Goal: Task Accomplishment & Management: Manage account settings

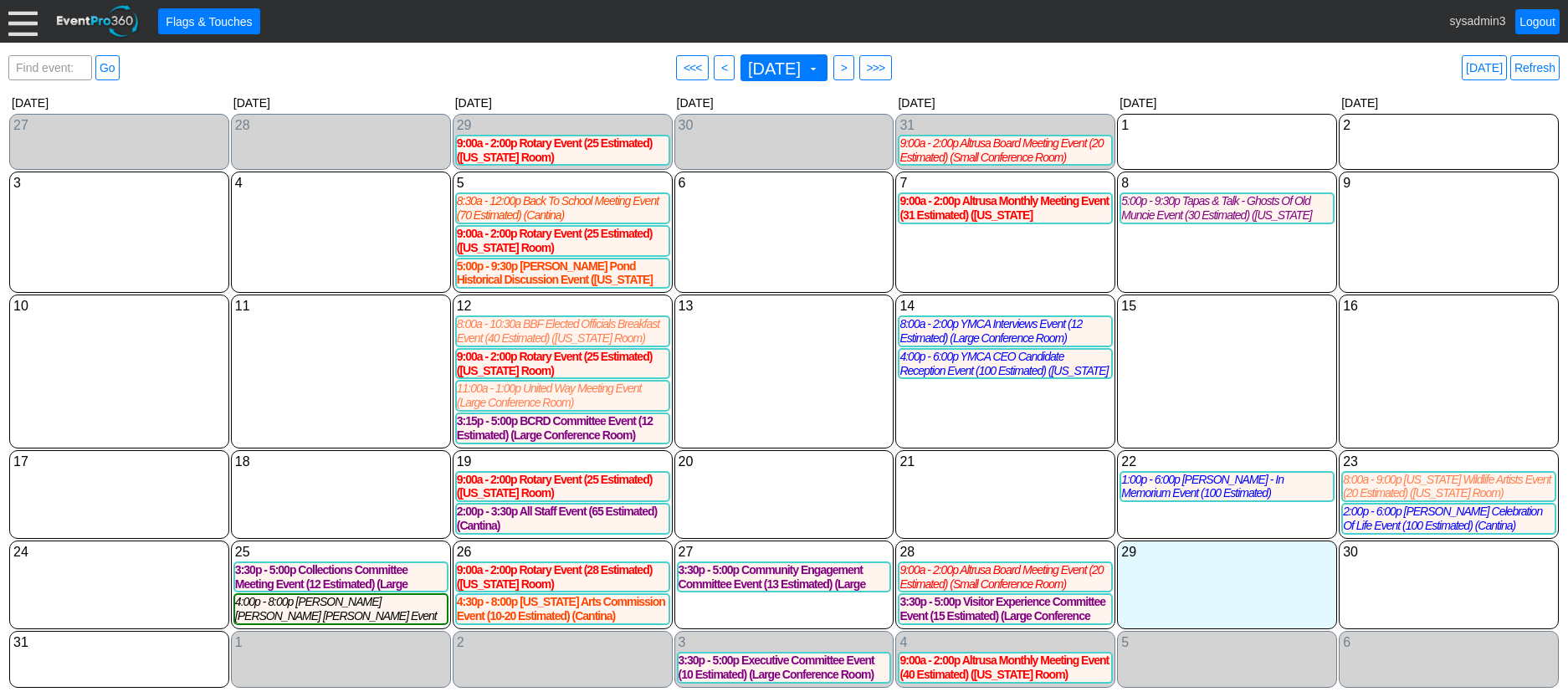
click at [17, 26] on div at bounding box center [23, 21] width 29 height 29
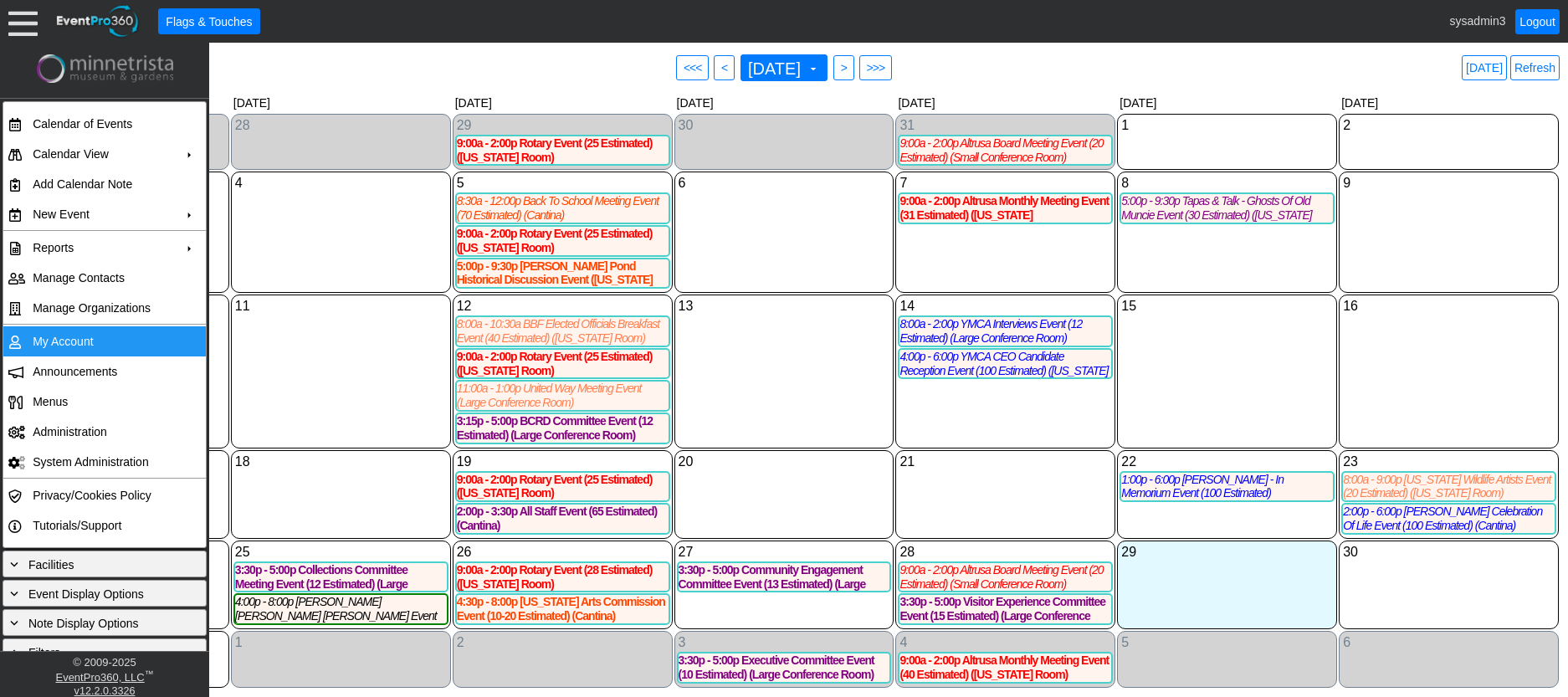
click at [68, 344] on td "My Account" at bounding box center [101, 341] width 150 height 30
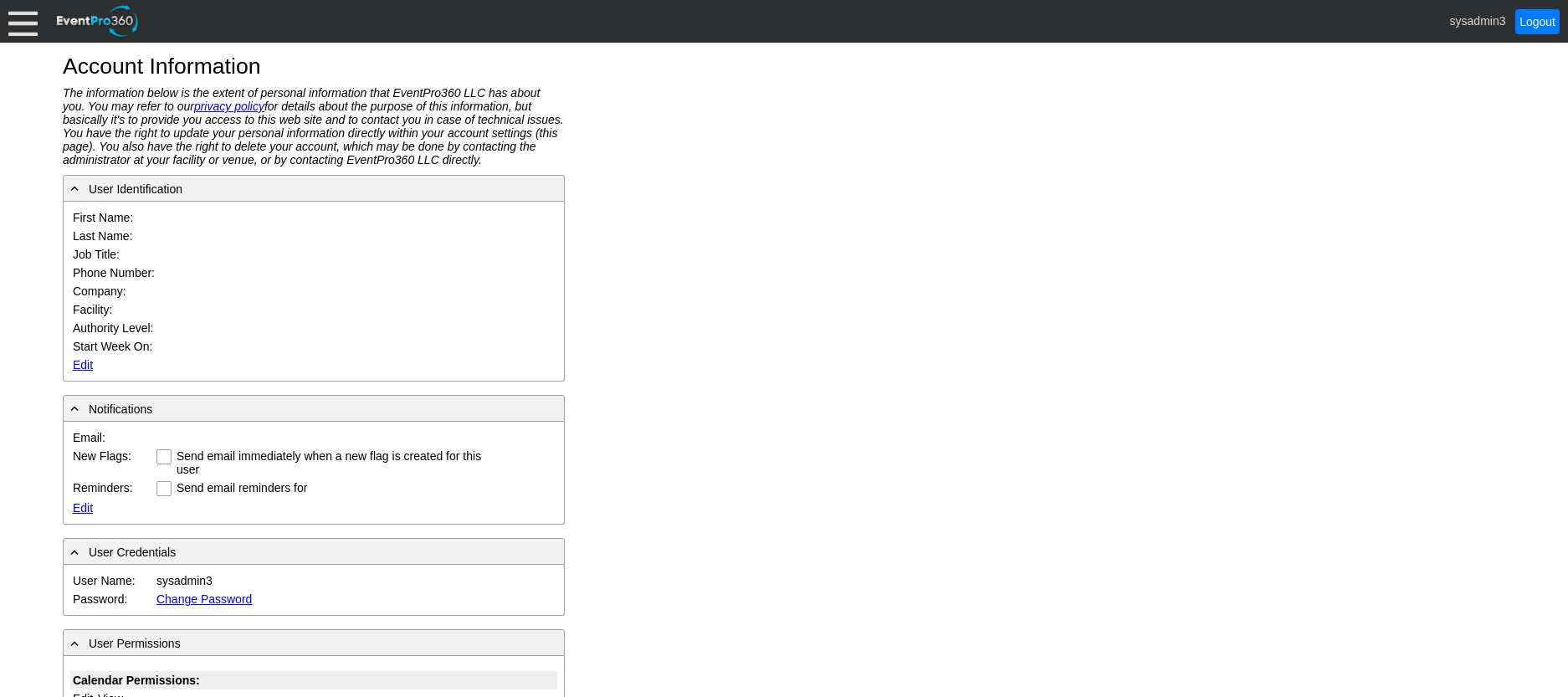
type input "System"
type input "Administrator"
type input "System Administrator"
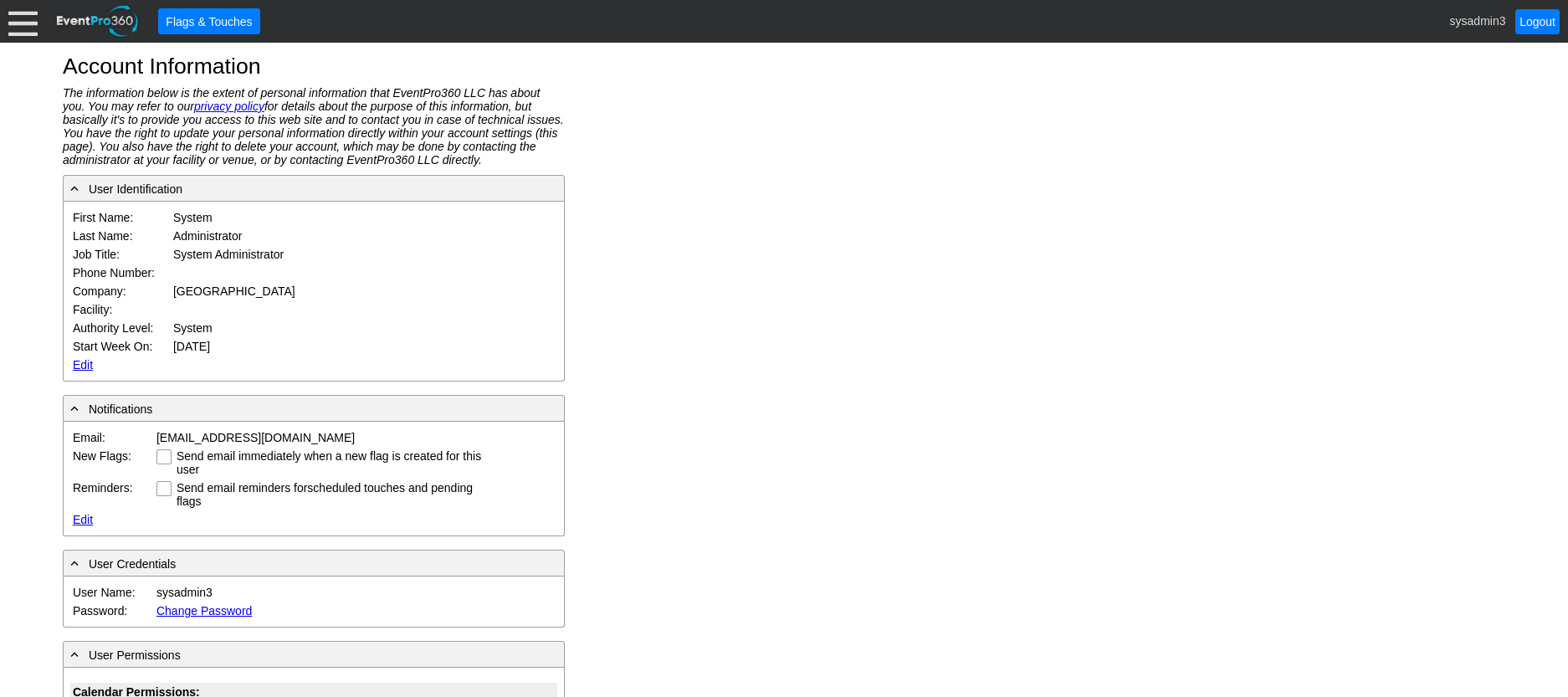
click at [81, 362] on link "Edit" at bounding box center [82, 365] width 20 height 13
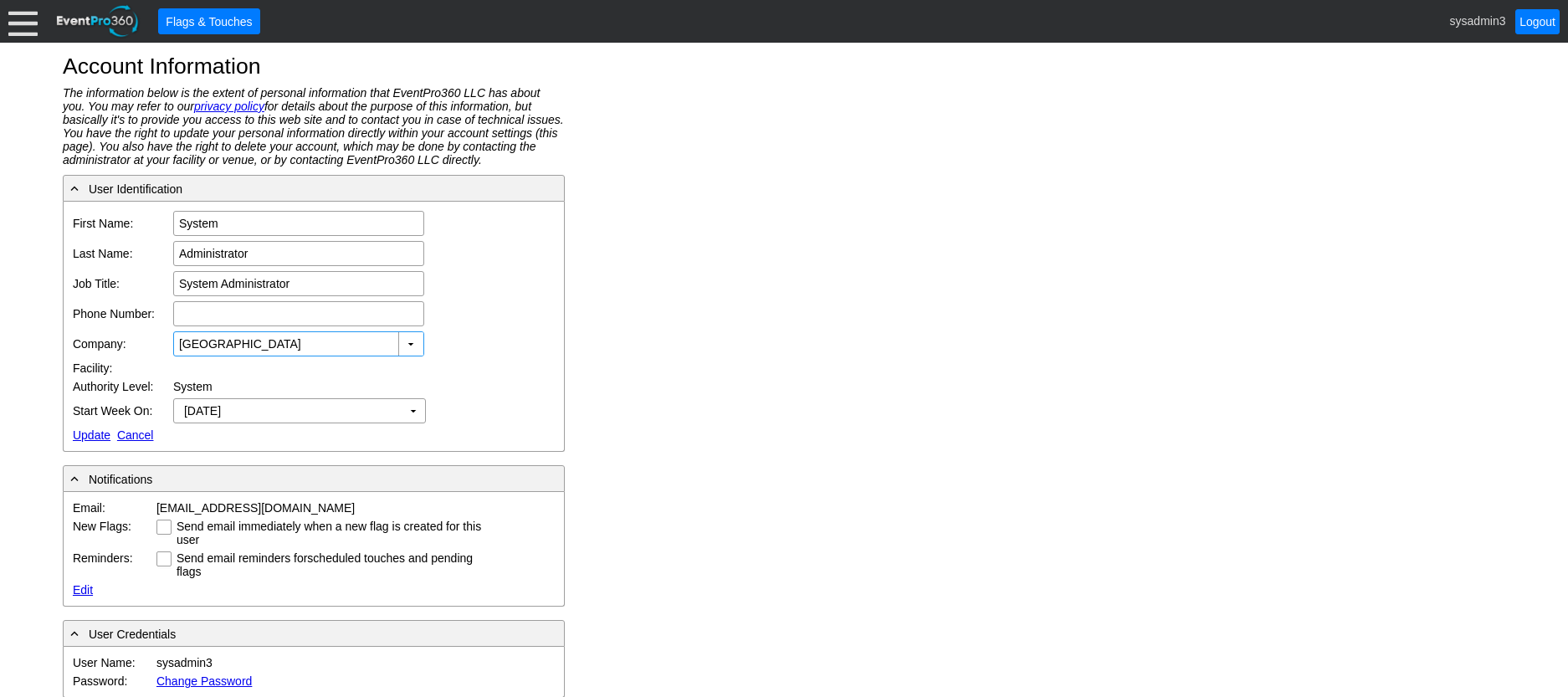
click at [87, 431] on link "Update" at bounding box center [91, 435] width 38 height 13
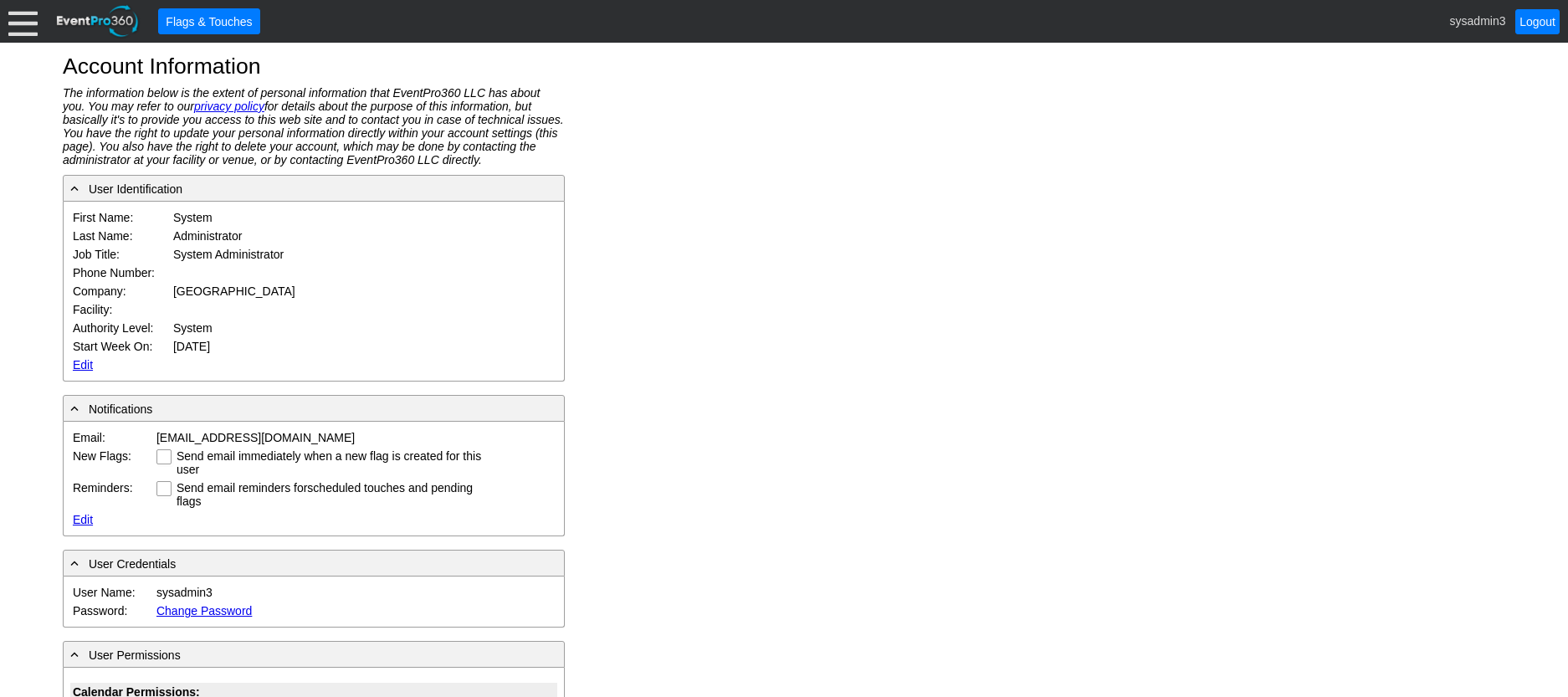
click at [84, 365] on link "Edit" at bounding box center [82, 365] width 20 height 13
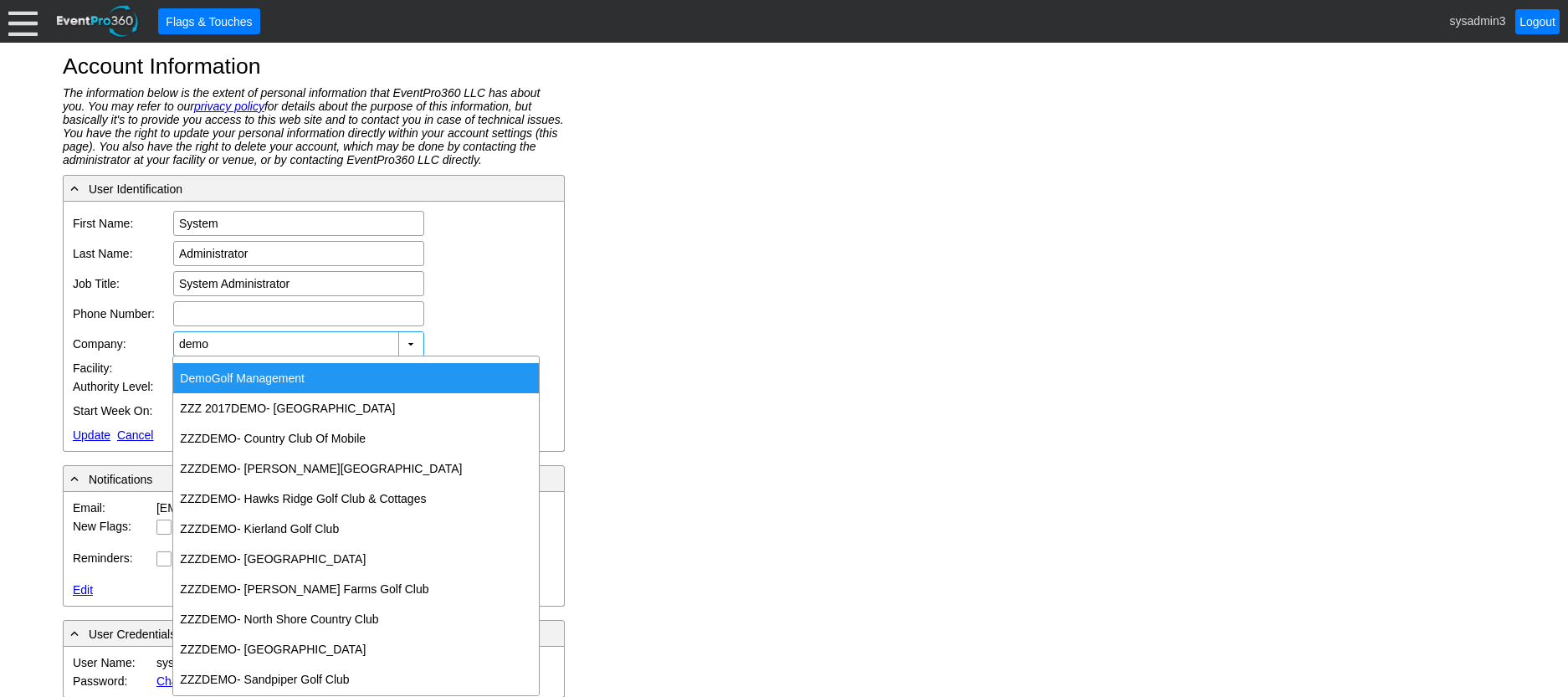
click at [267, 367] on div "Demo Golf Management" at bounding box center [356, 378] width 366 height 30
type input "Demo Golf Management"
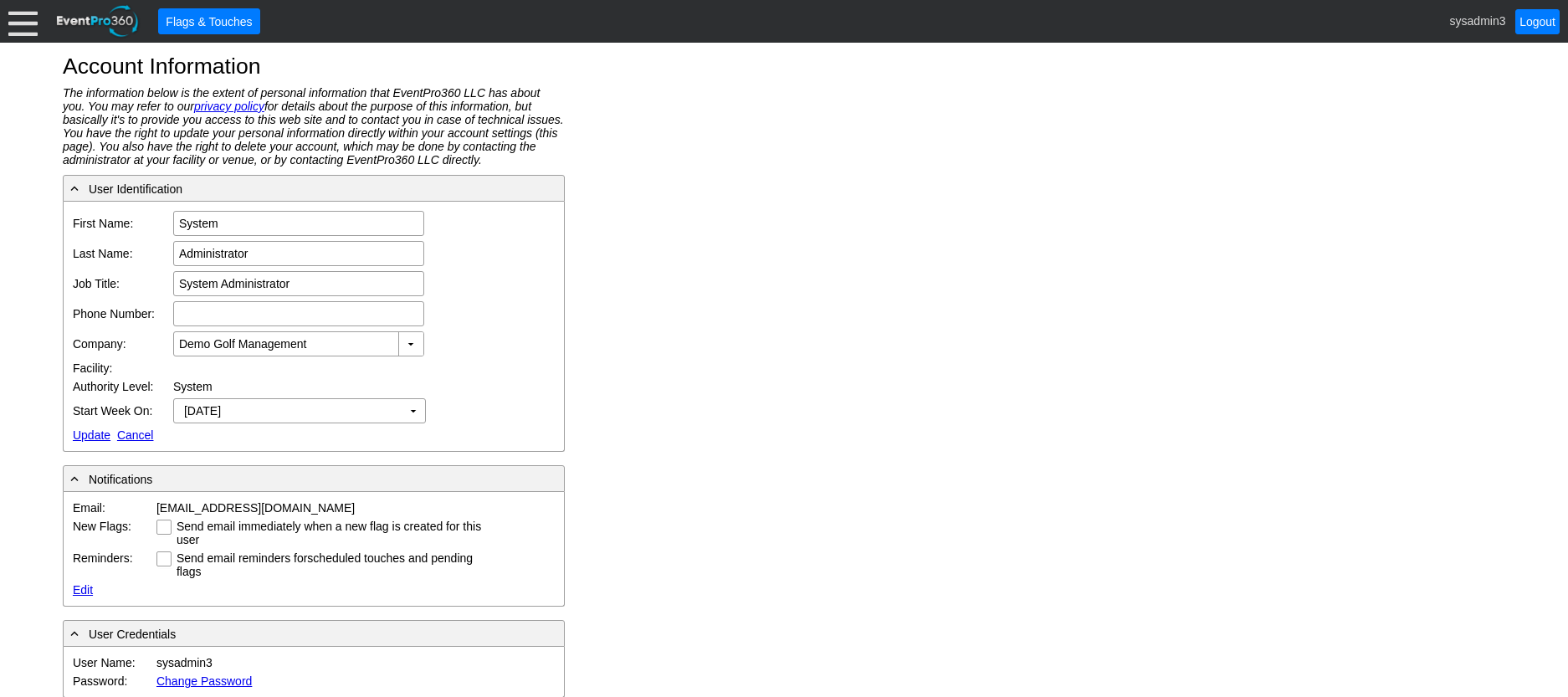
click at [83, 435] on link "Update" at bounding box center [91, 435] width 38 height 13
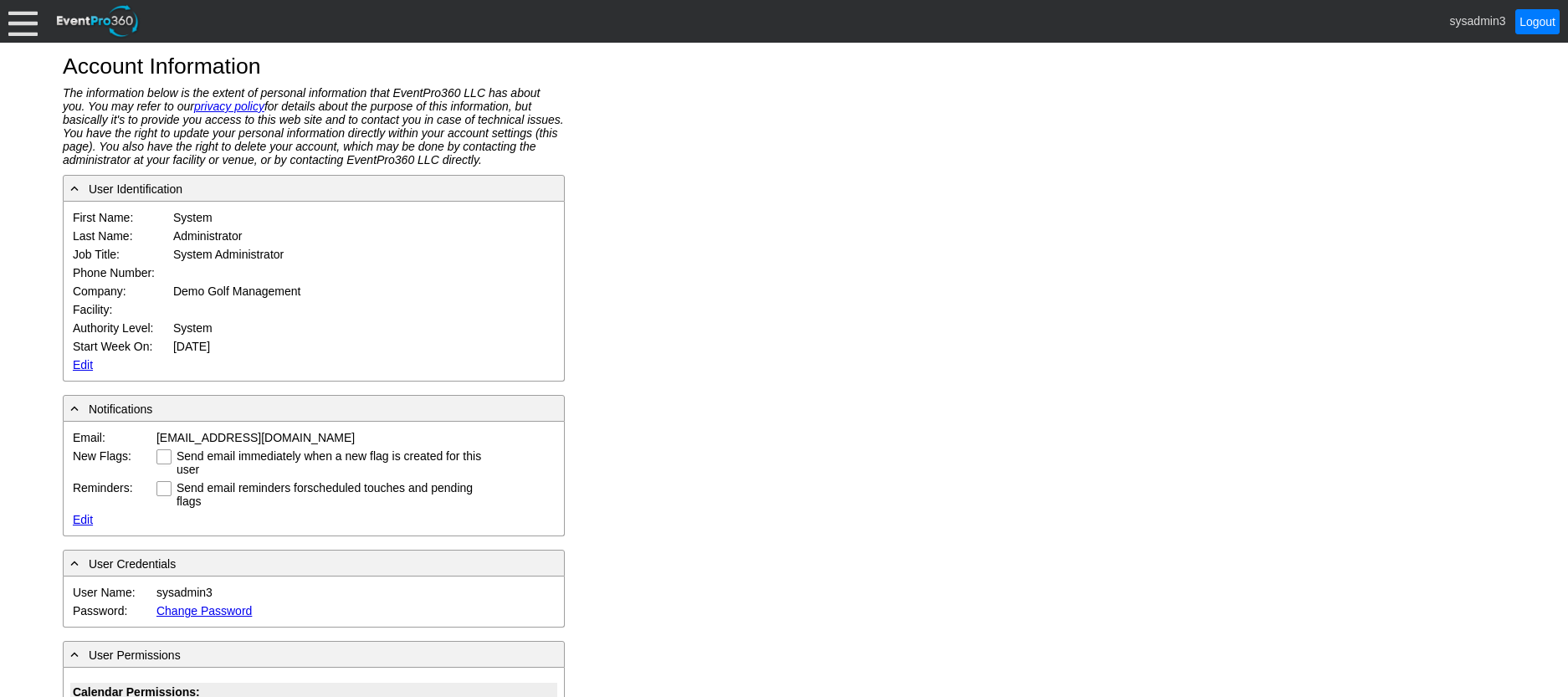
click at [24, 21] on div at bounding box center [23, 21] width 29 height 29
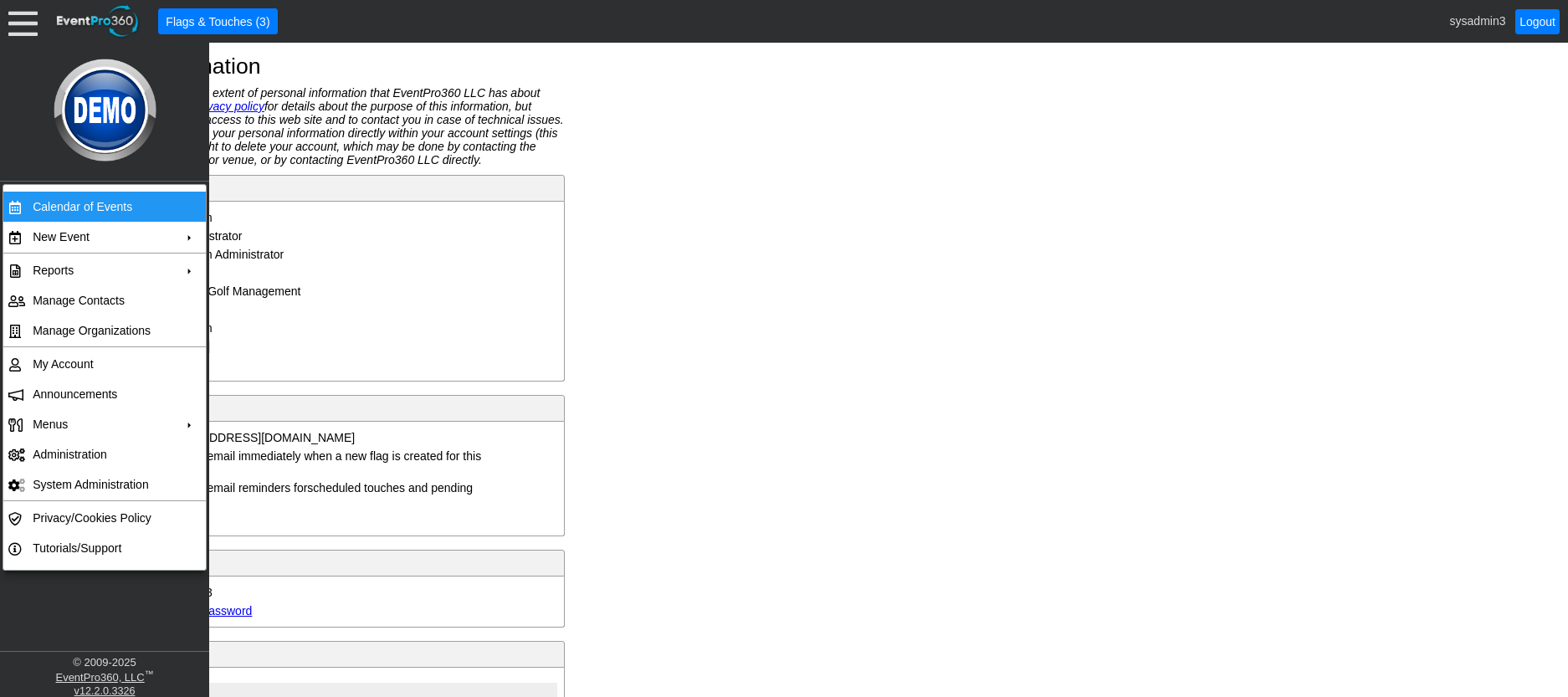
click at [80, 205] on td "Calendar of Events" at bounding box center [101, 206] width 150 height 30
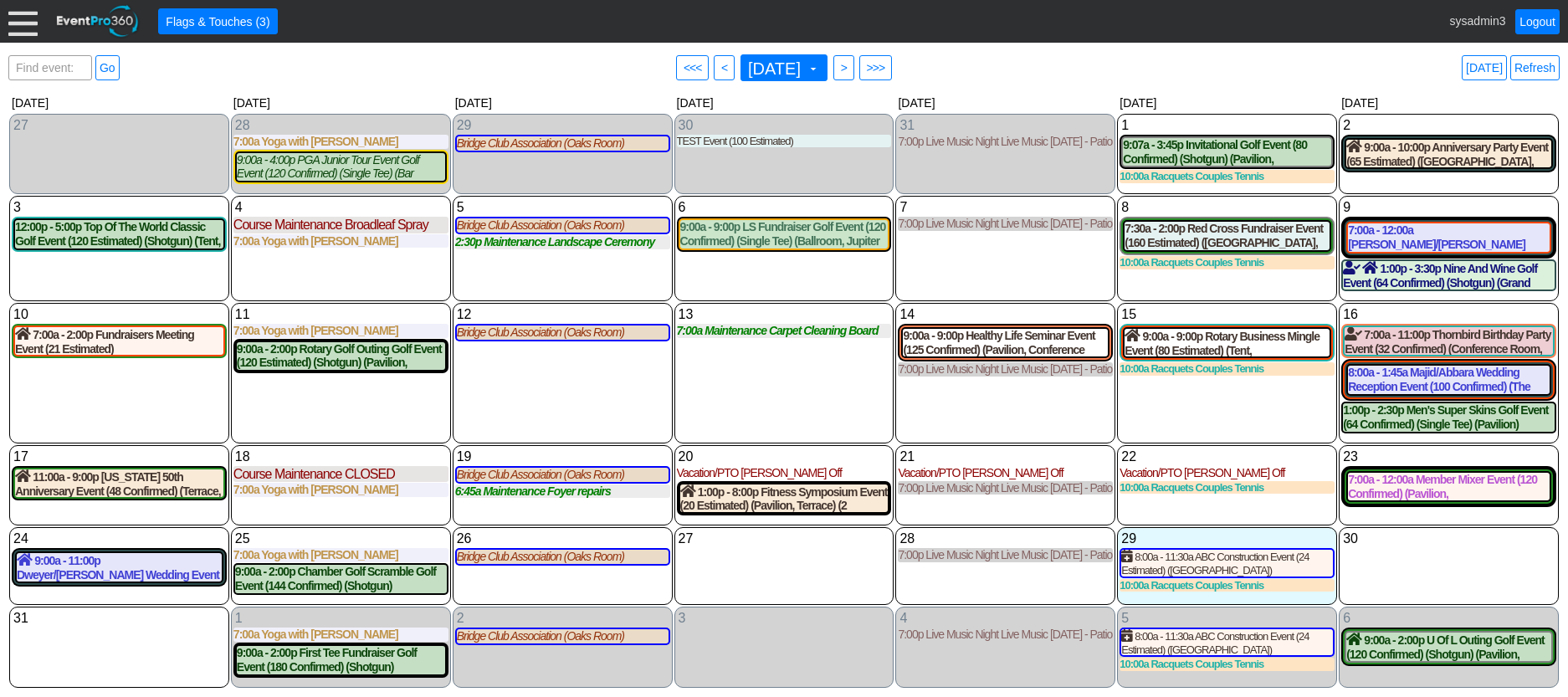
click at [25, 28] on div at bounding box center [23, 21] width 29 height 29
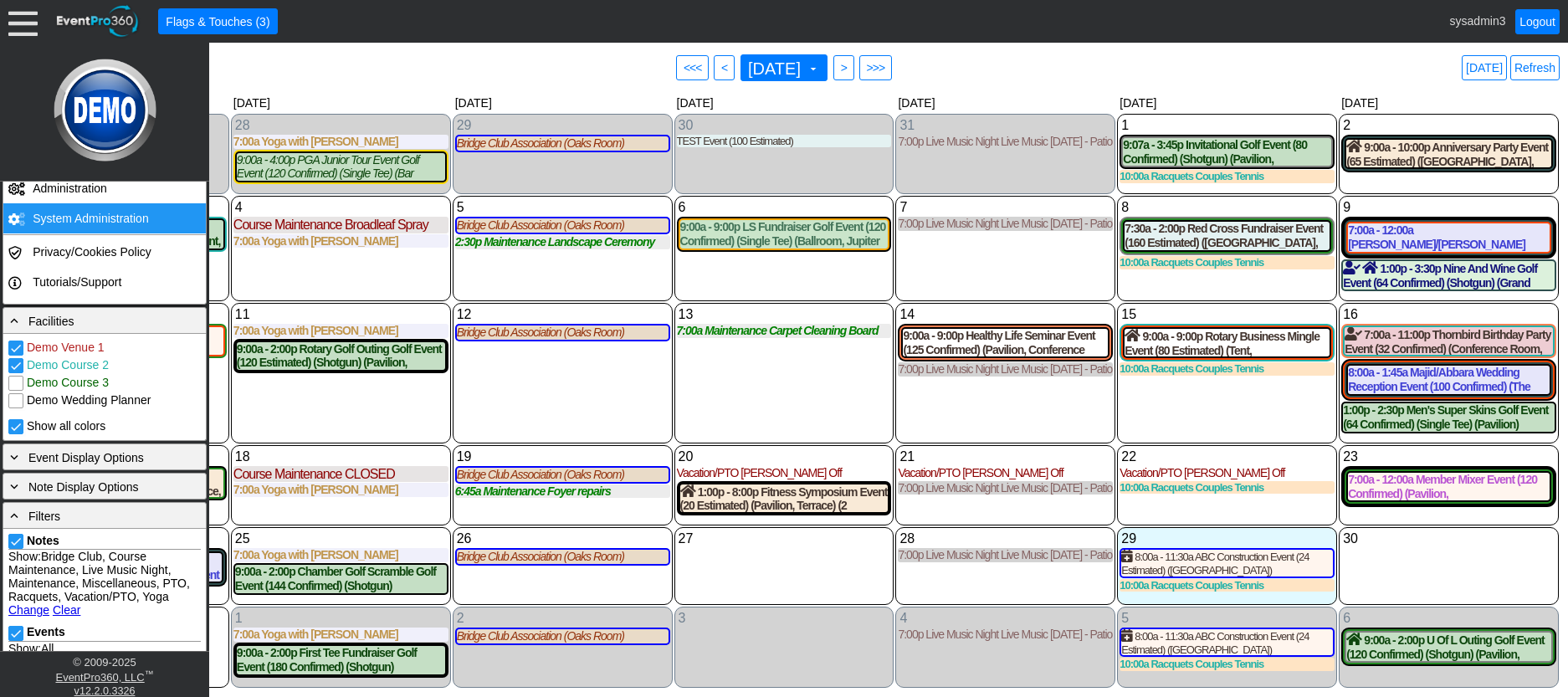
scroll to position [335, 0]
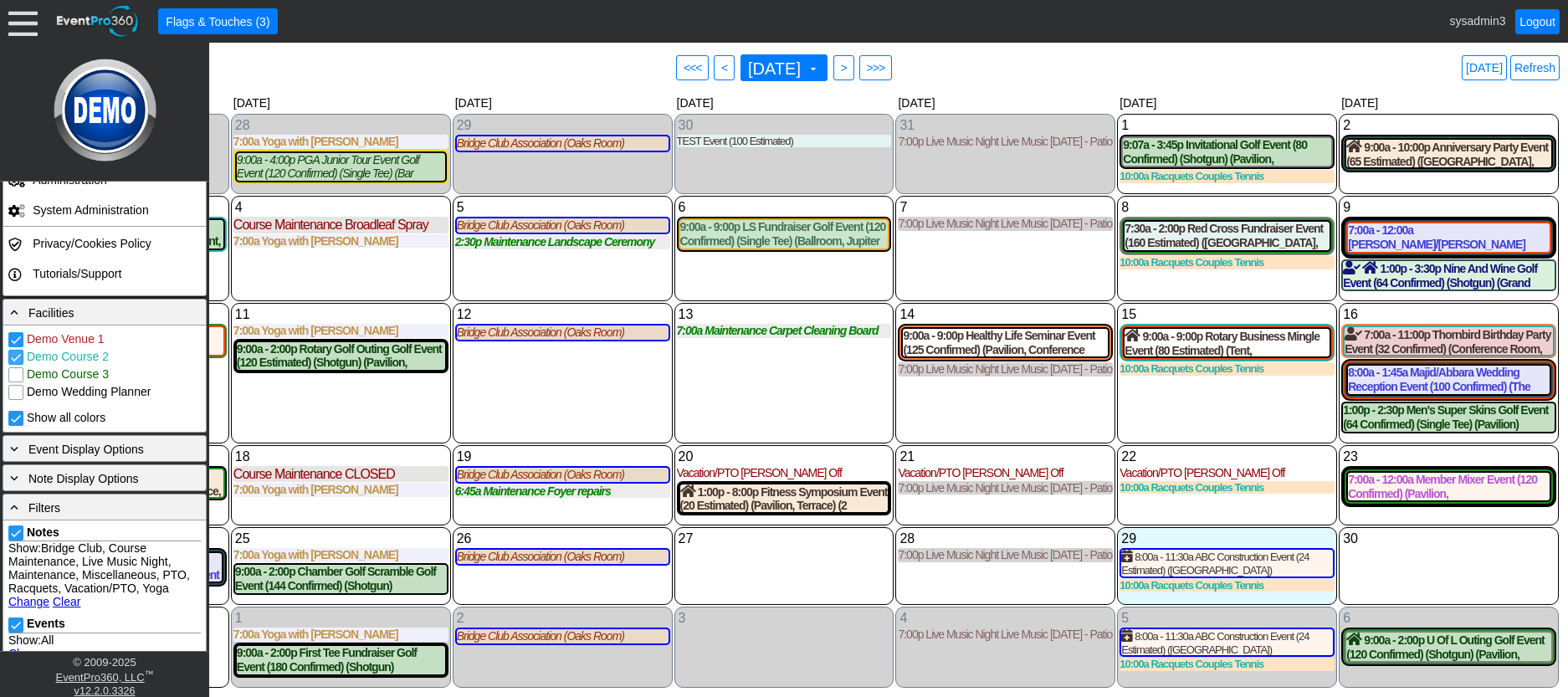
click at [18, 359] on input "Demo Course 2" at bounding box center [17, 359] width 17 height 17
checkbox input "false"
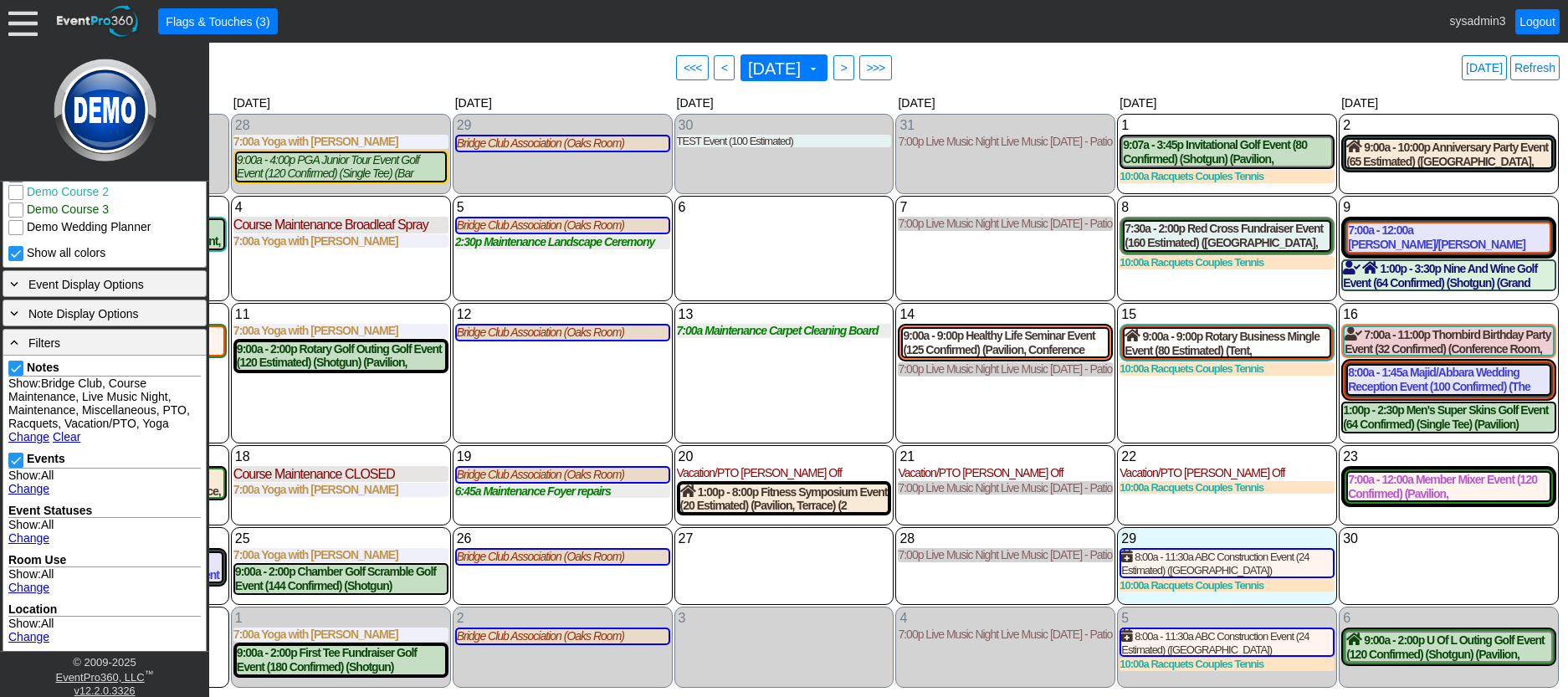
scroll to position [502, 0]
click at [38, 493] on link "Change" at bounding box center [29, 485] width 41 height 13
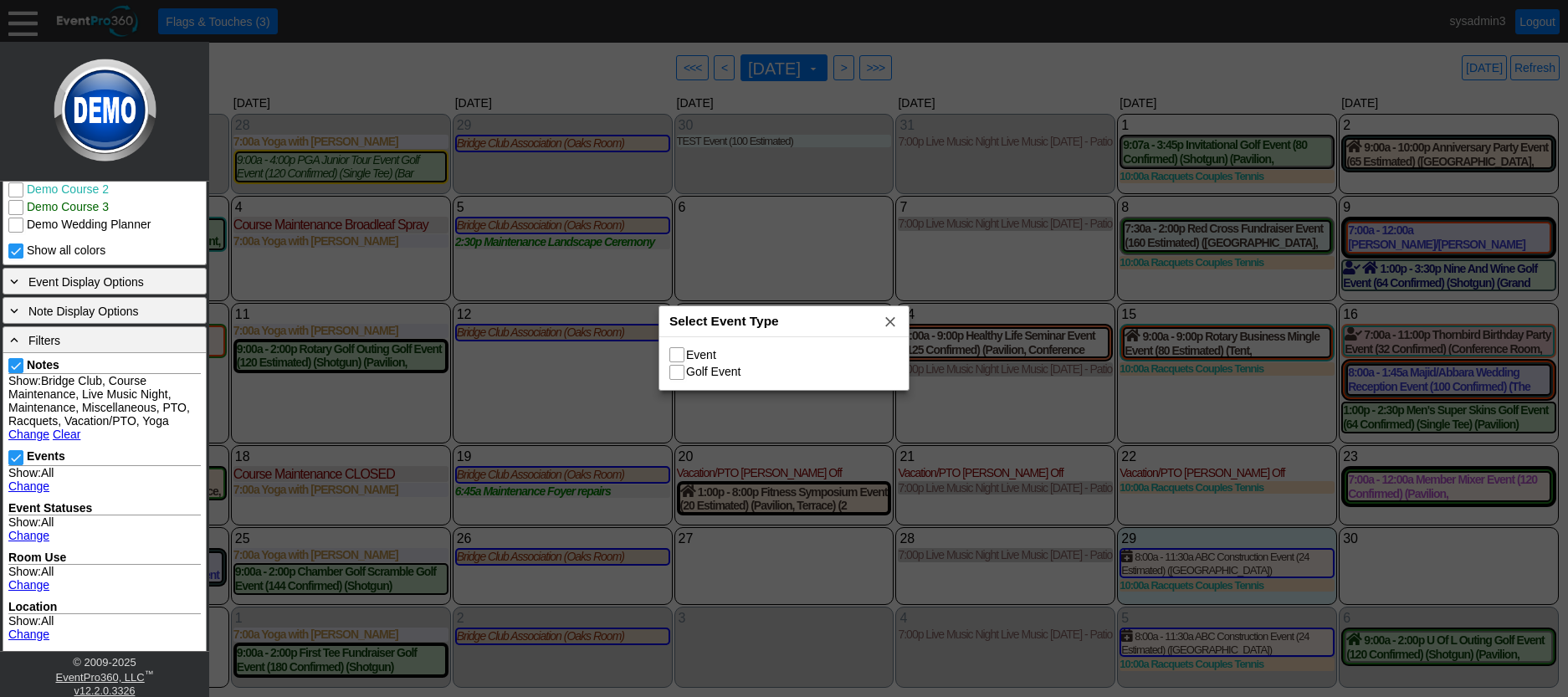
click at [678, 355] on input "Event" at bounding box center [679, 356] width 17 height 17
checkbox input "true"
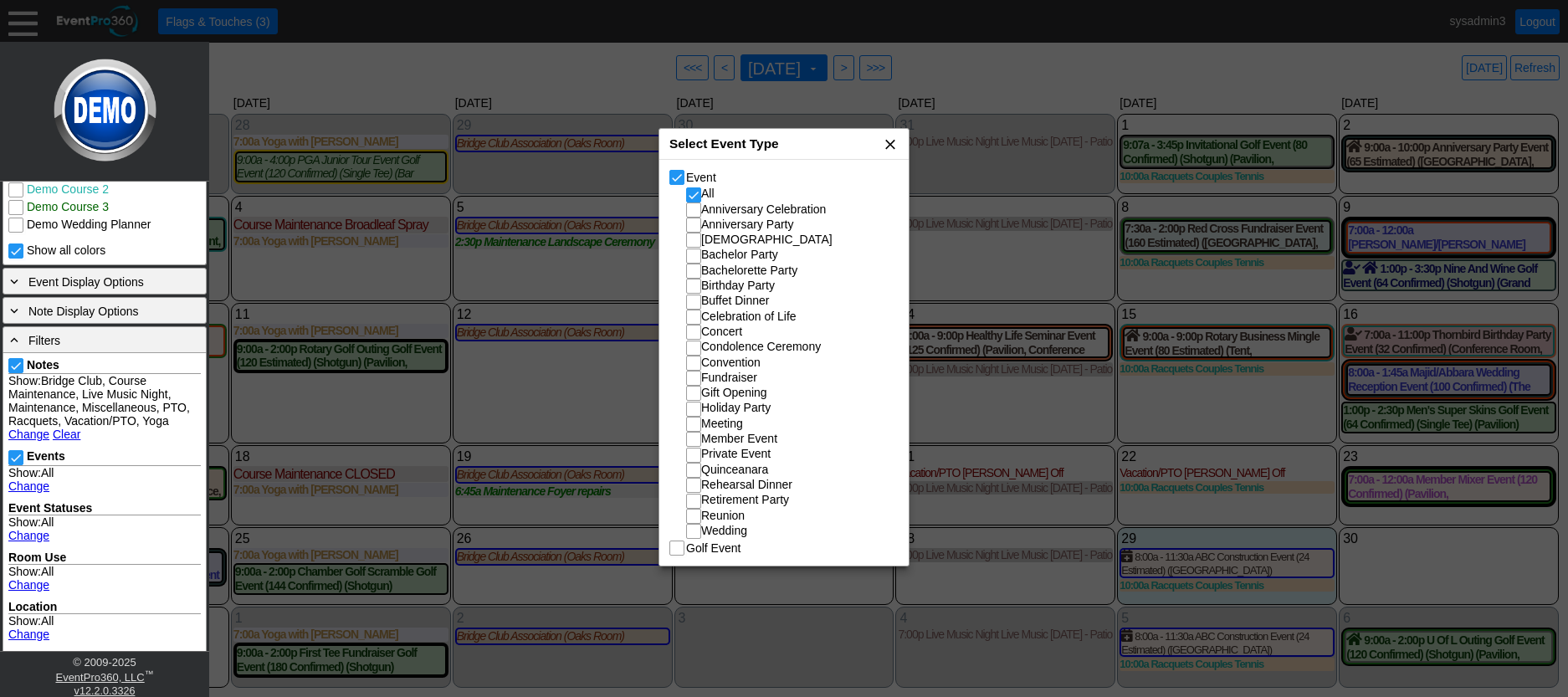
click at [889, 143] on span "x" at bounding box center [890, 143] width 17 height 17
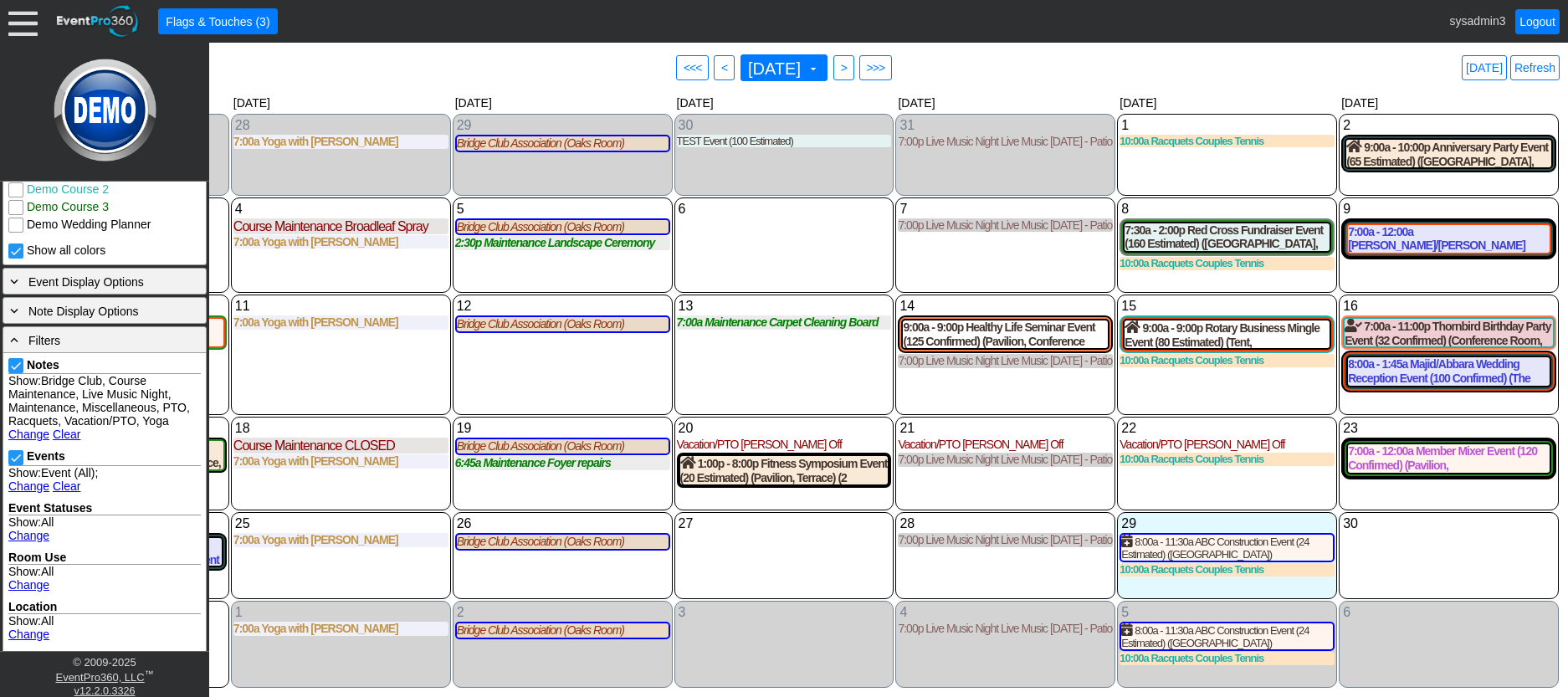
click at [779, 366] on div "13 Wednesday 7:00a Maintenance Carpet Cleaning Board Rooms Carpet Cleaning Boar…" at bounding box center [784, 355] width 220 height 121
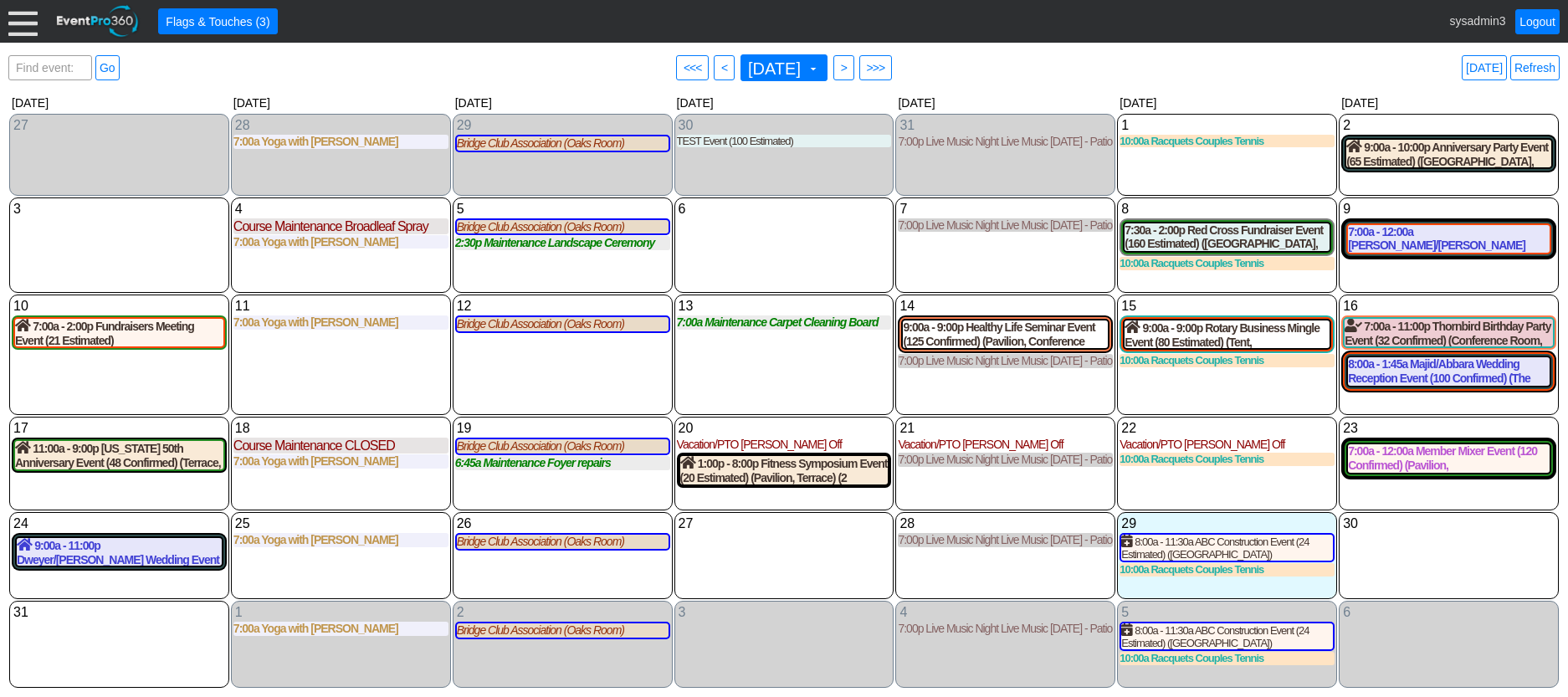
click at [17, 22] on div at bounding box center [23, 21] width 29 height 29
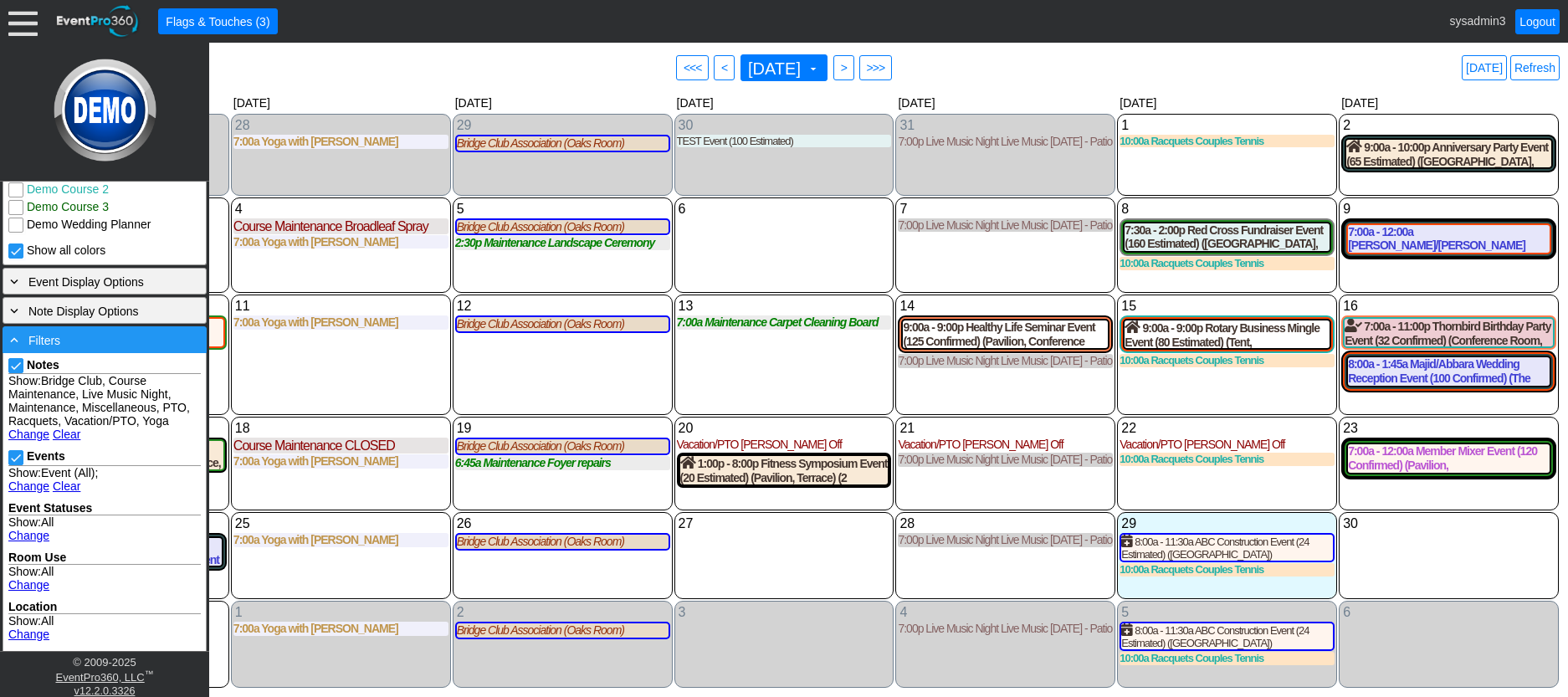
click at [98, 348] on div "- Filters" at bounding box center [105, 339] width 196 height 18
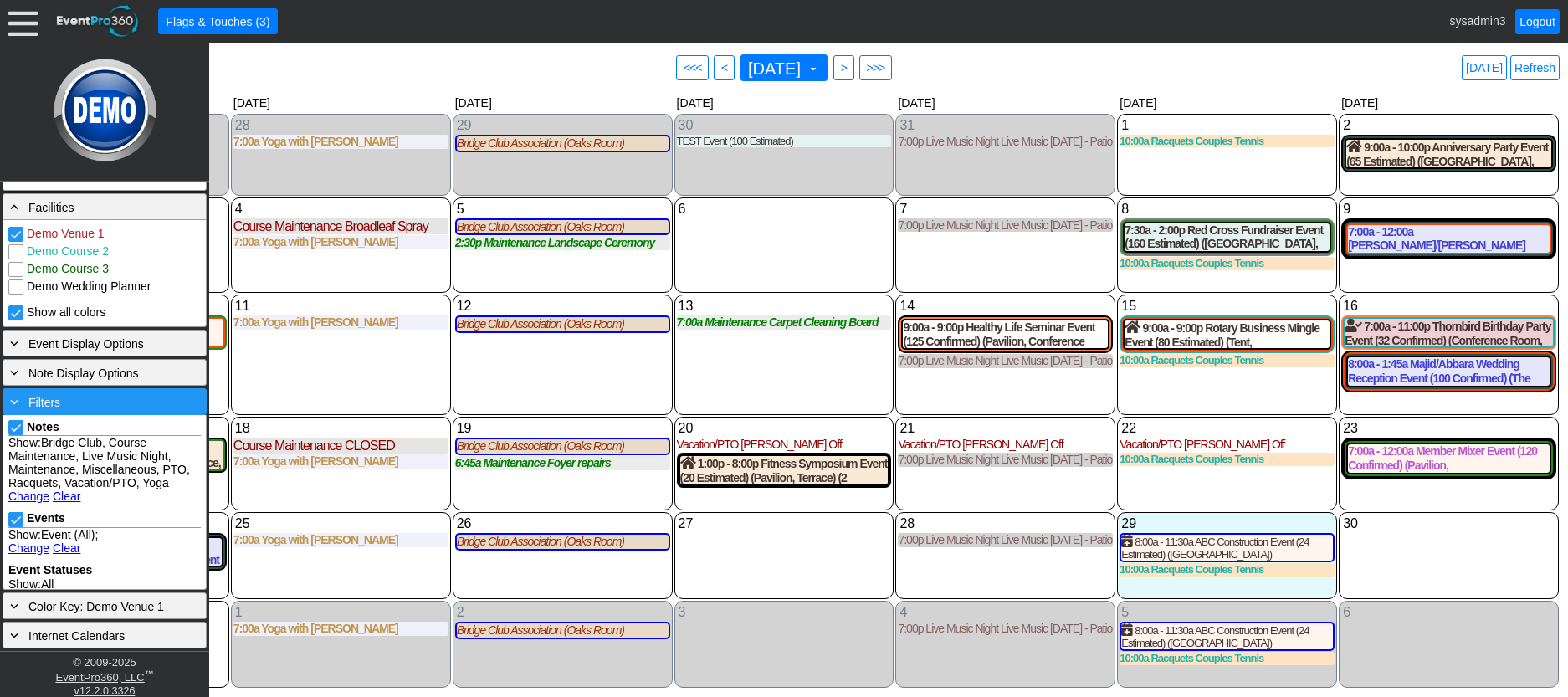
scroll to position [265, 0]
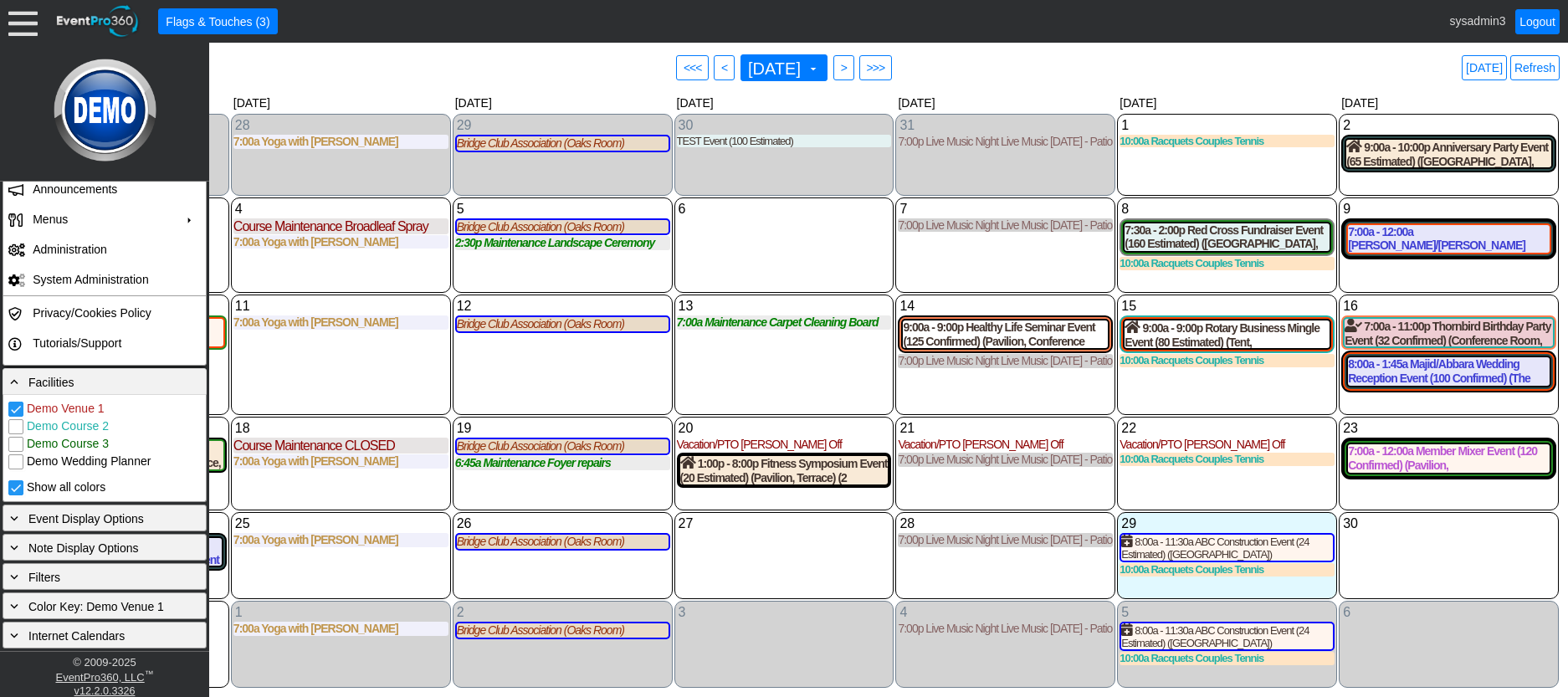
click at [109, 389] on div "- Facilities" at bounding box center [105, 381] width 196 height 18
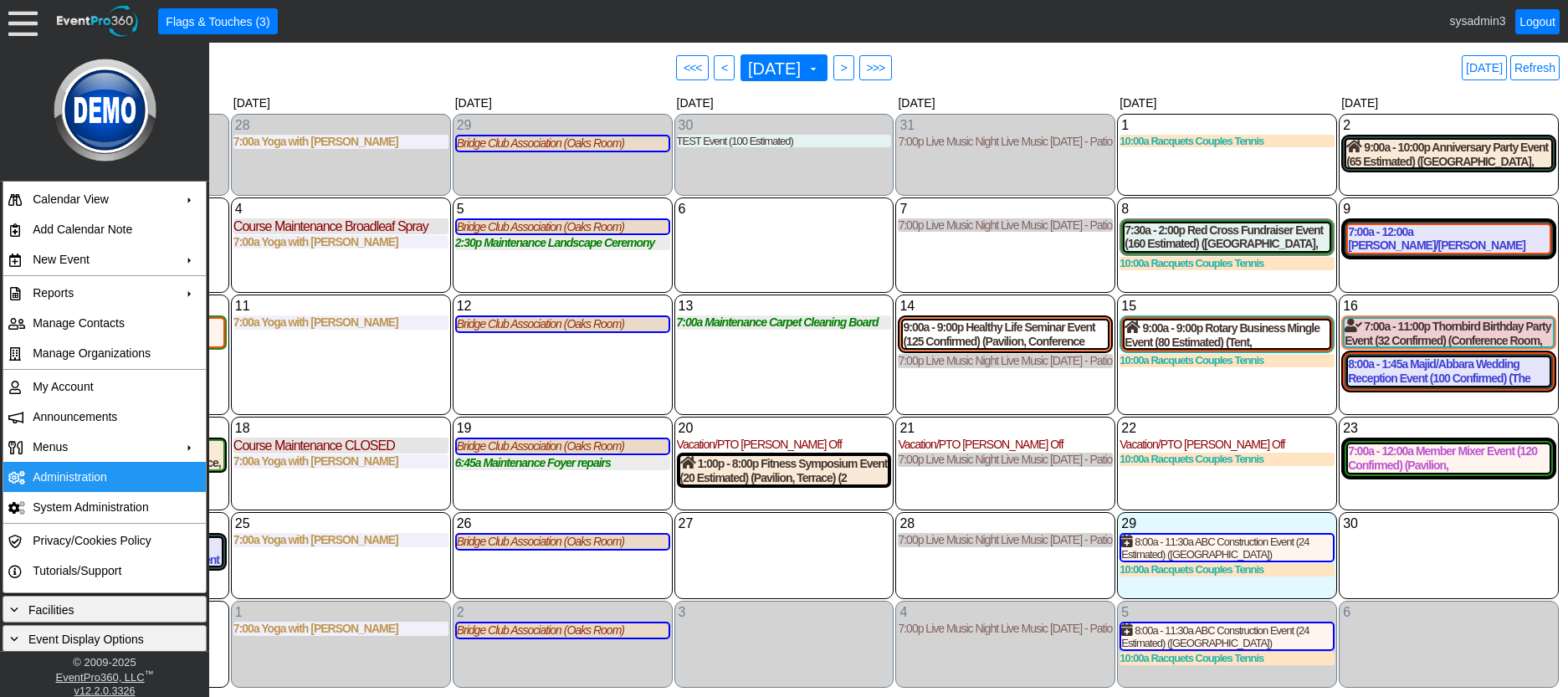
scroll to position [0, 0]
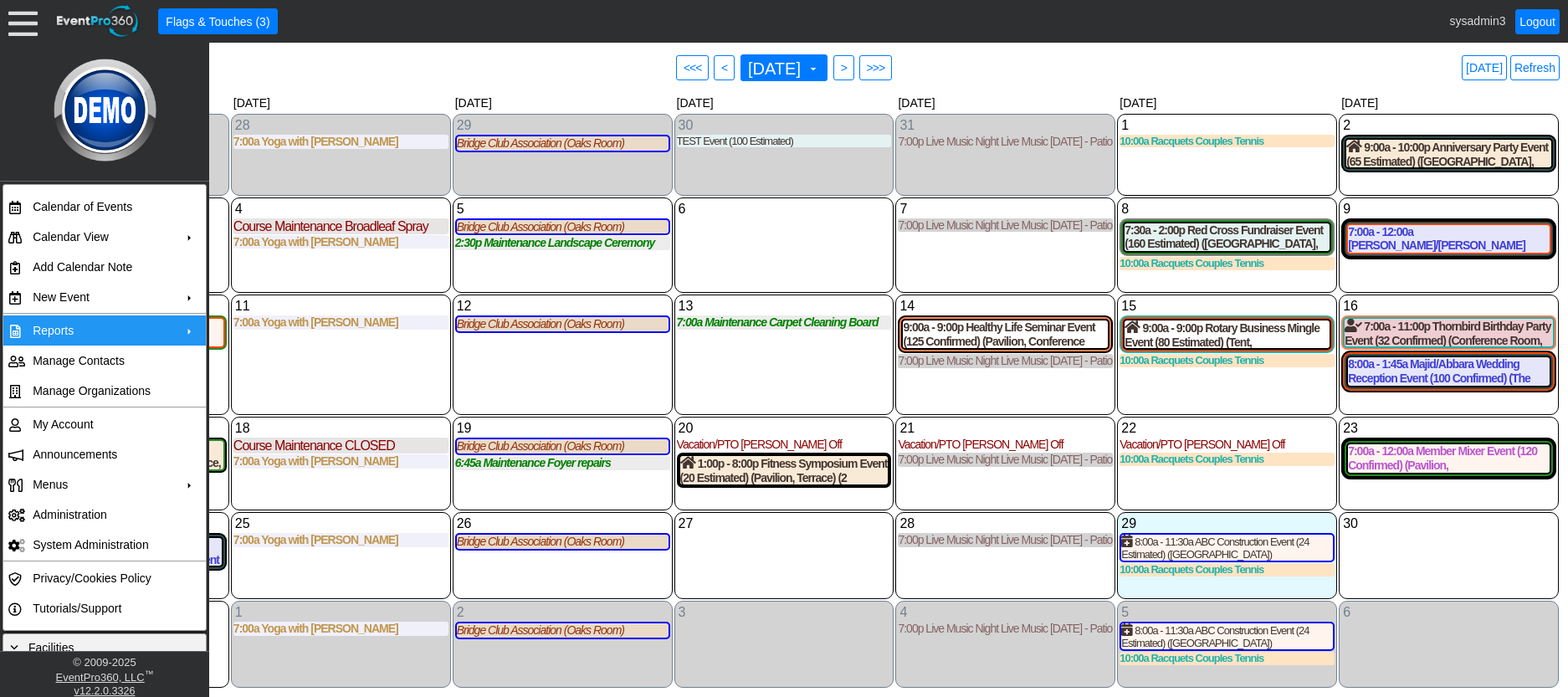
click at [115, 327] on td "Reports" at bounding box center [101, 331] width 150 height 30
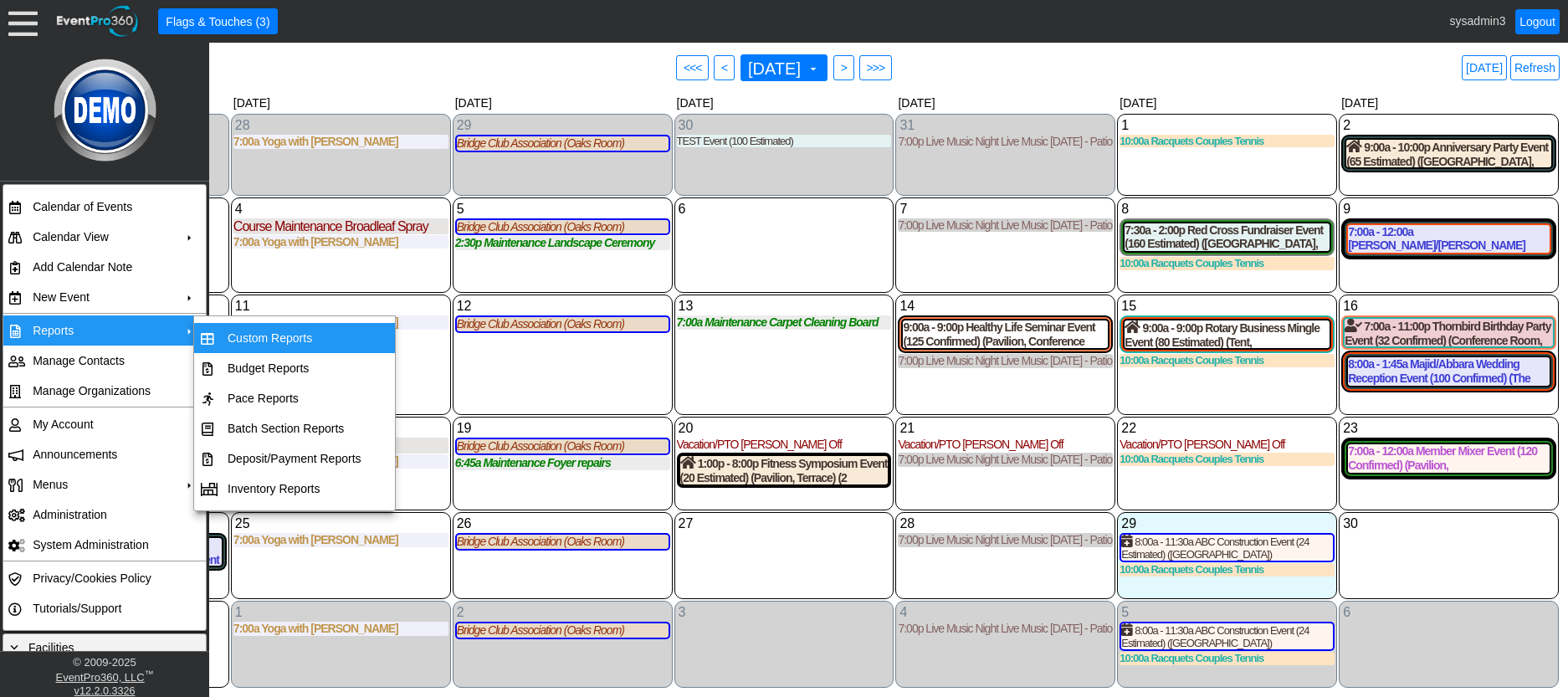
click at [294, 337] on td "Custom Reports" at bounding box center [295, 338] width 147 height 30
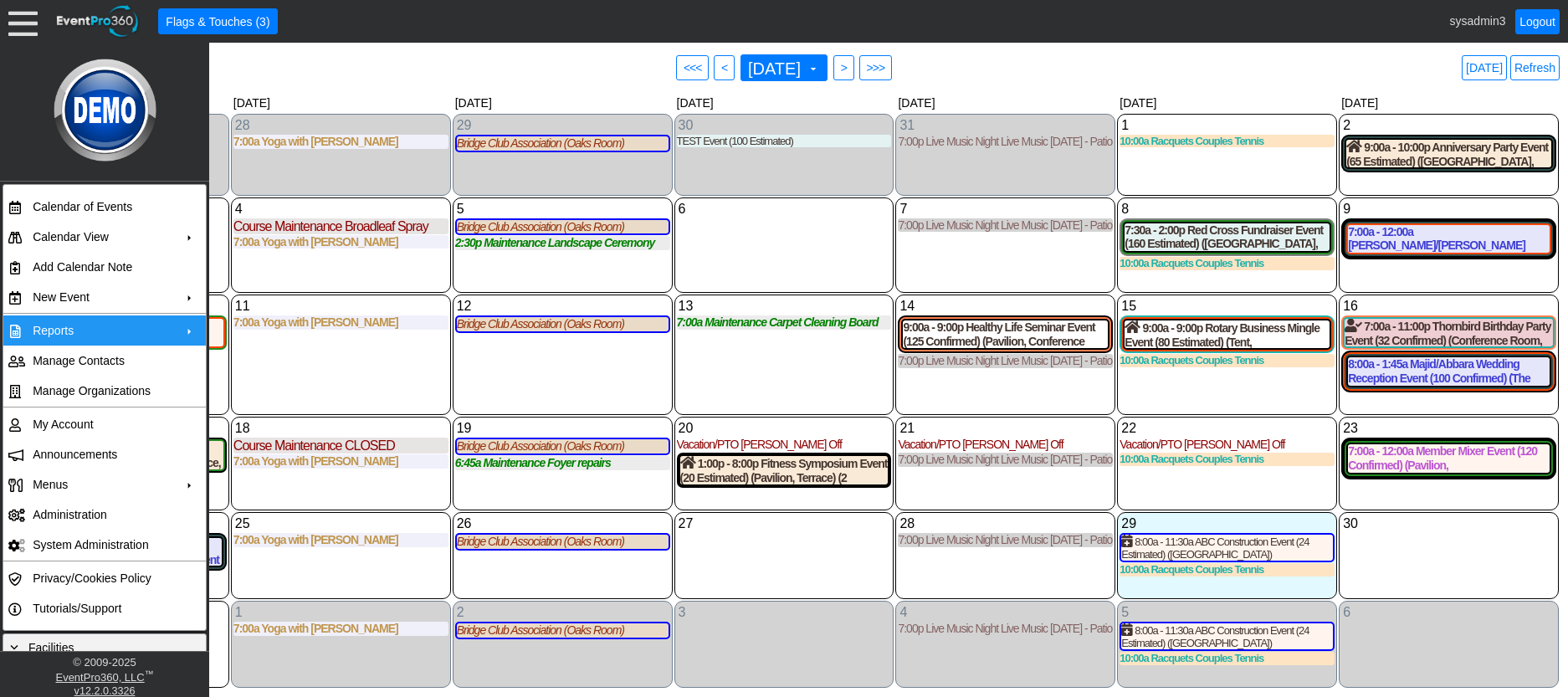
click at [767, 373] on div "13 Wednesday 7:00a Maintenance Carpet Cleaning Board Rooms Carpet Cleaning Boar…" at bounding box center [784, 355] width 220 height 121
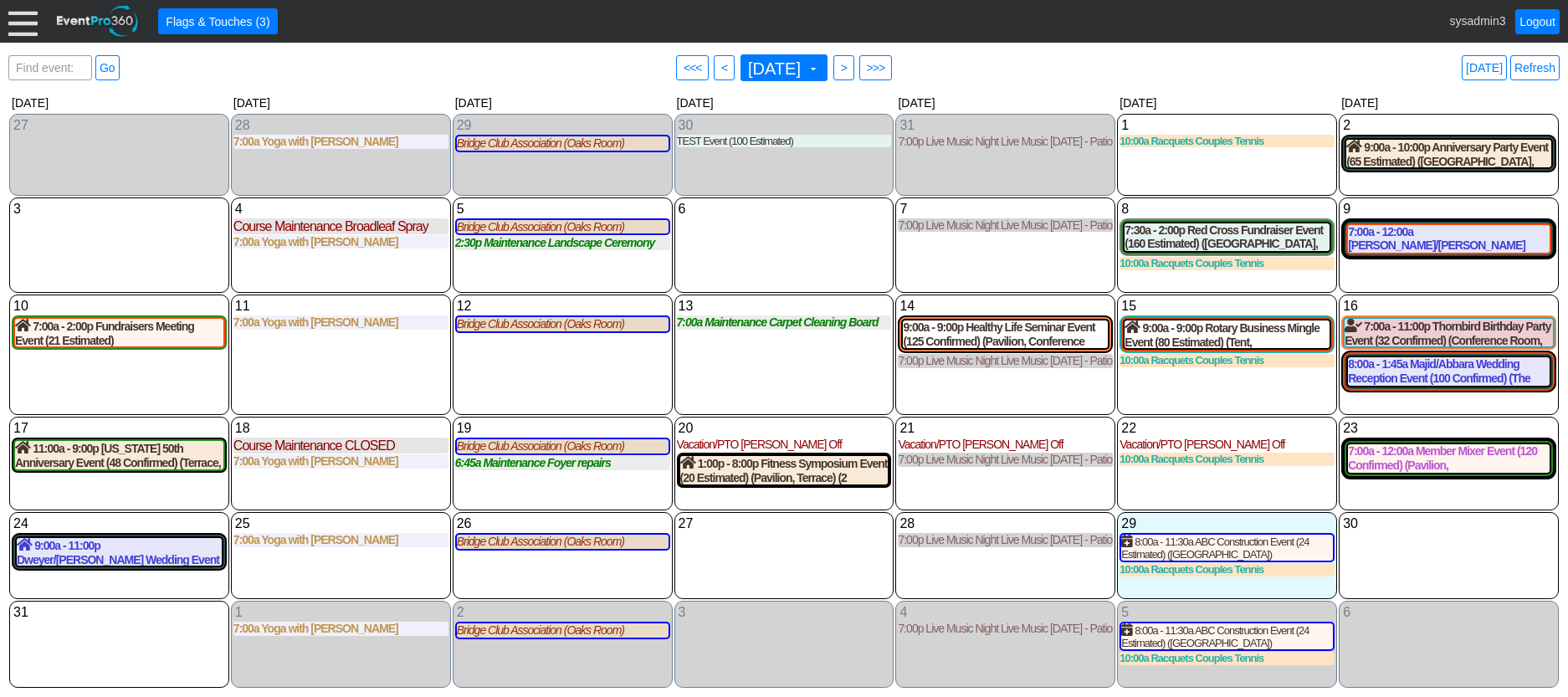
click at [31, 14] on div at bounding box center [23, 21] width 29 height 29
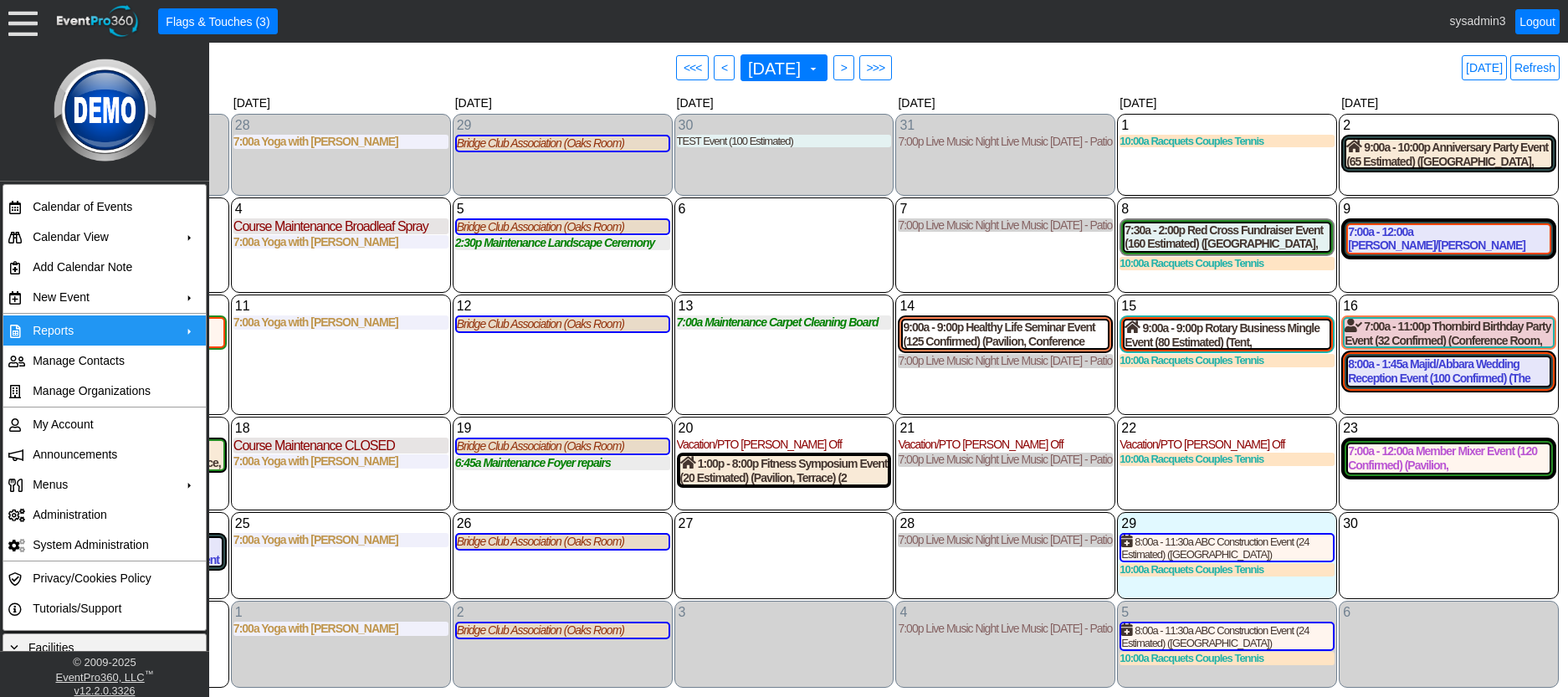
click at [87, 331] on td "Reports" at bounding box center [101, 331] width 150 height 30
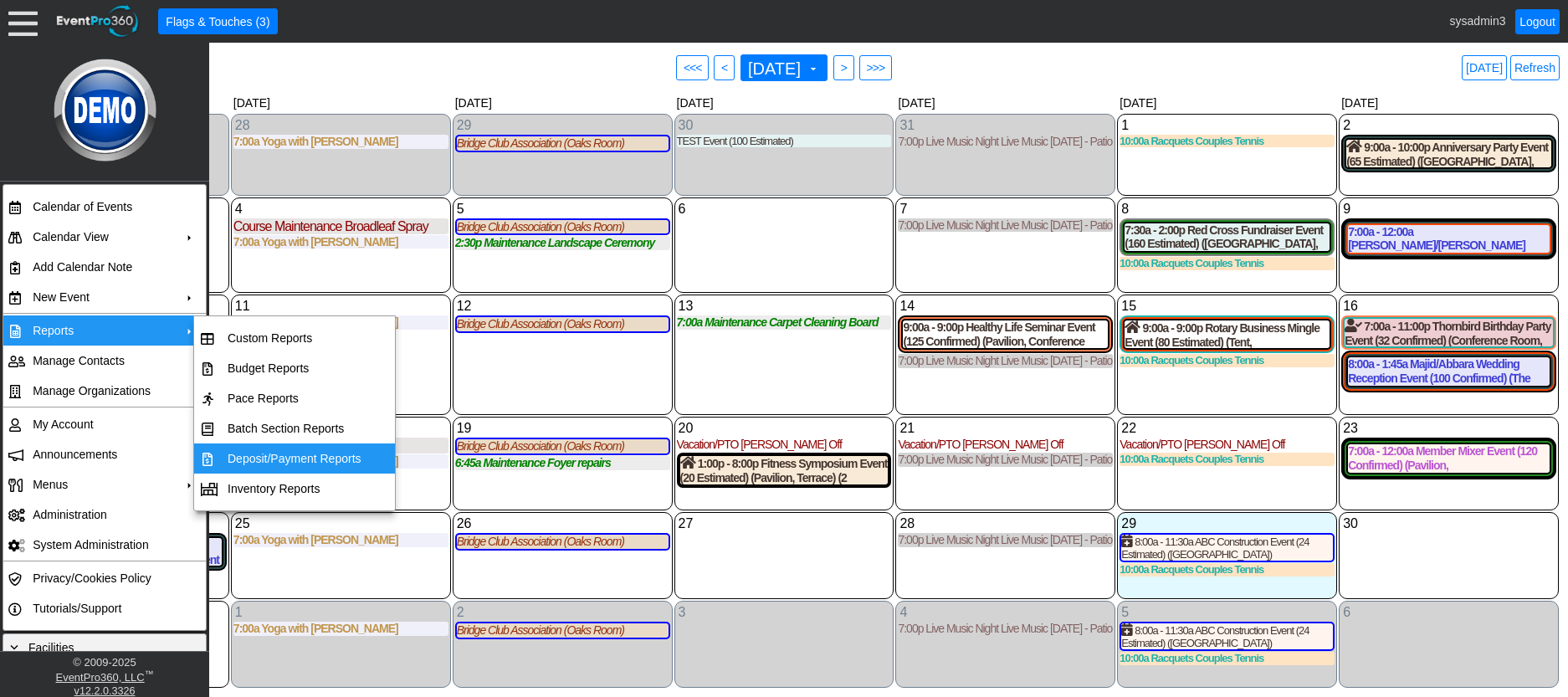
click at [275, 454] on td "Deposit/Payment Reports" at bounding box center [295, 458] width 147 height 30
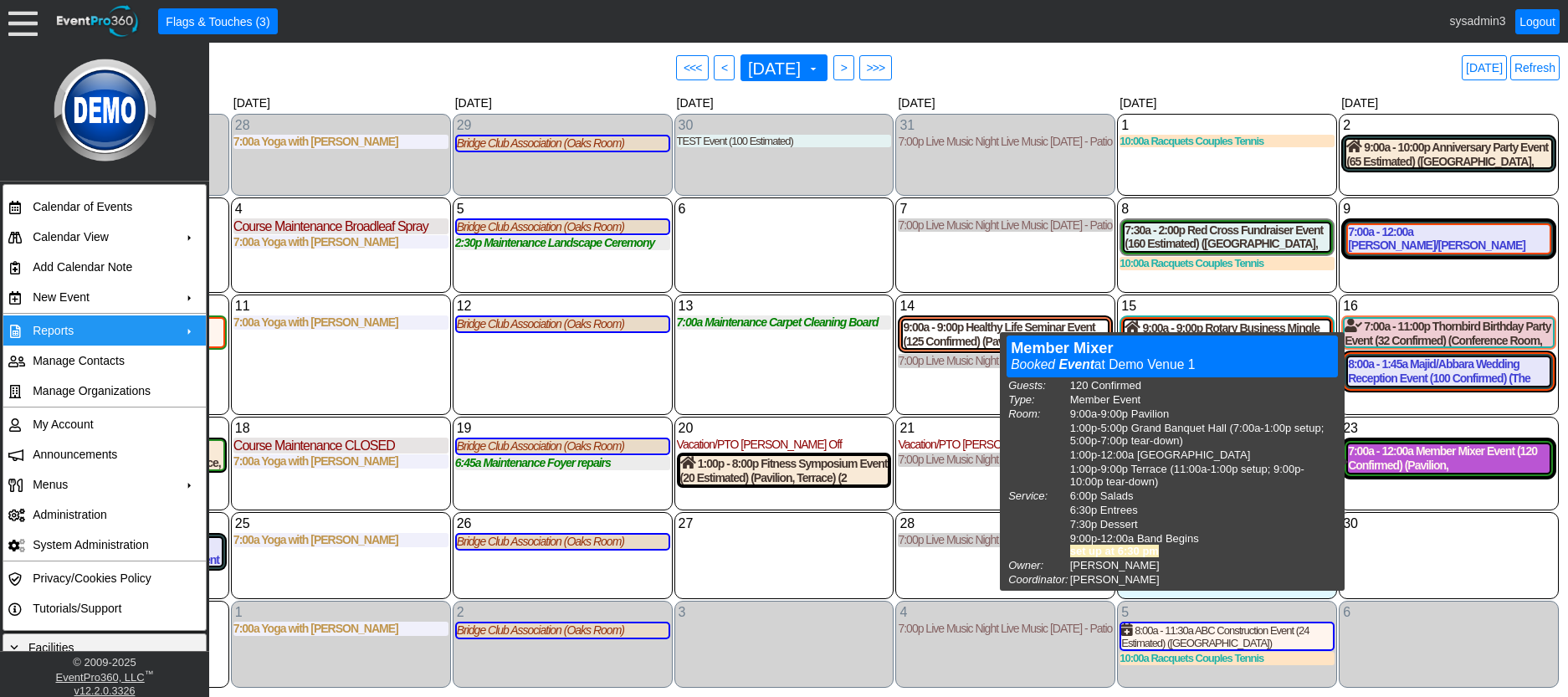
click at [1409, 461] on div "7:00a - 12:00a Member Mixer Event (120 Confirmed) (Pavilion, Grand Banquet Hall…" at bounding box center [1449, 458] width 202 height 29
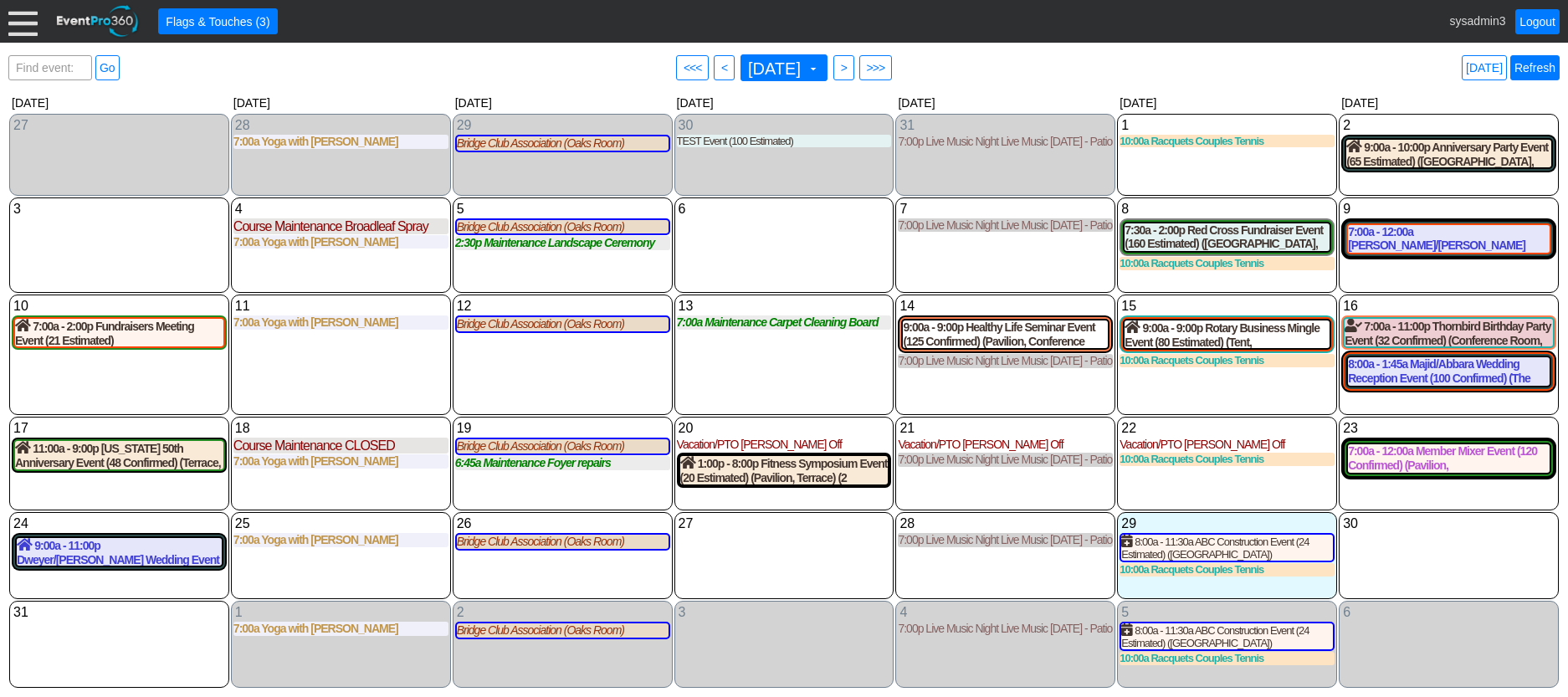
click at [1541, 73] on link "Refresh" at bounding box center [1535, 67] width 49 height 25
click at [24, 21] on div at bounding box center [23, 21] width 29 height 29
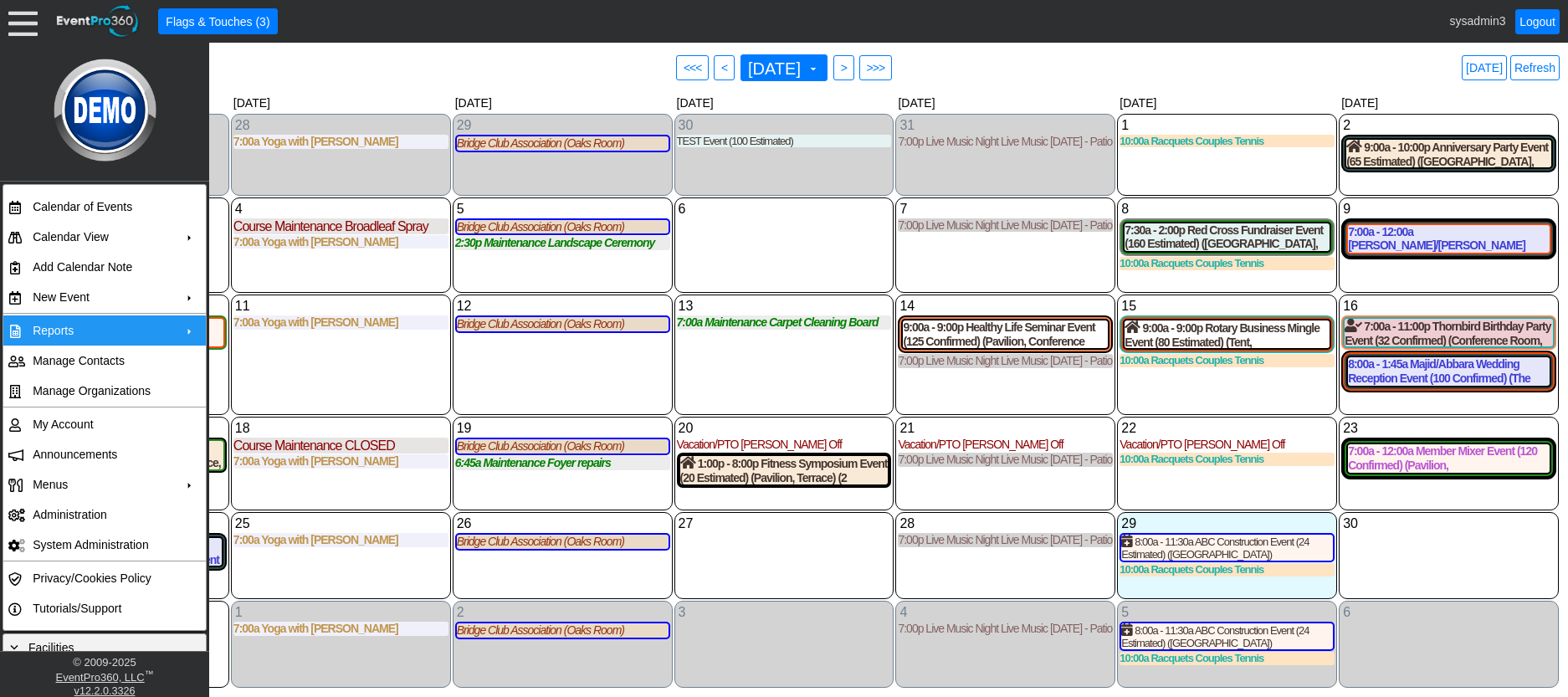
click at [89, 324] on td "Reports" at bounding box center [101, 331] width 150 height 30
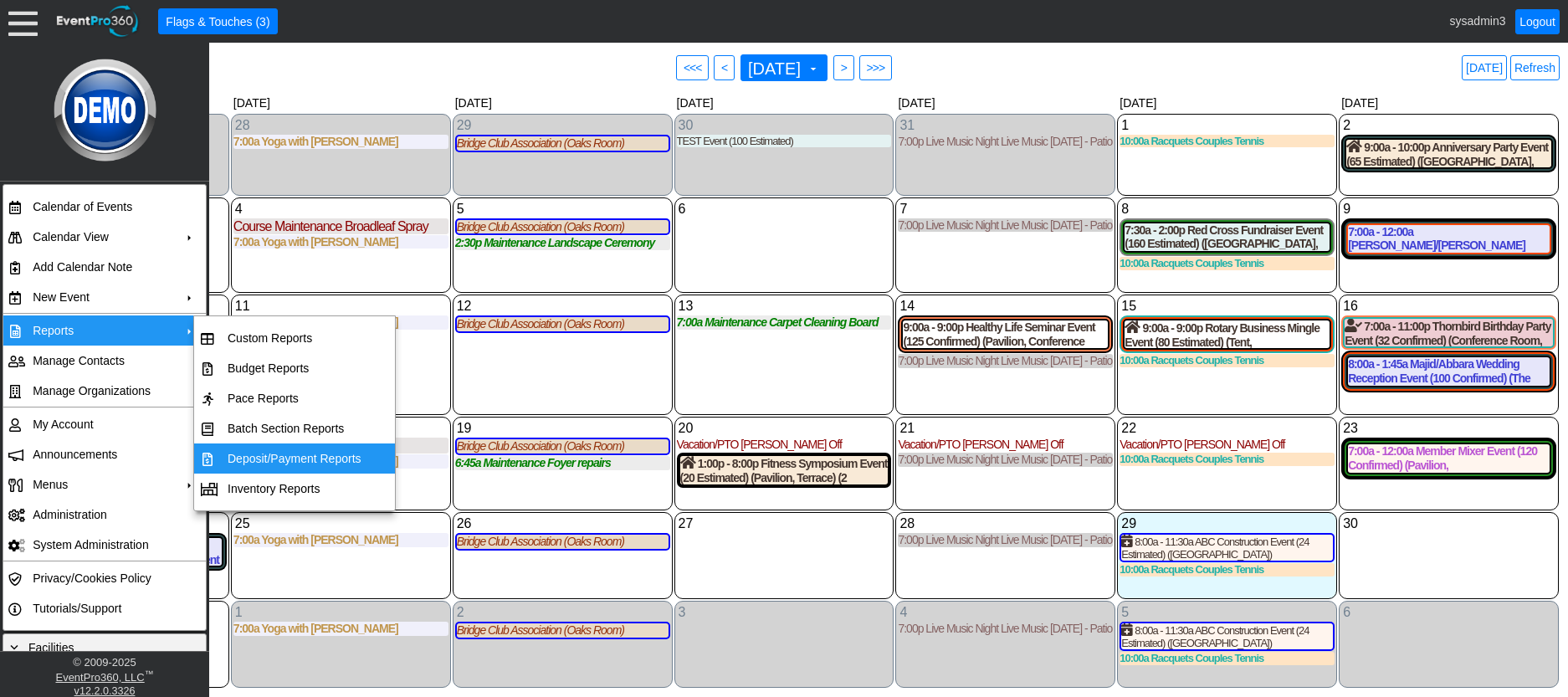
click at [280, 451] on td "Deposit/Payment Reports" at bounding box center [295, 458] width 147 height 30
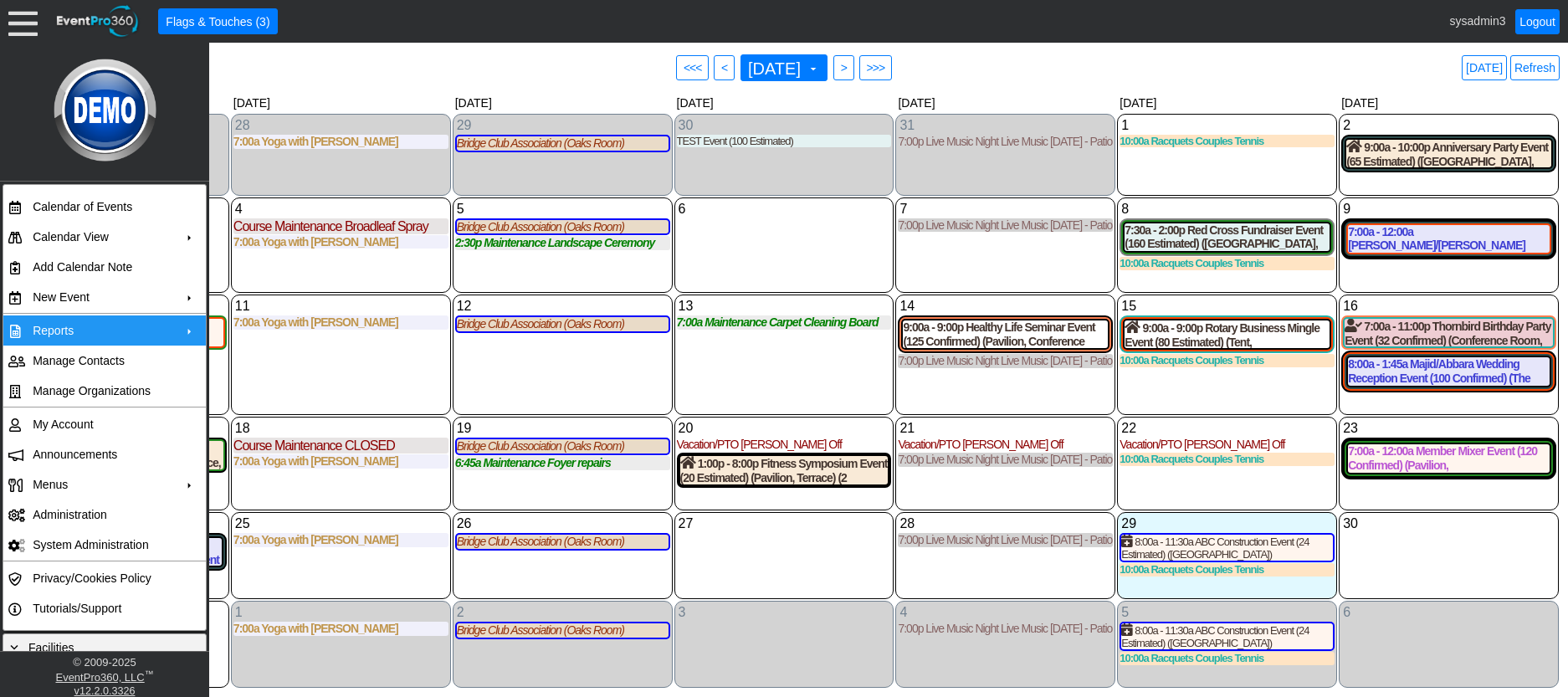
click at [456, 68] on div "Find event: enter title Go ● <<< ● < August 2025 ▼ ● > ● >>> Today Refresh" at bounding box center [784, 67] width 1551 height 33
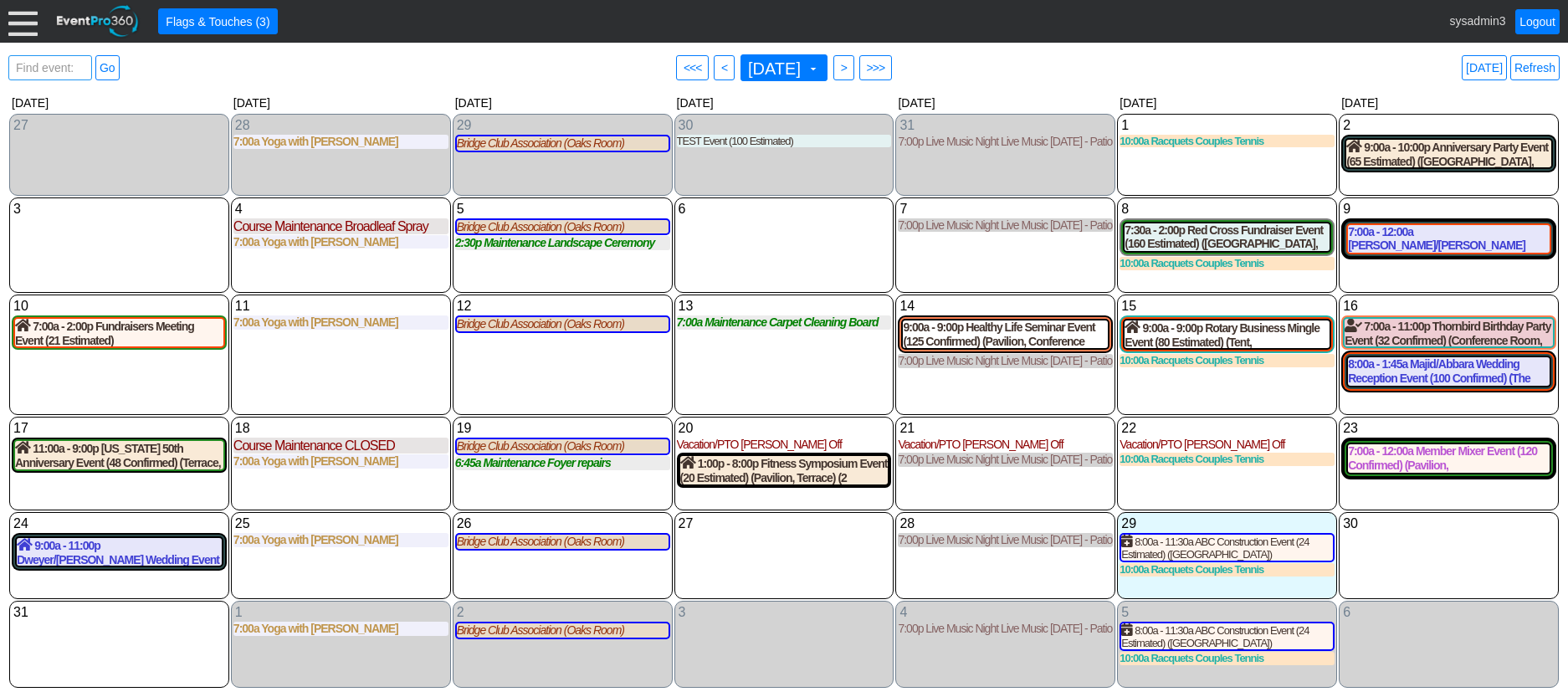
click at [55, 69] on span "Find event: enter title" at bounding box center [50, 76] width 75 height 40
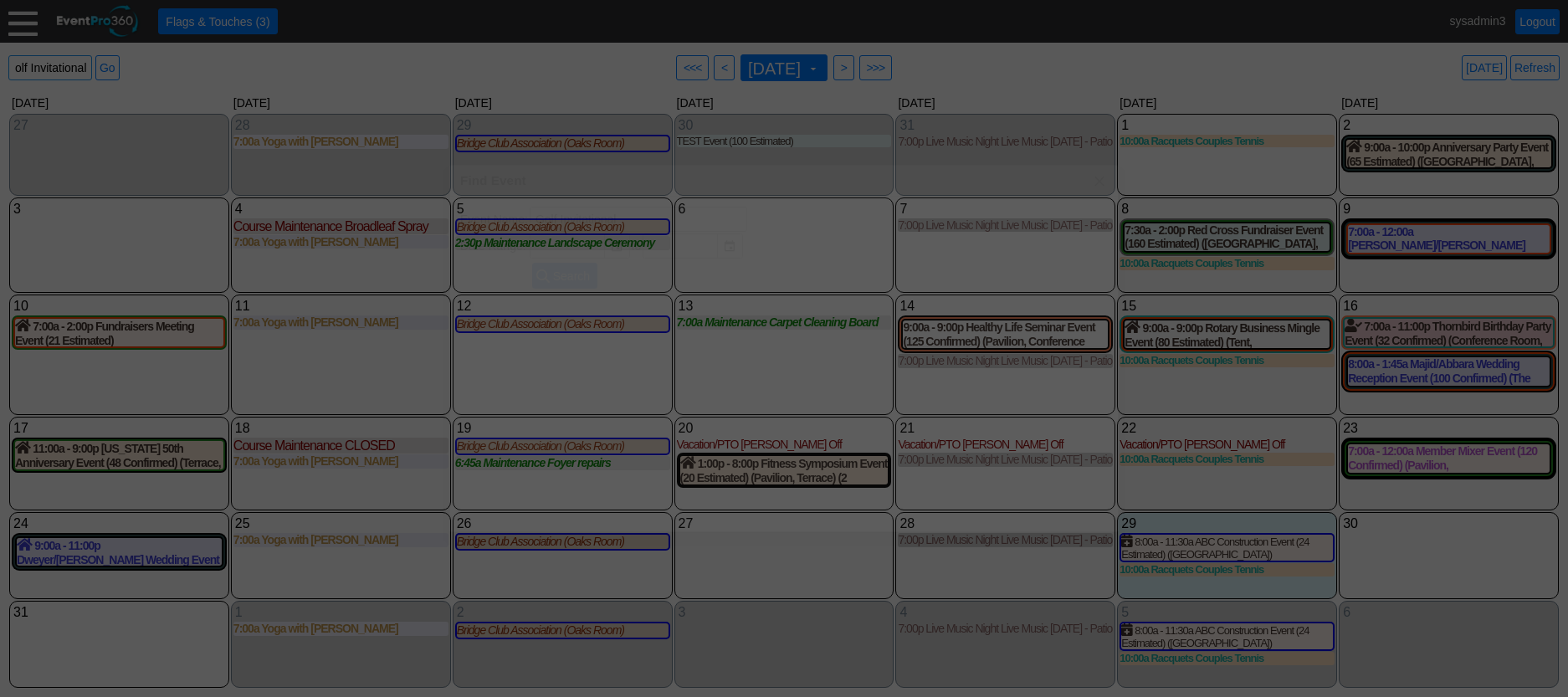
type input "Golf Invitational"
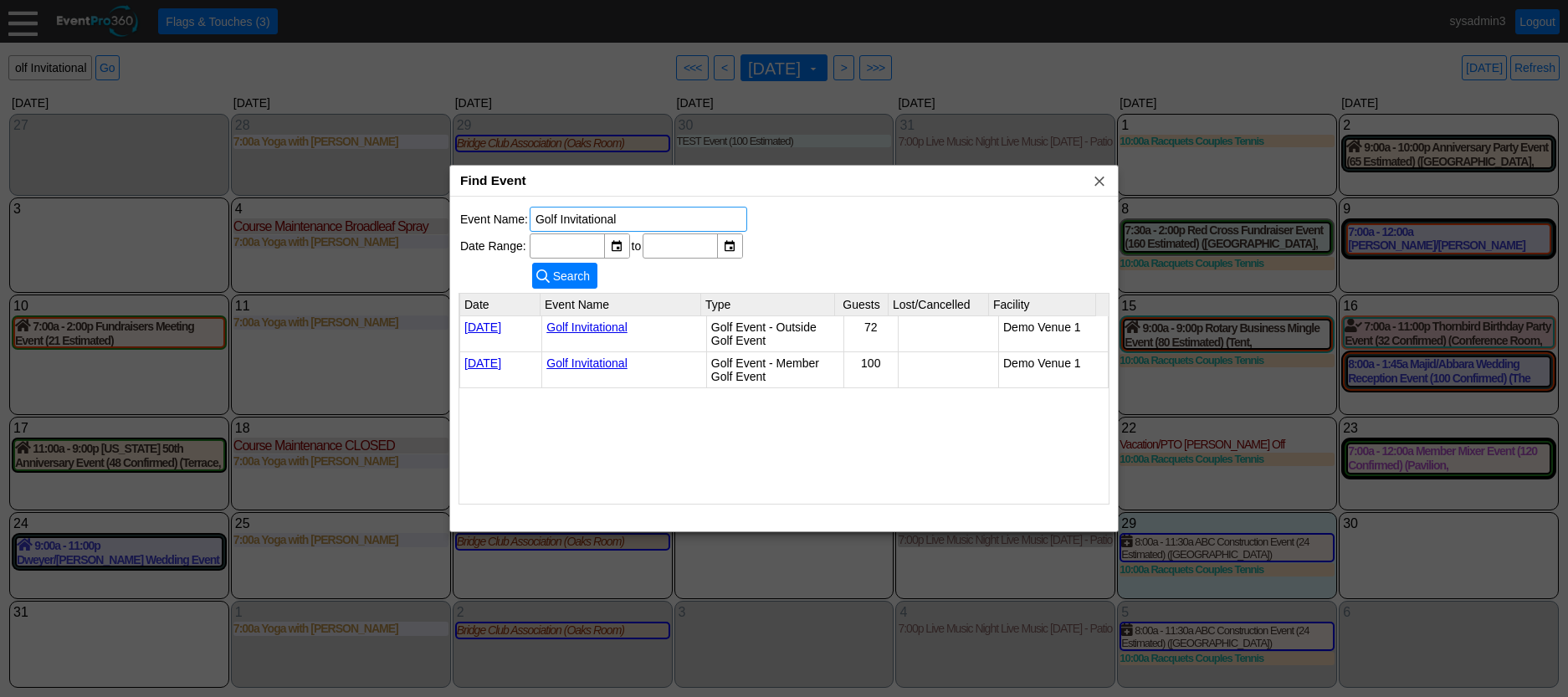
scroll to position [0, 0]
click at [596, 366] on link "Golf Invitational" at bounding box center [587, 363] width 81 height 13
click at [598, 321] on link "Golf Invitational" at bounding box center [587, 327] width 81 height 13
click at [601, 363] on link "Golf Invitational" at bounding box center [587, 363] width 81 height 13
click at [1098, 182] on span "x" at bounding box center [1099, 180] width 17 height 17
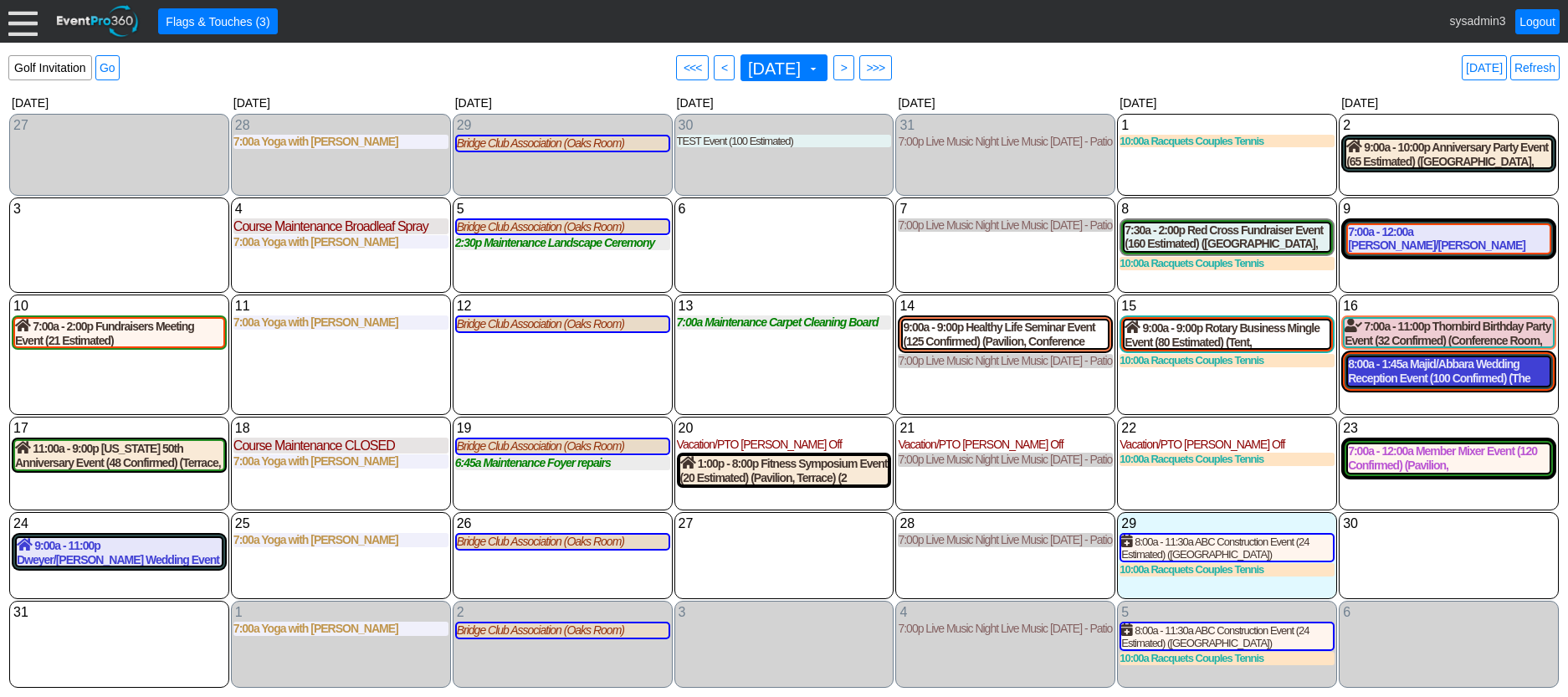
click at [1440, 378] on div "8:00a - 1:45a Majid/Abbara Wedding Reception Event (100 Confirmed) (The Grand R…" at bounding box center [1449, 372] width 202 height 29
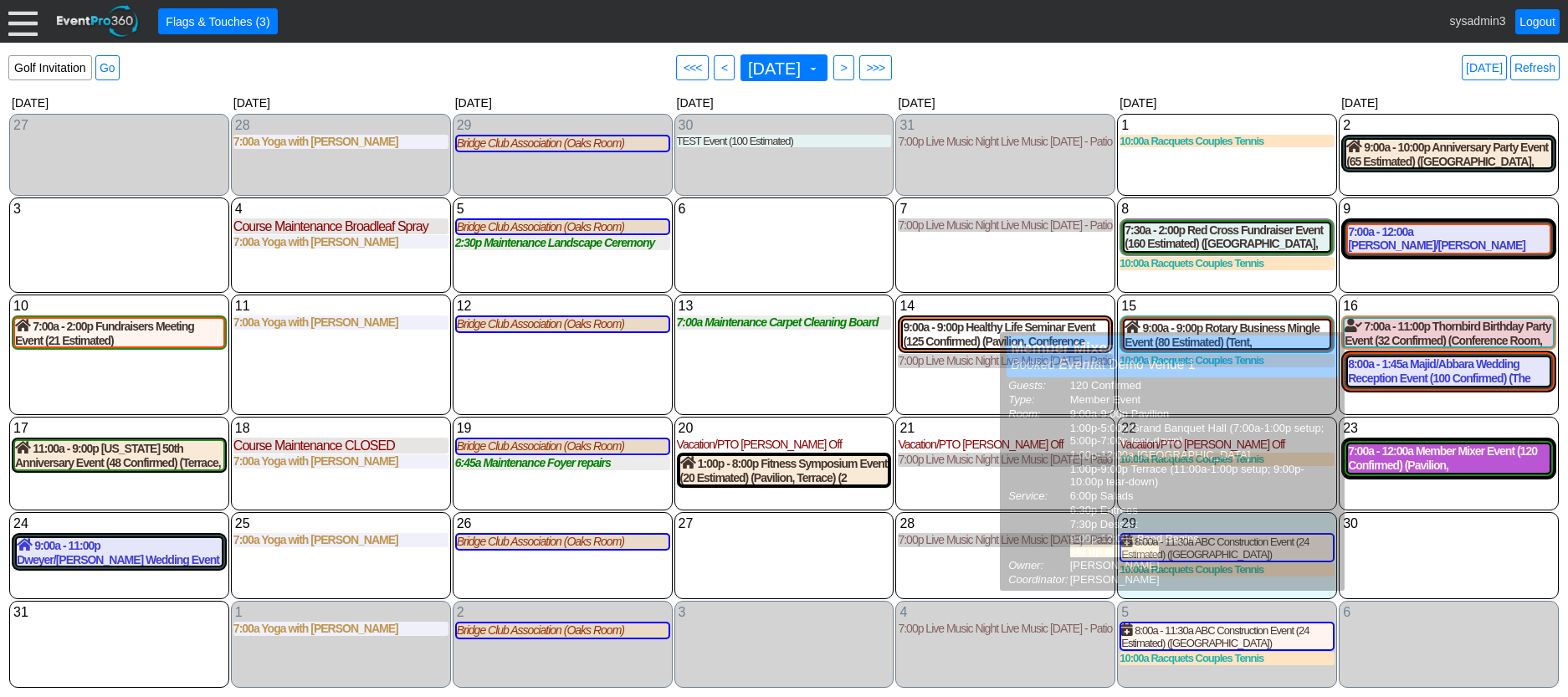
click at [1466, 457] on div "7:00a - 12:00a Member Mixer Event (120 Confirmed) (Pavilion, Grand Banquet Hall…" at bounding box center [1449, 458] width 202 height 29
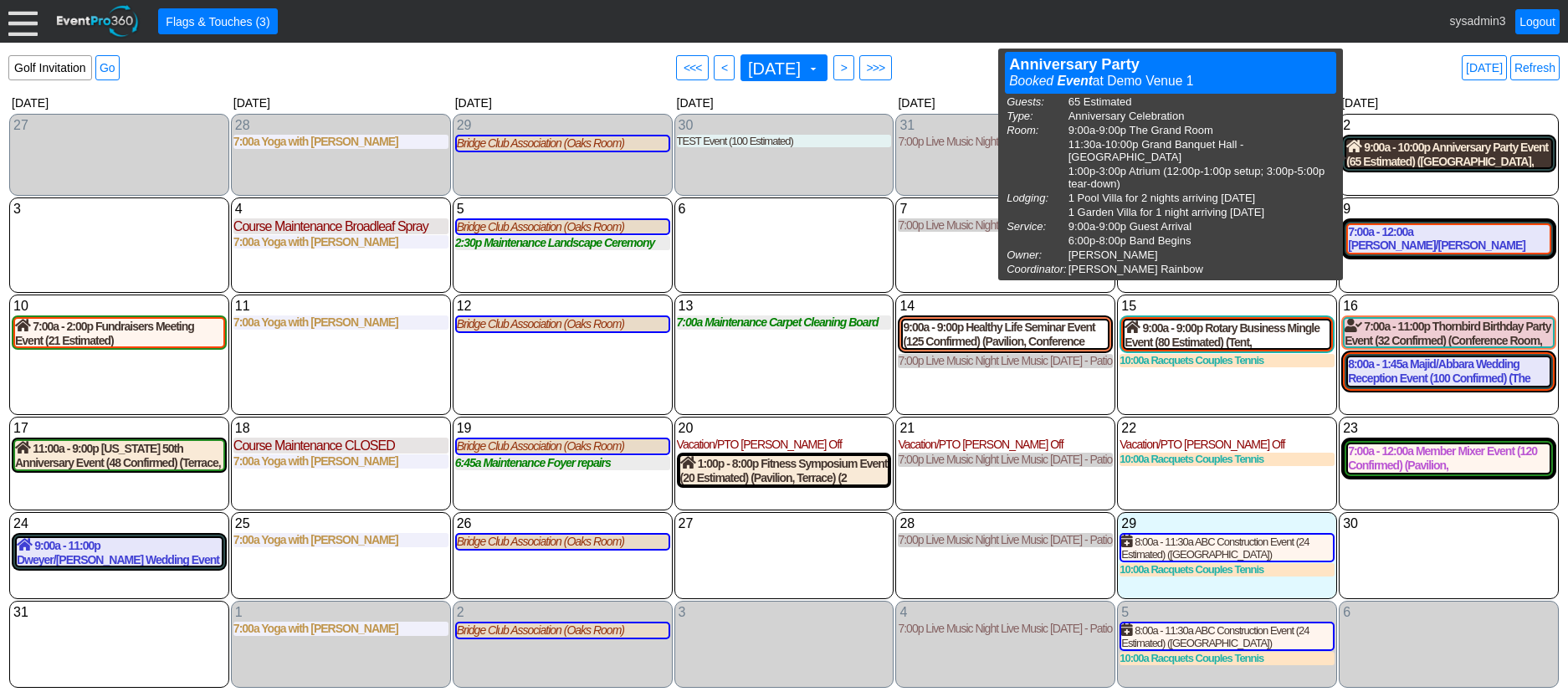
click at [1421, 155] on div "9:00a - 10:00p Anniversary Party Event (65 Estimated) (The Grand Room, Grand Ba…" at bounding box center [1449, 154] width 205 height 29
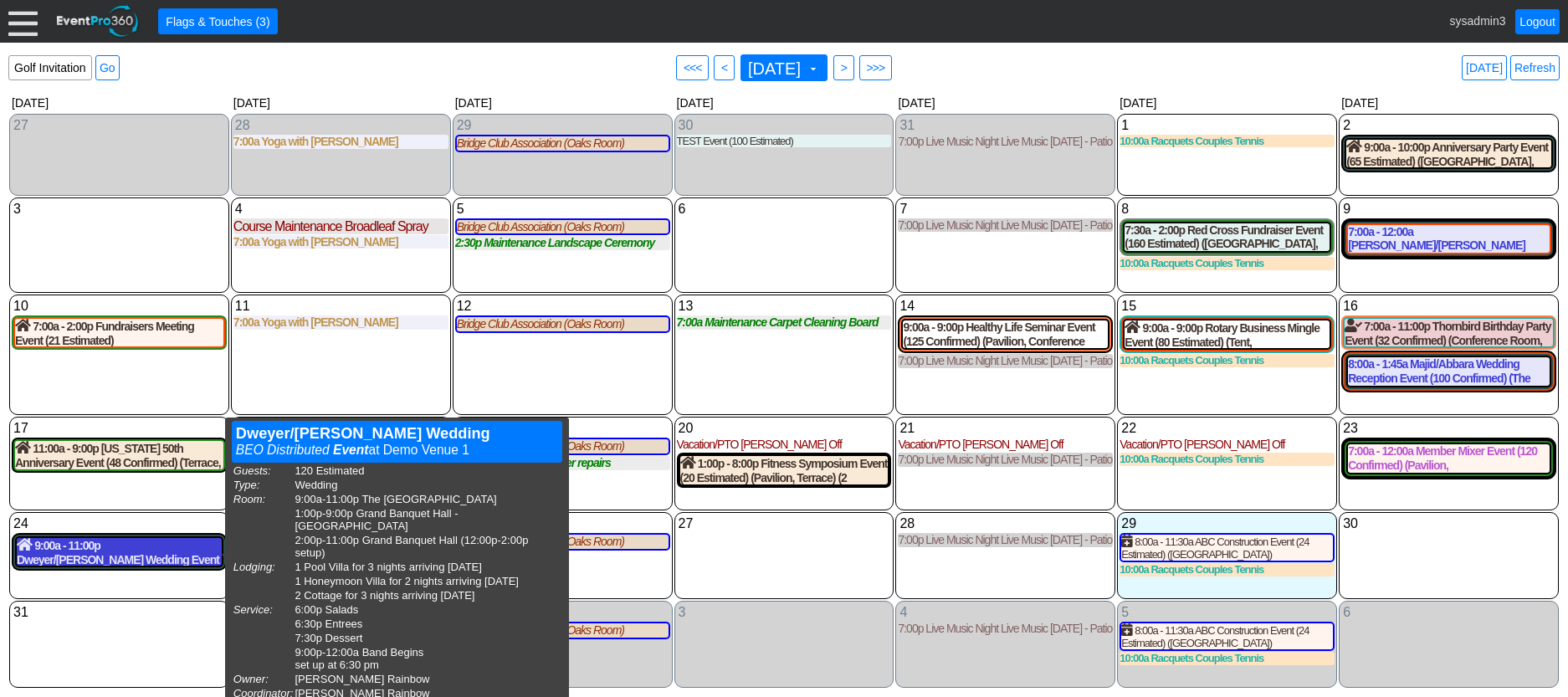
click at [80, 543] on div "9:00a - 11:00p Dweyer/Hutchinson Wedding Event (120 Estimated) (The Grand Room,…" at bounding box center [119, 552] width 205 height 29
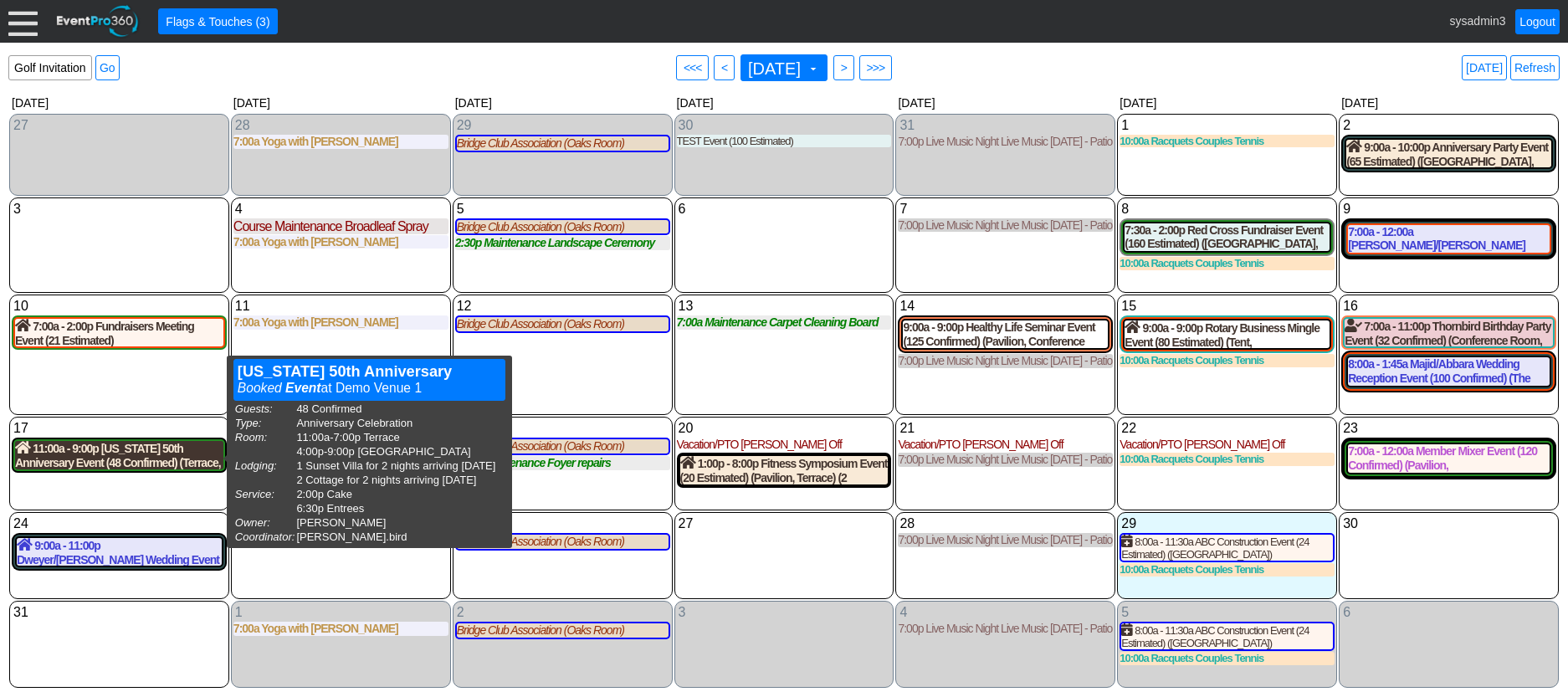
click at [87, 456] on div "11:00a - 9:00p Maine 50th Anniversary Event (48 Confirmed) (Terrace, West Room)…" at bounding box center [119, 455] width 208 height 29
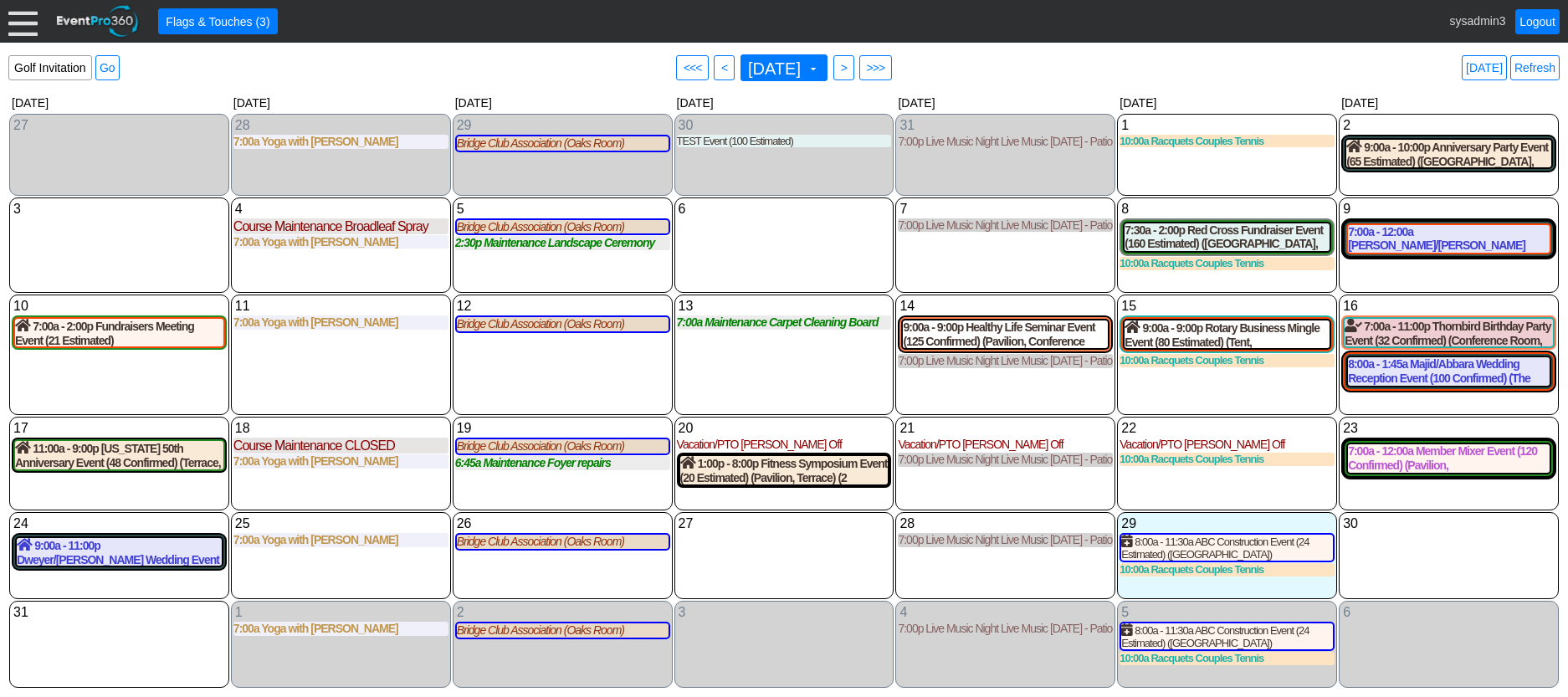
click at [21, 24] on div at bounding box center [23, 21] width 29 height 29
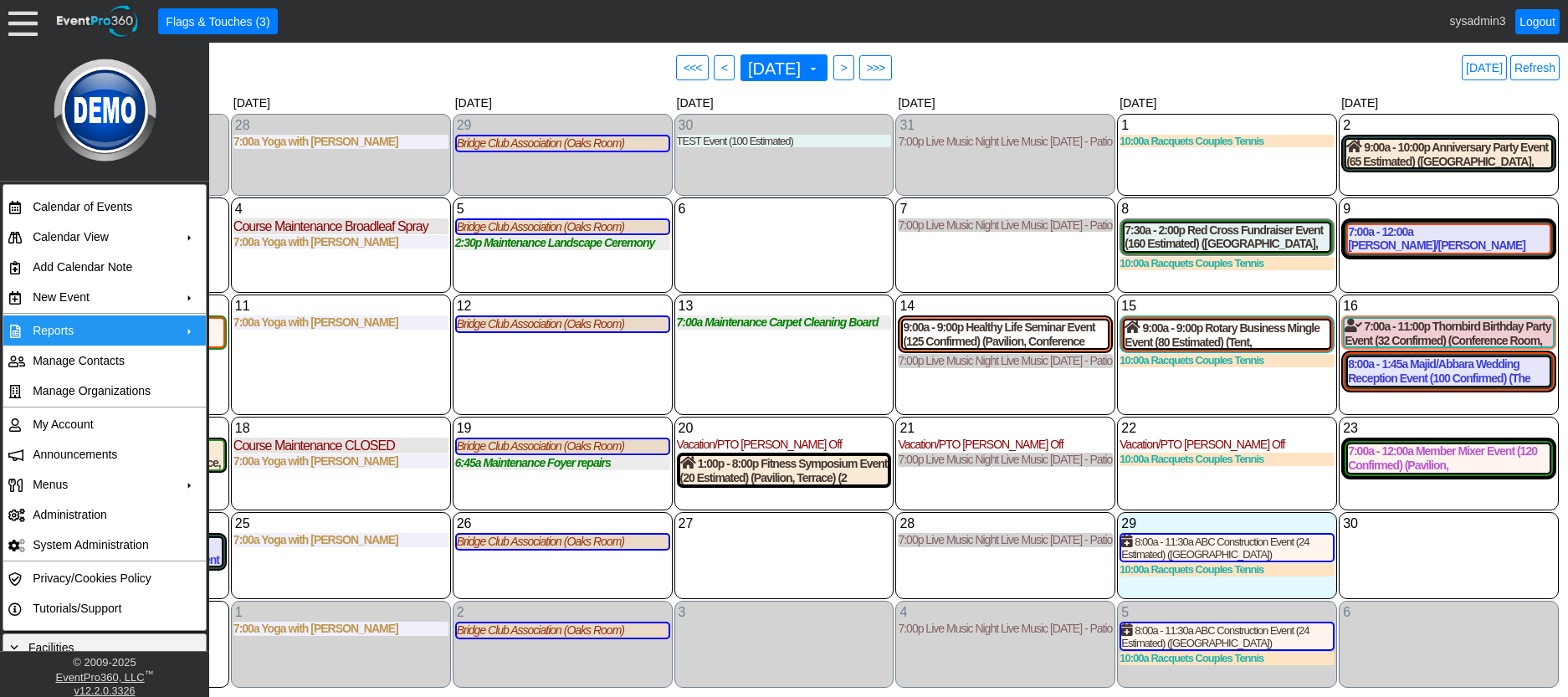
click at [107, 332] on td "Reports" at bounding box center [101, 331] width 150 height 30
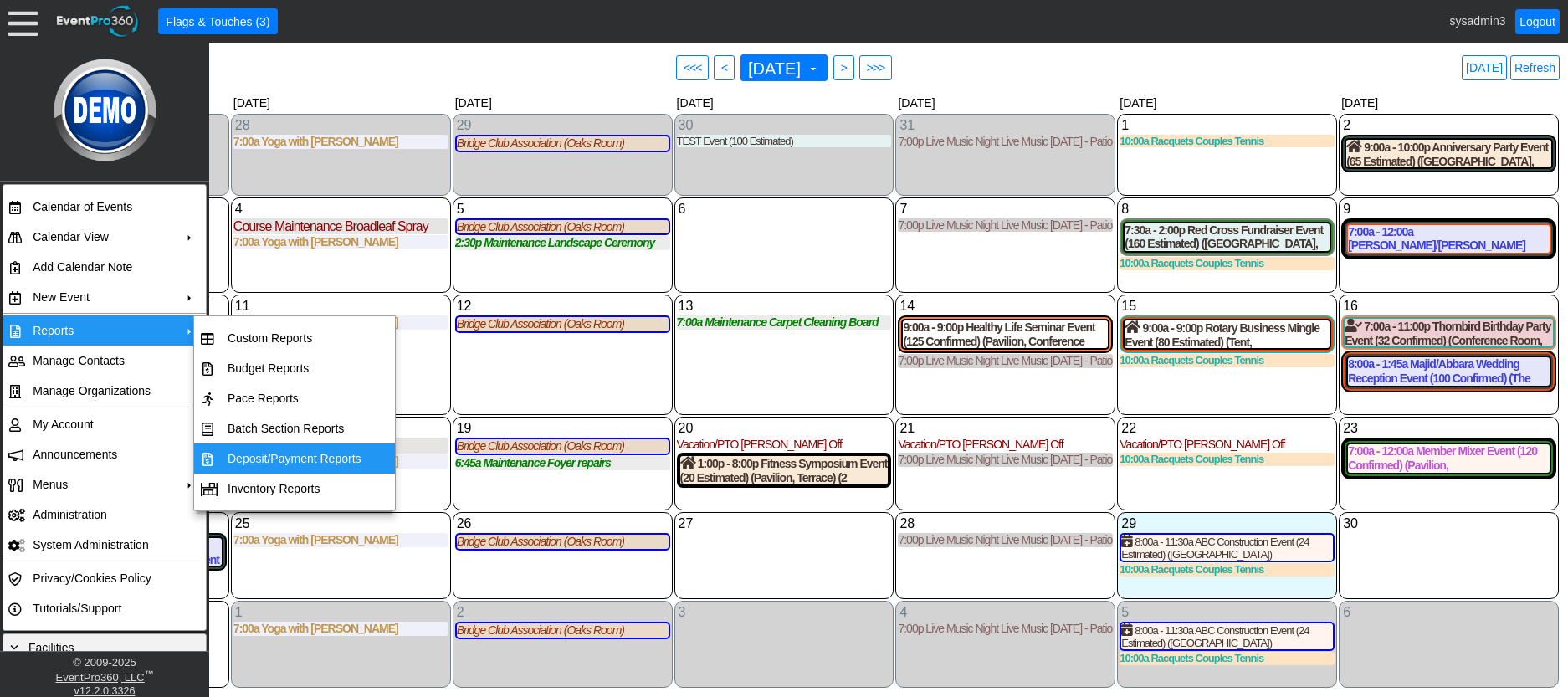
click at [273, 452] on td "Deposit/Payment Reports" at bounding box center [295, 458] width 147 height 30
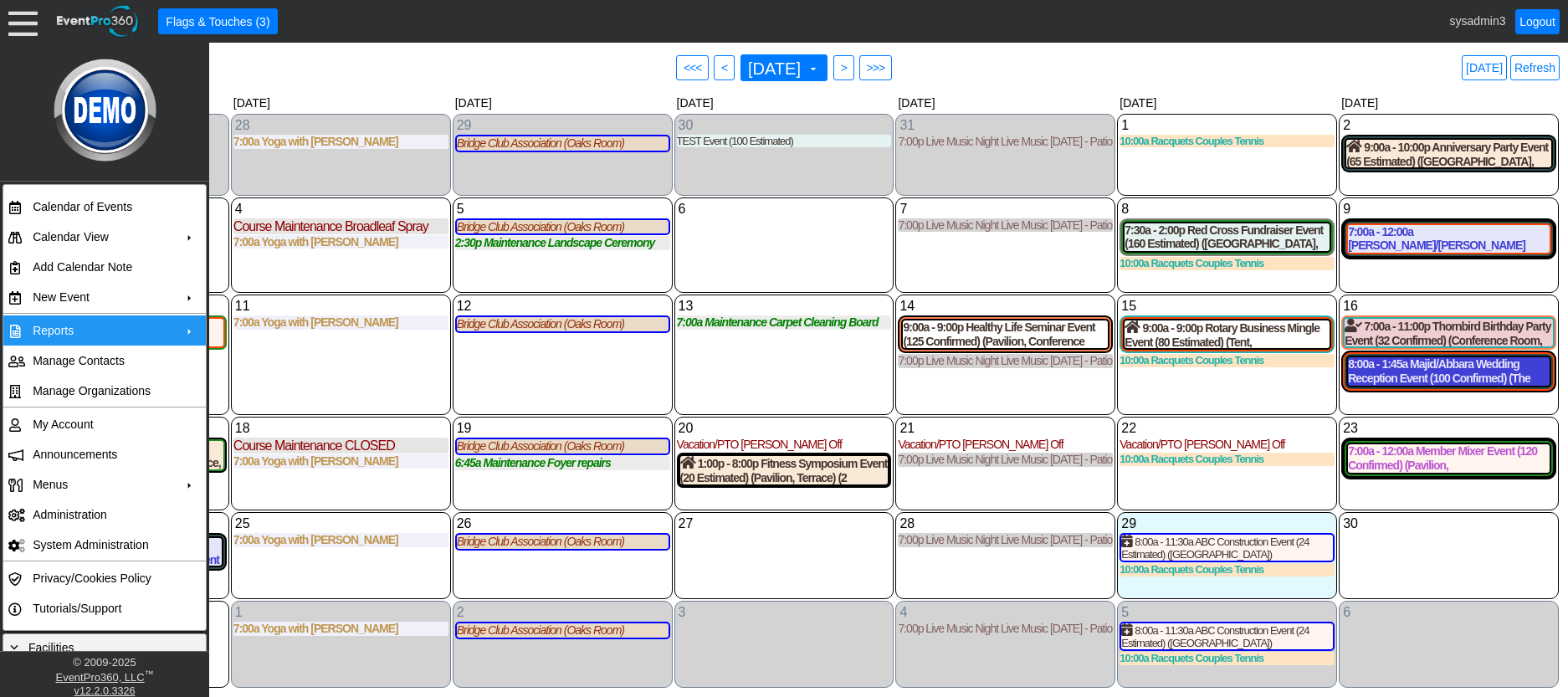
click at [1418, 376] on div "8:00a - 1:45a Majid/Abbara Wedding Reception Event (100 Confirmed) (The Grand R…" at bounding box center [1449, 372] width 202 height 29
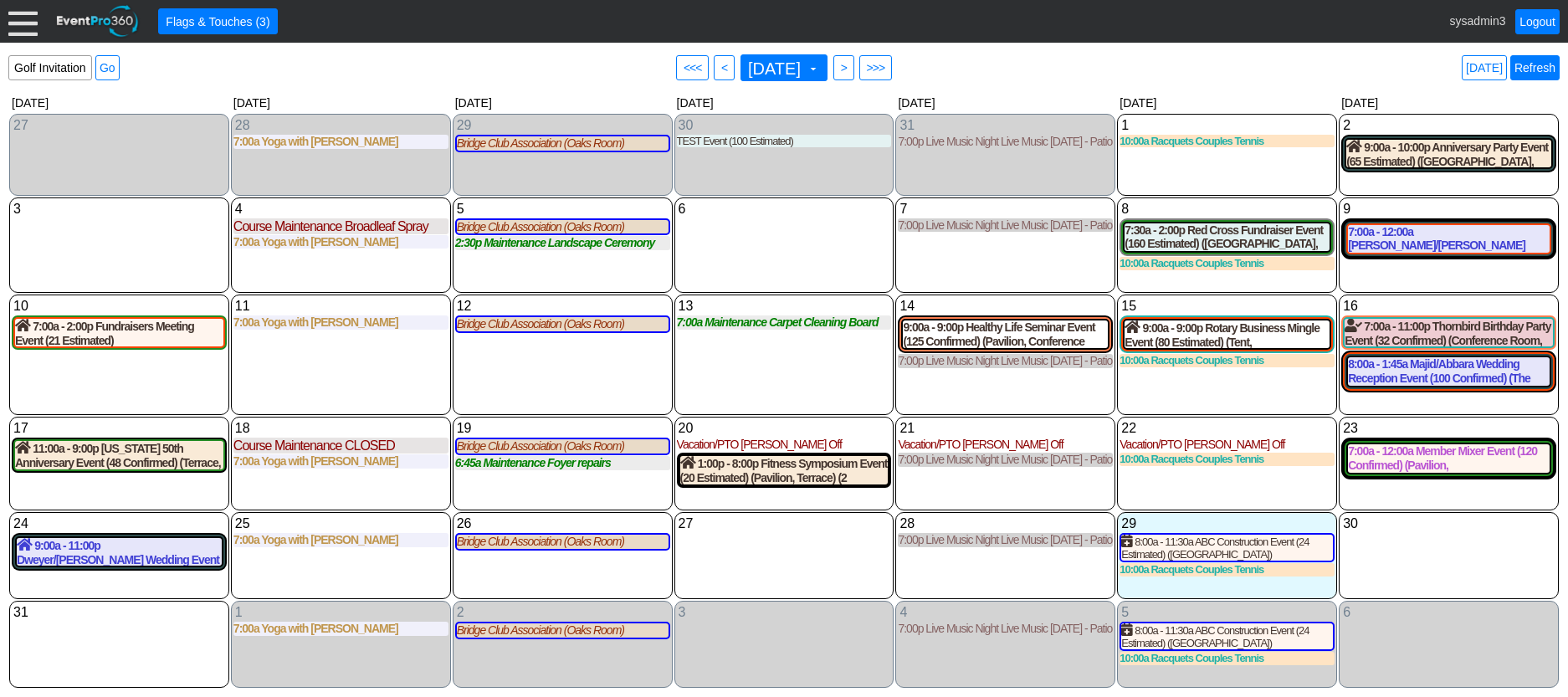
click at [1532, 73] on link "Refresh" at bounding box center [1535, 67] width 49 height 25
click at [1523, 60] on link "Refresh" at bounding box center [1535, 67] width 49 height 25
click at [745, 359] on div "13 Wednesday 7:00a Maintenance Carpet Cleaning Board Rooms Carpet Cleaning Boar…" at bounding box center [784, 355] width 220 height 121
click at [1537, 74] on link "Refresh" at bounding box center [1535, 67] width 49 height 25
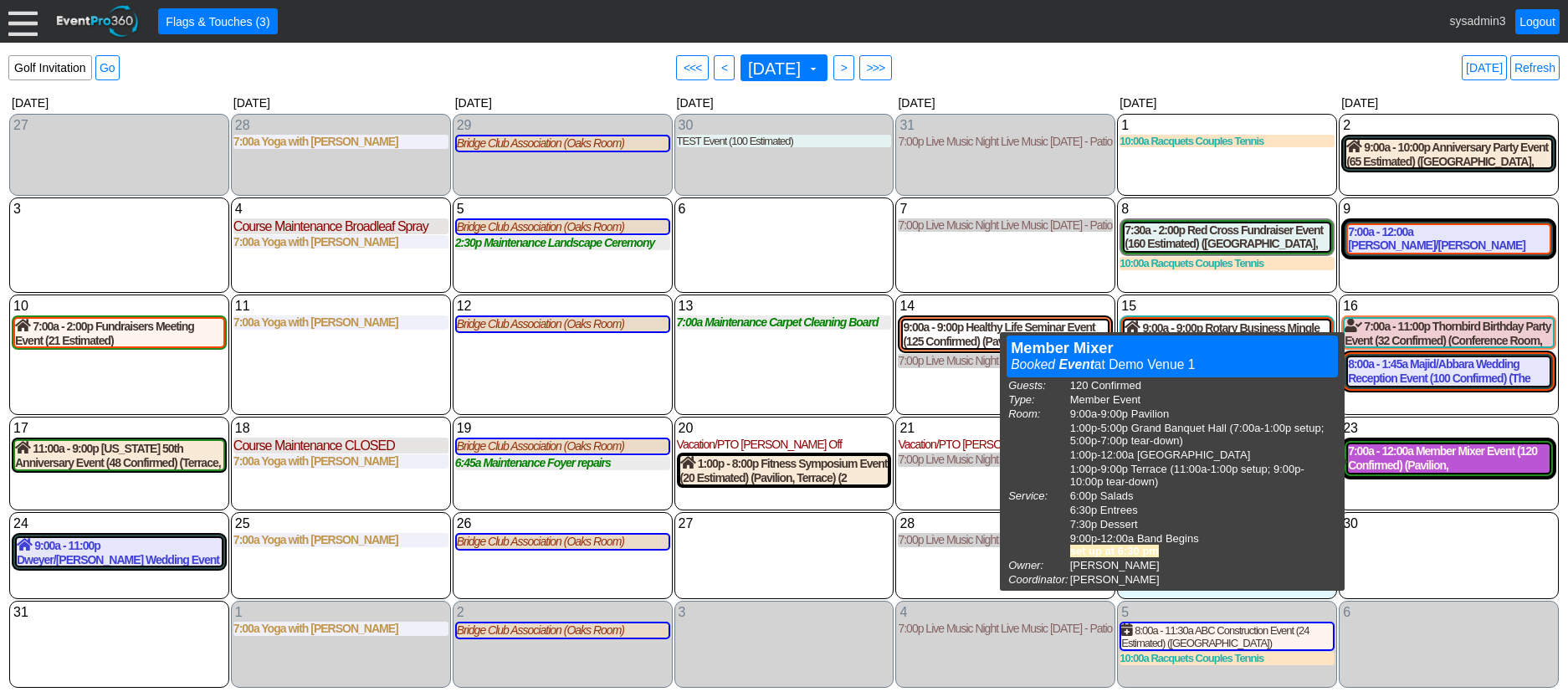
click at [1420, 454] on div "7:00a - 12:00a Member Mixer Event (120 Confirmed) (Pavilion, Grand Banquet Hall…" at bounding box center [1449, 458] width 202 height 29
click at [1446, 459] on div "7:00a - 12:00a Member Mixer Event (120 Confirmed) (Pavilion, Grand Banquet Hall…" at bounding box center [1449, 458] width 202 height 29
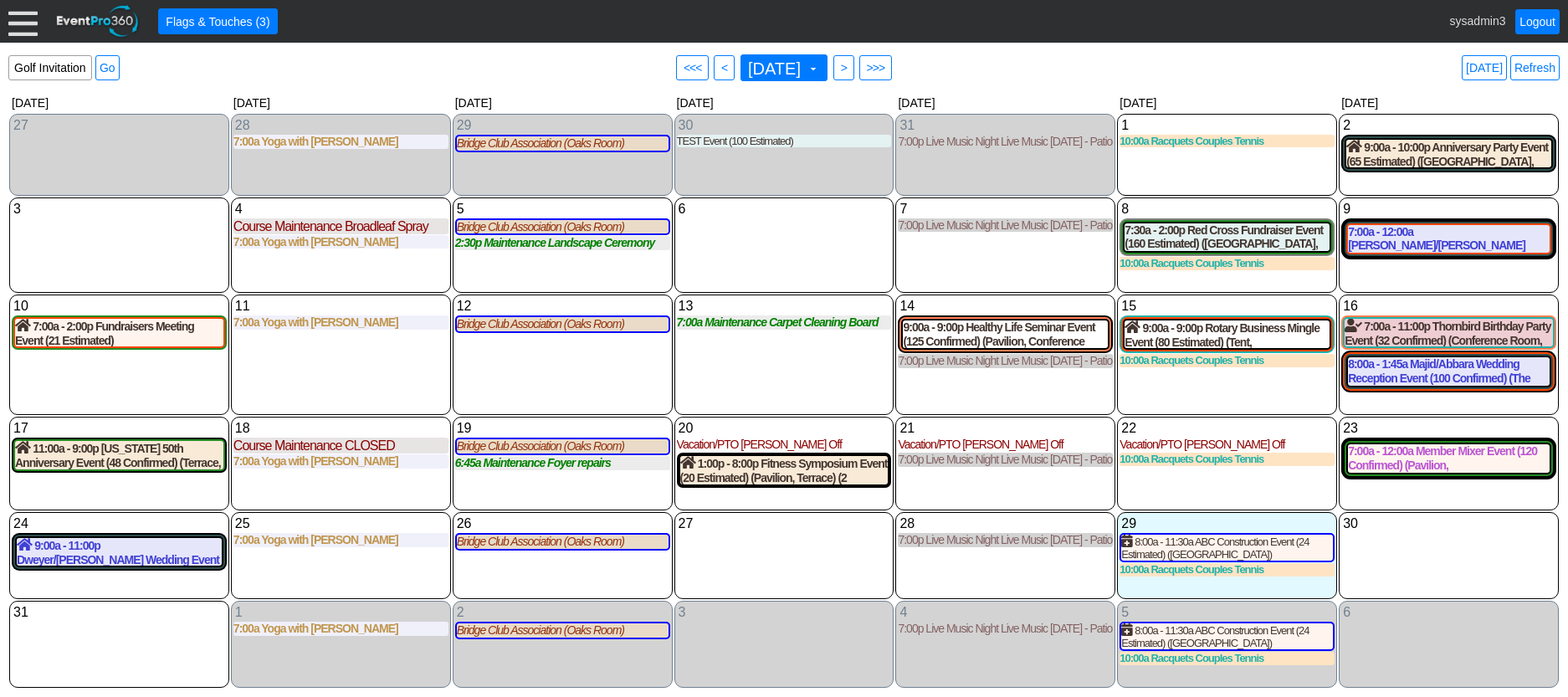
click at [14, 17] on div at bounding box center [23, 21] width 29 height 29
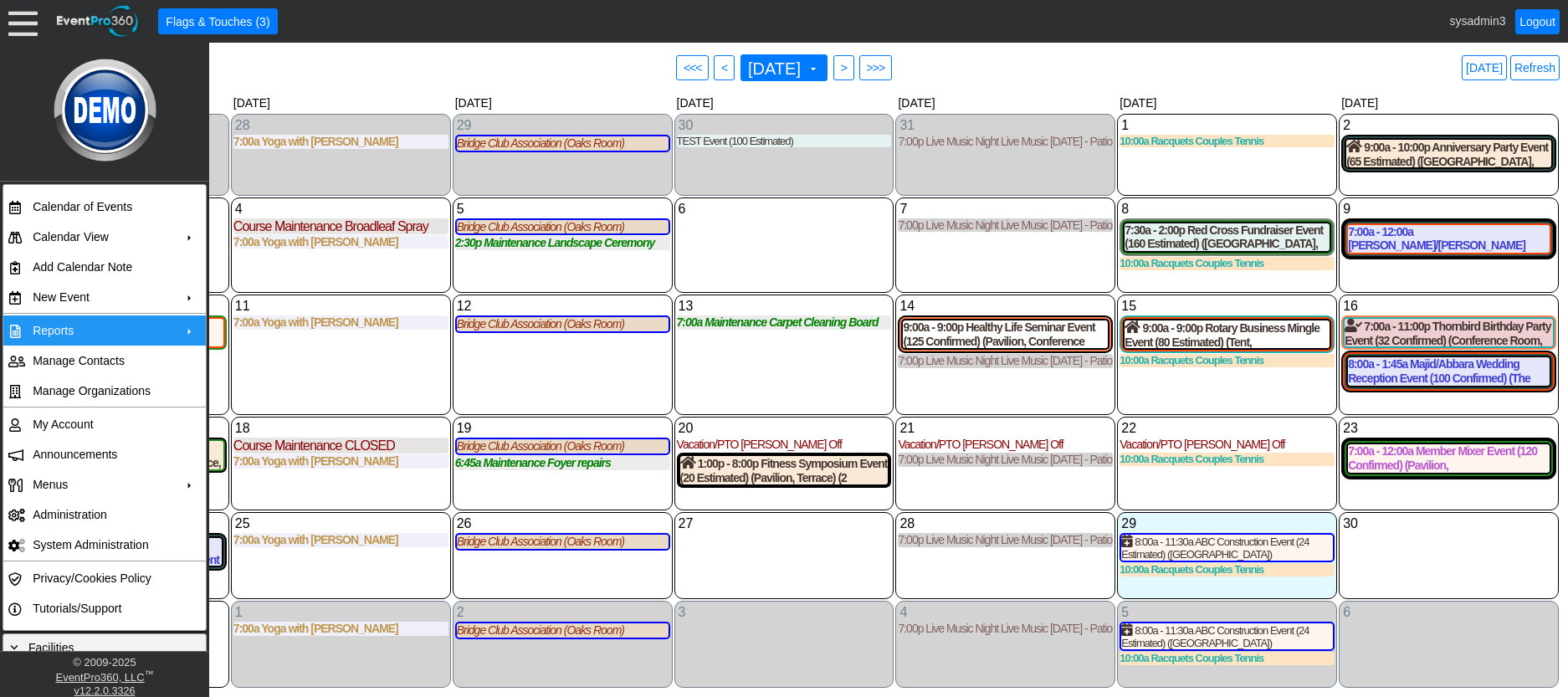
click at [176, 323] on td "+" at bounding box center [191, 331] width 30 height 30
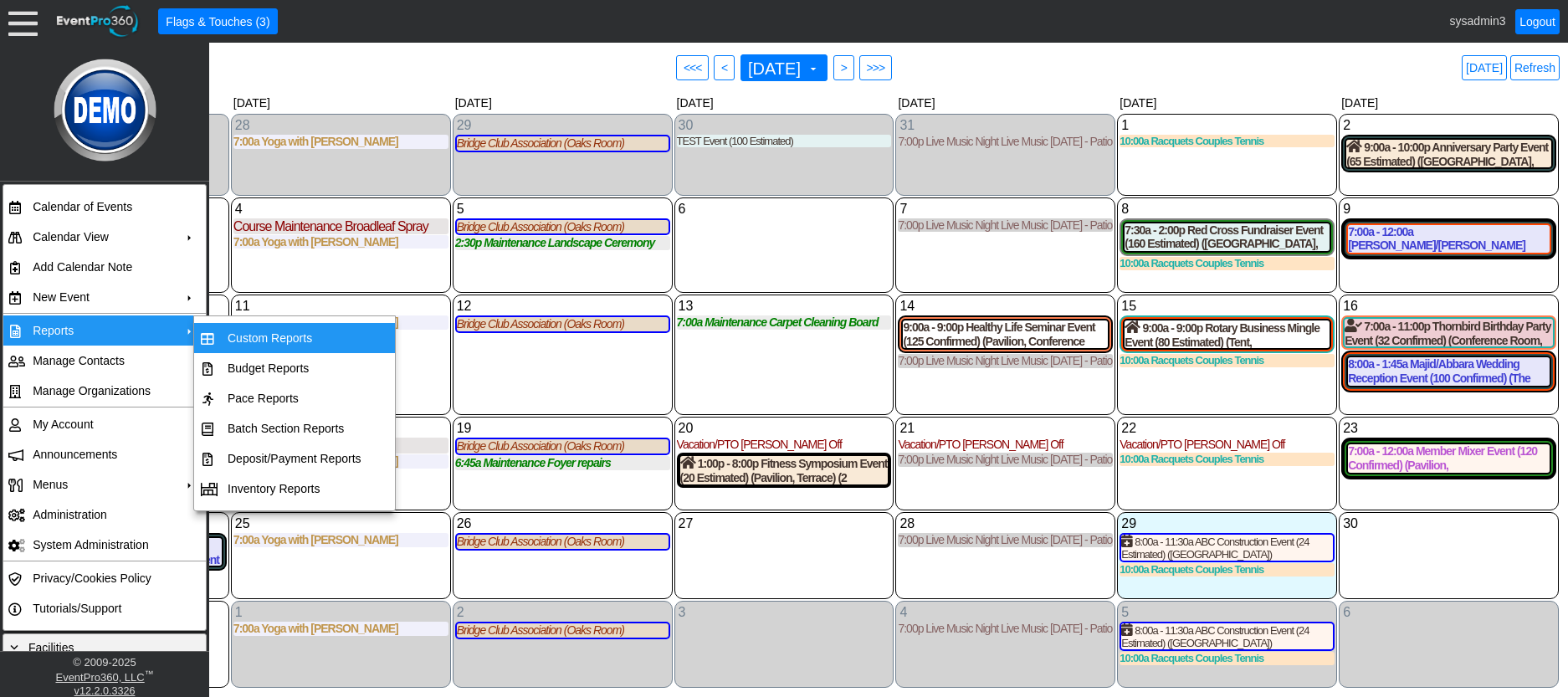
click at [299, 338] on td "Custom Reports" at bounding box center [295, 338] width 147 height 30
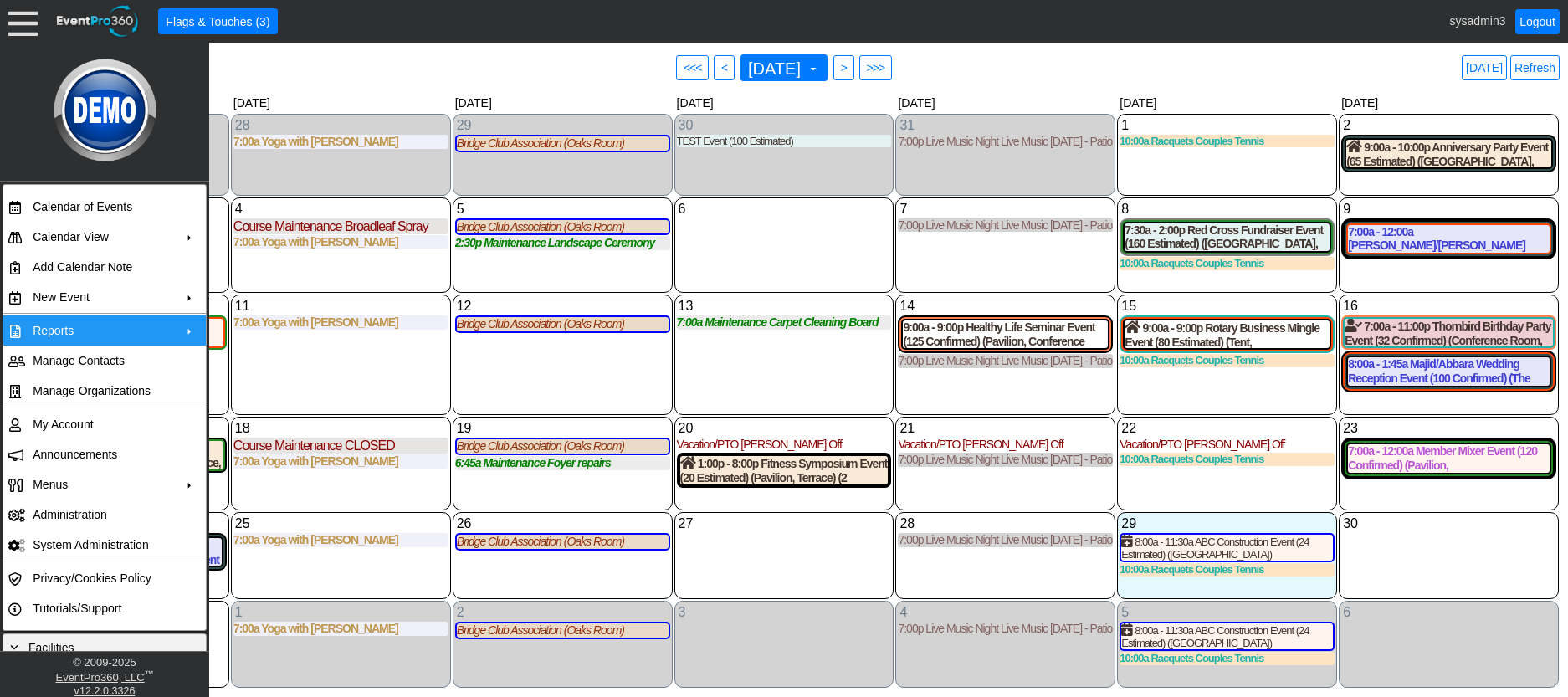
click at [84, 331] on td "Reports" at bounding box center [101, 331] width 150 height 30
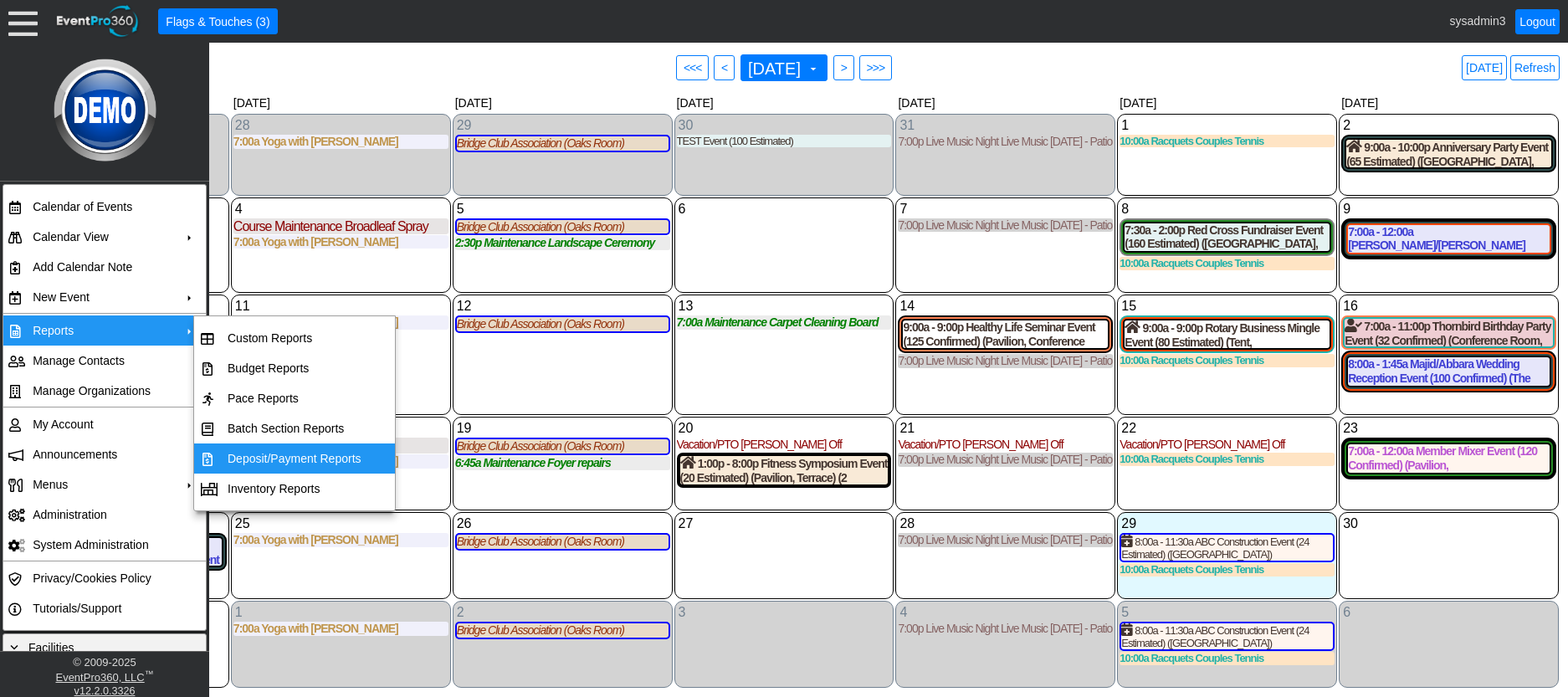
click at [275, 458] on td "Deposit/Payment Reports" at bounding box center [295, 458] width 147 height 30
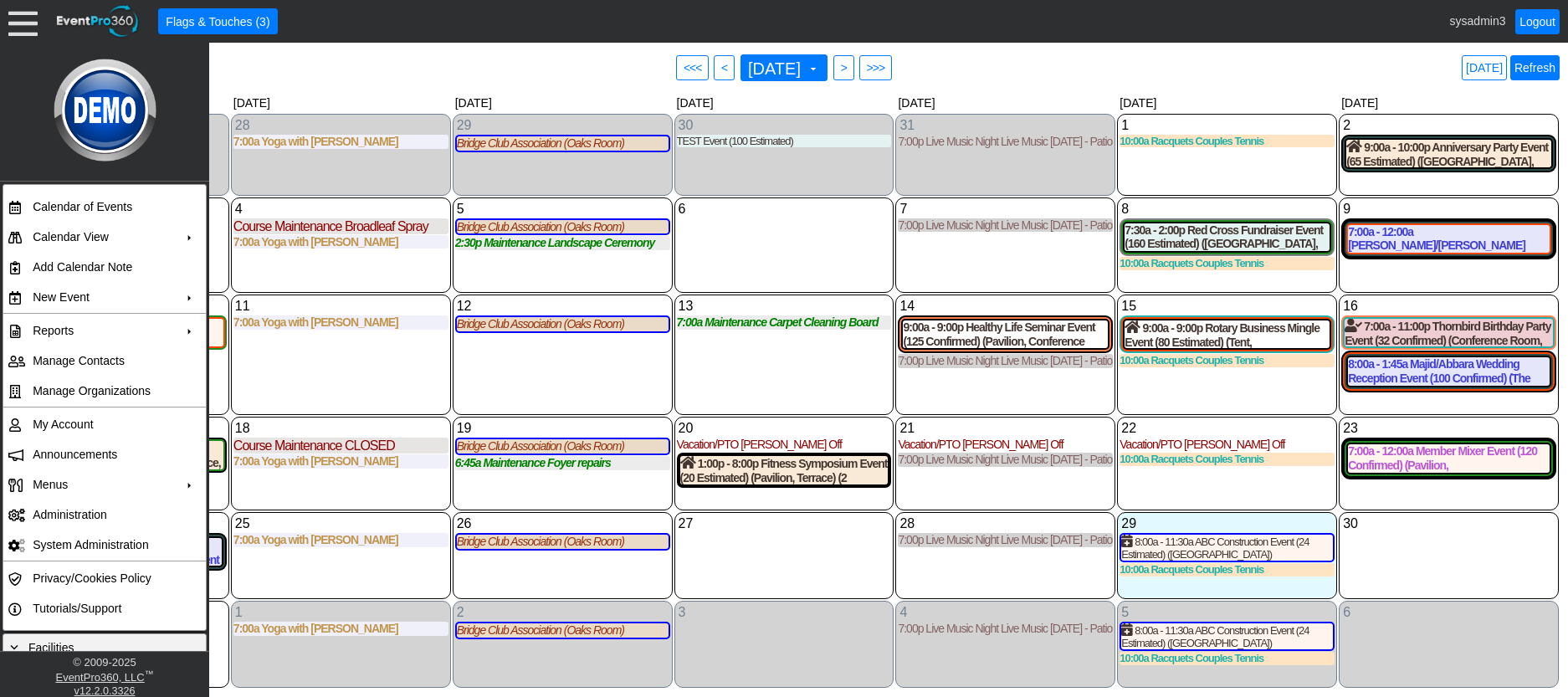
click at [1533, 66] on link "Refresh" at bounding box center [1535, 67] width 49 height 25
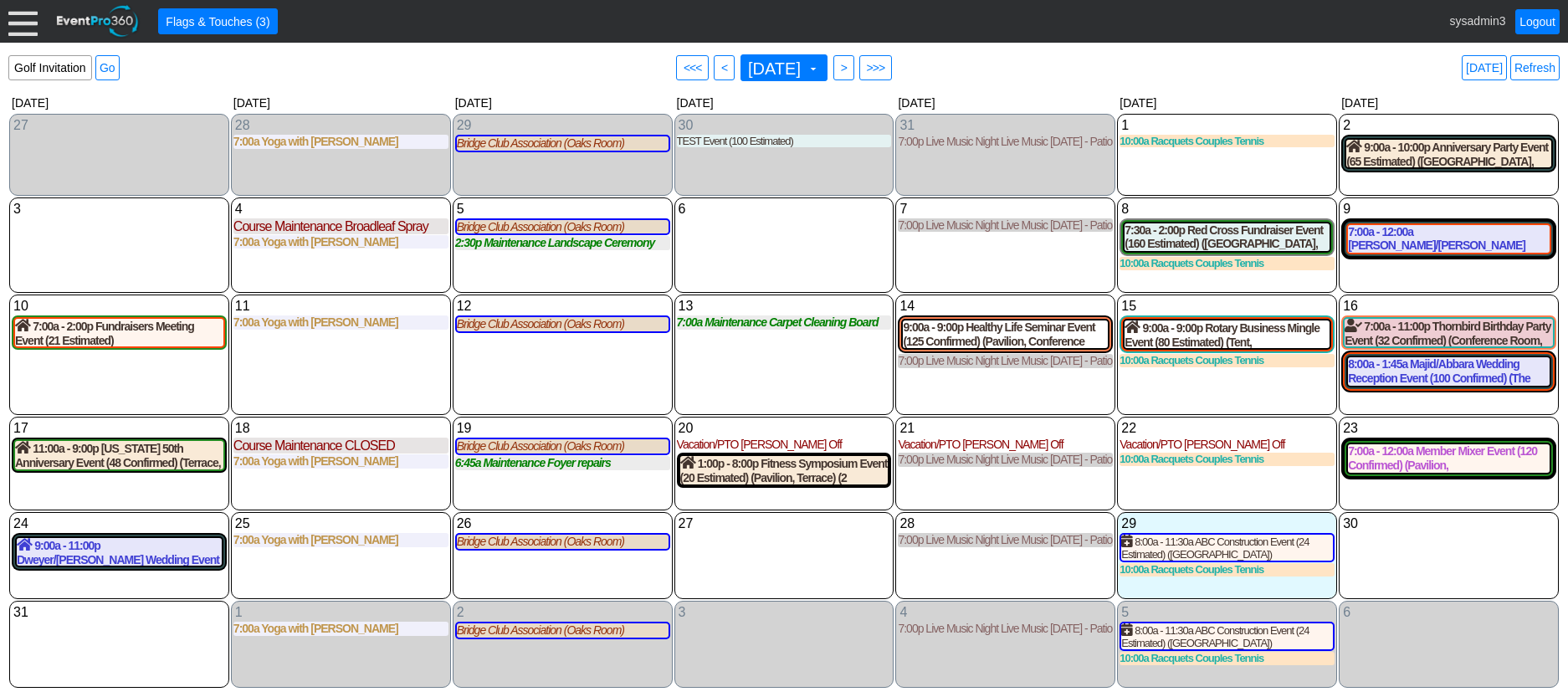
click at [1535, 24] on link "Logout" at bounding box center [1537, 22] width 45 height 25
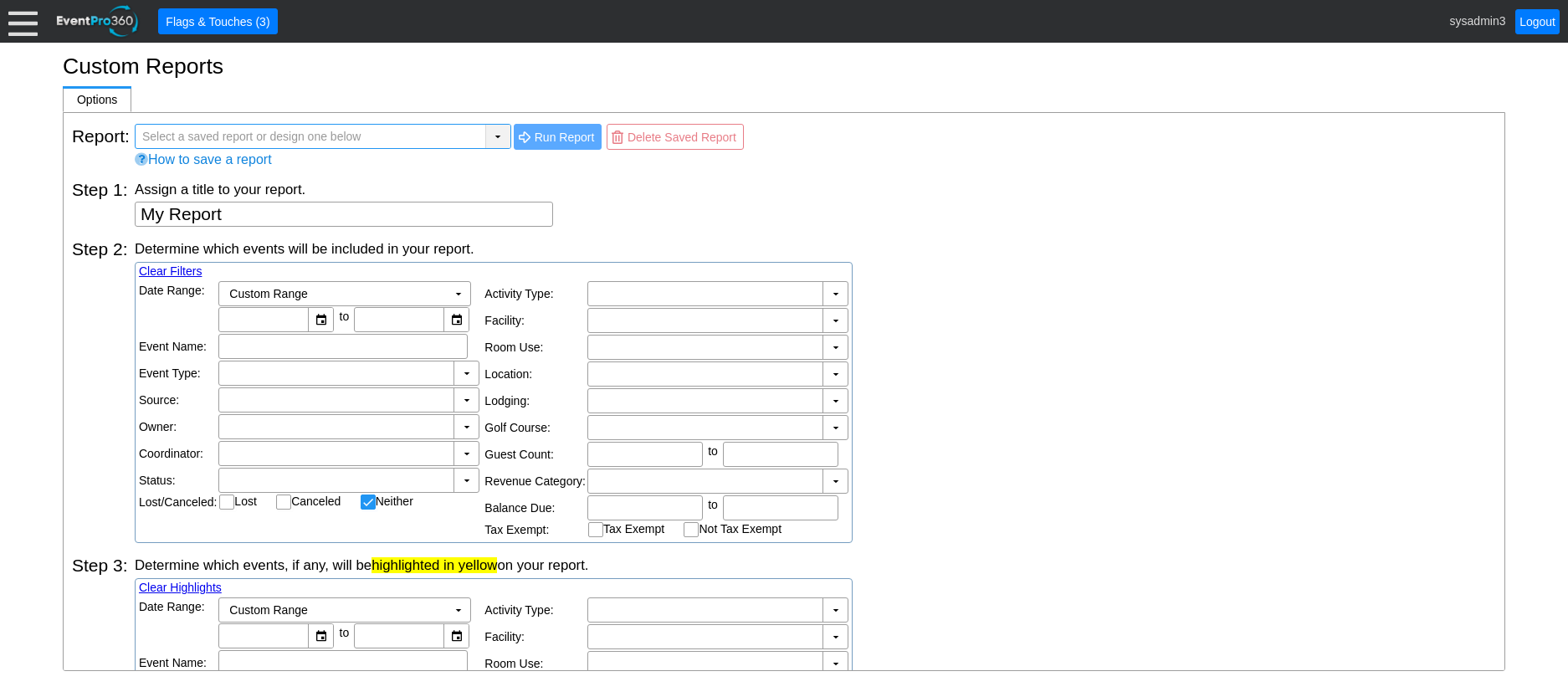
checkbox input "false"
click at [499, 135] on div "▼" at bounding box center [498, 136] width 25 height 24
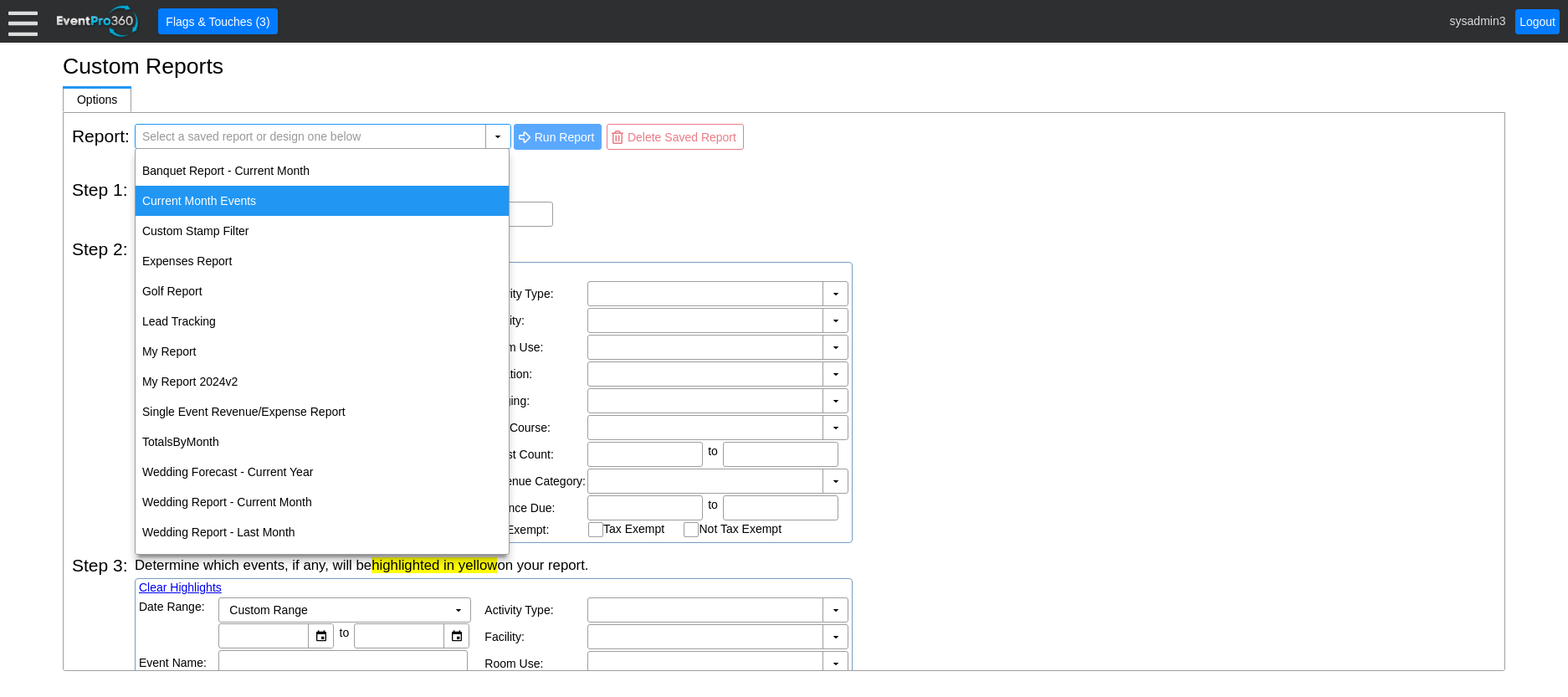
click at [247, 196] on div "Current Month Events" at bounding box center [322, 200] width 373 height 30
type input "Current Month Events"
type textarea "Current Month Events"
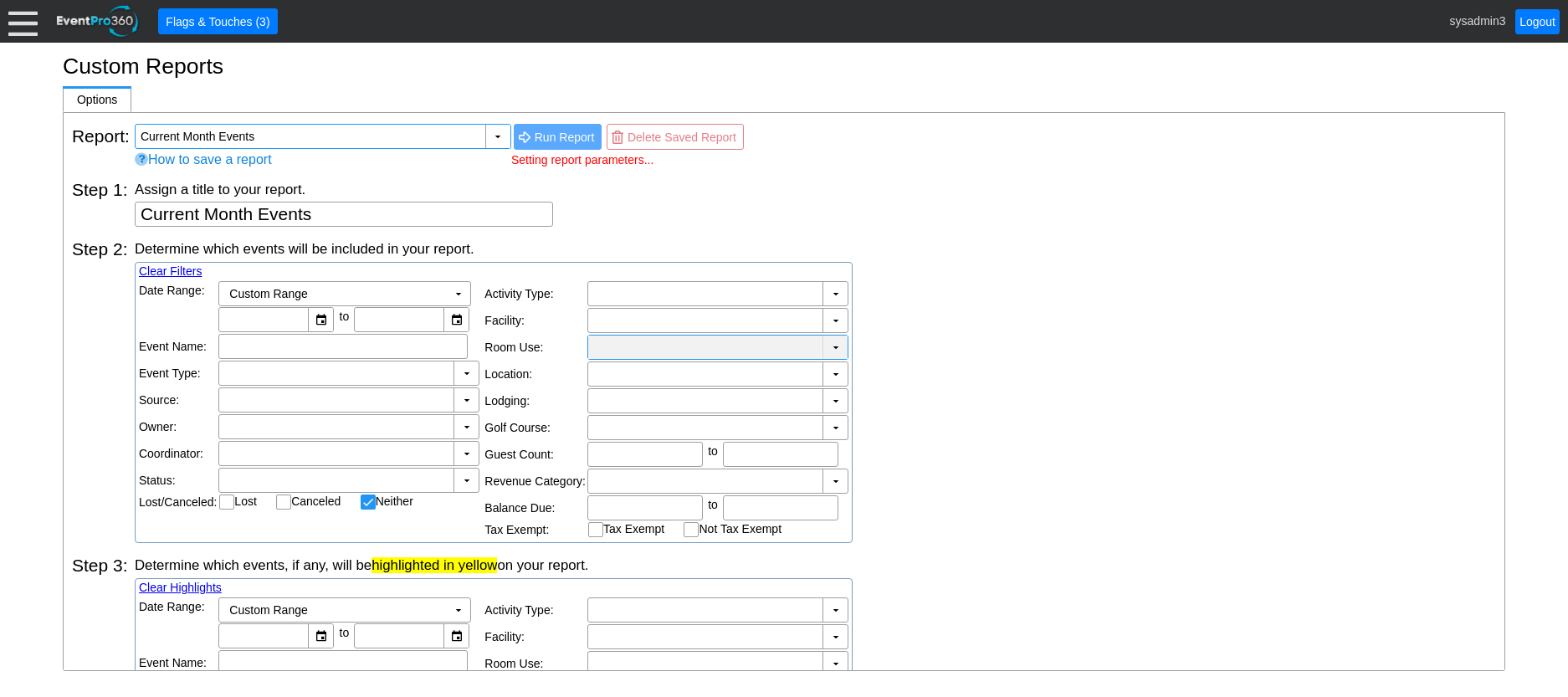
type input "[DATE]"
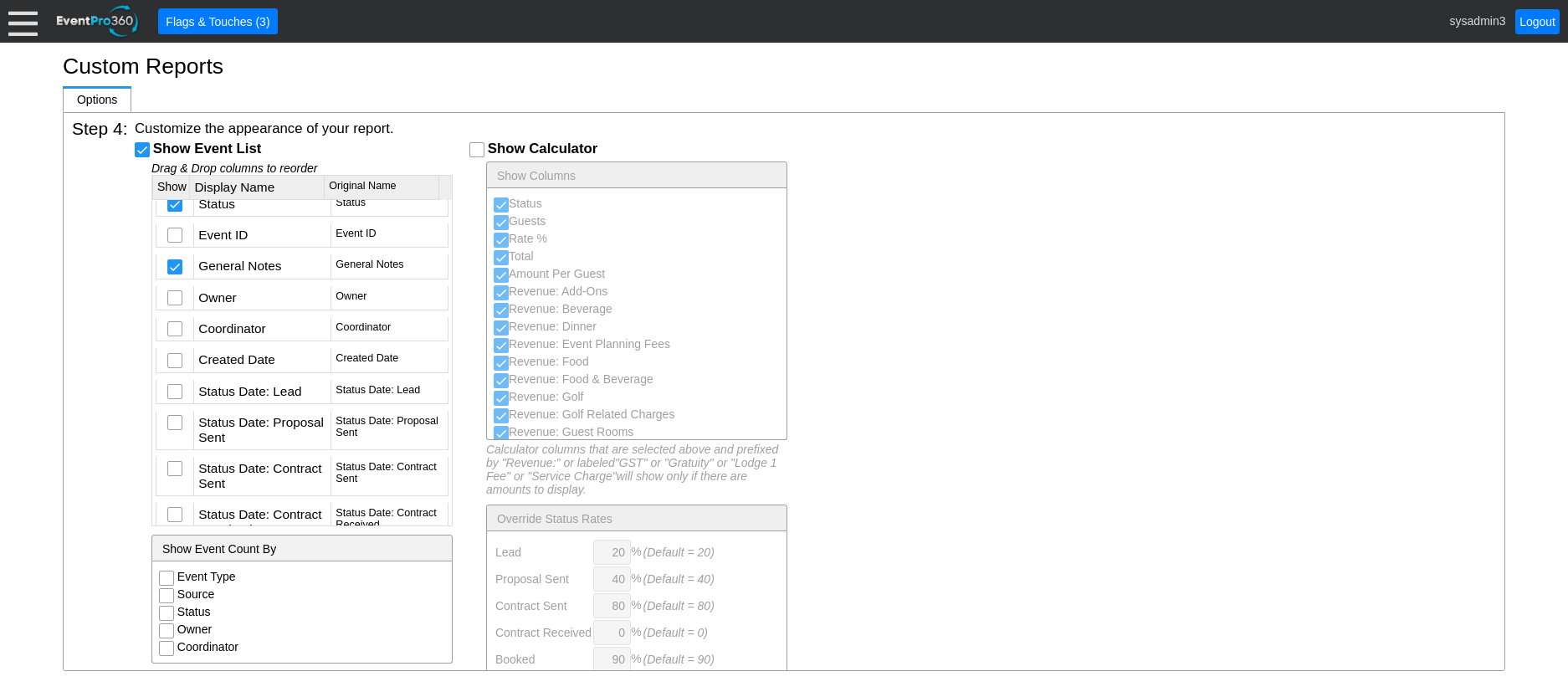
scroll to position [196, 0]
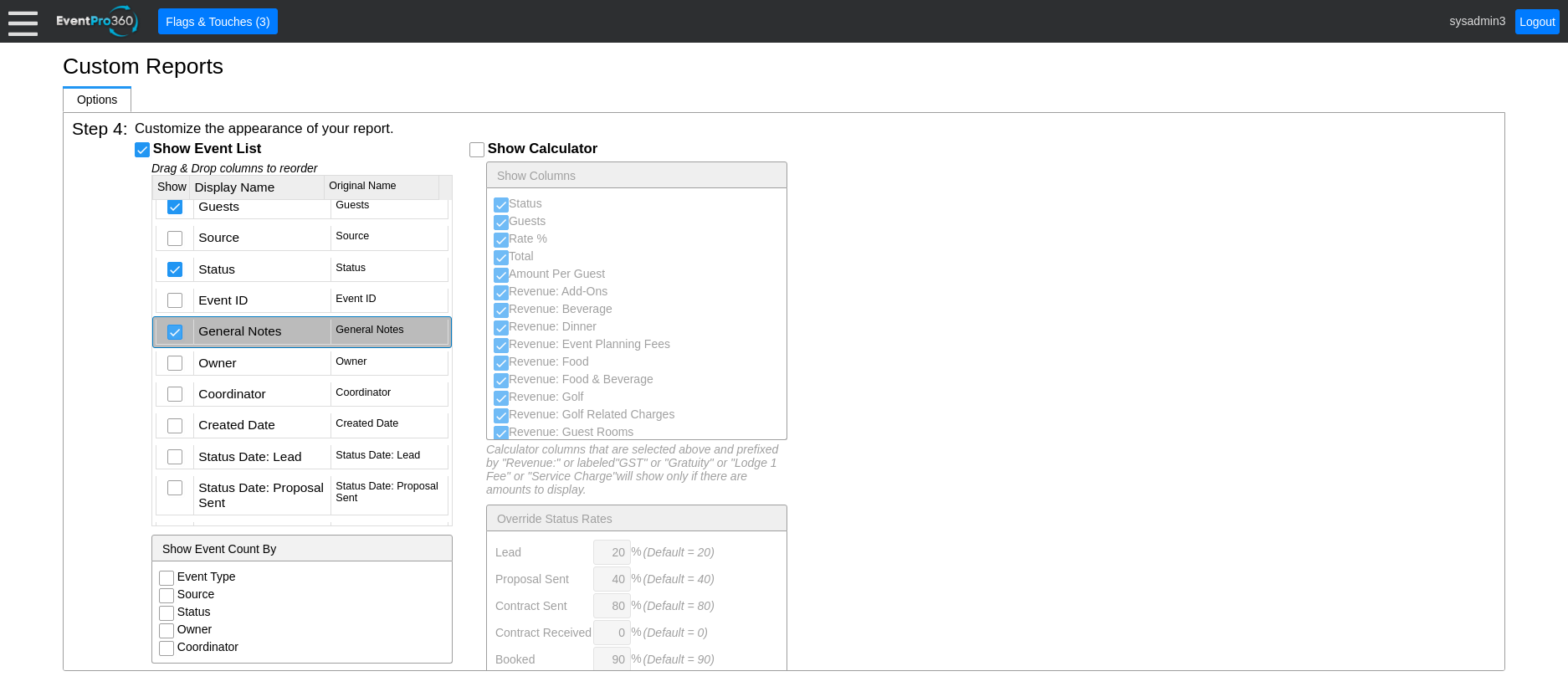
click at [171, 333] on input "checkbox" at bounding box center [176, 333] width 17 height 17
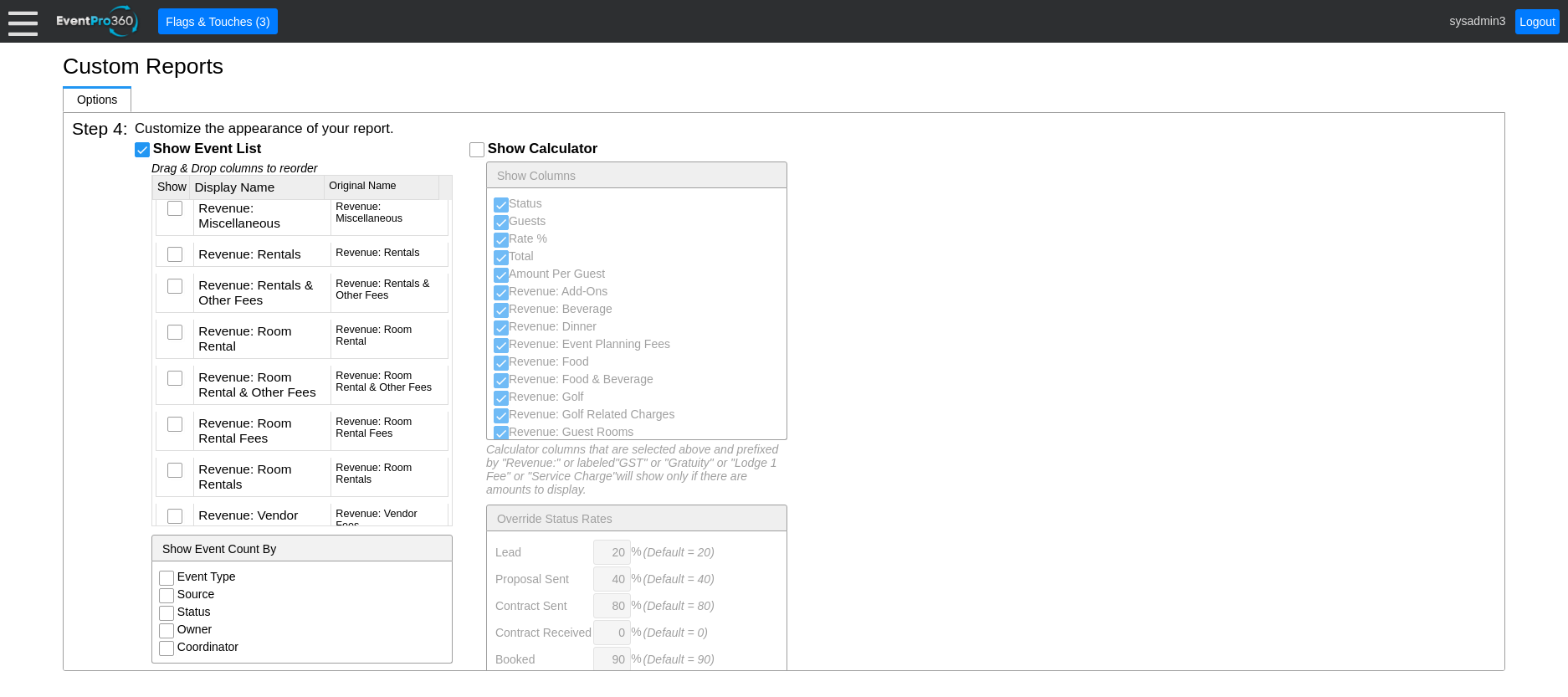
scroll to position [4509, 0]
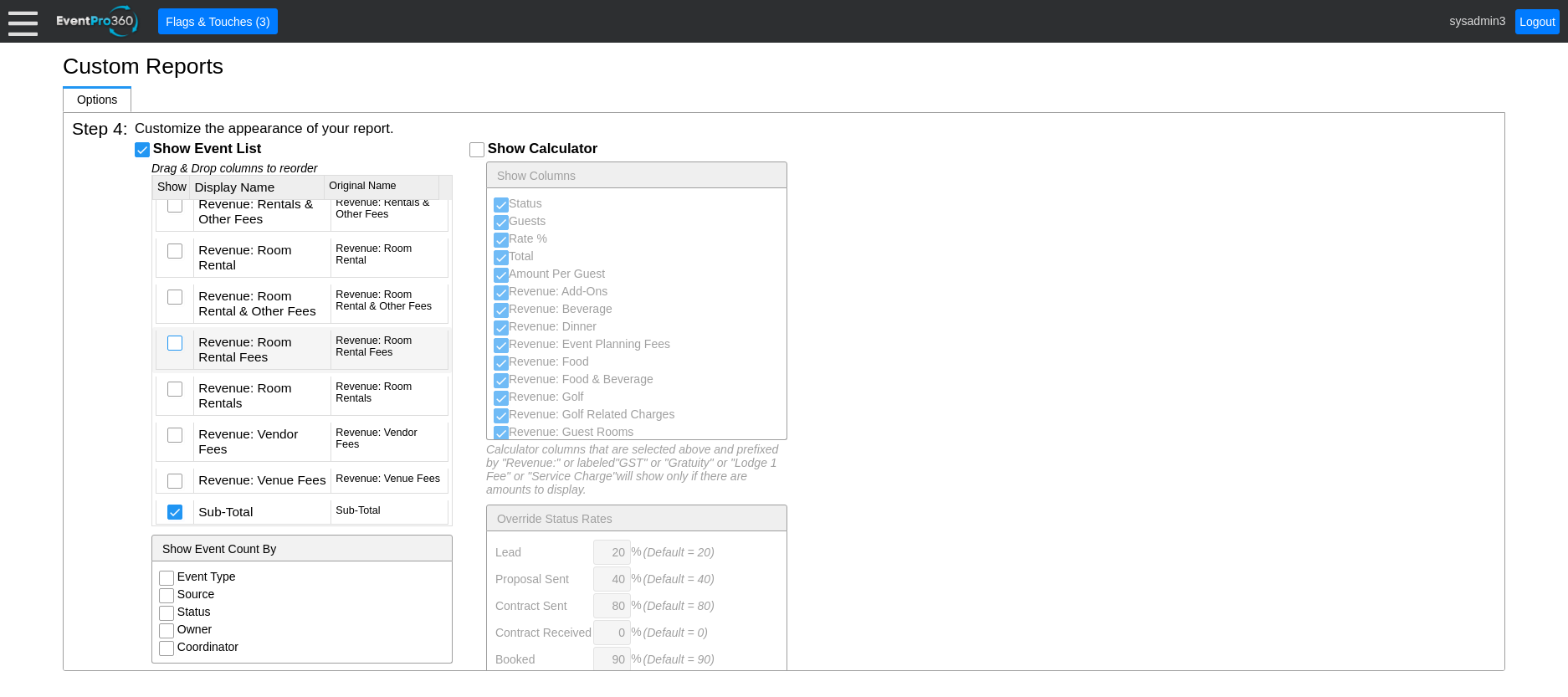
click at [174, 353] on input "checkbox" at bounding box center [176, 345] width 17 height 17
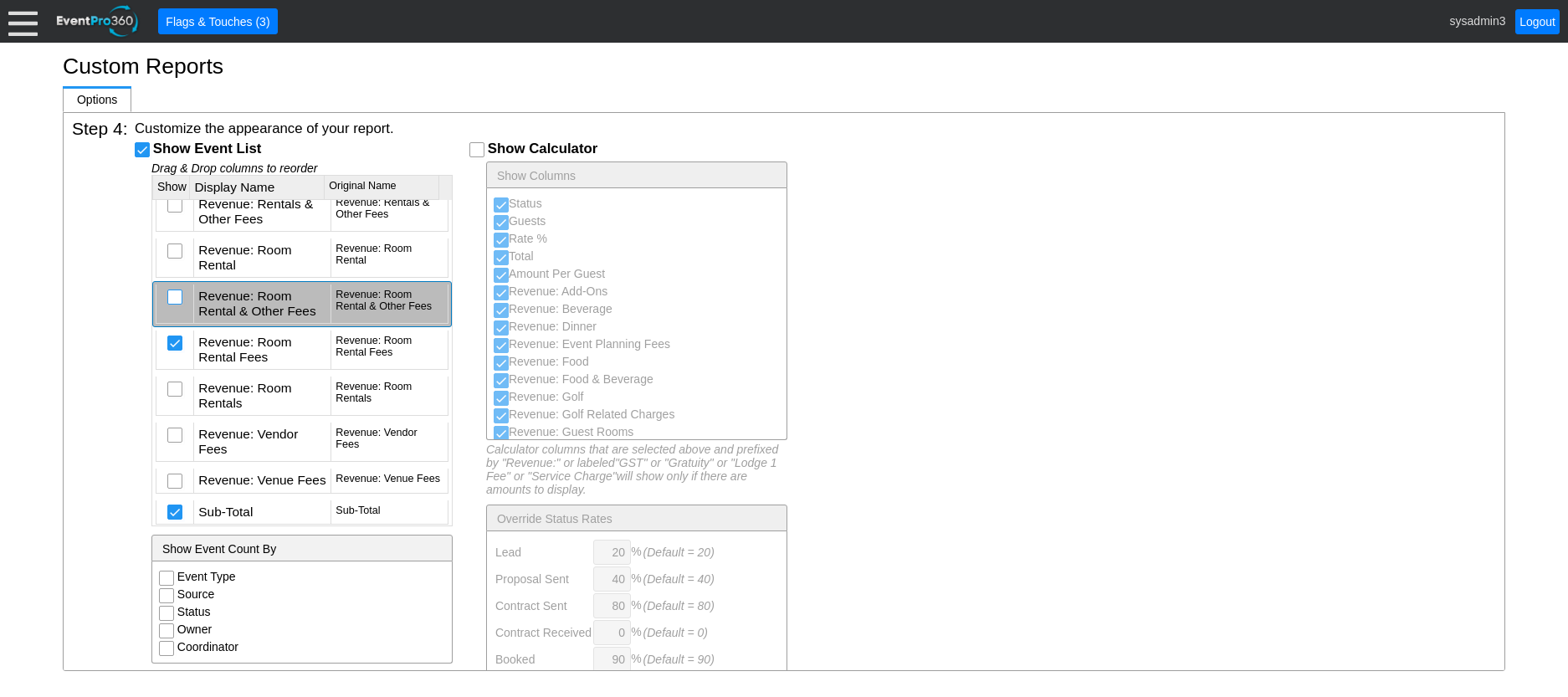
click at [170, 307] on input "checkbox" at bounding box center [176, 298] width 17 height 17
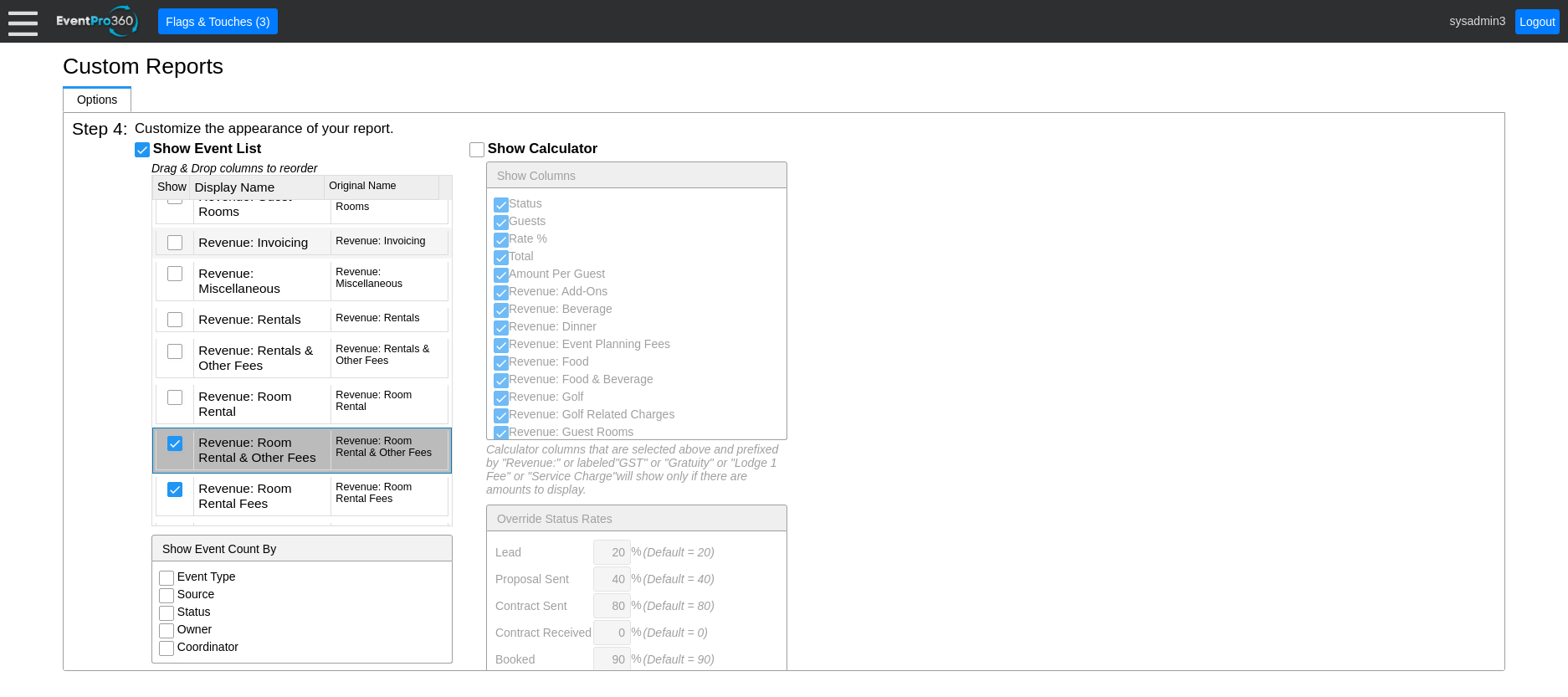
scroll to position [4425, 0]
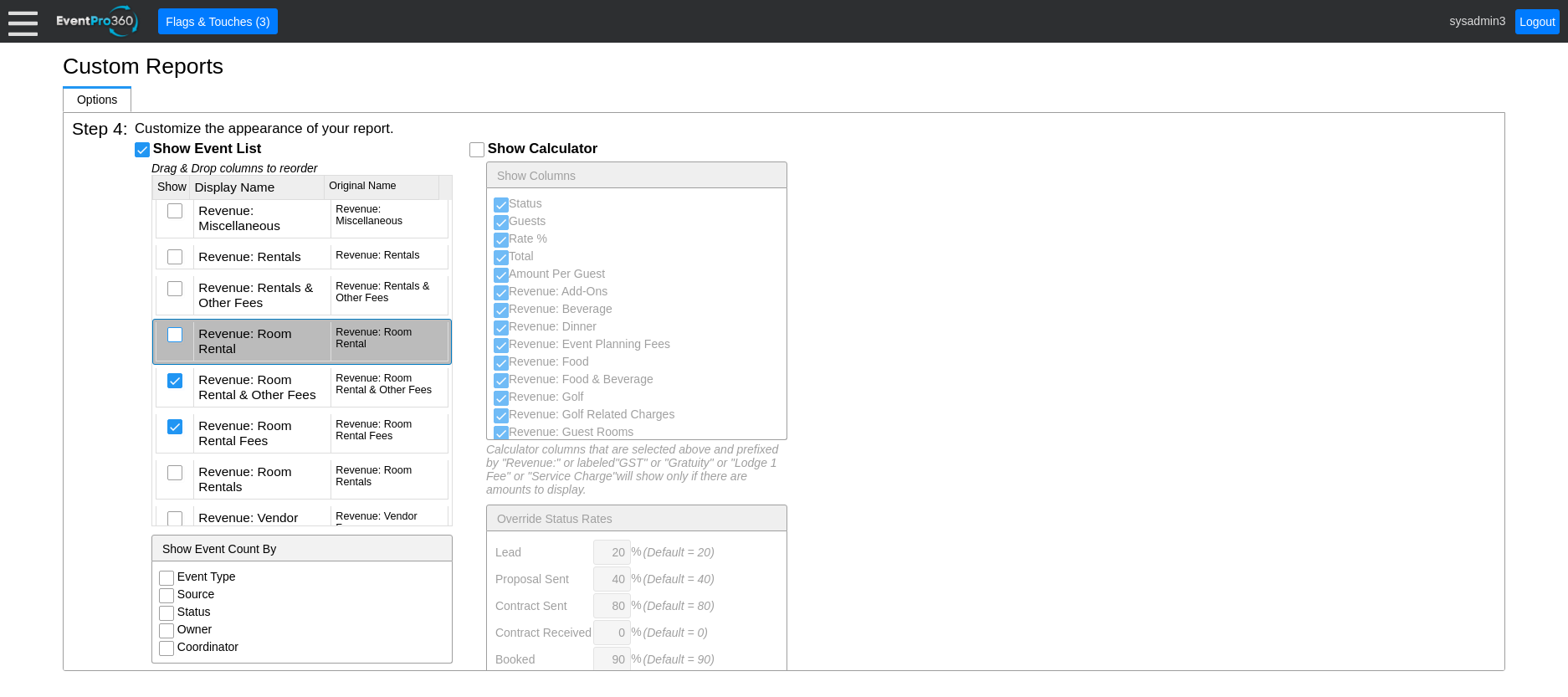
click at [177, 345] on input "checkbox" at bounding box center [176, 336] width 17 height 17
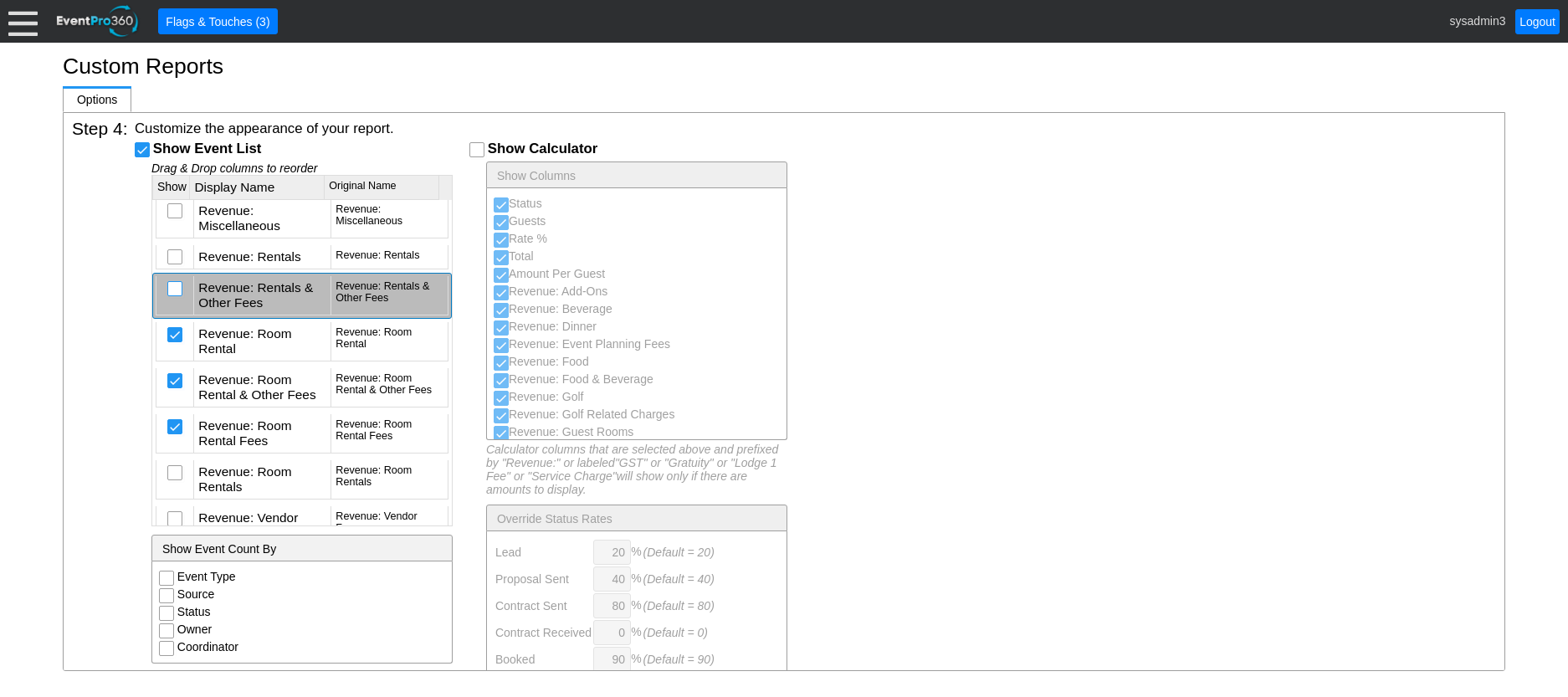
click at [175, 299] on input "checkbox" at bounding box center [176, 289] width 17 height 17
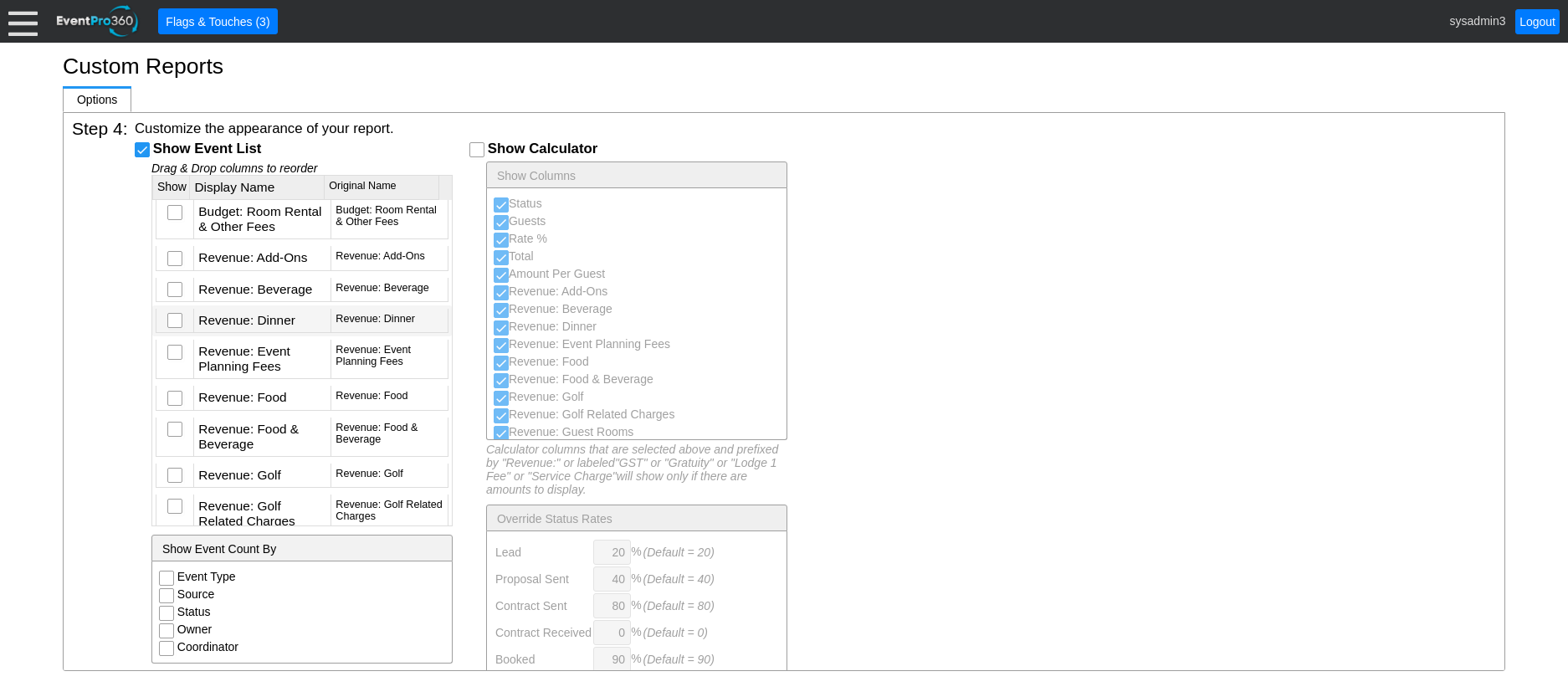
scroll to position [4090, 0]
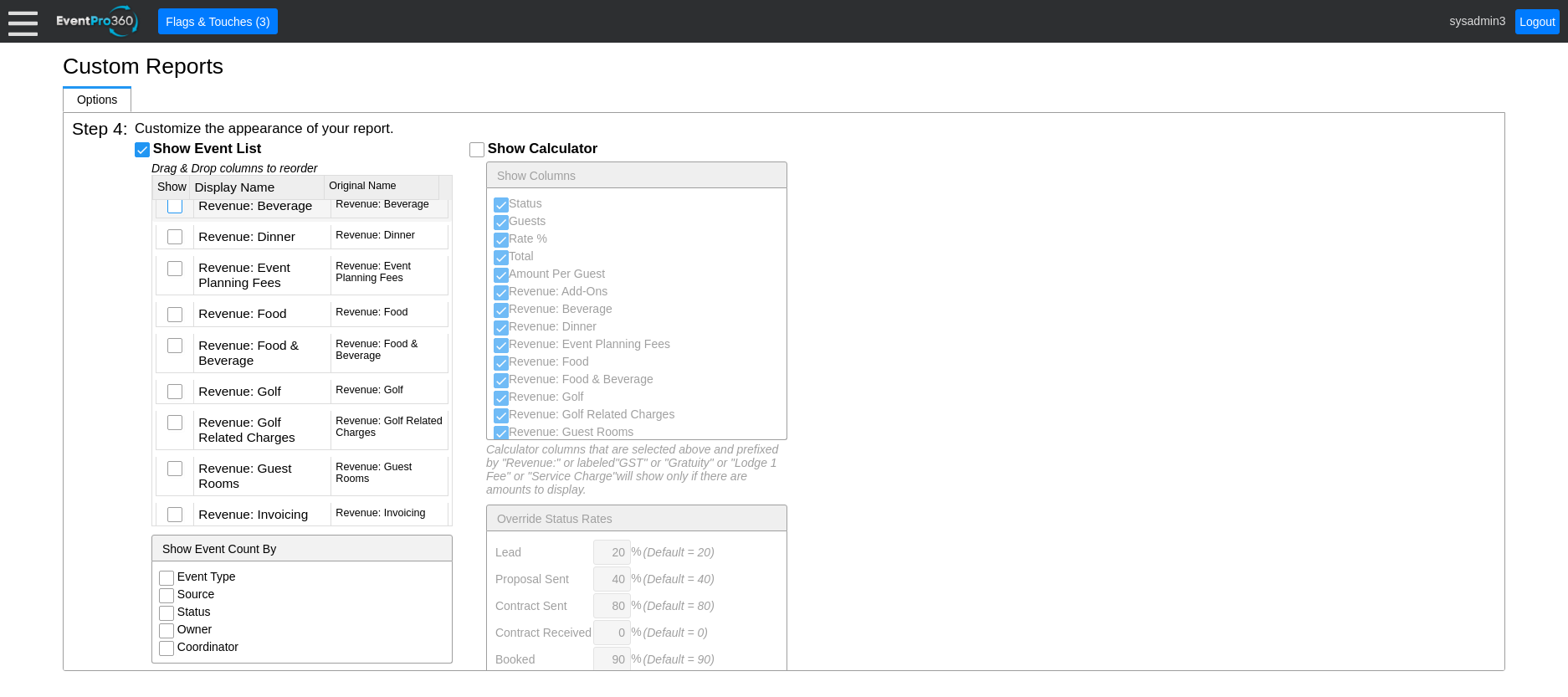
click at [179, 216] on input "checkbox" at bounding box center [176, 207] width 17 height 17
checkbox input "true"
click at [178, 219] on td at bounding box center [174, 206] width 38 height 24
click at [176, 216] on input "checkbox" at bounding box center [176, 207] width 17 height 17
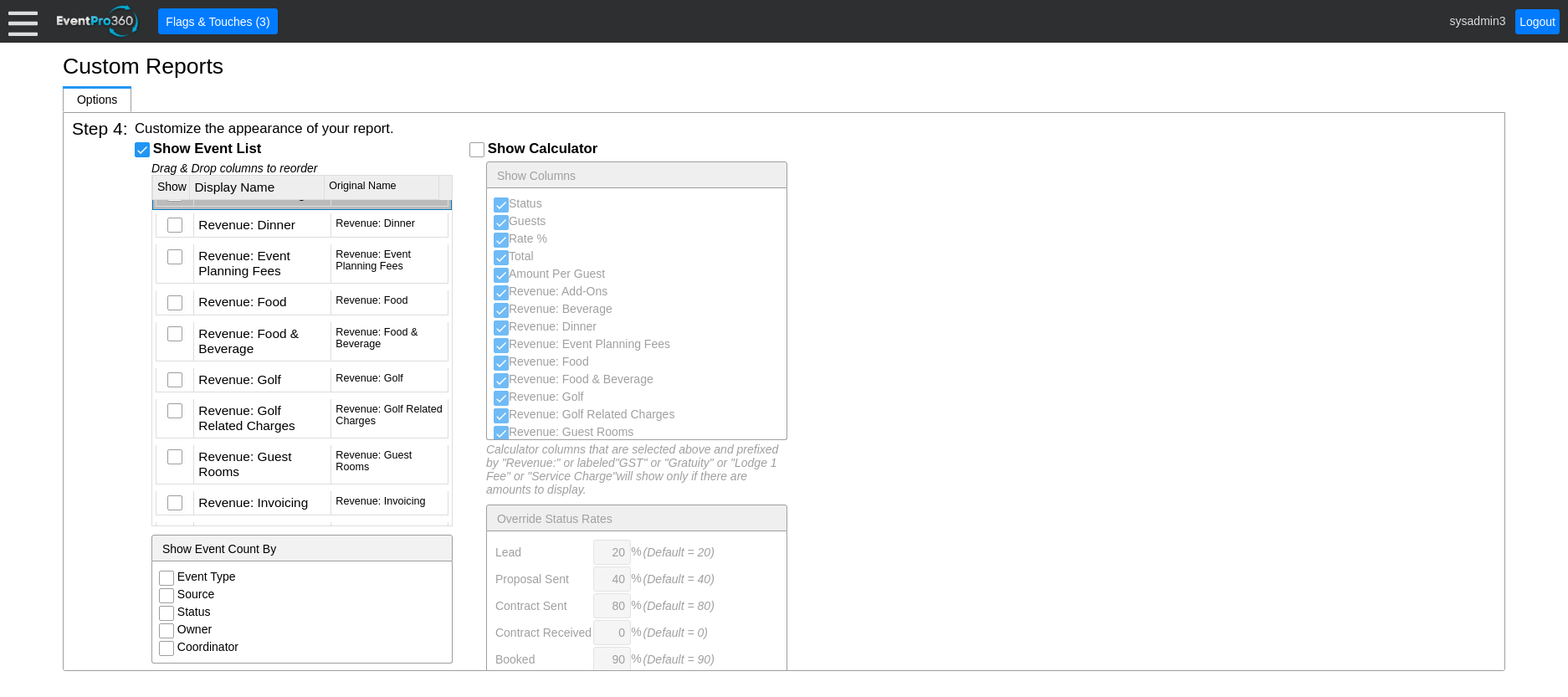
scroll to position [4174, 0]
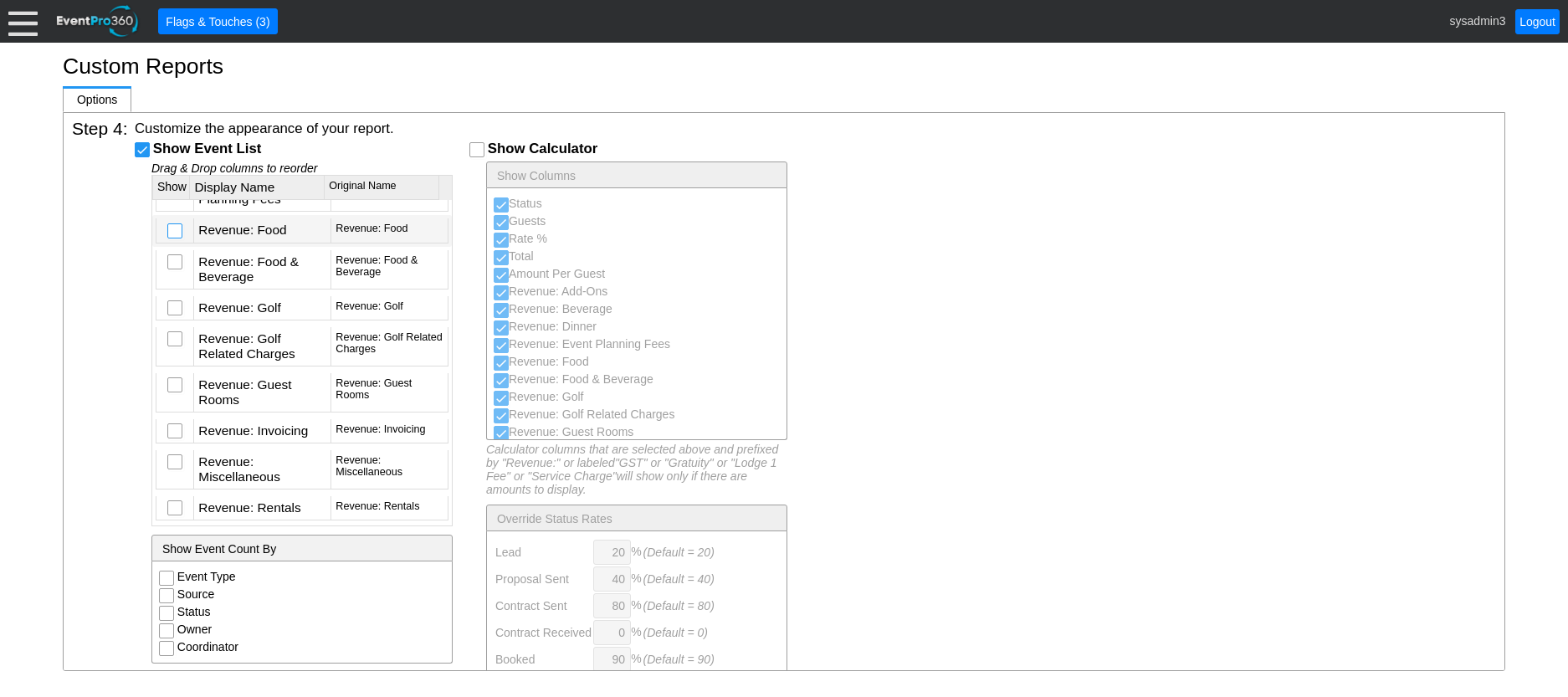
click at [176, 241] on input "checkbox" at bounding box center [176, 232] width 17 height 17
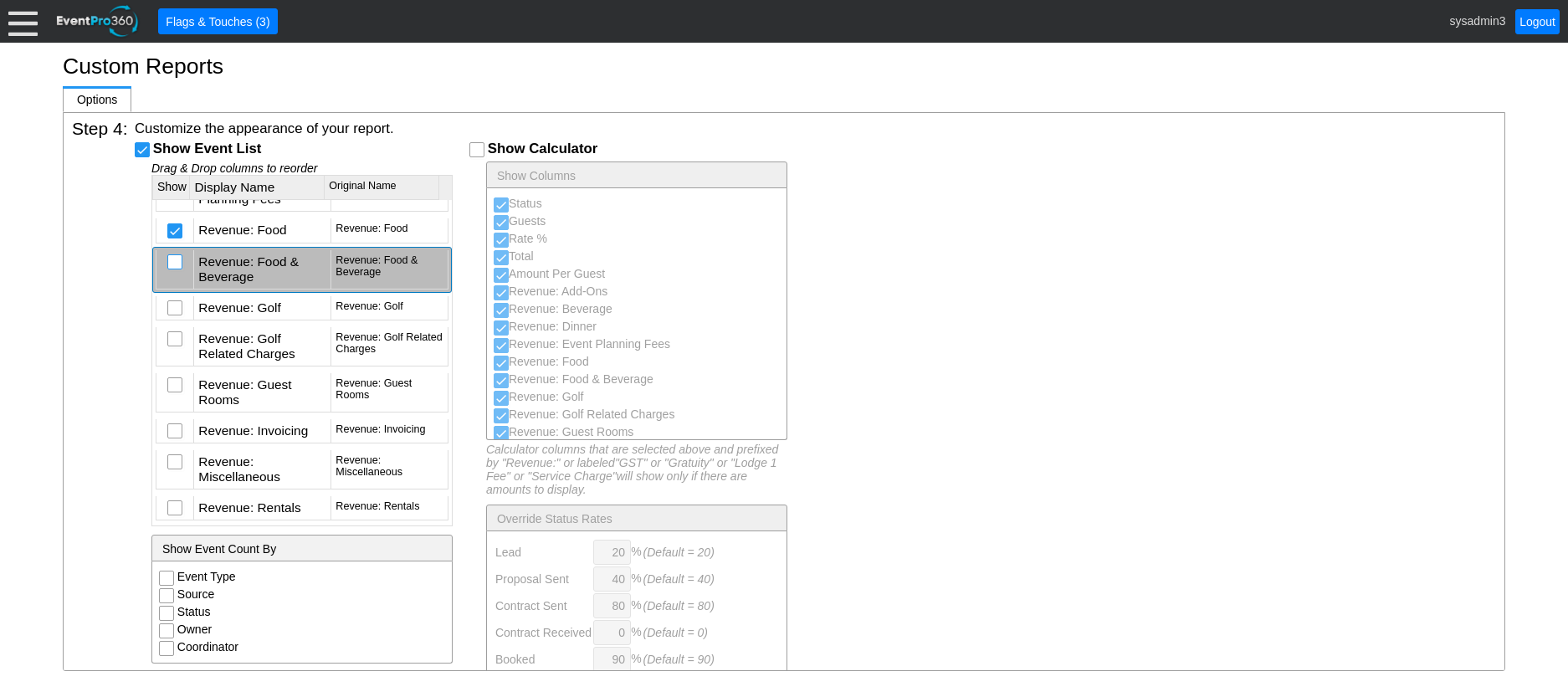
click at [177, 272] on input "checkbox" at bounding box center [176, 263] width 17 height 17
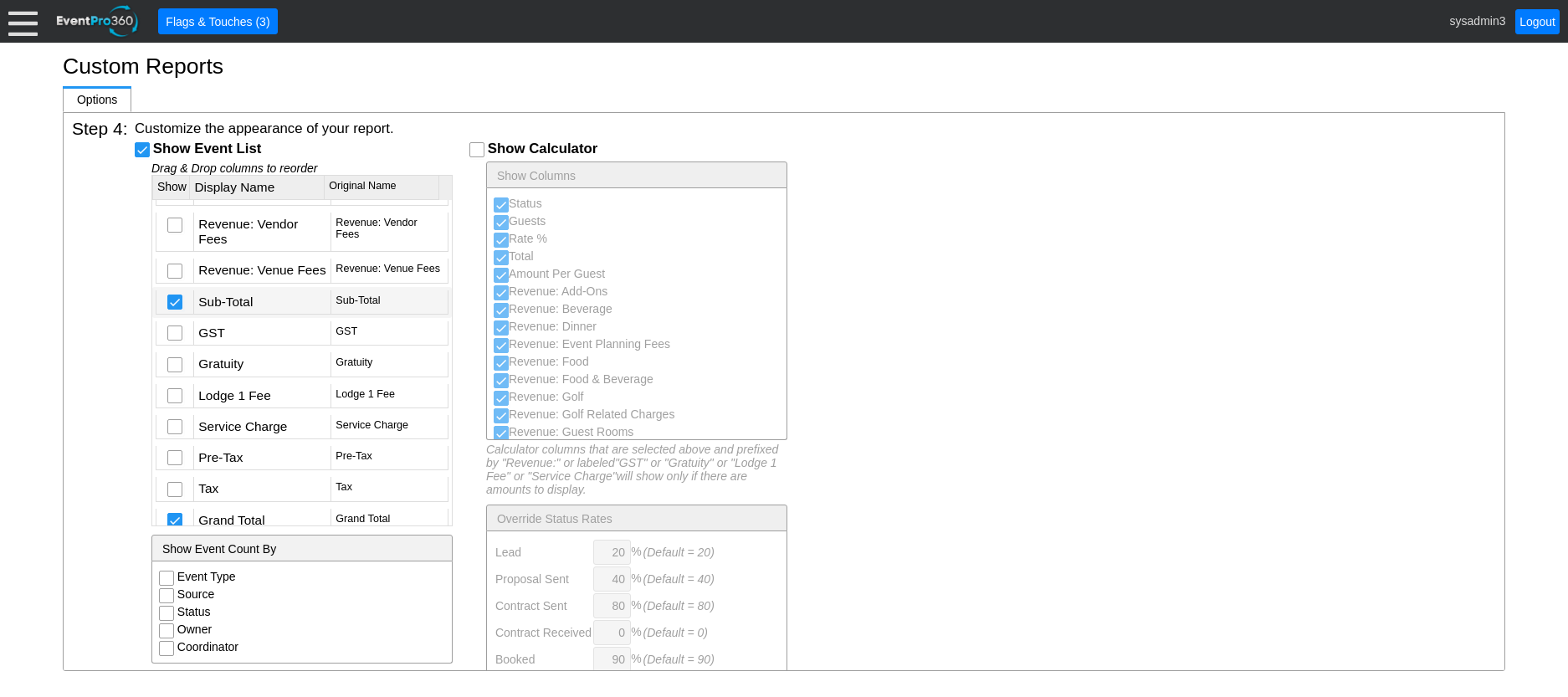
scroll to position [4760, 0]
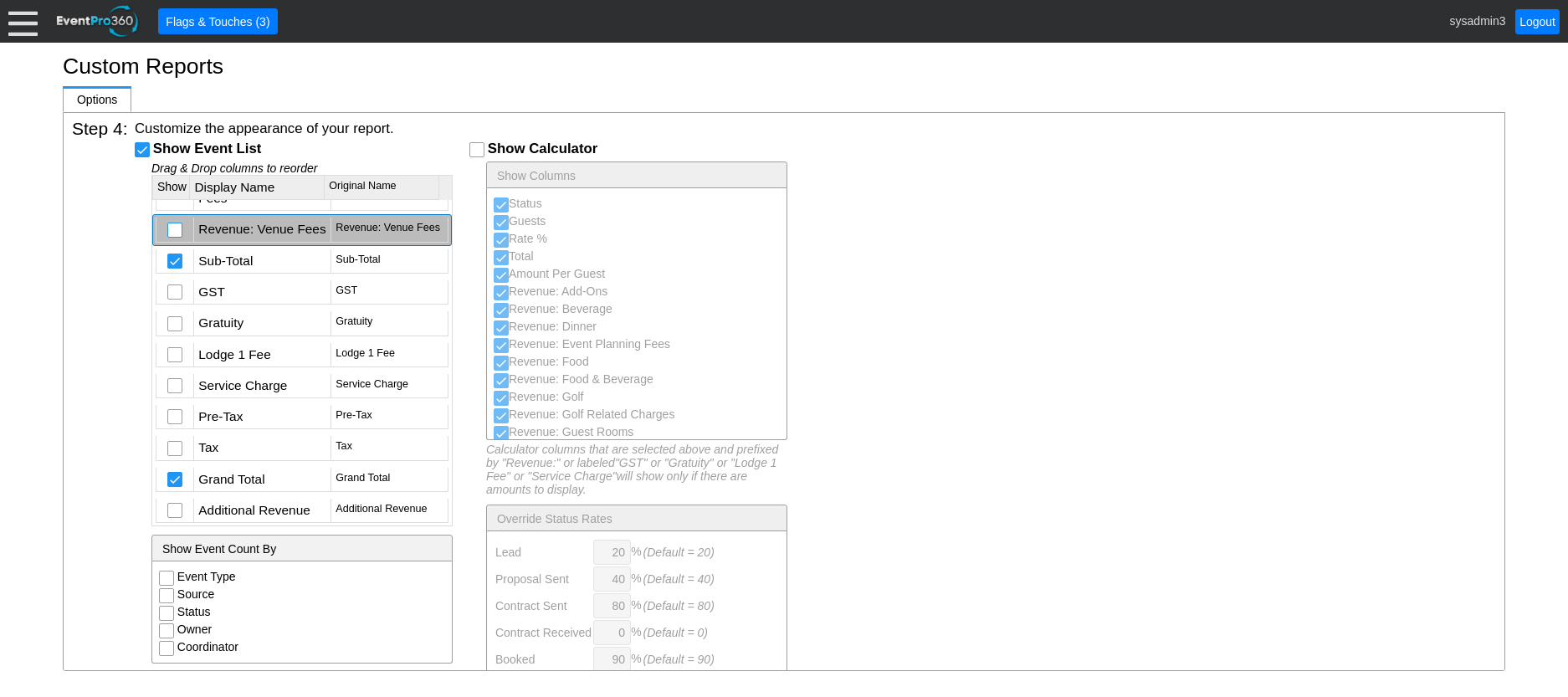
click at [184, 240] on input "checkbox" at bounding box center [176, 232] width 17 height 17
click at [178, 194] on input "checkbox" at bounding box center [176, 185] width 17 height 17
click at [176, 148] on input "checkbox" at bounding box center [176, 139] width 17 height 17
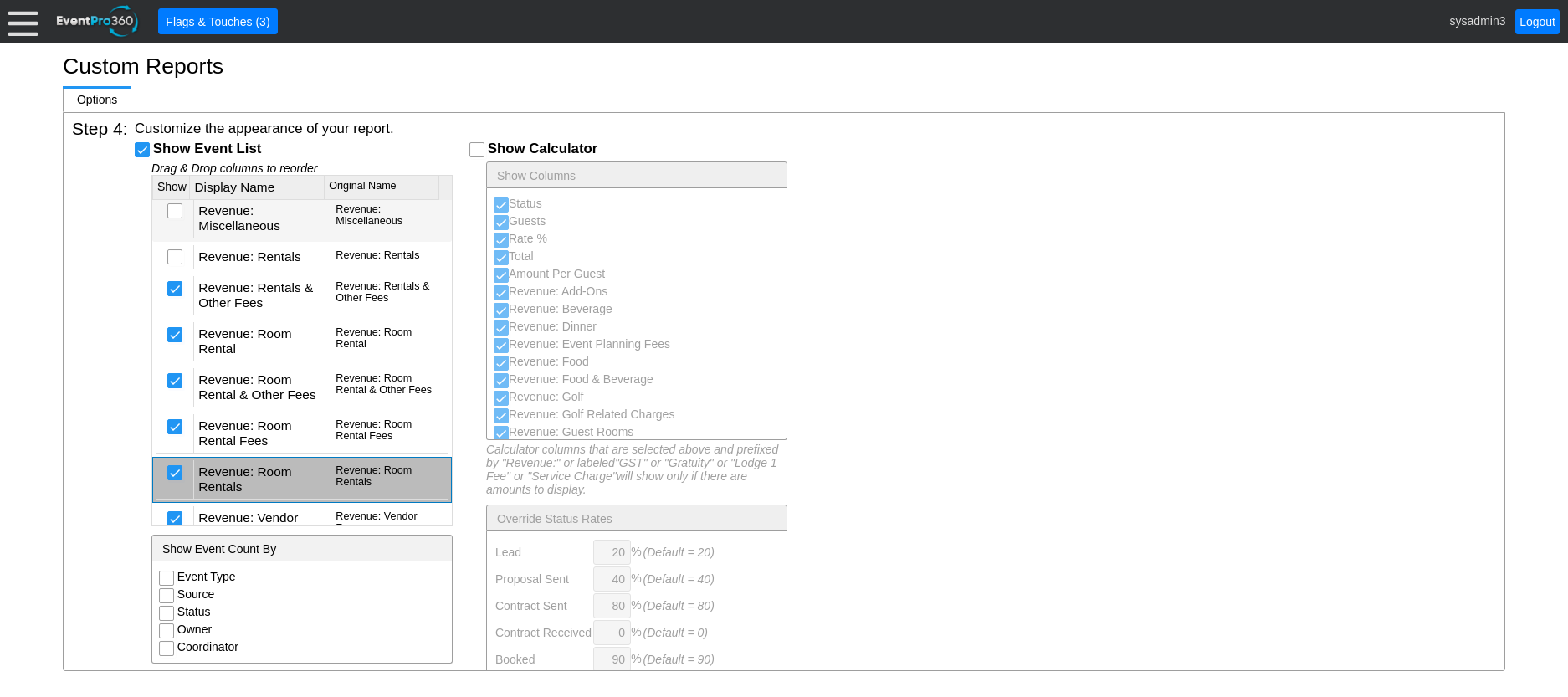
scroll to position [4258, 0]
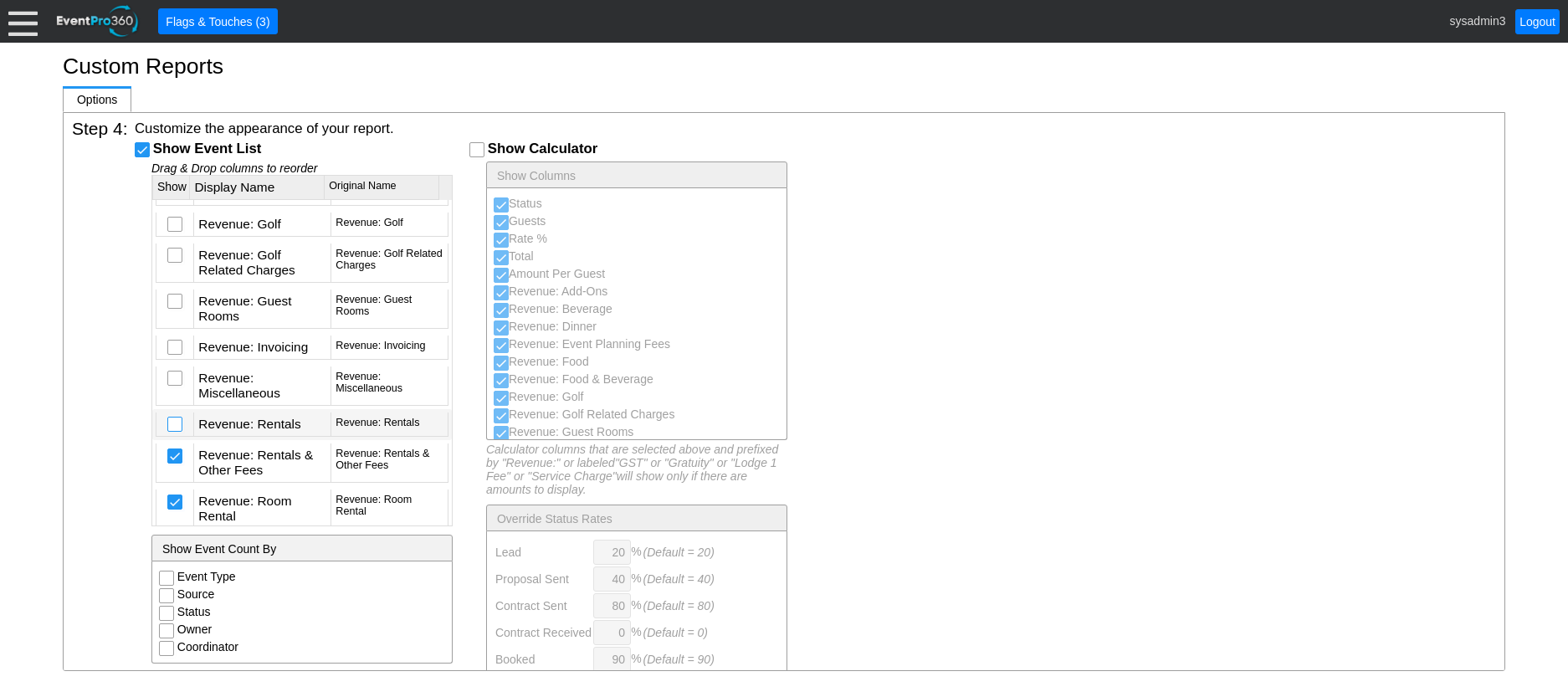
click at [176, 435] on input "checkbox" at bounding box center [176, 426] width 17 height 17
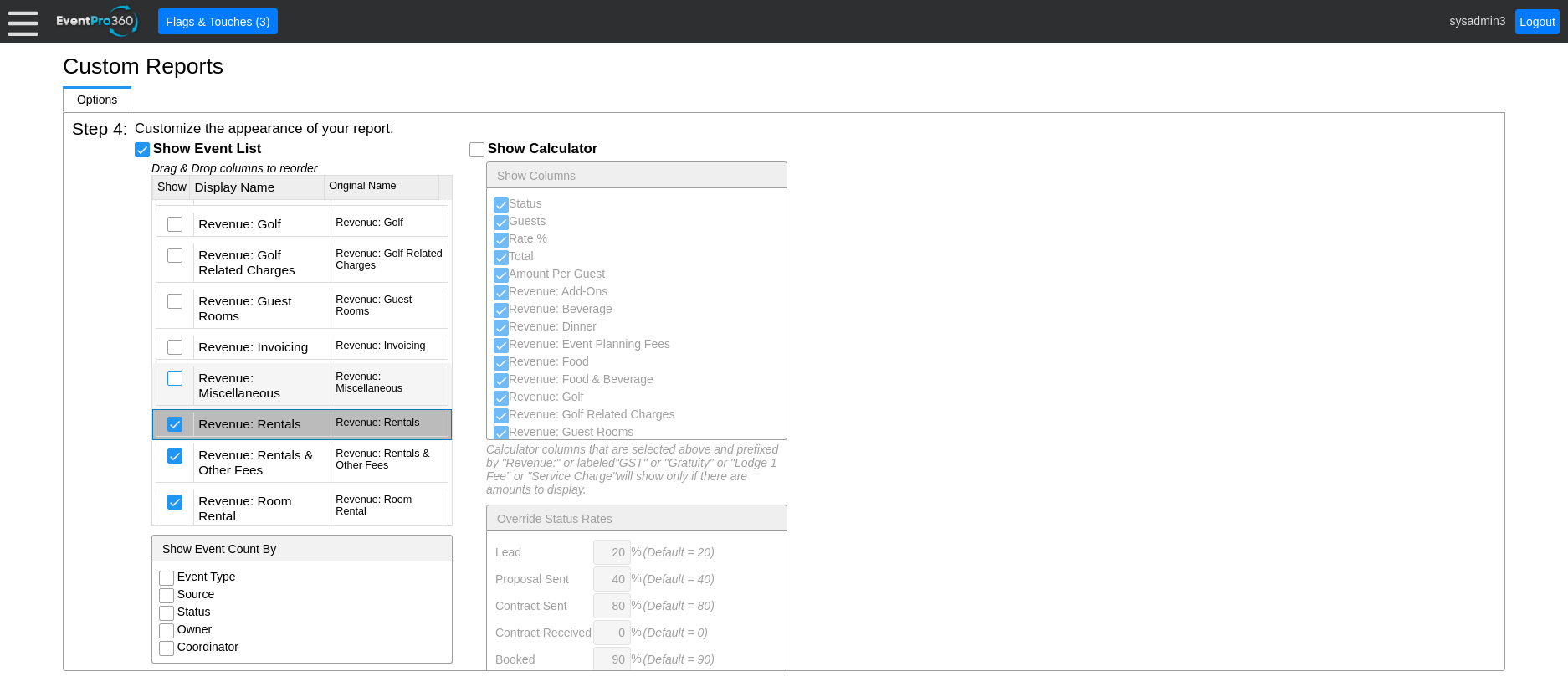
click at [181, 388] on input "checkbox" at bounding box center [176, 380] width 17 height 17
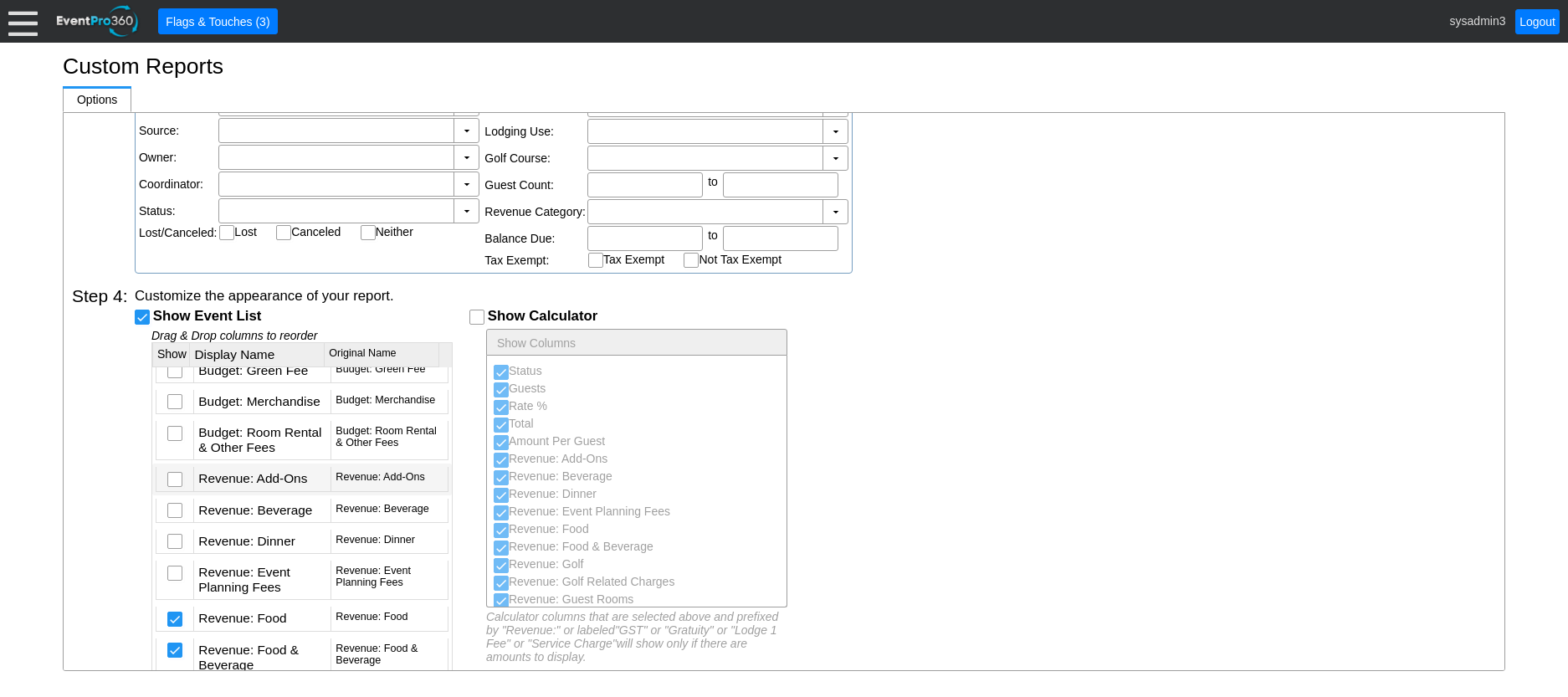
scroll to position [3923, 0]
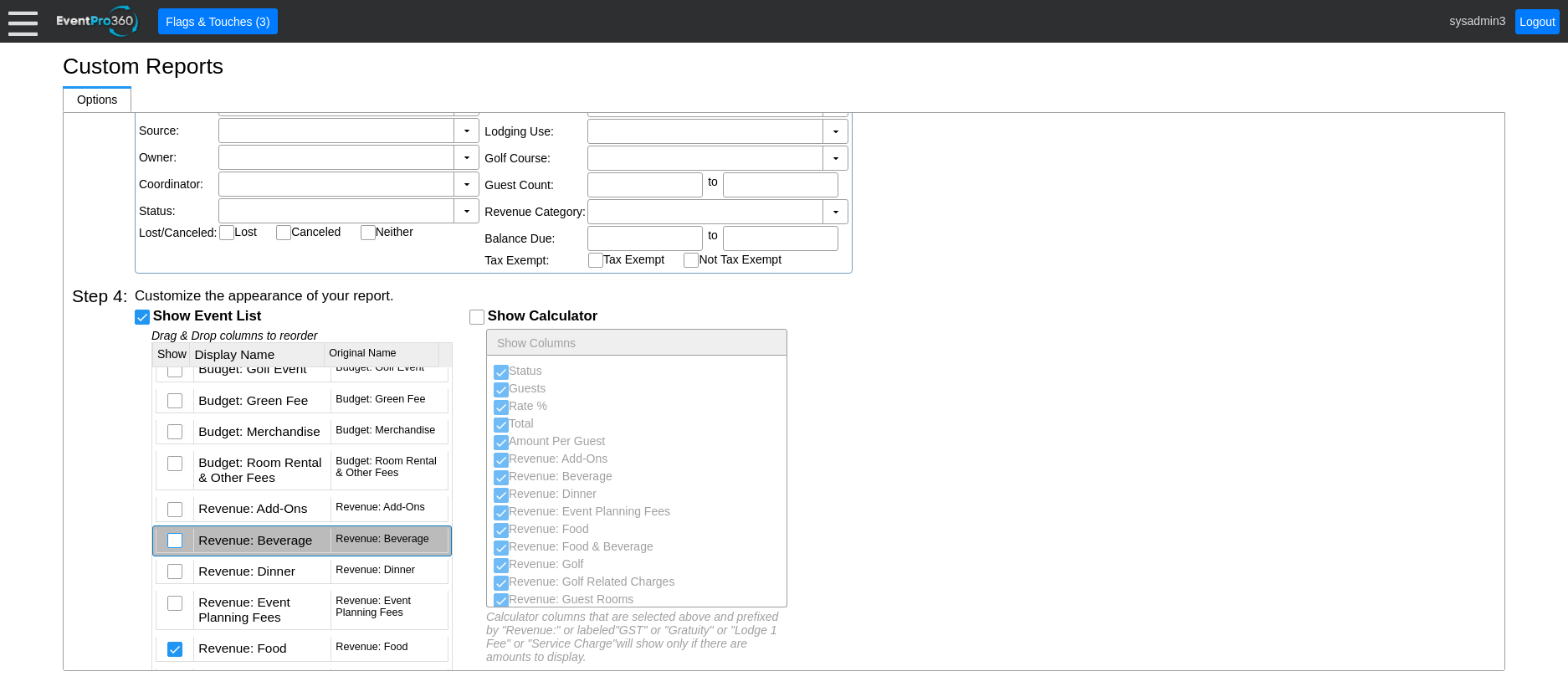
click at [177, 551] on input "checkbox" at bounding box center [176, 542] width 17 height 17
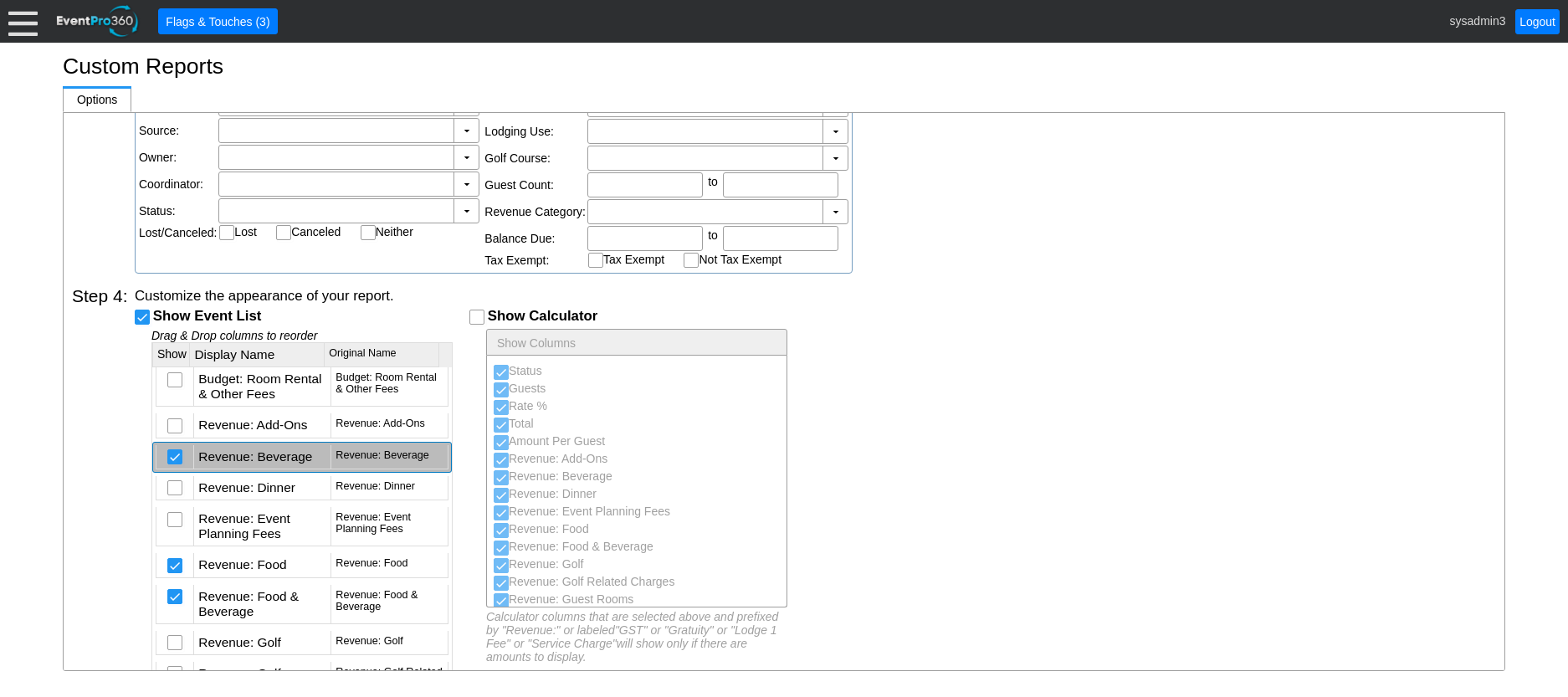
scroll to position [4090, 0]
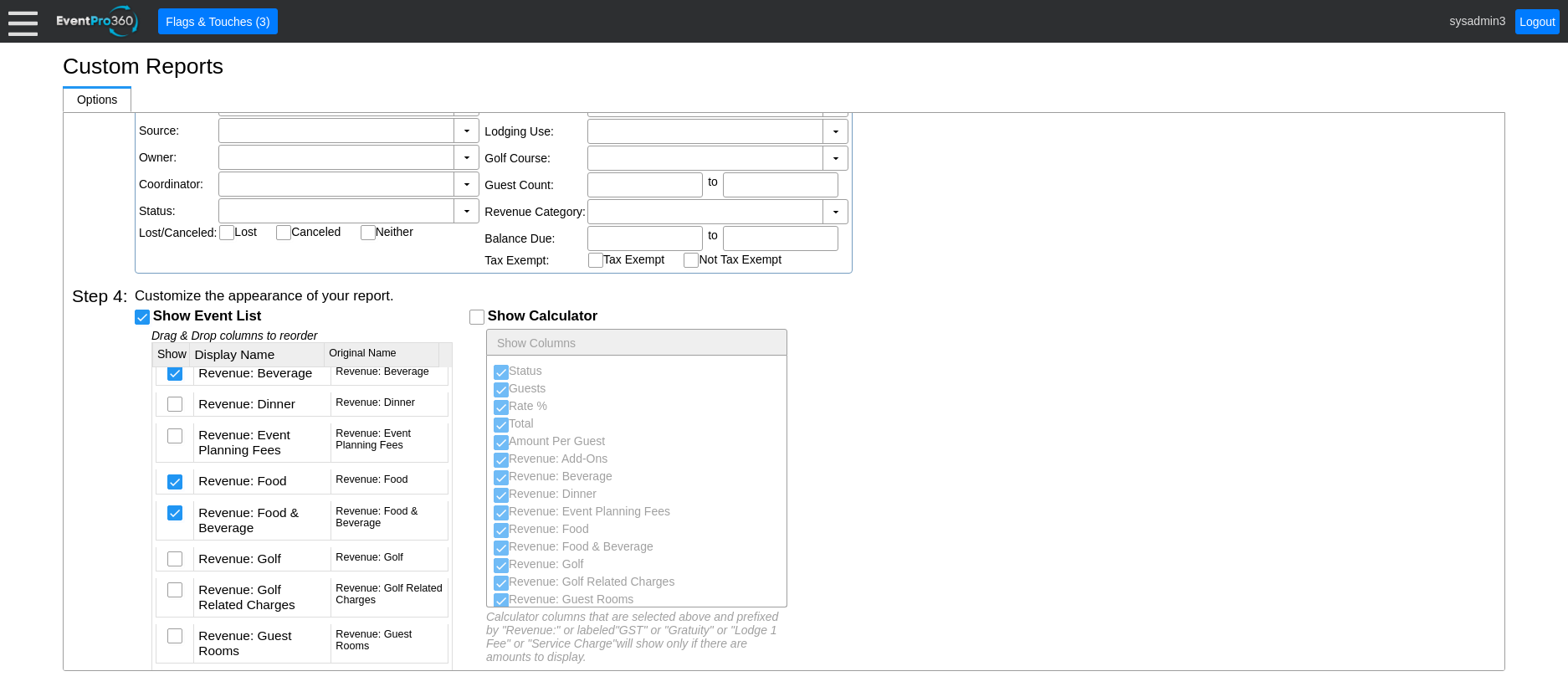
click at [172, 352] on input "checkbox" at bounding box center [176, 344] width 17 height 17
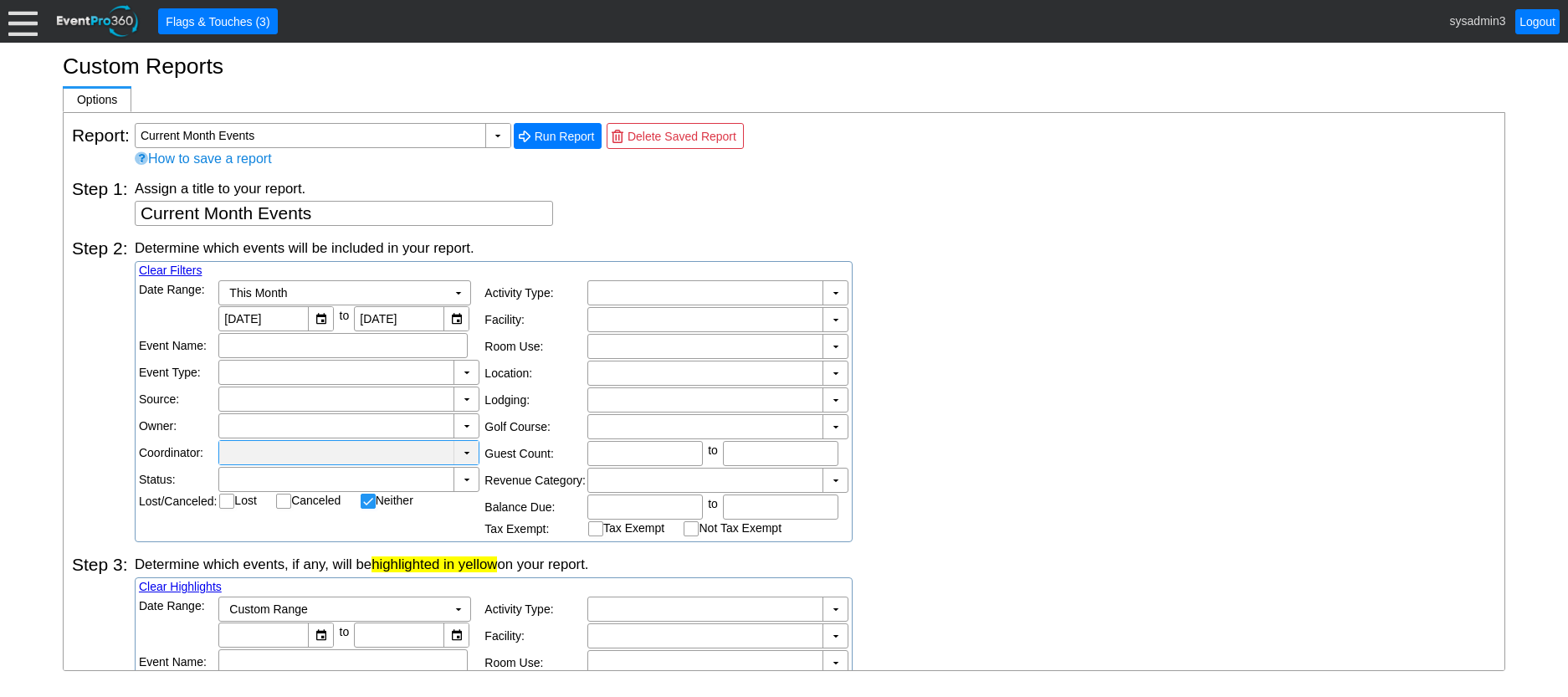
scroll to position [0, 0]
click at [546, 131] on span "Run Report" at bounding box center [565, 136] width 67 height 17
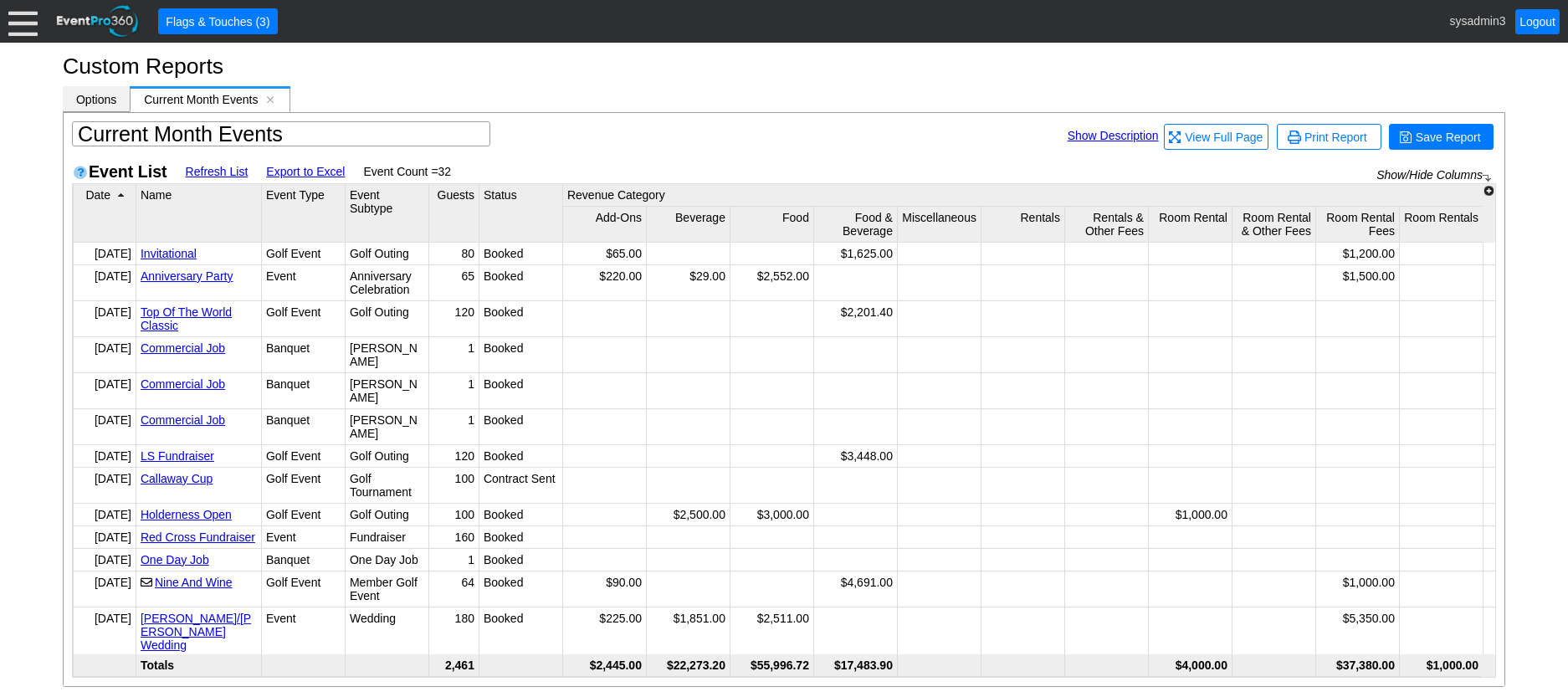
click at [108, 103] on span "Options" at bounding box center [96, 99] width 40 height 13
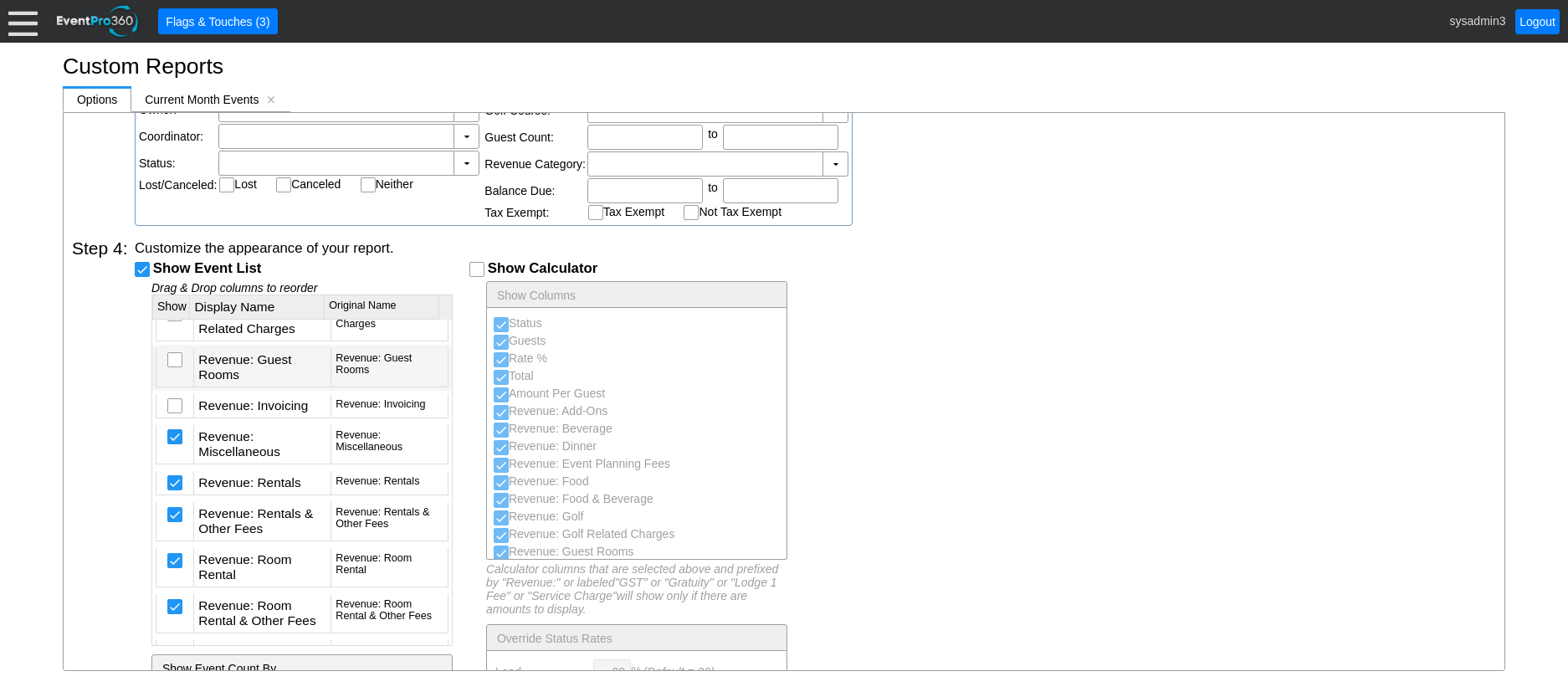
scroll to position [4402, 0]
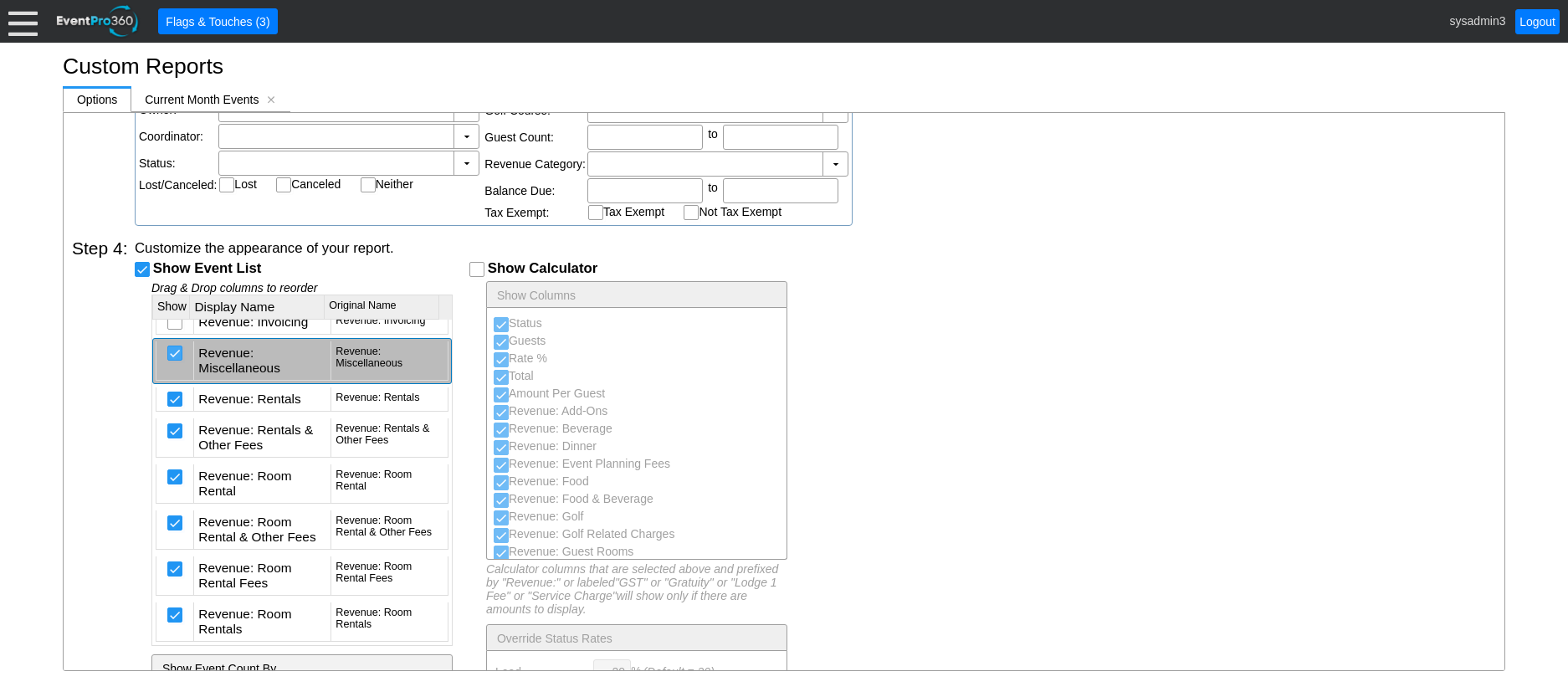
click at [178, 363] on input "checkbox" at bounding box center [176, 354] width 17 height 17
checkbox input "false"
click at [175, 409] on input "checkbox" at bounding box center [176, 401] width 17 height 17
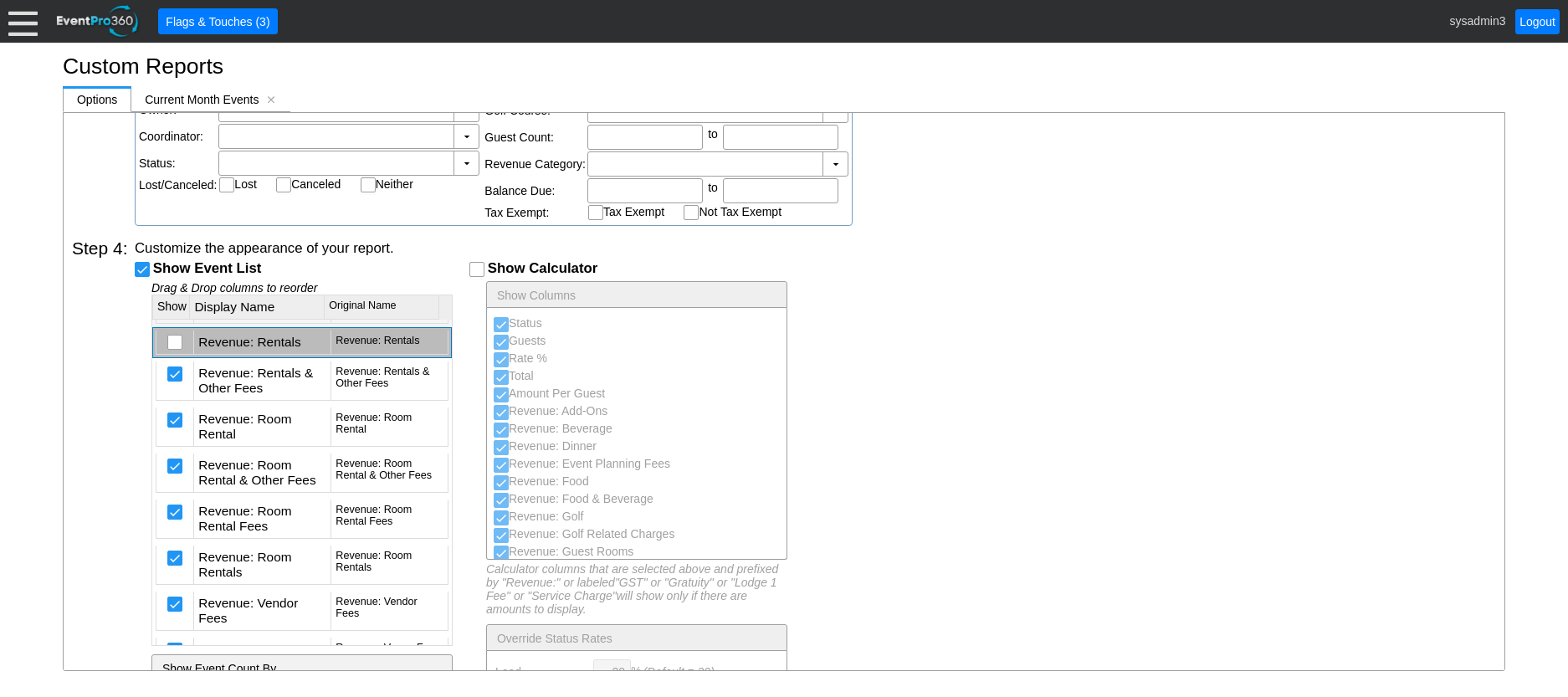
scroll to position [4486, 0]
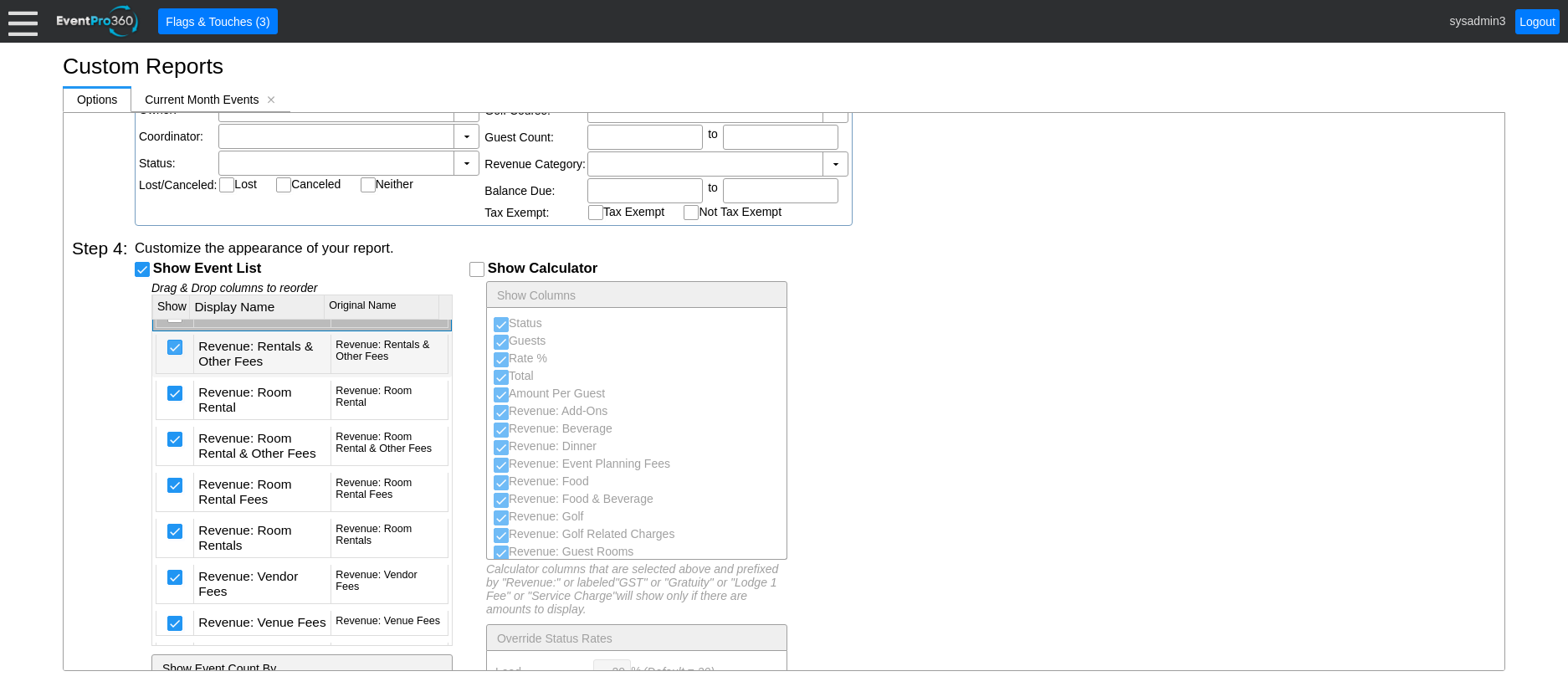
click at [174, 358] on input "checkbox" at bounding box center [176, 348] width 17 height 17
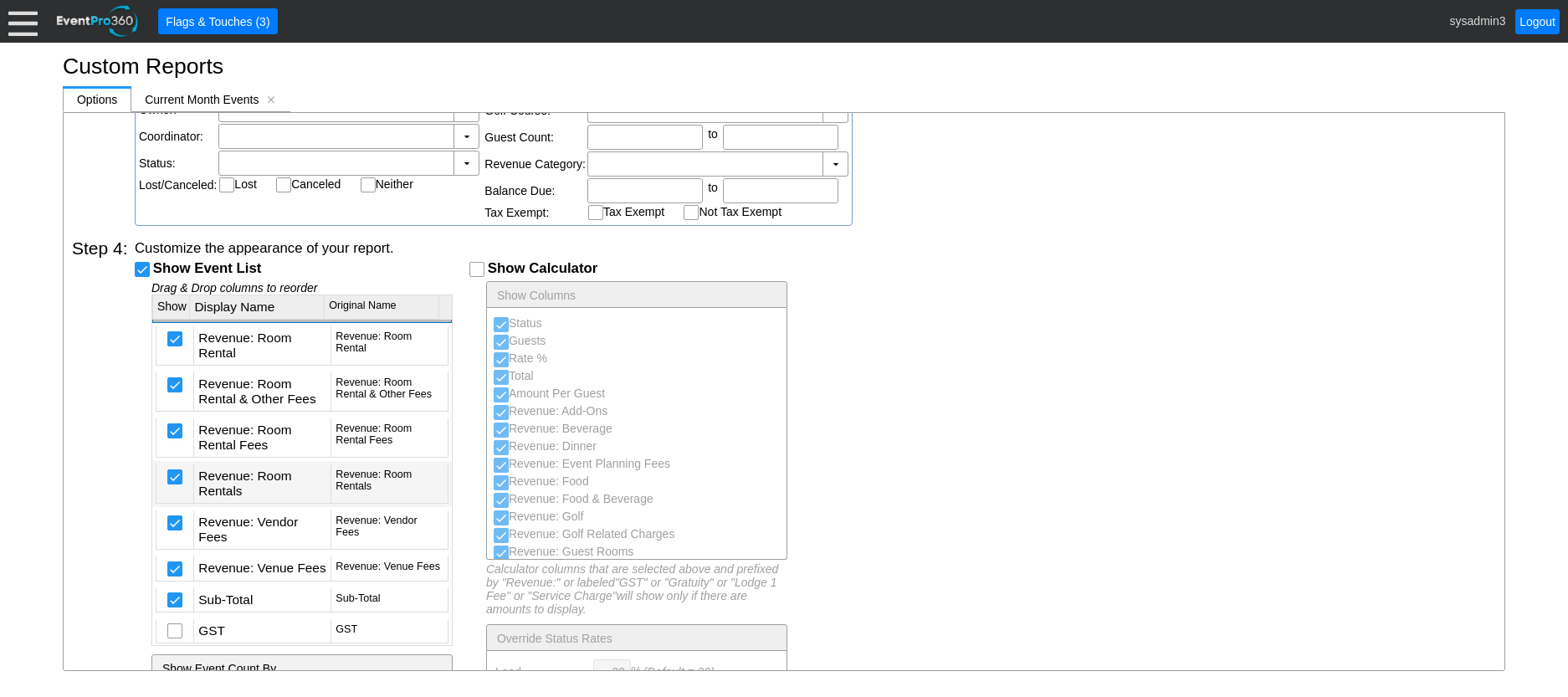
scroll to position [4570, 0]
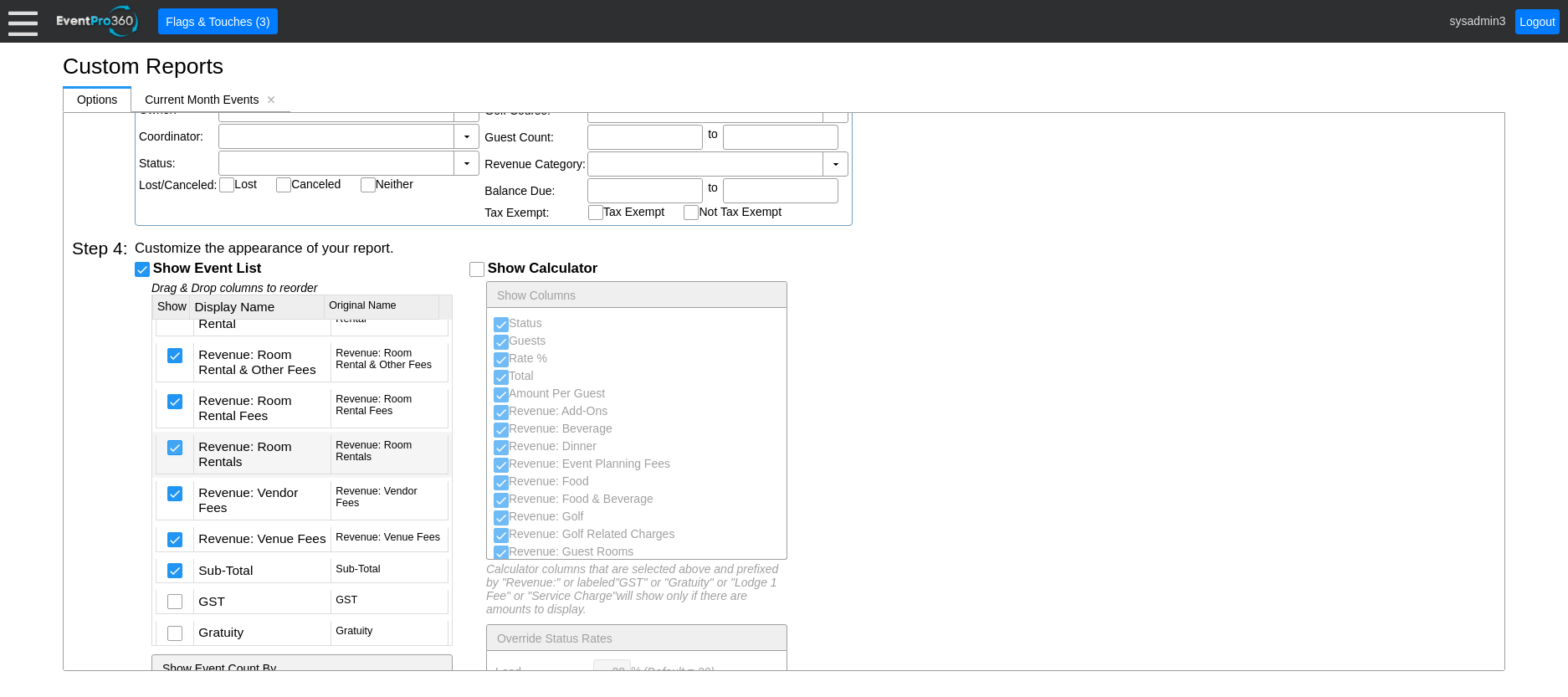
click at [180, 457] on input "checkbox" at bounding box center [176, 449] width 17 height 17
checkbox input "false"
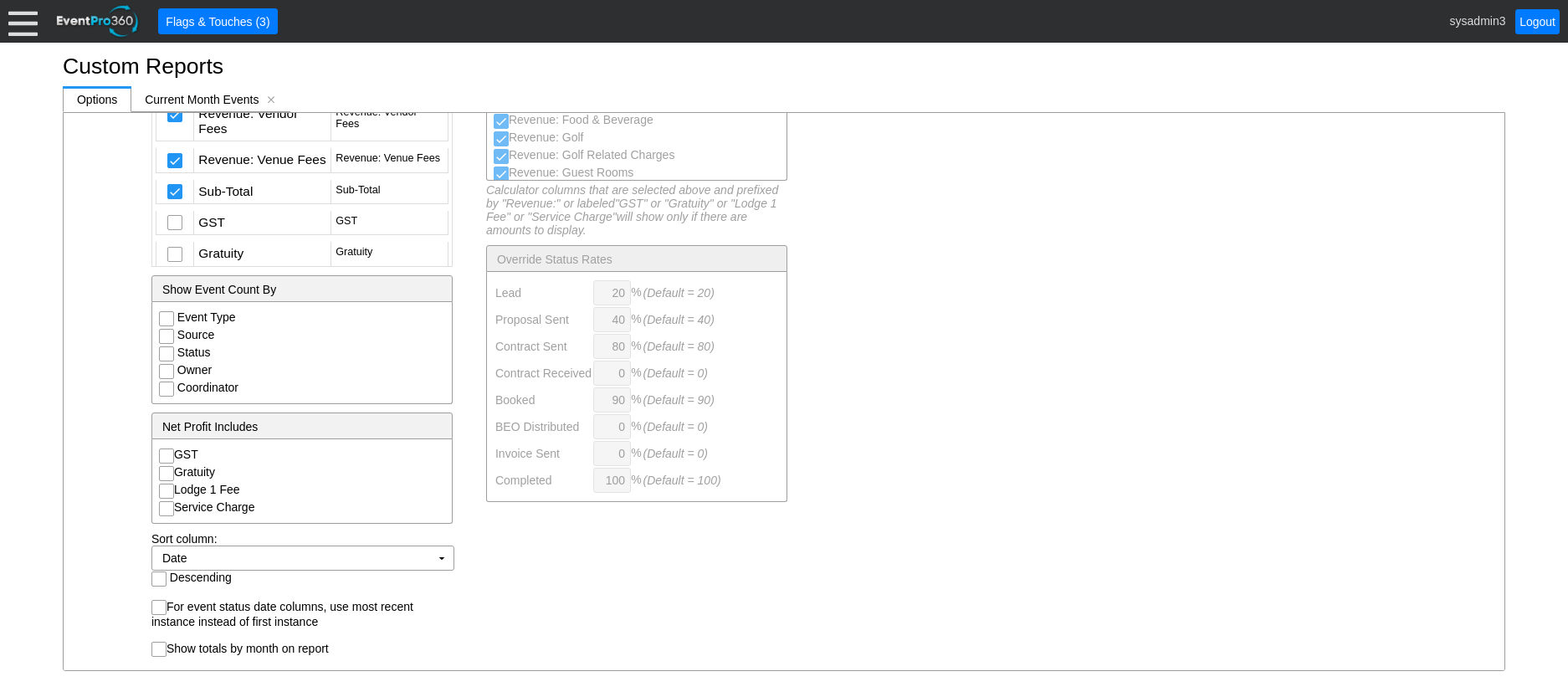
scroll to position [1052, 0]
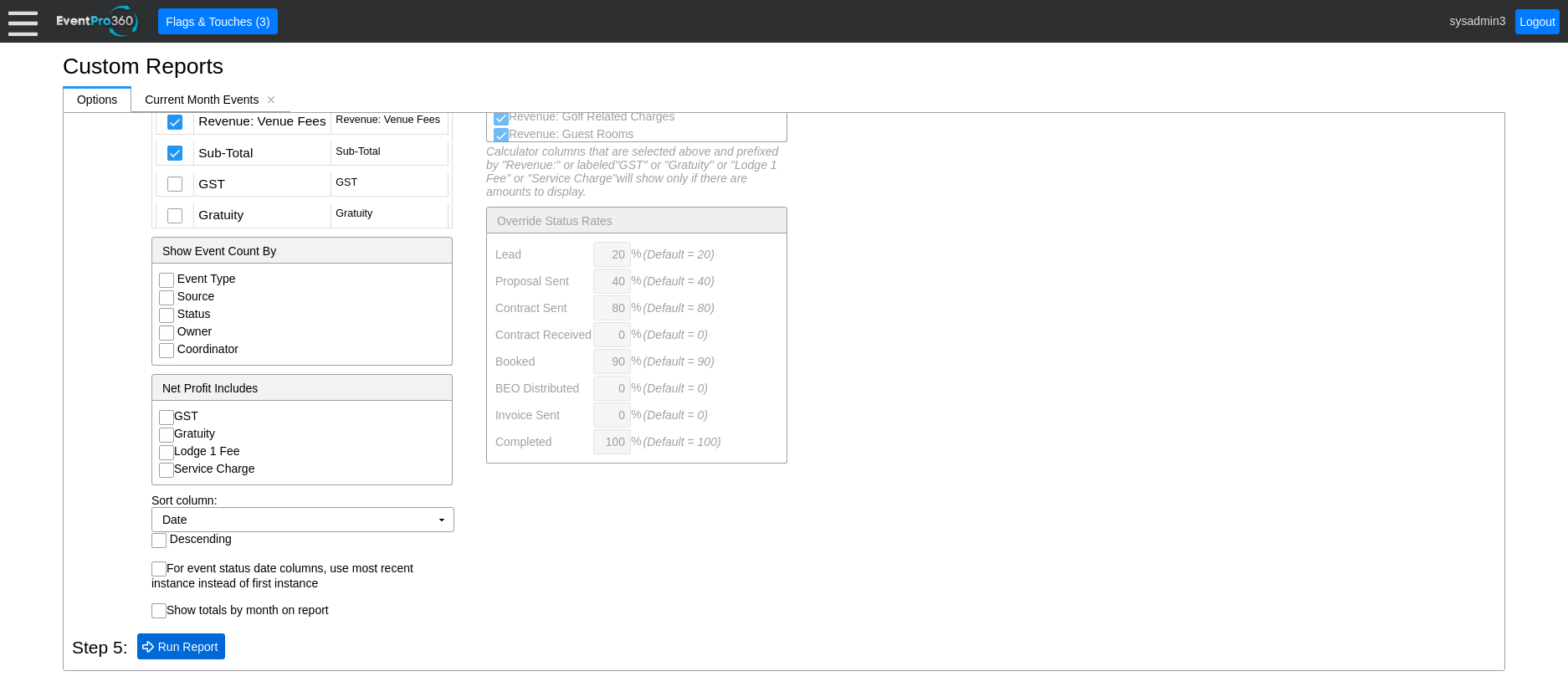
click at [194, 646] on span "Run Report" at bounding box center [188, 646] width 67 height 17
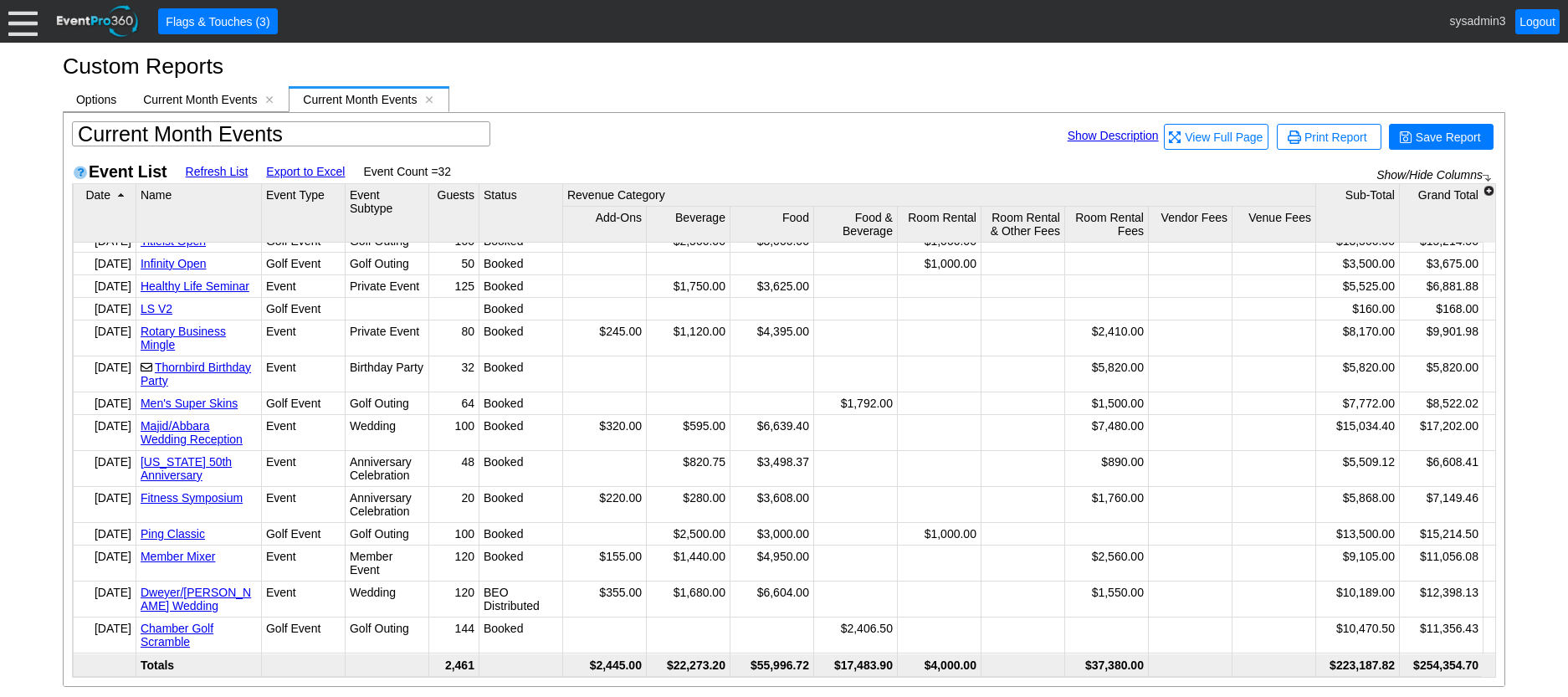
scroll to position [512, 0]
click at [205, 99] on span "Current Month Events" at bounding box center [200, 99] width 114 height 13
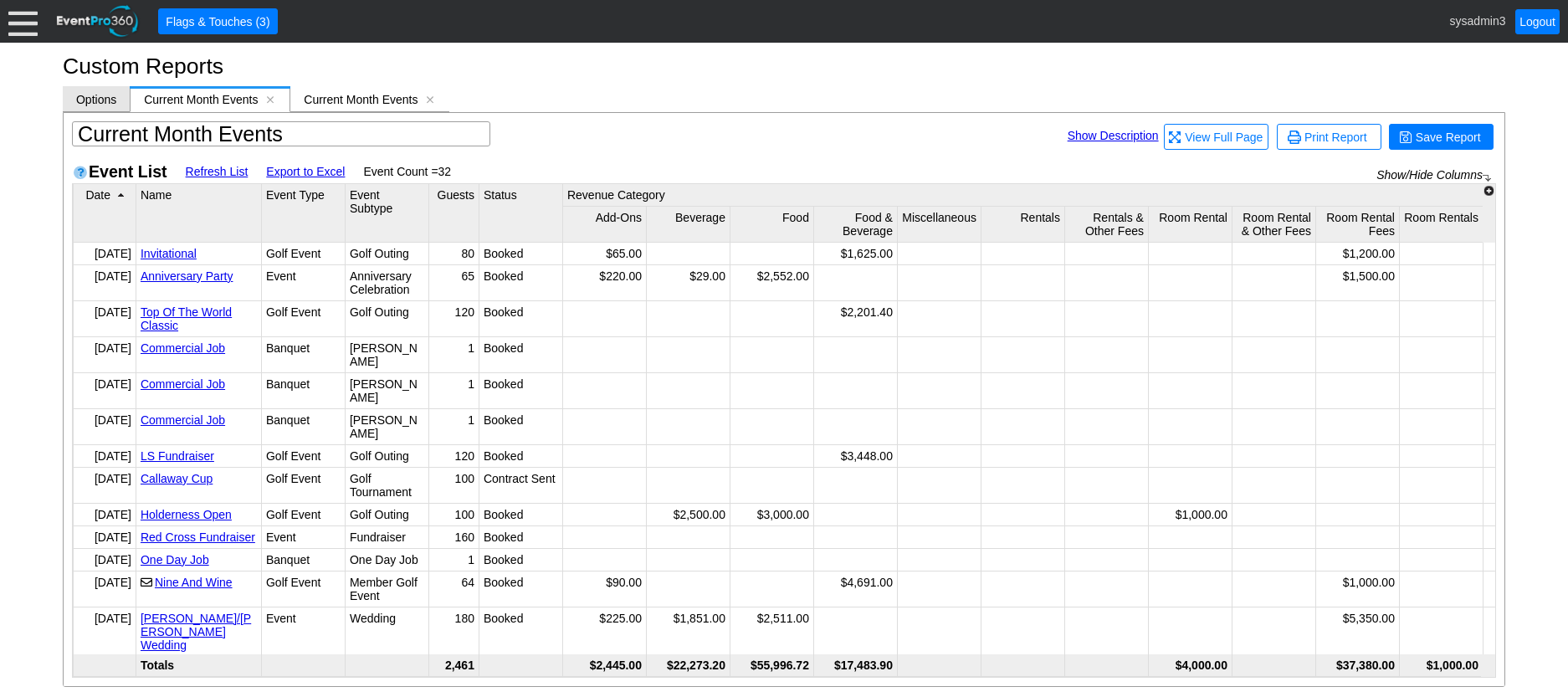
click at [101, 100] on span "Options" at bounding box center [96, 99] width 40 height 13
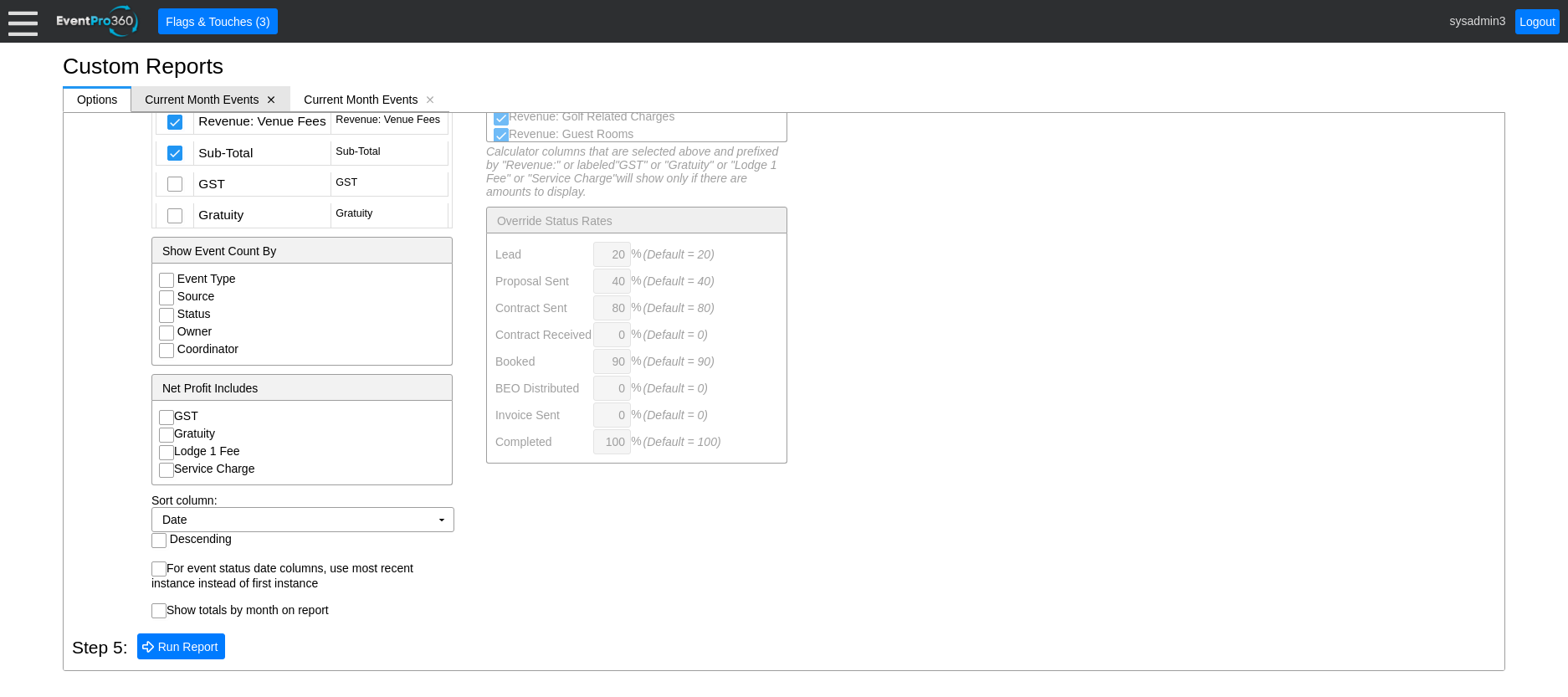
click at [268, 101] on span "[x]" at bounding box center [270, 99] width 11 height 11
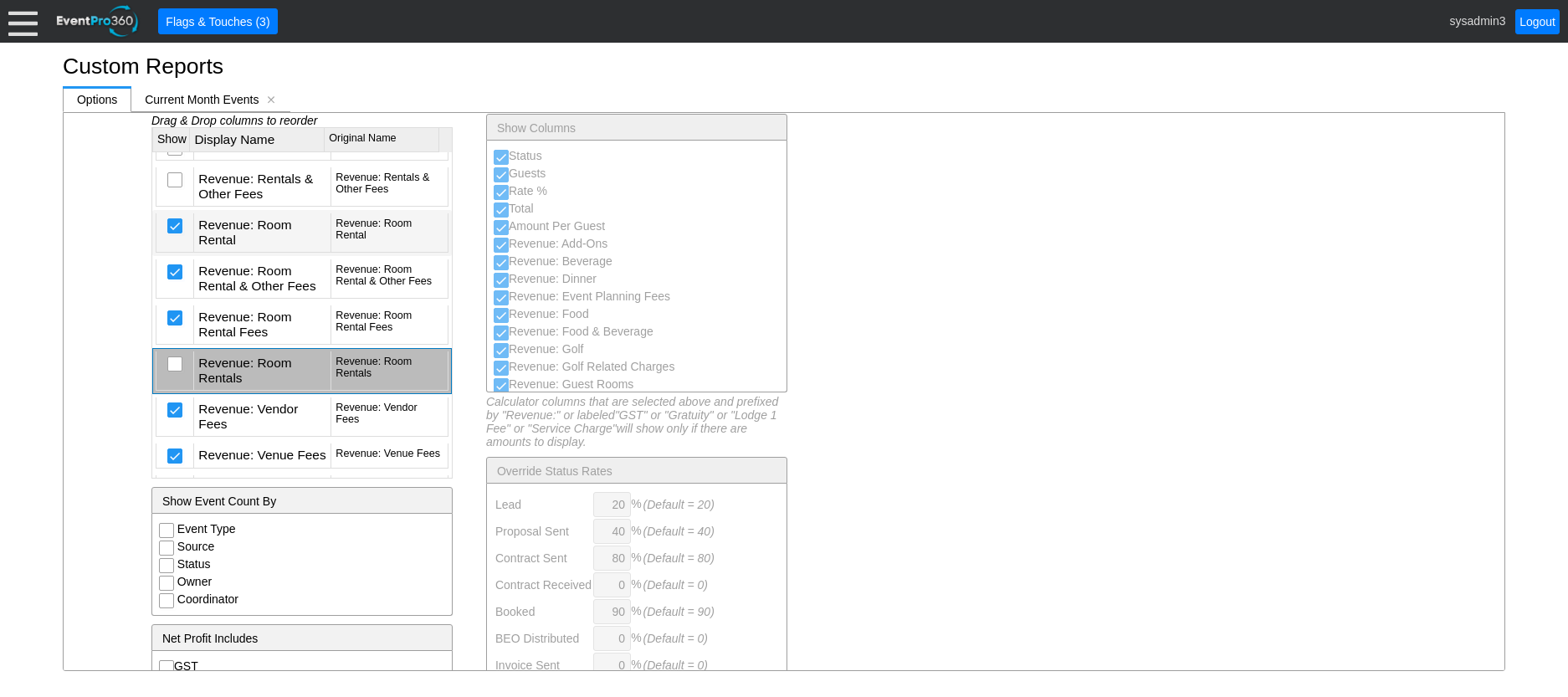
scroll to position [4570, 0]
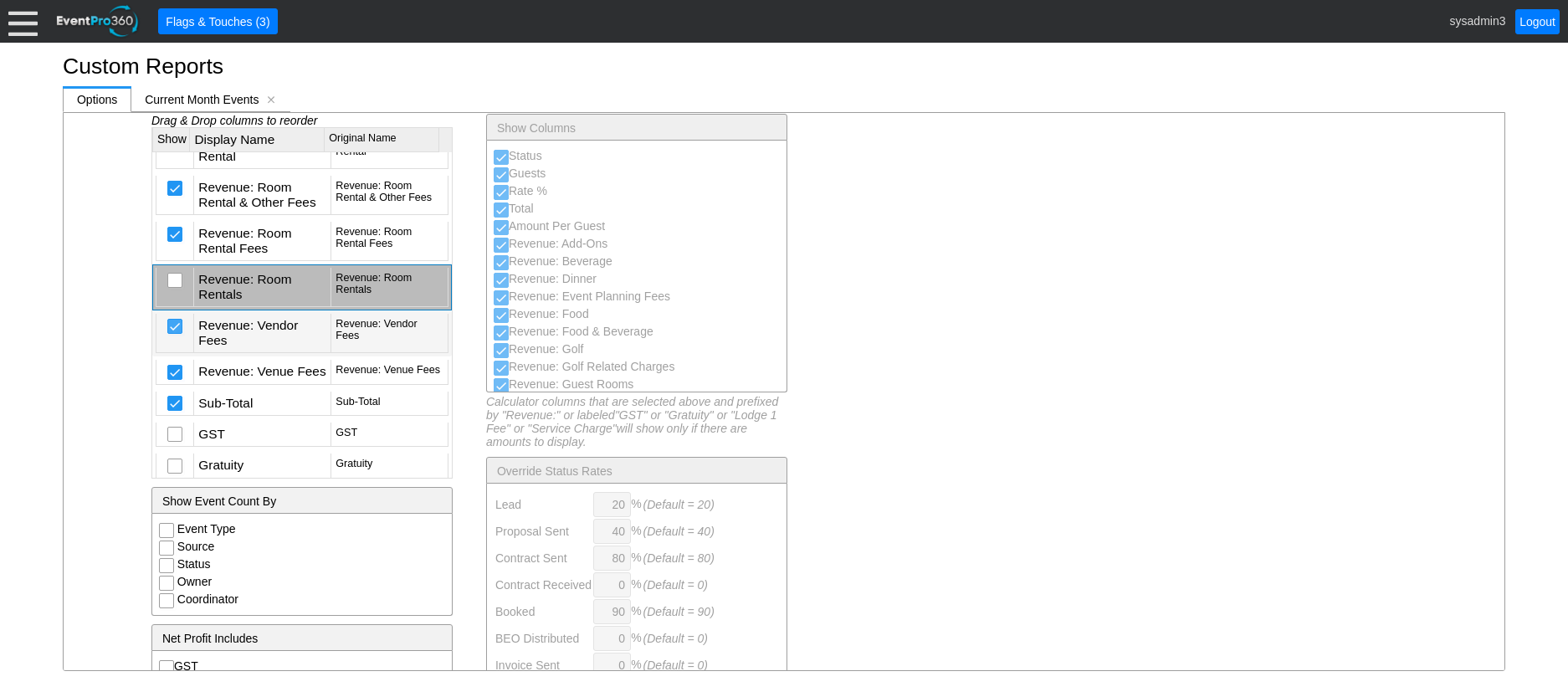
click at [179, 337] on input "checkbox" at bounding box center [176, 328] width 17 height 17
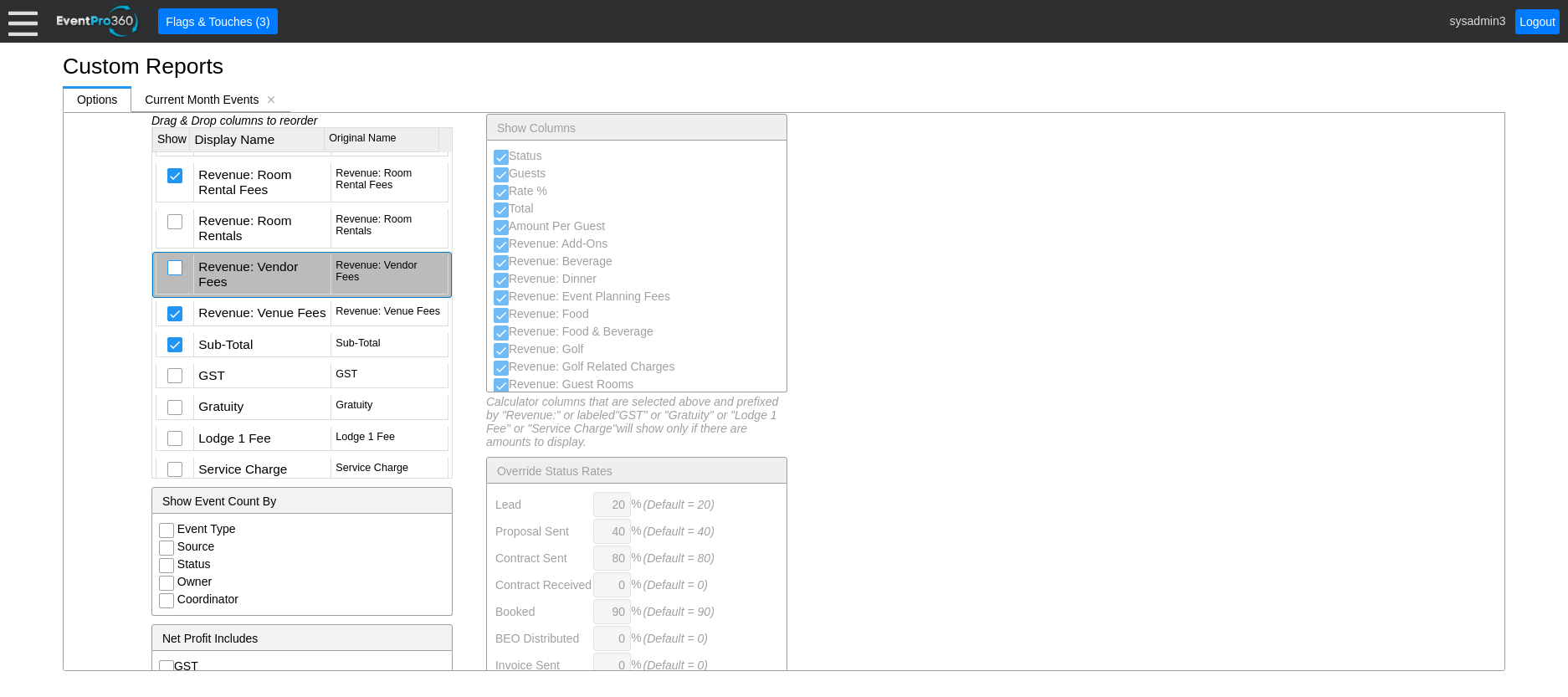
scroll to position [4653, 0]
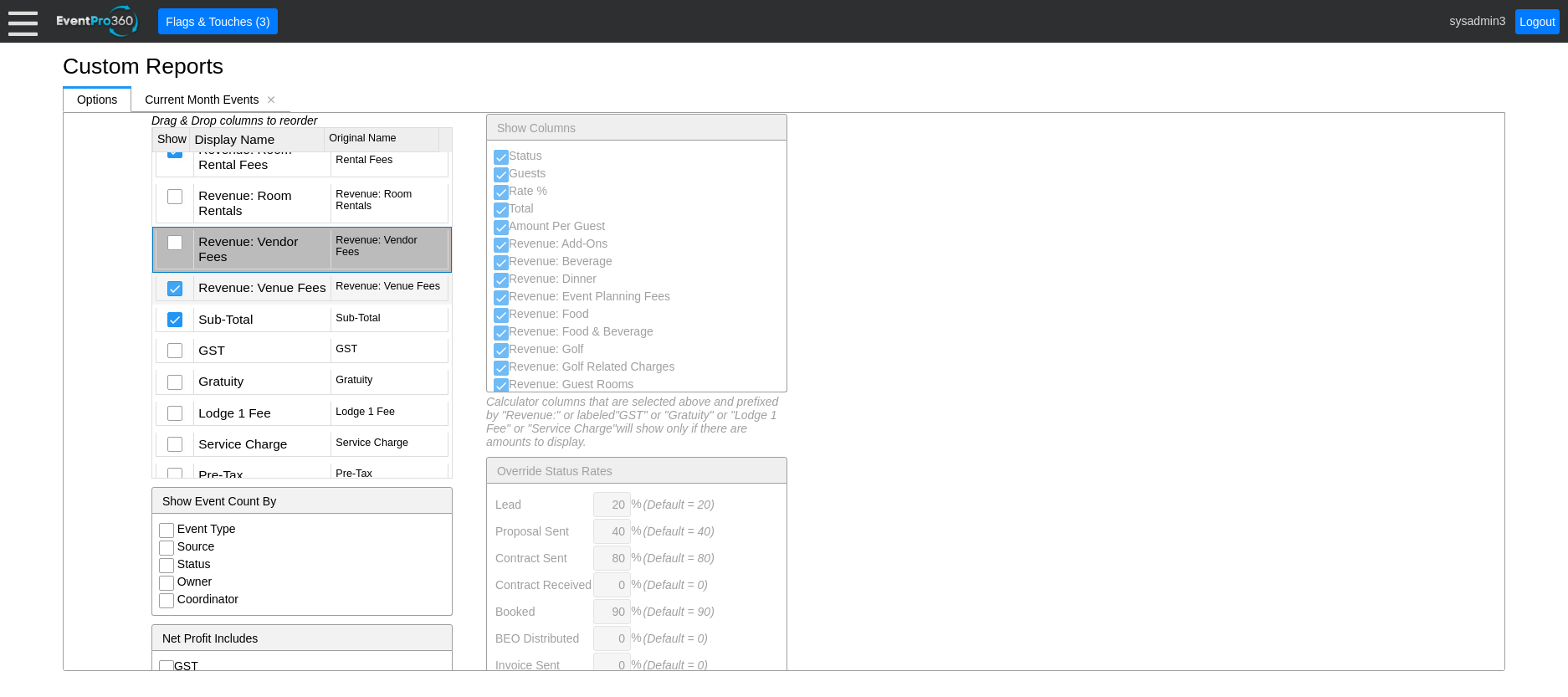
click at [171, 299] on input "checkbox" at bounding box center [176, 289] width 17 height 17
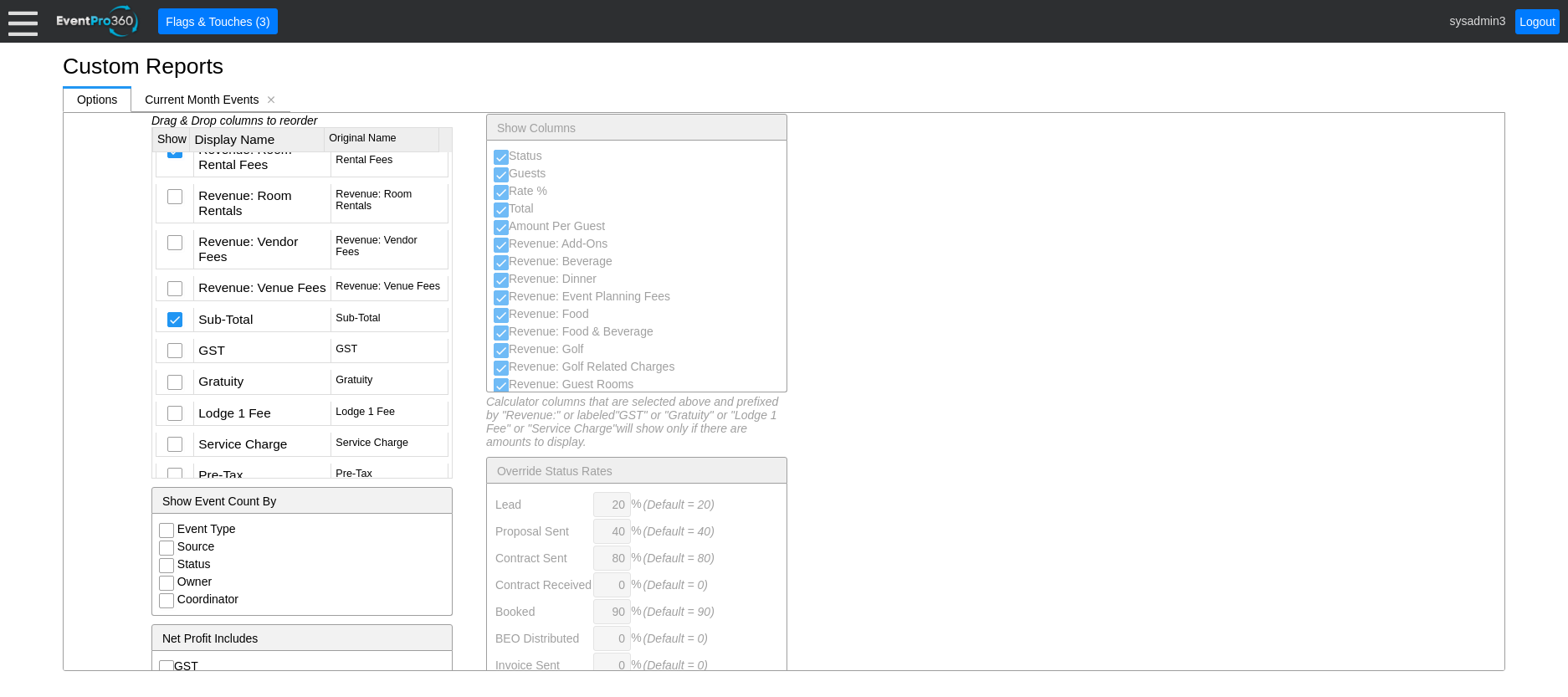
click at [173, 115] on input "checkbox" at bounding box center [176, 106] width 17 height 17
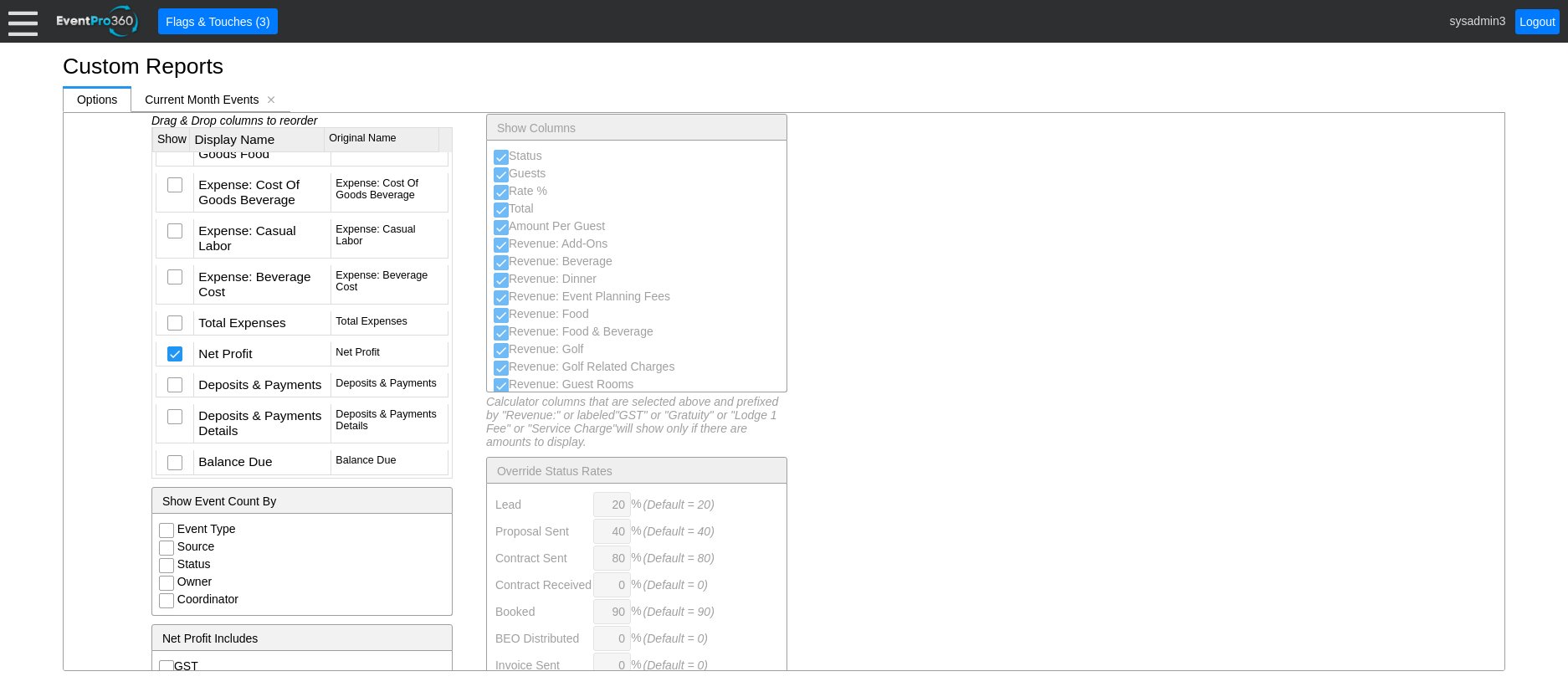
scroll to position [1052, 0]
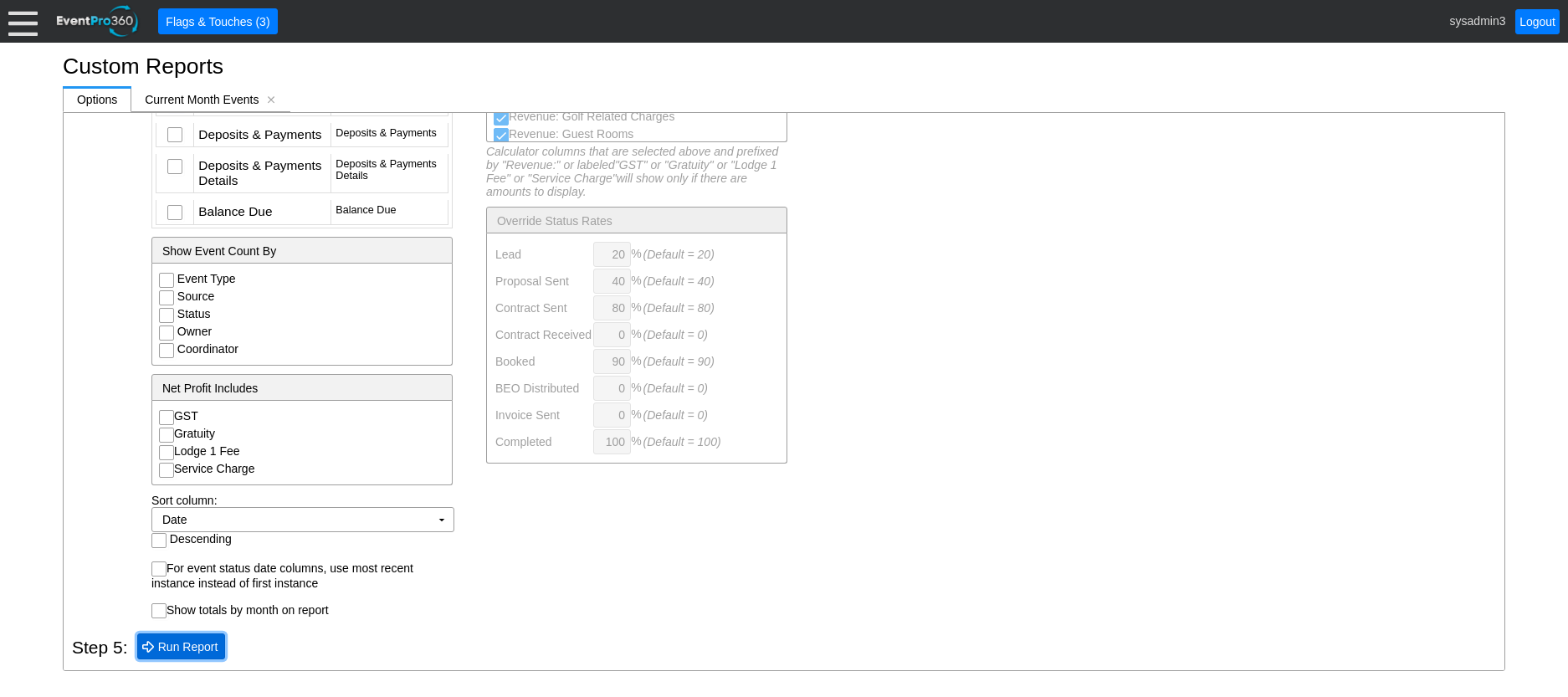
click at [179, 643] on span "Run Report" at bounding box center [188, 646] width 67 height 17
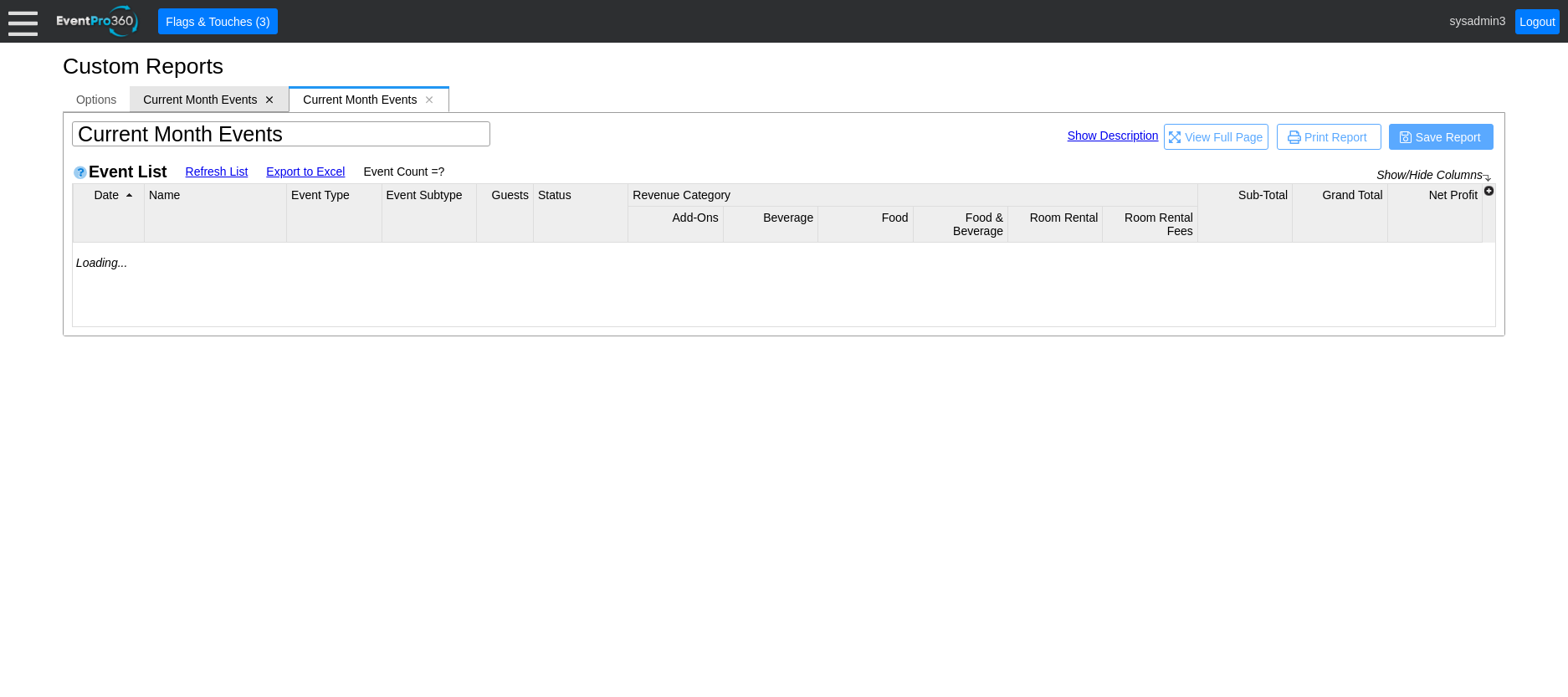
click at [267, 98] on span "[x]" at bounding box center [268, 99] width 11 height 11
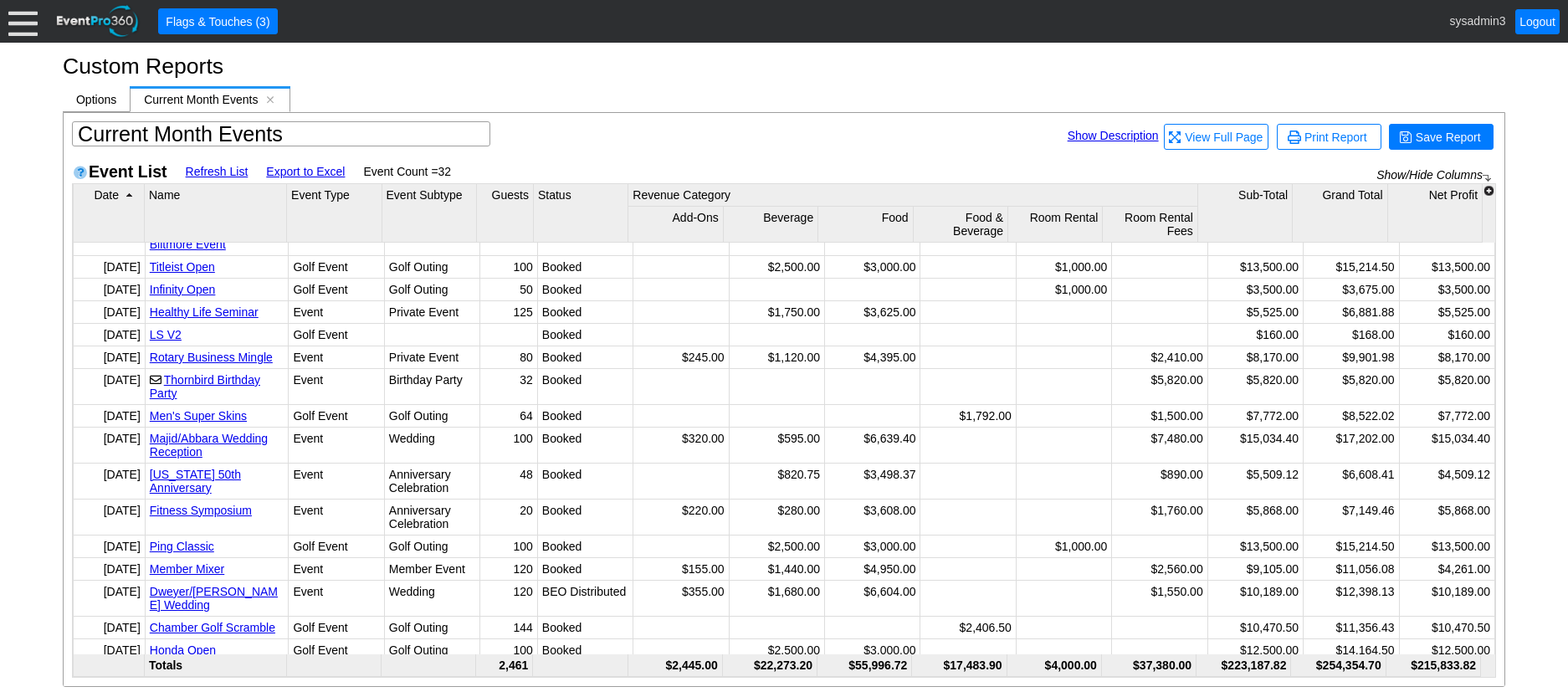
scroll to position [444, 0]
click at [318, 174] on link "Export to Excel" at bounding box center [305, 171] width 79 height 13
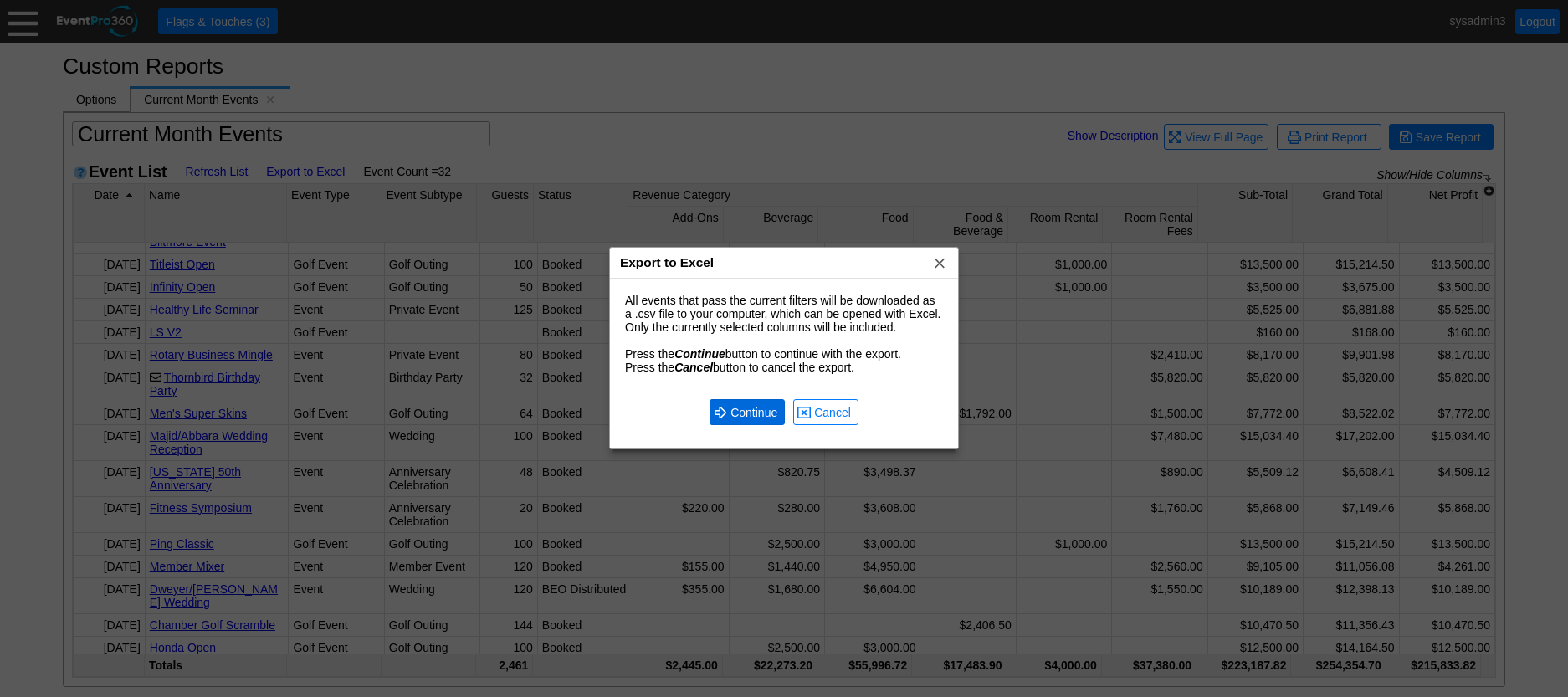
click at [752, 410] on span "Continue" at bounding box center [754, 412] width 53 height 17
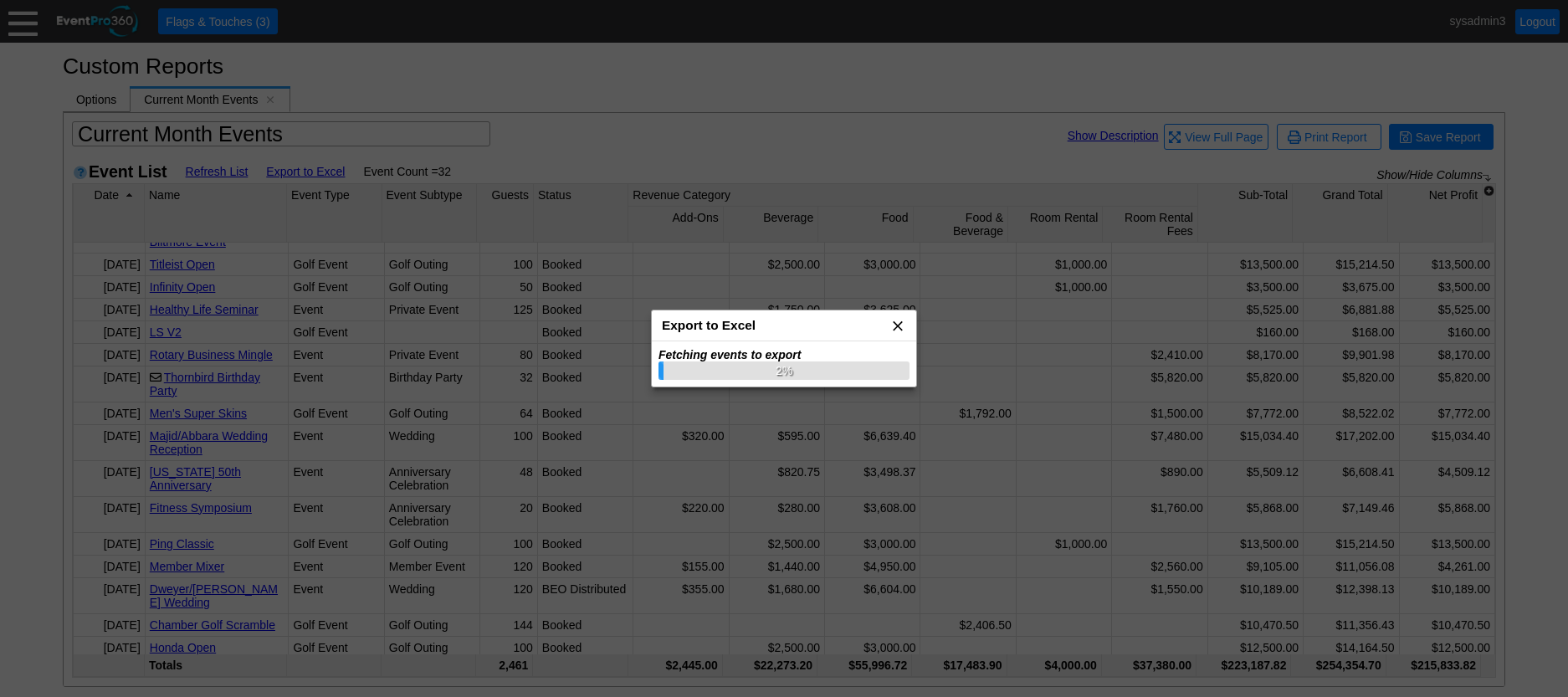
click at [899, 323] on span "x" at bounding box center [897, 325] width 17 height 17
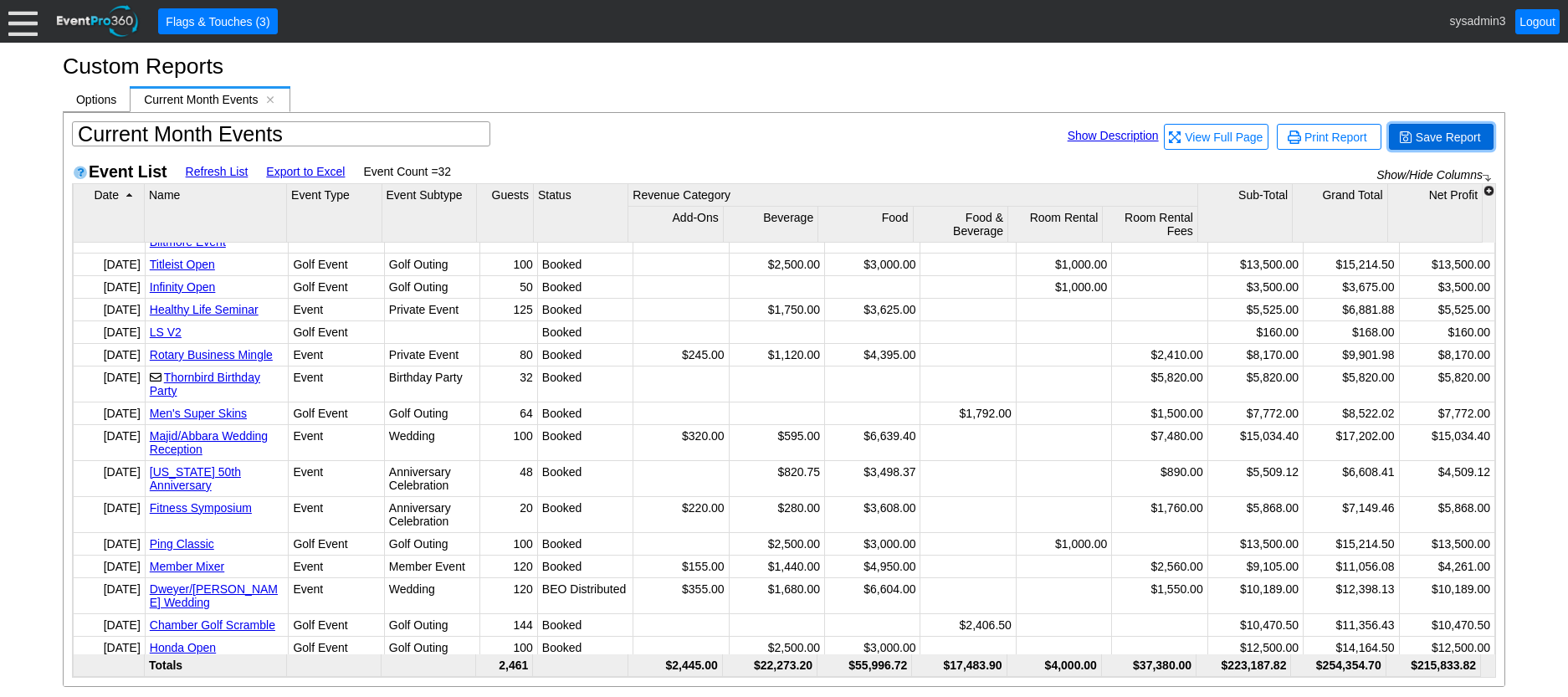
click at [1451, 133] on span "Save Report" at bounding box center [1448, 136] width 72 height 17
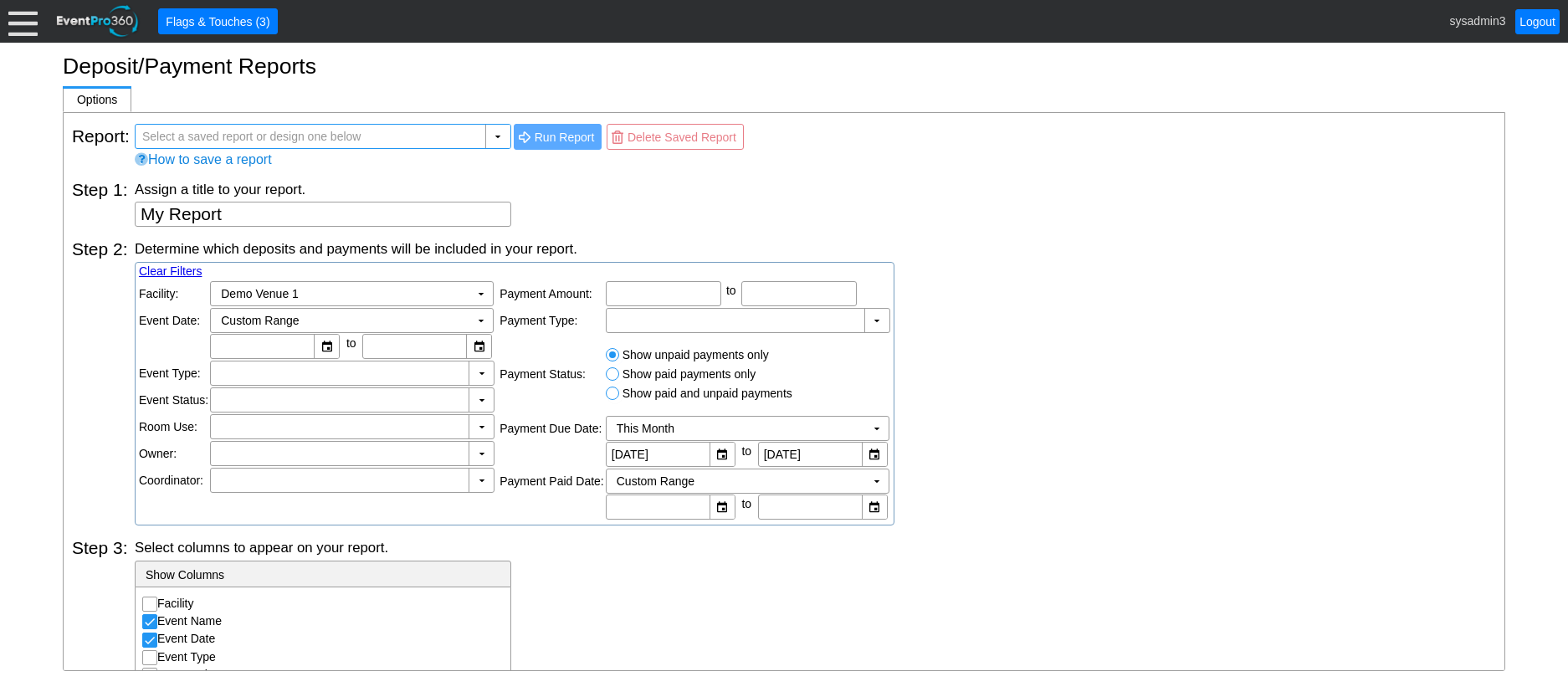
click at [338, 137] on span "Select a saved report or design one below" at bounding box center [252, 136] width 226 height 24
click at [491, 141] on div "▼" at bounding box center [498, 136] width 25 height 24
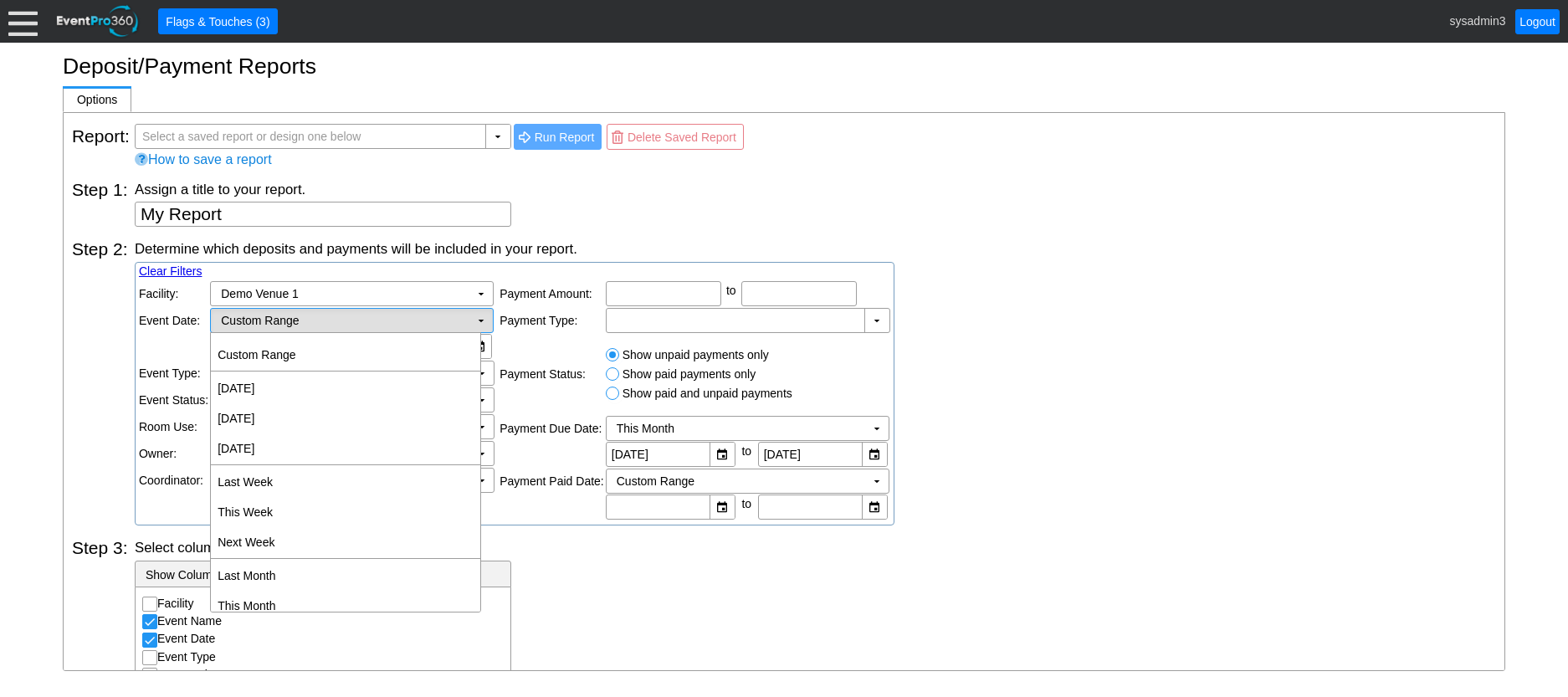
click at [482, 322] on td "▼" at bounding box center [481, 320] width 24 height 24
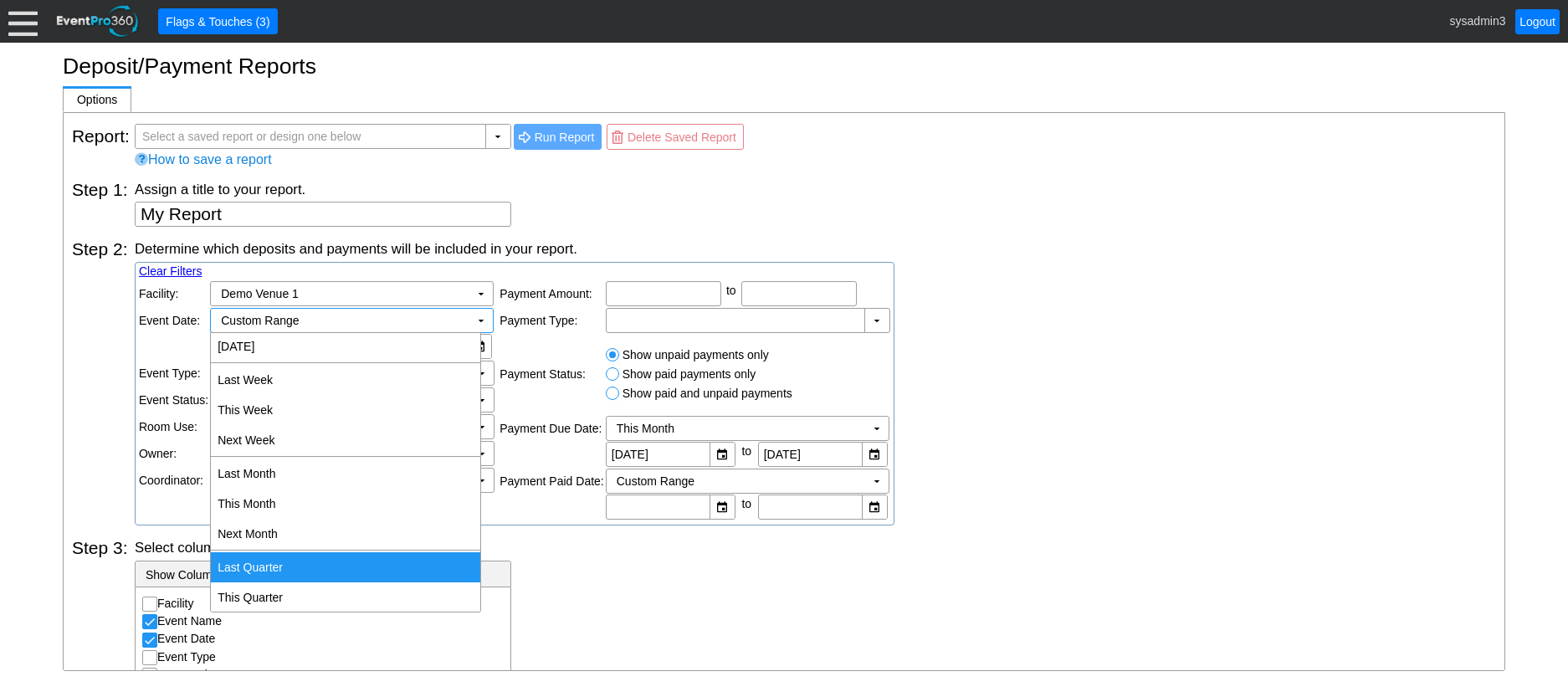
scroll to position [84, 0]
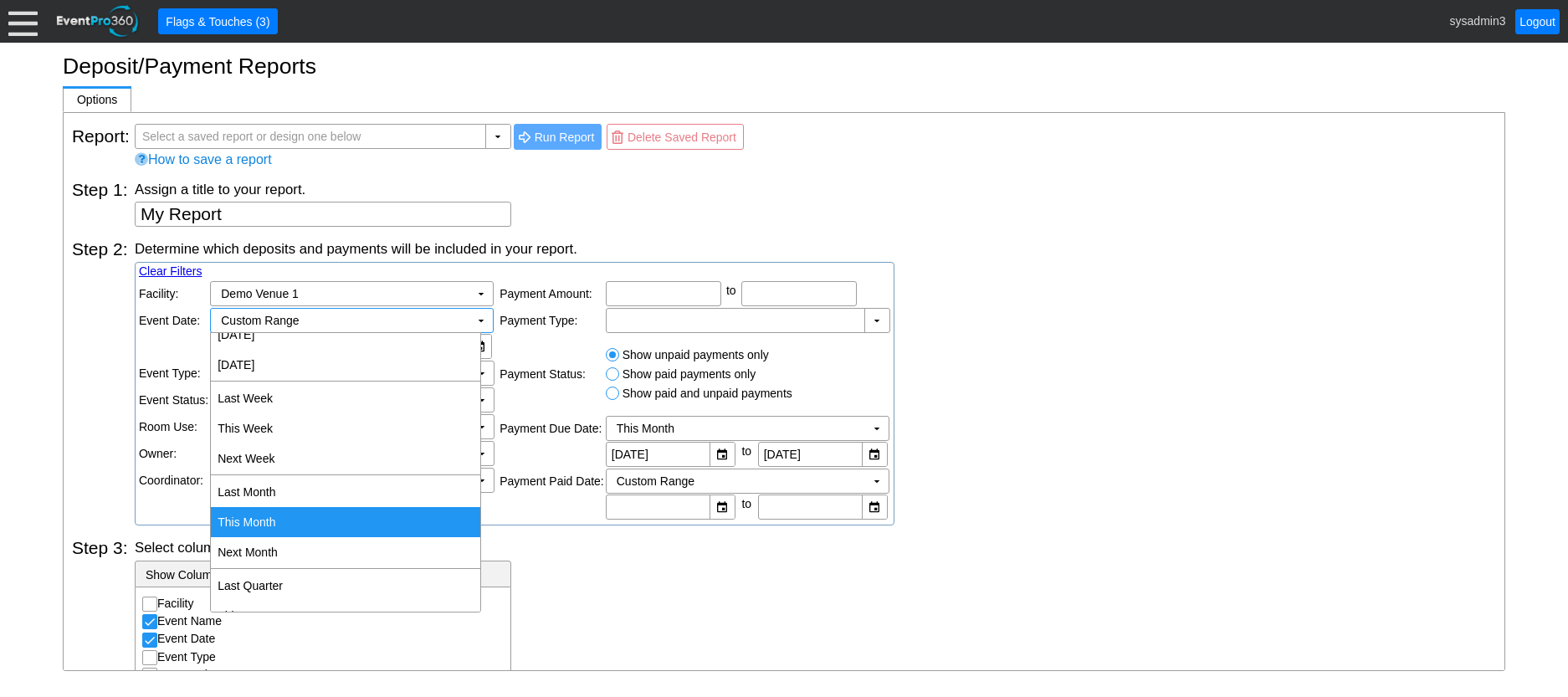
click at [270, 520] on td "This Month" at bounding box center [345, 522] width 269 height 30
type input "[DATE]"
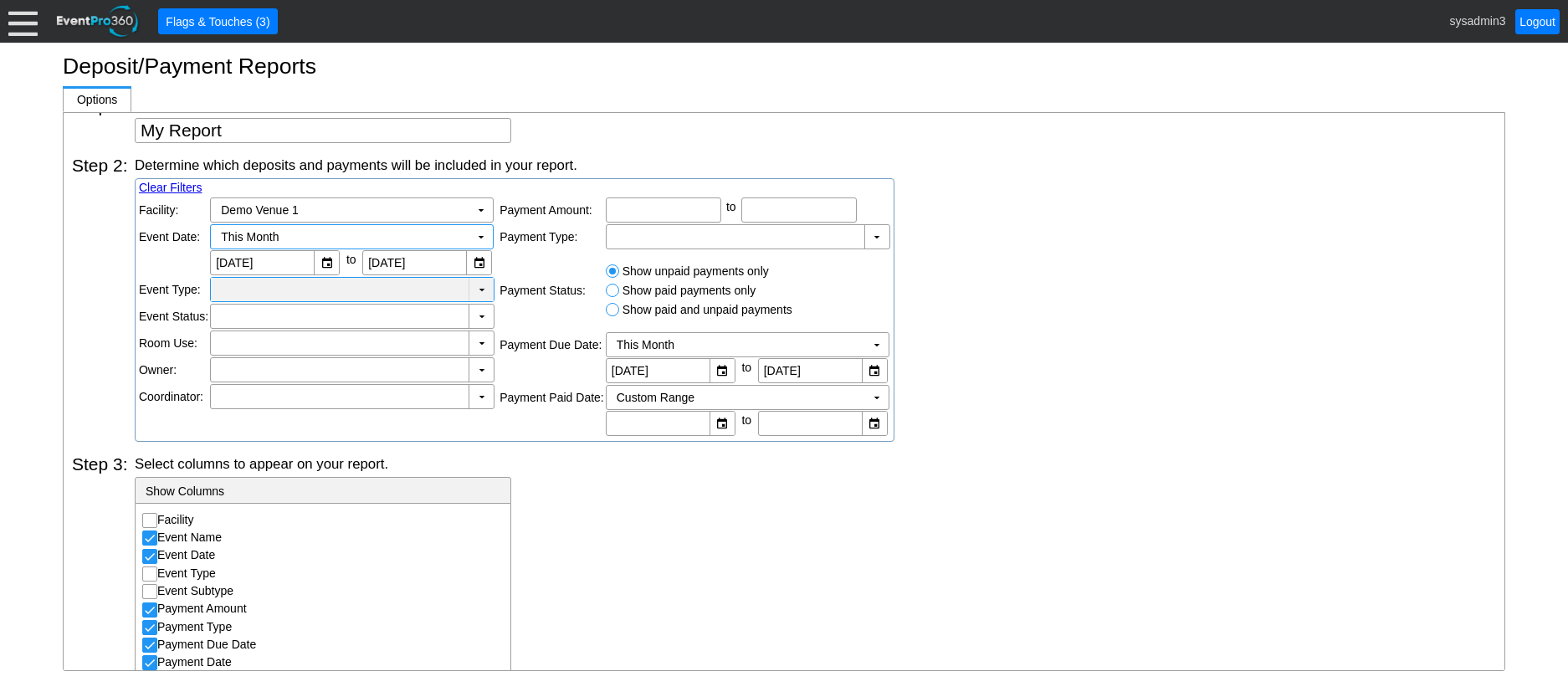
click at [477, 283] on td "▼" at bounding box center [481, 289] width 25 height 24
click at [610, 546] on div "Select columns to appear on your report. - Show Columns Facility Event Name Eve…" at bounding box center [815, 627] width 1362 height 345
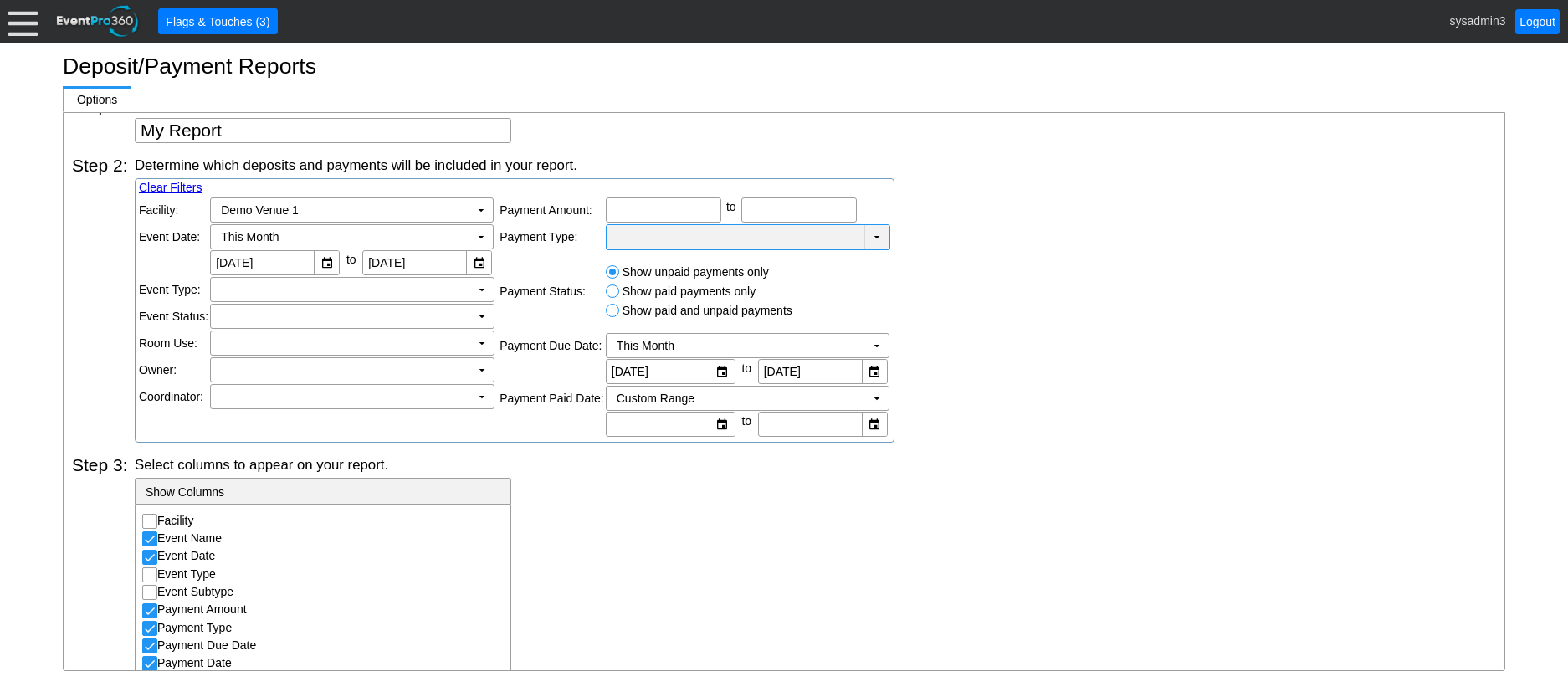
click at [666, 231] on div at bounding box center [735, 236] width 251 height 17
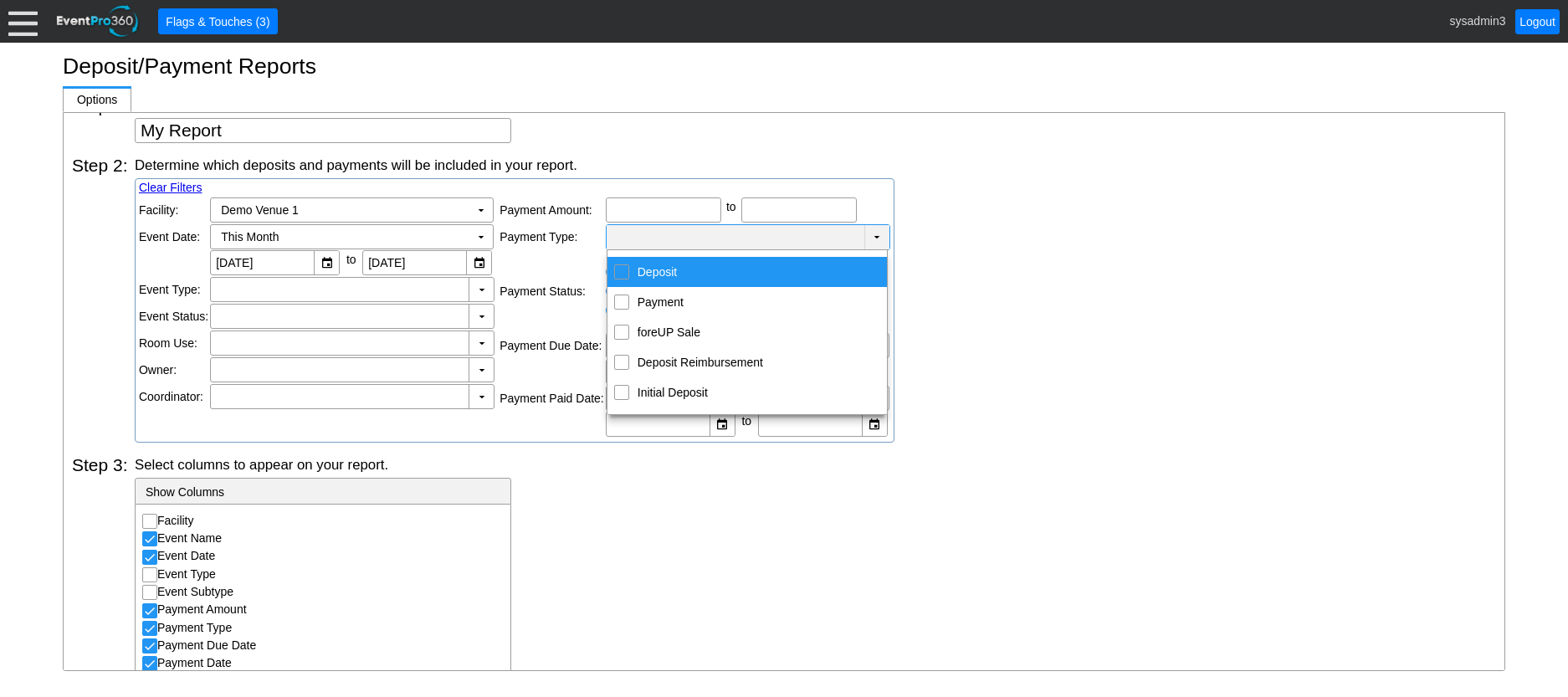
click at [619, 273] on input "Deposit" at bounding box center [621, 270] width 10 height 10
checkbox input "true"
checkbox input "false"
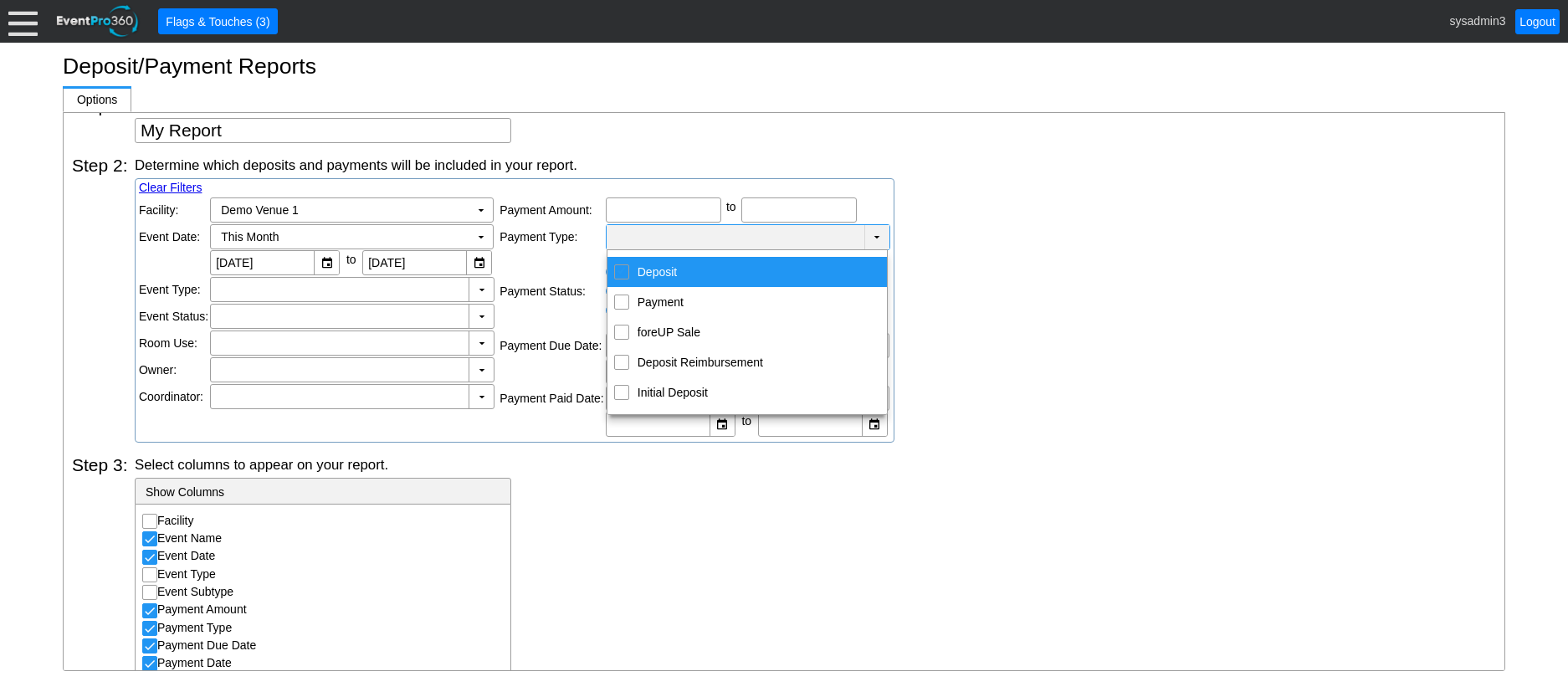
checkbox input "false"
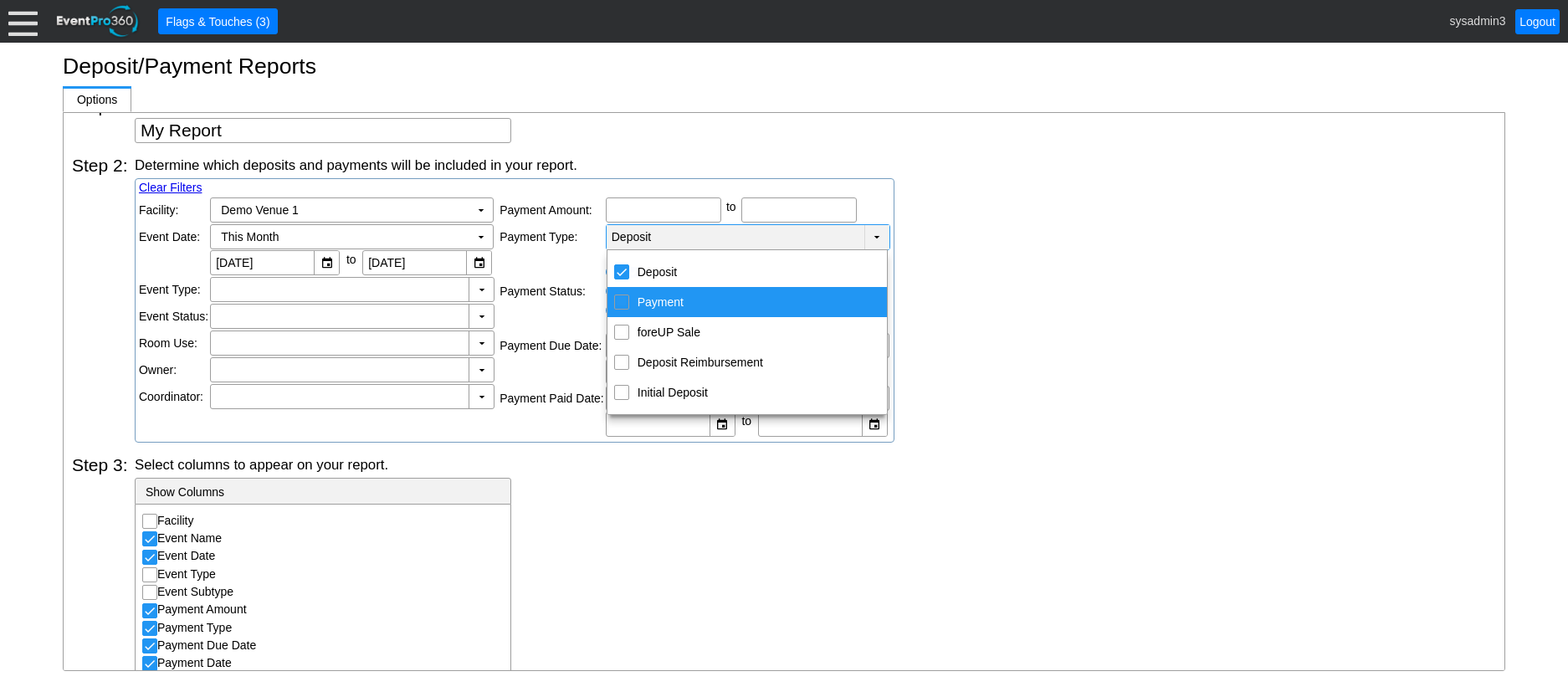
click at [622, 297] on input "Payment" at bounding box center [621, 301] width 10 height 10
checkbox input "true"
checkbox input "false"
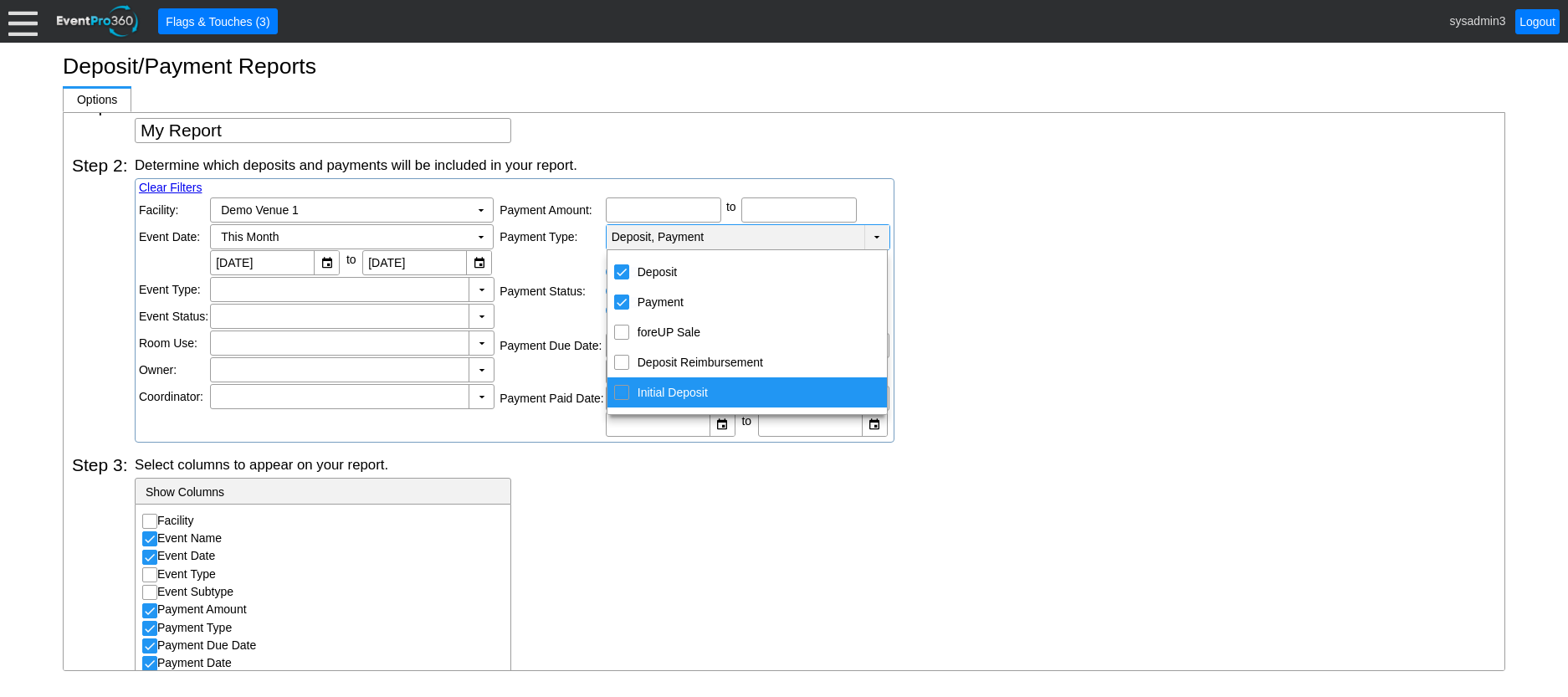
click at [617, 396] on input "Initial Deposit" at bounding box center [621, 391] width 10 height 10
checkbox input "true"
checkbox input "false"
click at [980, 356] on div "Determine which deposits and payments will be included in your report. Clear Fi…" at bounding box center [815, 299] width 1362 height 287
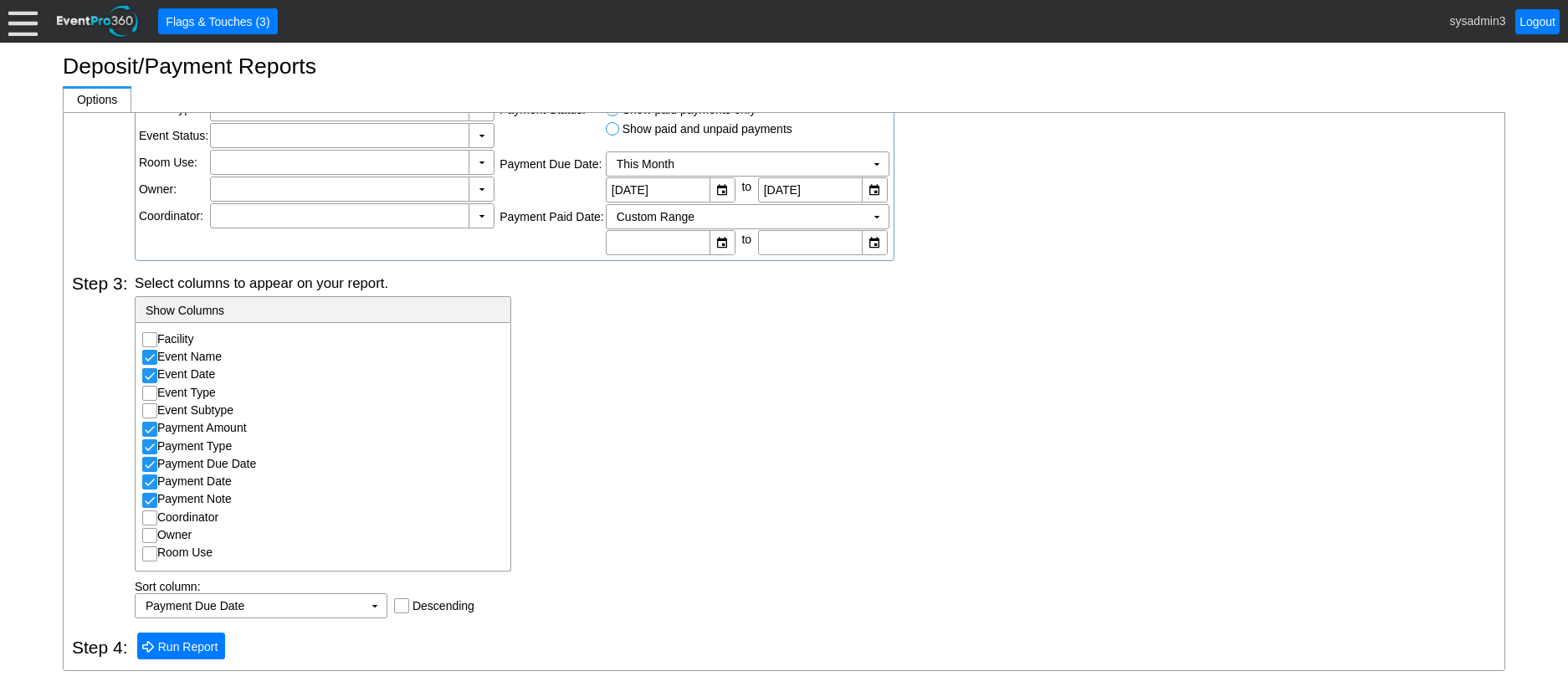
scroll to position [14, 0]
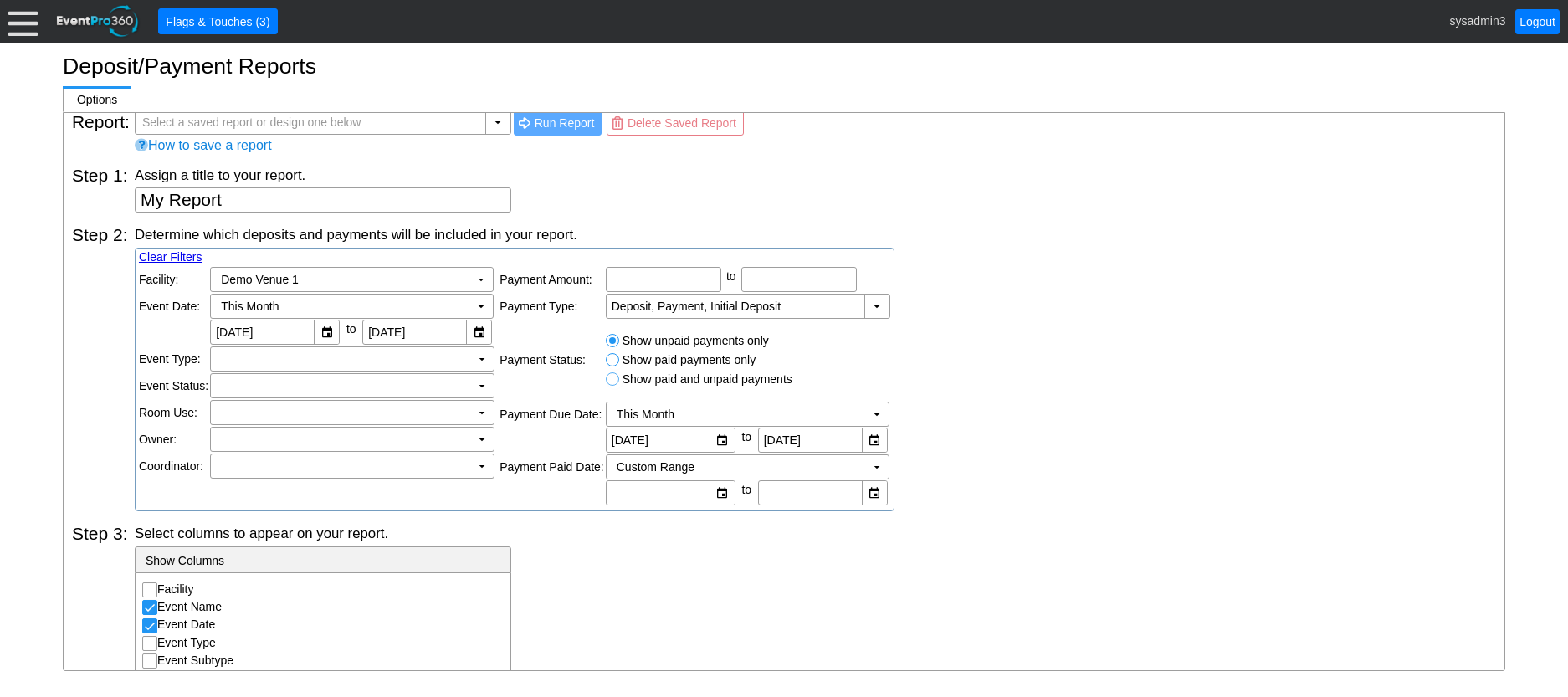
click at [618, 380] on input "Show paid and unpaid payments" at bounding box center [615, 381] width 17 height 17
radio input "true"
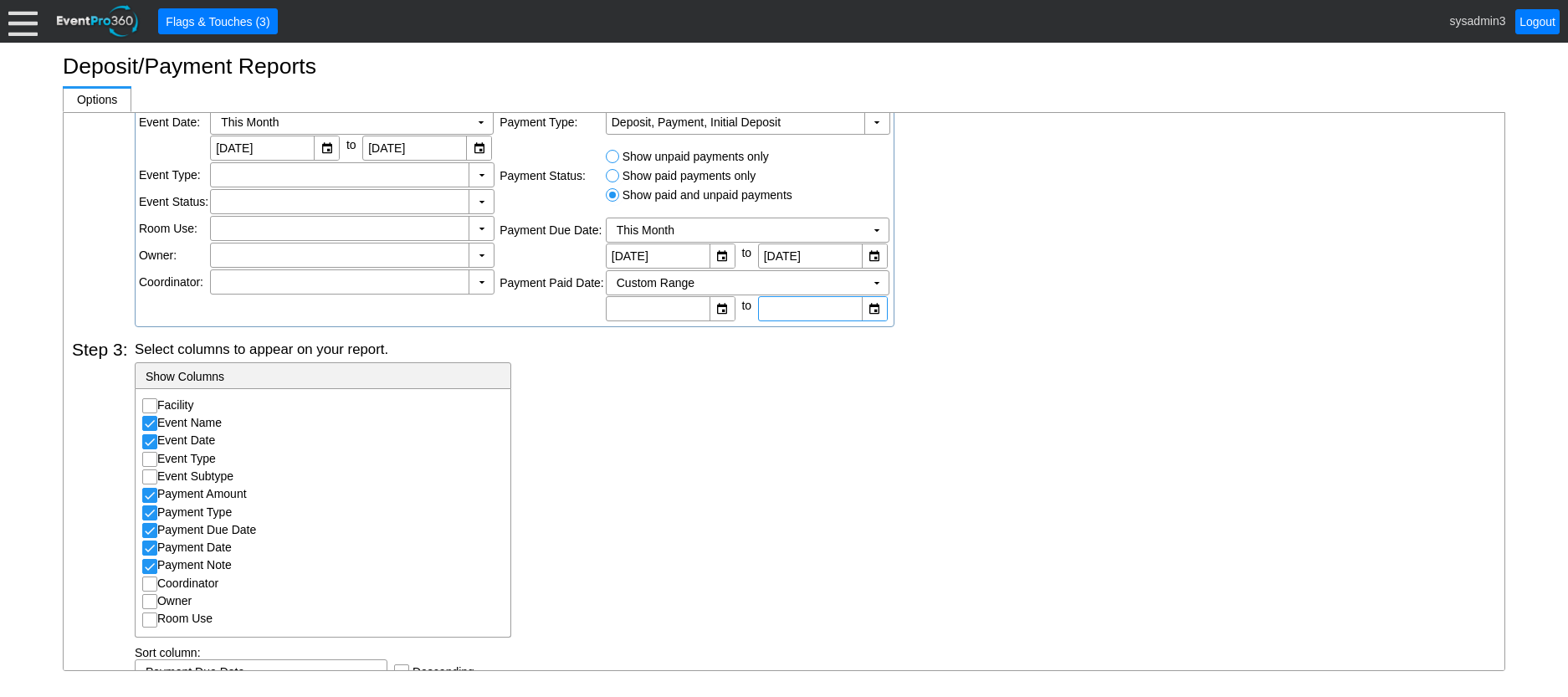
scroll to position [265, 0]
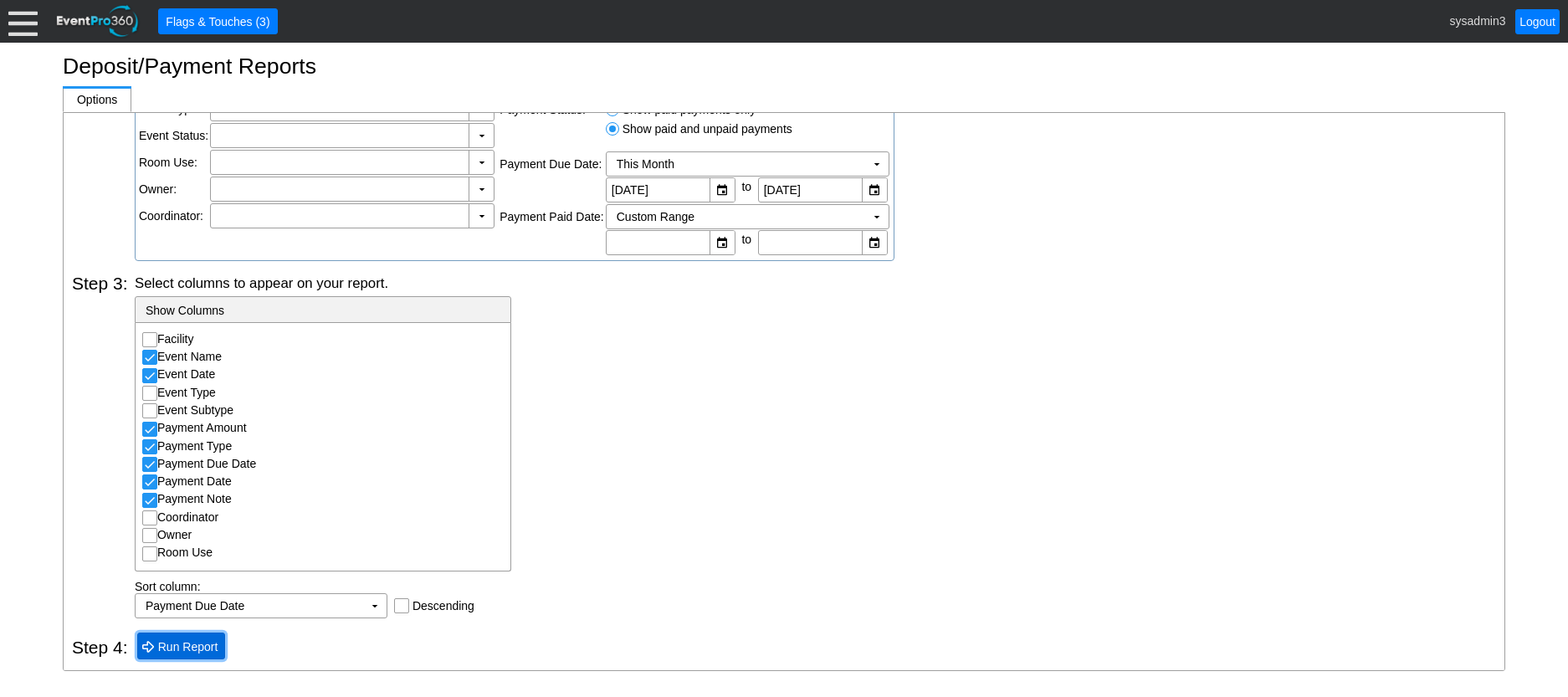
click at [187, 639] on span "Run Report" at bounding box center [188, 646] width 67 height 17
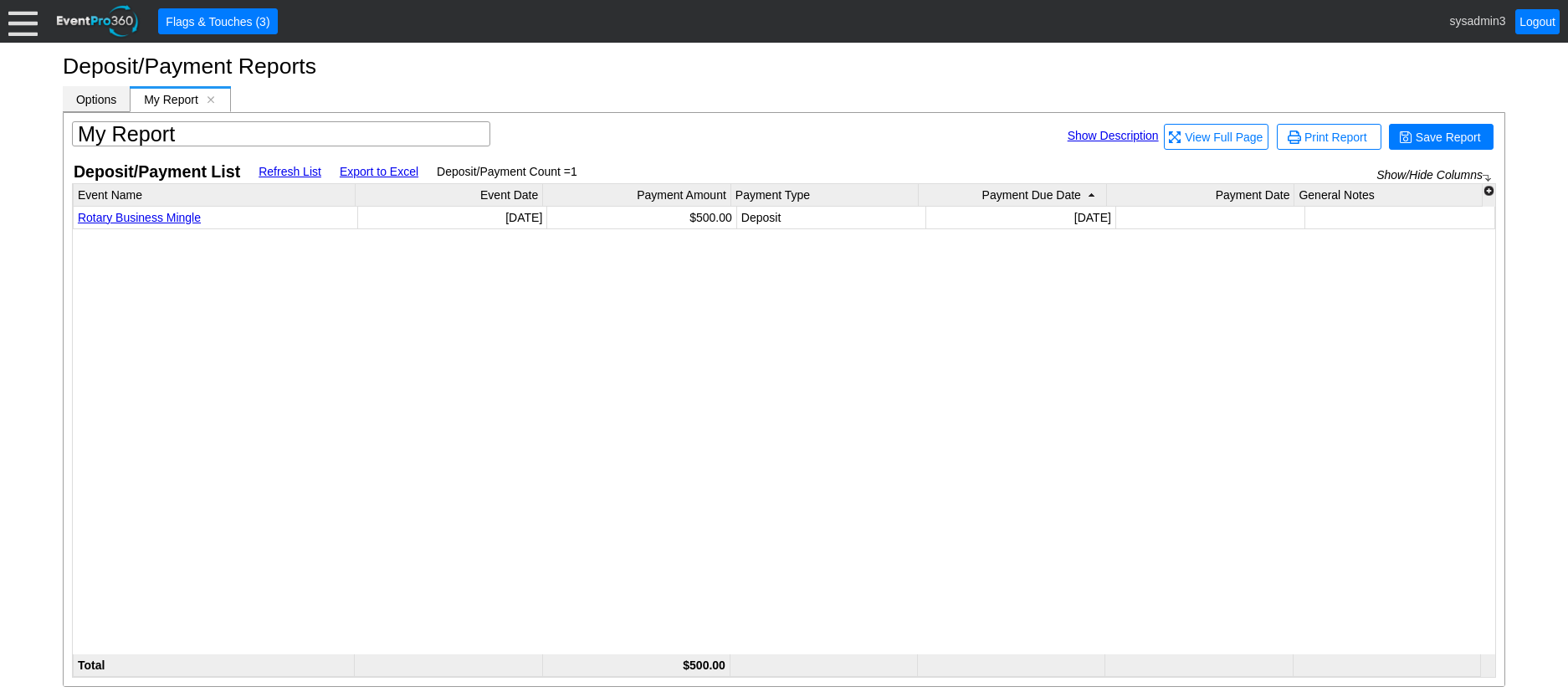
click at [99, 101] on span "Options" at bounding box center [96, 99] width 40 height 13
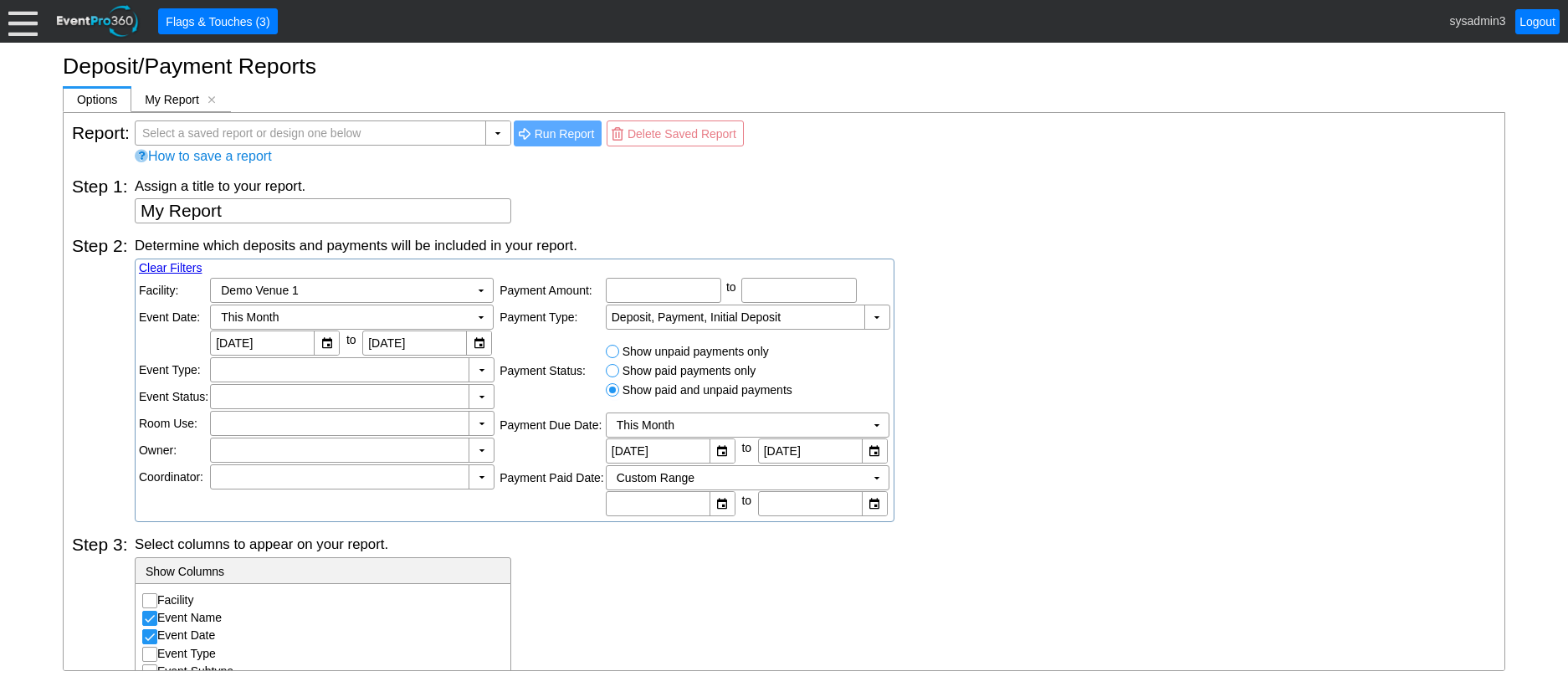
scroll to position [0, 0]
click at [741, 475] on td "Custom Range Χ" at bounding box center [736, 481] width 259 height 24
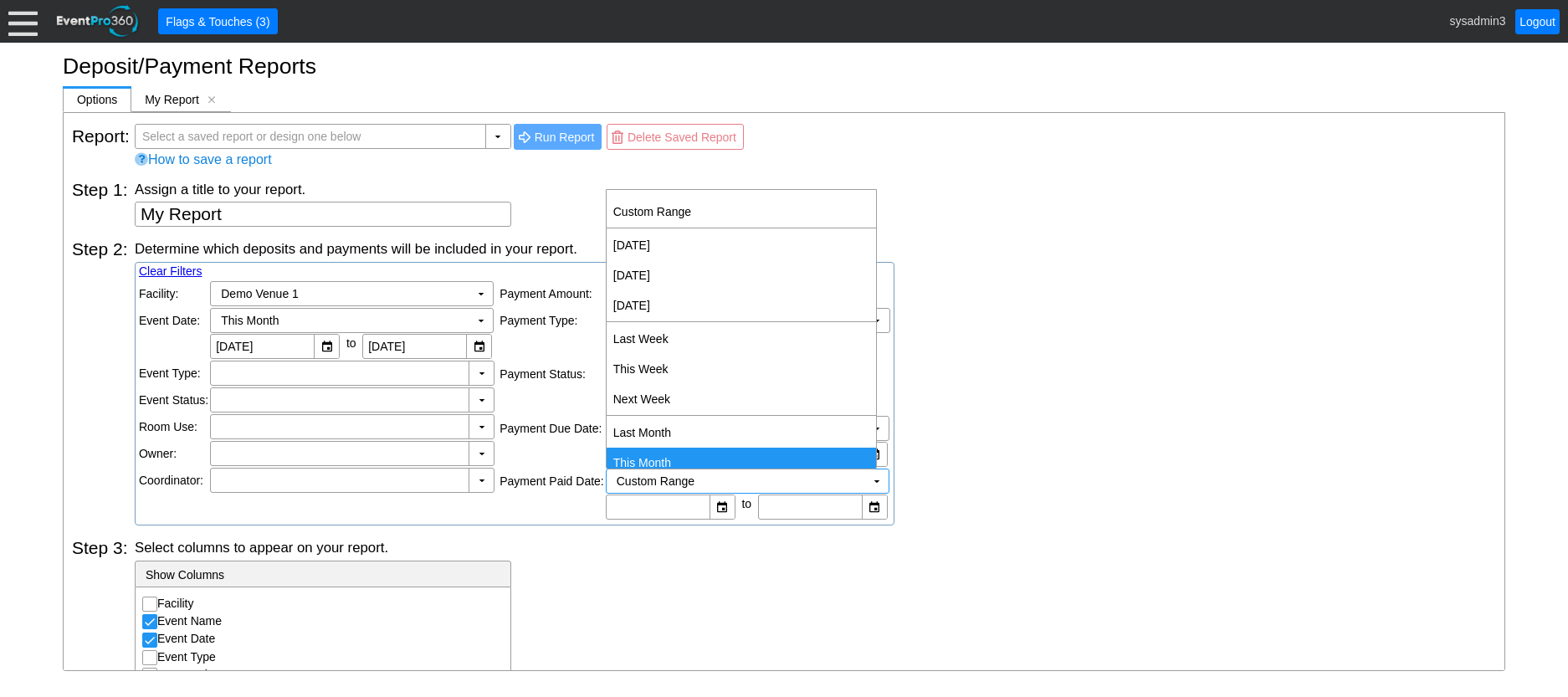
click at [692, 454] on td "This Month" at bounding box center [742, 463] width 269 height 30
type input "[DATE]"
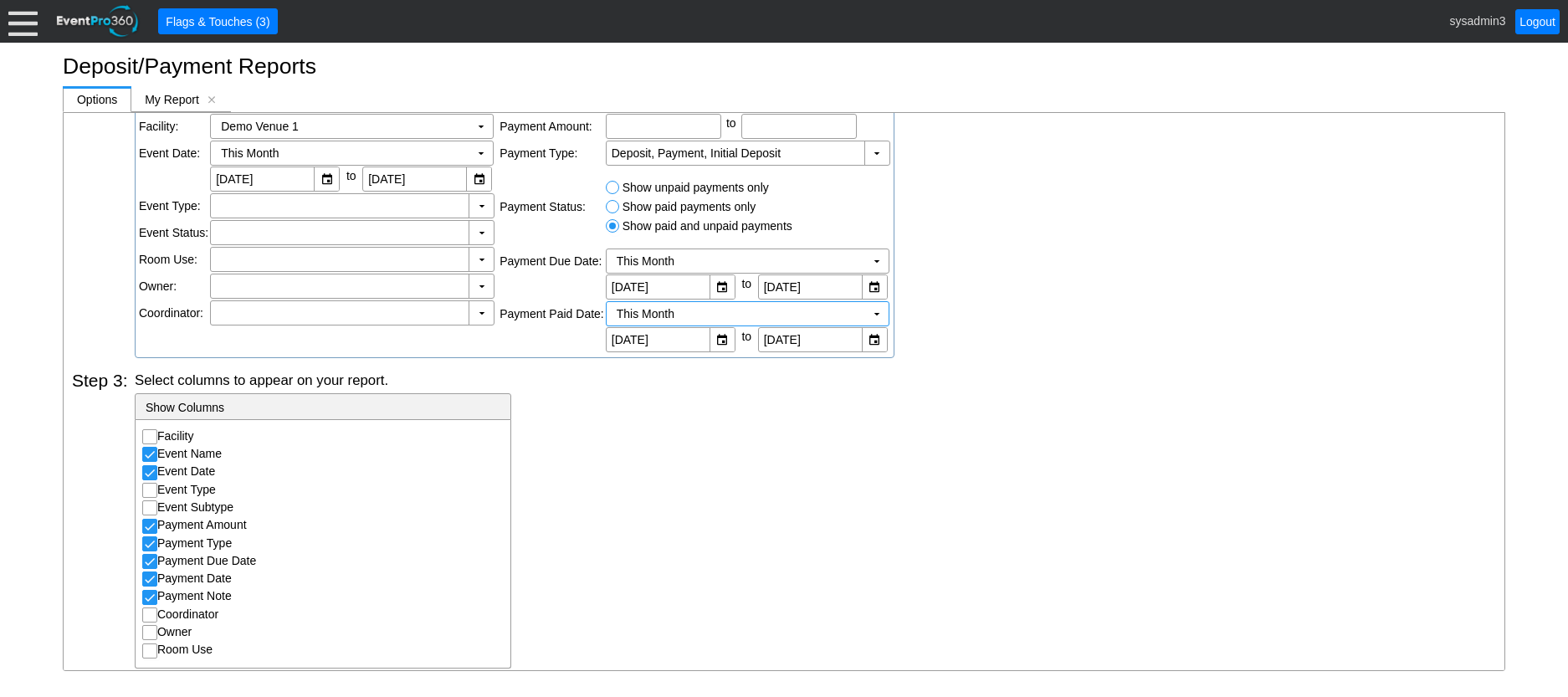
scroll to position [265, 0]
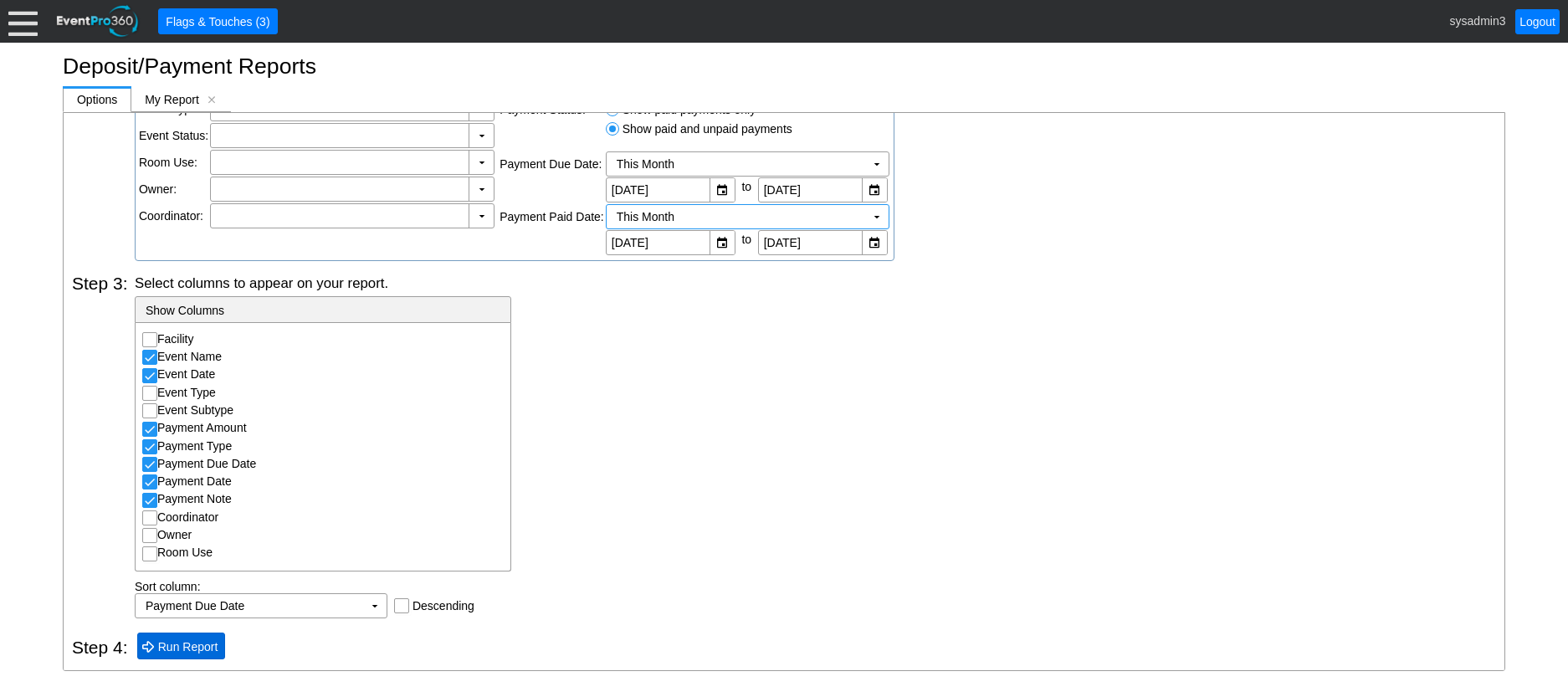
click at [185, 647] on span "Run Report" at bounding box center [188, 646] width 67 height 17
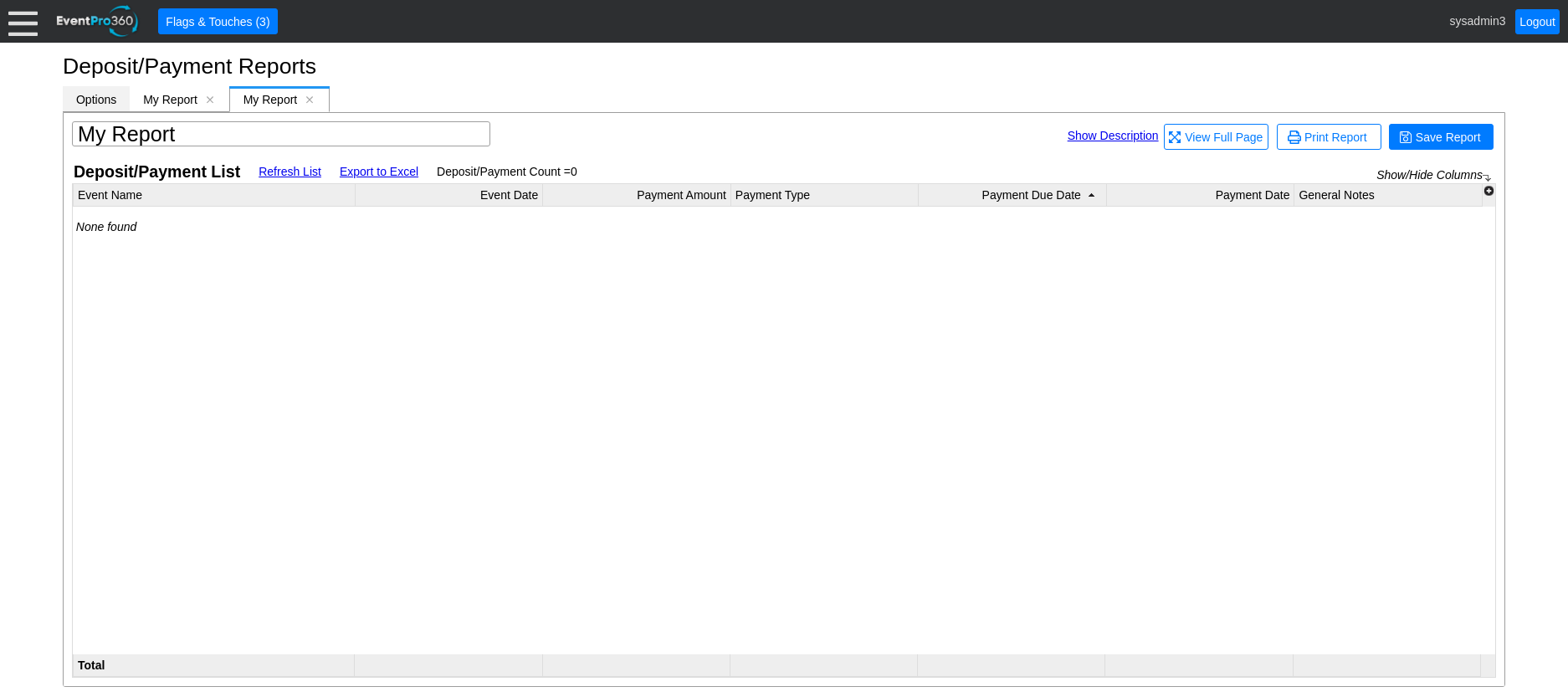
click at [106, 96] on span "Options" at bounding box center [96, 99] width 40 height 13
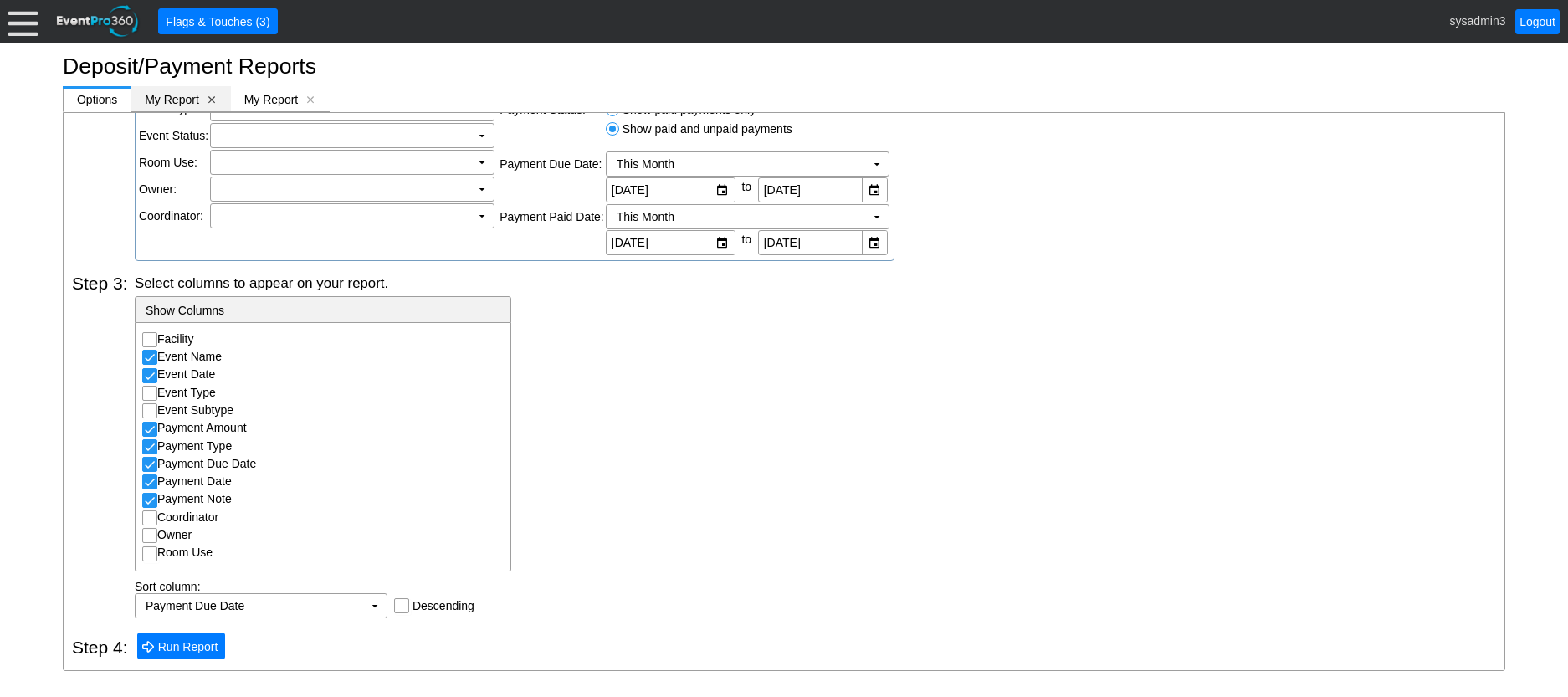
click at [214, 100] on span "[x]" at bounding box center [211, 99] width 11 height 11
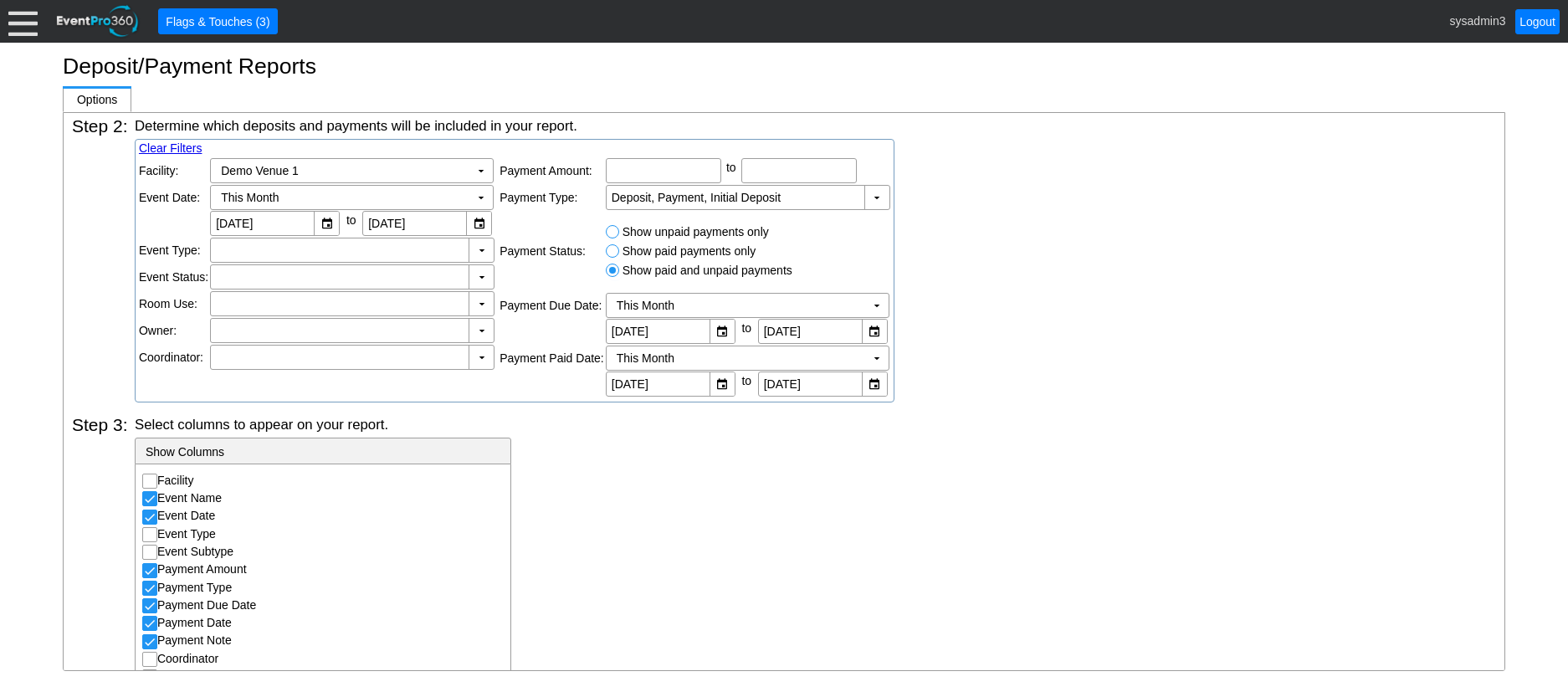
scroll to position [14, 0]
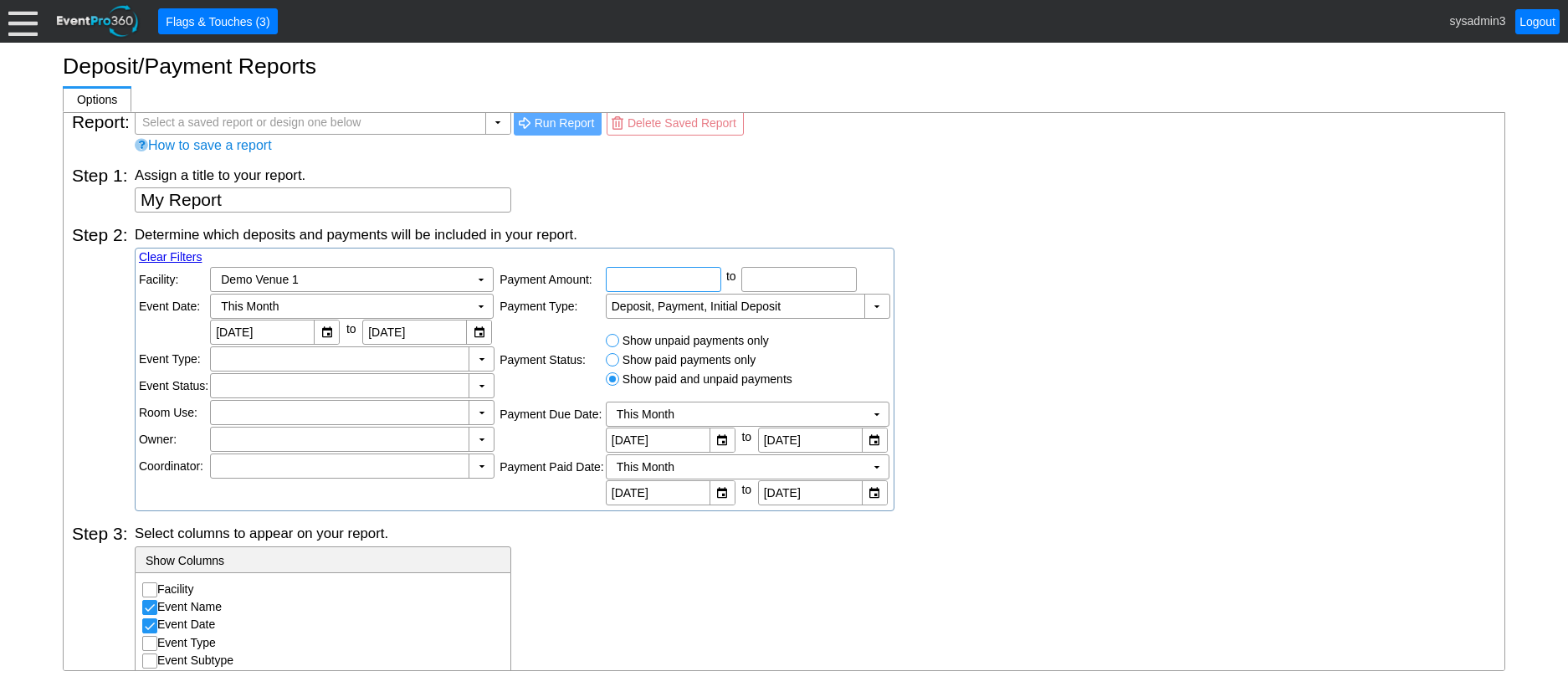
click at [682, 276] on input "text" at bounding box center [664, 279] width 104 height 24
click at [873, 307] on td "▼" at bounding box center [877, 306] width 25 height 24
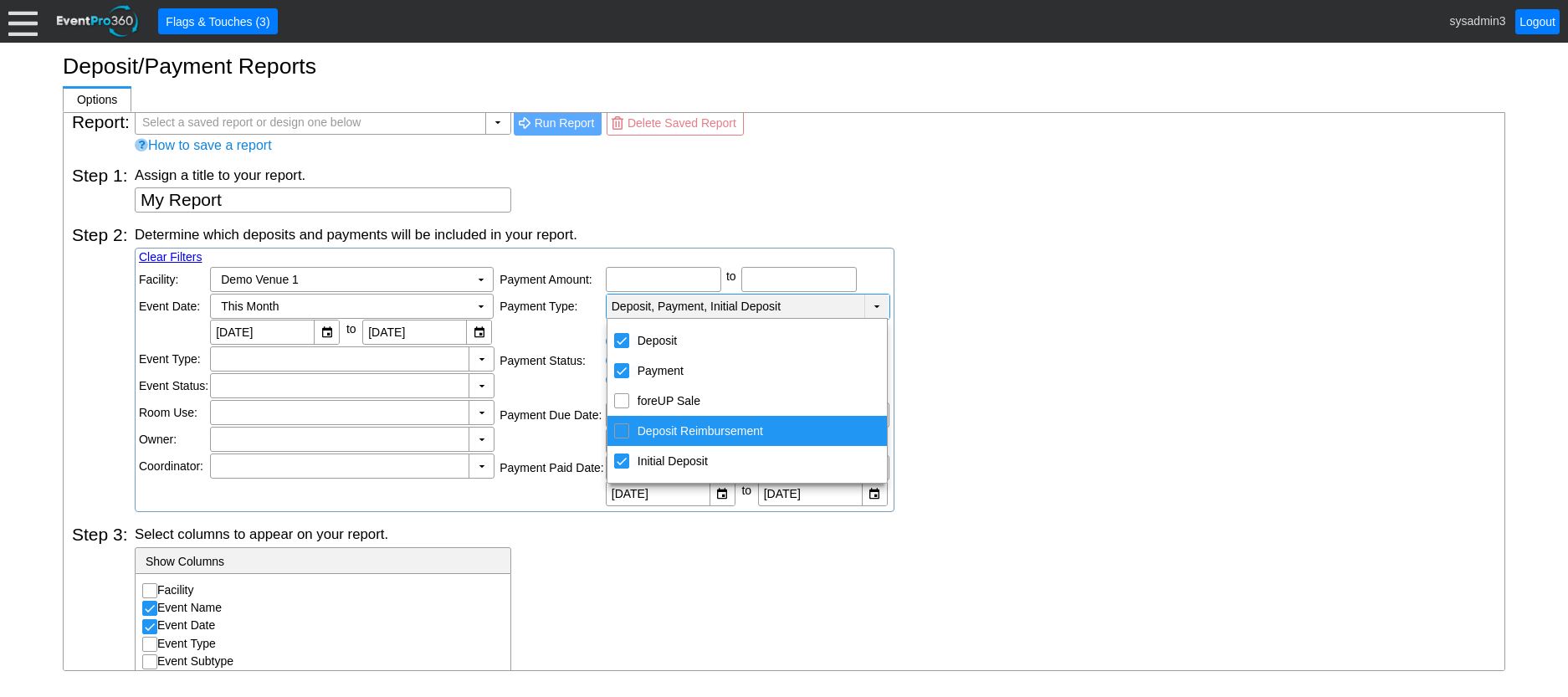
click at [628, 429] on div "Deposit Reimbursement" at bounding box center [621, 430] width 15 height 15
checkbox input "false"
checkbox input "true"
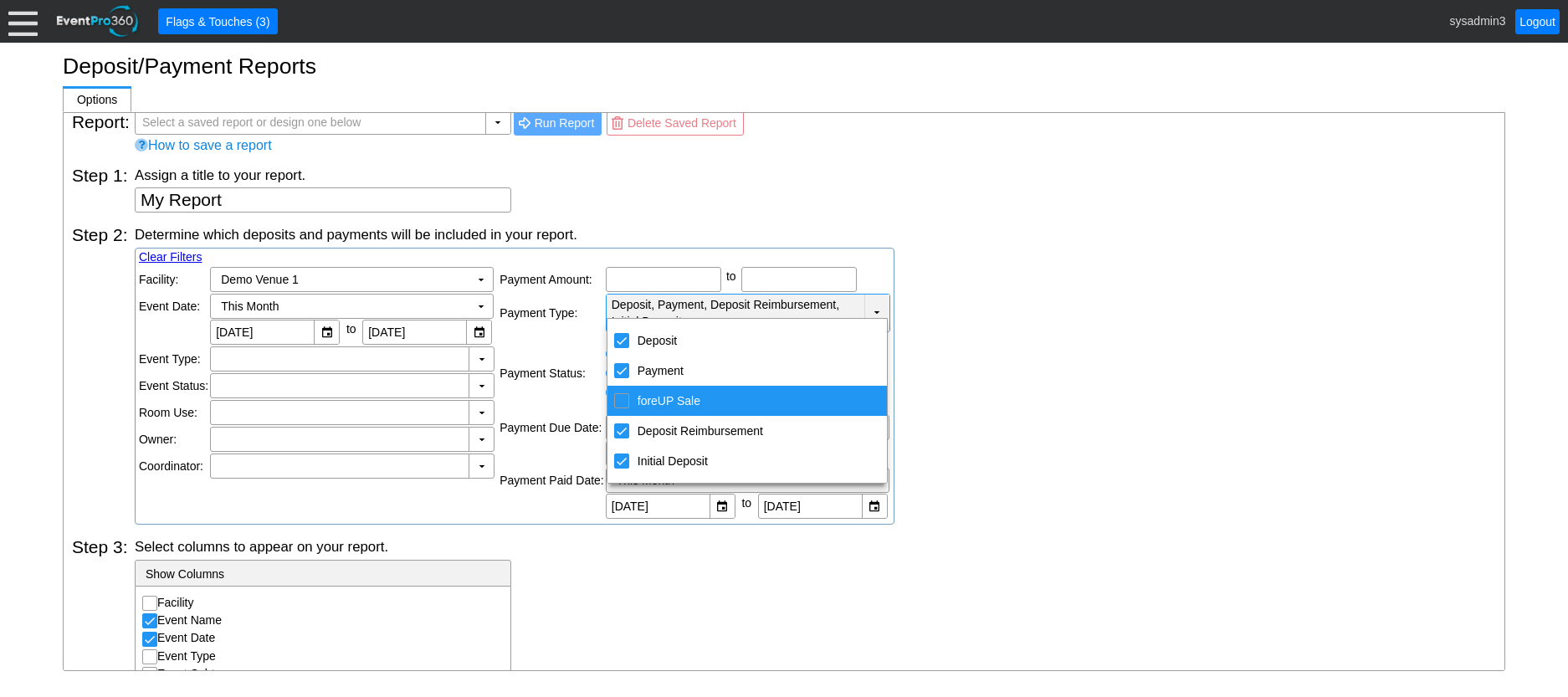
click at [624, 399] on input "foreUP Sale" at bounding box center [621, 400] width 10 height 10
checkbox input "true"
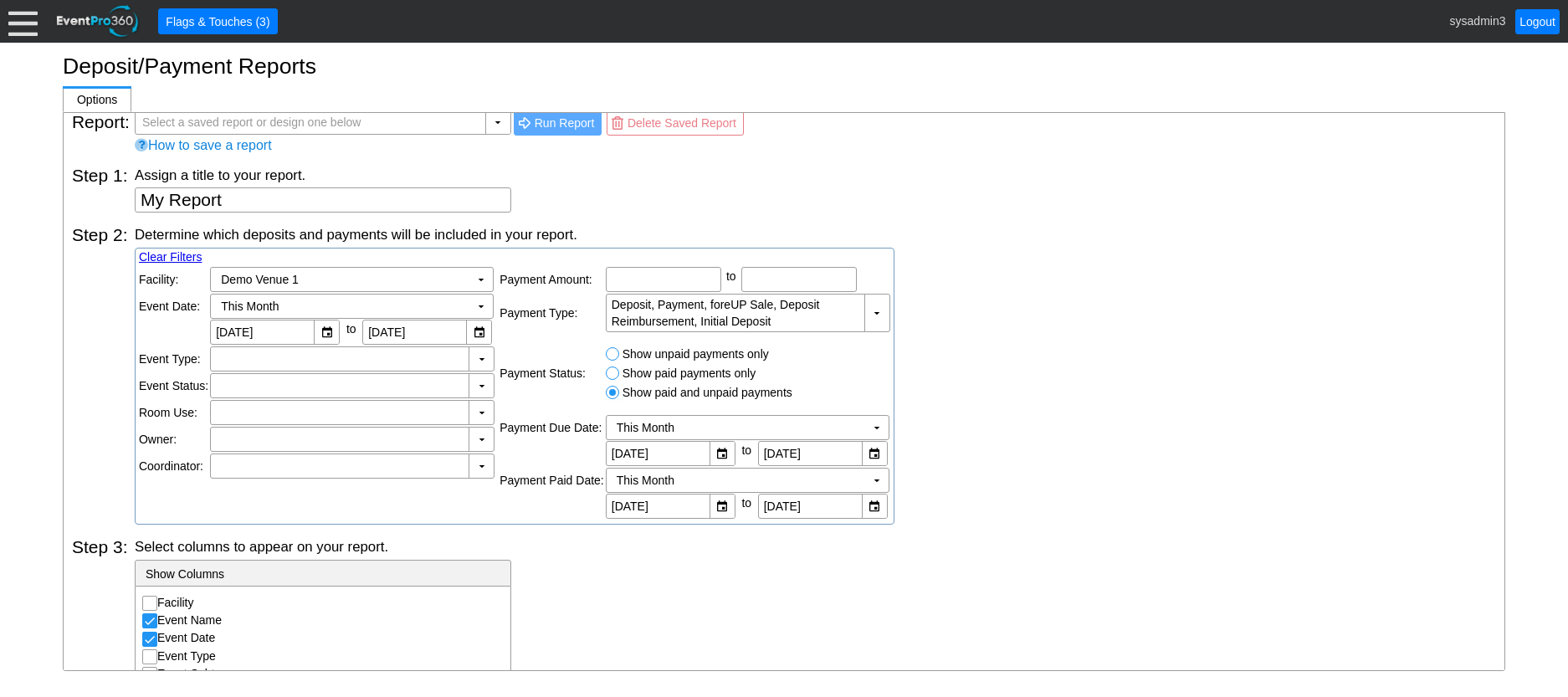
click at [1016, 334] on div "Determine which deposits and payments will be included in your report. Clear Fi…" at bounding box center [815, 374] width 1362 height 300
click at [317, 355] on div at bounding box center [339, 359] width 251 height 17
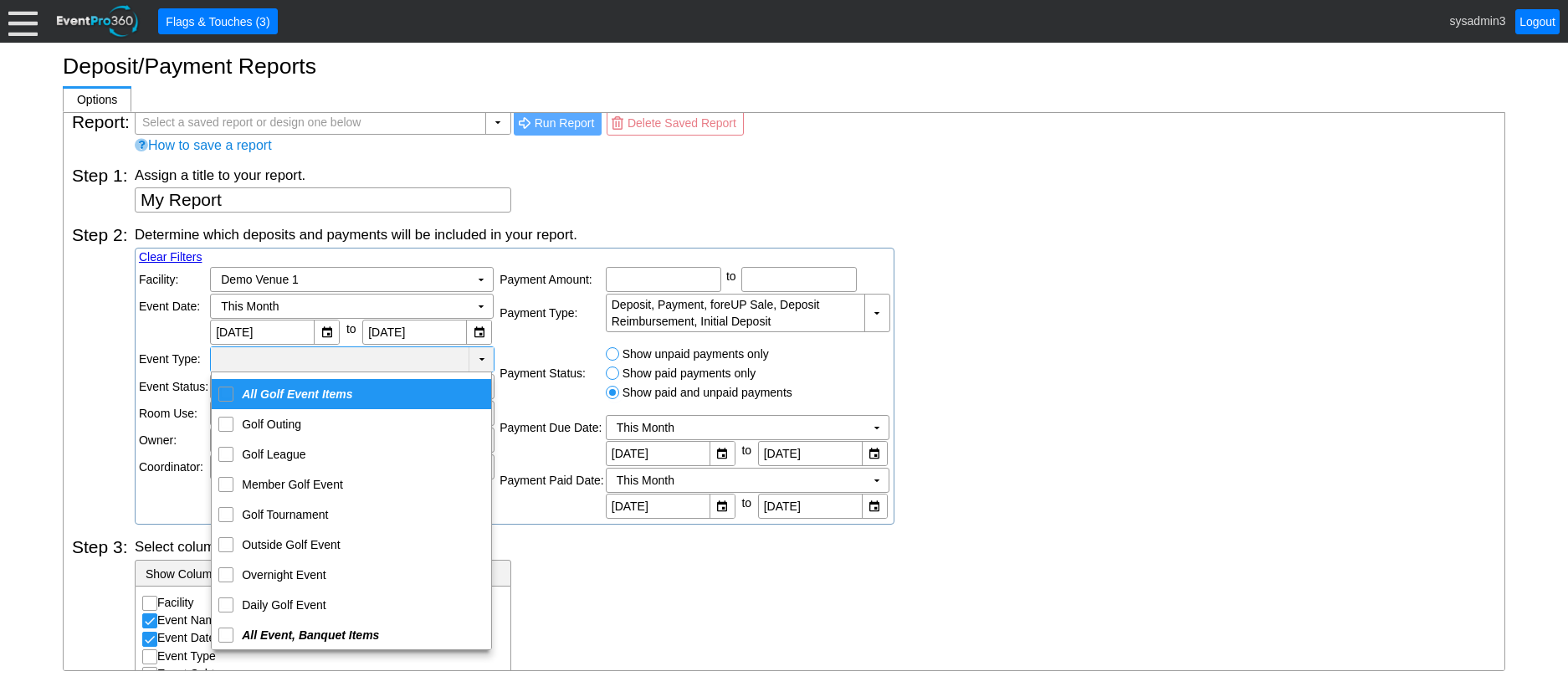
click at [230, 394] on input "<span class='gemsCheckedMultiSelectAllOption'>All Golf Event Items</span>" at bounding box center [226, 393] width 10 height 10
checkbox input "true"
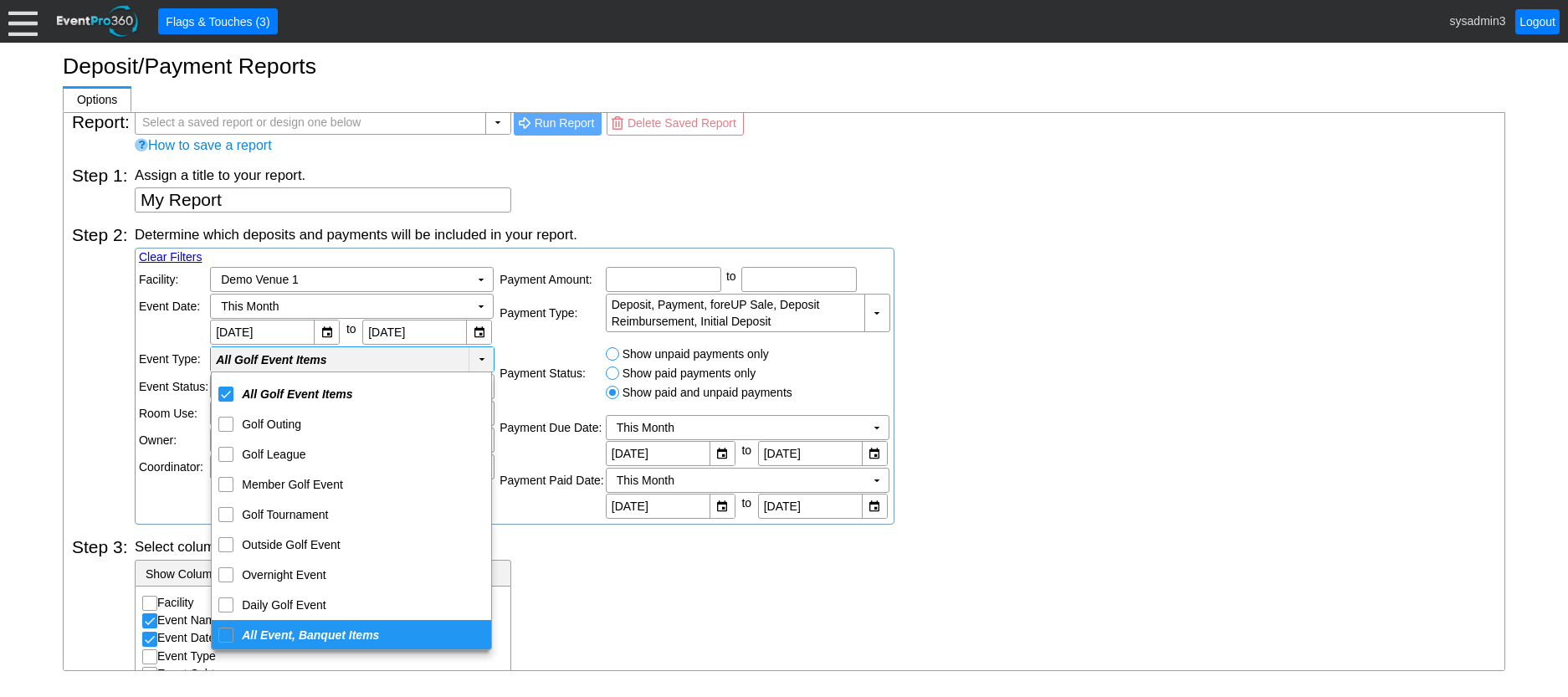
click at [227, 635] on input "<span class='gemsCheckedMultiSelectAllOption'>All Event, Banquet Items</span>" at bounding box center [226, 634] width 10 height 10
checkbox input "true"
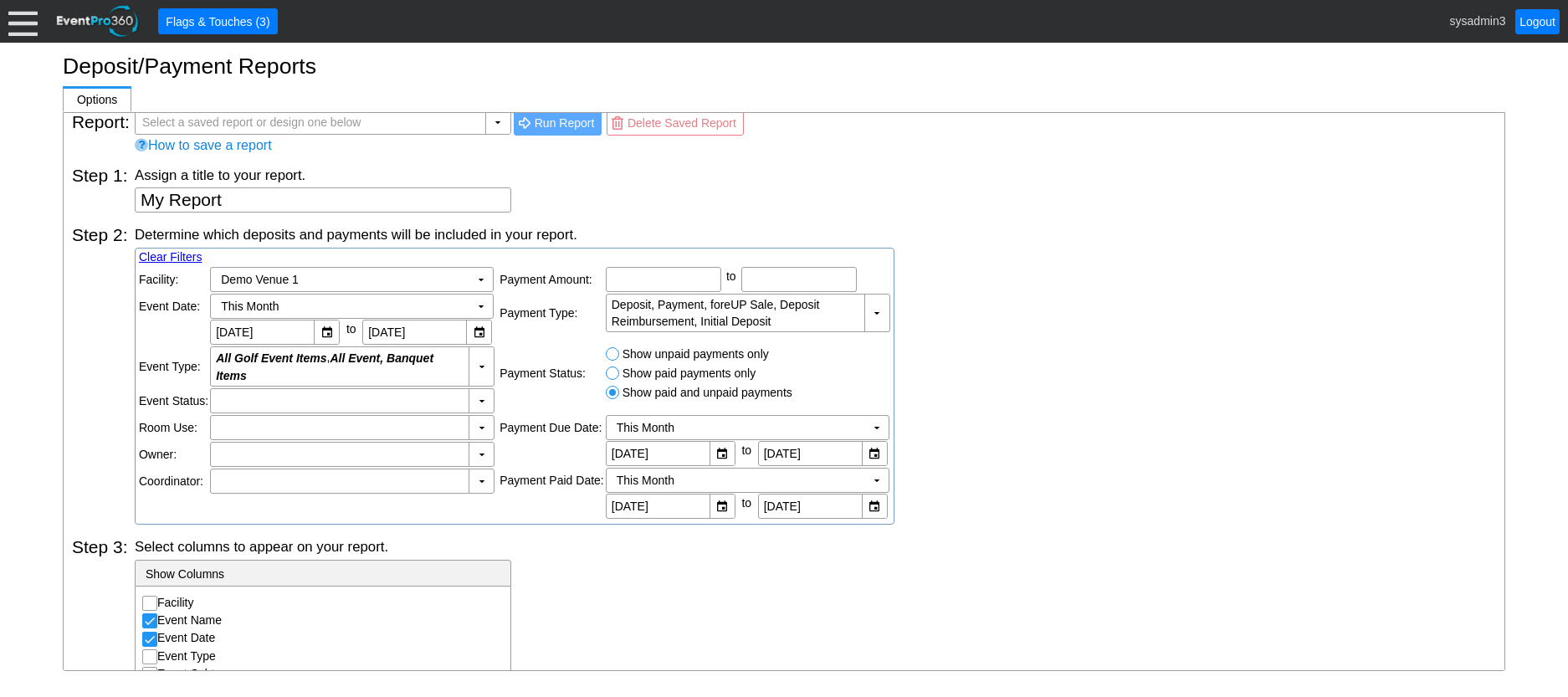
click at [1054, 426] on div "Determine which deposits and payments will be included in your report. Clear Fi…" at bounding box center [815, 374] width 1362 height 300
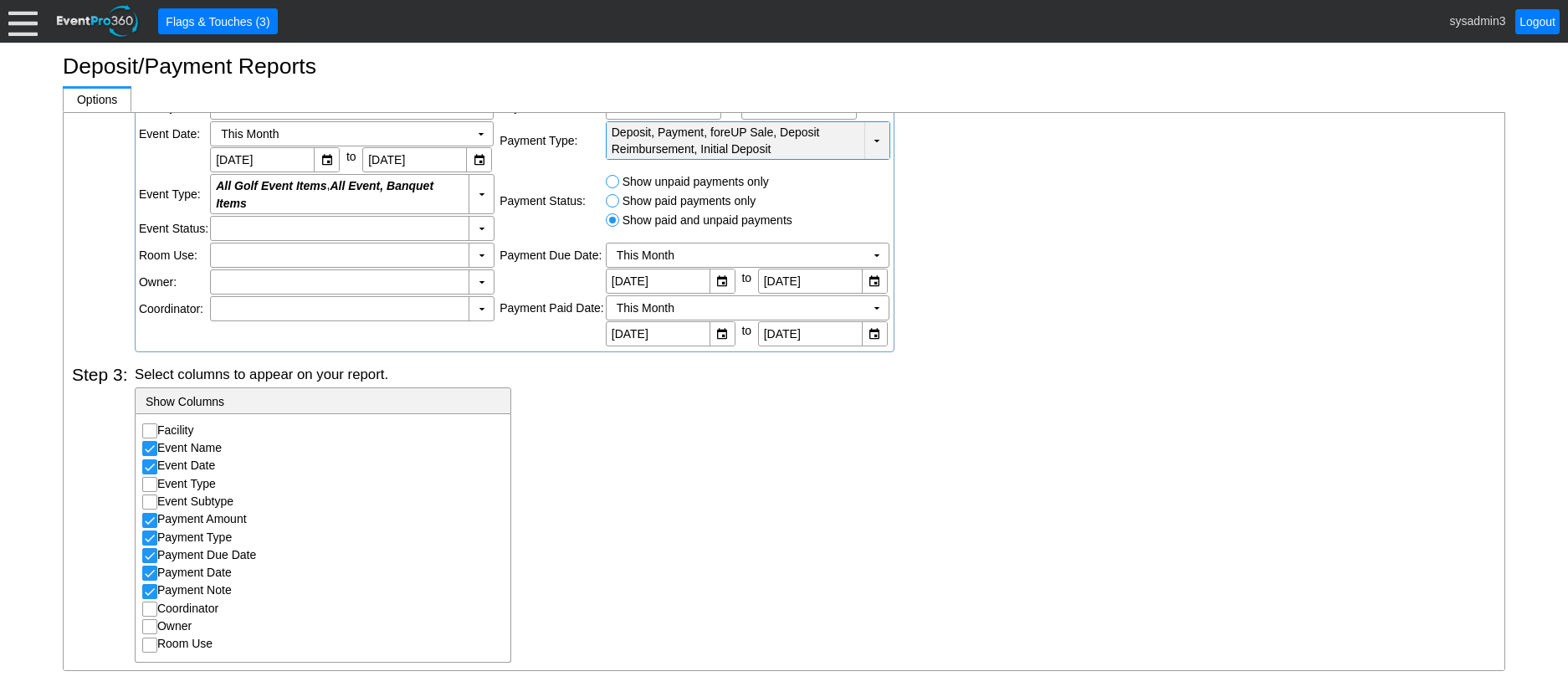
scroll to position [279, 0]
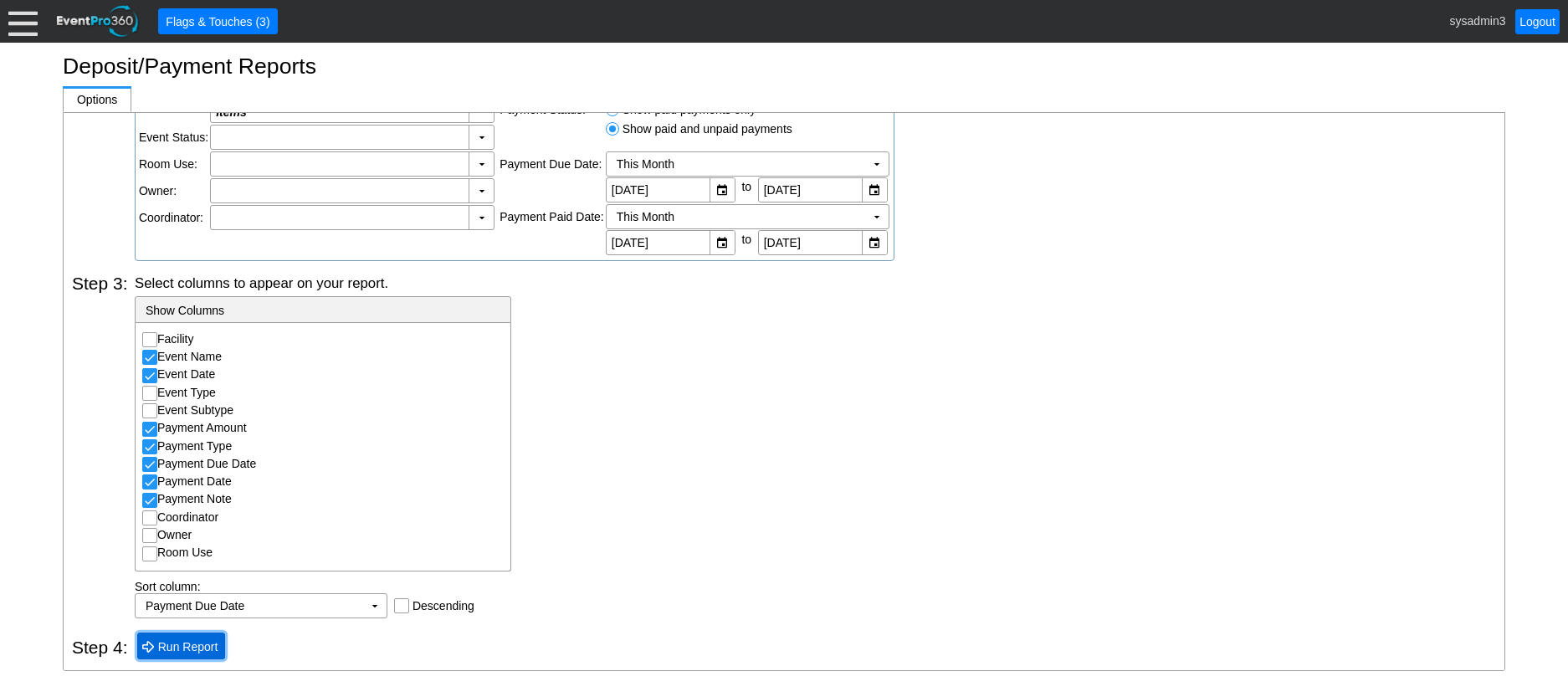
click at [185, 639] on span "Run Report" at bounding box center [188, 646] width 67 height 17
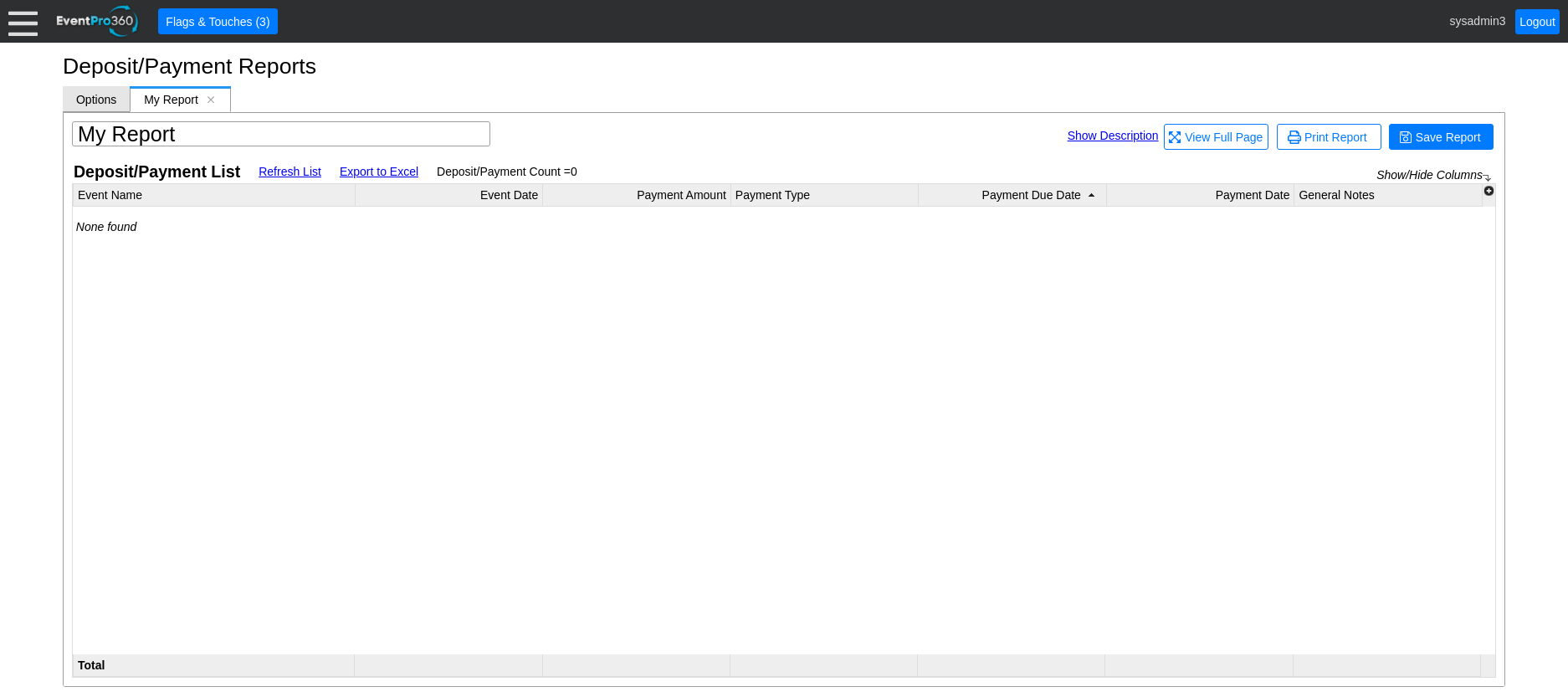
click at [96, 98] on span "Options" at bounding box center [96, 99] width 40 height 13
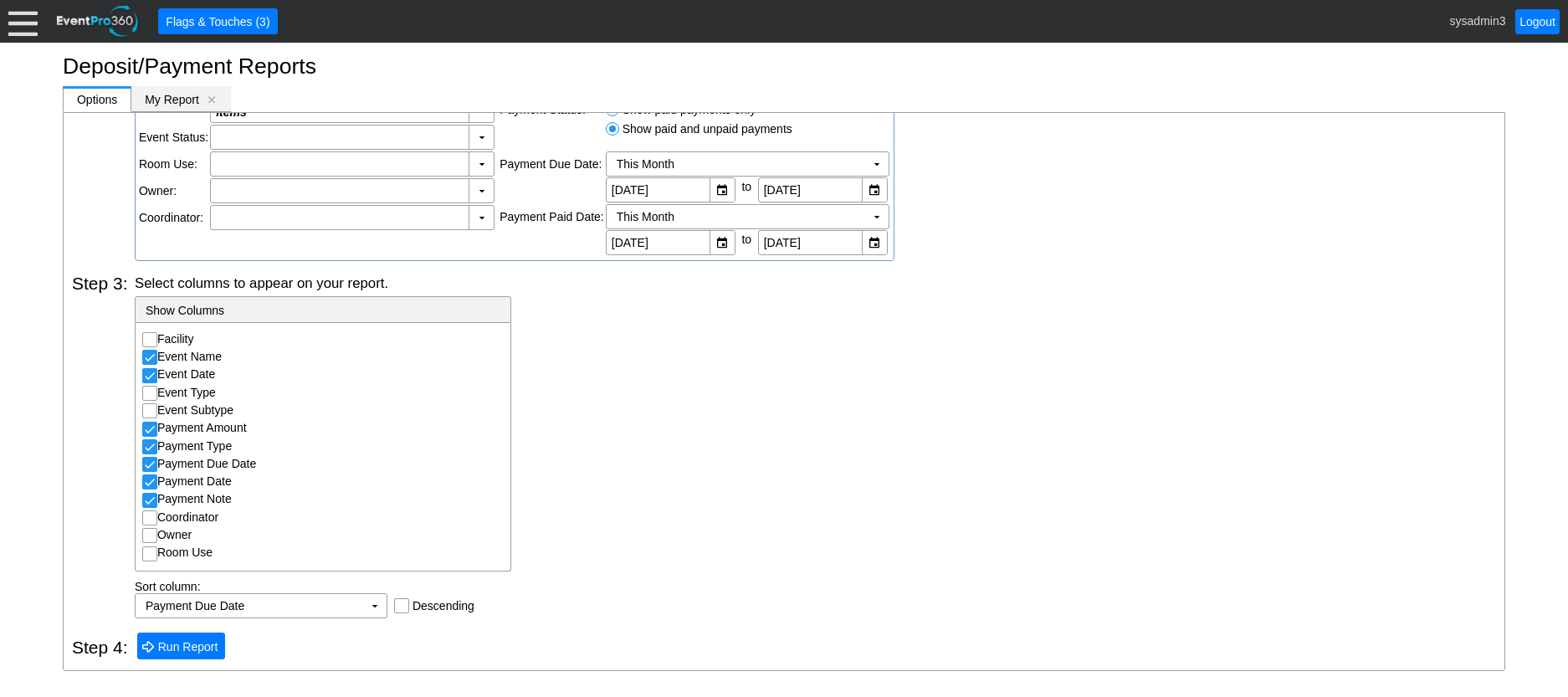
click at [185, 95] on span "My Report" at bounding box center [172, 99] width 54 height 13
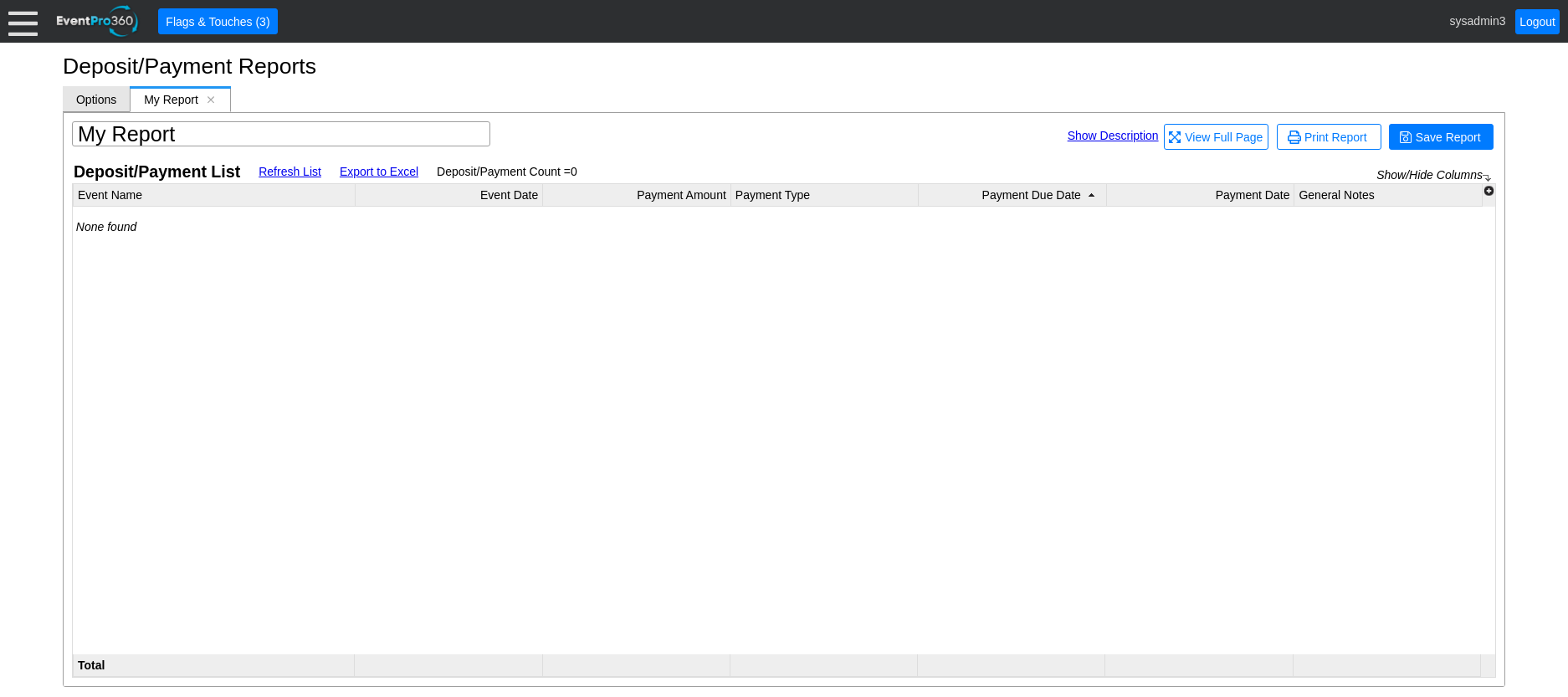
click at [91, 94] on span "Options" at bounding box center [96, 99] width 40 height 13
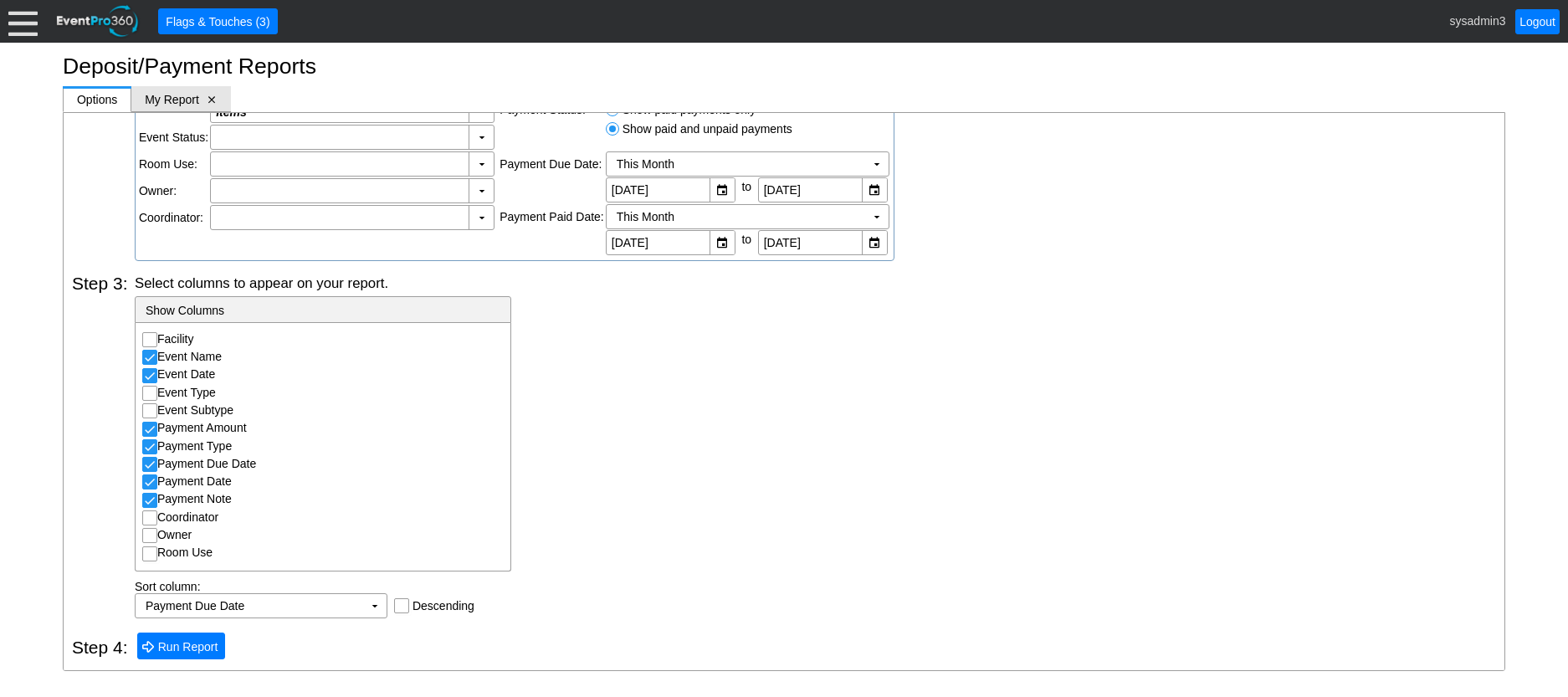
click at [213, 94] on span "[x]" at bounding box center [211, 99] width 11 height 11
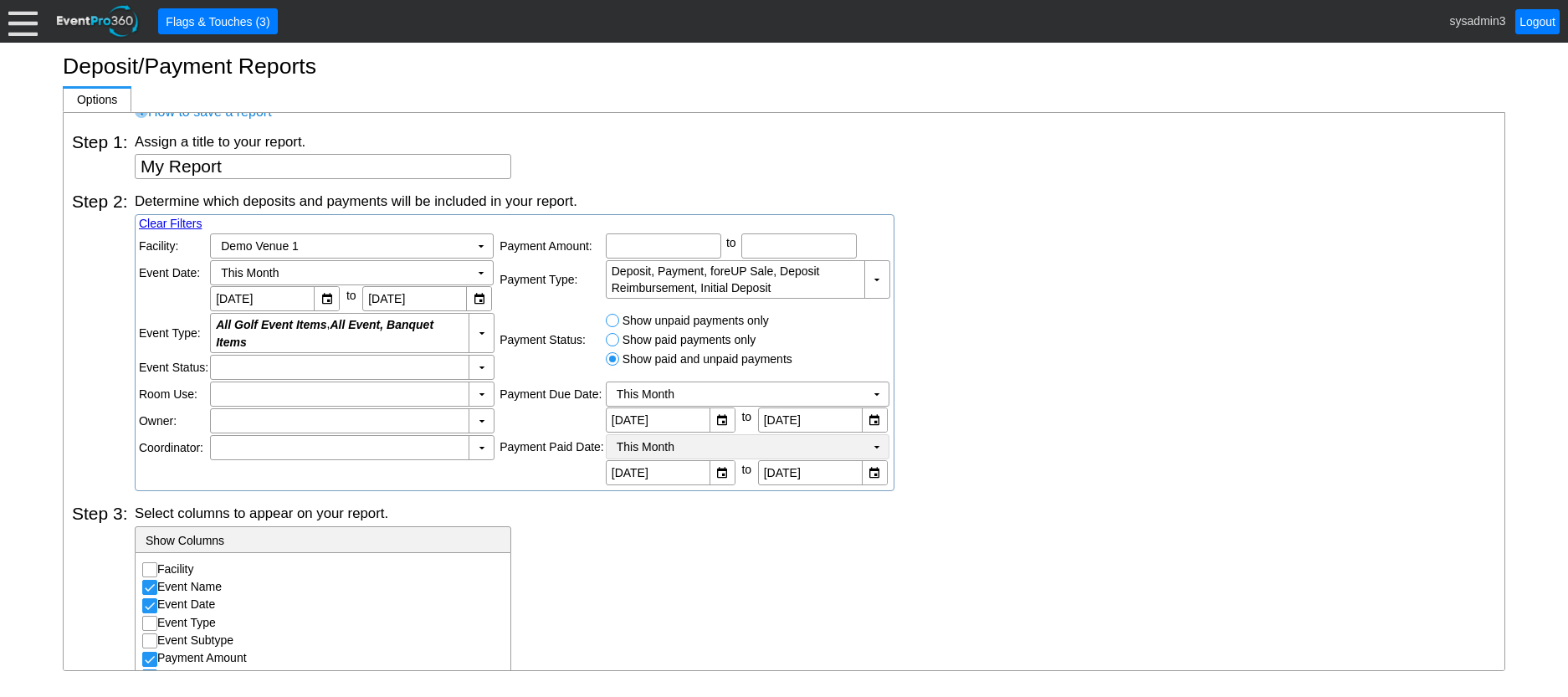
scroll to position [28, 0]
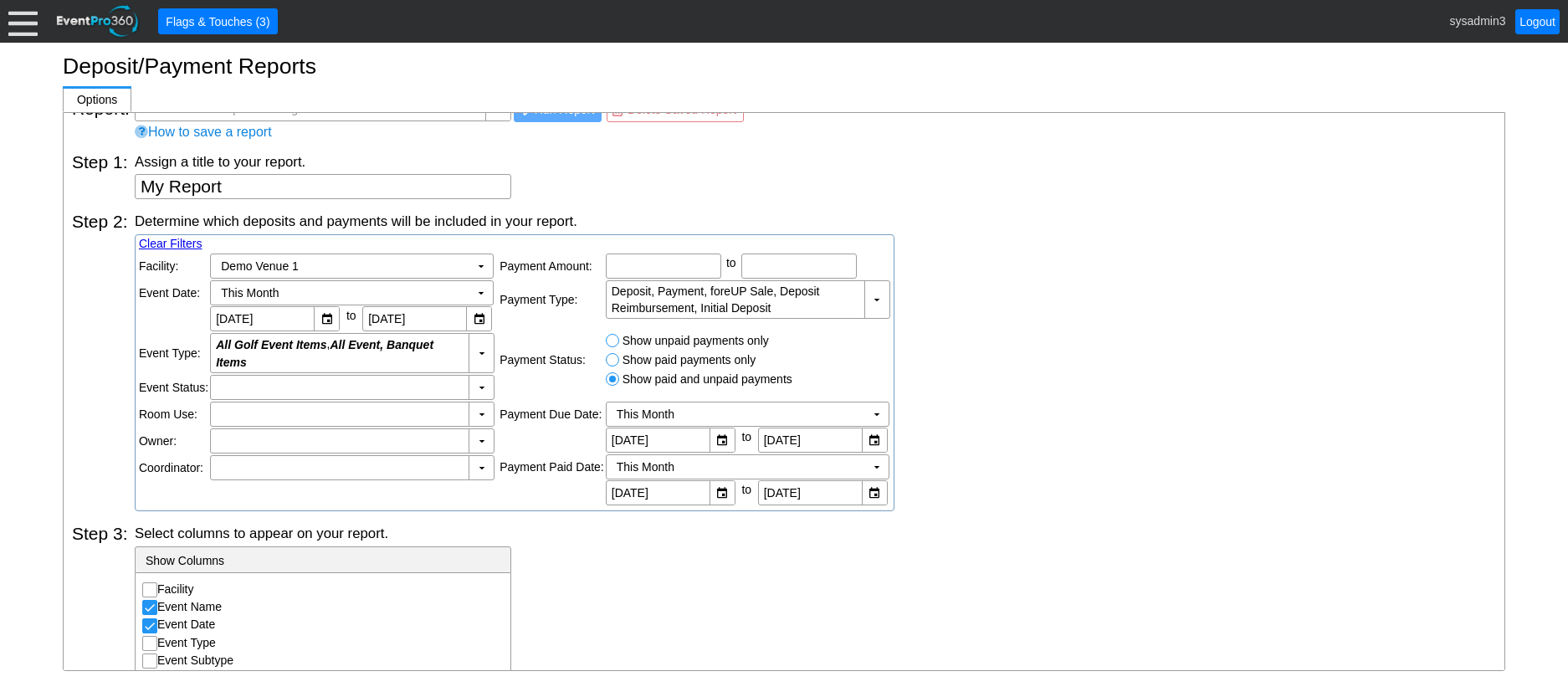
click at [612, 380] on div at bounding box center [612, 379] width 13 height 13
click at [614, 361] on input "Show paid payments only" at bounding box center [615, 362] width 17 height 17
radio input "true"
click at [614, 379] on input "Show paid and unpaid payments" at bounding box center [615, 381] width 17 height 17
radio input "true"
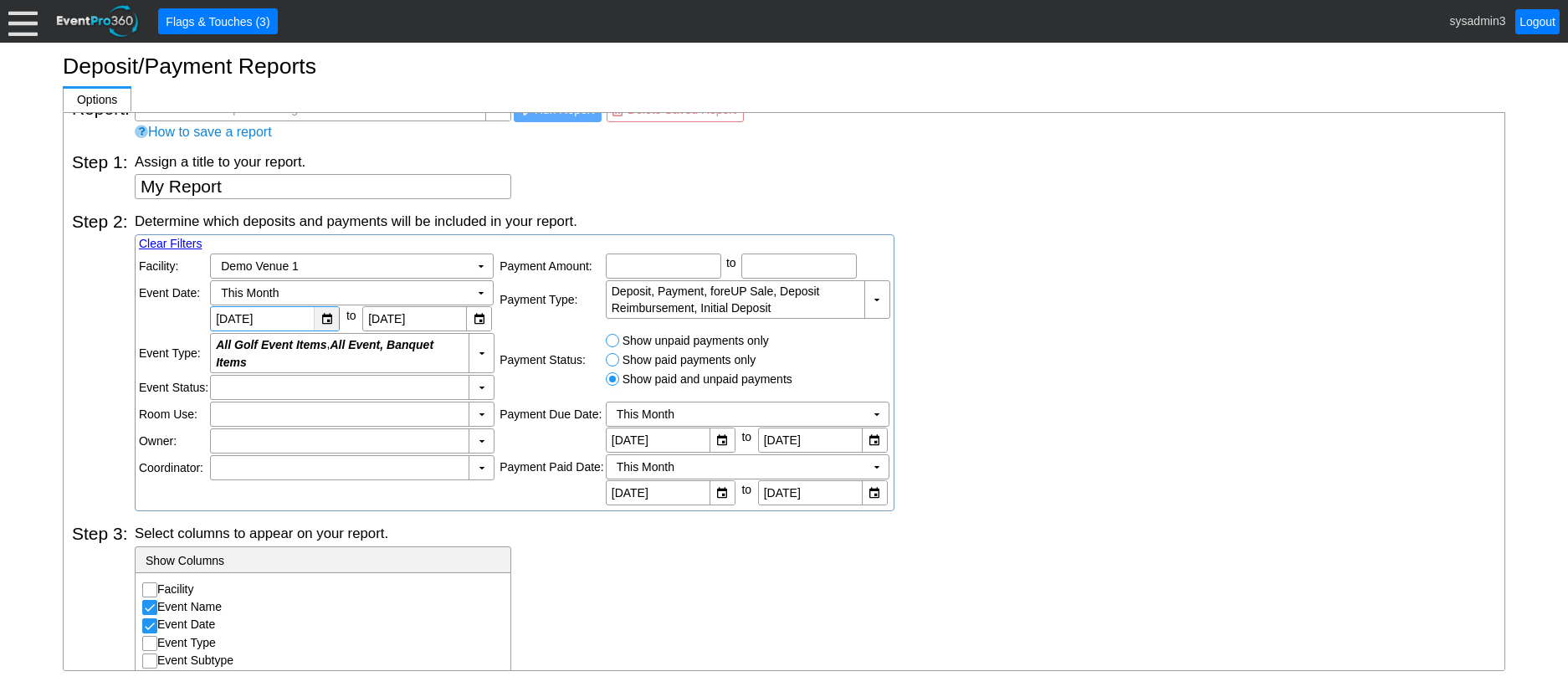
click at [325, 318] on div "▼" at bounding box center [326, 318] width 25 height 24
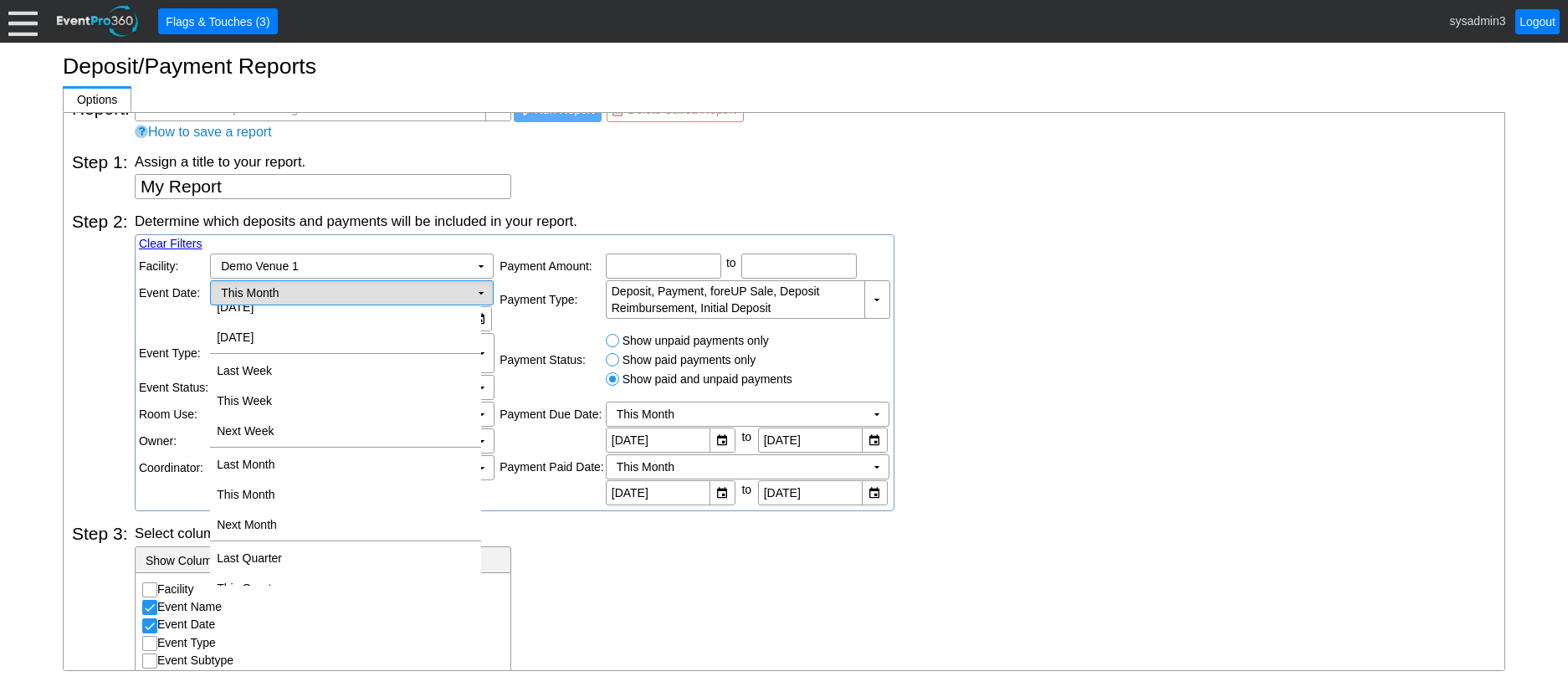
click at [482, 293] on td "▼" at bounding box center [481, 293] width 24 height 24
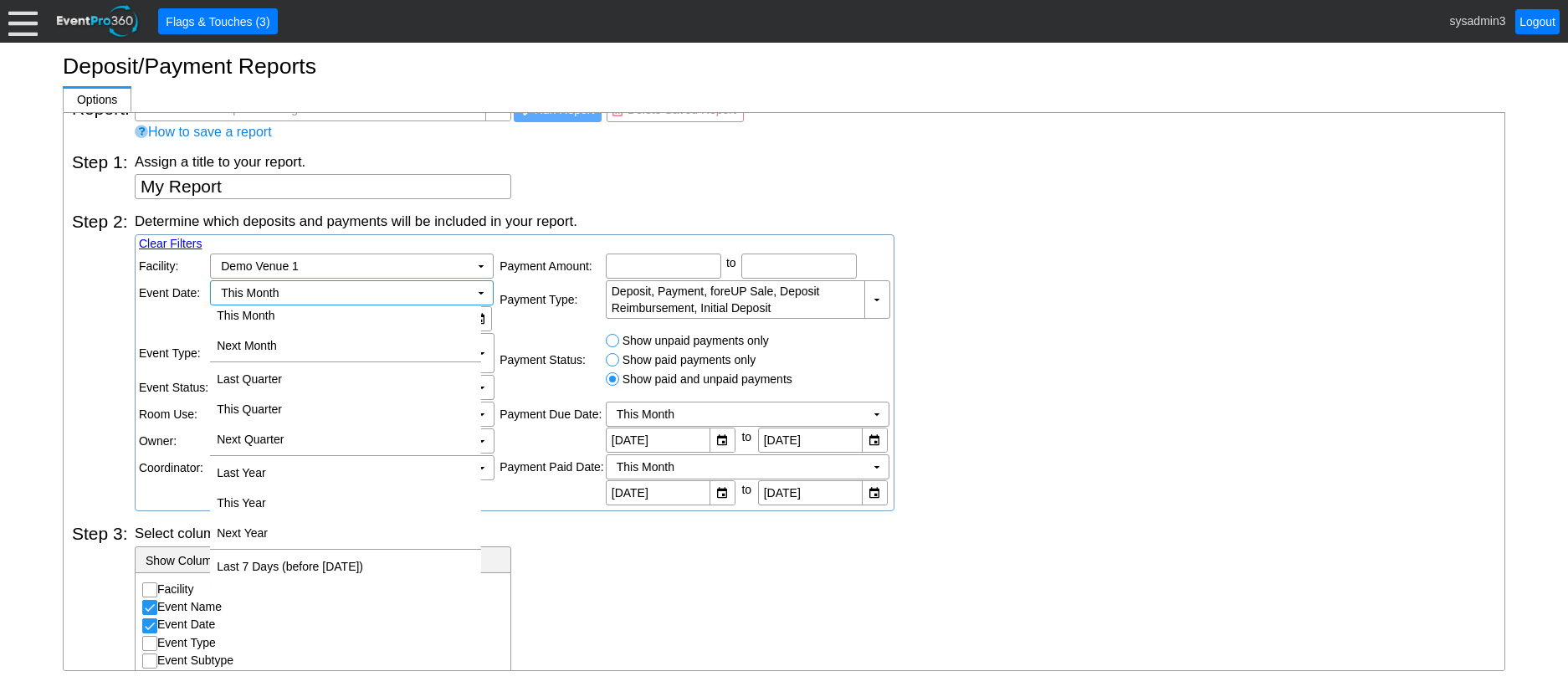
scroll to position [335, 0]
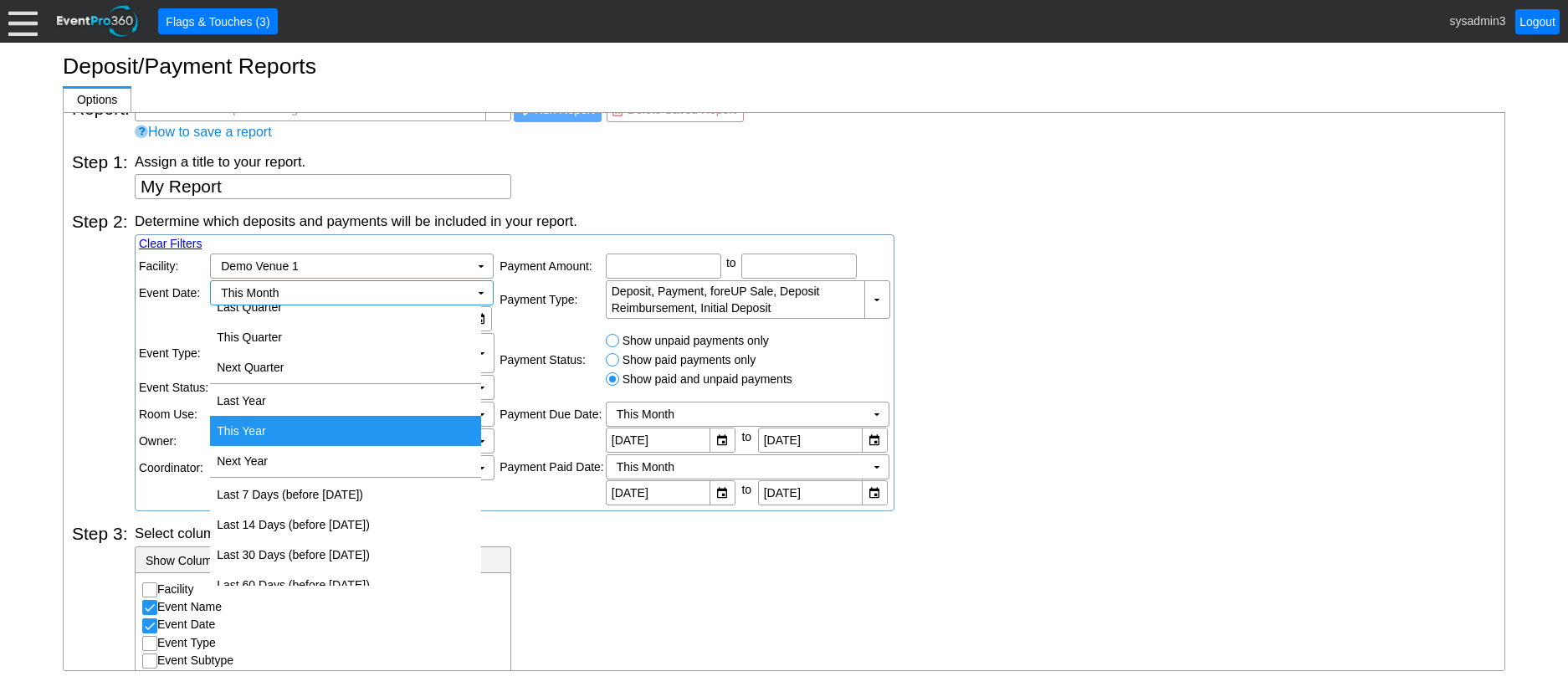
click at [261, 423] on td "This Year" at bounding box center [345, 431] width 271 height 30
type input "[DATE]"
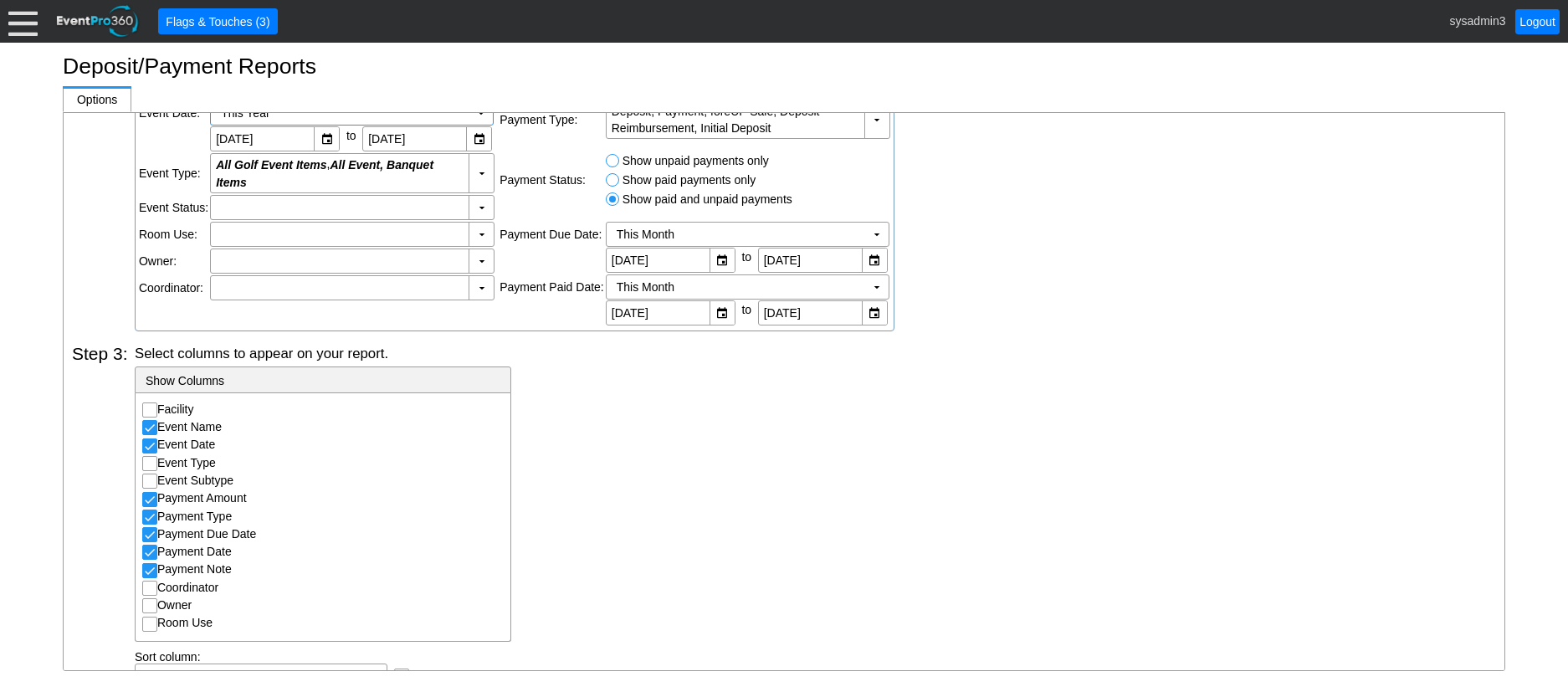
scroll to position [279, 0]
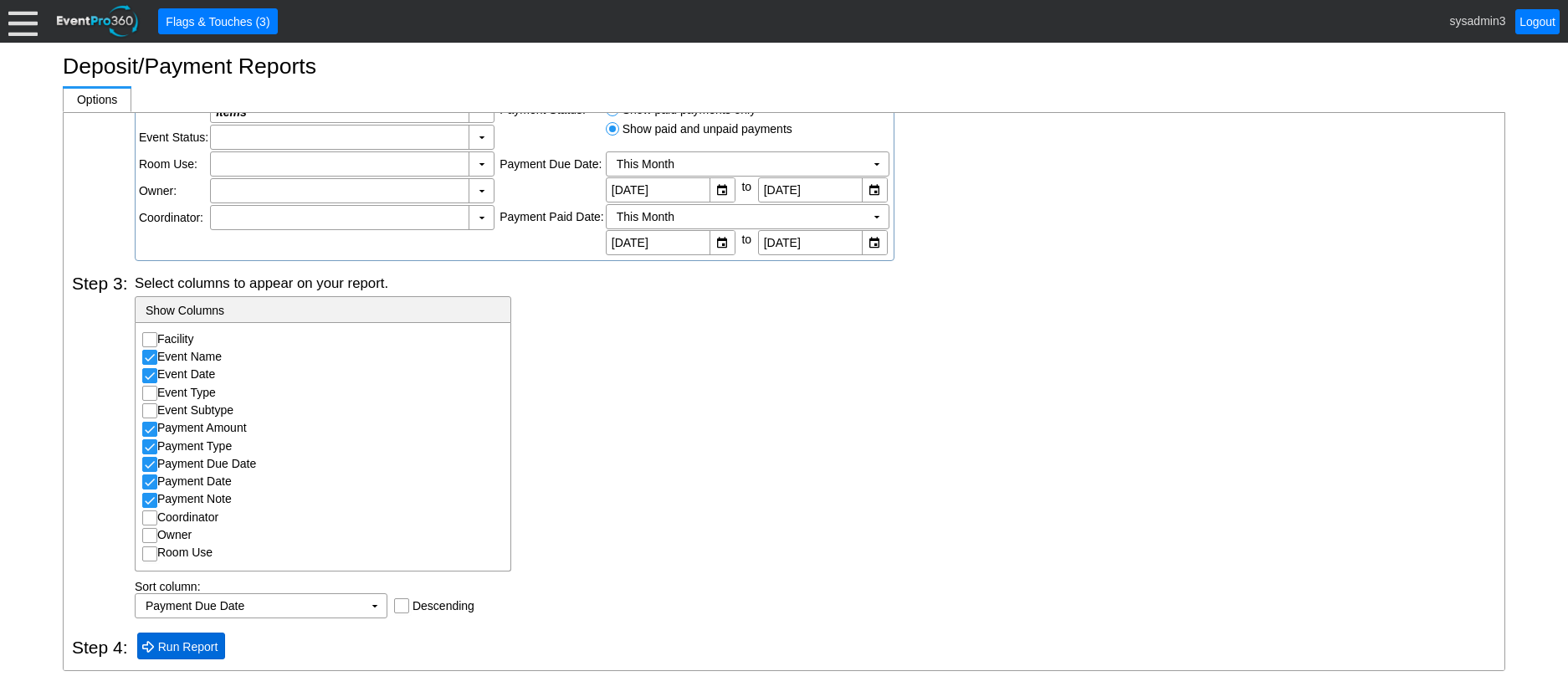
click at [171, 635] on span "● Run Report" at bounding box center [181, 645] width 88 height 26
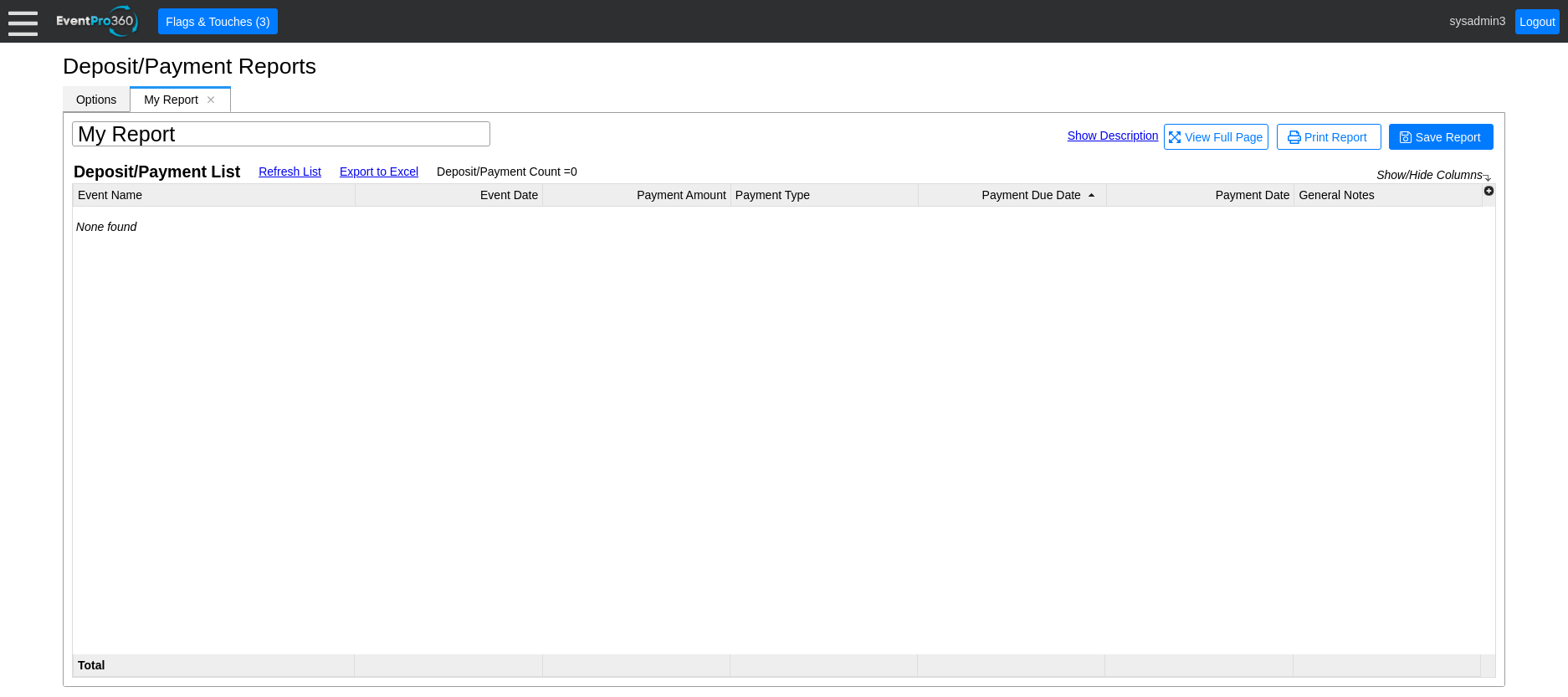
click at [101, 101] on span "Options" at bounding box center [96, 99] width 40 height 13
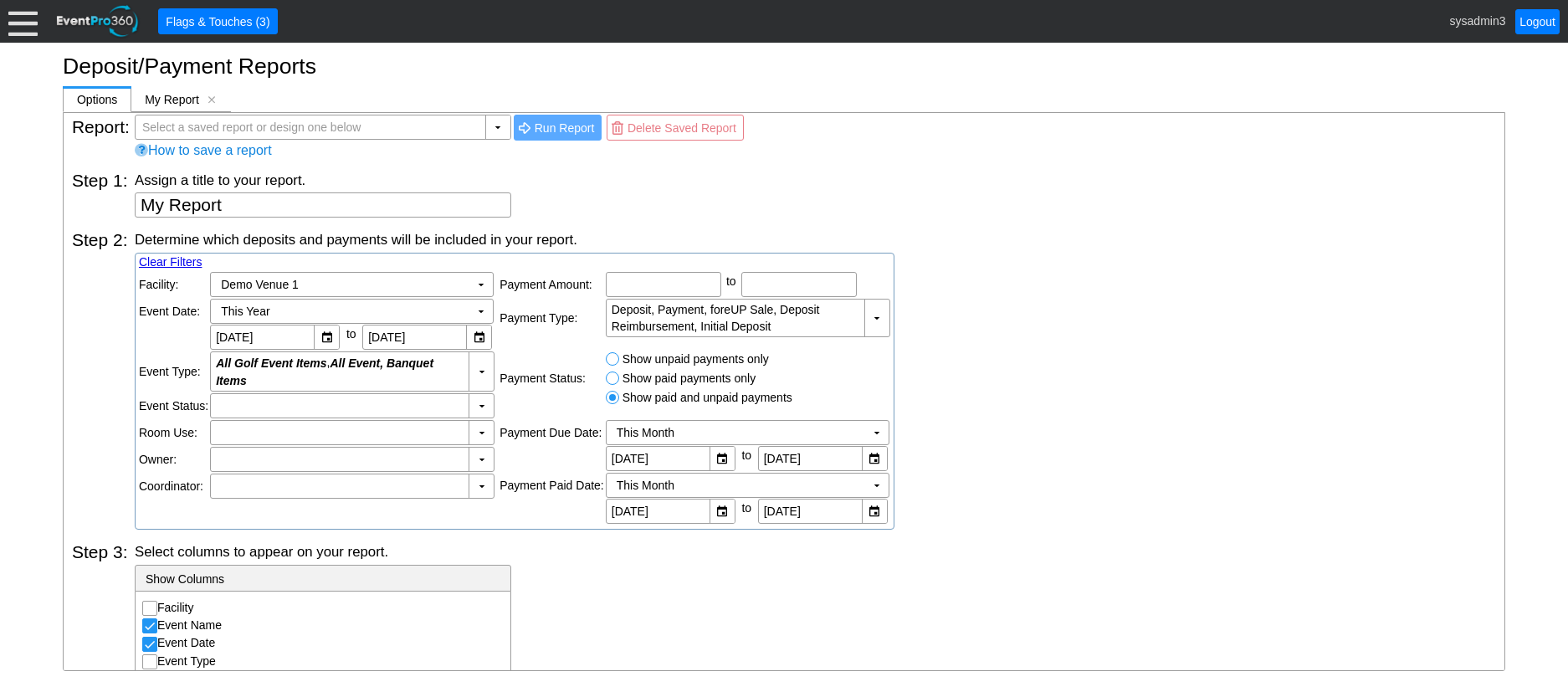
scroll to position [0, 0]
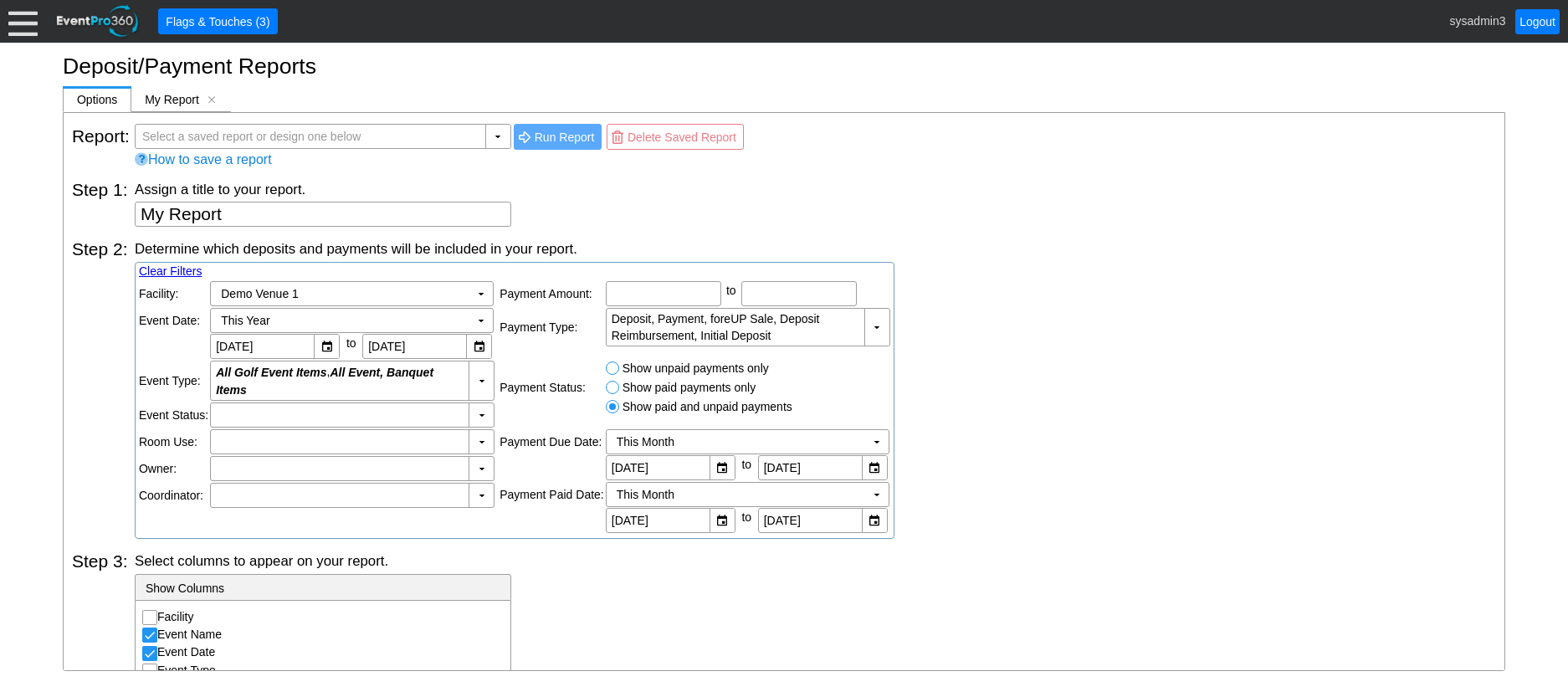
click at [612, 369] on input "Show unpaid payments only" at bounding box center [615, 370] width 17 height 17
radio input "true"
click at [210, 97] on span "[x]" at bounding box center [211, 99] width 11 height 11
click at [22, 19] on div at bounding box center [23, 21] width 29 height 29
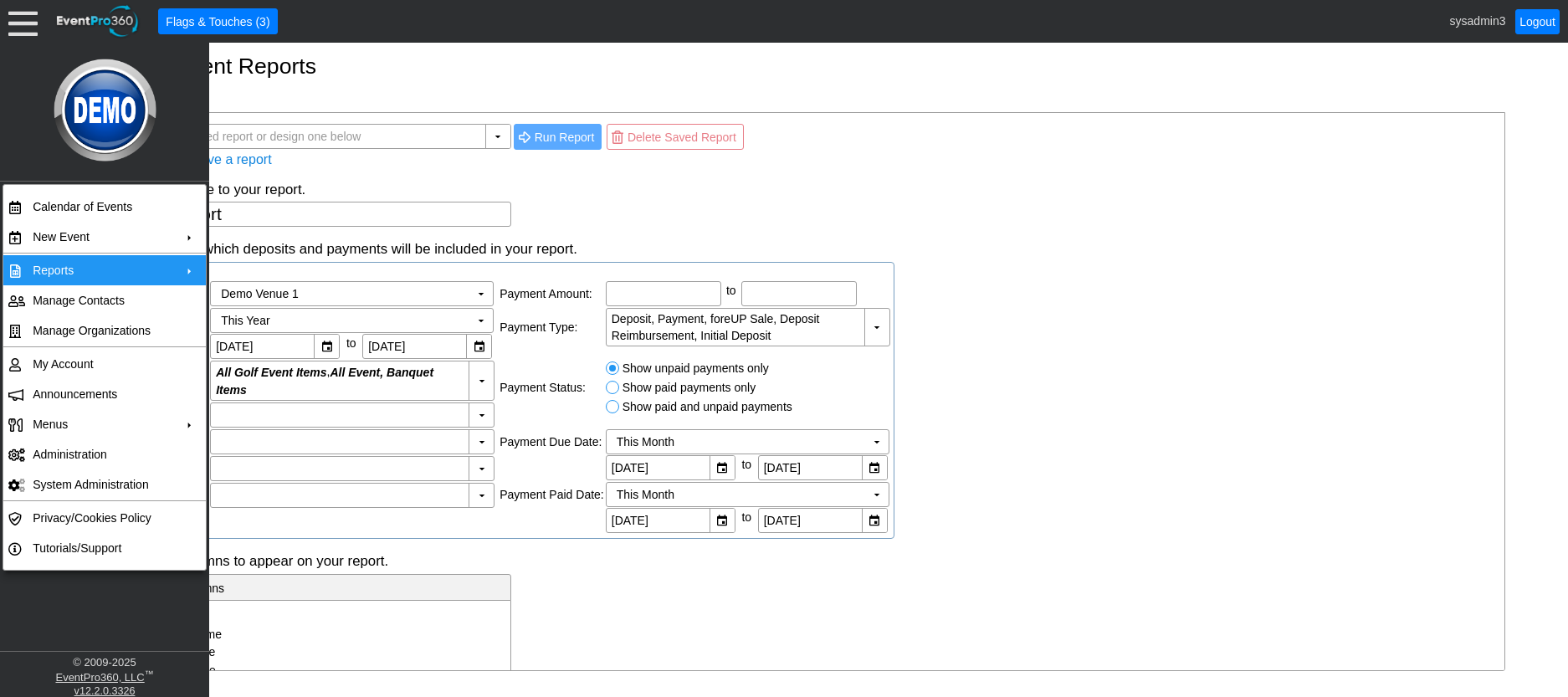
click at [79, 269] on td "Reports" at bounding box center [101, 270] width 150 height 30
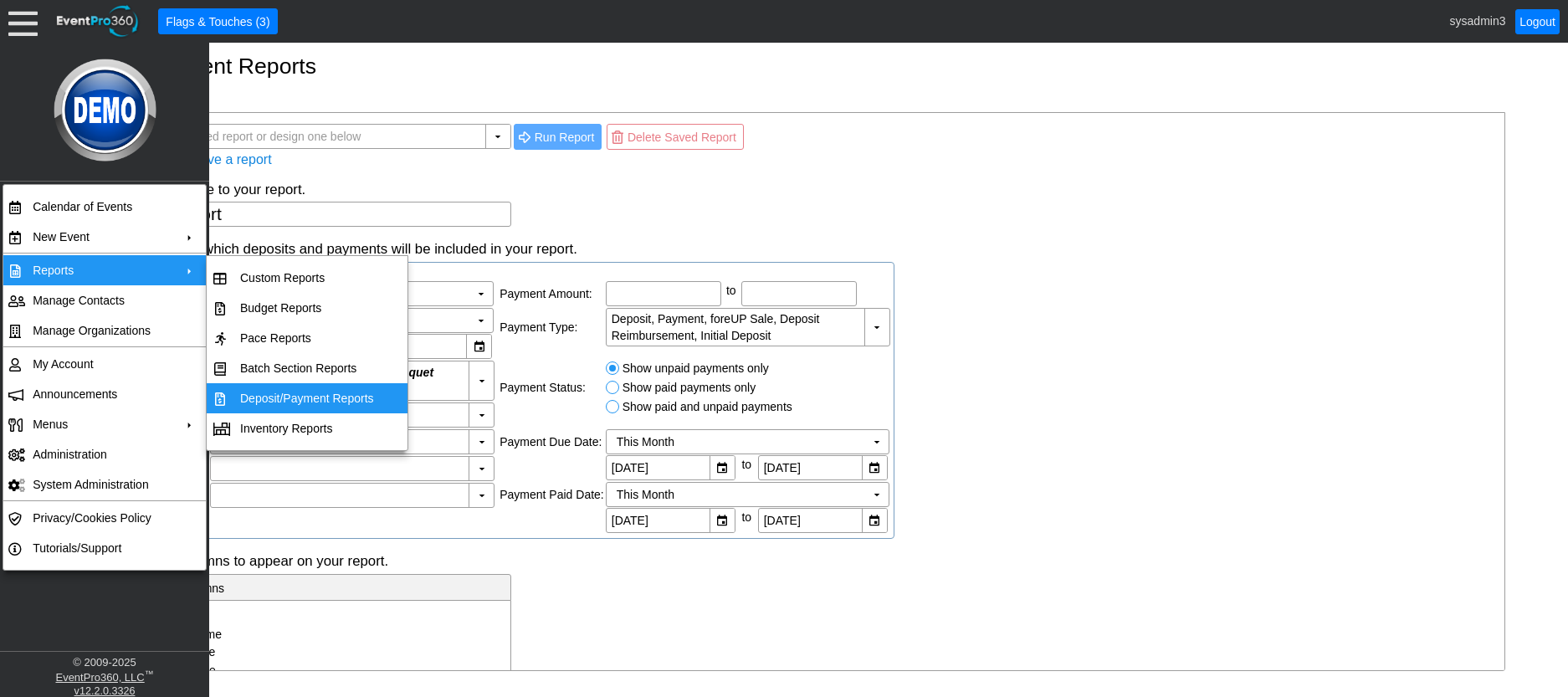
click at [271, 393] on td "Deposit/Payment Reports" at bounding box center [307, 398] width 147 height 30
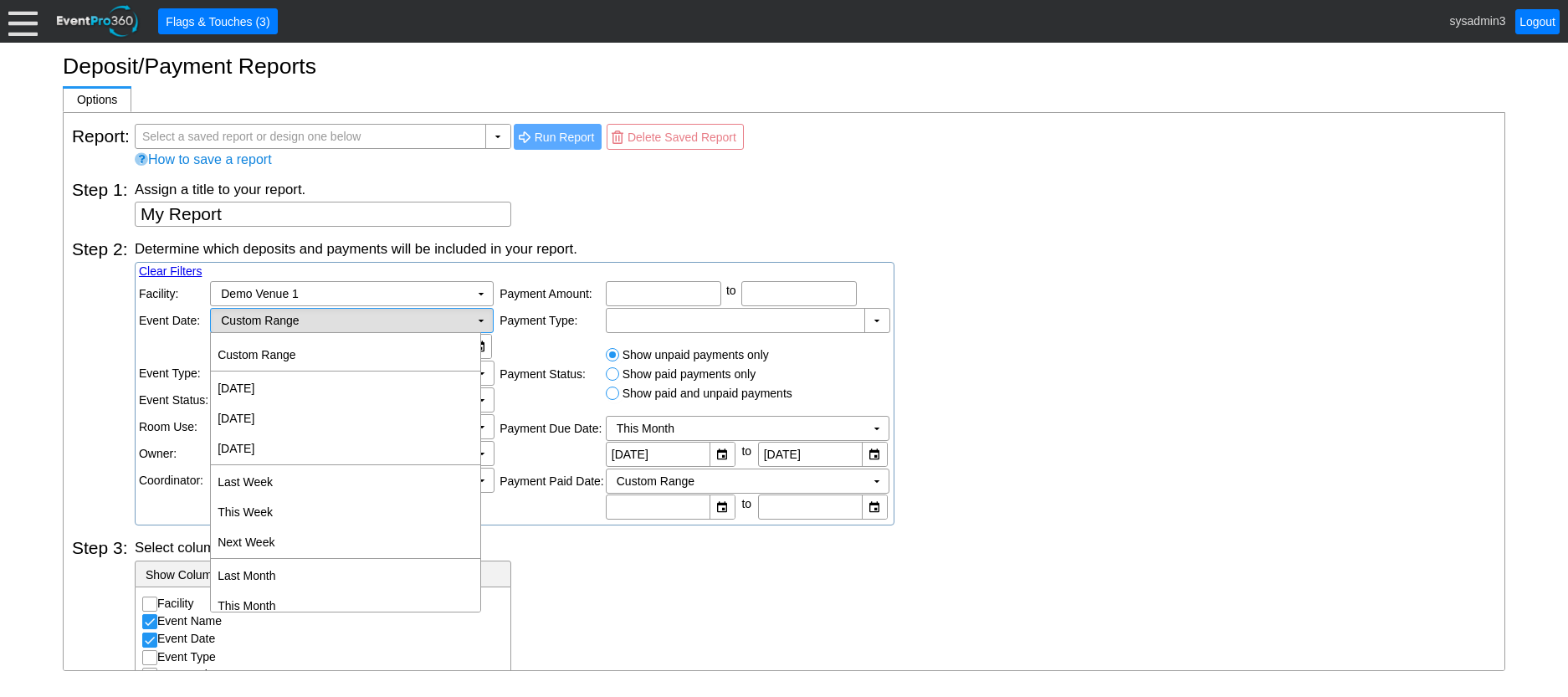
click at [484, 323] on td "▼" at bounding box center [481, 320] width 24 height 24
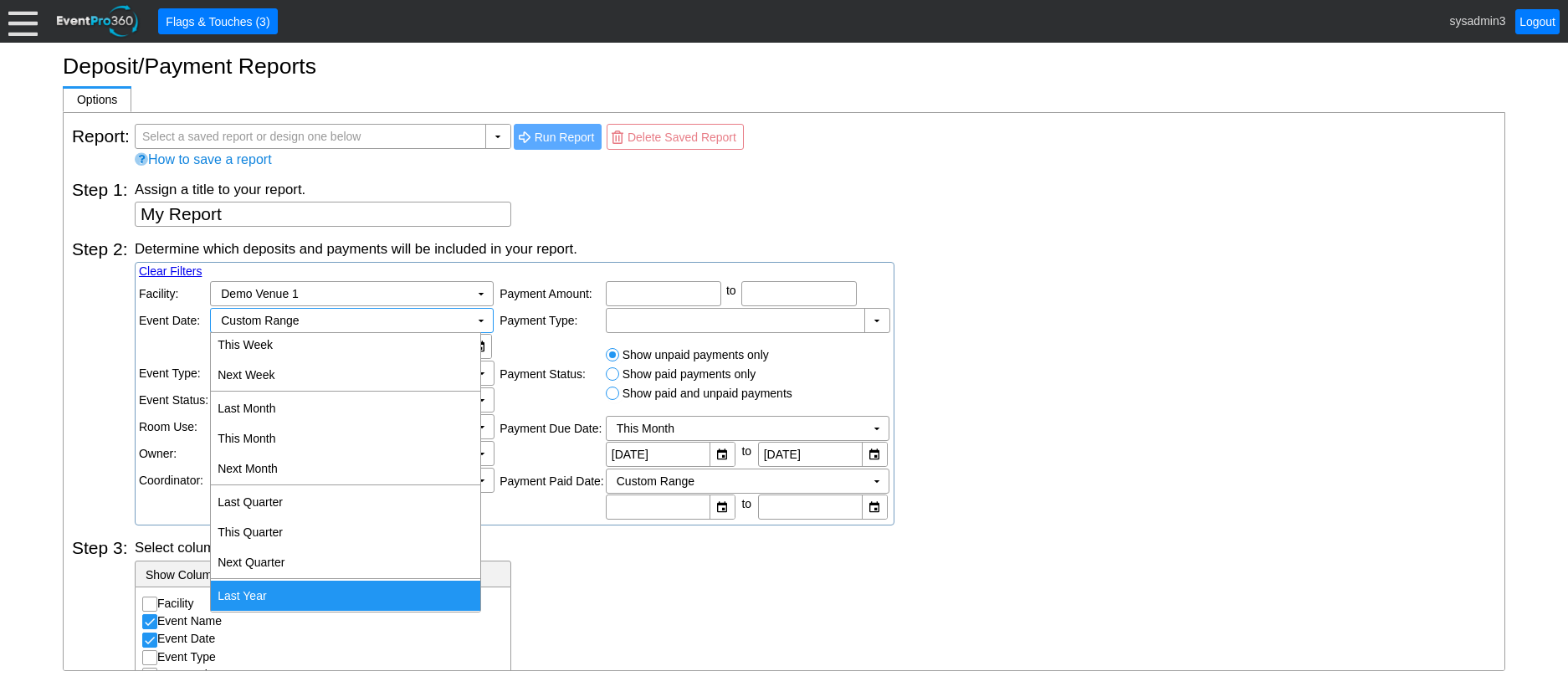
scroll to position [251, 0]
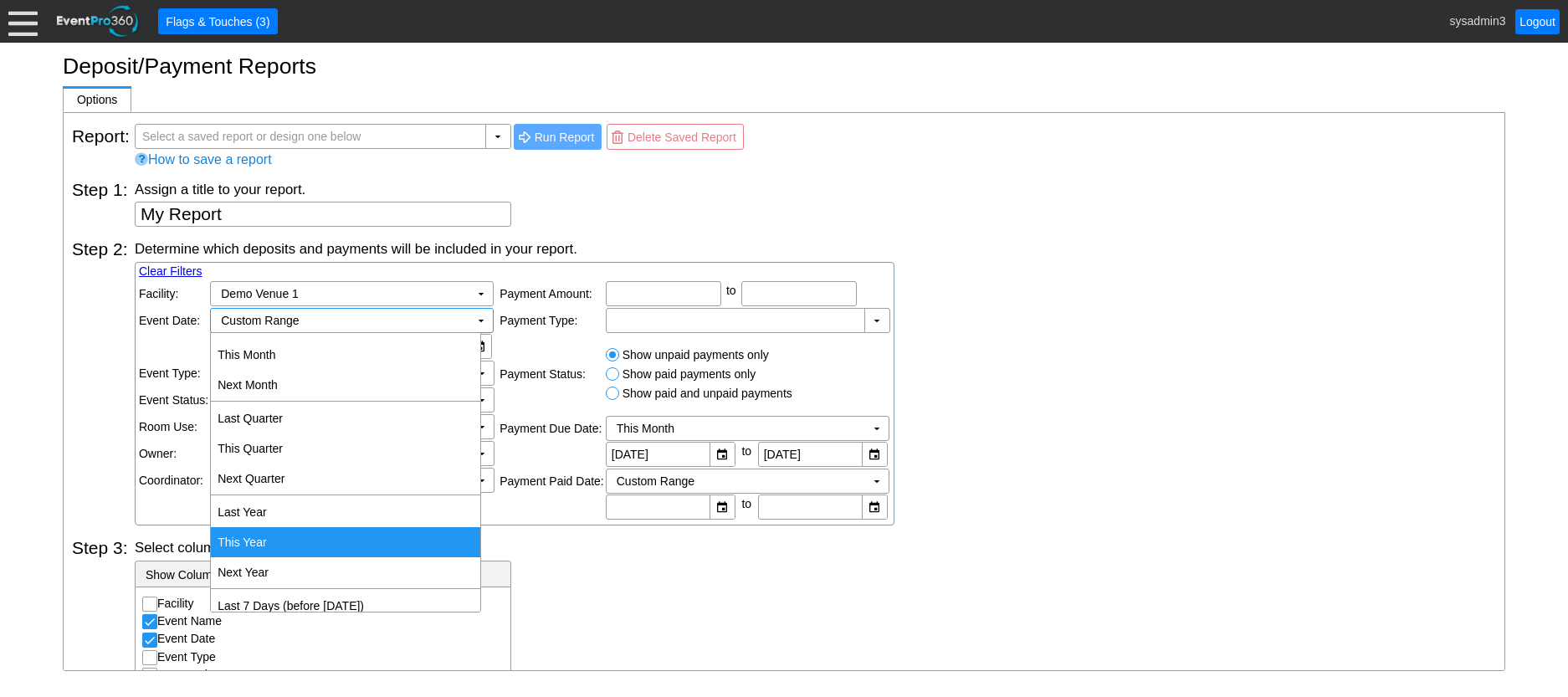
click at [264, 545] on td "This Year" at bounding box center [345, 542] width 269 height 30
type input "[DATE]"
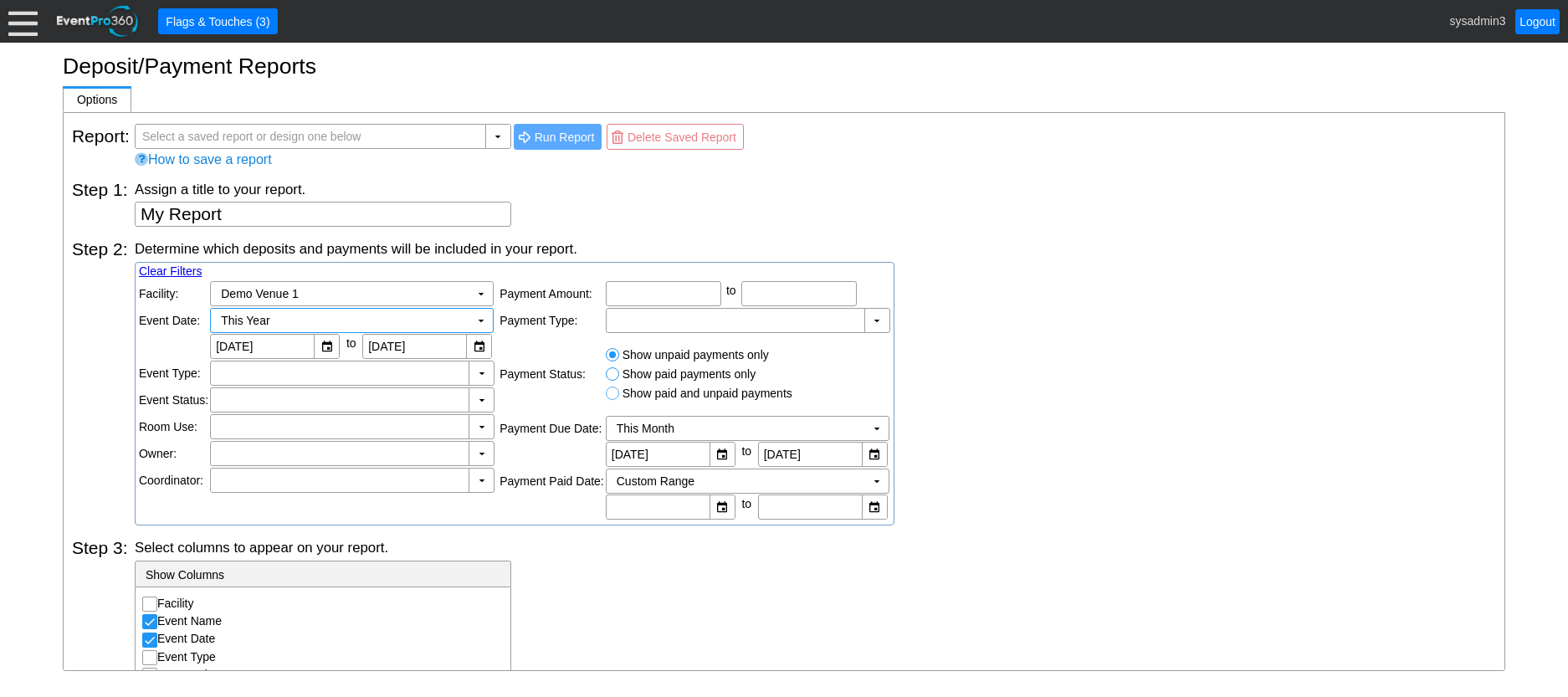
click at [615, 394] on input "Show paid and unpaid payments" at bounding box center [615, 395] width 17 height 17
radio input "true"
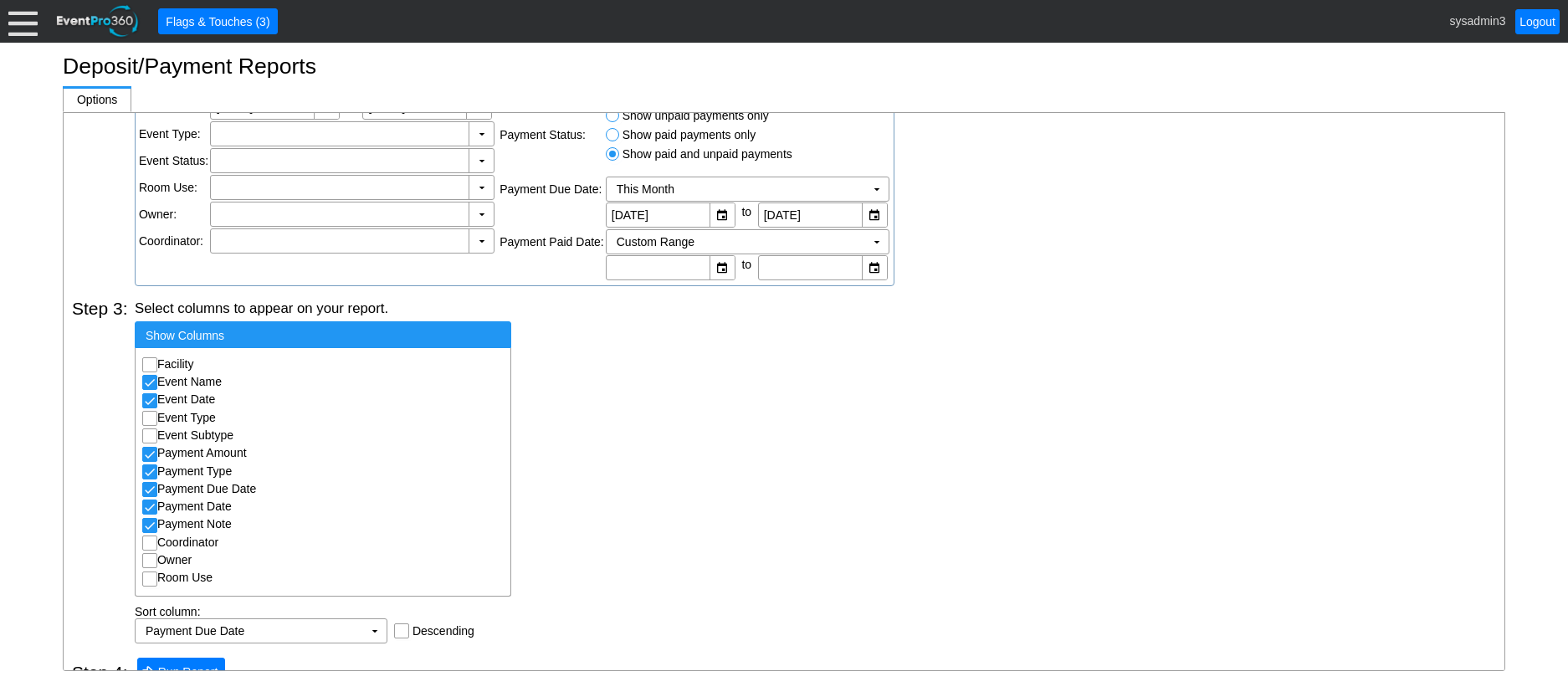
scroll to position [265, 0]
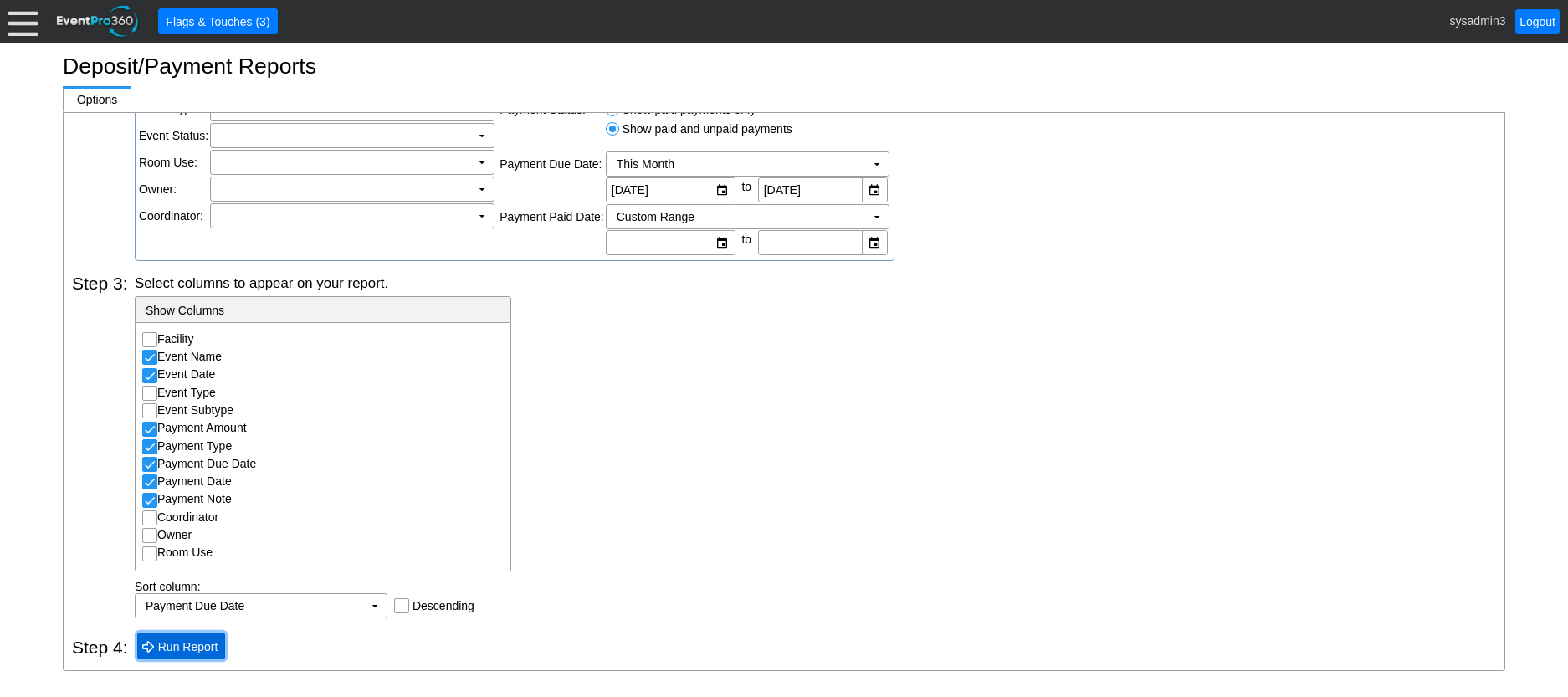
click at [179, 659] on span "● Run Report" at bounding box center [181, 645] width 88 height 26
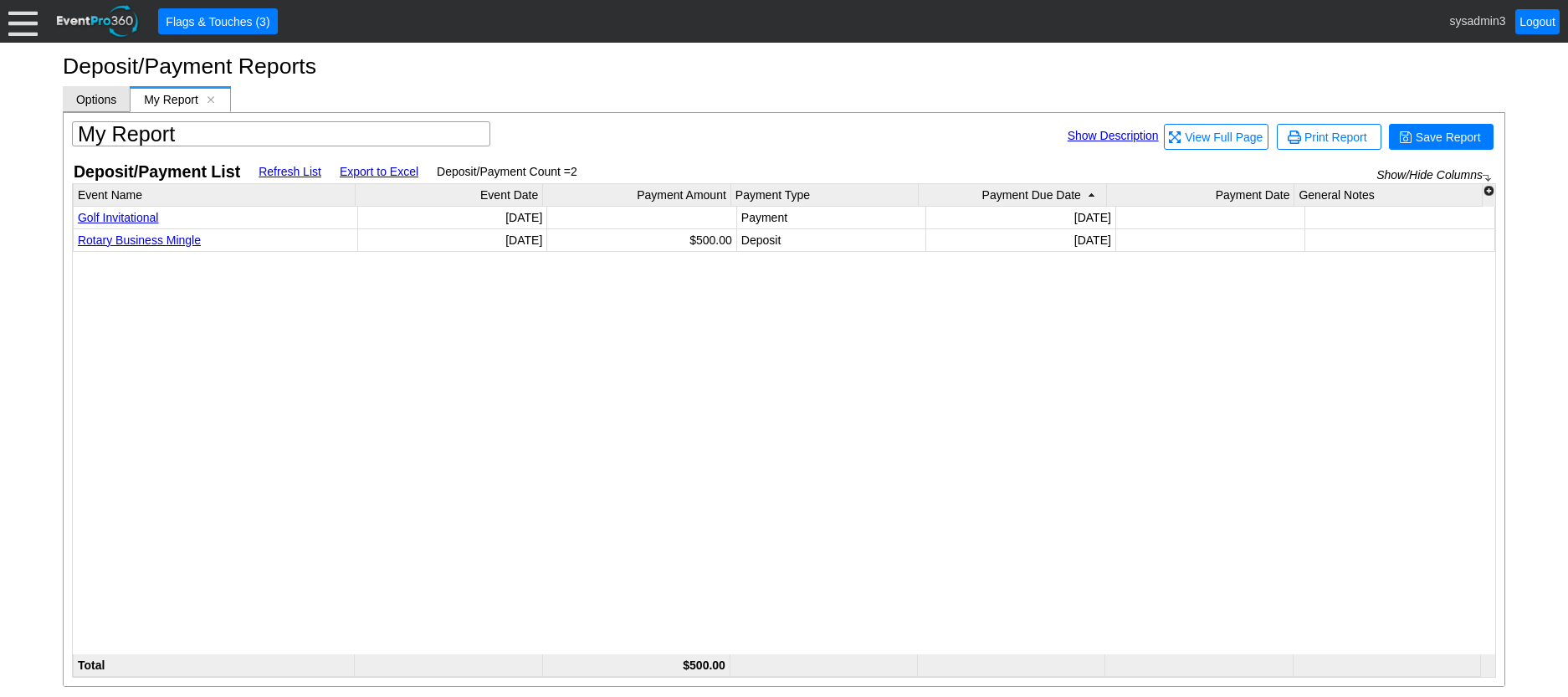
click at [94, 94] on span "Options" at bounding box center [96, 99] width 40 height 13
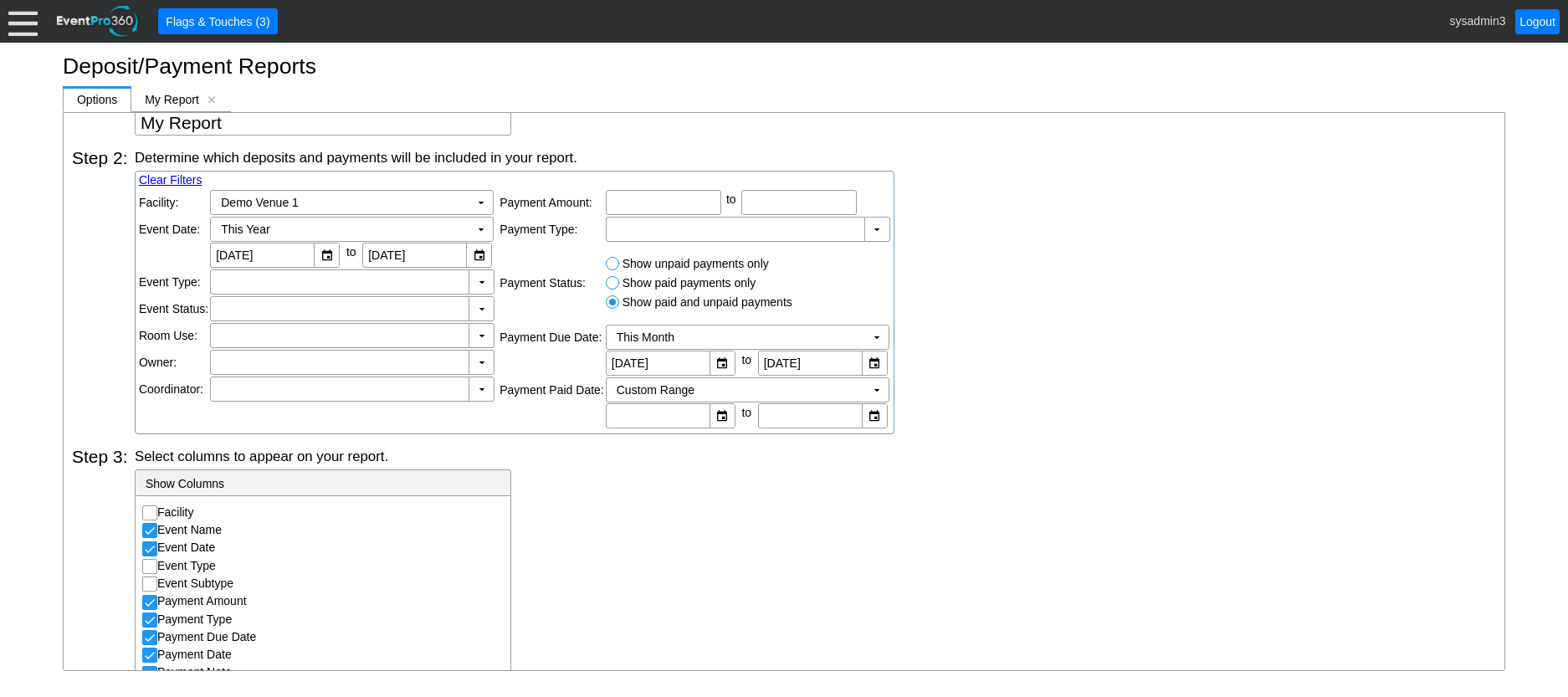
scroll to position [14, 0]
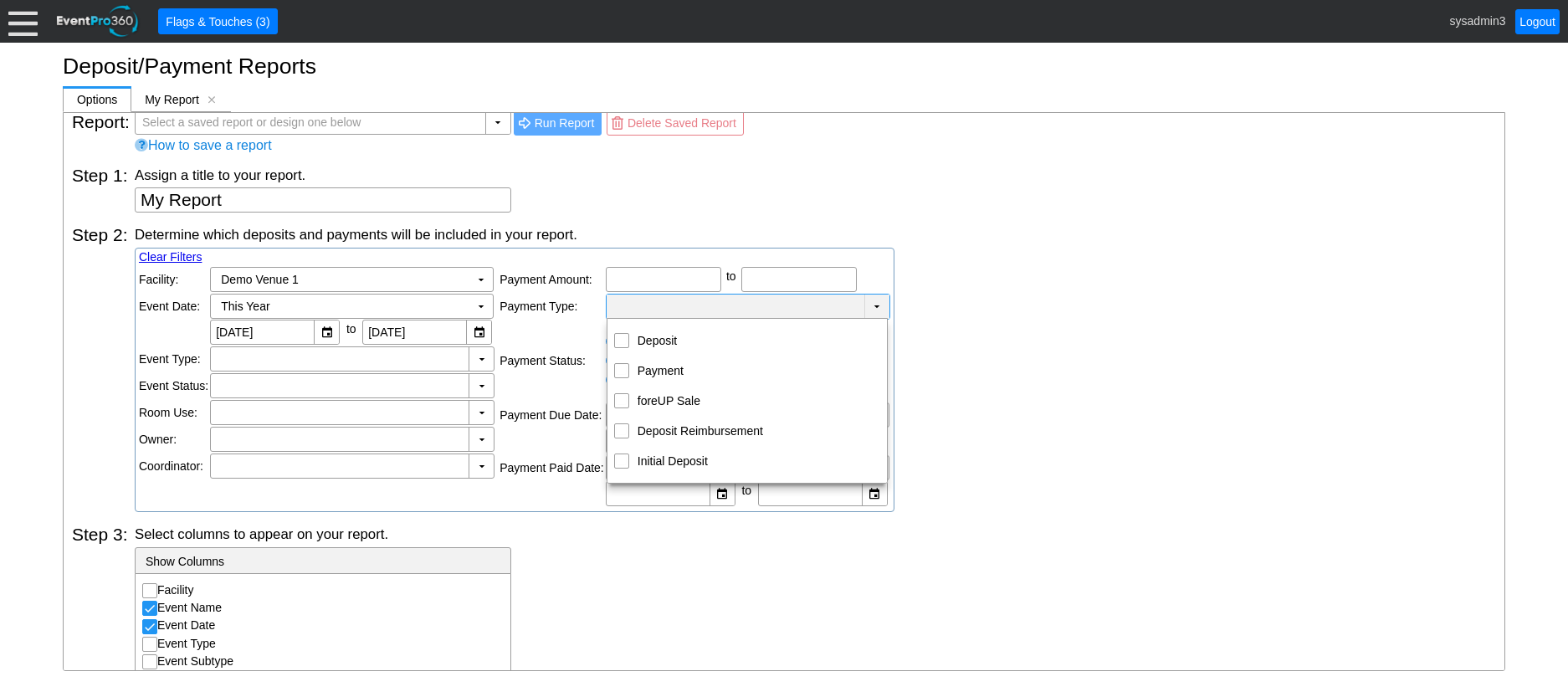
click at [870, 307] on td "▼" at bounding box center [877, 307] width 25 height 24
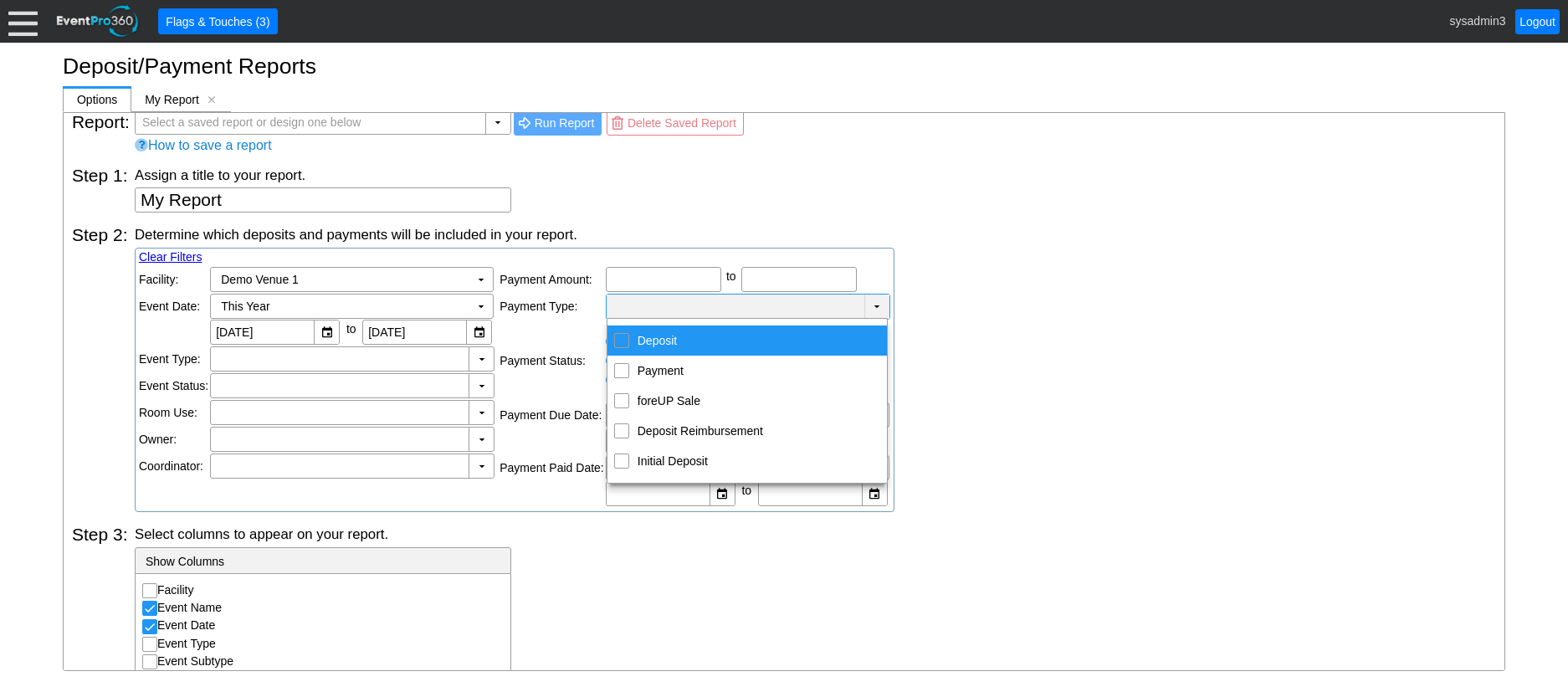
click at [621, 340] on input "Deposit" at bounding box center [621, 339] width 10 height 10
checkbox input "true"
checkbox input "false"
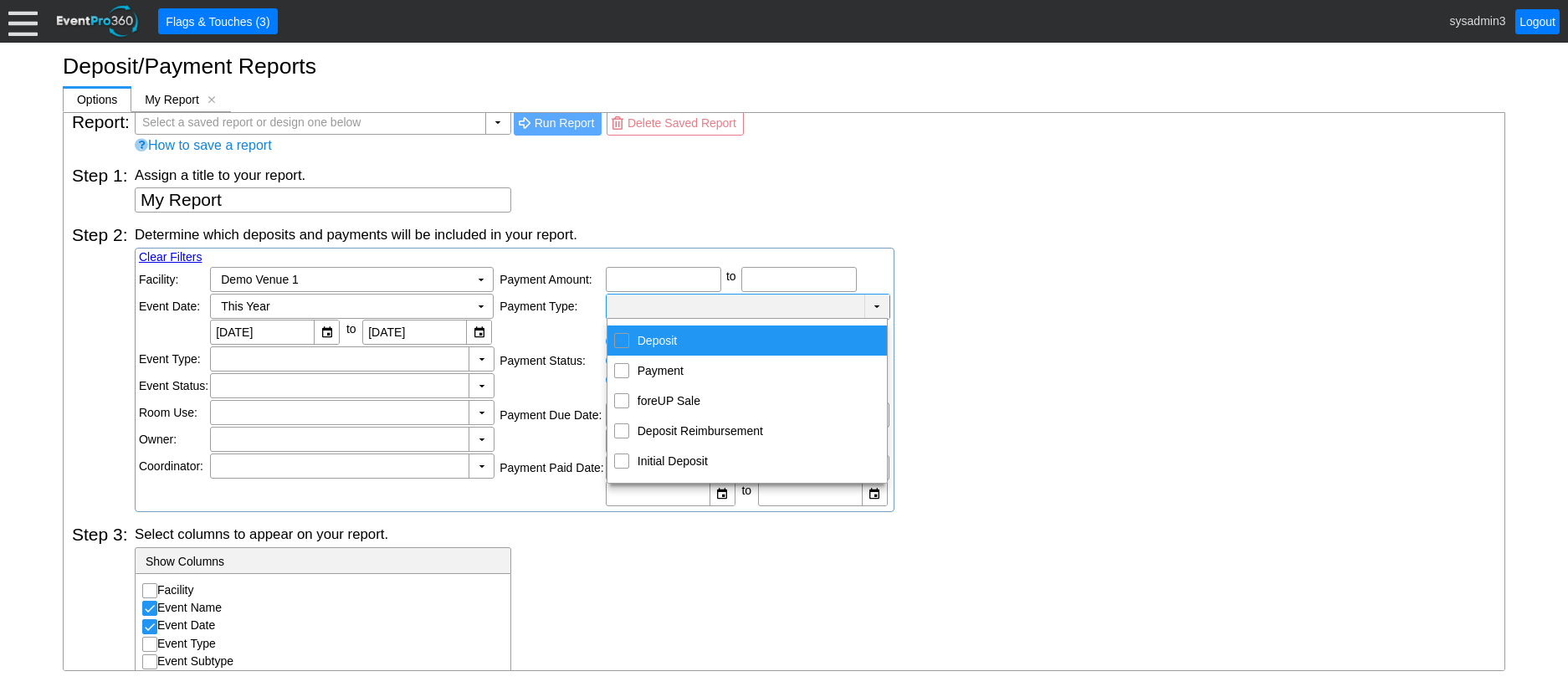
checkbox input "false"
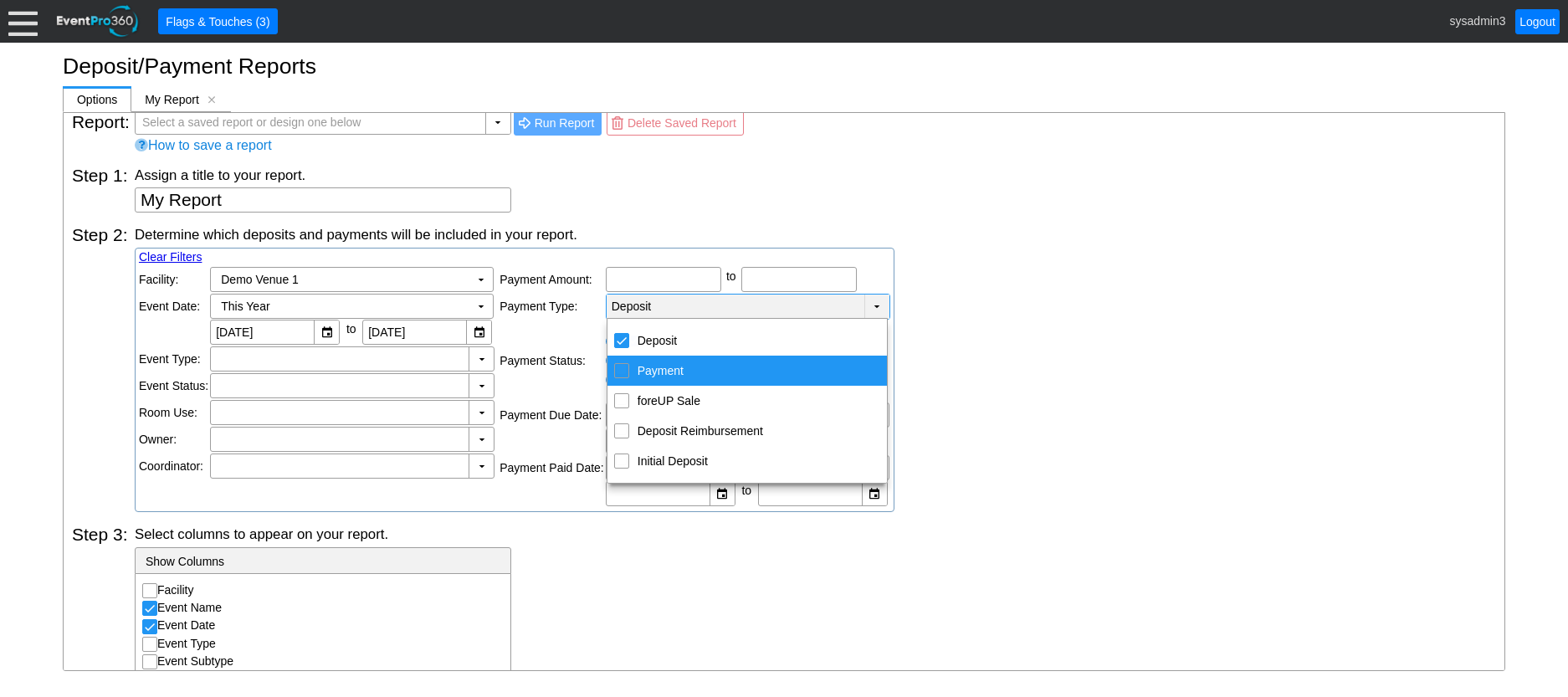
click at [620, 365] on input "Payment" at bounding box center [621, 369] width 10 height 10
checkbox input "true"
checkbox input "false"
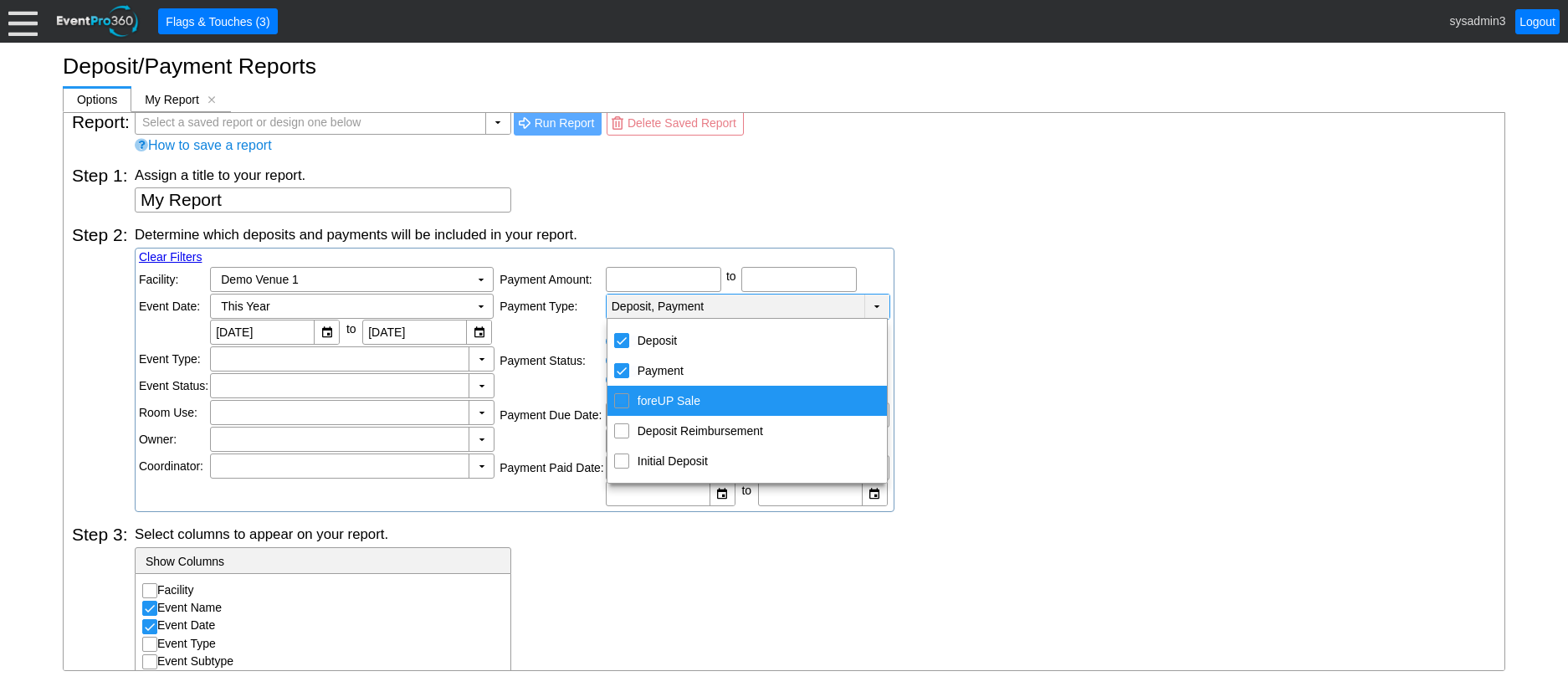
click at [624, 394] on div "foreUP Sale" at bounding box center [621, 401] width 15 height 15
checkbox input "true"
checkbox input "false"
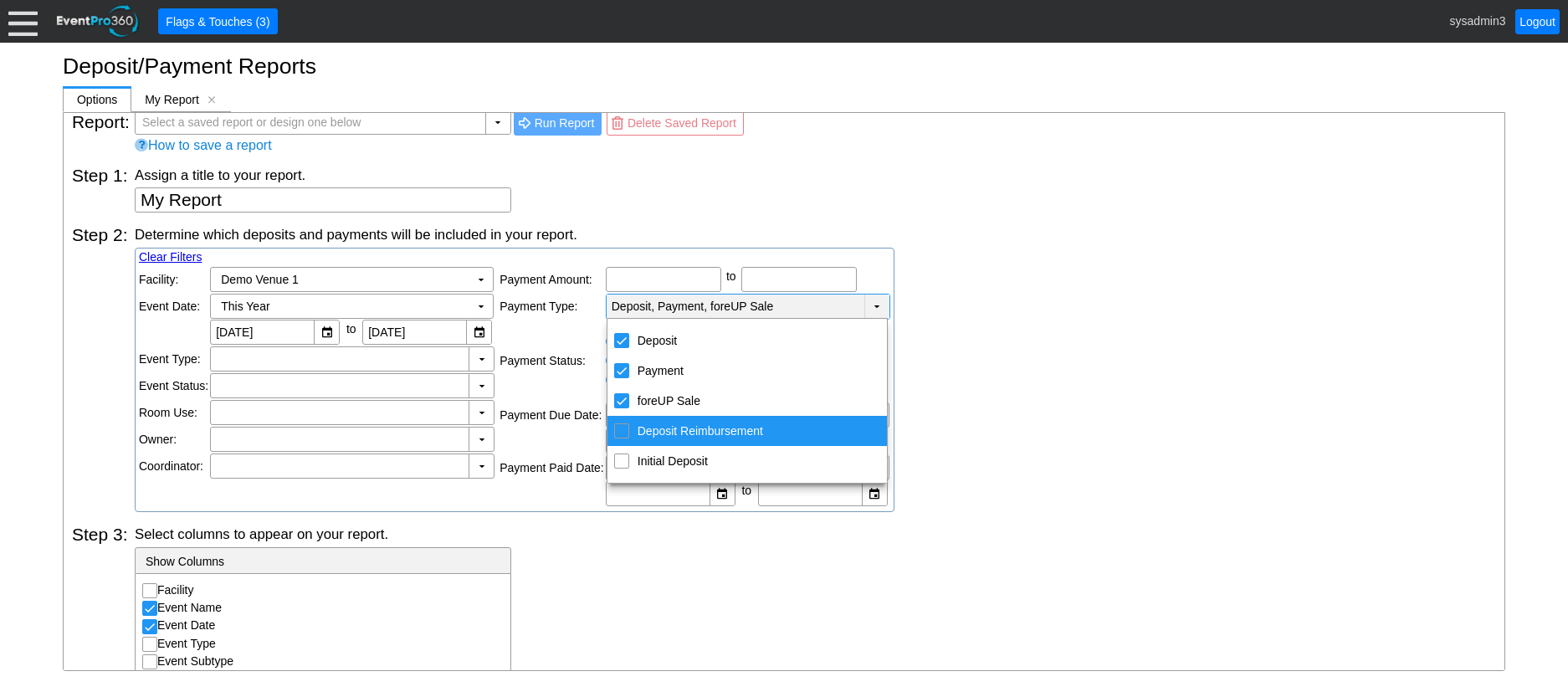
click at [629, 428] on div "Deposit Reimbursement" at bounding box center [621, 430] width 15 height 15
checkbox input "true"
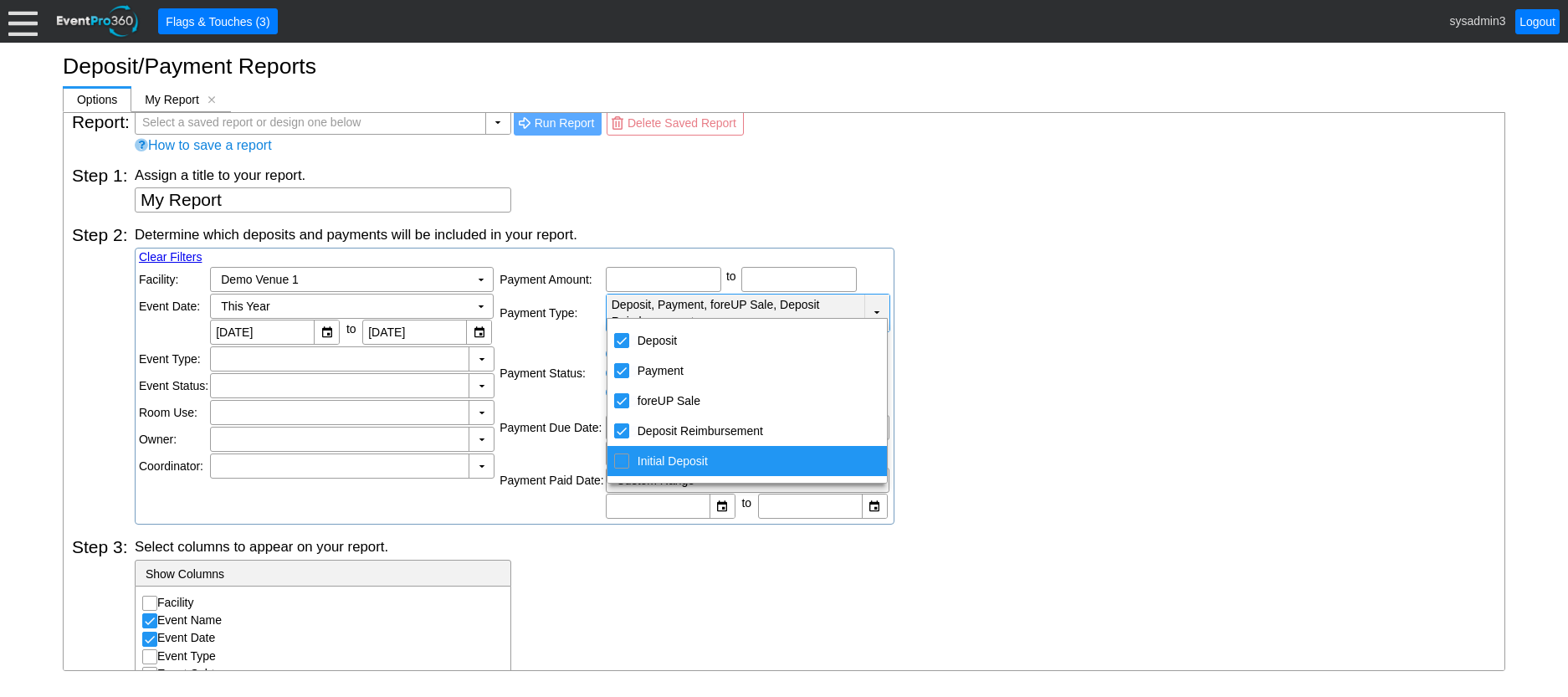
click at [631, 465] on td "Initial Deposit" at bounding box center [622, 461] width 29 height 30
checkbox input "true"
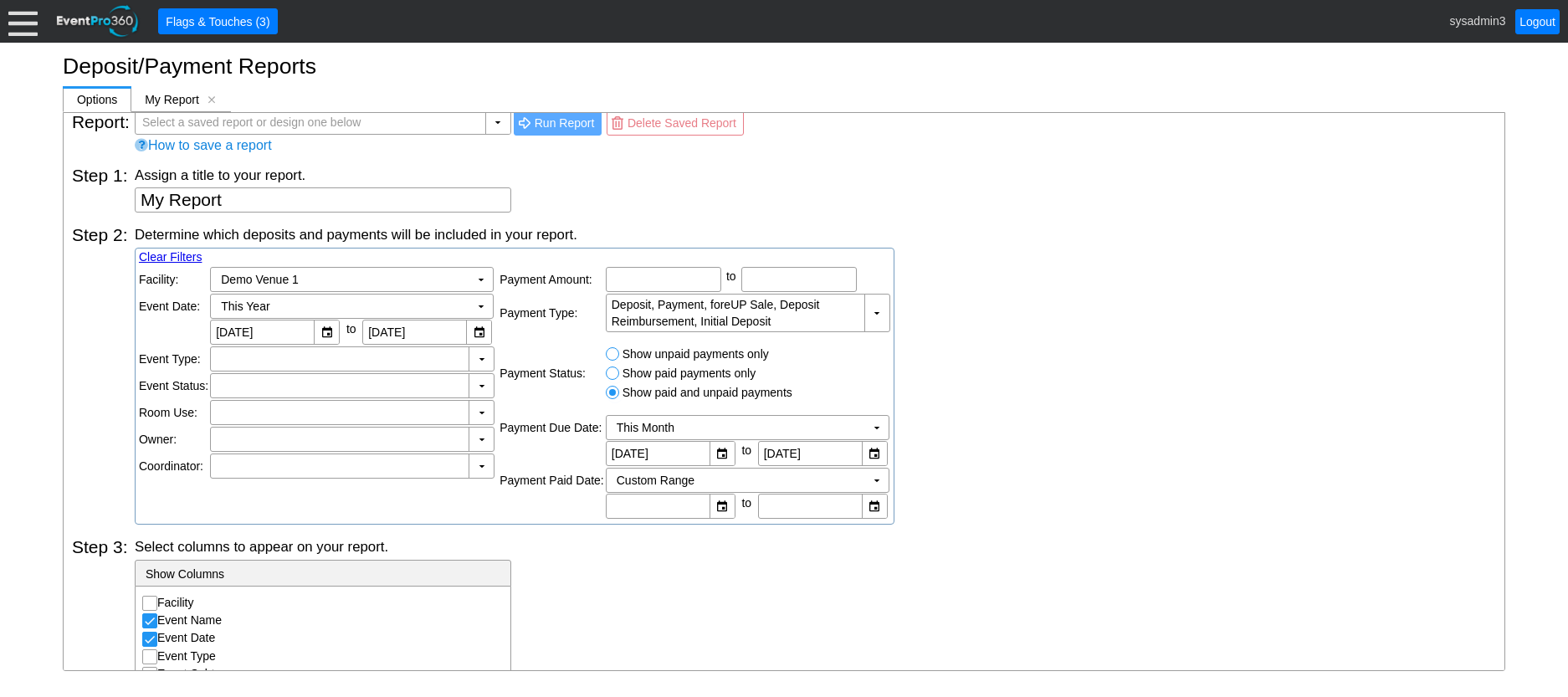
click at [940, 405] on div "Determine which deposits and payments will be included in your report. Clear Fi…" at bounding box center [815, 374] width 1362 height 300
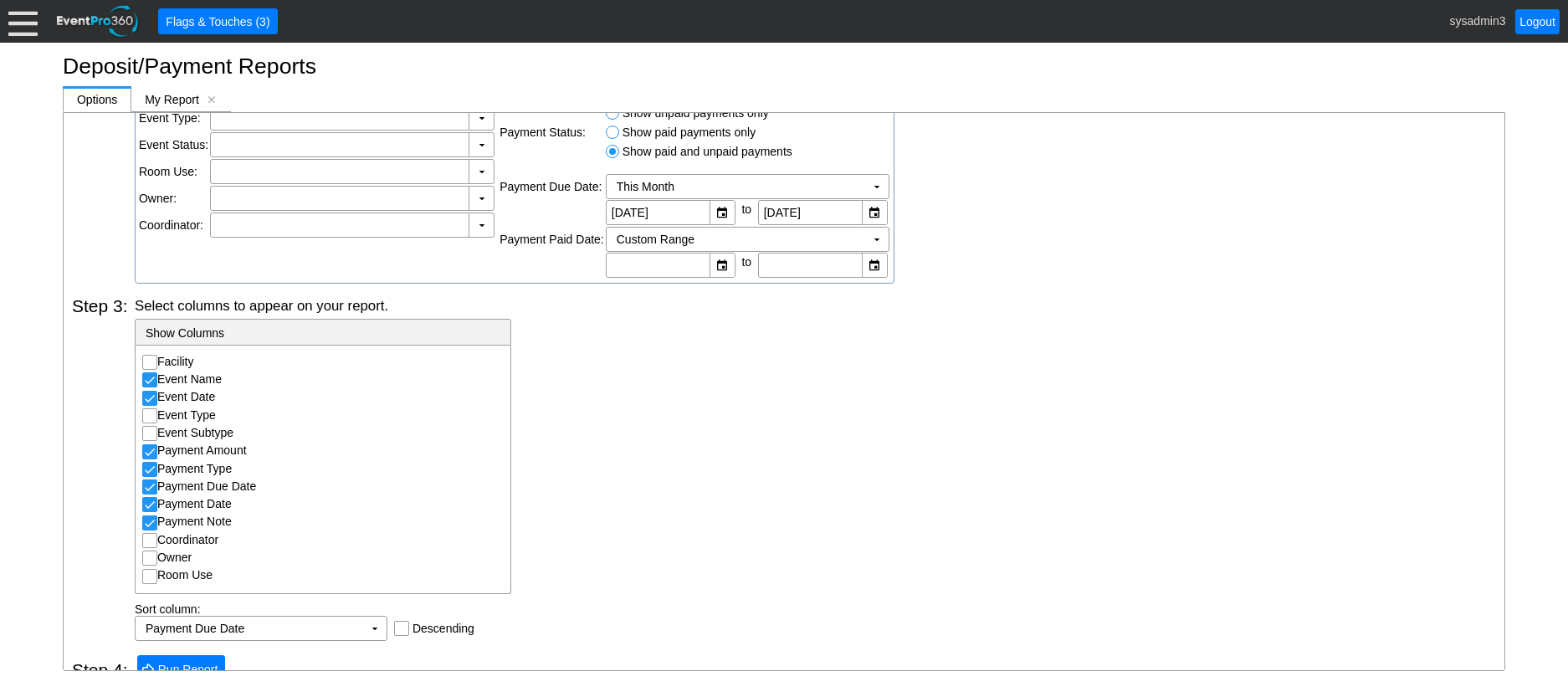
scroll to position [279, 0]
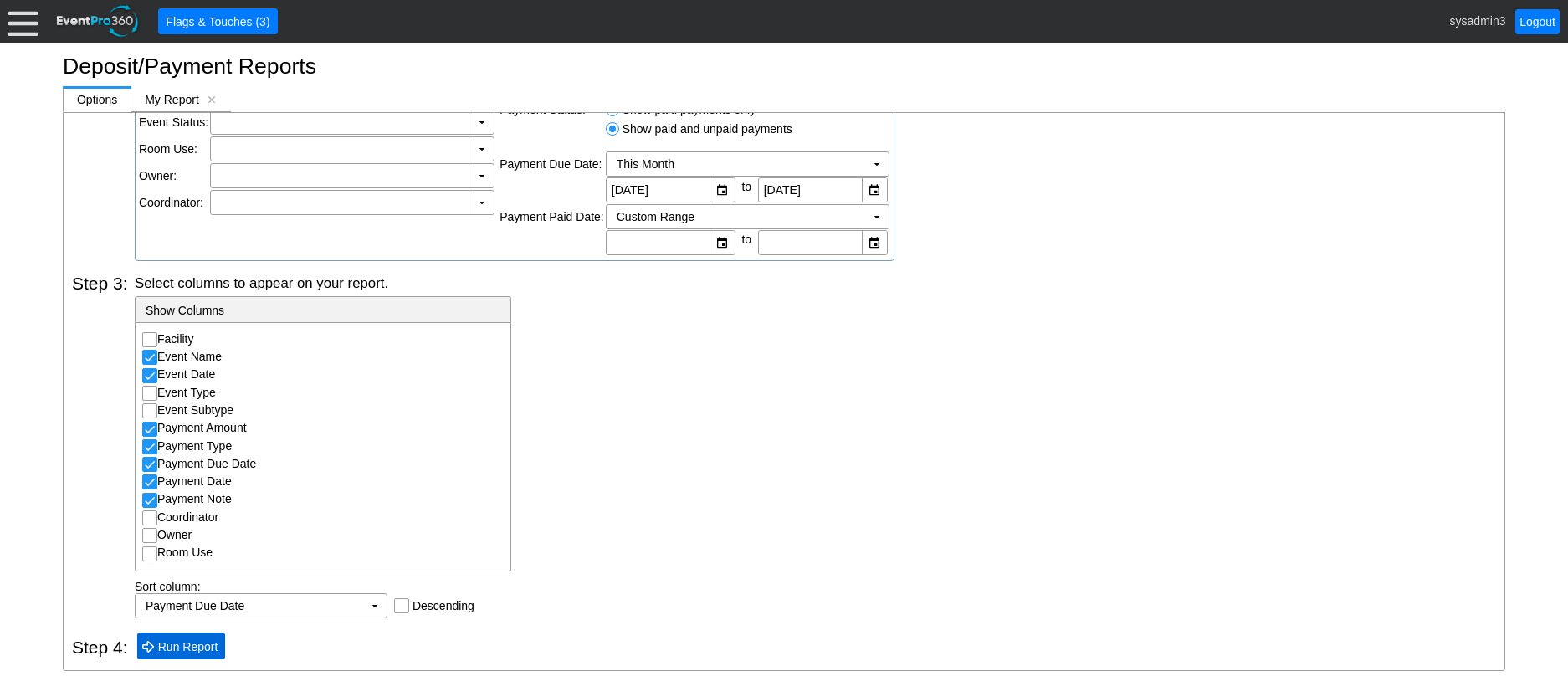
click at [205, 652] on span "Run Report" at bounding box center [188, 646] width 67 height 17
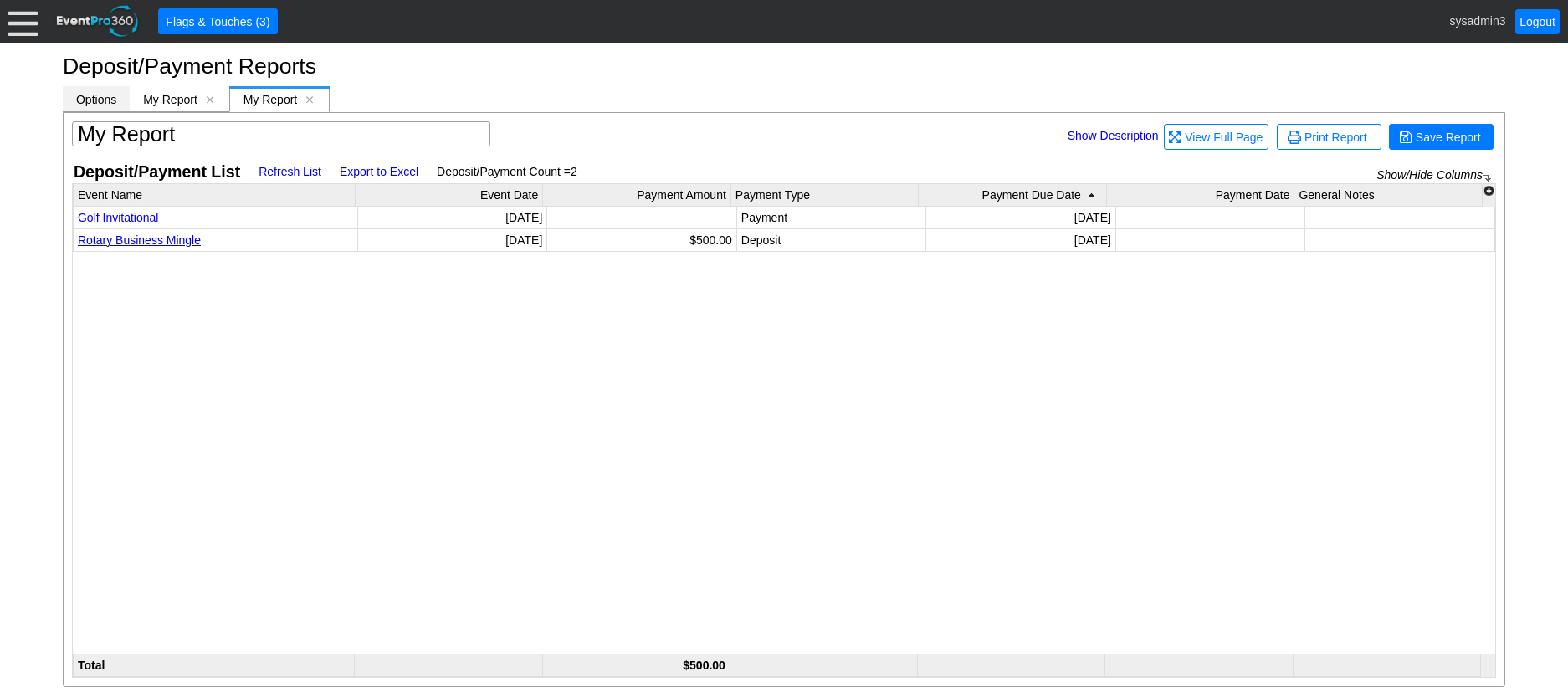
click at [98, 98] on span "Options" at bounding box center [96, 99] width 40 height 13
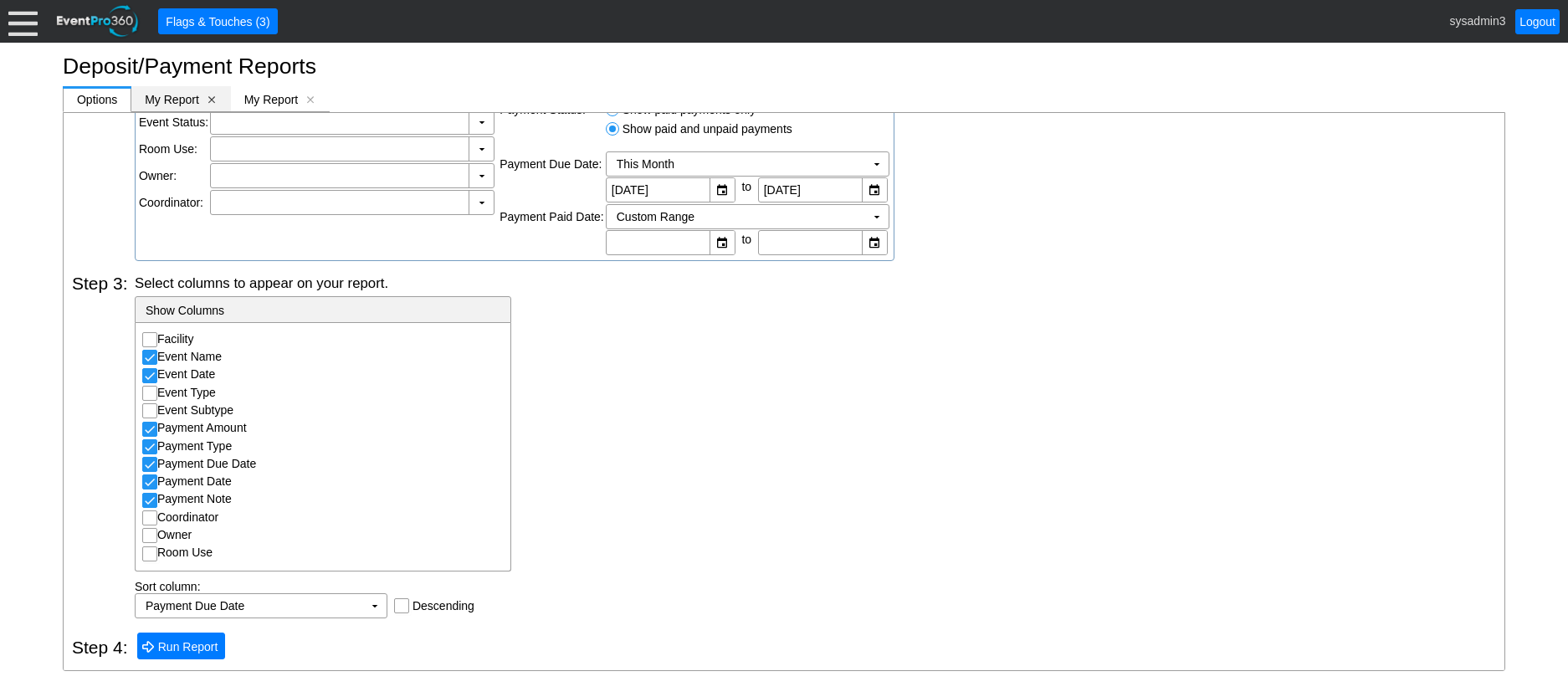
click at [207, 99] on span "[x]" at bounding box center [211, 99] width 11 height 11
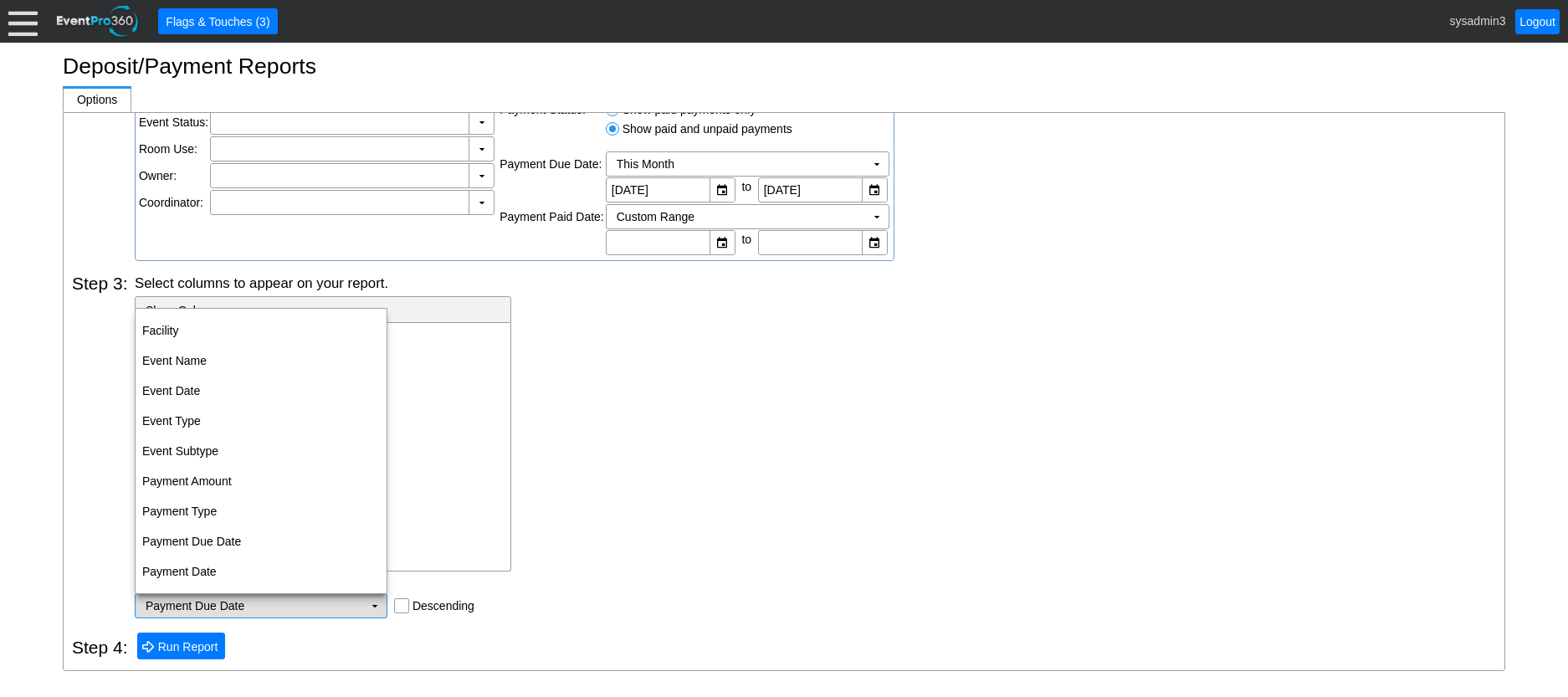
click at [373, 606] on td "▼" at bounding box center [374, 605] width 24 height 24
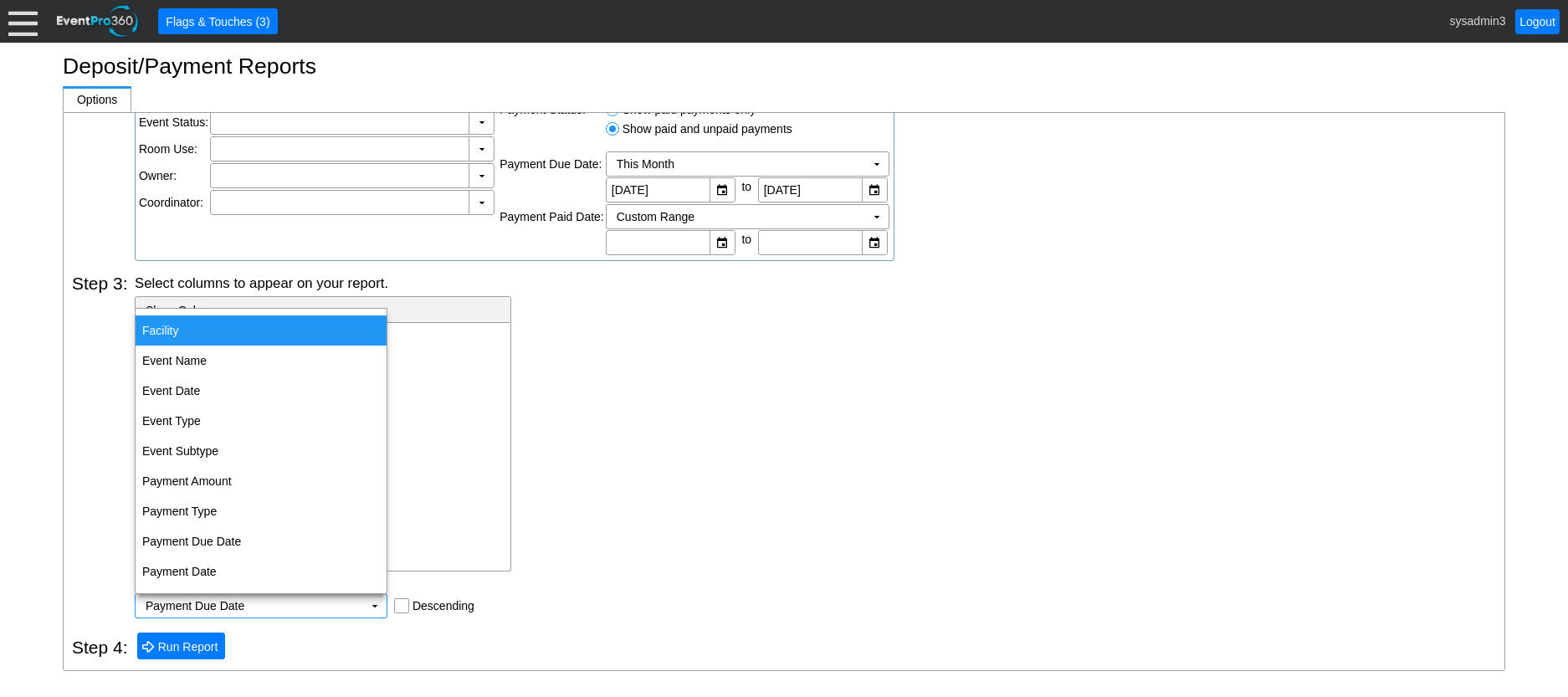
click at [234, 330] on td "Facility" at bounding box center [261, 331] width 251 height 30
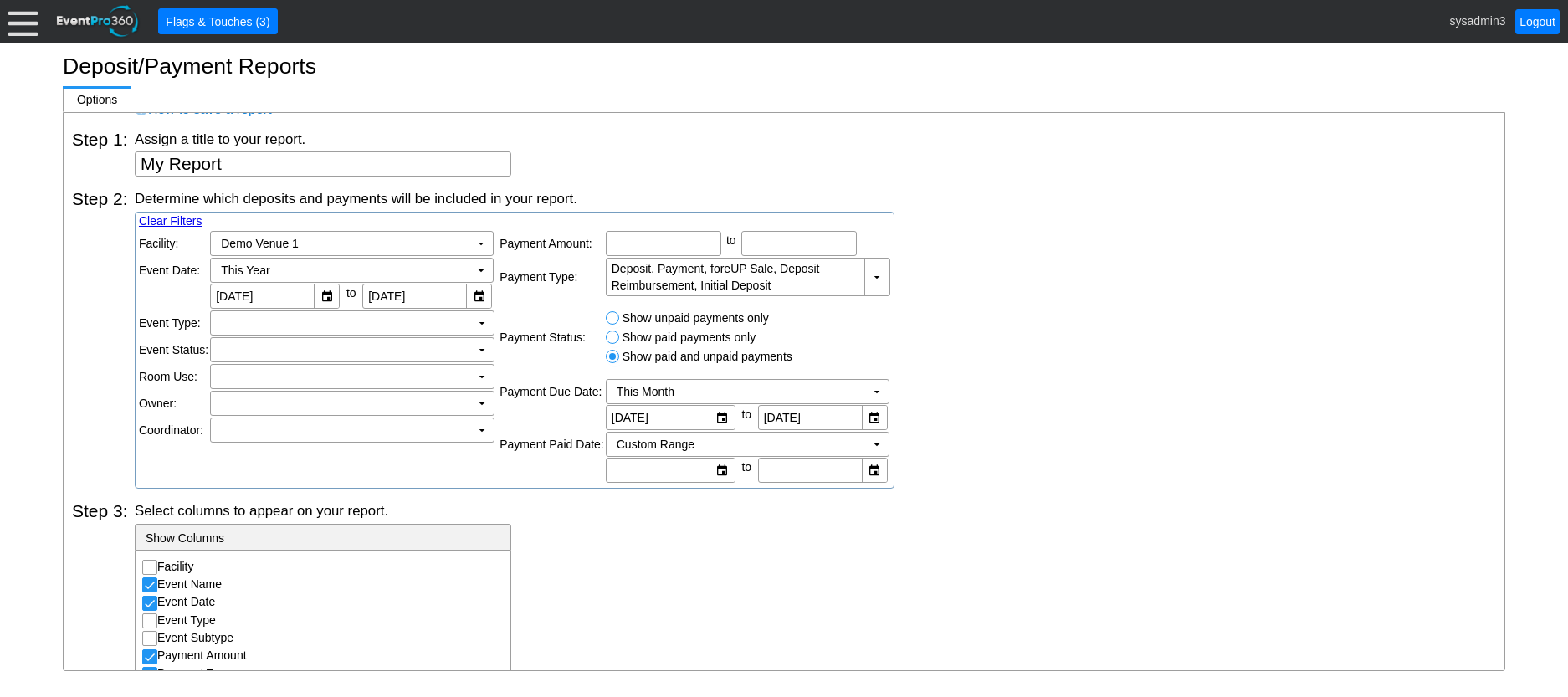
scroll to position [0, 0]
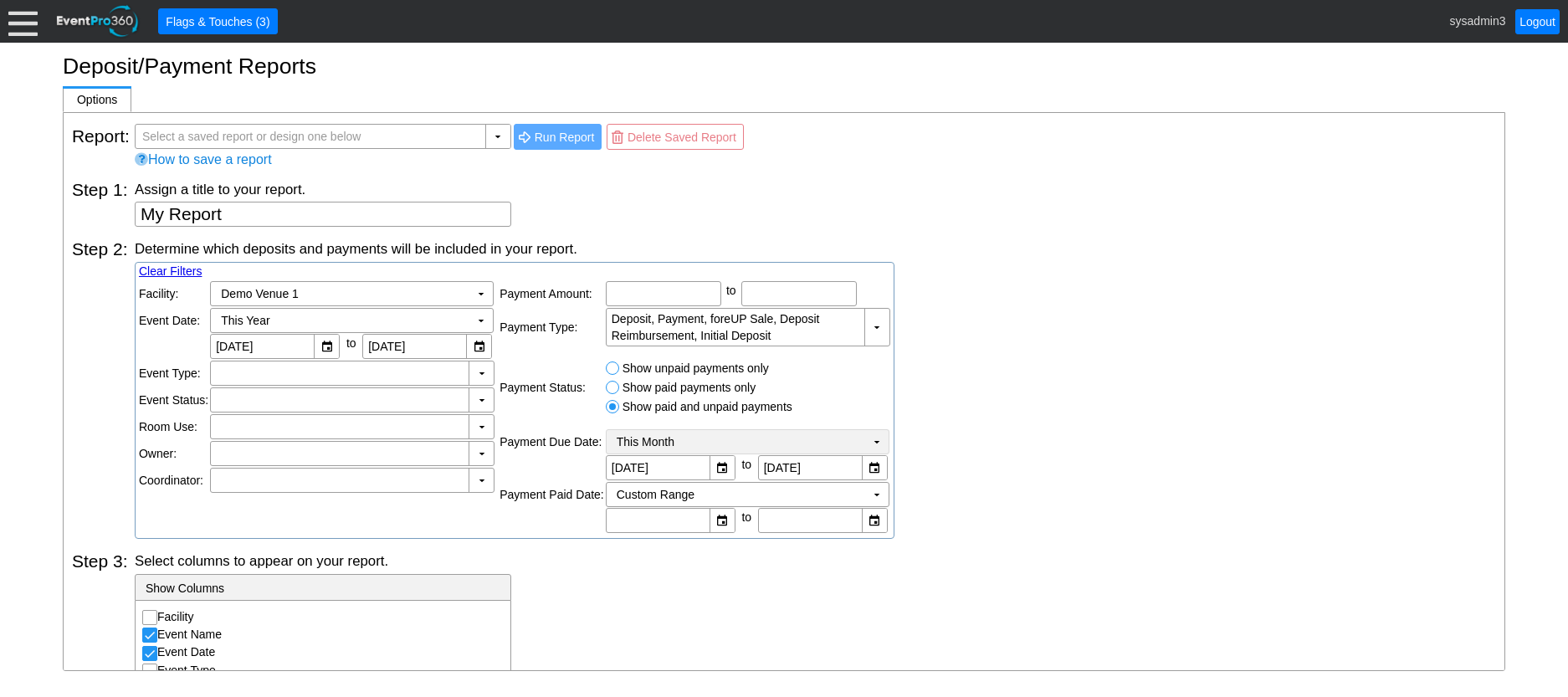
click at [880, 442] on td "▼" at bounding box center [876, 442] width 24 height 24
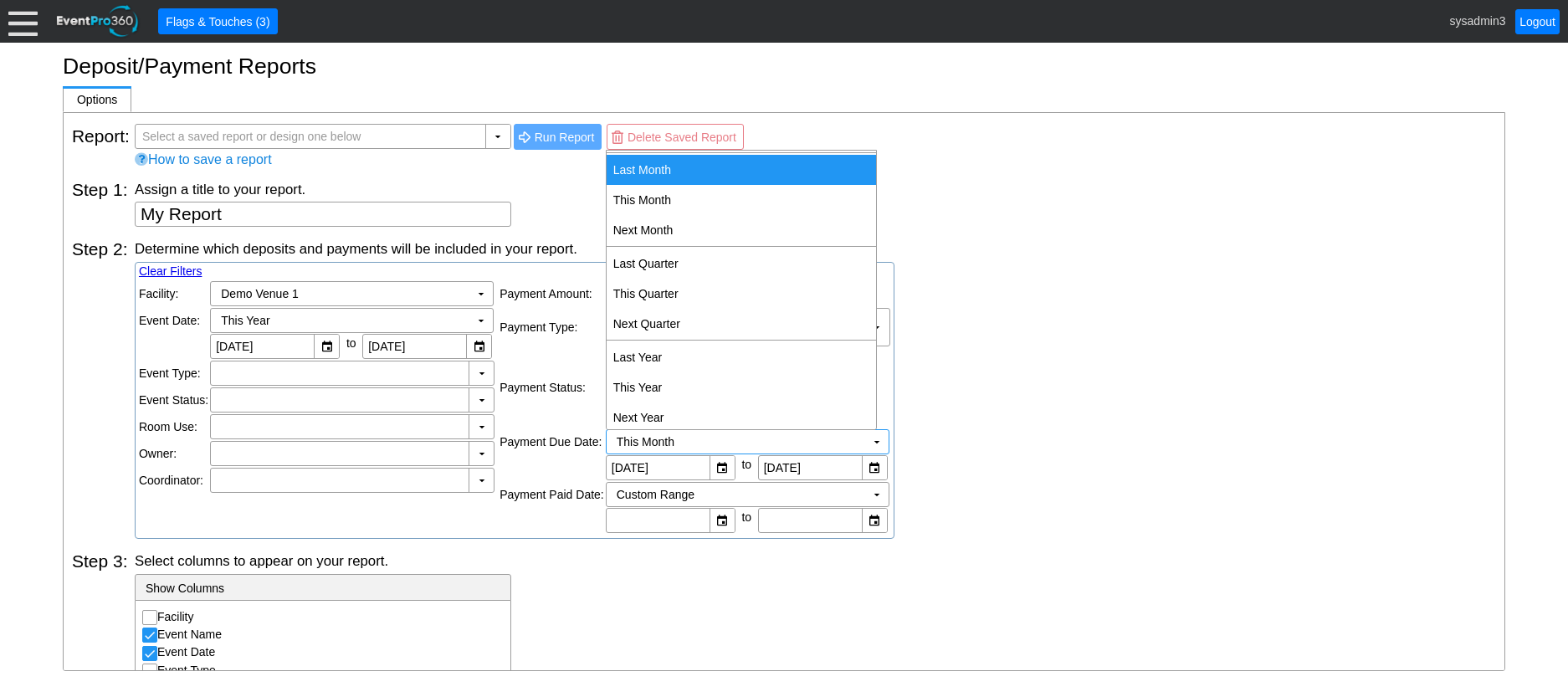
scroll to position [261, 0]
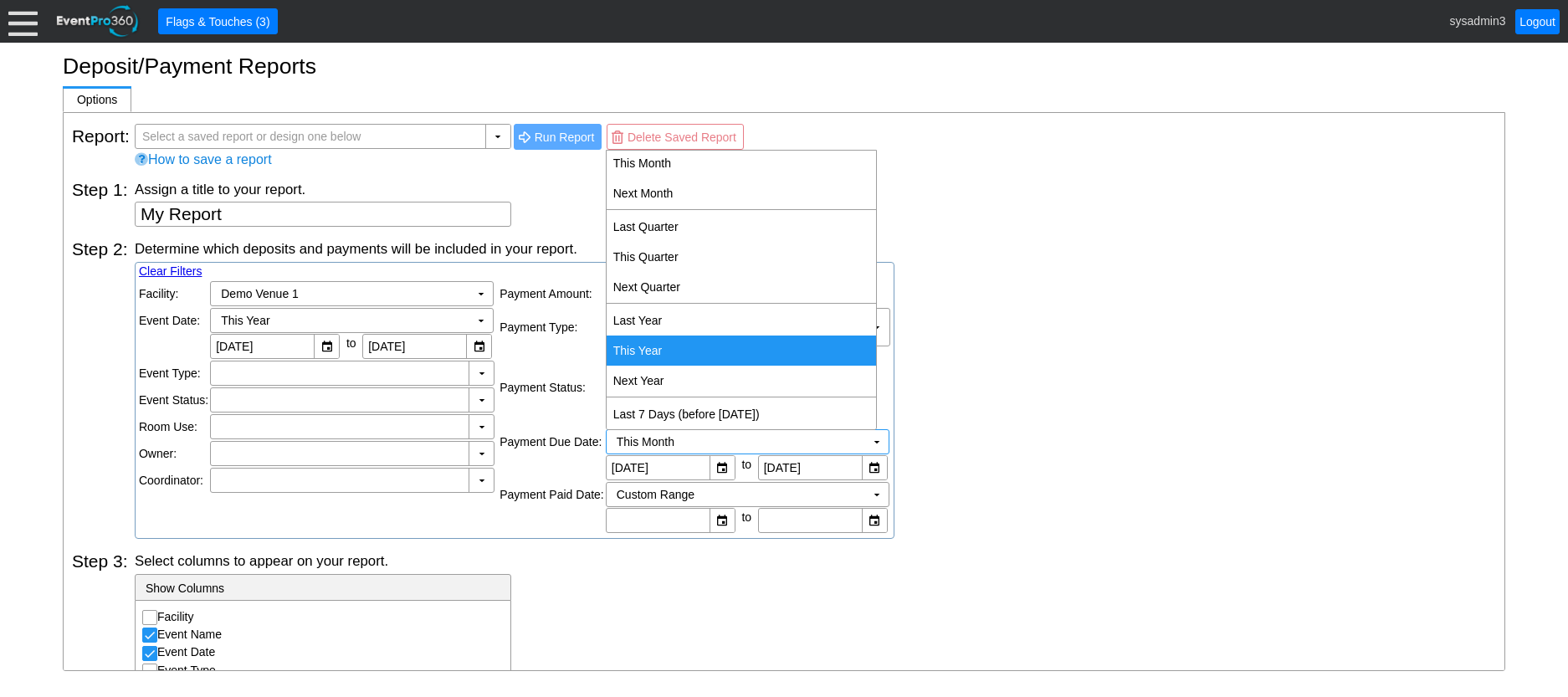
click at [666, 345] on td "This Year" at bounding box center [742, 351] width 269 height 30
type input "[DATE]"
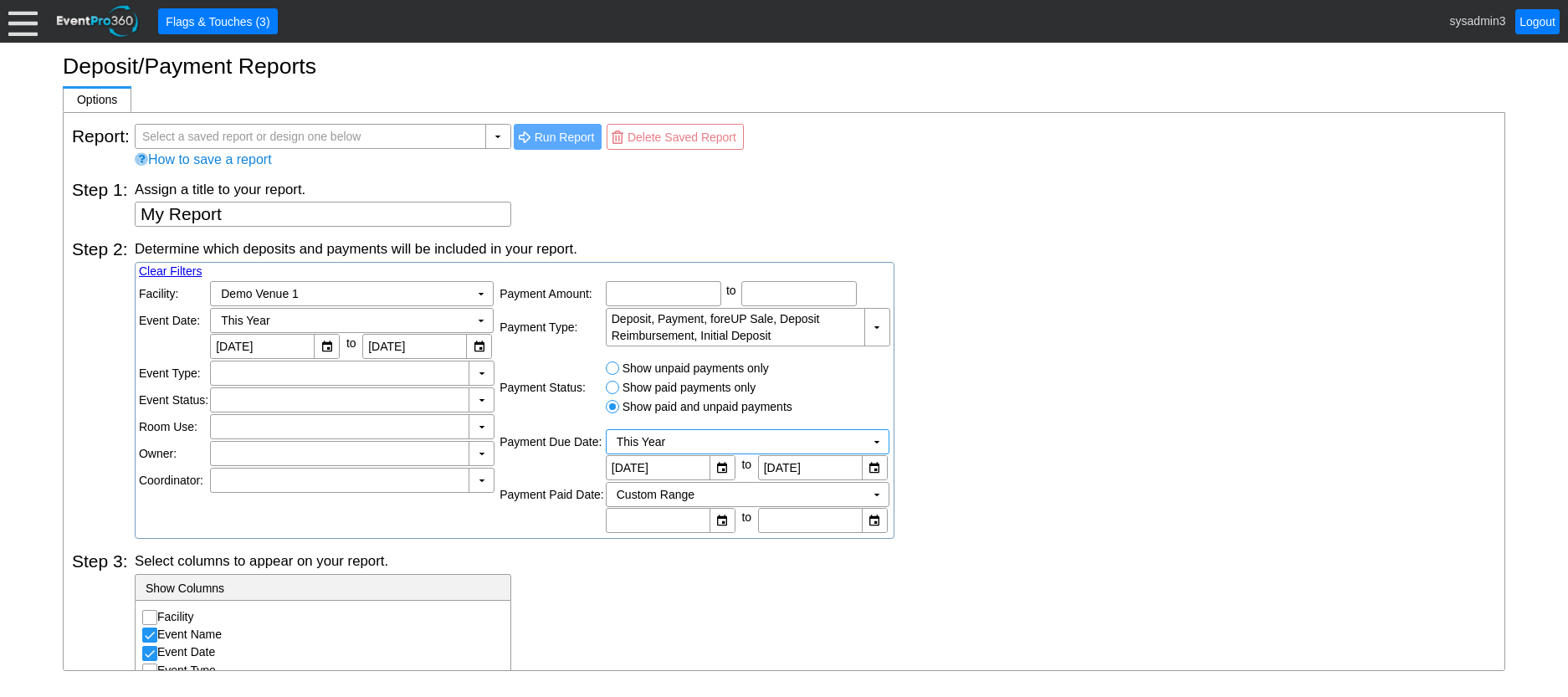
click at [998, 355] on div "Determine which deposits and payments will be included in your report. Clear Fi…" at bounding box center [815, 389] width 1362 height 300
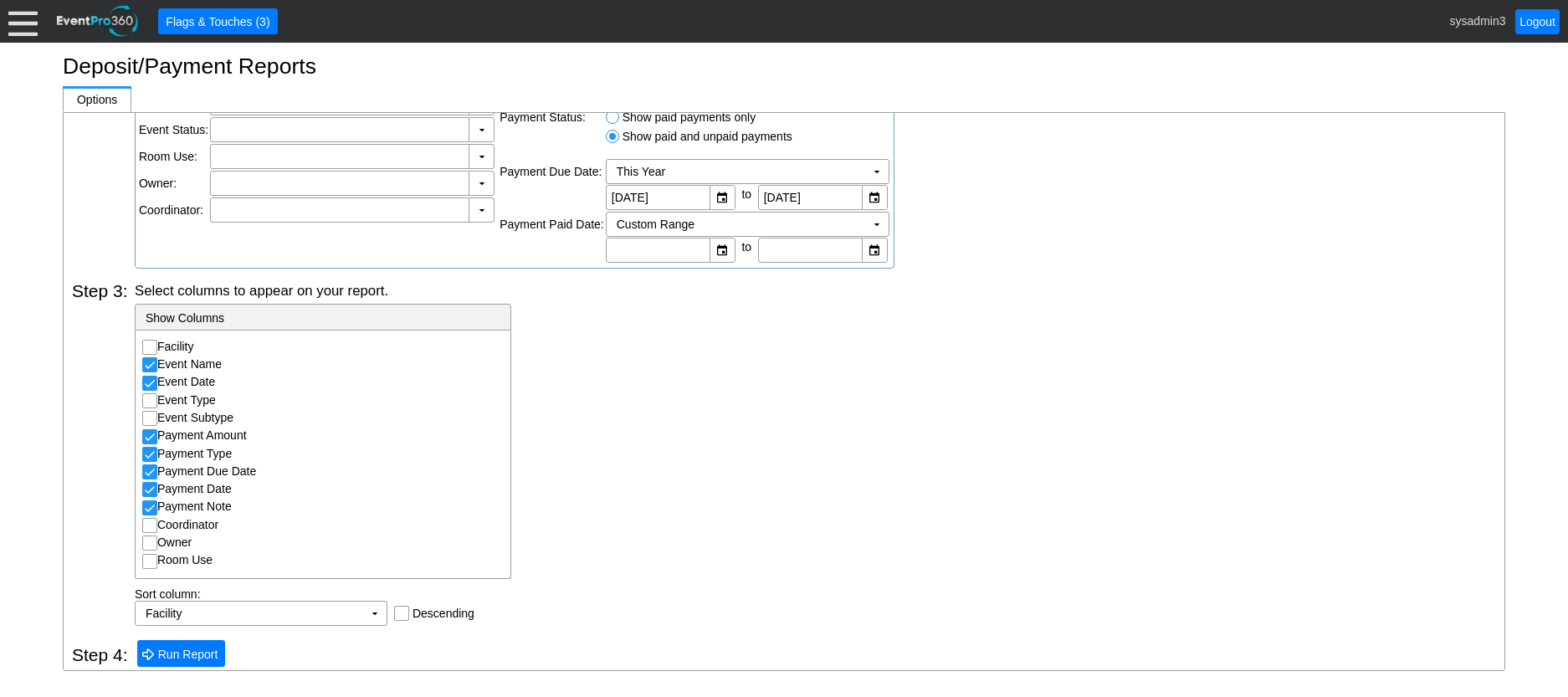
scroll to position [279, 0]
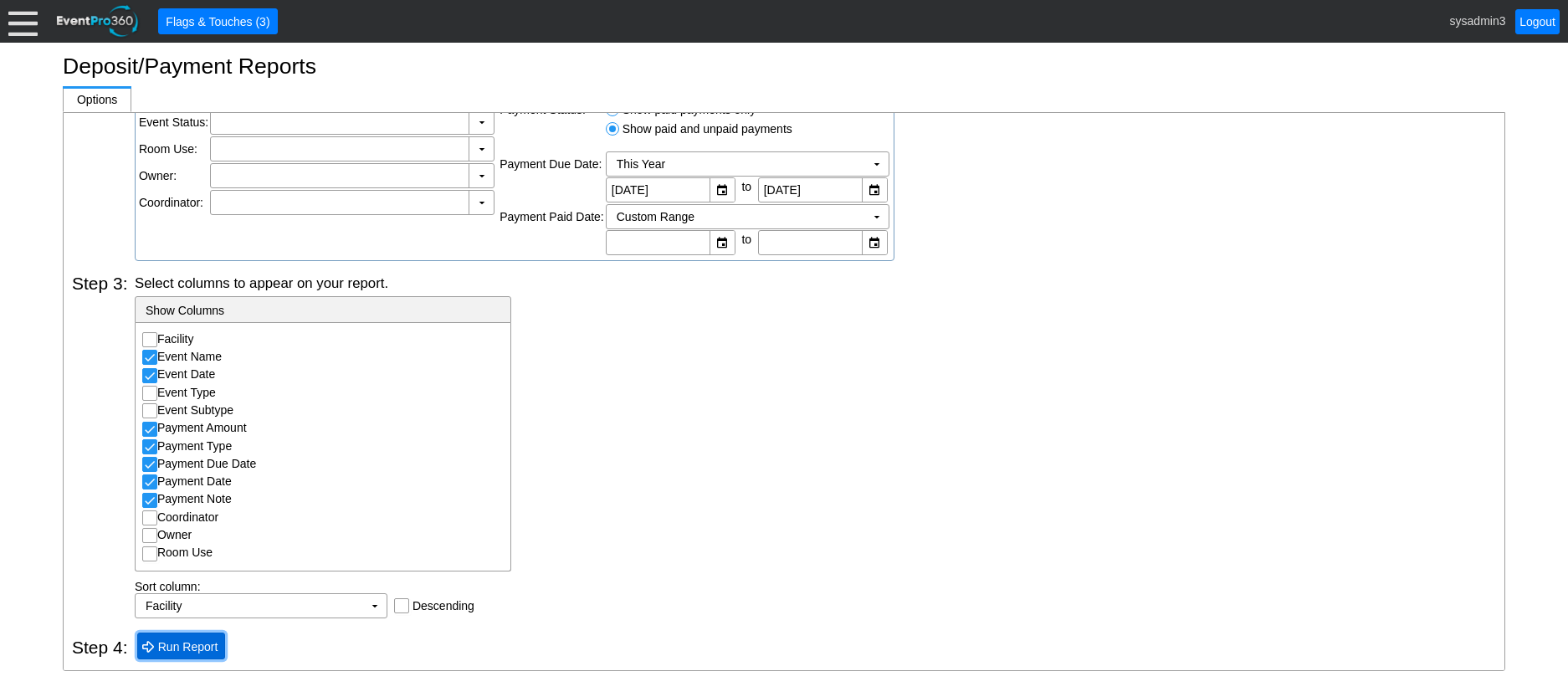
click at [186, 648] on span "Run Report" at bounding box center [188, 646] width 67 height 17
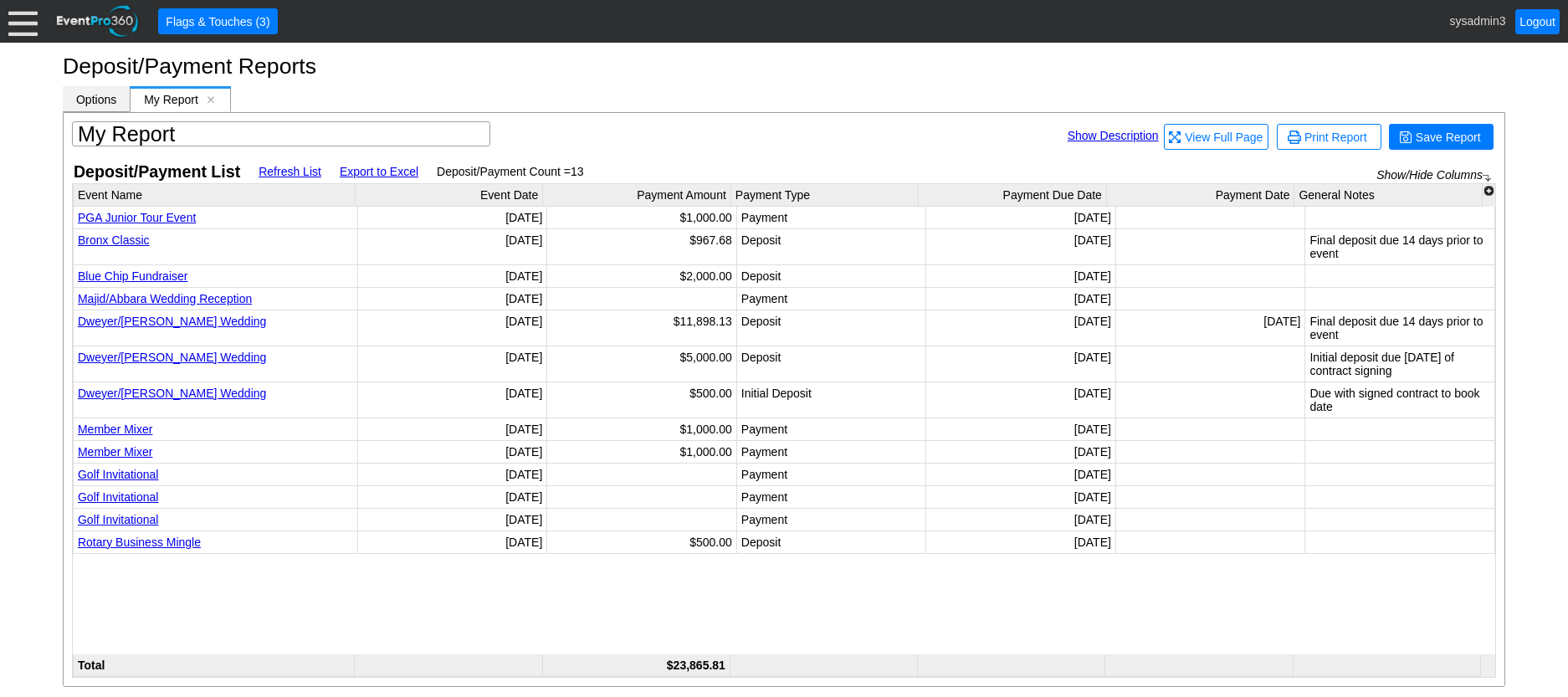
click at [107, 99] on span "Options" at bounding box center [96, 99] width 40 height 13
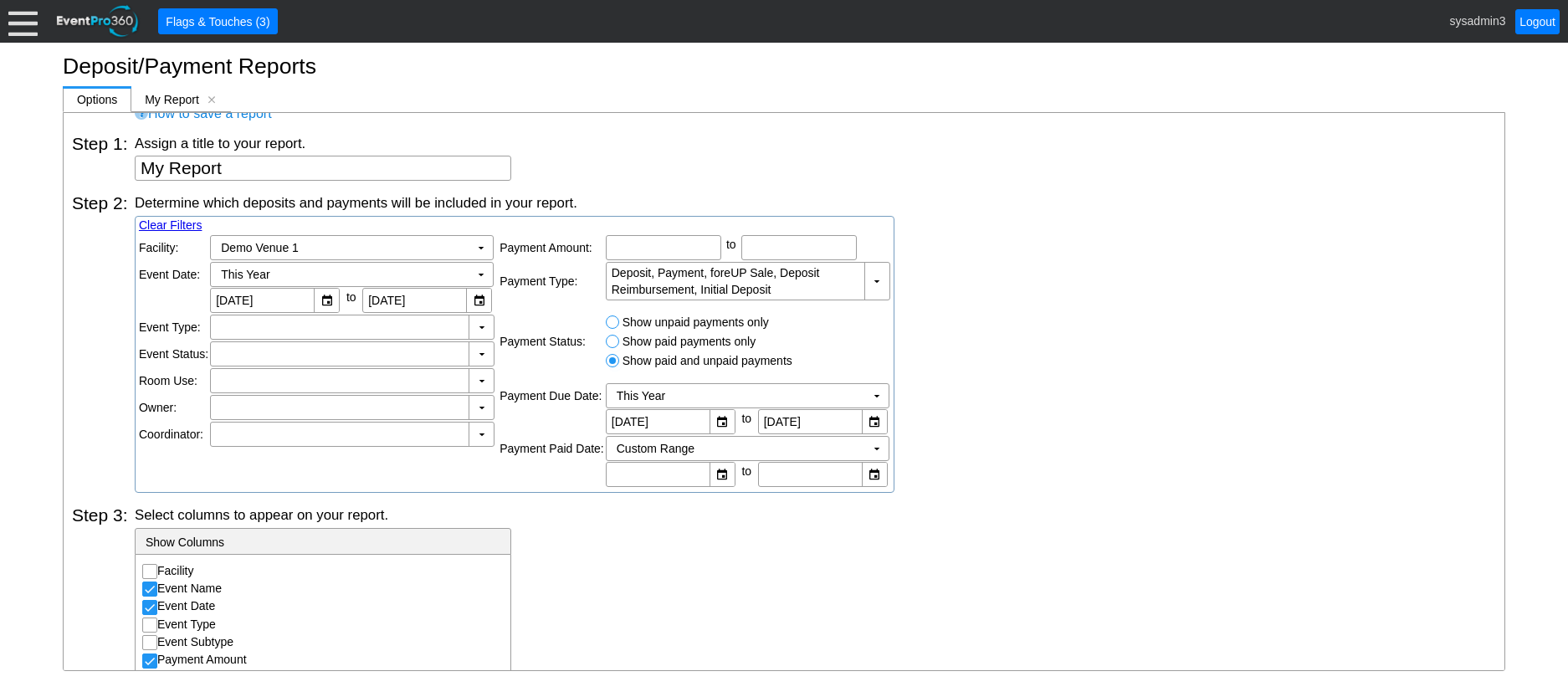
scroll to position [0, 0]
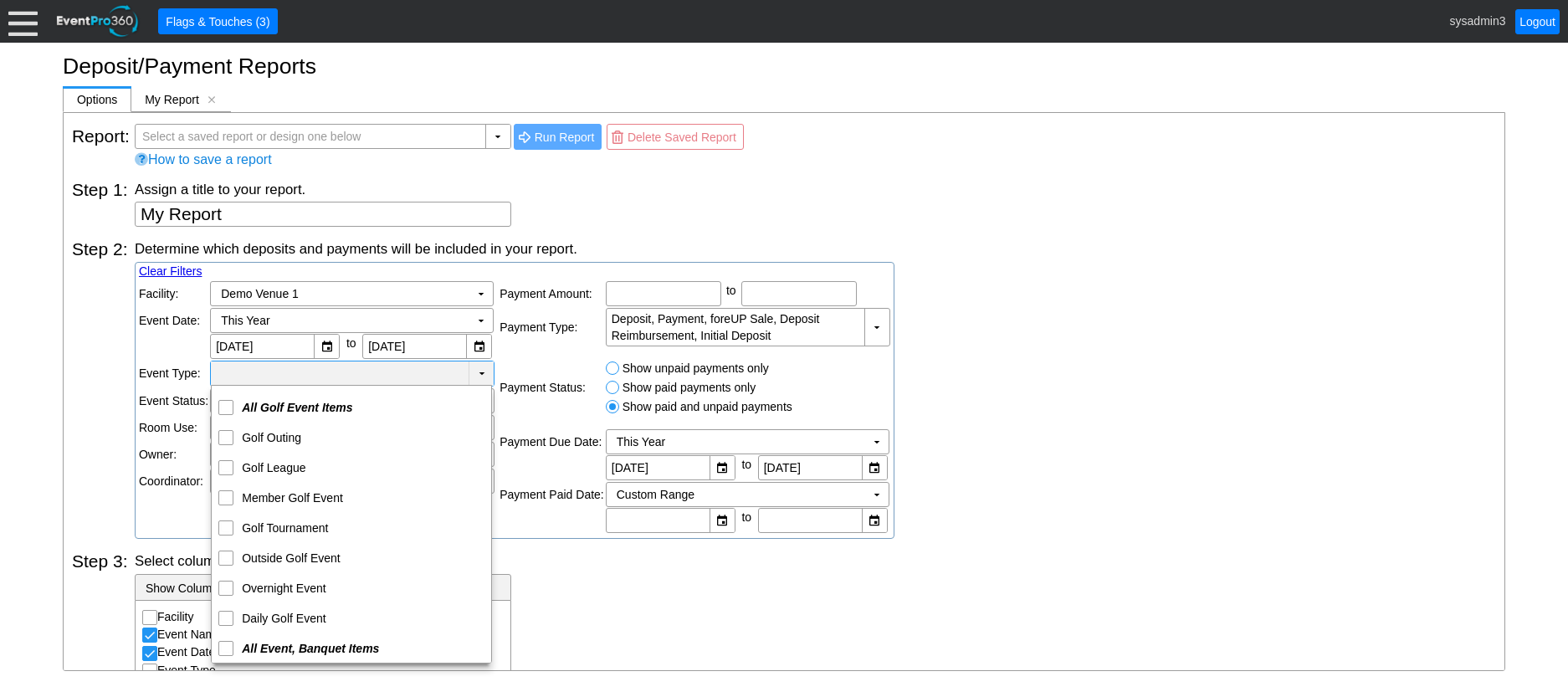
click at [480, 375] on td "▼" at bounding box center [481, 373] width 25 height 24
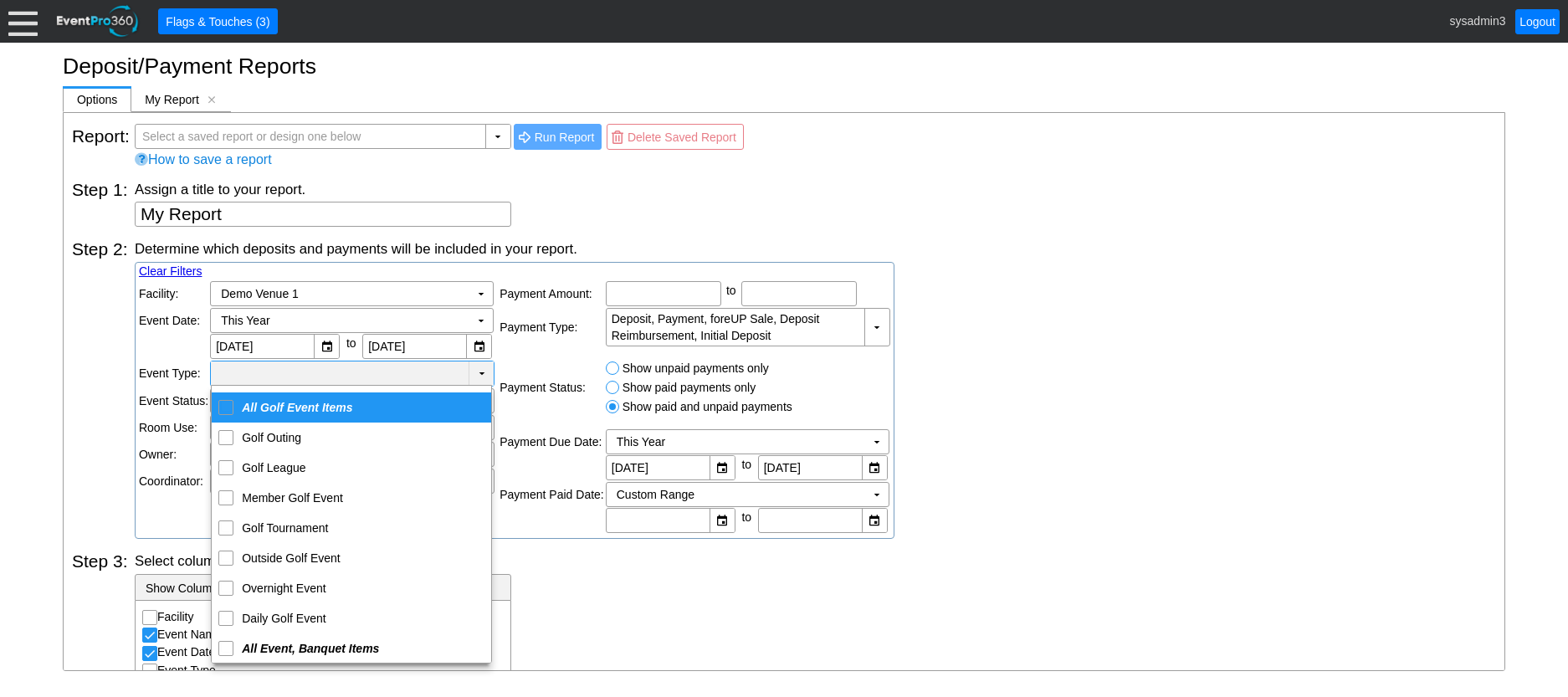
click at [228, 407] on input "<span class='gemsCheckedMultiSelectAllOption'>All Golf Event Items</span>" at bounding box center [226, 406] width 10 height 10
checkbox input "true"
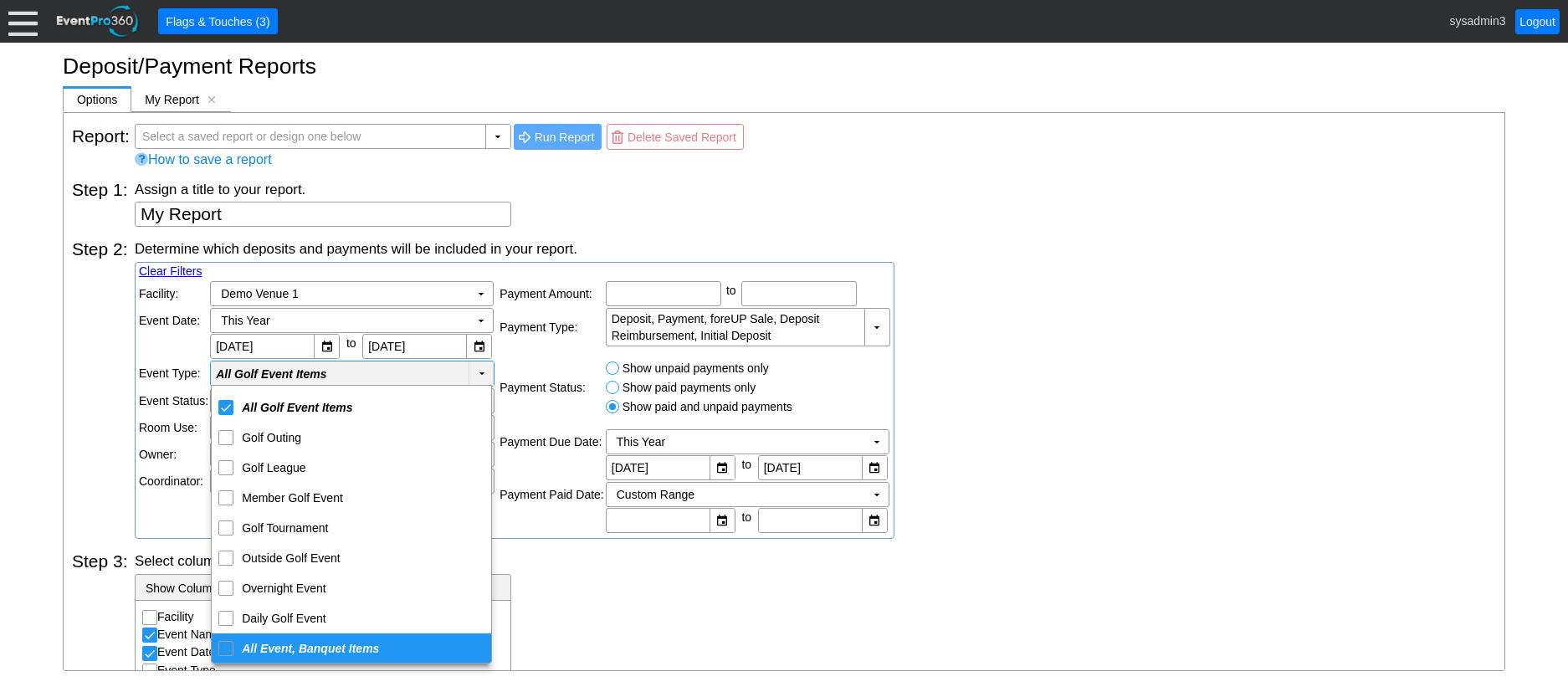
click at [222, 649] on input "<span class='gemsCheckedMultiSelectAllOption'>All Event, Banquet Items</span>" at bounding box center [226, 647] width 10 height 10
checkbox input "true"
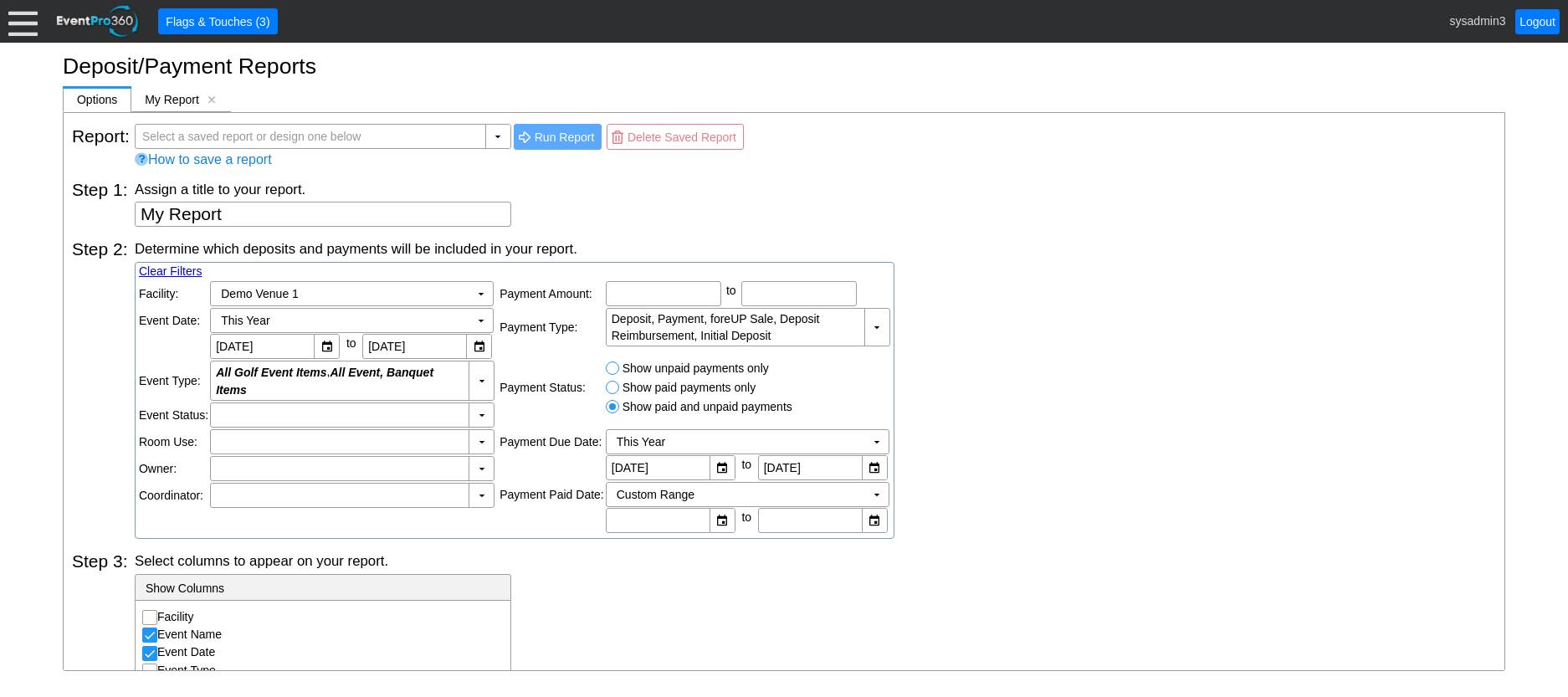
click at [1014, 443] on div "Determine which deposits and payments will be included in your report. Clear Fi…" at bounding box center [815, 389] width 1362 height 300
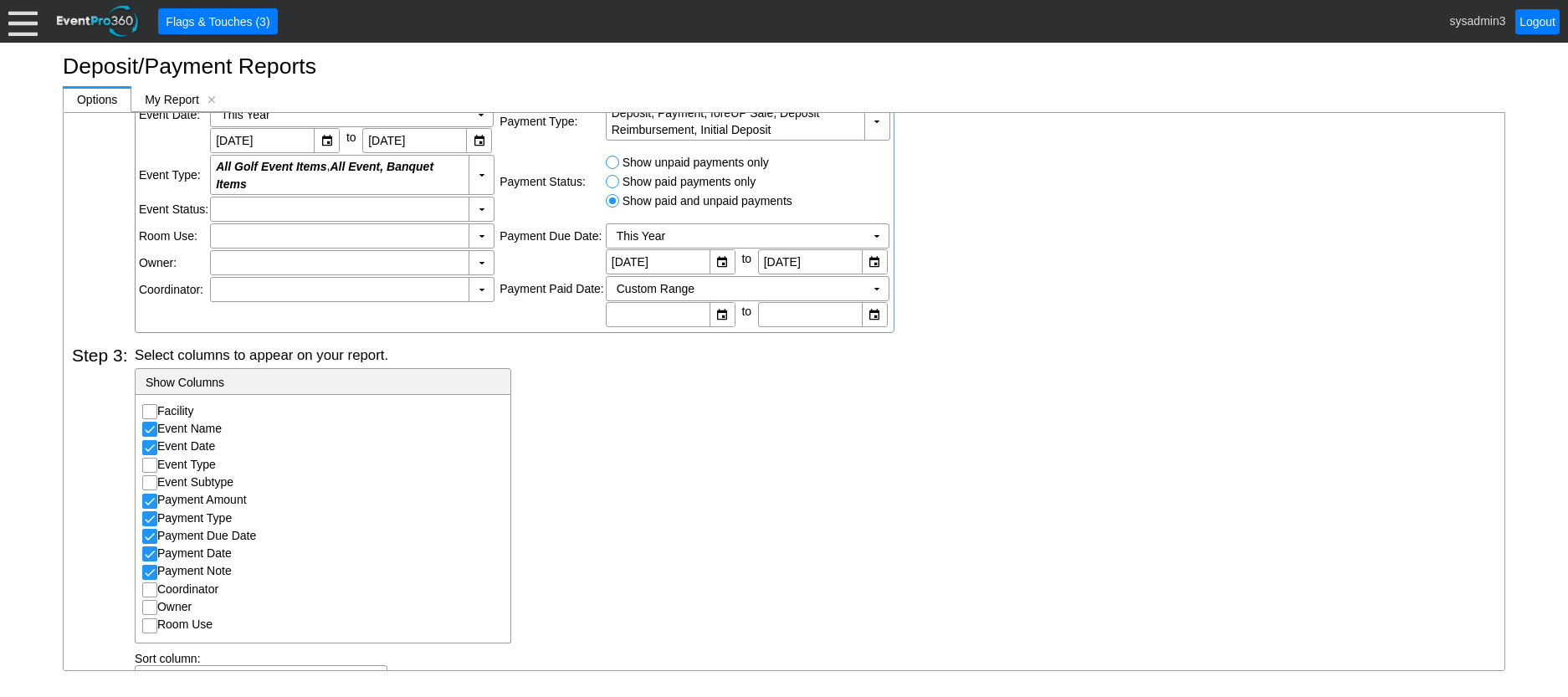
scroll to position [279, 0]
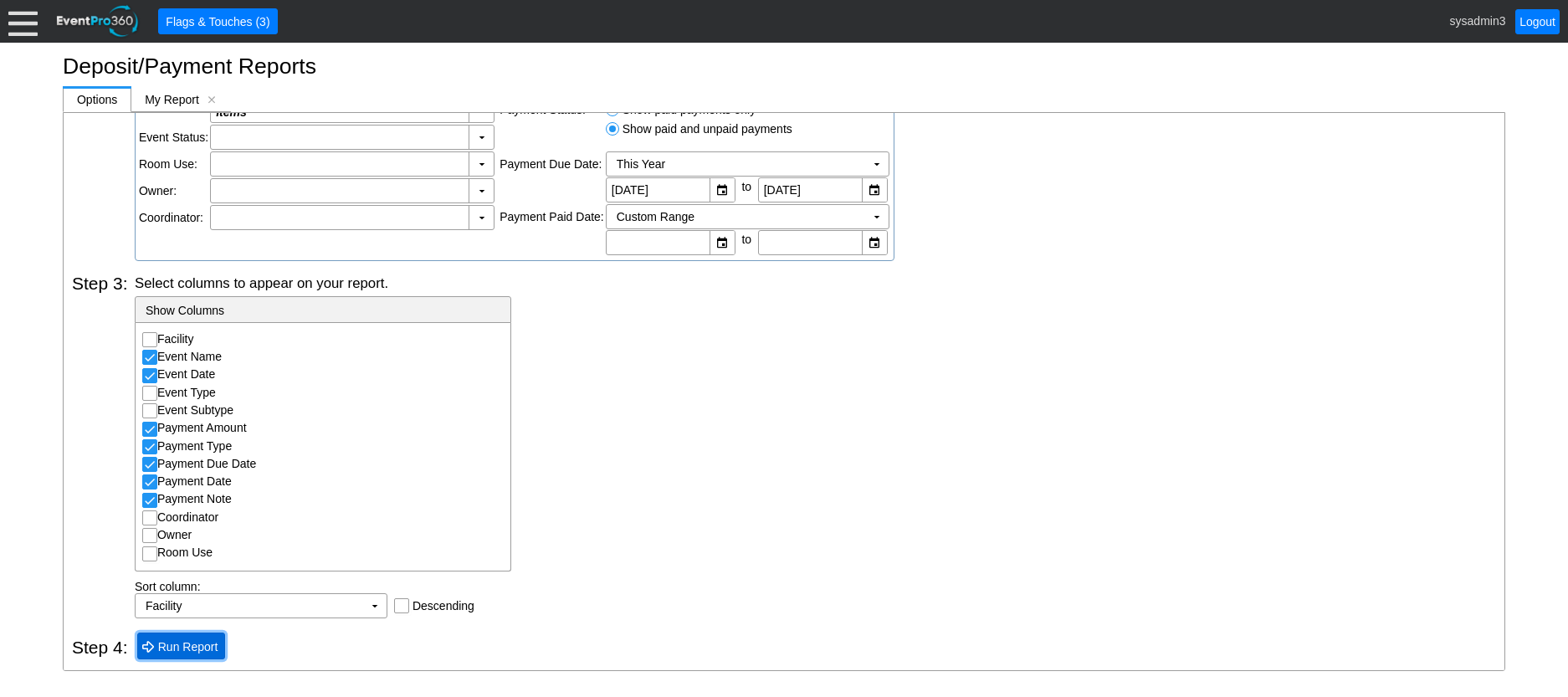
click at [178, 642] on span "Run Report" at bounding box center [188, 646] width 67 height 17
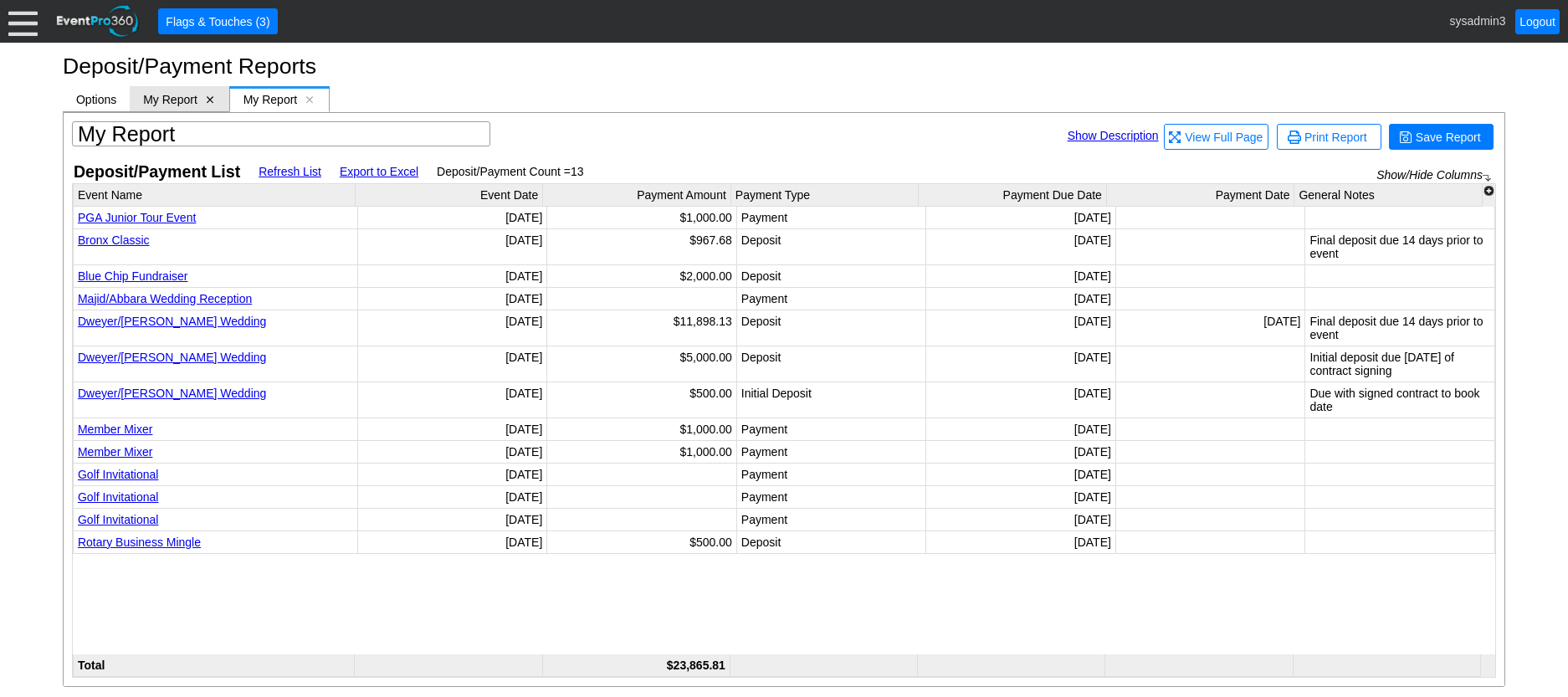
click at [210, 95] on span "[x]" at bounding box center [209, 99] width 11 height 11
click at [104, 101] on span "Options" at bounding box center [96, 99] width 40 height 13
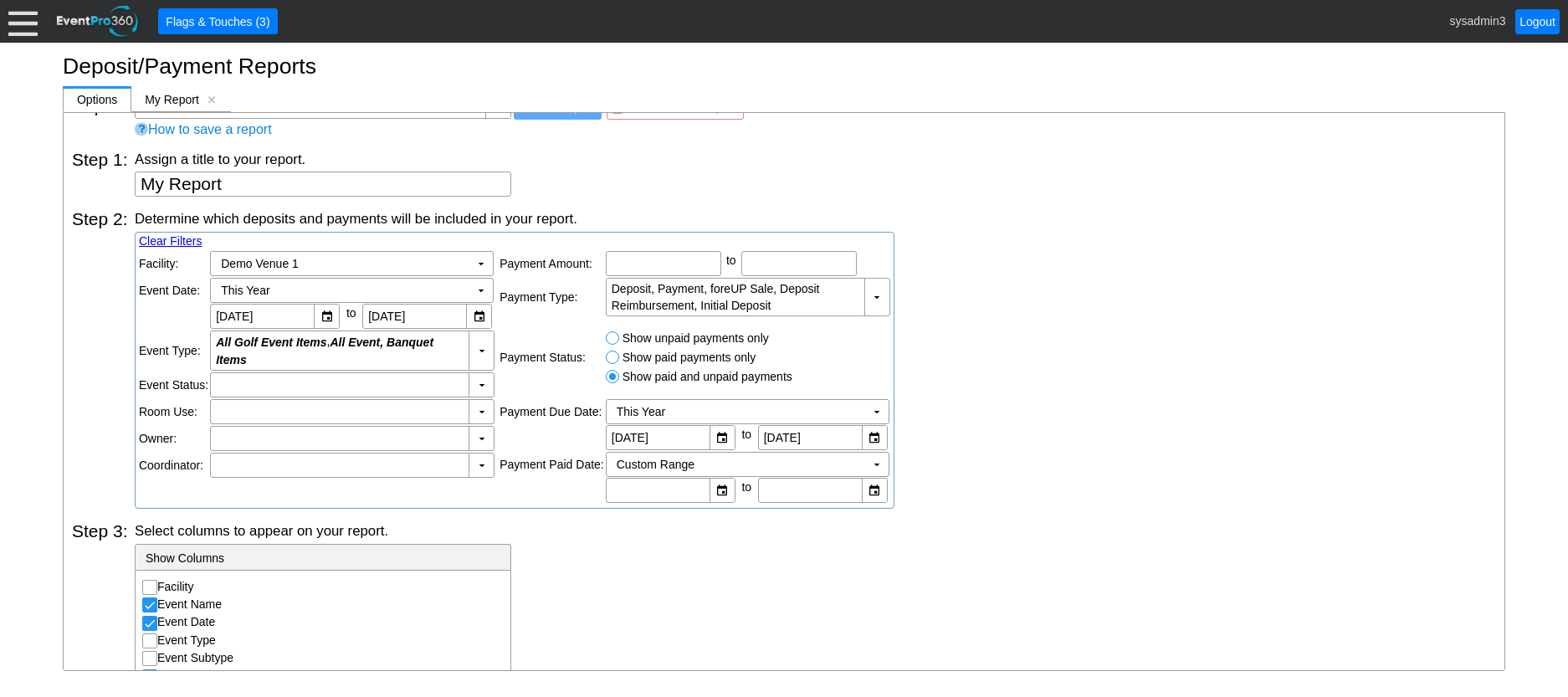
scroll to position [0, 0]
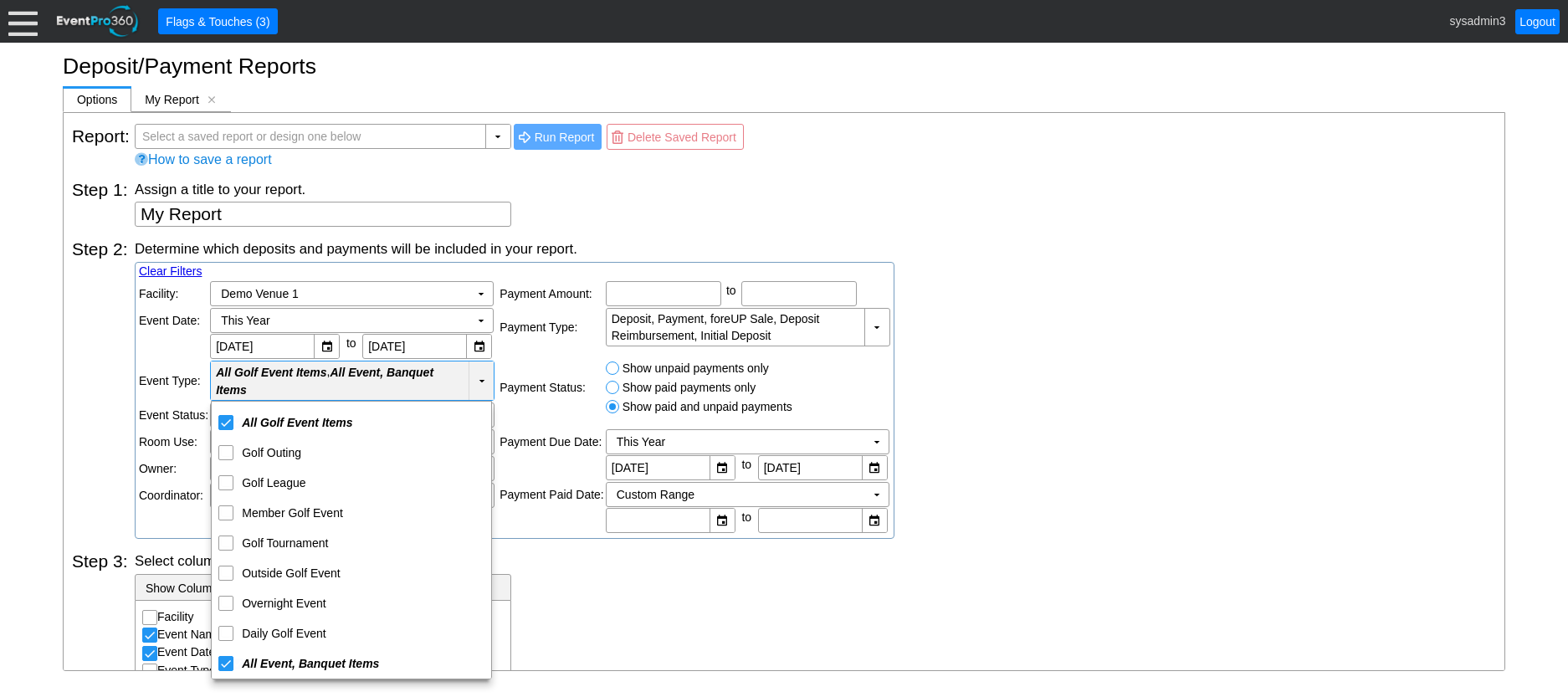
click at [476, 379] on td "▼" at bounding box center [481, 380] width 25 height 39
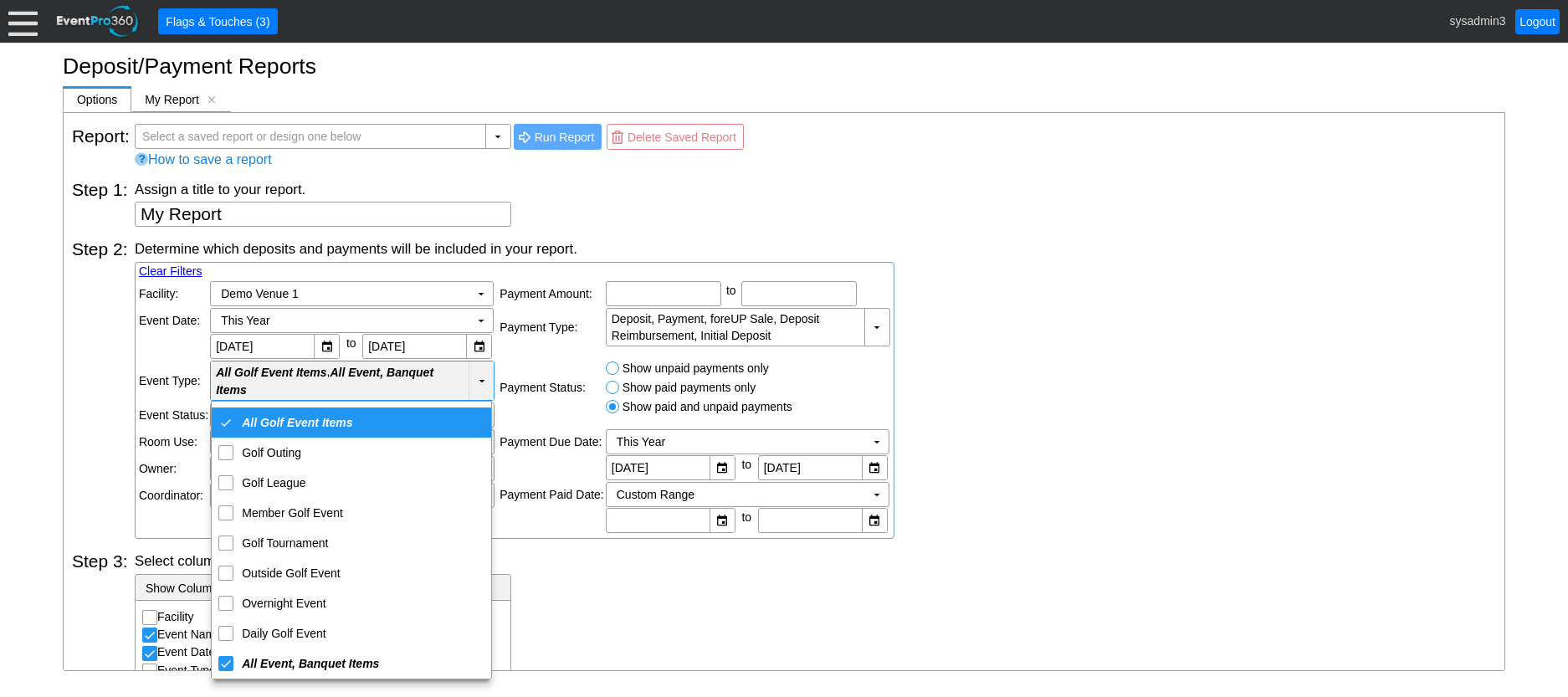
click at [224, 428] on div "<span class='gemsCheckedMultiSelectAllOption'>All Golf Event Items</span>" at bounding box center [226, 422] width 15 height 15
checkbox input "false"
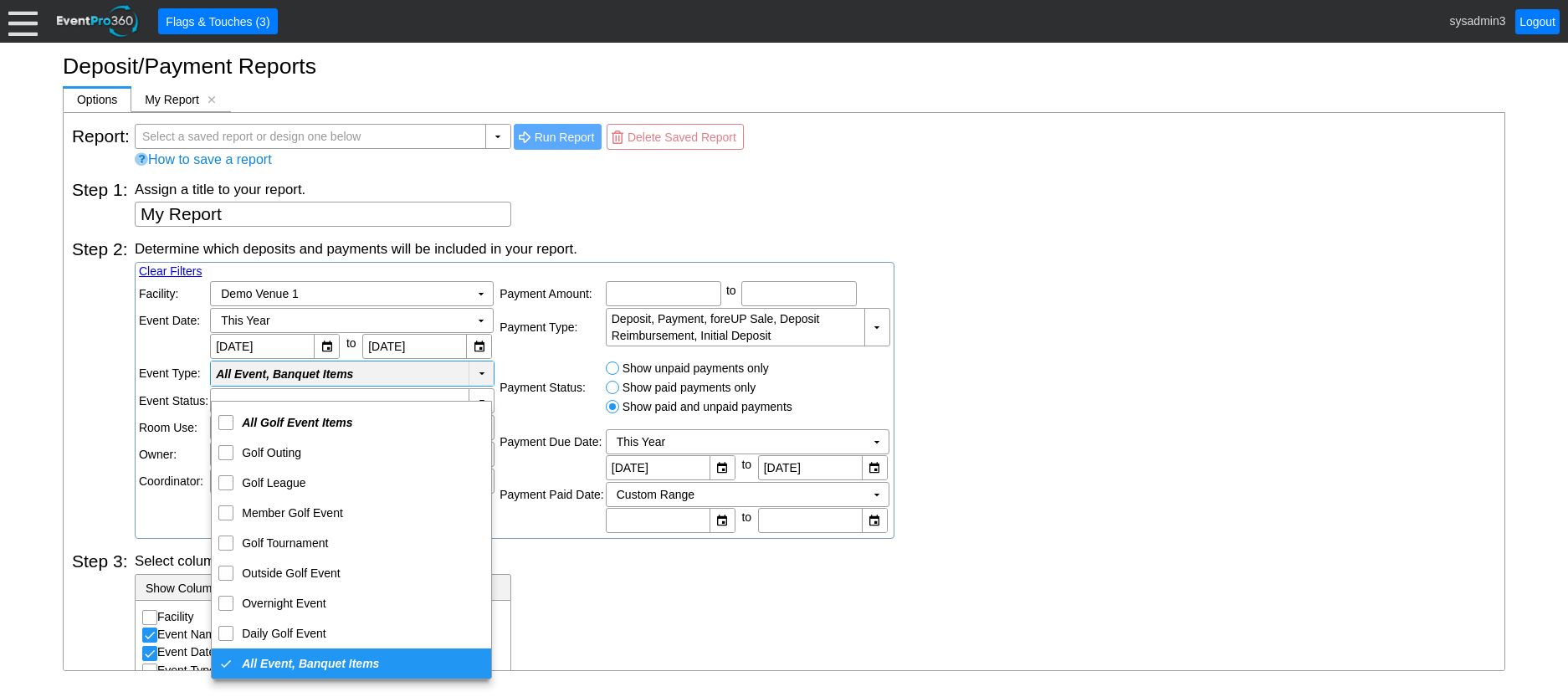
click at [229, 663] on div "<span class='gemsCheckedMultiSelectAllOption'>All Event, Banquet Items</span>" at bounding box center [226, 663] width 15 height 15
checkbox input "false"
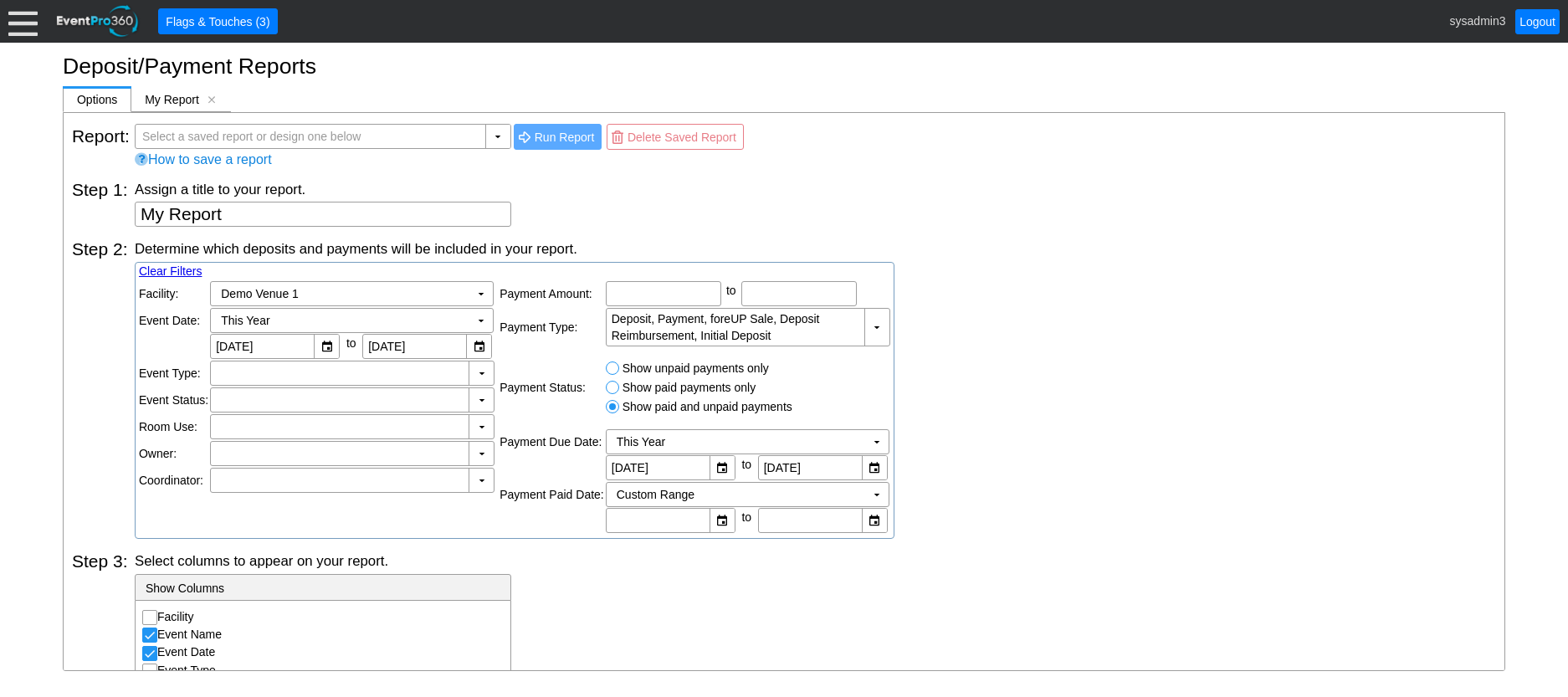
click at [1091, 482] on div "Determine which deposits and payments will be included in your report. Clear Fi…" at bounding box center [815, 389] width 1362 height 300
click at [314, 394] on div at bounding box center [339, 400] width 251 height 17
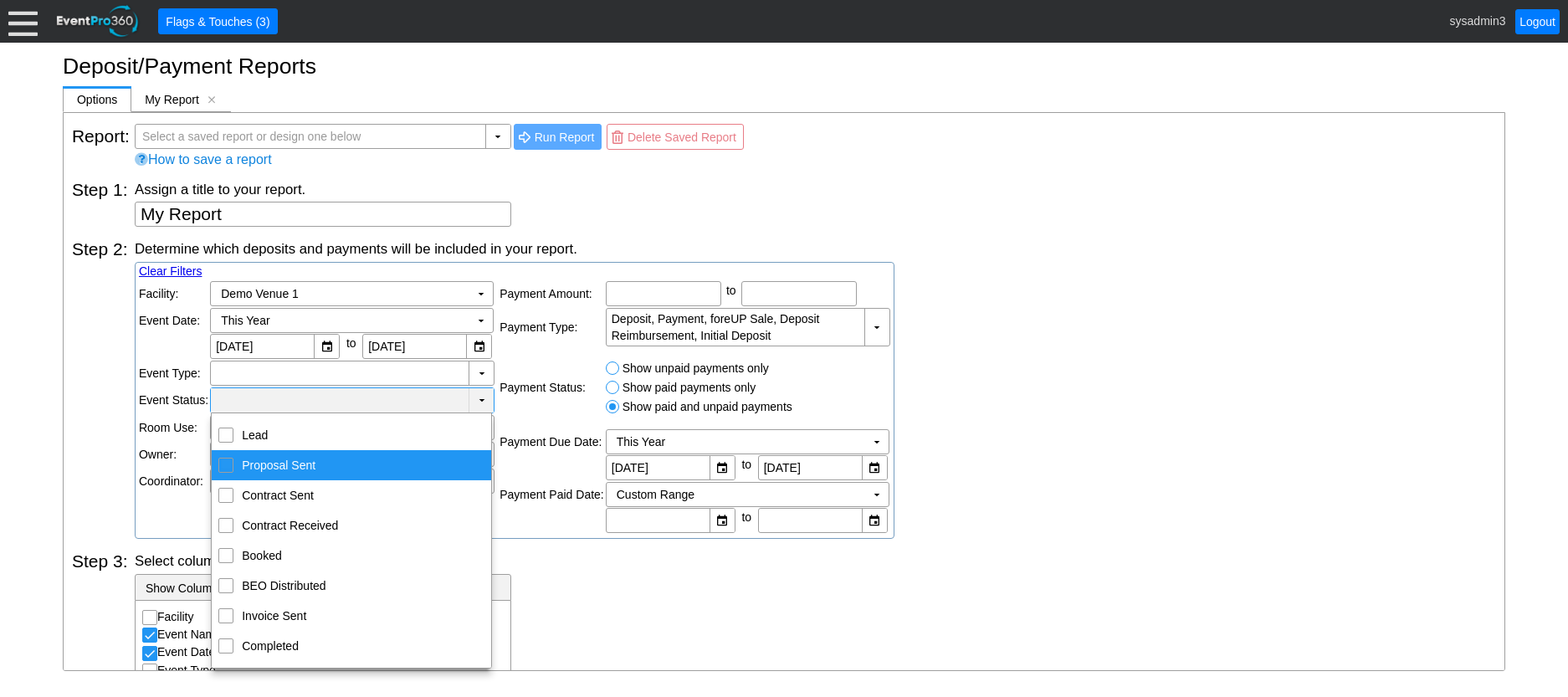
click at [84, 368] on div "Step 2: Determine which deposits and payments will be included in your report. …" at bounding box center [784, 382] width 1425 height 312
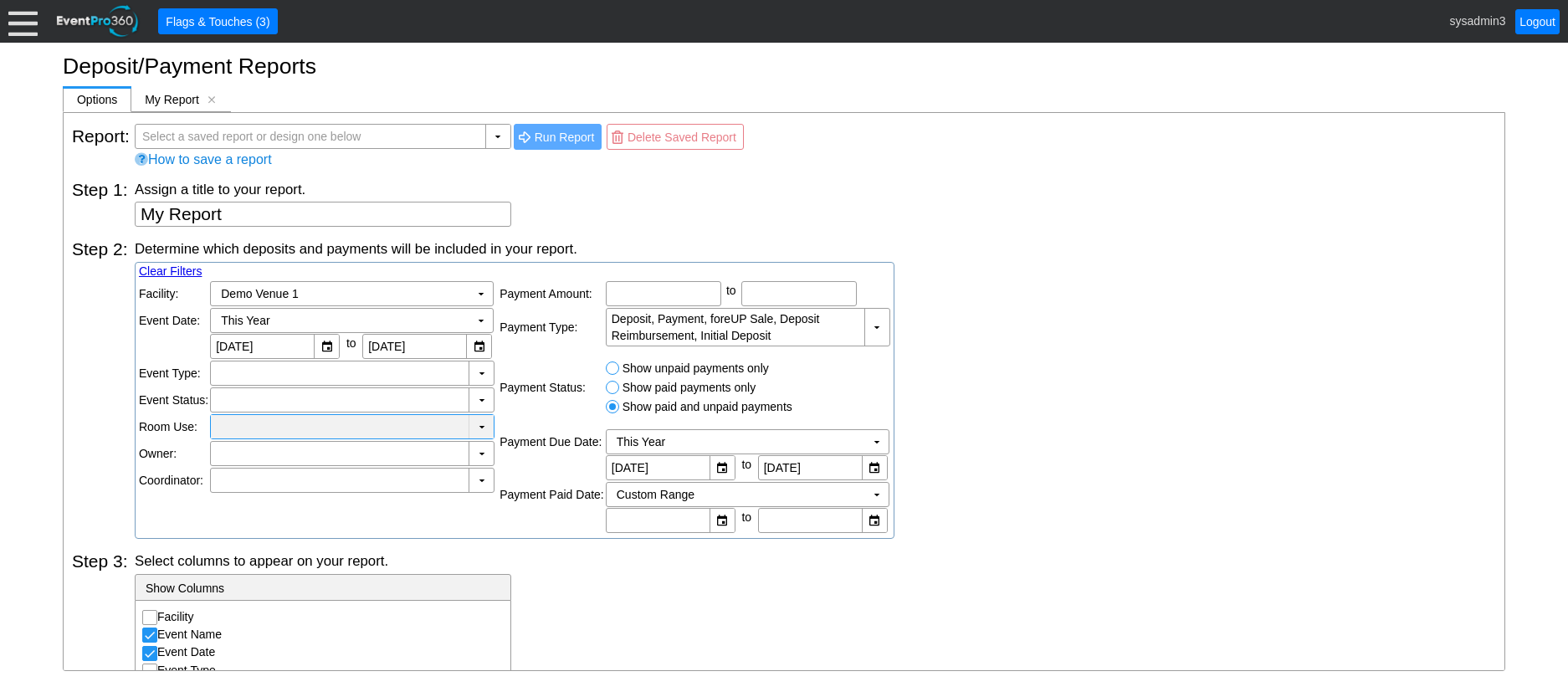
click at [230, 429] on div at bounding box center [339, 426] width 251 height 17
click at [87, 321] on div "Step 2: Determine which deposits and payments will be included in your report. …" at bounding box center [784, 382] width 1425 height 312
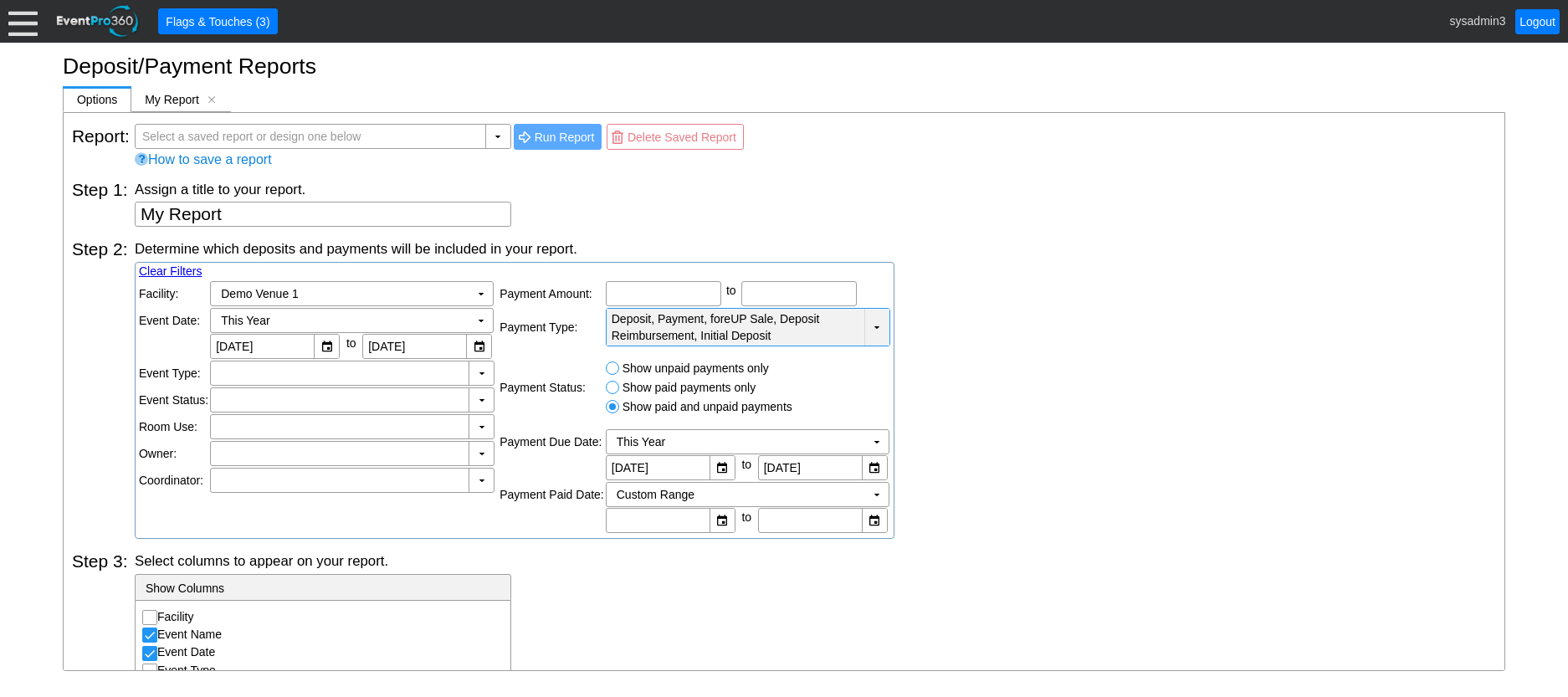
click at [874, 330] on td "▼" at bounding box center [877, 327] width 25 height 37
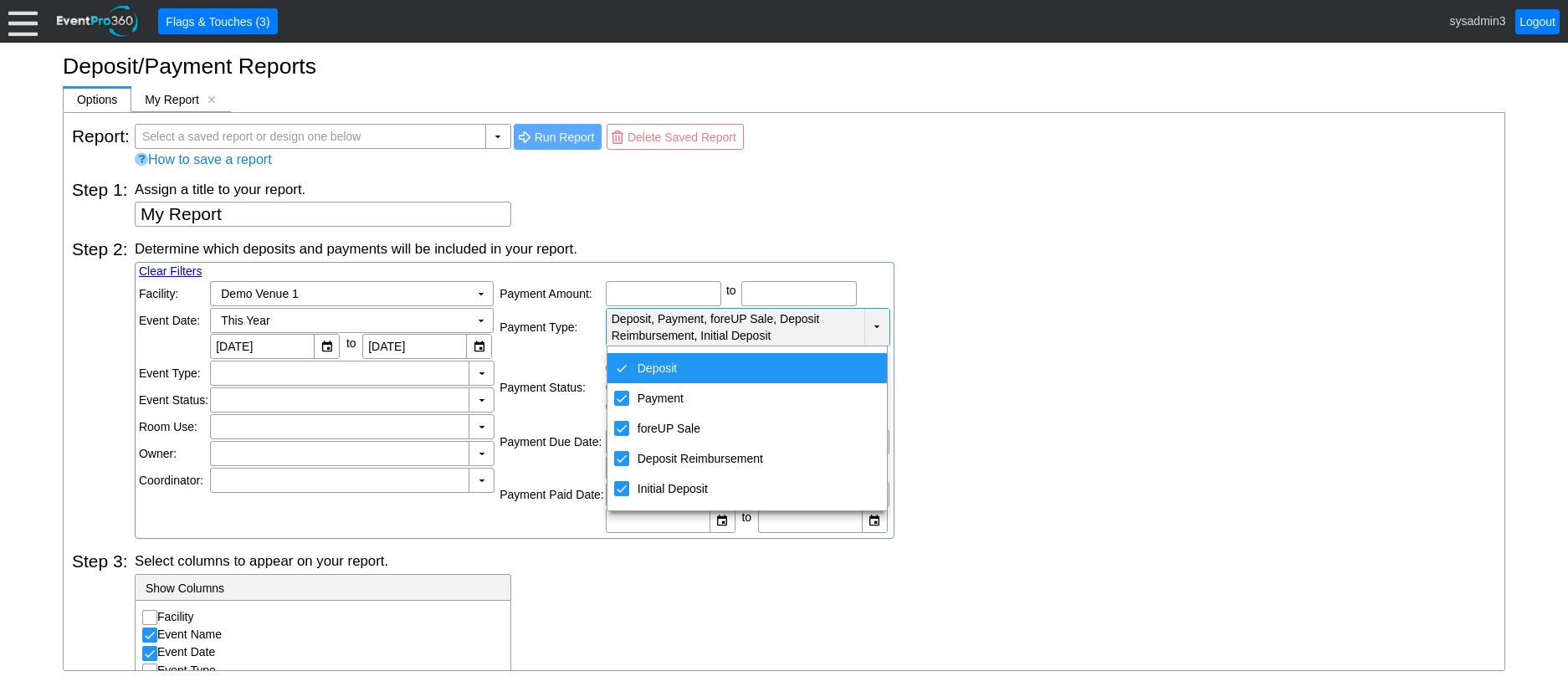
click at [624, 366] on div "Deposit" at bounding box center [621, 367] width 15 height 15
checkbox input "false"
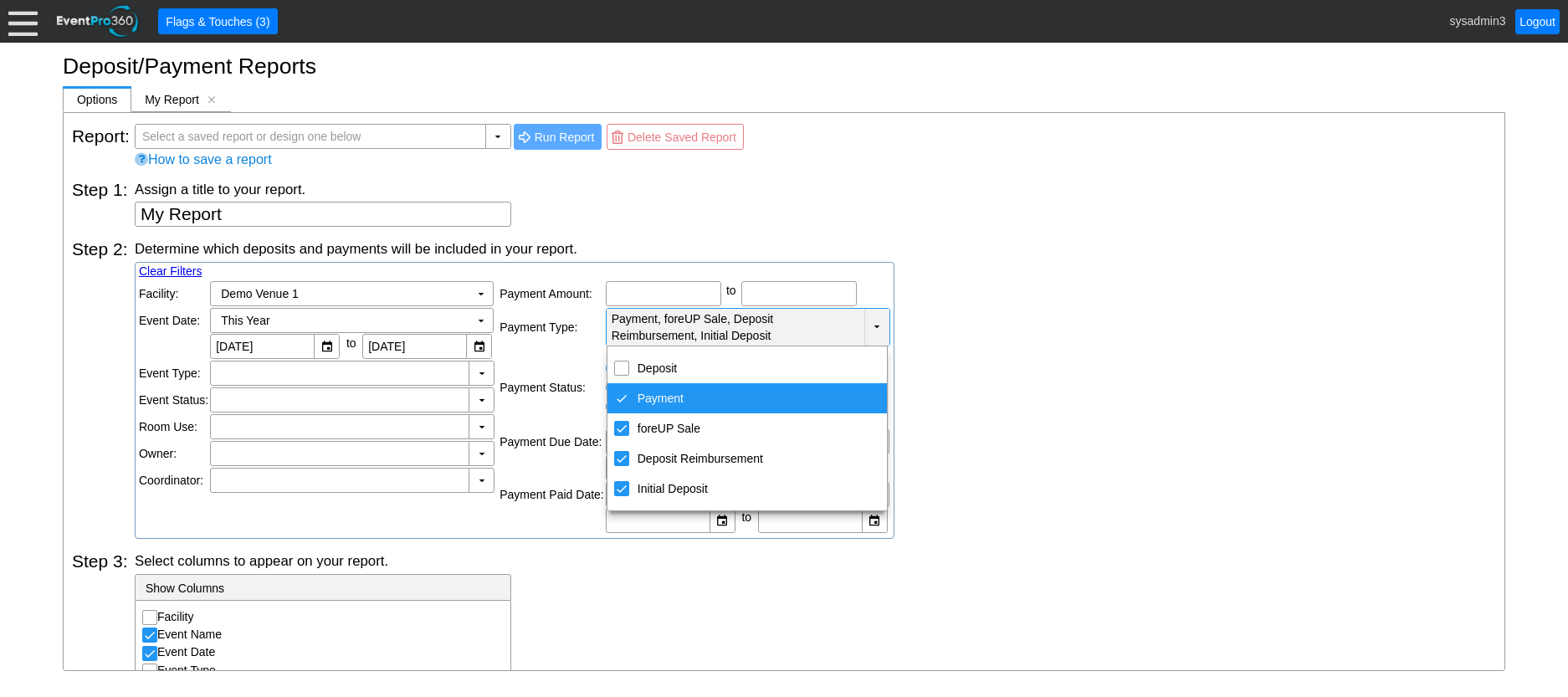
click at [623, 394] on div "Payment" at bounding box center [621, 398] width 15 height 15
checkbox input "false"
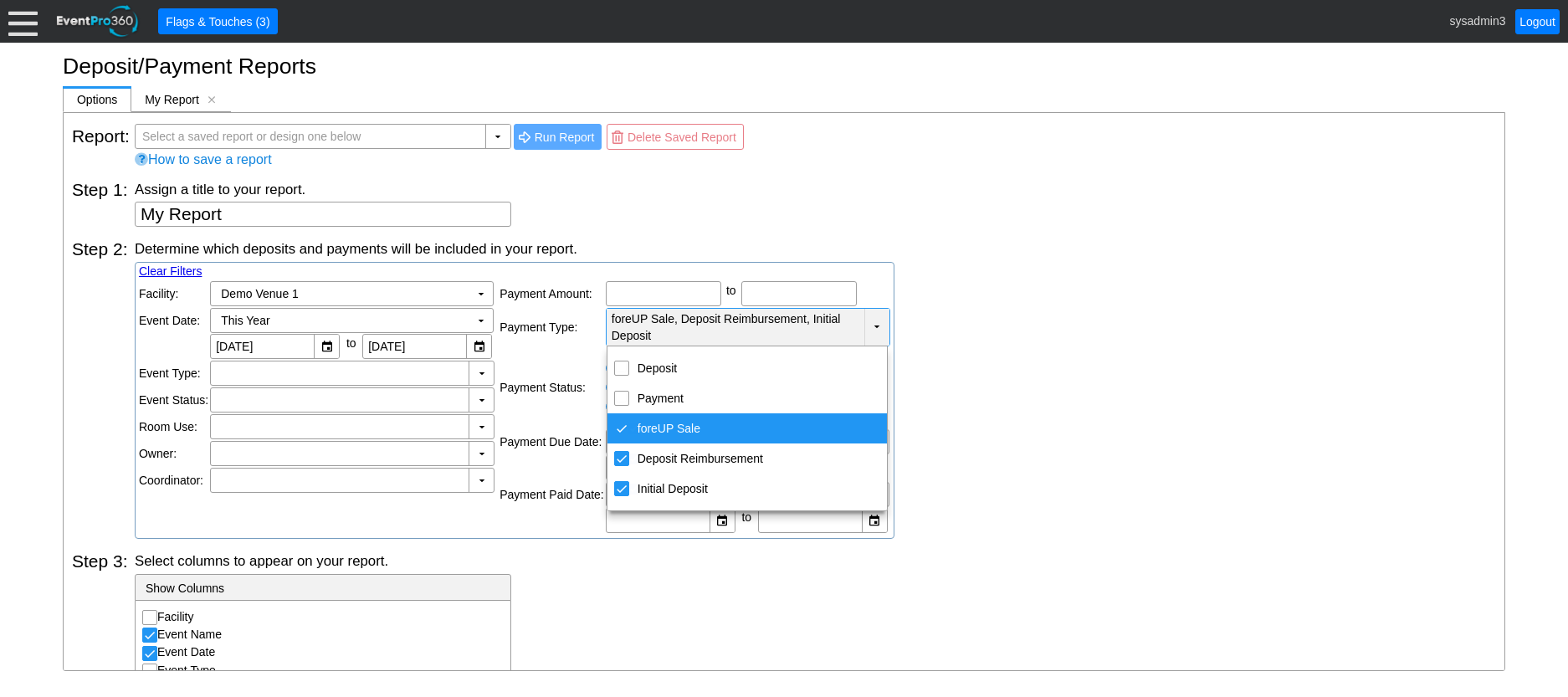
click at [629, 427] on input "foreUP Sale" at bounding box center [634, 429] width 10 height 10
checkbox input "false"
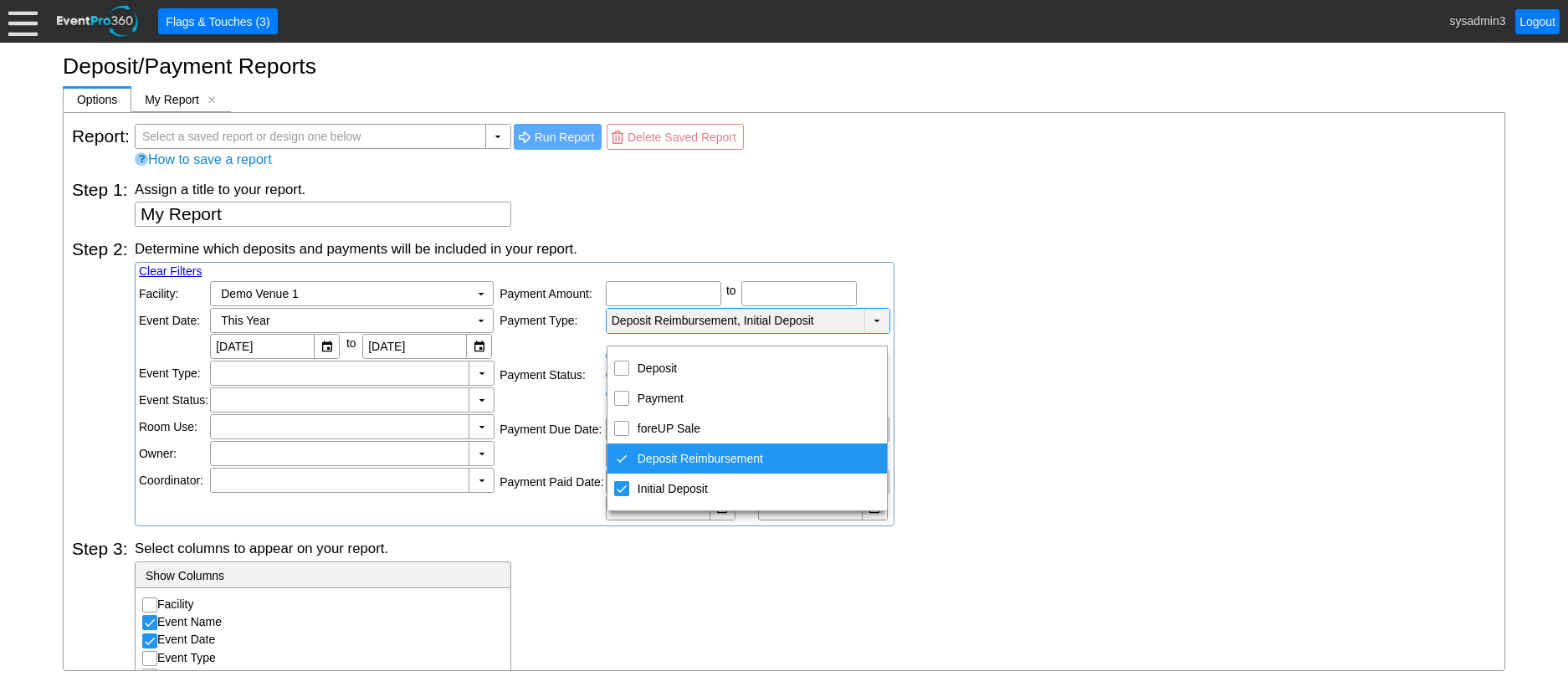
drag, startPoint x: 629, startPoint y: 448, endPoint x: 629, endPoint y: 465, distance: 17.0
click at [629, 449] on td "Deposit Reimbursement" at bounding box center [622, 458] width 29 height 30
checkbox input "false"
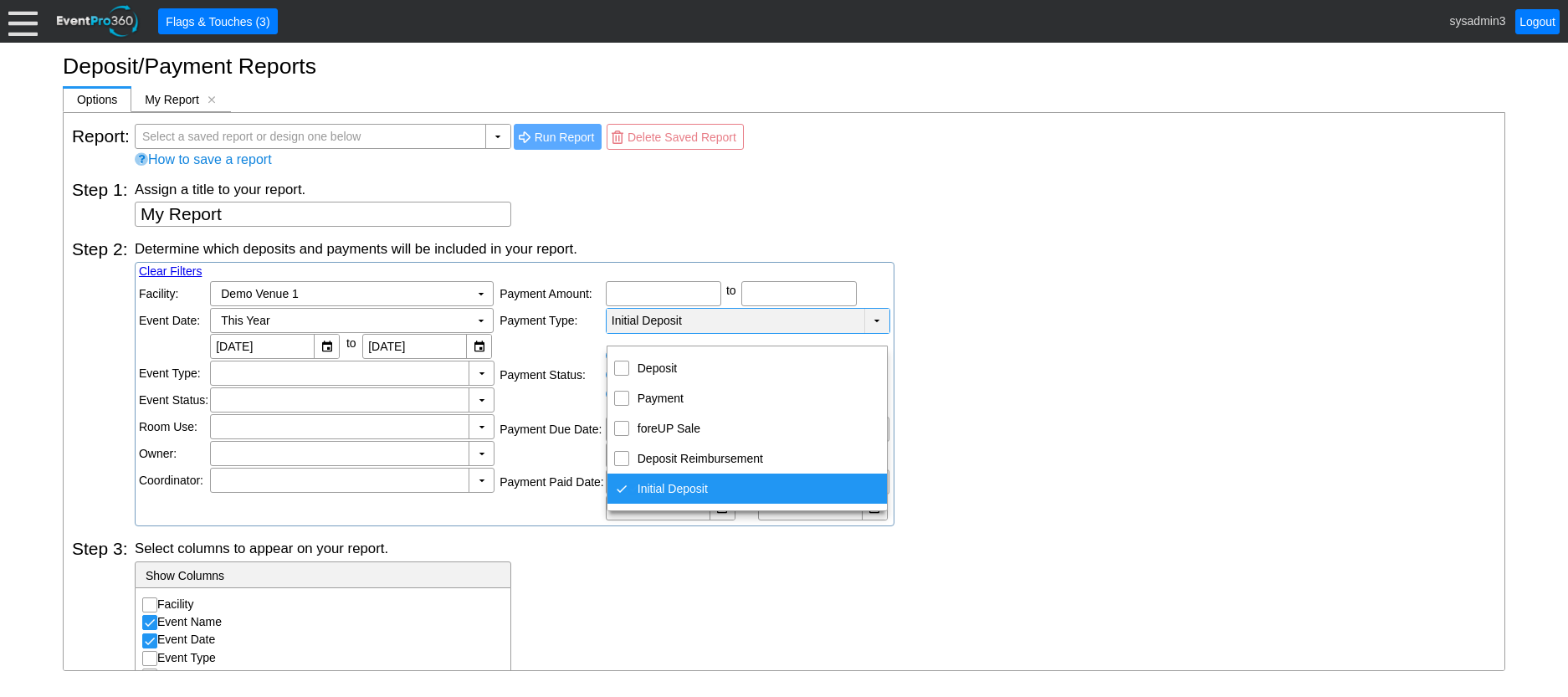
click at [631, 482] on td "Initial Deposit" at bounding box center [622, 489] width 29 height 30
checkbox input "false"
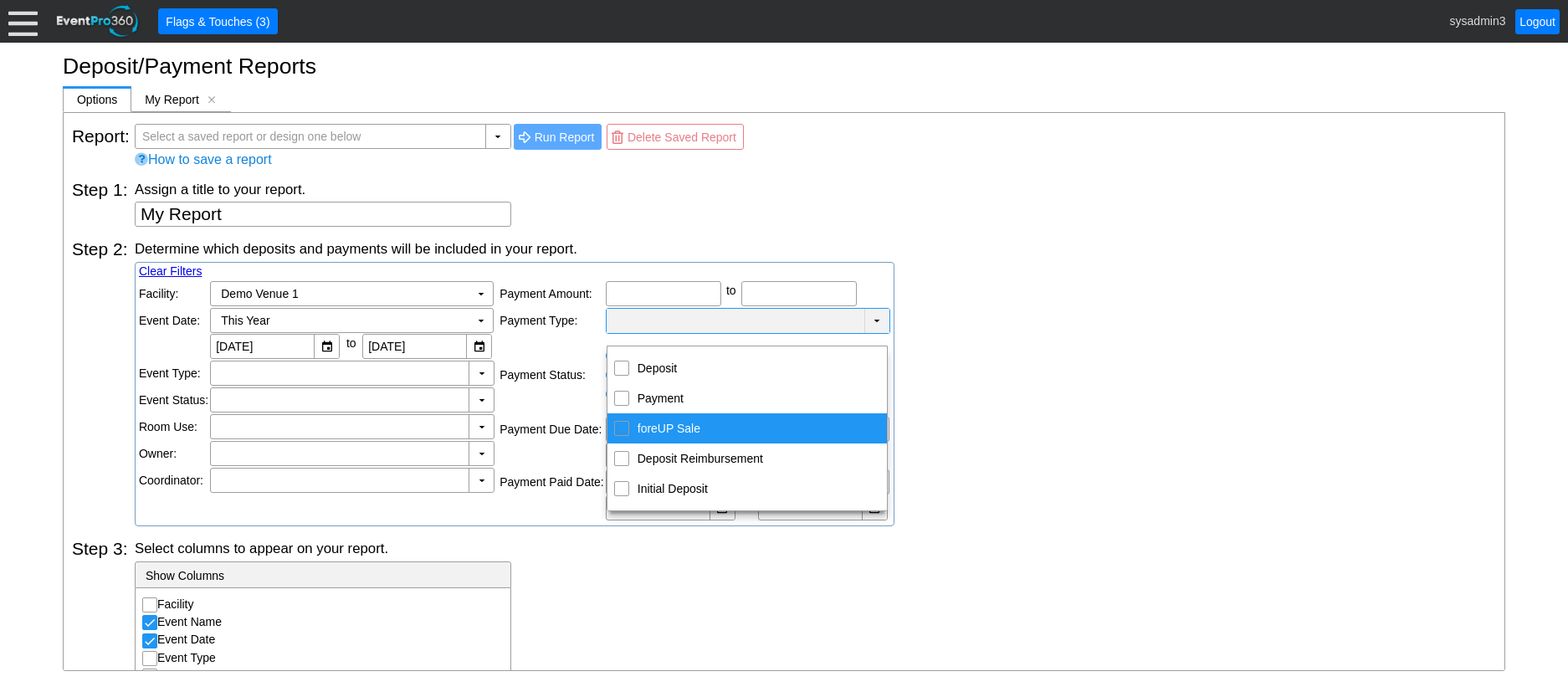
drag, startPoint x: 1108, startPoint y: 395, endPoint x: 1102, endPoint y: 379, distance: 17.1
click at [1109, 395] on div "Determine which deposits and payments will be included in your report. Clear Fi…" at bounding box center [815, 383] width 1362 height 287
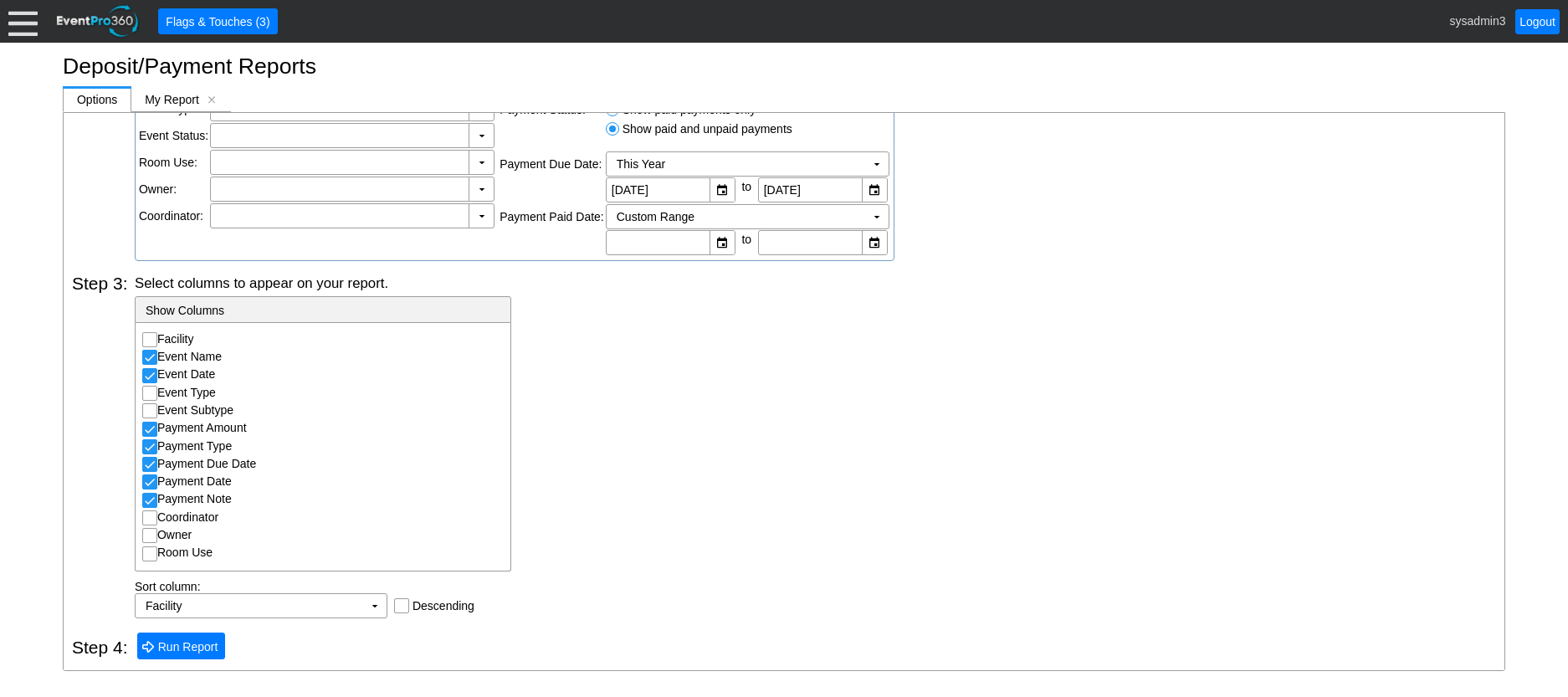
scroll to position [265, 0]
click at [150, 336] on input "Facility" at bounding box center [151, 341] width 17 height 17
checkbox input "true"
click at [202, 649] on span "Run Report" at bounding box center [188, 646] width 67 height 17
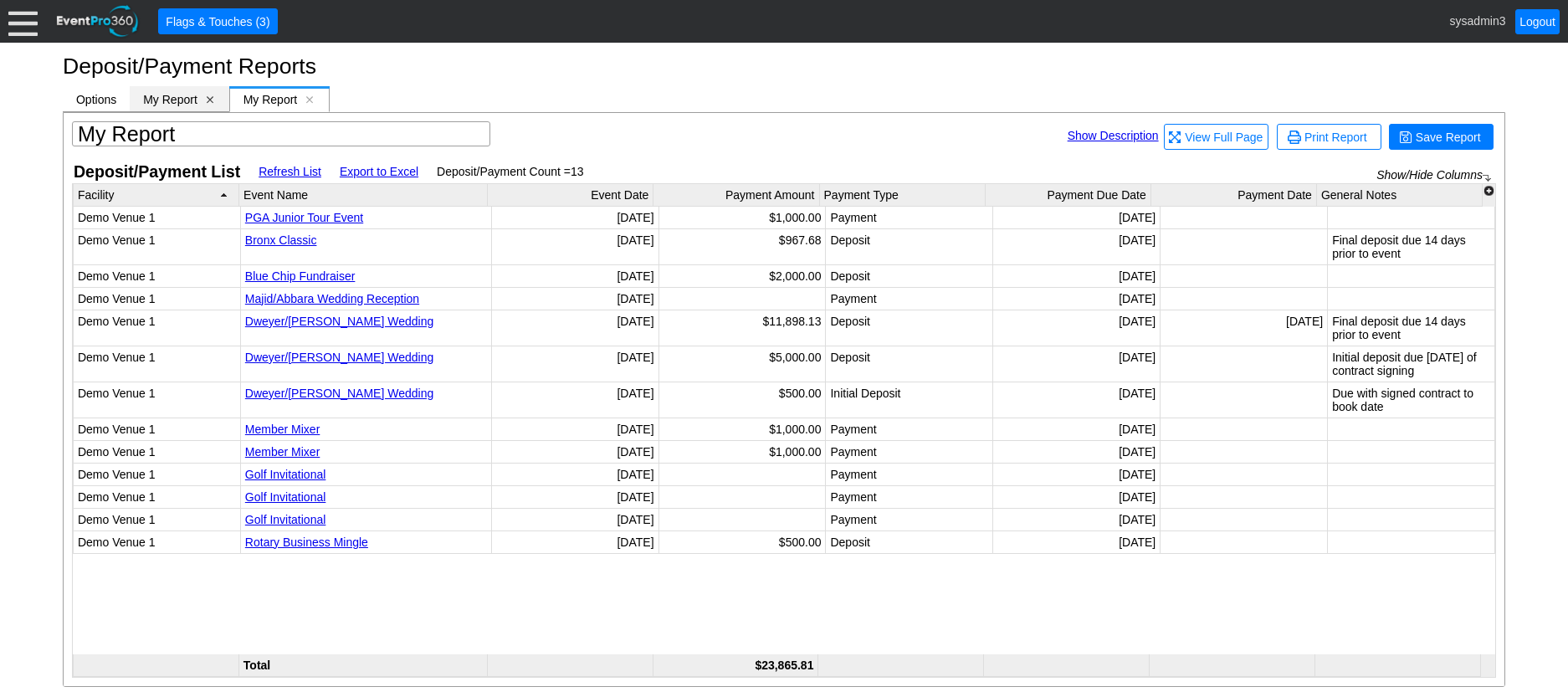
click at [212, 97] on span "[x]" at bounding box center [209, 99] width 11 height 11
click at [89, 94] on span "Options" at bounding box center [96, 99] width 40 height 13
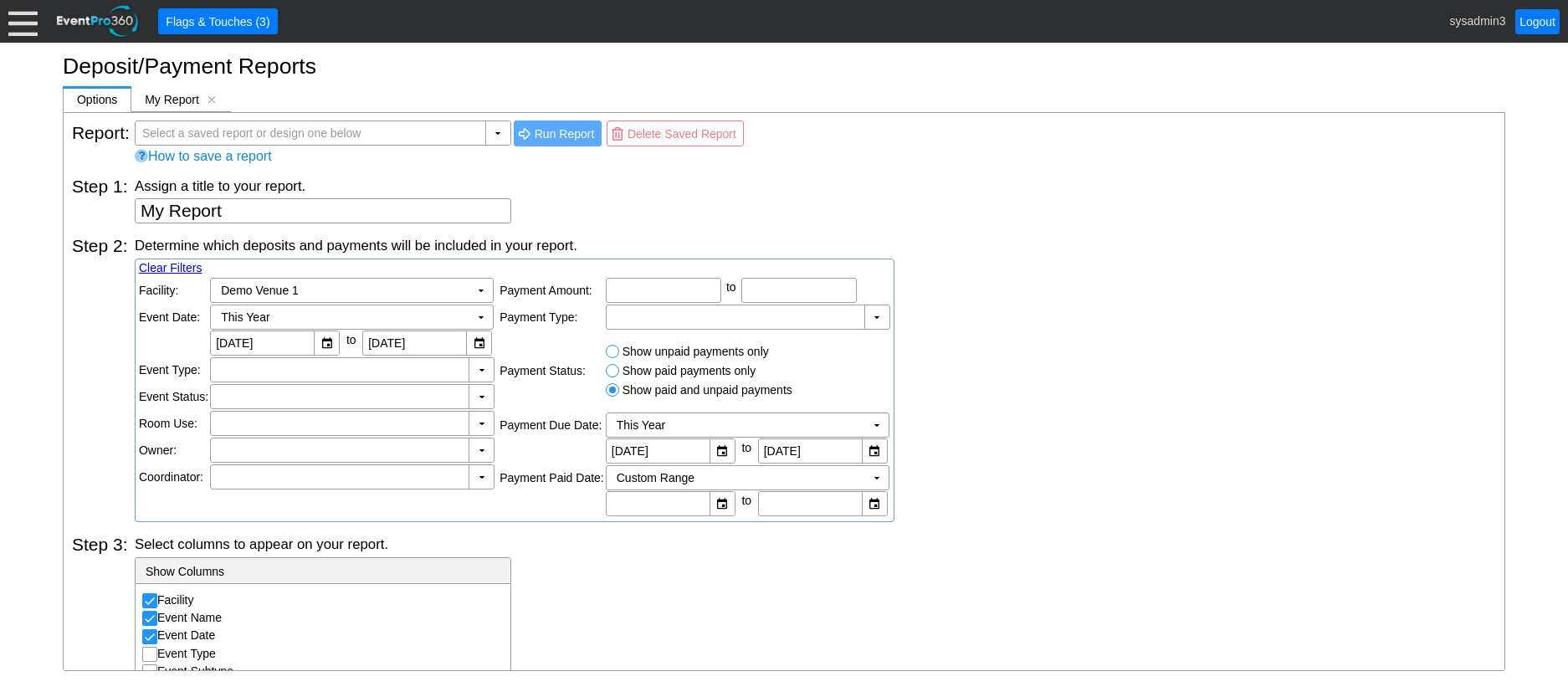
scroll to position [0, 0]
drag, startPoint x: 230, startPoint y: 214, endPoint x: 98, endPoint y: 215, distance: 132.0
click at [98, 215] on div "Step 1: Assign a title to your report. My Report" at bounding box center [784, 197] width 1425 height 59
type textarea "Paid and Unpaid Paymants"
click at [700, 289] on input "text" at bounding box center [664, 293] width 104 height 24
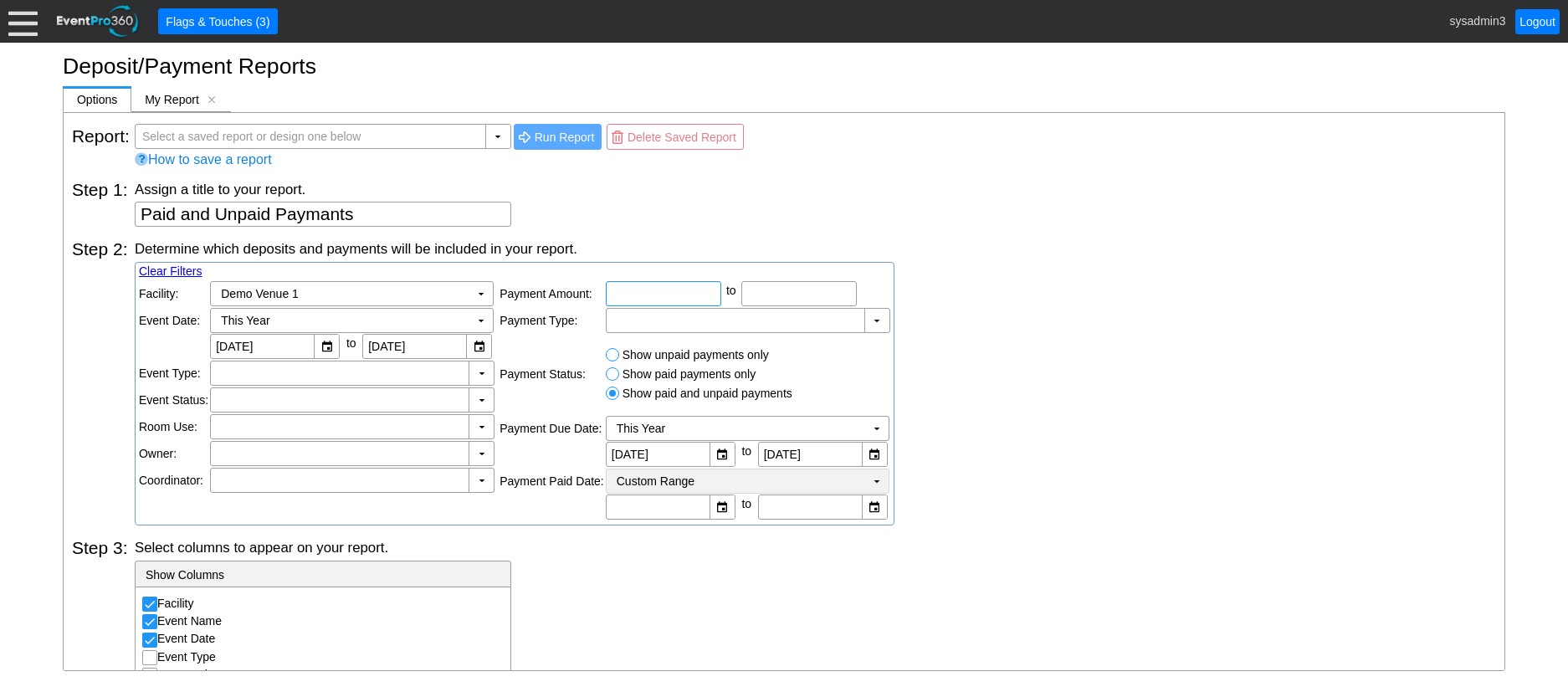
click at [766, 478] on td "Custom Range Χ" at bounding box center [736, 481] width 259 height 24
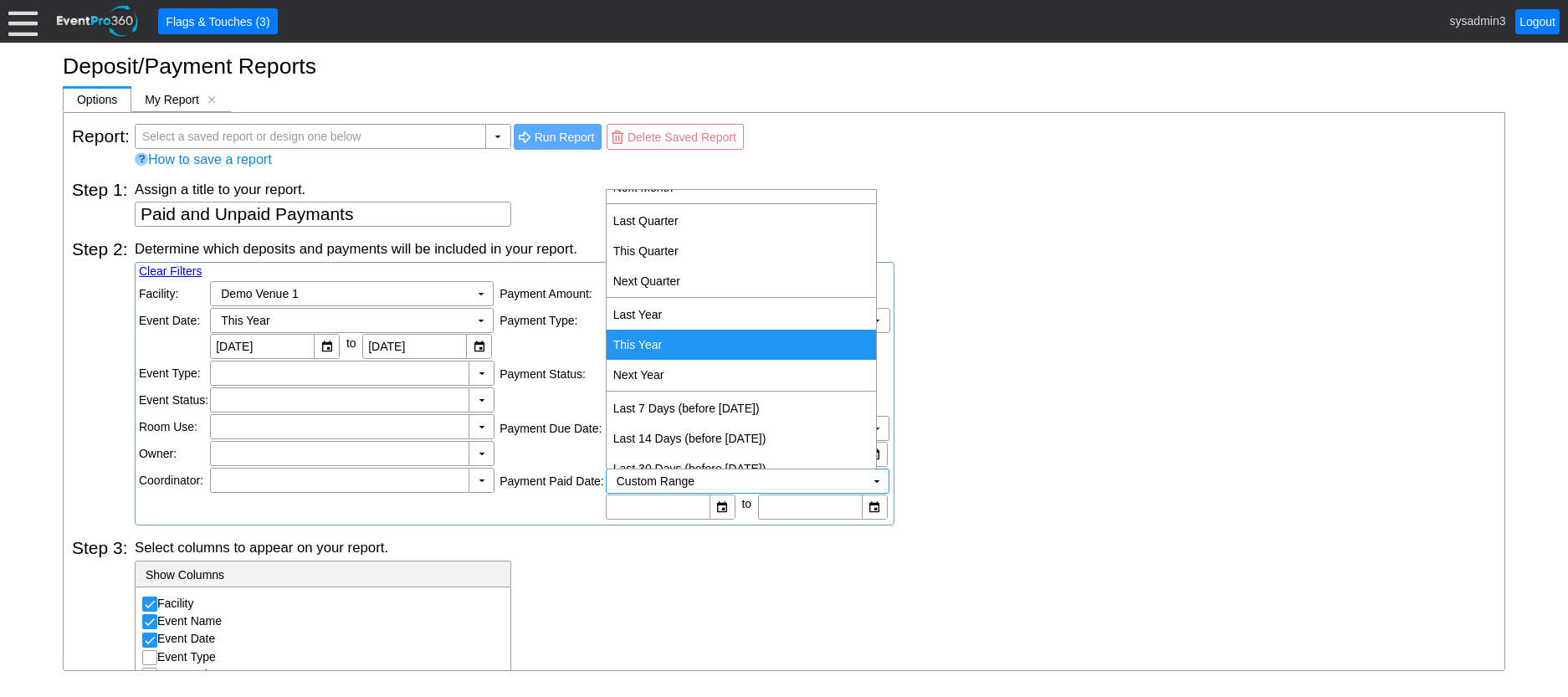
scroll to position [335, 0]
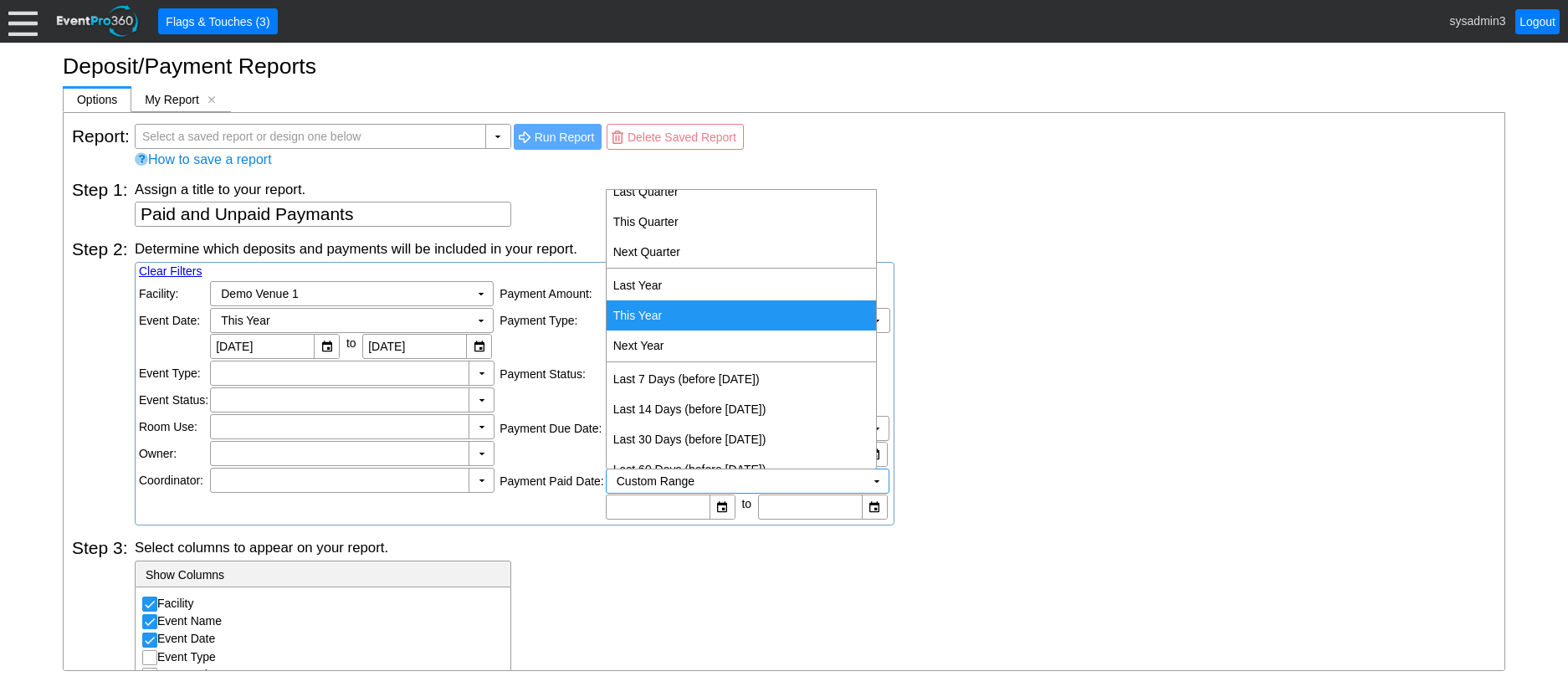
click at [659, 317] on td "This Year" at bounding box center [742, 316] width 269 height 30
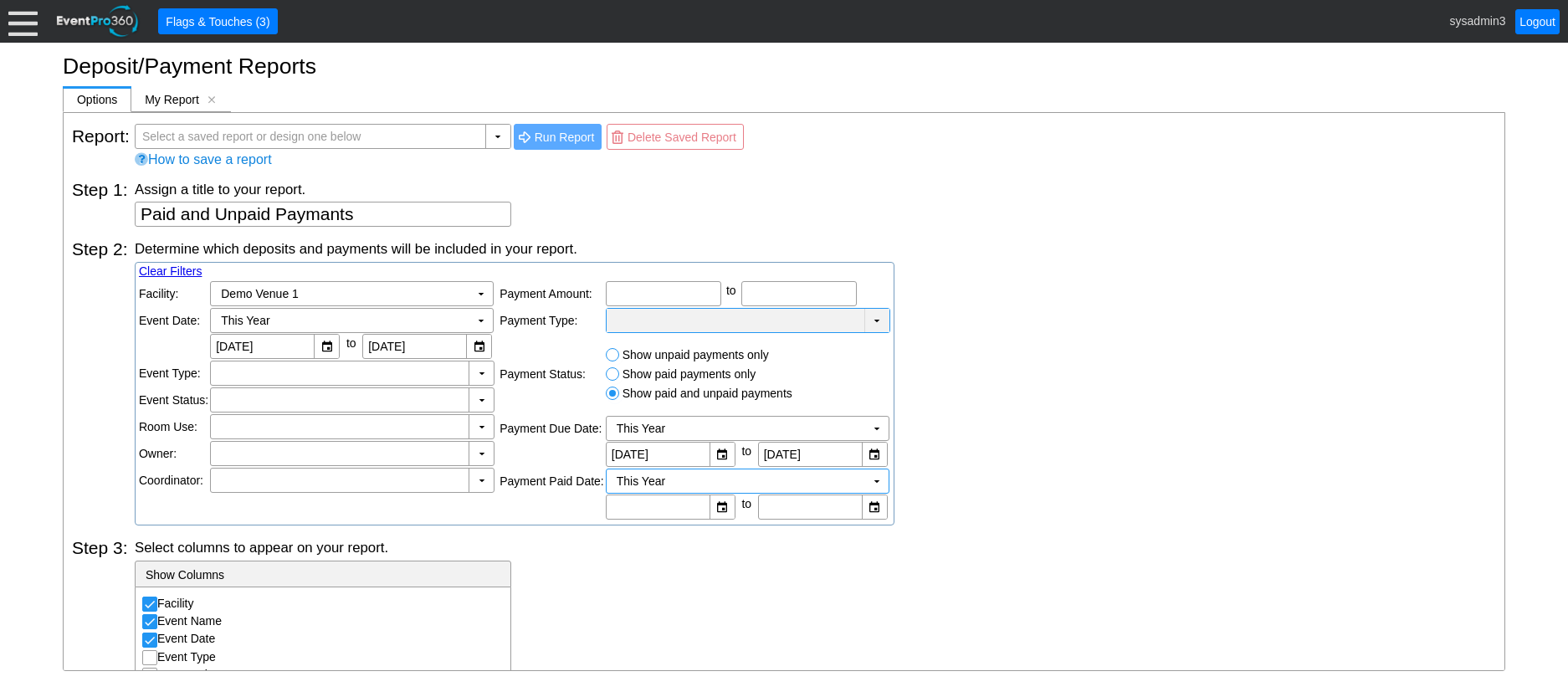
type input "[DATE]"
click at [1030, 361] on div "Determine which deposits and payments will be included in your report. Clear Fi…" at bounding box center [815, 382] width 1362 height 286
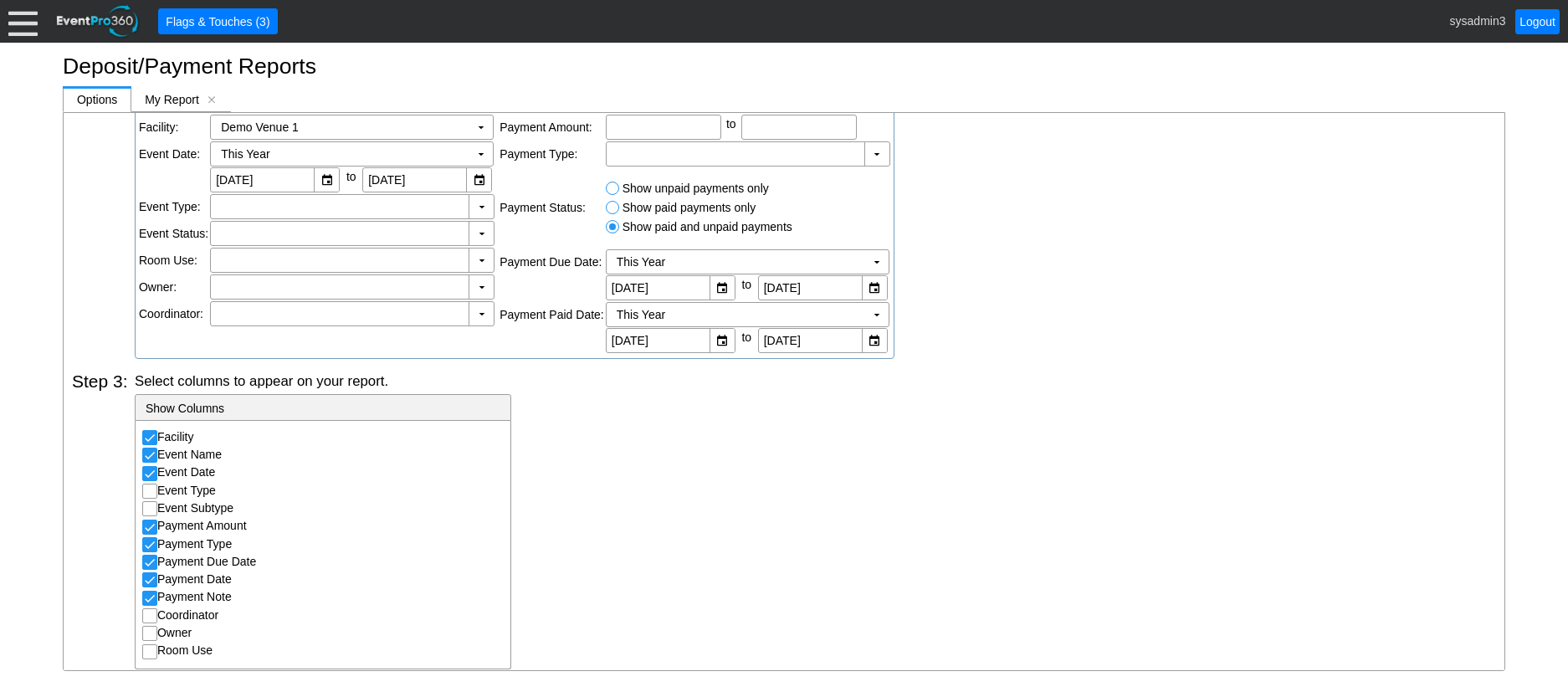
scroll to position [265, 0]
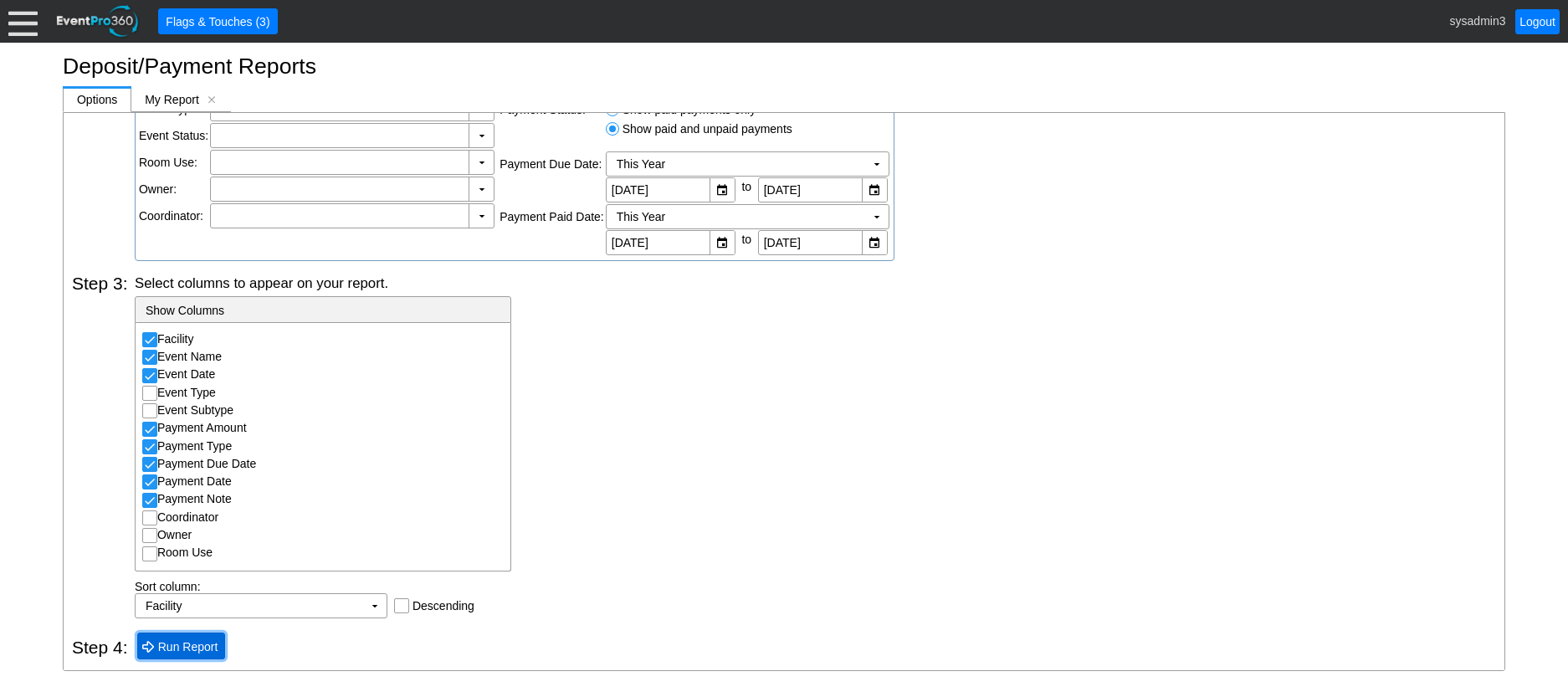
click at [189, 649] on span "Run Report" at bounding box center [188, 646] width 67 height 17
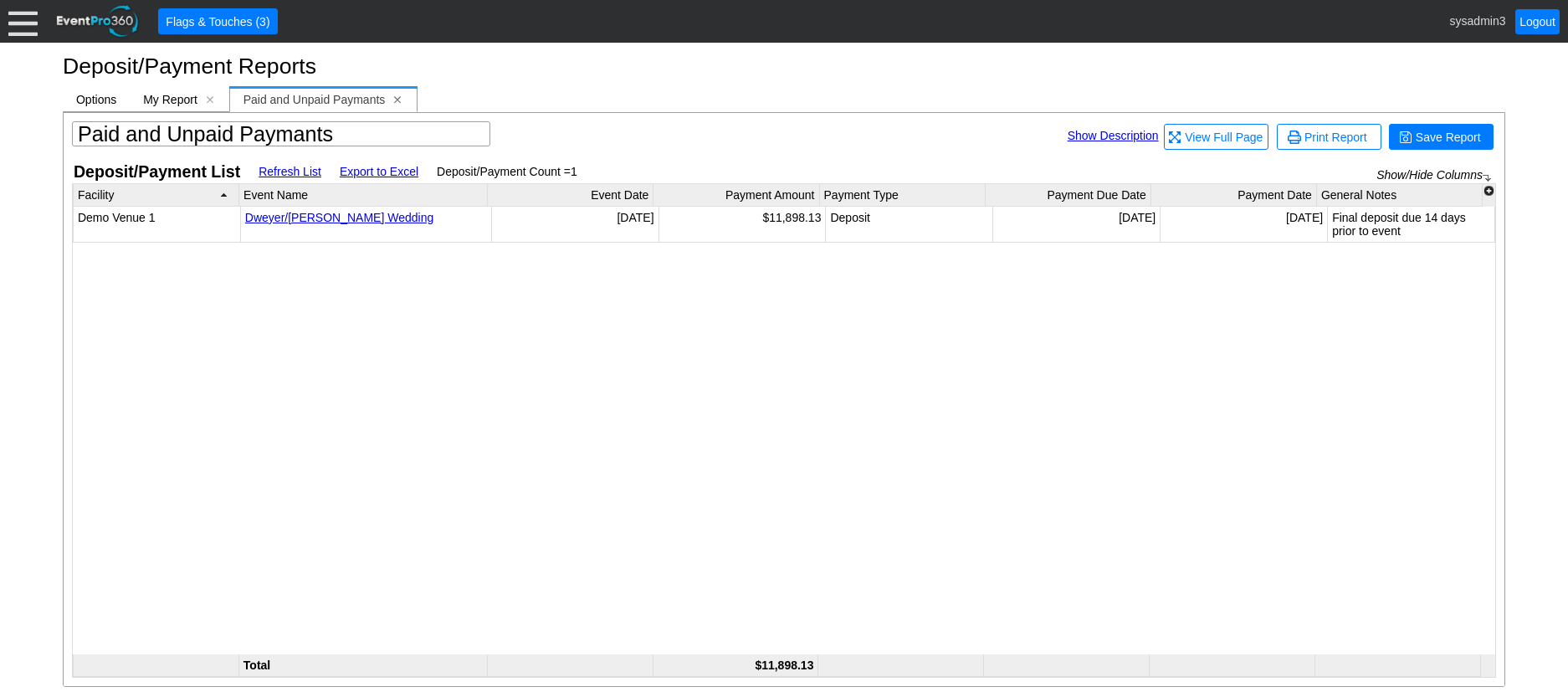
click at [398, 100] on span "[x]" at bounding box center [397, 99] width 11 height 11
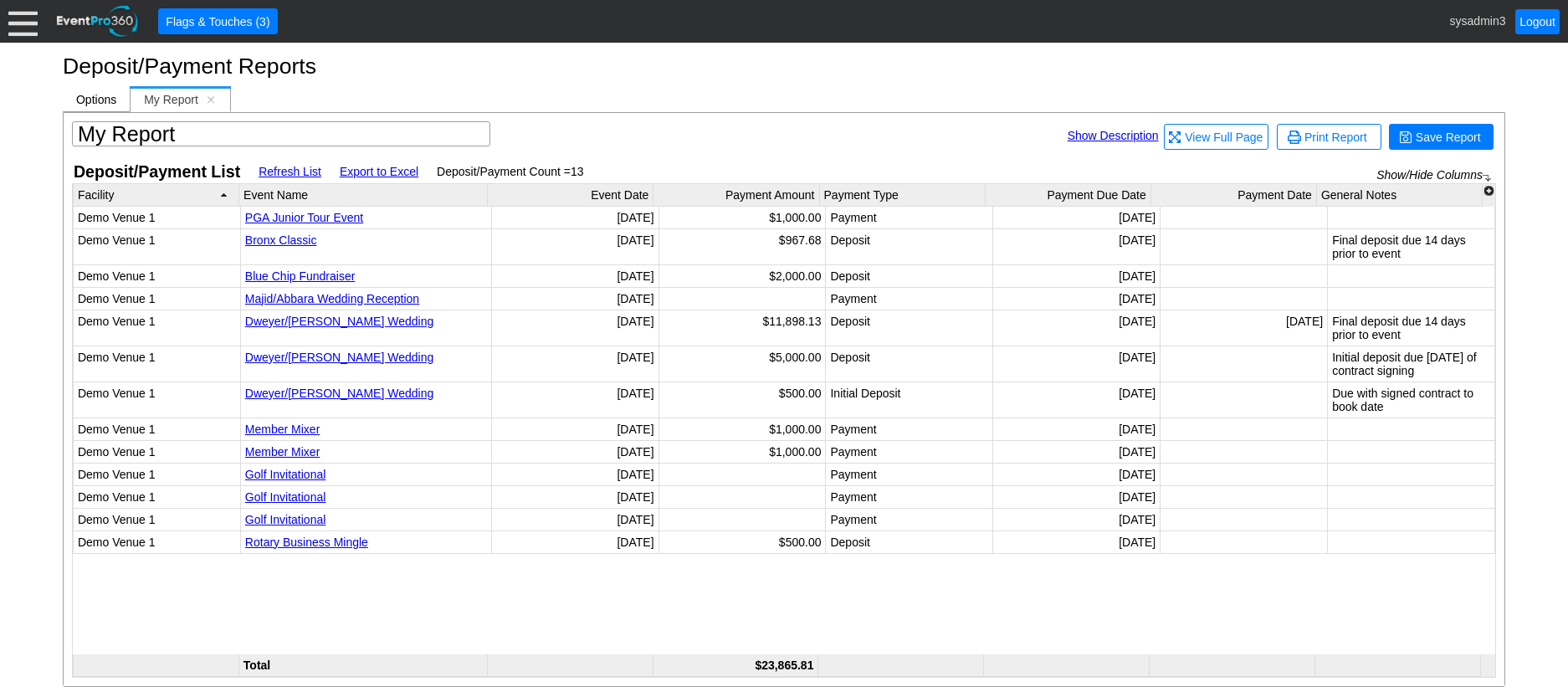
click at [163, 101] on span "My Report" at bounding box center [171, 99] width 54 height 13
click at [96, 100] on span "Options" at bounding box center [96, 99] width 40 height 13
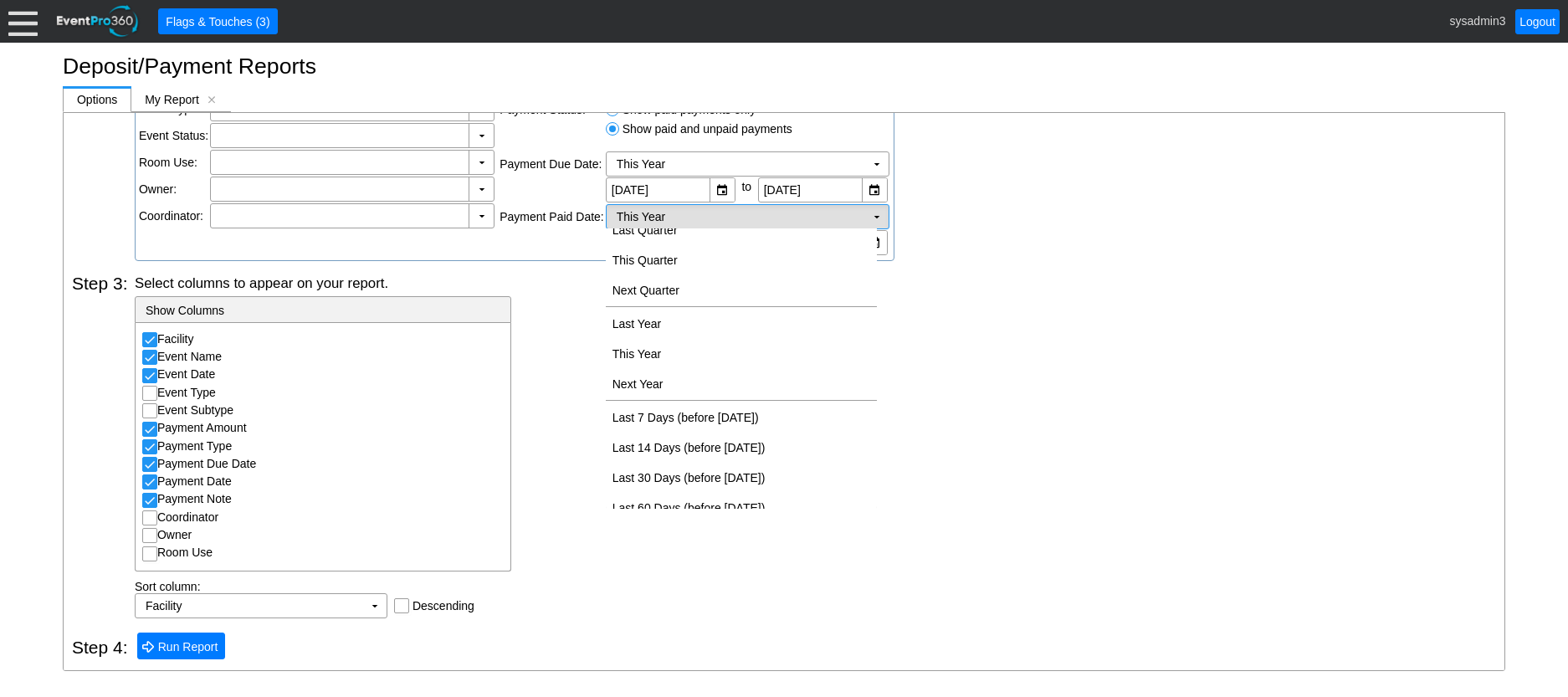
click at [786, 218] on td "This Year Χ" at bounding box center [736, 216] width 259 height 24
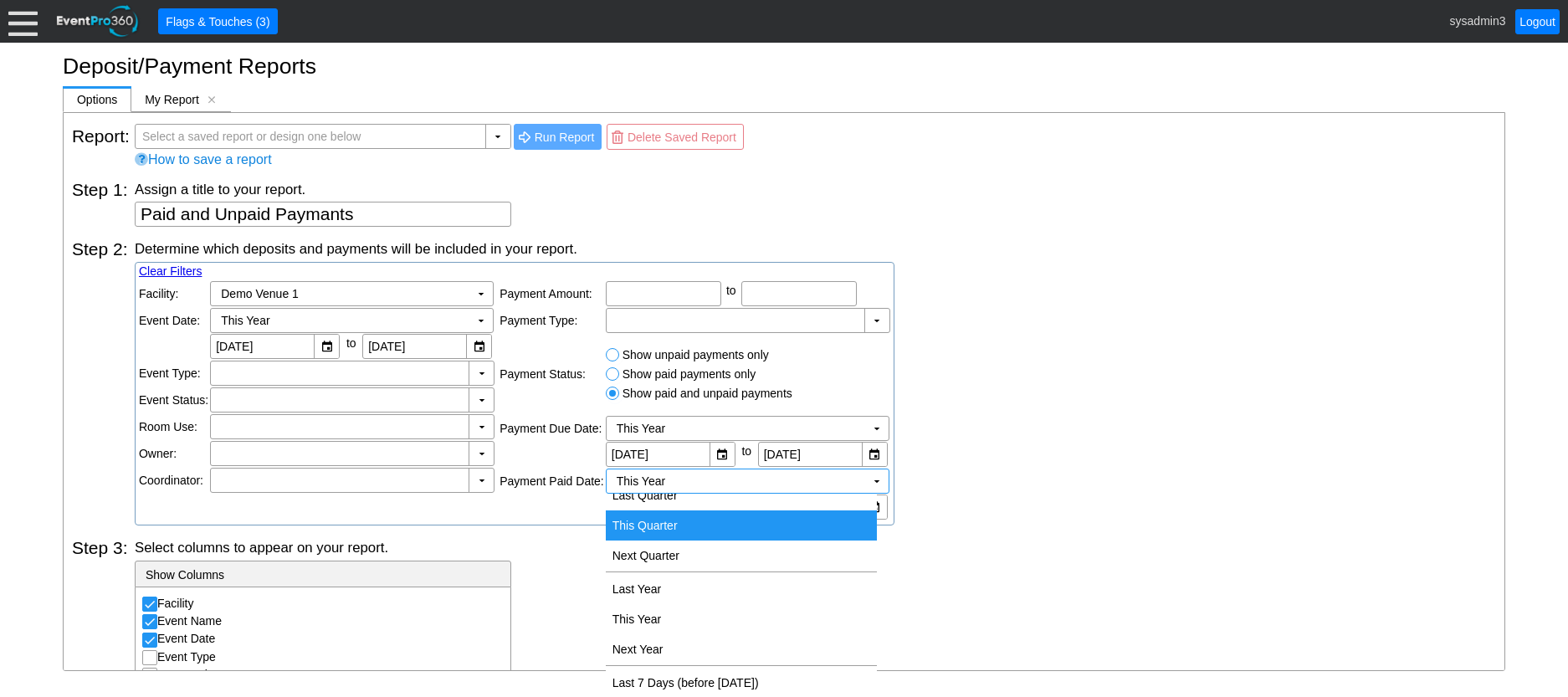
scroll to position [0, 0]
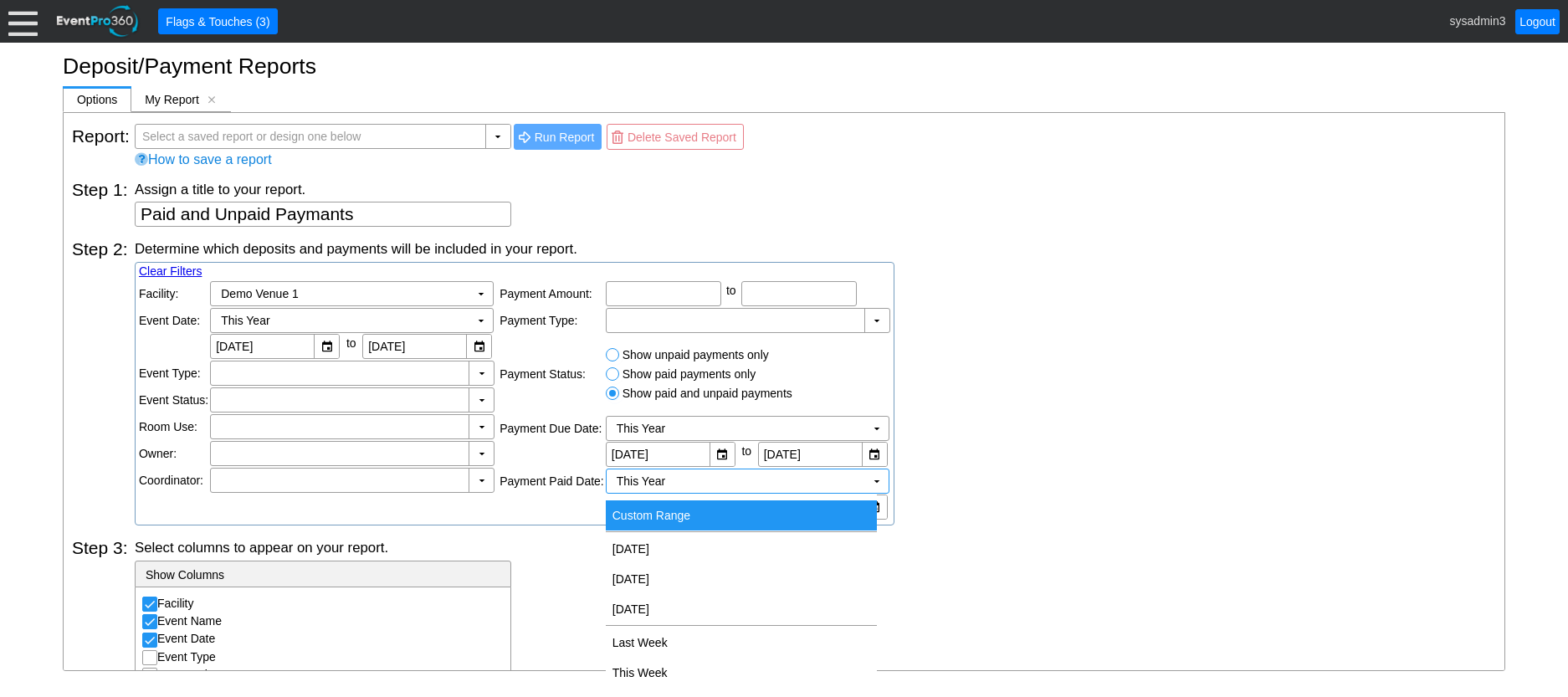
click at [714, 504] on td "Custom Range" at bounding box center [742, 515] width 271 height 30
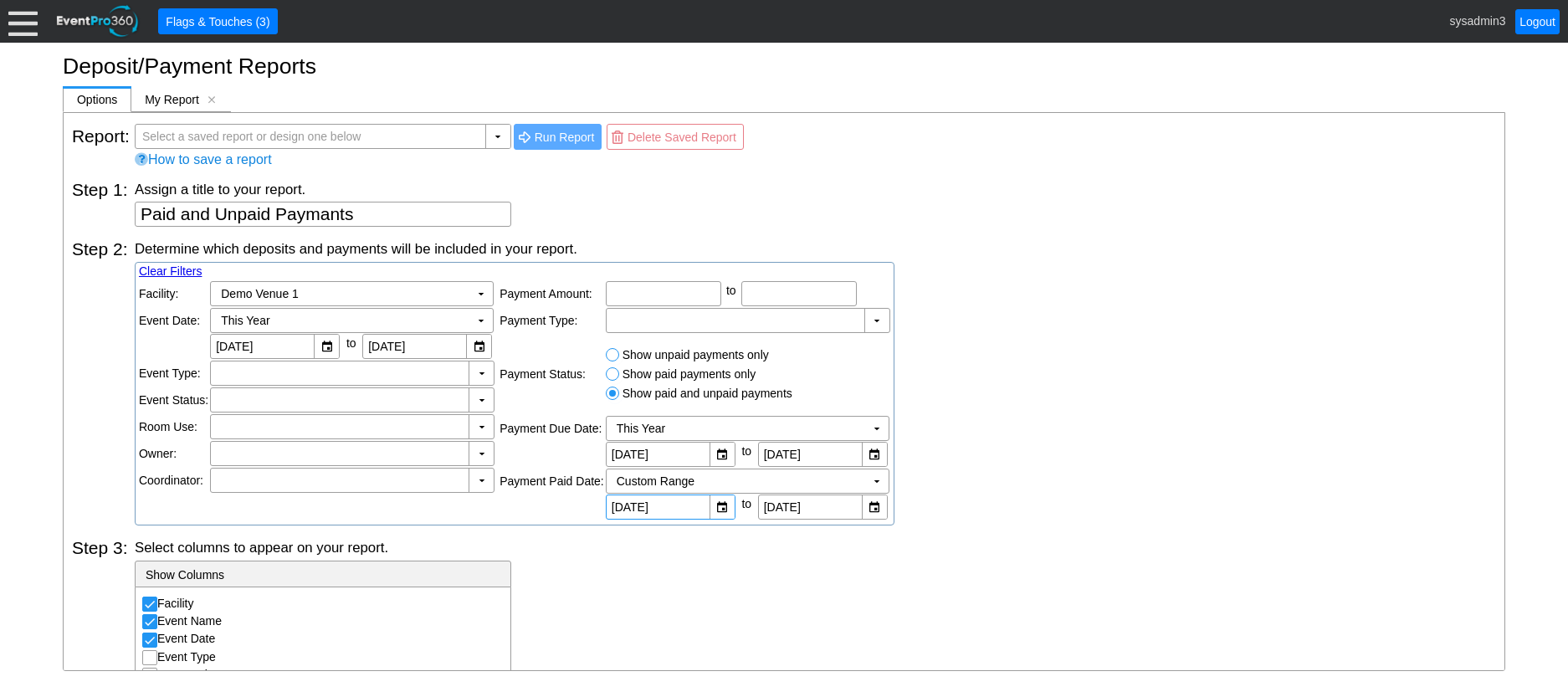
drag, startPoint x: 698, startPoint y: 505, endPoint x: 548, endPoint y: 500, distance: 150.1
click at [548, 500] on tr "Payment Paid Date: Custom Range Χ ▼ ▼ Χ 1/1/2025 ▼ Χ 12/31/2025 to" at bounding box center [694, 494] width 391 height 51
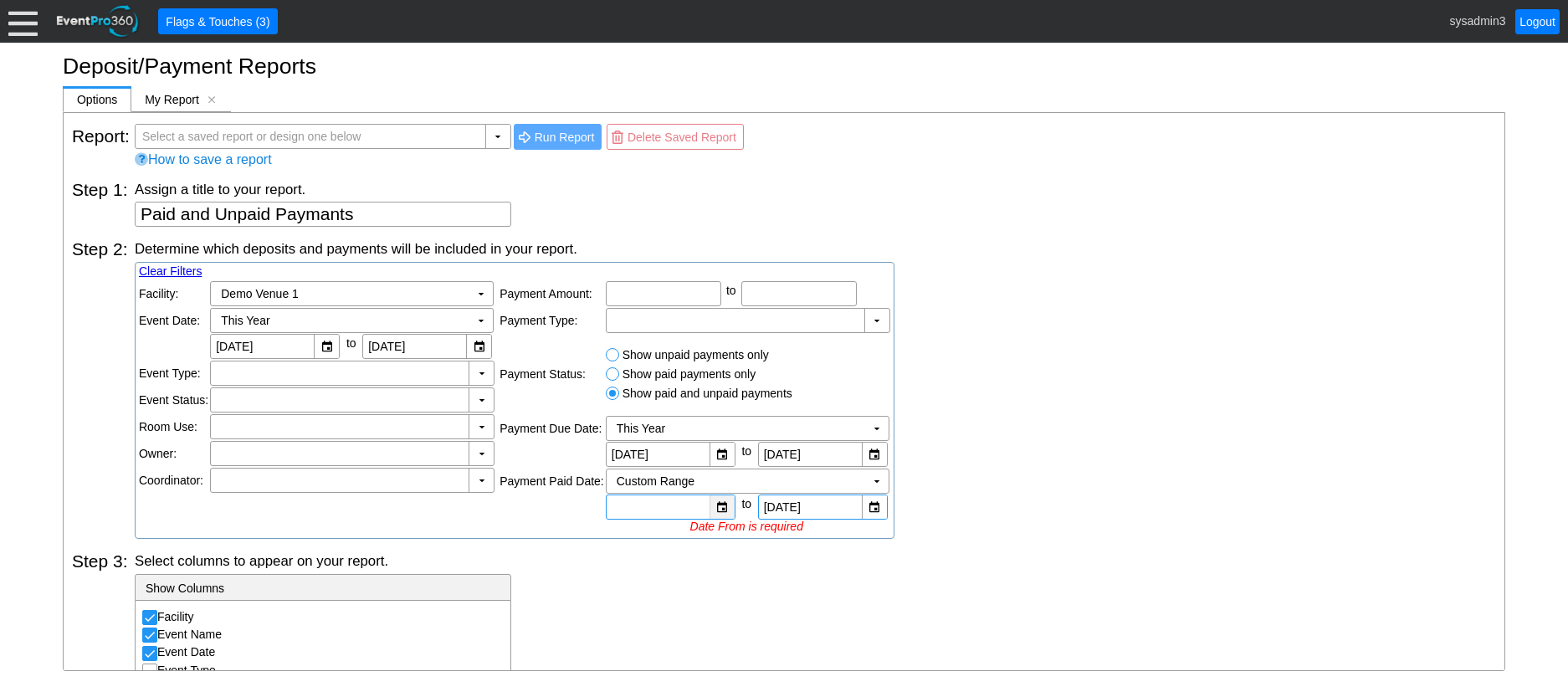
drag, startPoint x: 840, startPoint y: 508, endPoint x: 724, endPoint y: 498, distance: 116.4
click at [724, 498] on div "▼ Χ ▼ Χ 12/31/2025 to Date From is required" at bounding box center [747, 514] width 282 height 38
click at [1007, 471] on div "Determine which deposits and payments will be included in your report. Clear Fi…" at bounding box center [815, 389] width 1362 height 300
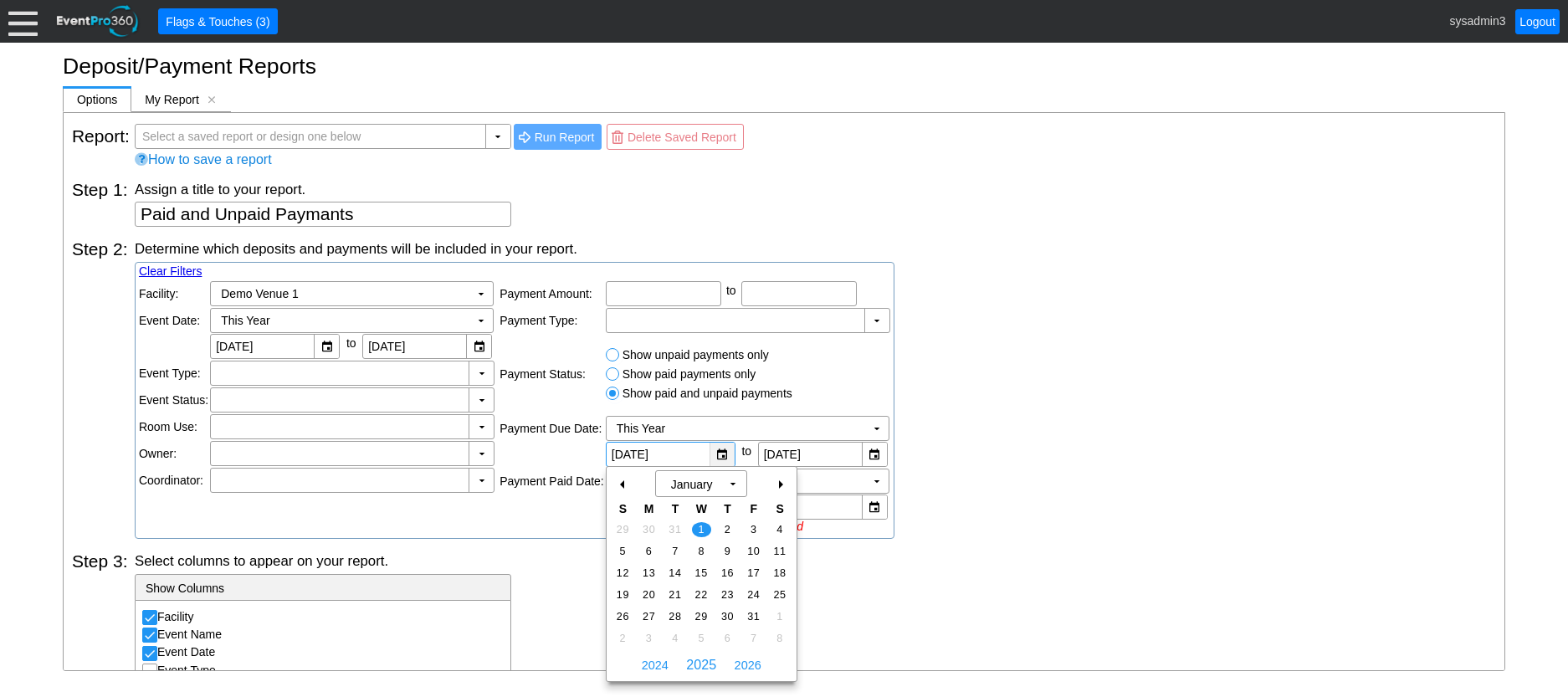
click at [720, 450] on div "▼" at bounding box center [721, 454] width 25 height 24
click at [1013, 428] on div "Determine which deposits and payments will be included in your report. Clear Fi…" at bounding box center [815, 389] width 1362 height 300
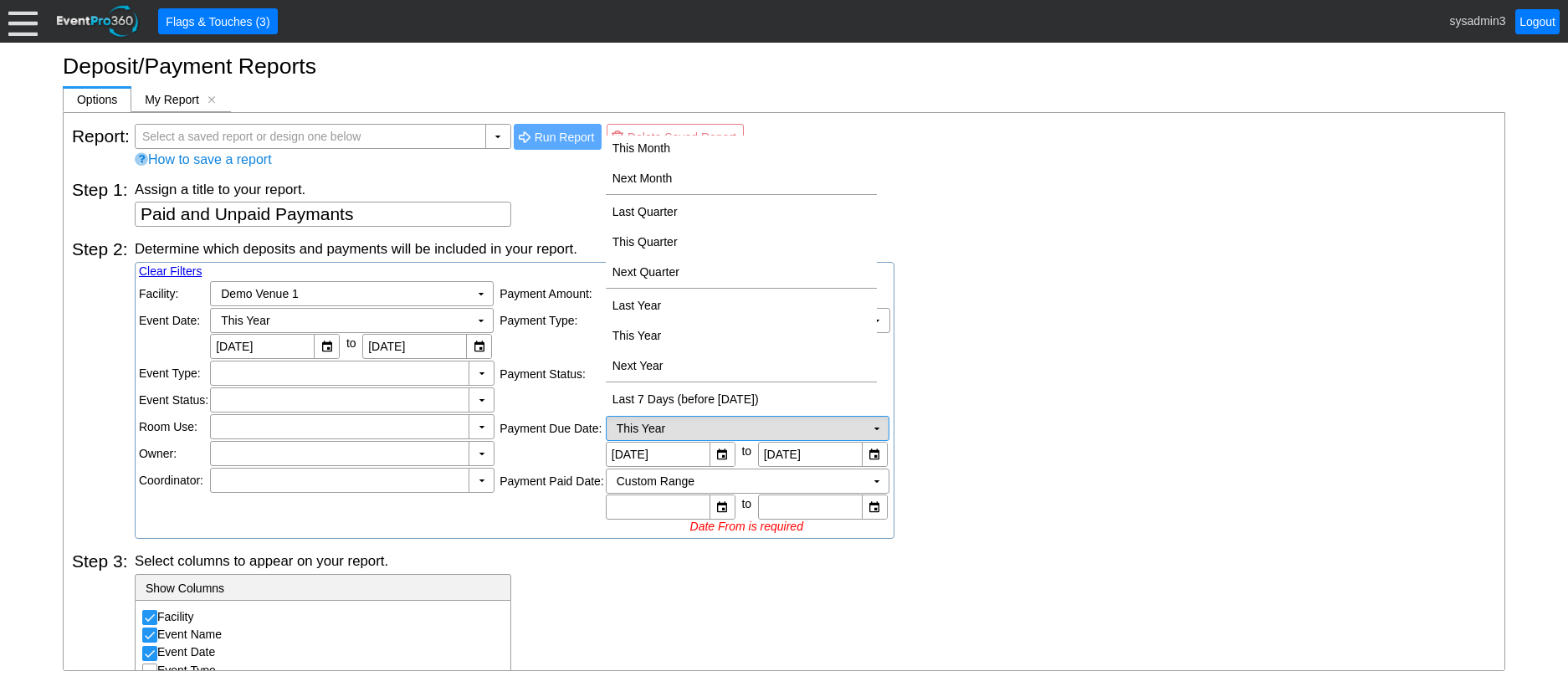
click at [870, 431] on td "▼" at bounding box center [876, 429] width 24 height 24
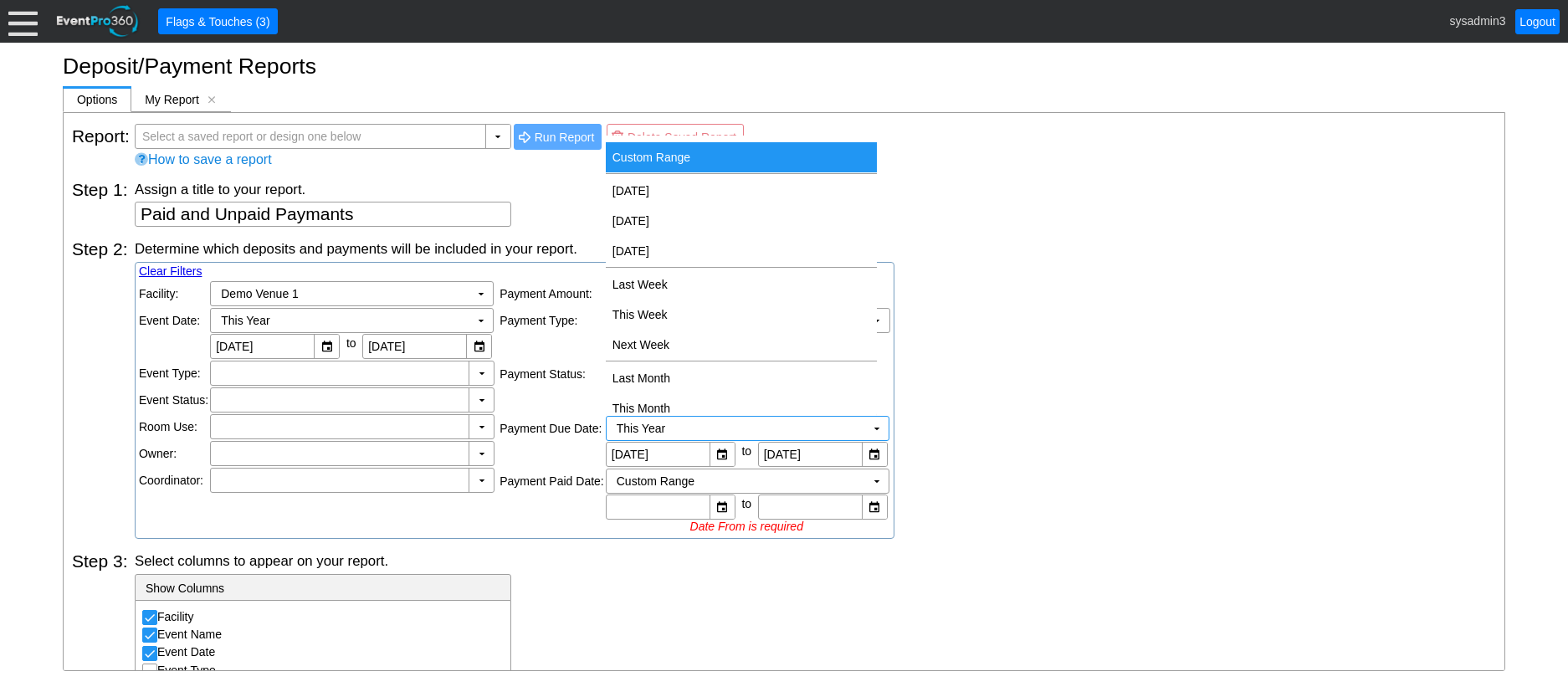
click at [656, 147] on td "Custom Range" at bounding box center [742, 157] width 271 height 30
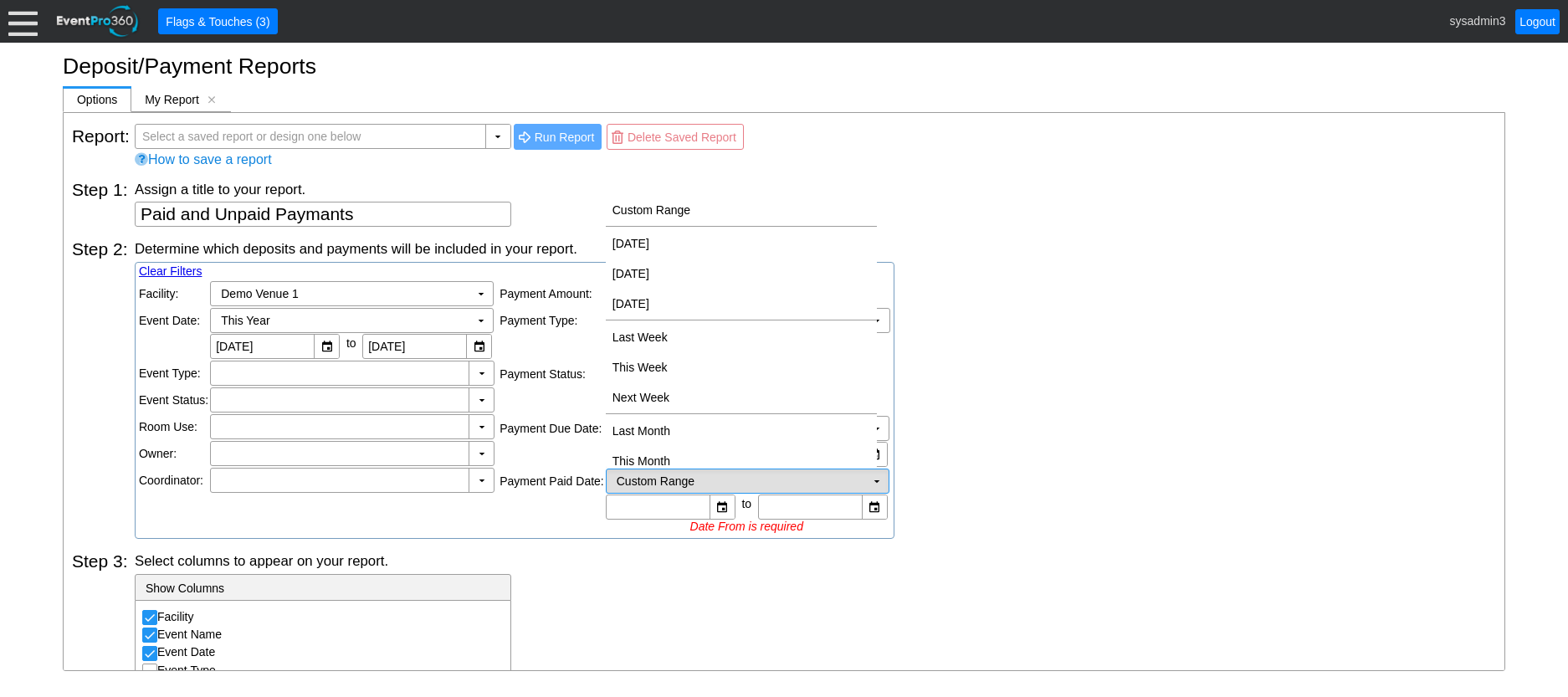
click at [701, 485] on td "Custom Range Χ" at bounding box center [736, 481] width 259 height 24
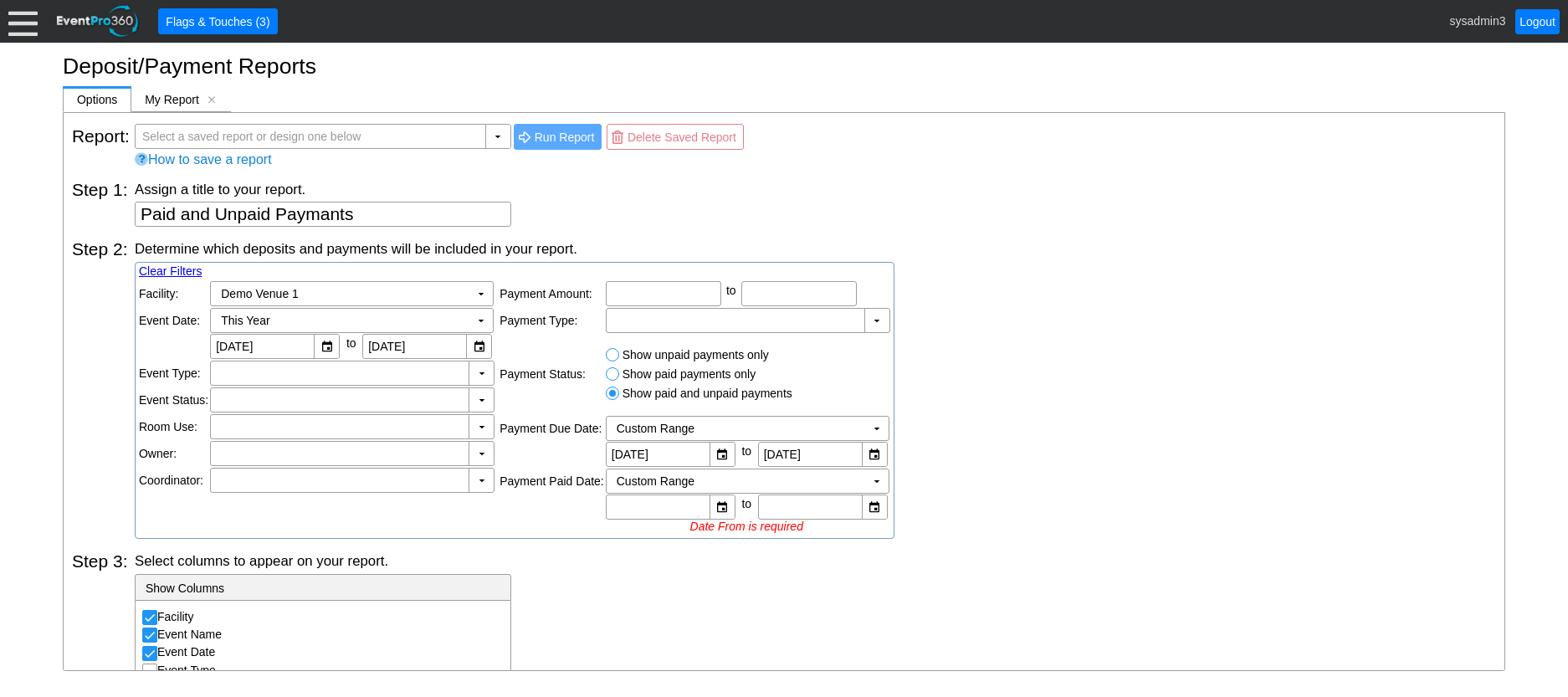
click at [1034, 405] on div "Determine which deposits and payments will be included in your report. Clear Fi…" at bounding box center [815, 389] width 1362 height 300
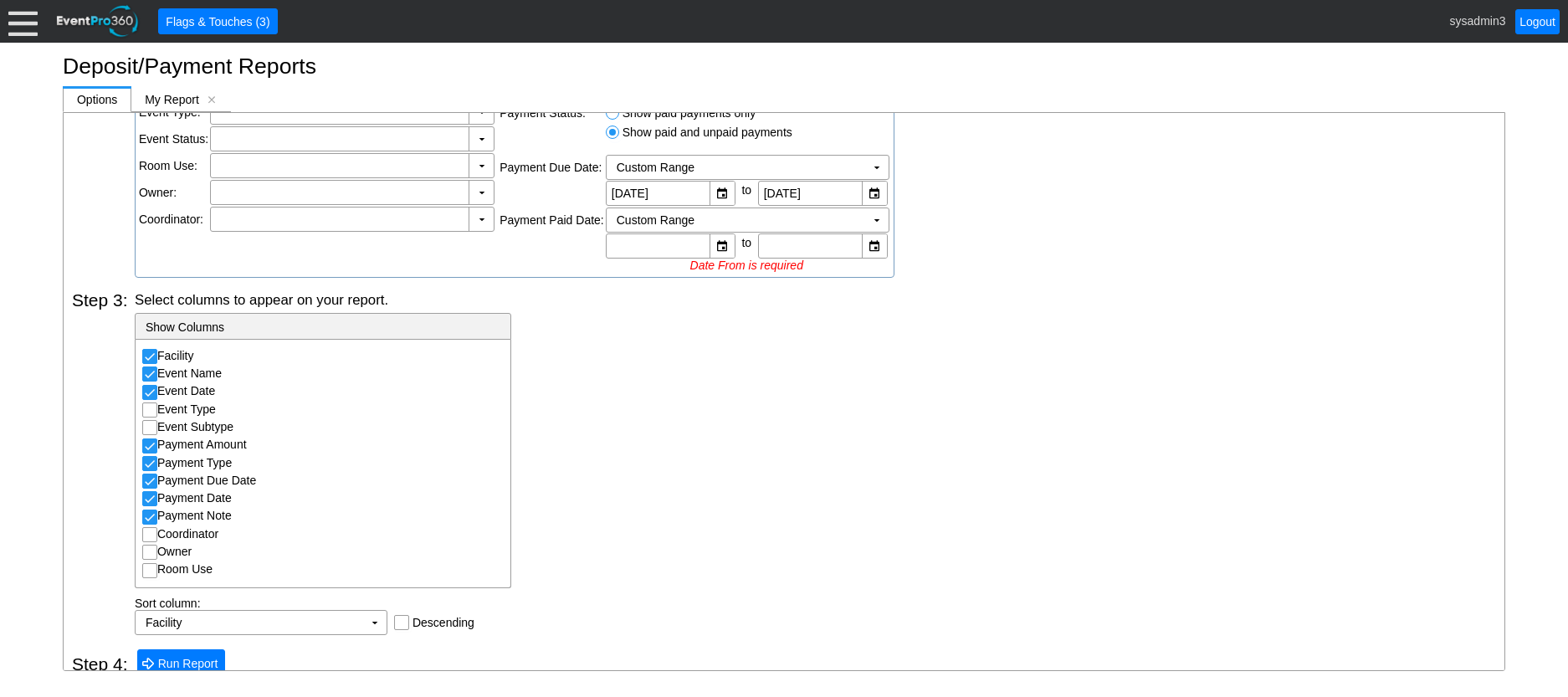
scroll to position [279, 0]
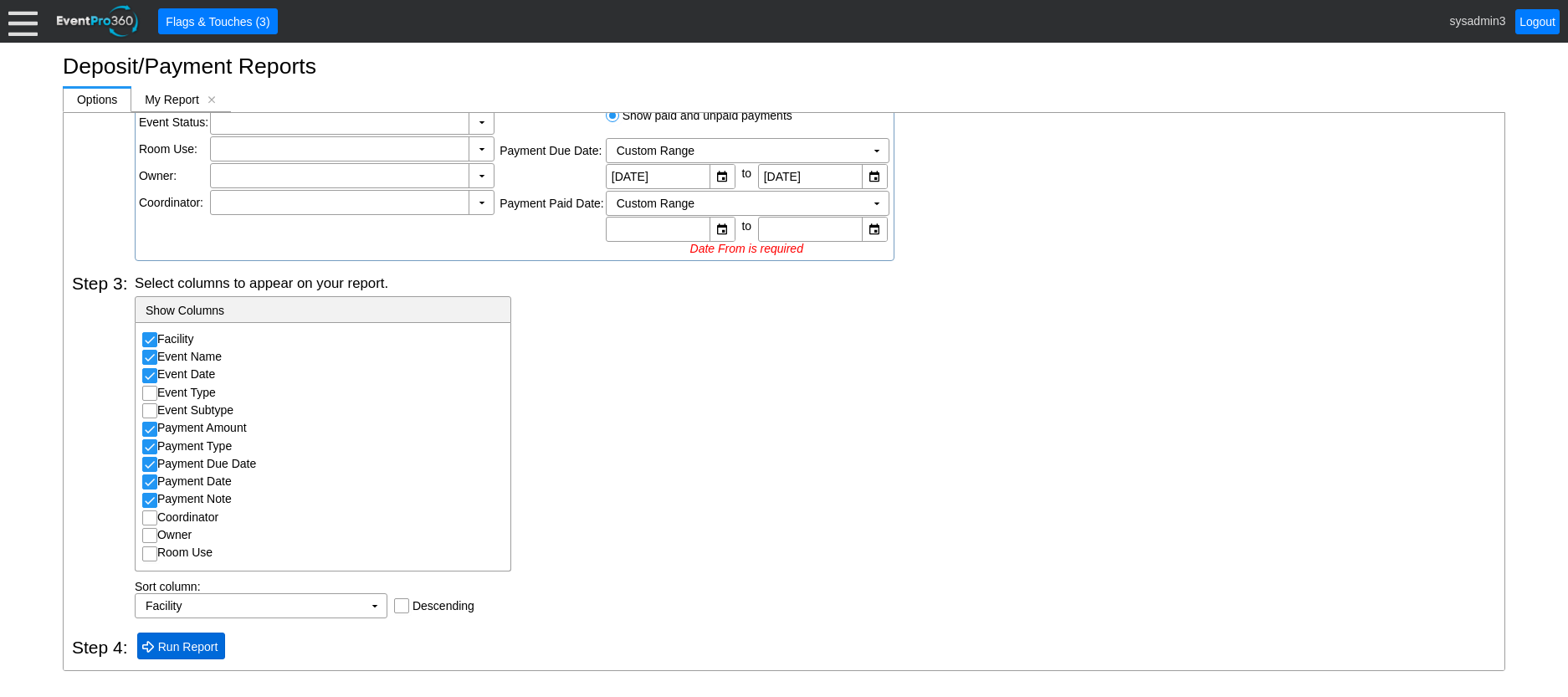
click at [194, 645] on span "Run Report" at bounding box center [188, 646] width 67 height 17
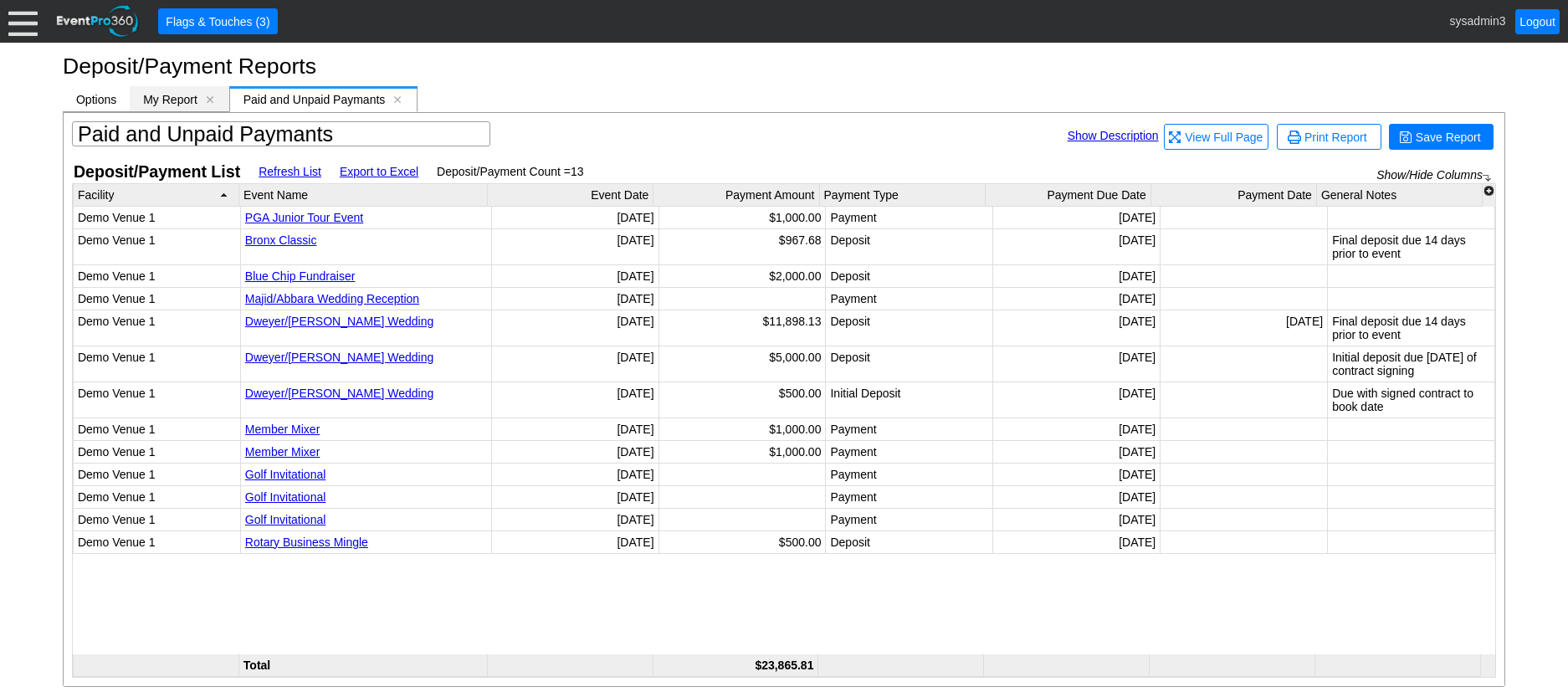
click at [171, 98] on span "My Report" at bounding box center [171, 99] width 54 height 13
click at [265, 89] on div "Paid and Unpaid Paymants [x]" at bounding box center [324, 100] width 187 height 26
click at [103, 101] on span "Options" at bounding box center [96, 99] width 40 height 13
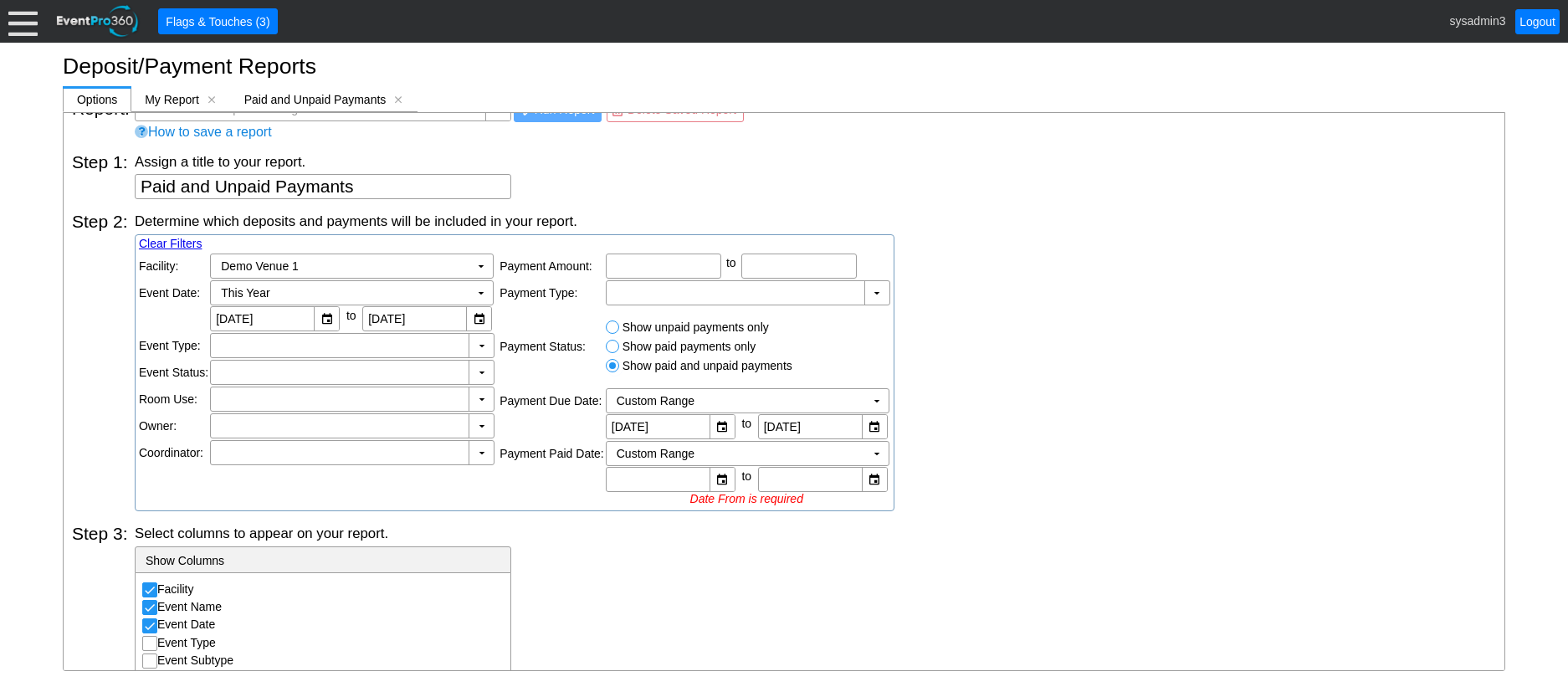
scroll to position [0, 0]
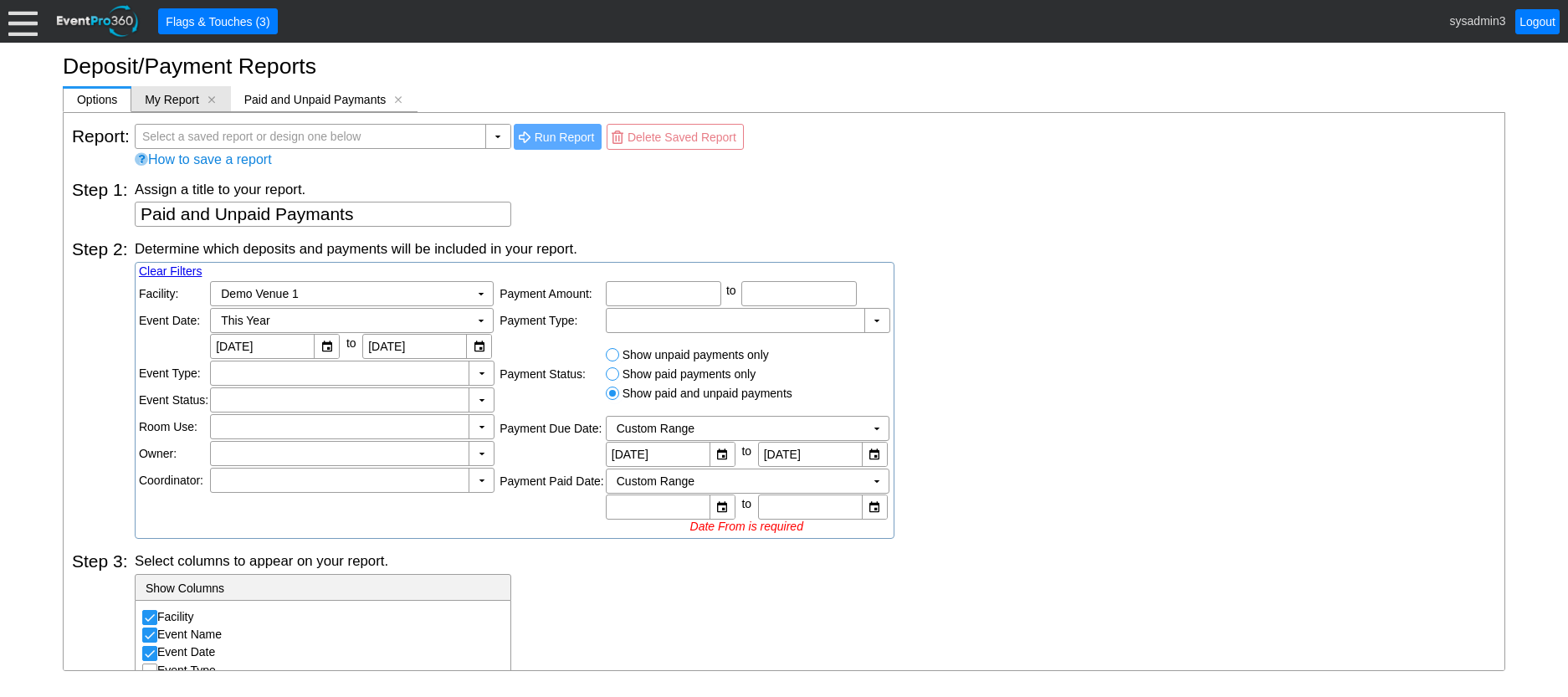
click at [189, 96] on span "My Report" at bounding box center [172, 99] width 54 height 13
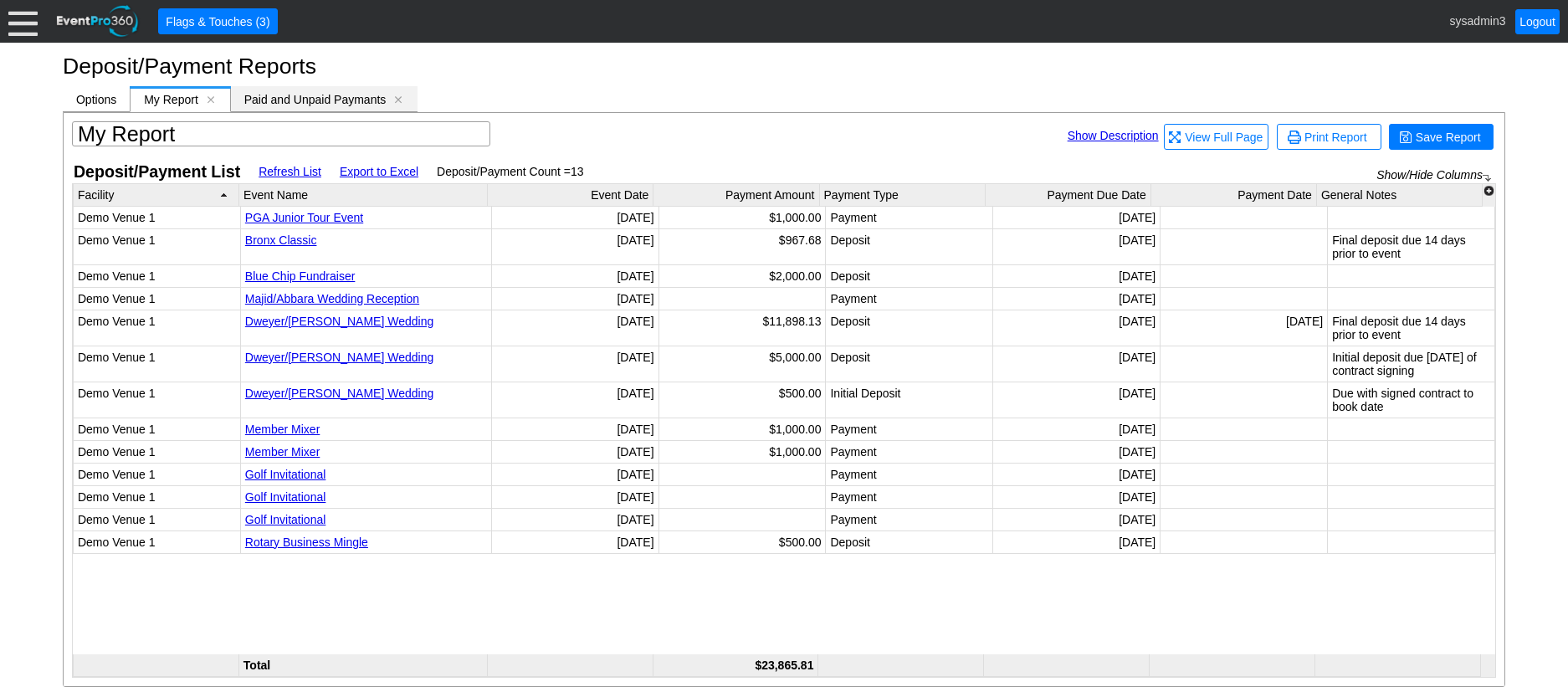
click at [324, 91] on div "Paid and Unpaid Paymants [x]" at bounding box center [324, 100] width 187 height 26
click at [212, 99] on span "[x]" at bounding box center [209, 99] width 11 height 11
click at [204, 102] on span "Paid and Unpaid Paymants" at bounding box center [215, 99] width 143 height 13
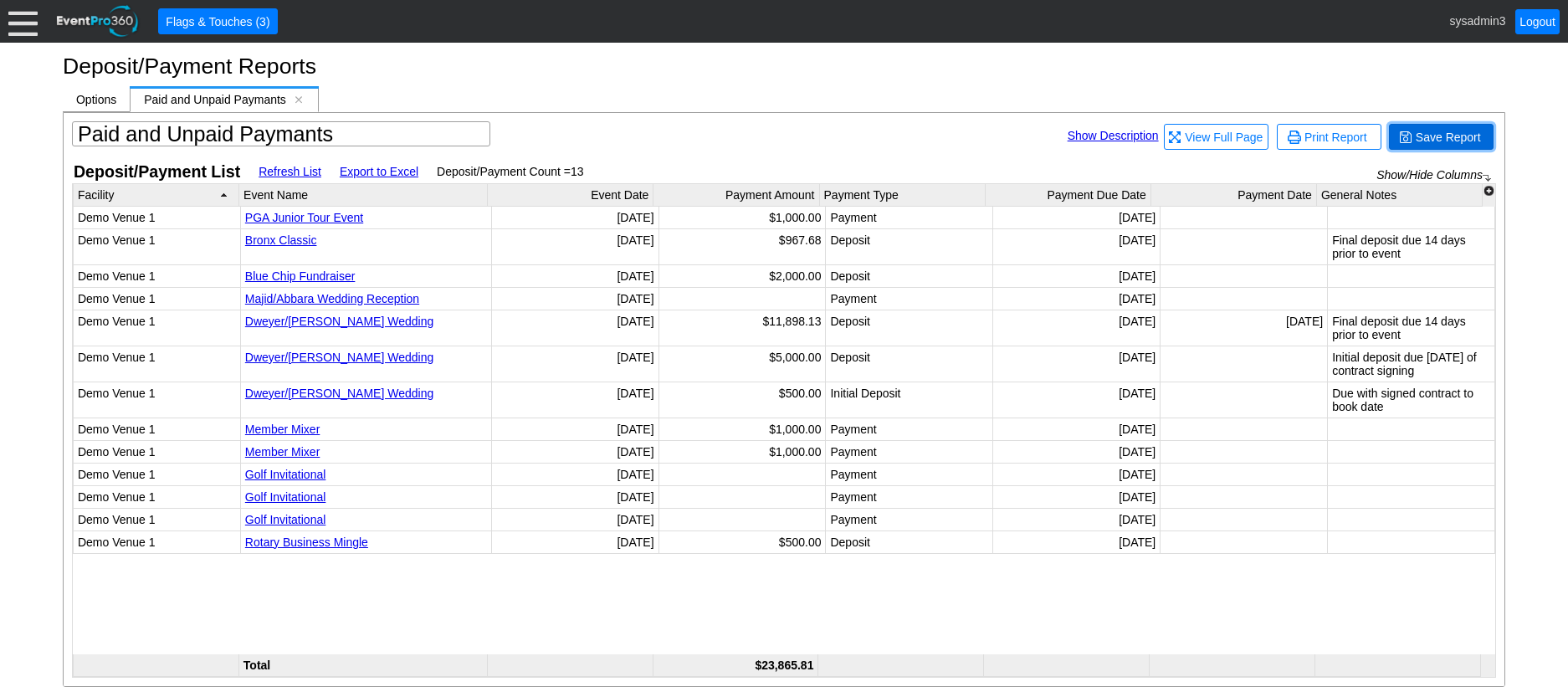
click at [1436, 135] on span "Save Report" at bounding box center [1448, 136] width 72 height 17
click at [102, 107] on span "Options" at bounding box center [96, 99] width 40 height 13
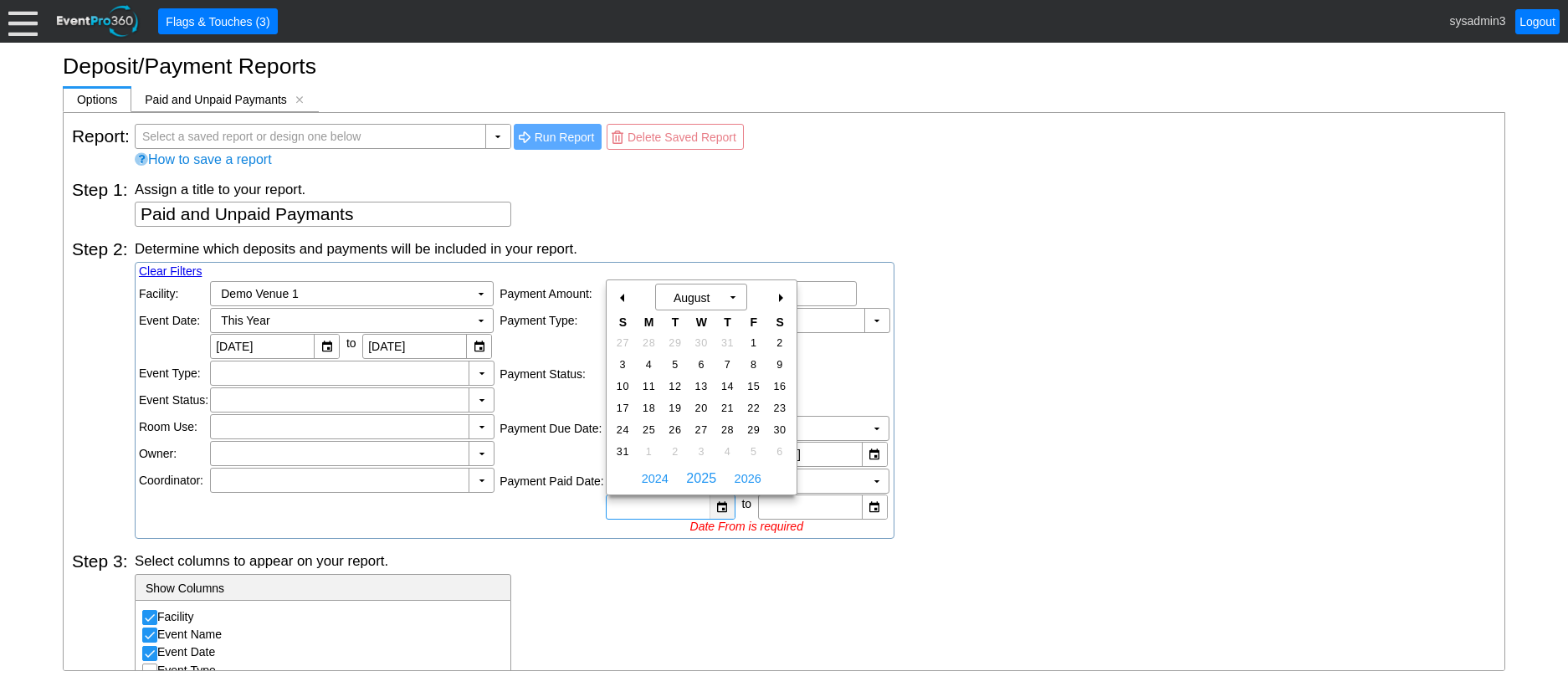
click at [723, 510] on div "▼" at bounding box center [721, 507] width 25 height 24
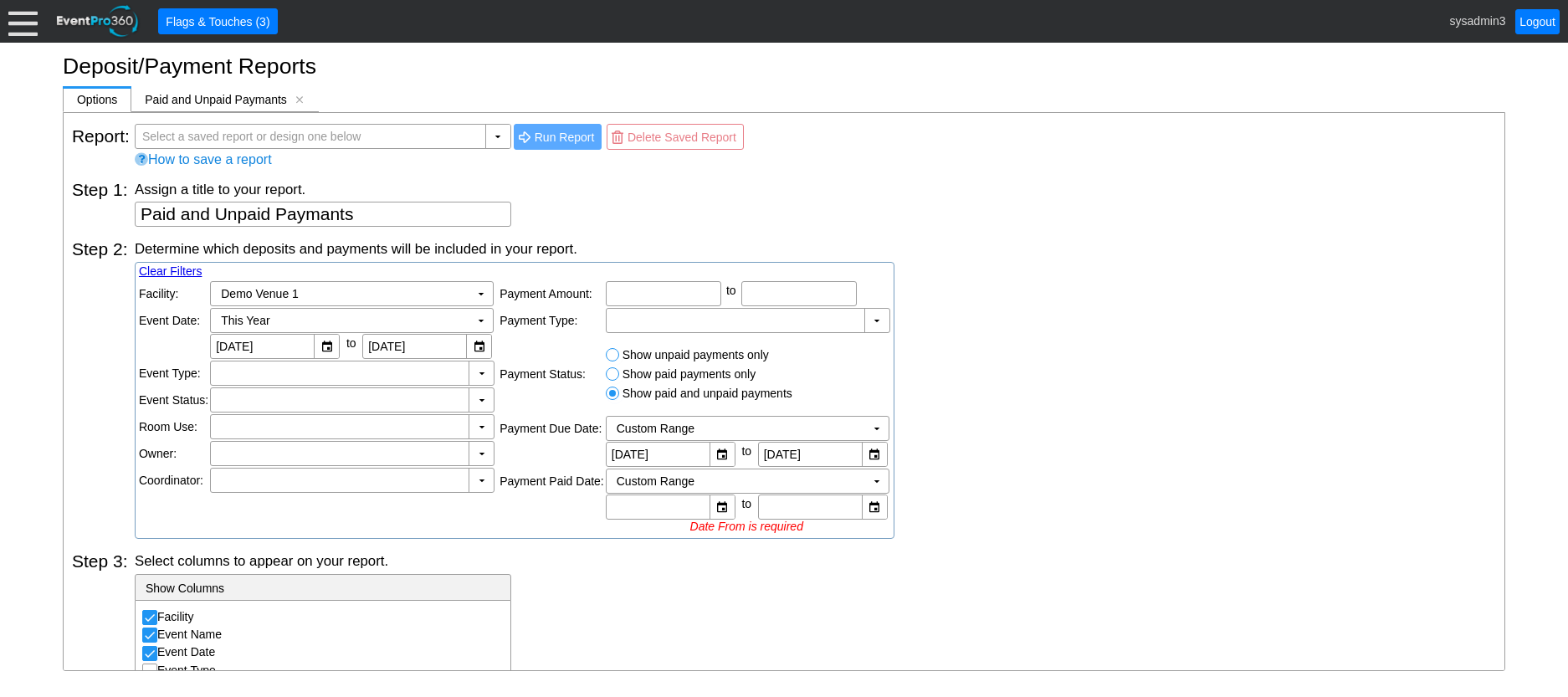
click at [979, 429] on div "Determine which deposits and payments will be included in your report. Clear Fi…" at bounding box center [815, 389] width 1362 height 300
click at [299, 93] on div "Paid and Unpaid Paymants [x]" at bounding box center [225, 100] width 187 height 26
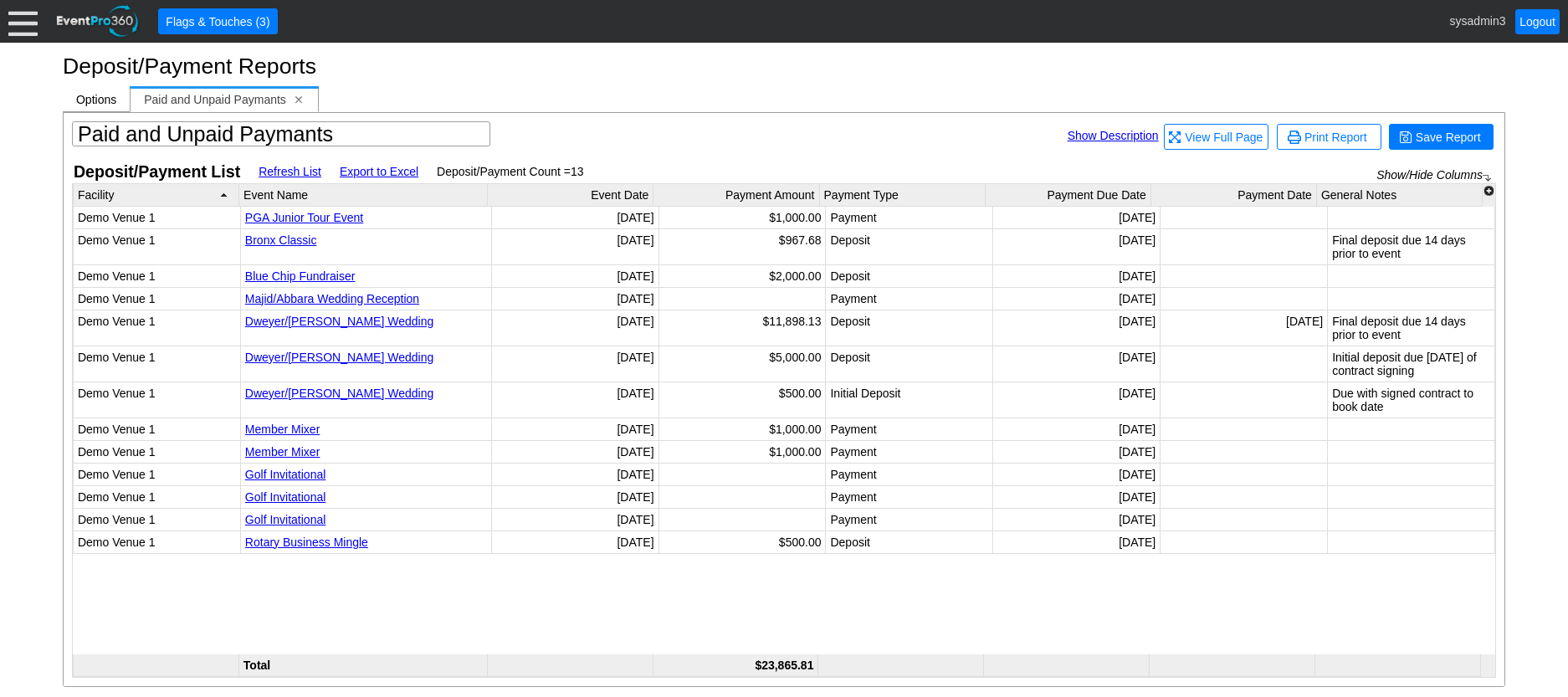
click at [298, 102] on span "[x]" at bounding box center [298, 99] width 11 height 11
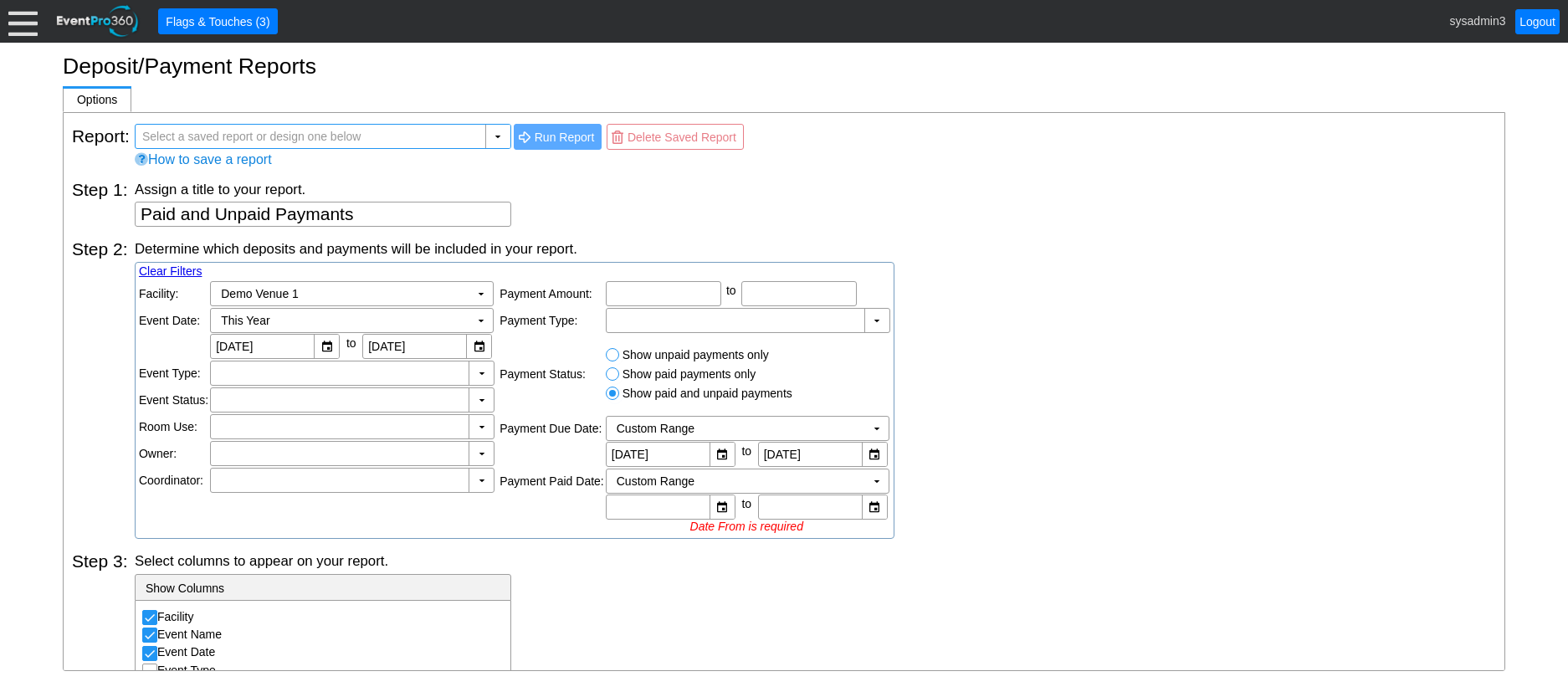
click at [414, 142] on input "text" at bounding box center [311, 136] width 341 height 24
click at [496, 137] on div "▼" at bounding box center [498, 136] width 25 height 24
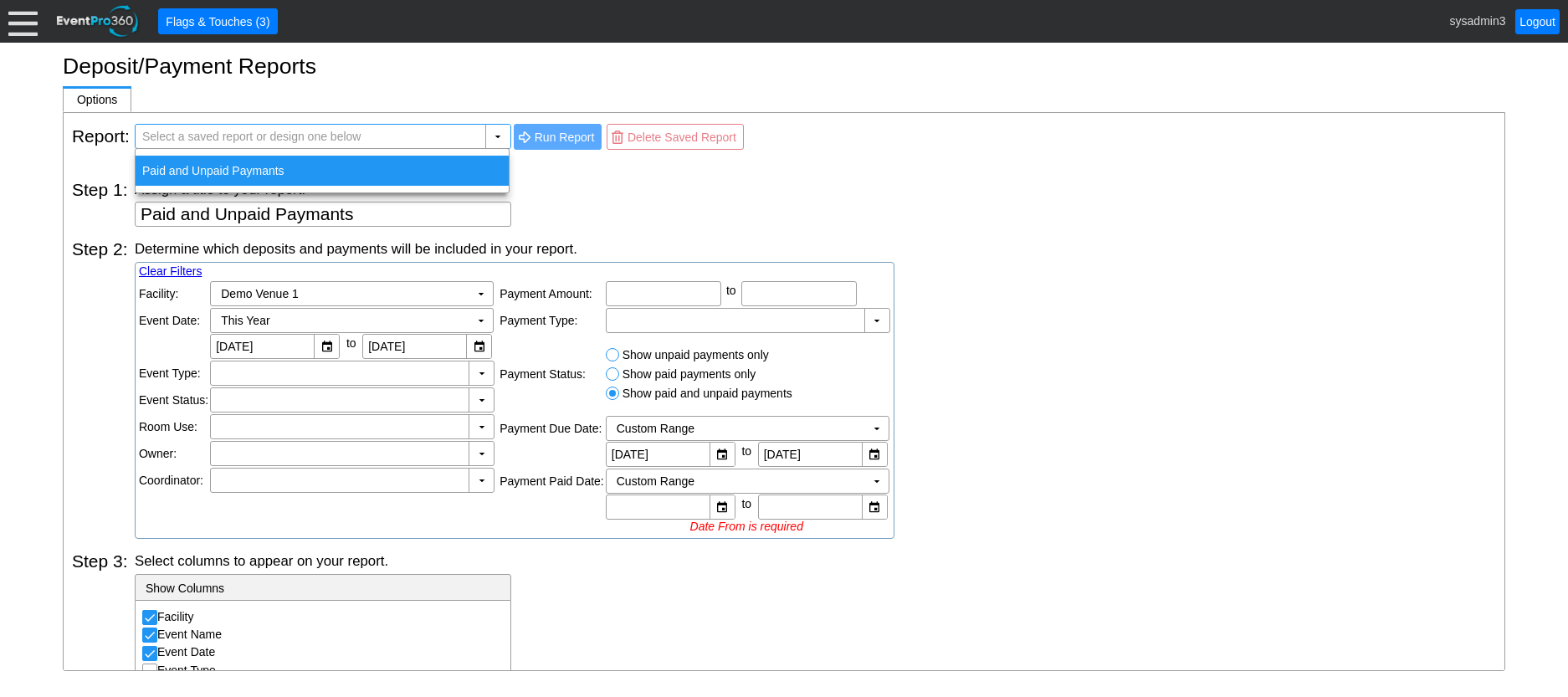
click at [238, 163] on div "Paid and Unpaid Paymants" at bounding box center [322, 171] width 373 height 30
type input "Paid and Unpaid Paymants"
checkbox input "false"
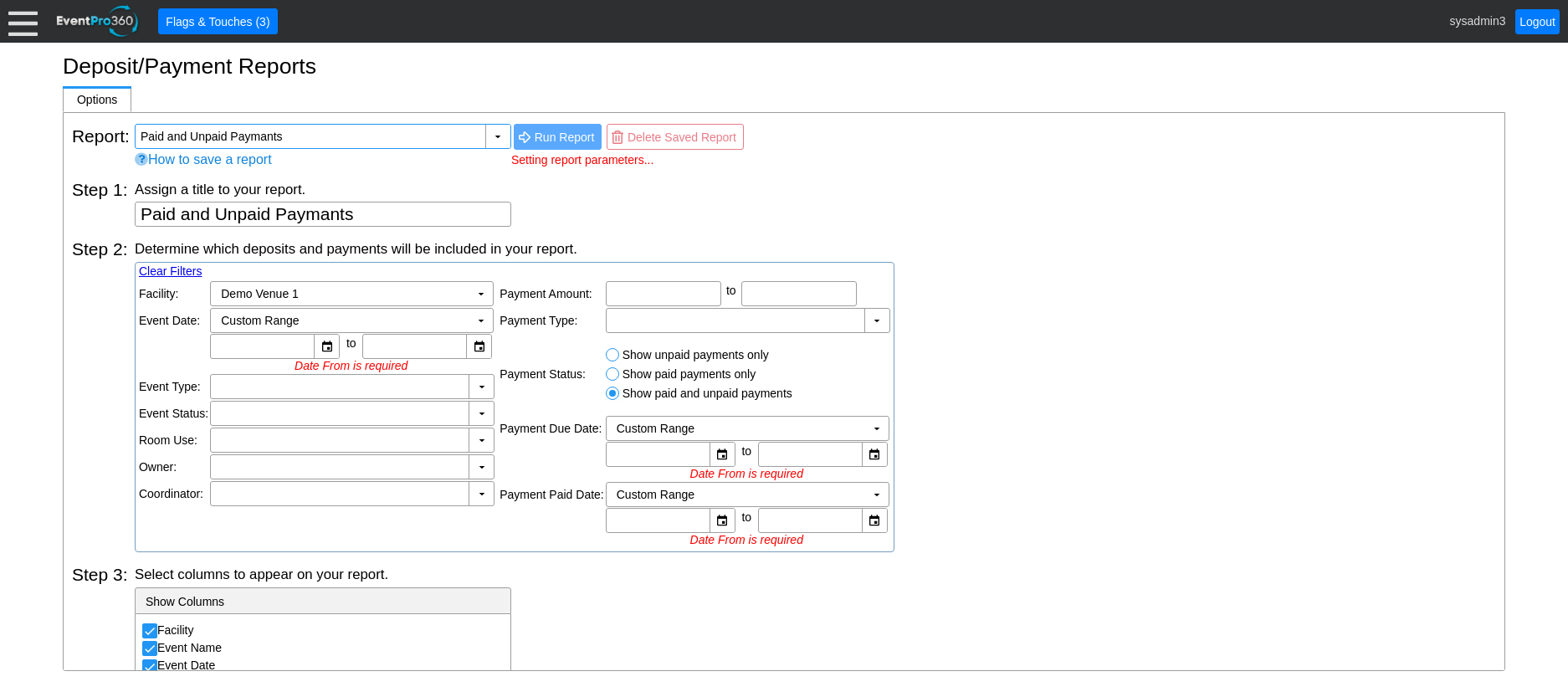
type input "1/1/2025"
type input "12/31/2025"
type input "1/1/2025"
type input "12/31/2025"
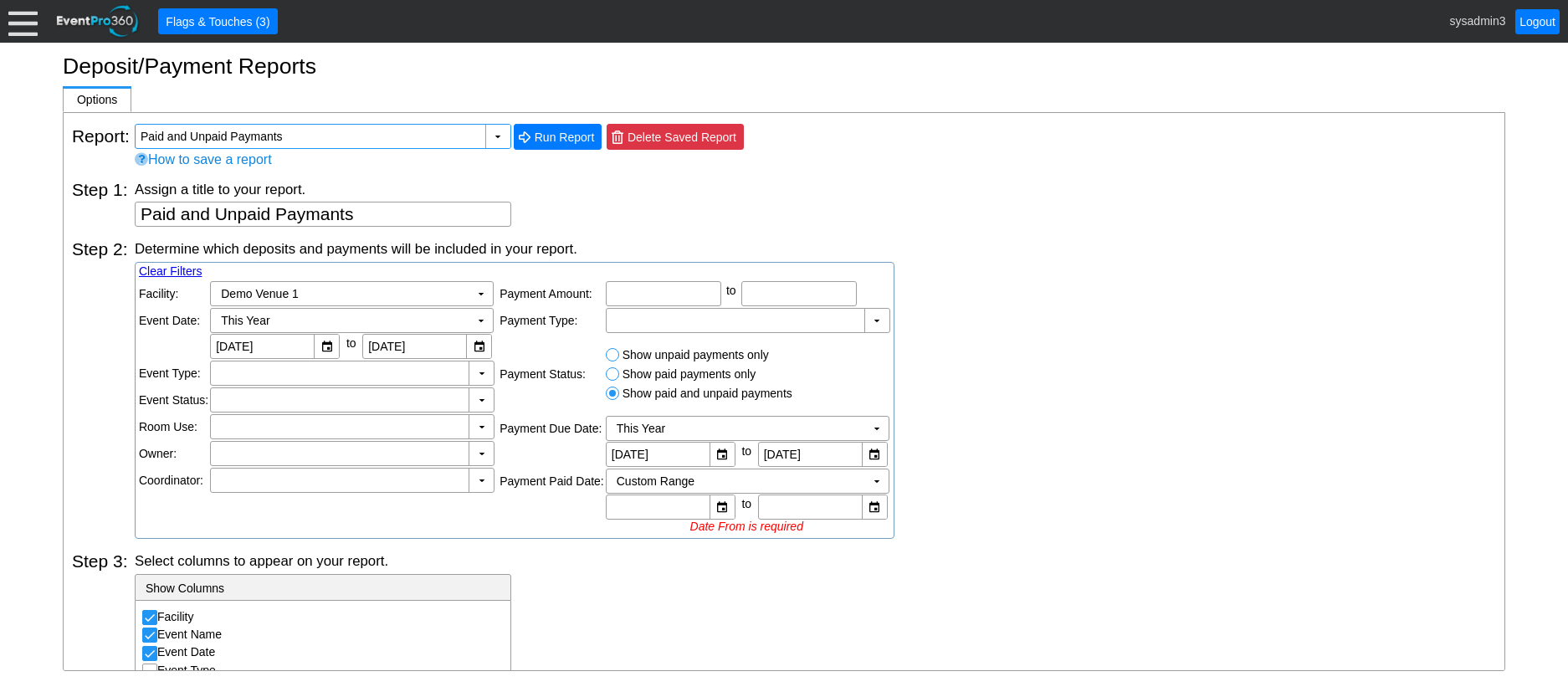
click at [696, 140] on span "Delete Saved Report" at bounding box center [682, 136] width 115 height 17
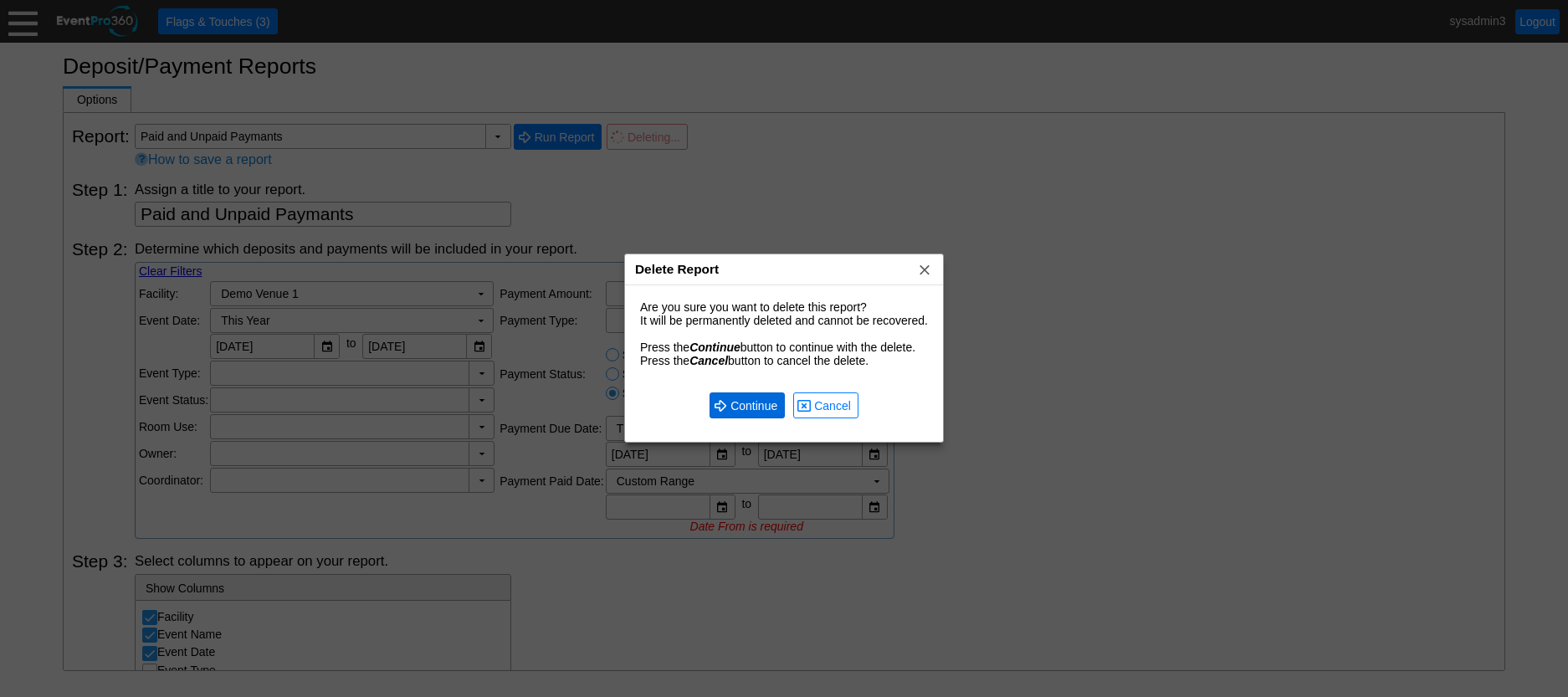
click at [755, 408] on span "Continue" at bounding box center [754, 406] width 53 height 17
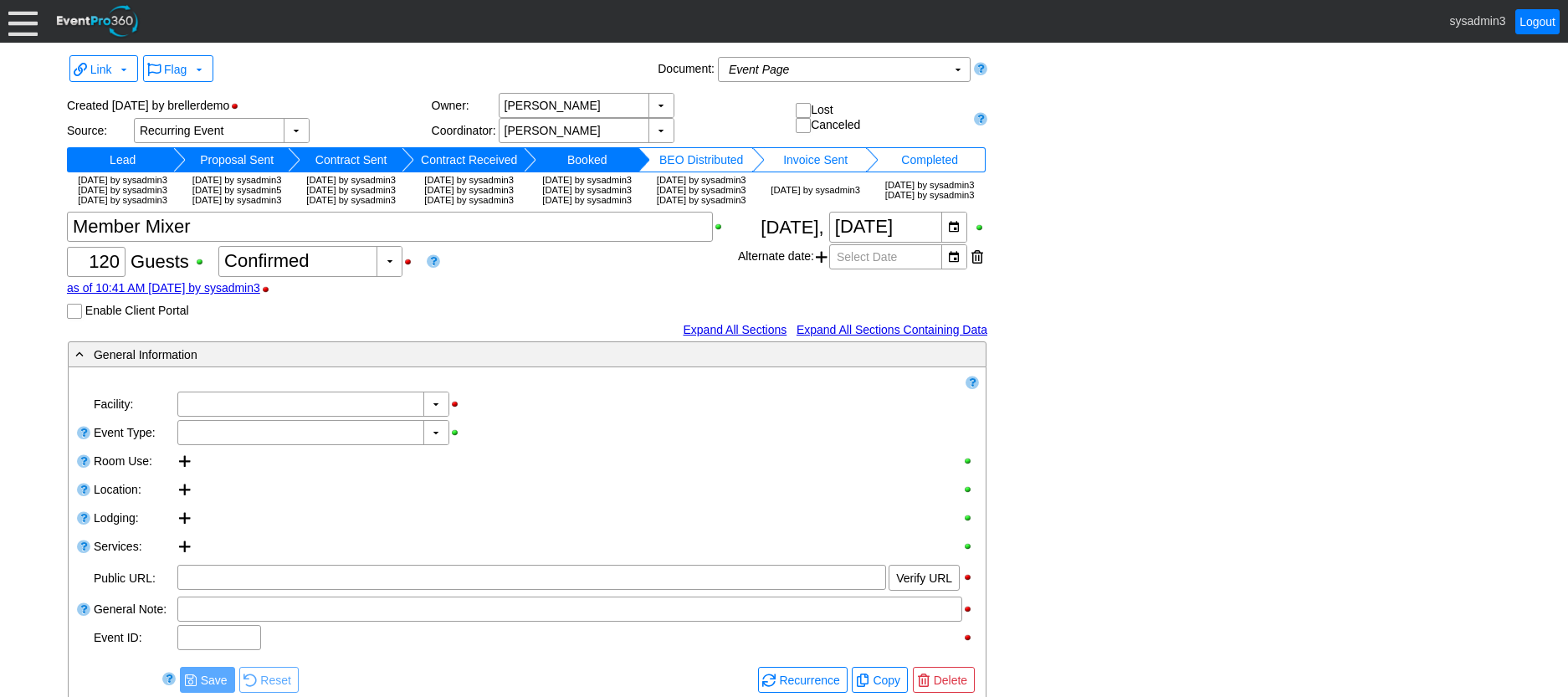
type input "Demo Venue 1"
type input "Member Event"
type input "[URL][DOMAIN_NAME]"
type input "675609"
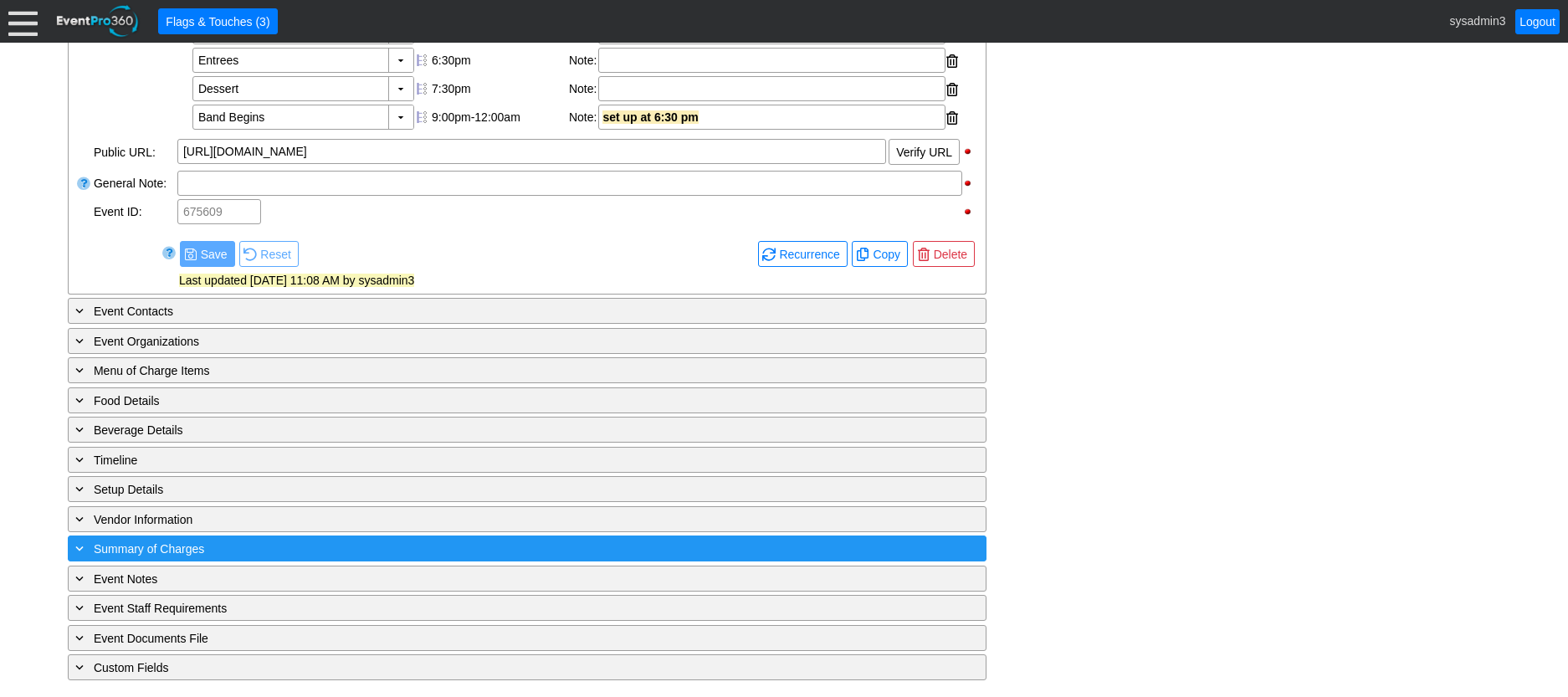
click at [328, 550] on div "+ Summary of Charges" at bounding box center [492, 548] width 842 height 19
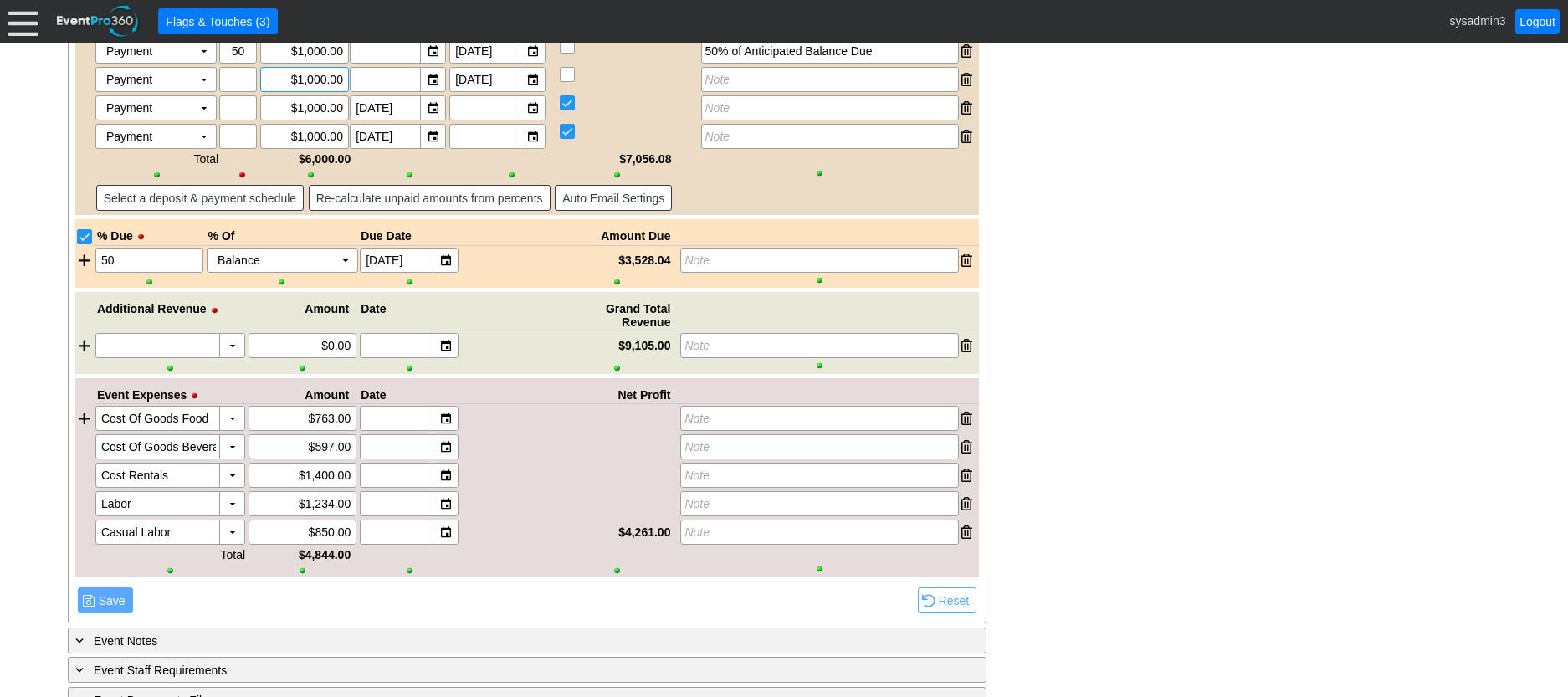
scroll to position [2124, 0]
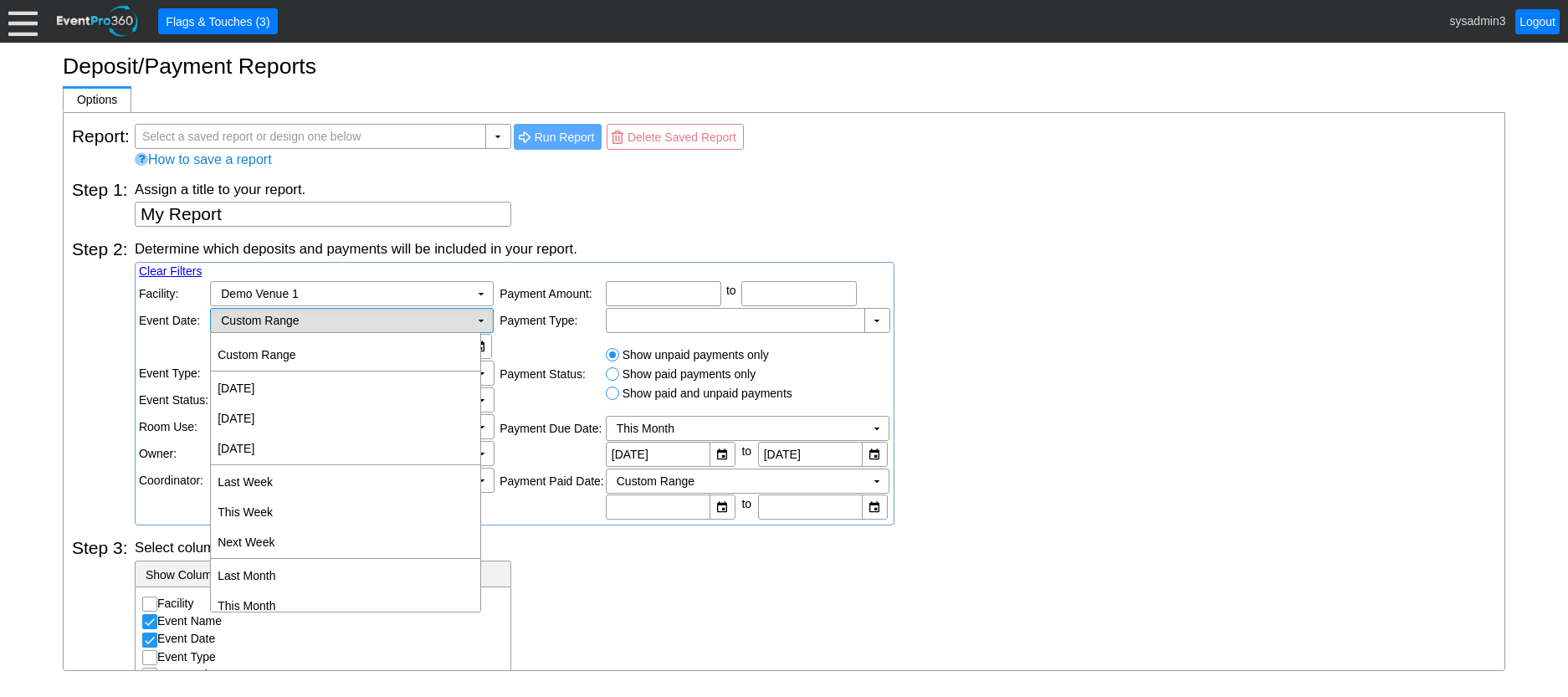
click at [463, 317] on td "Custom Range Χ" at bounding box center [340, 320] width 259 height 24
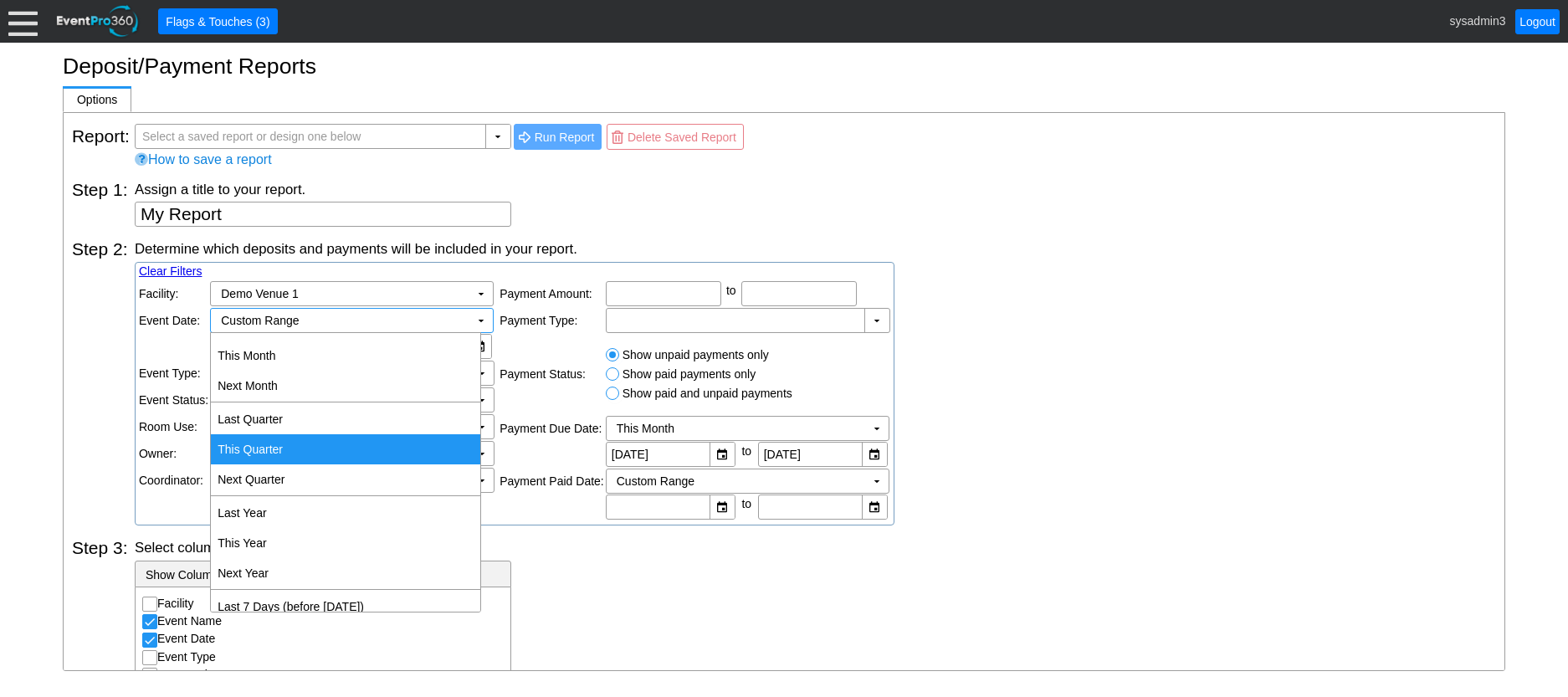
scroll to position [251, 0]
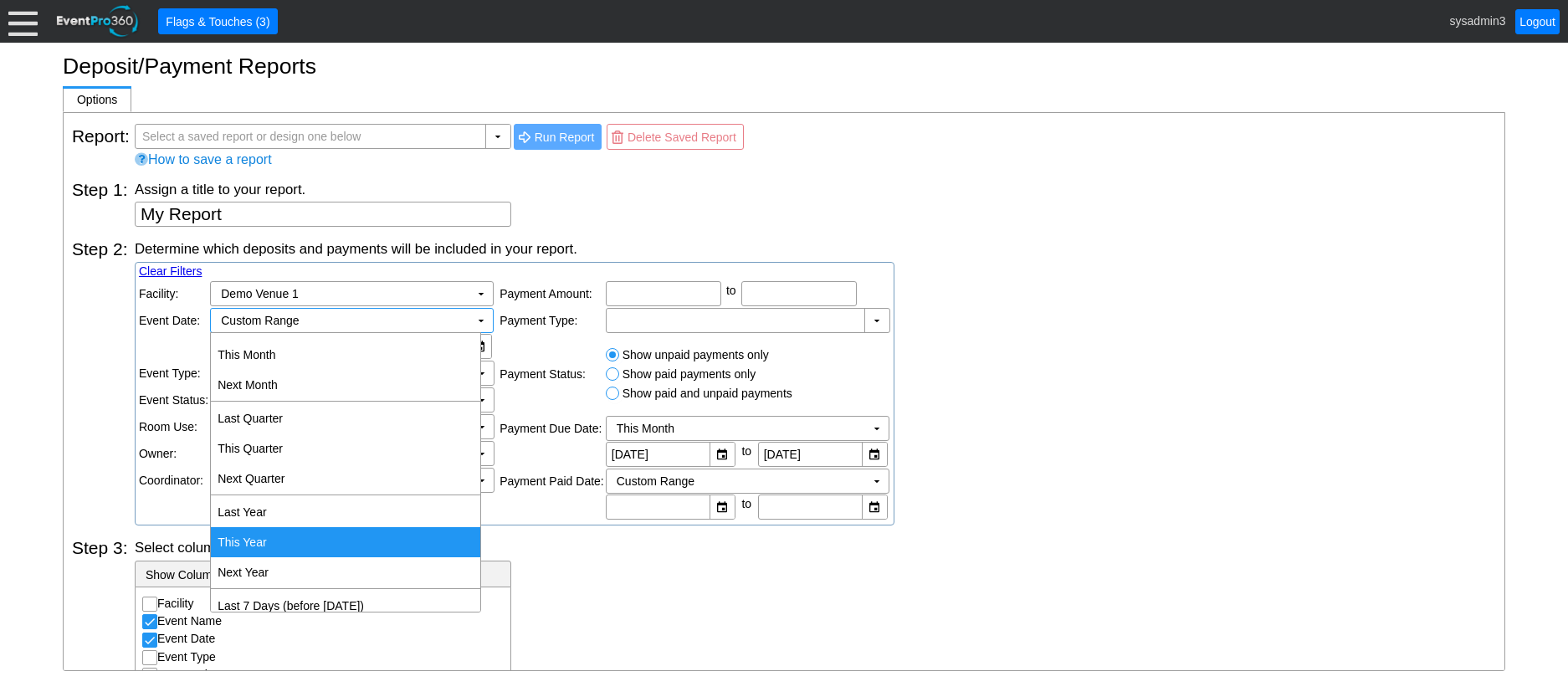
click at [275, 545] on td "This Year" at bounding box center [345, 542] width 269 height 30
type input "[DATE]"
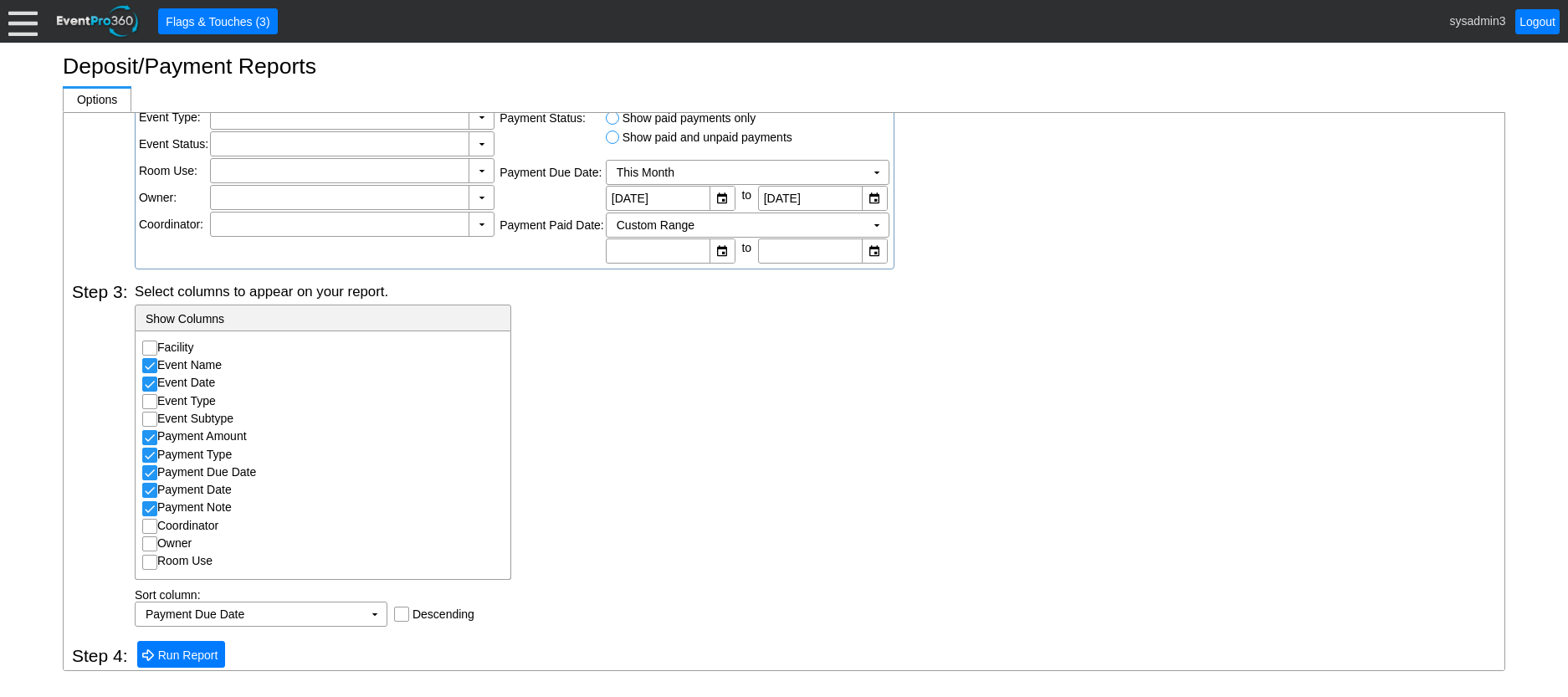
scroll to position [265, 0]
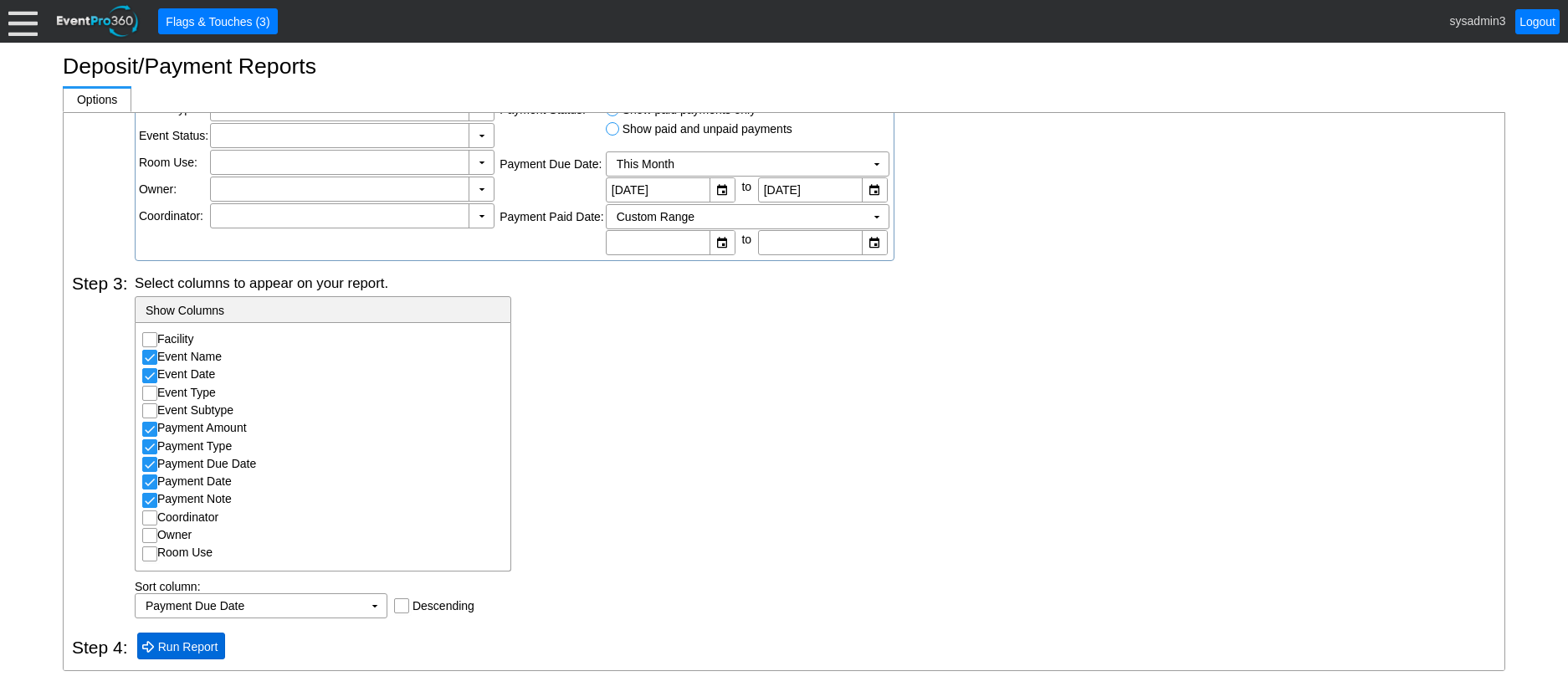
click at [186, 649] on span "Run Report" at bounding box center [188, 646] width 67 height 17
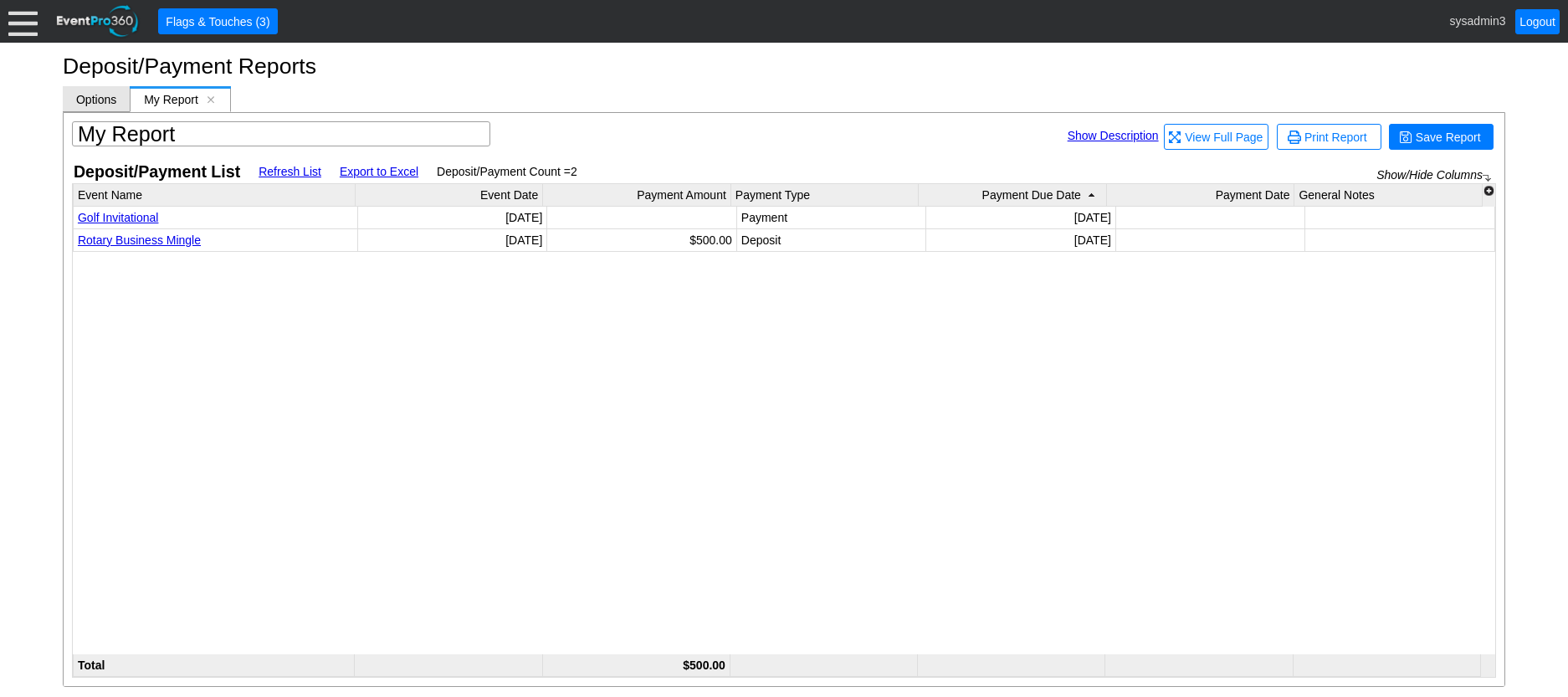
click at [97, 94] on span "Options" at bounding box center [96, 99] width 40 height 13
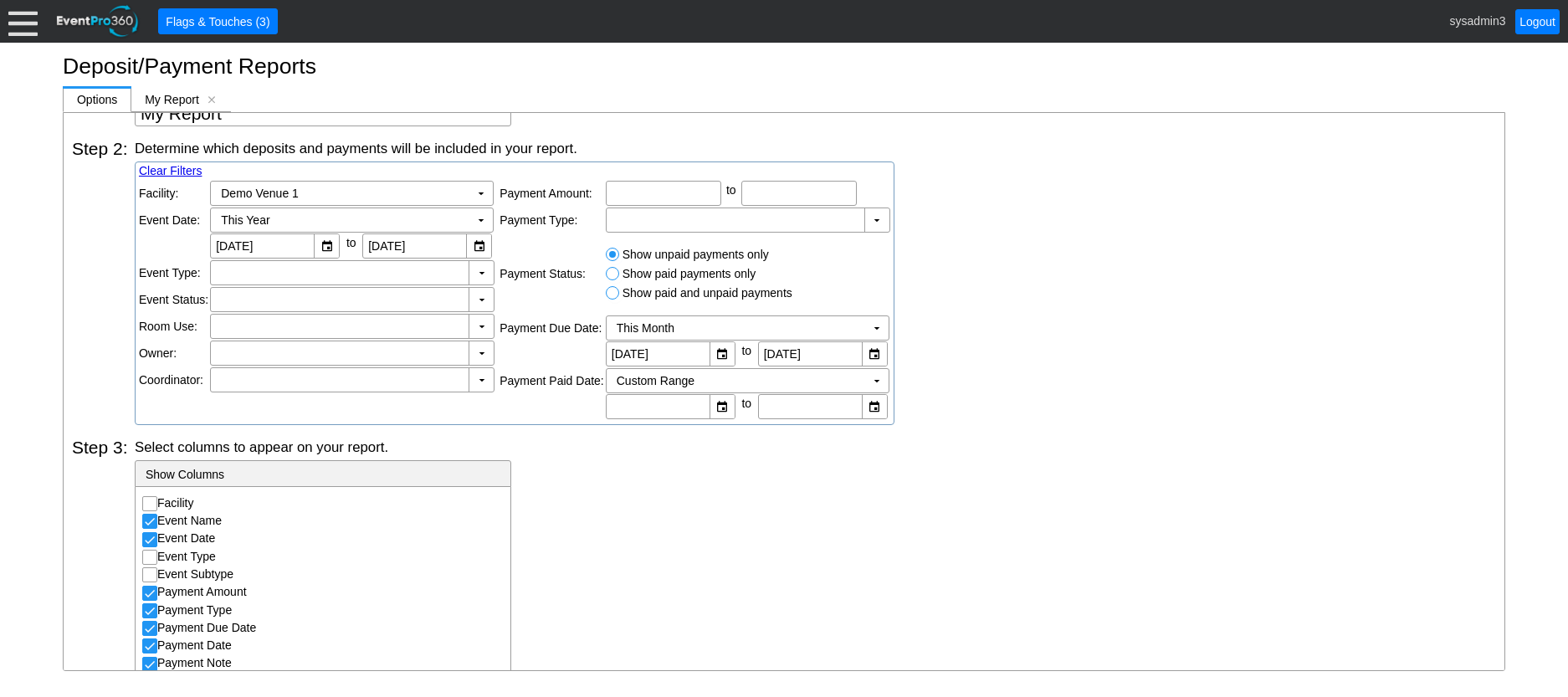
scroll to position [14, 0]
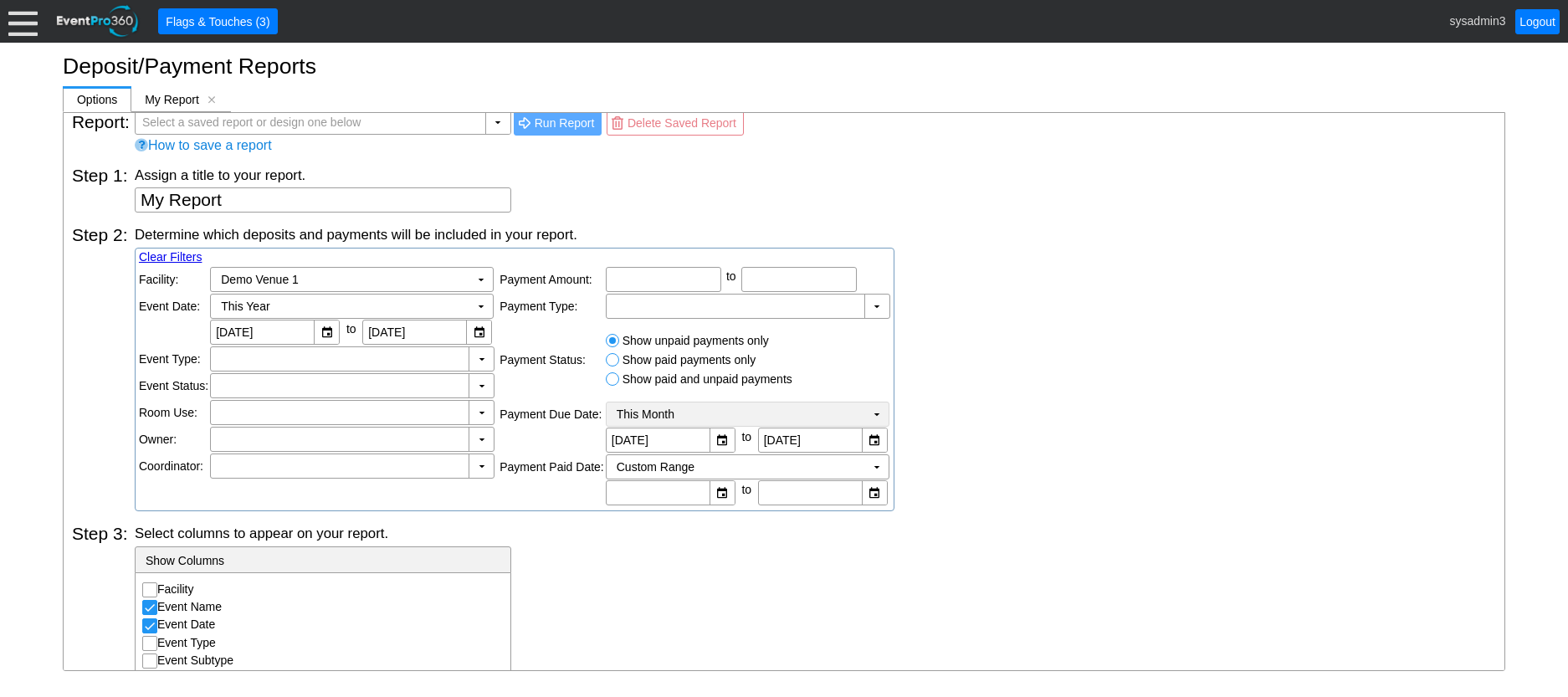
click at [868, 417] on td "▼" at bounding box center [876, 414] width 24 height 24
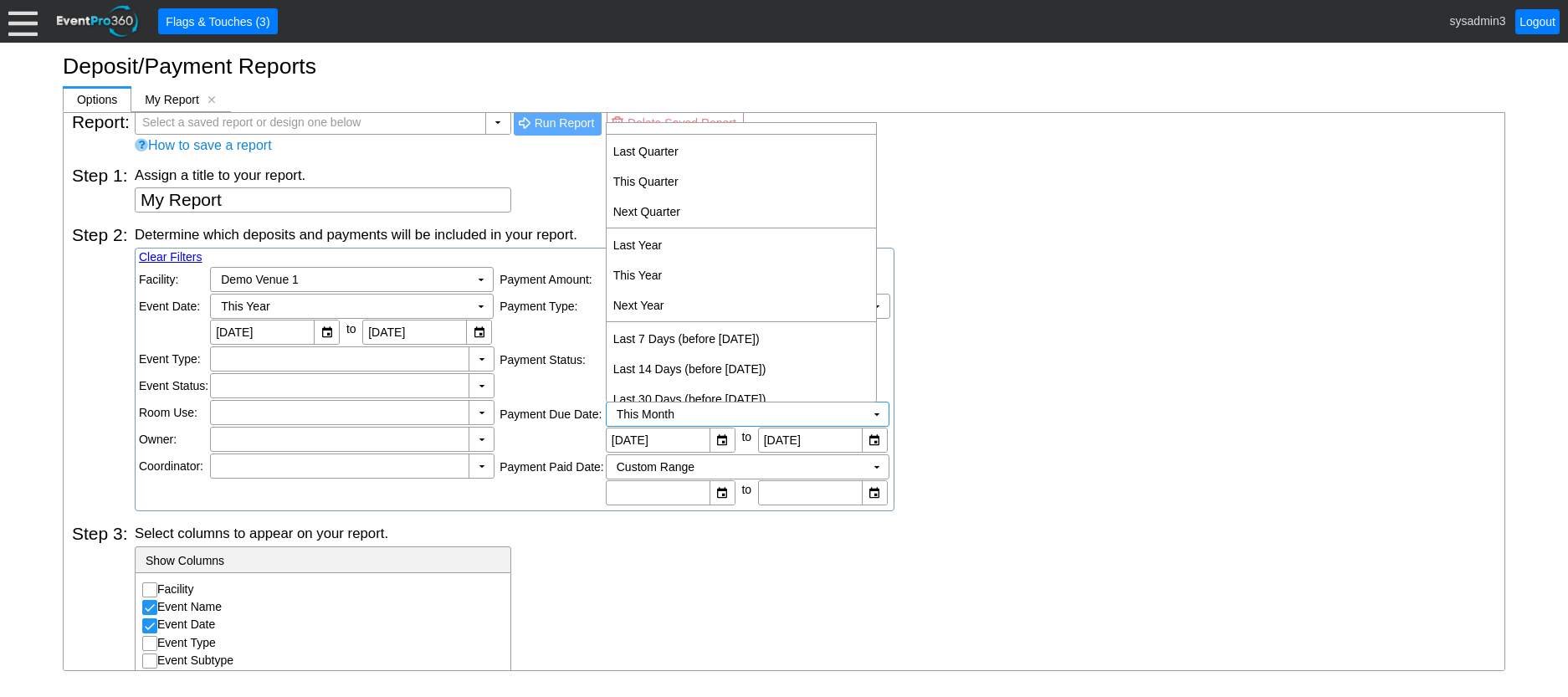
scroll to position [261, 0]
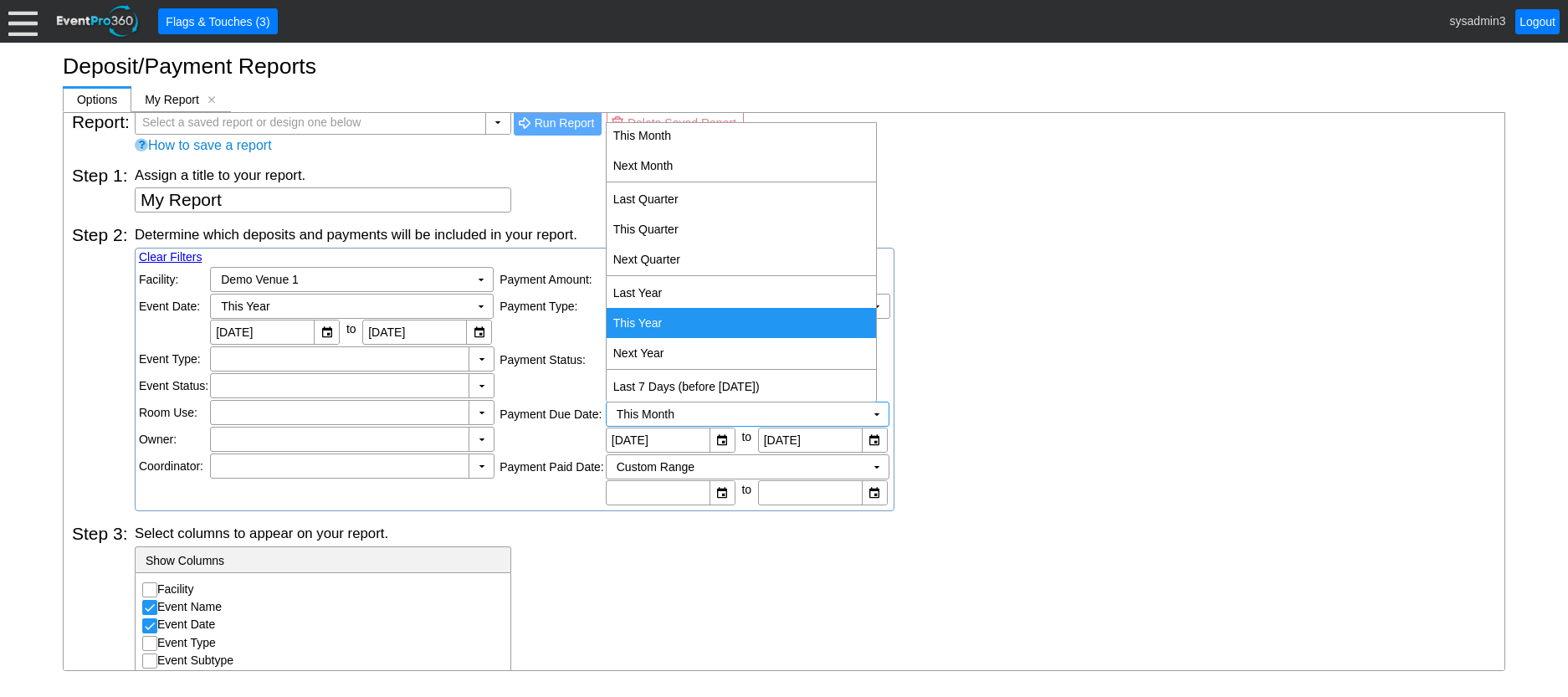
click at [662, 320] on td "This Year" at bounding box center [742, 323] width 269 height 30
type input "[DATE]"
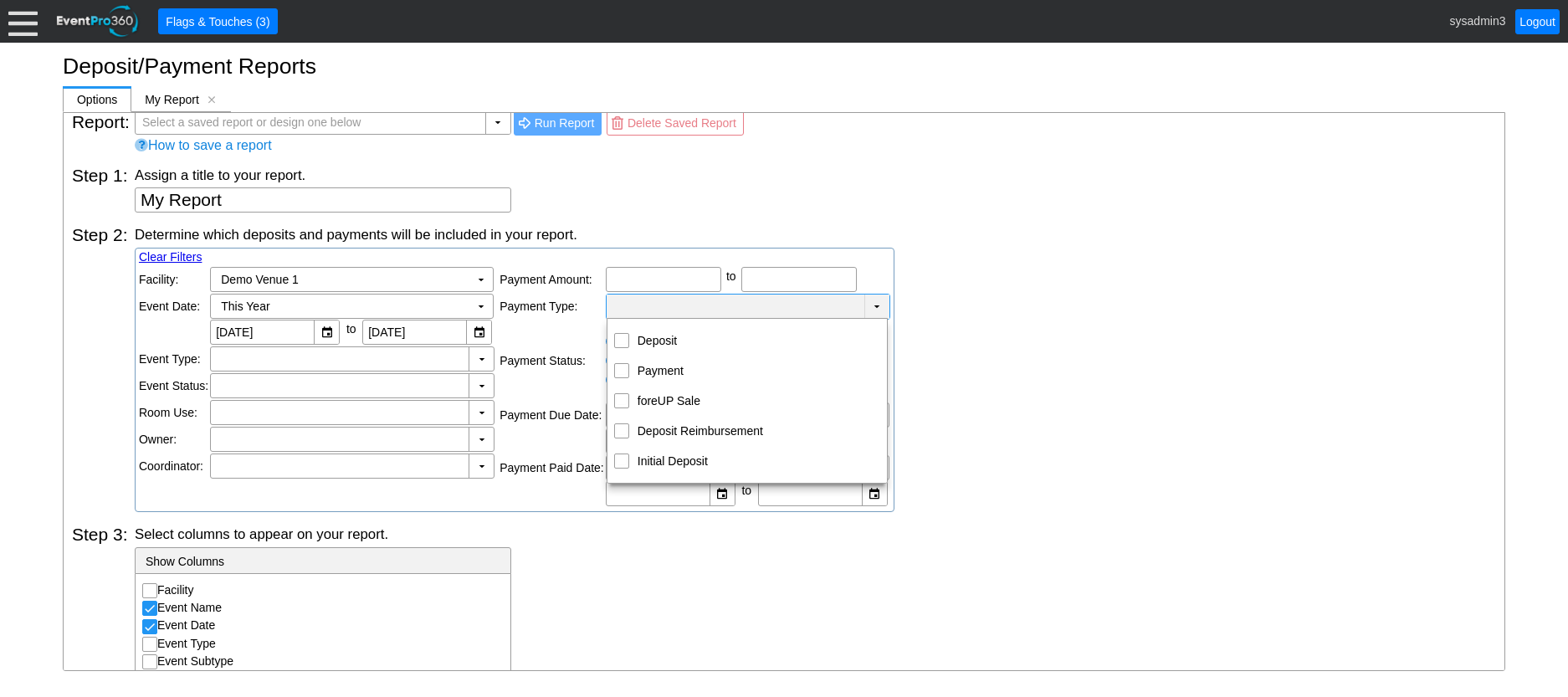
click at [867, 303] on td "▼" at bounding box center [877, 307] width 25 height 24
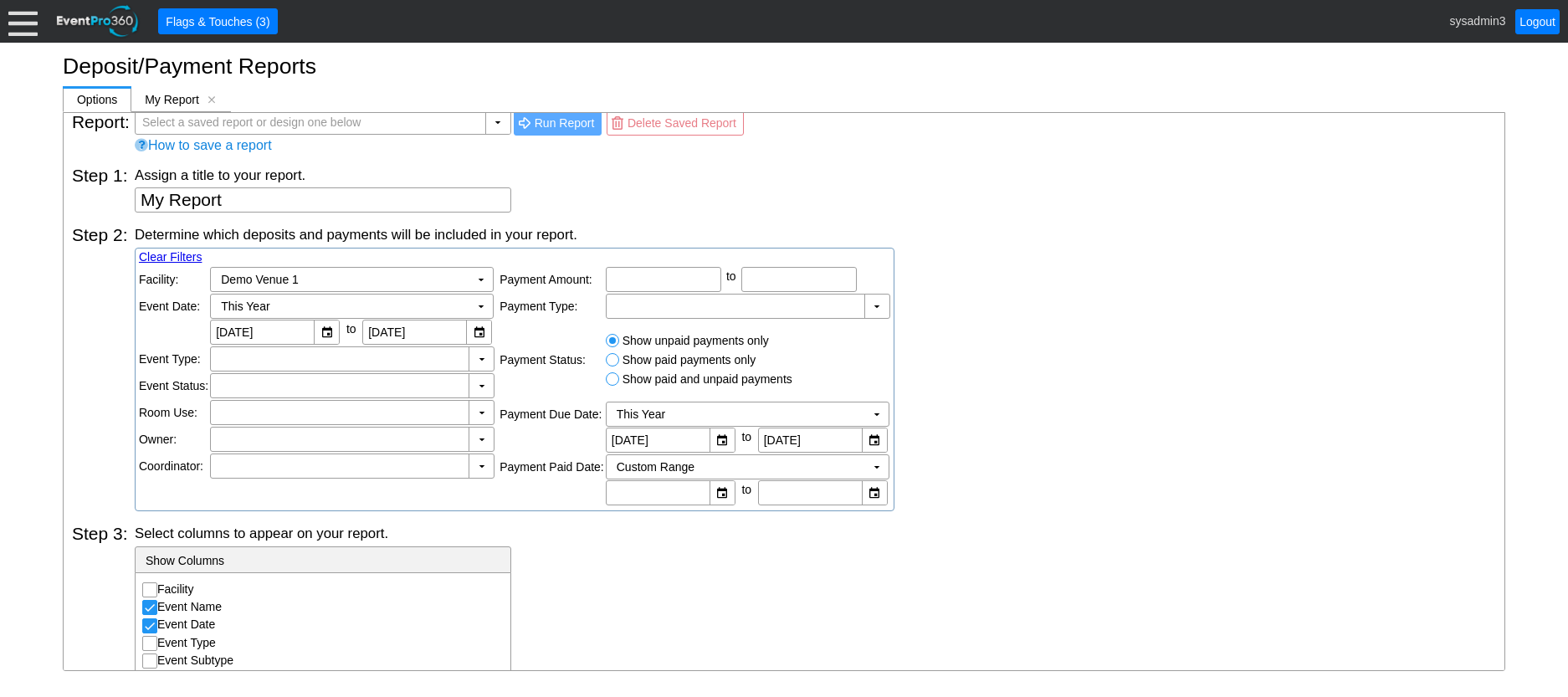
click at [1021, 303] on div "Determine which deposits and payments will be included in your report. Clear Fi…" at bounding box center [815, 367] width 1362 height 286
click at [749, 413] on td "This Year Χ" at bounding box center [736, 414] width 259 height 24
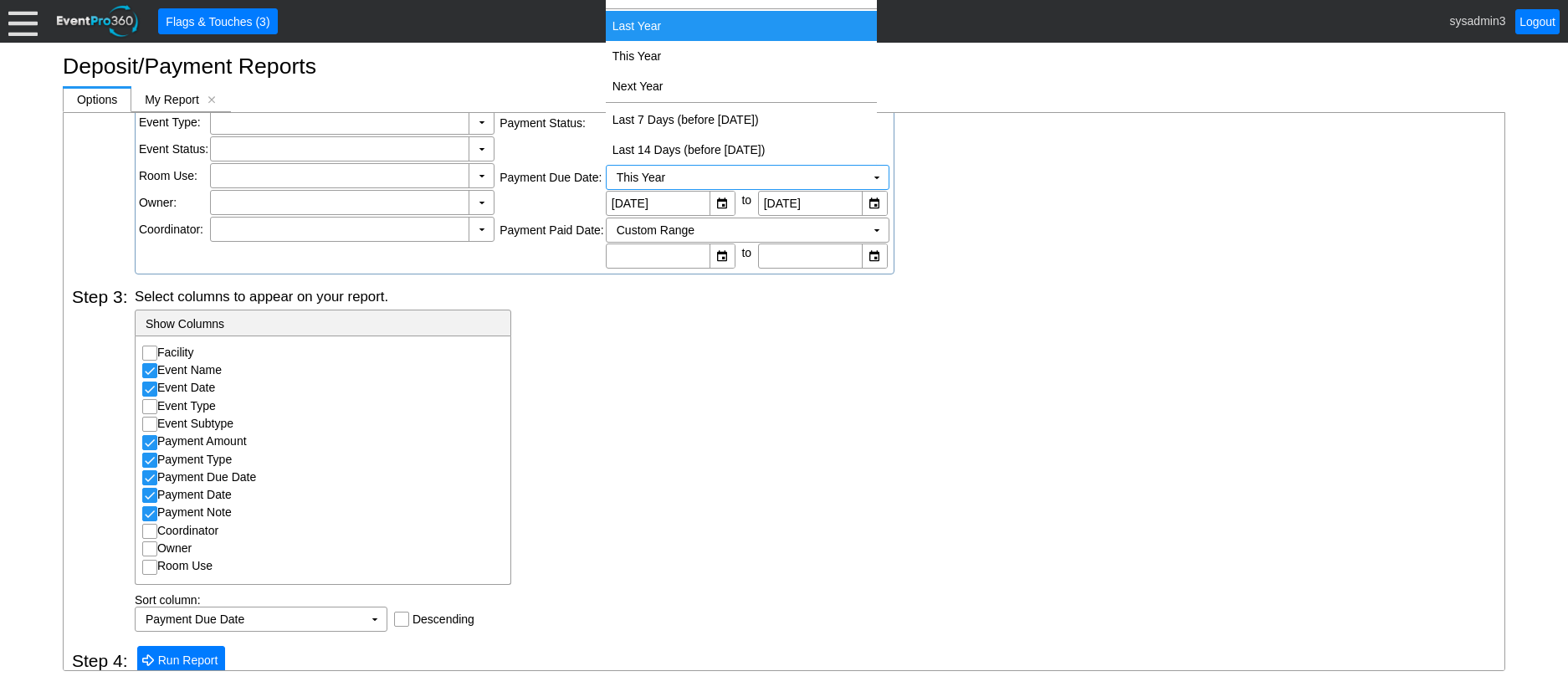
scroll to position [265, 0]
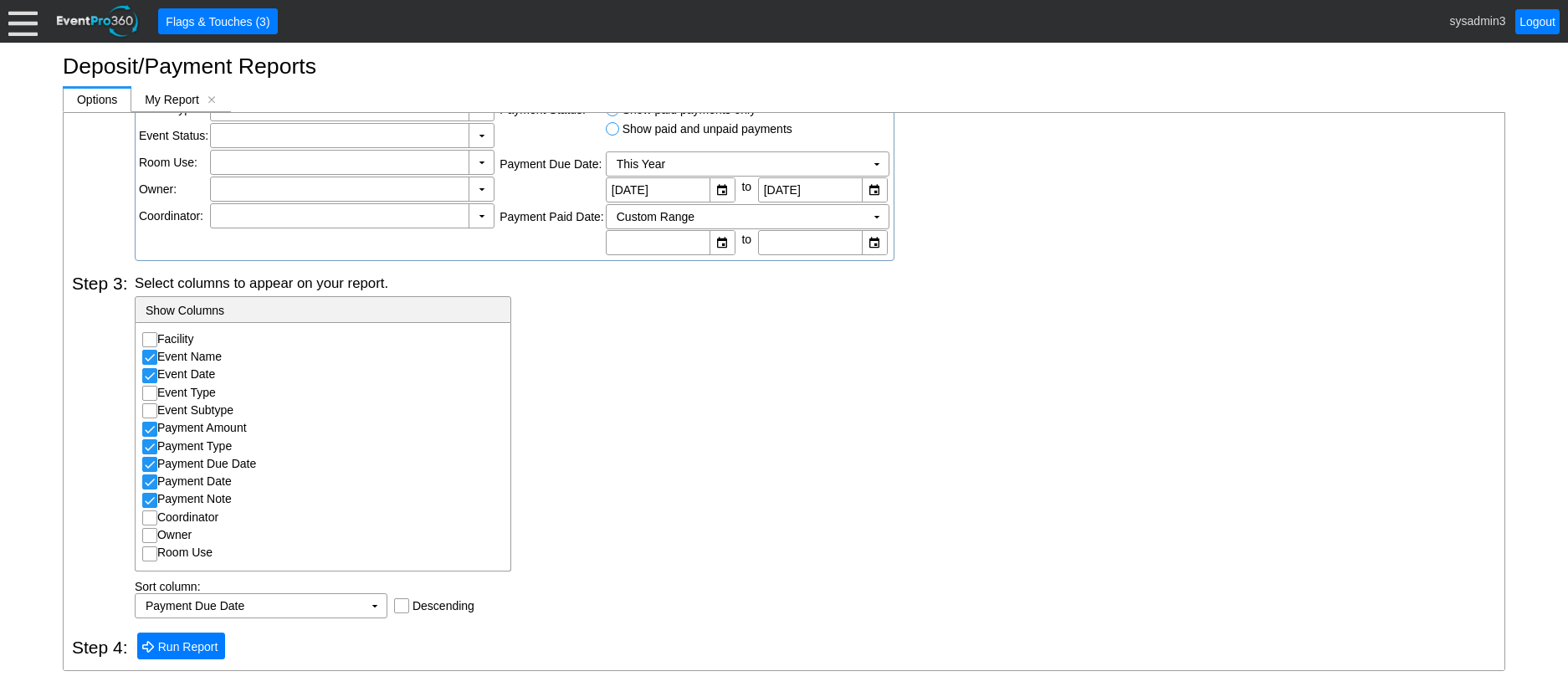
click at [727, 360] on div "Select columns to appear on your report. - Show Columns Facility Event Name Eve…" at bounding box center [815, 446] width 1362 height 345
click at [200, 638] on span "Run Report" at bounding box center [188, 646] width 67 height 17
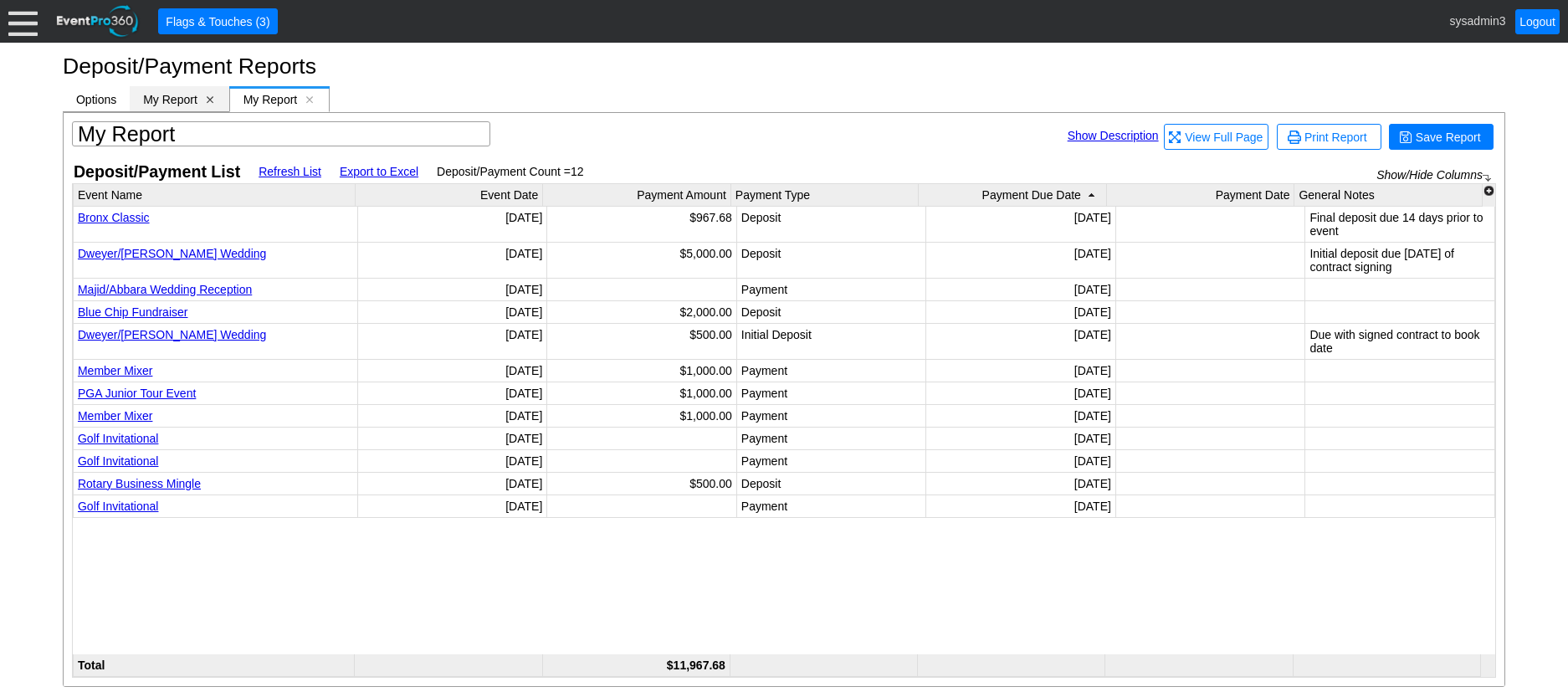
click at [210, 93] on div "My Report [x]" at bounding box center [178, 100] width 99 height 26
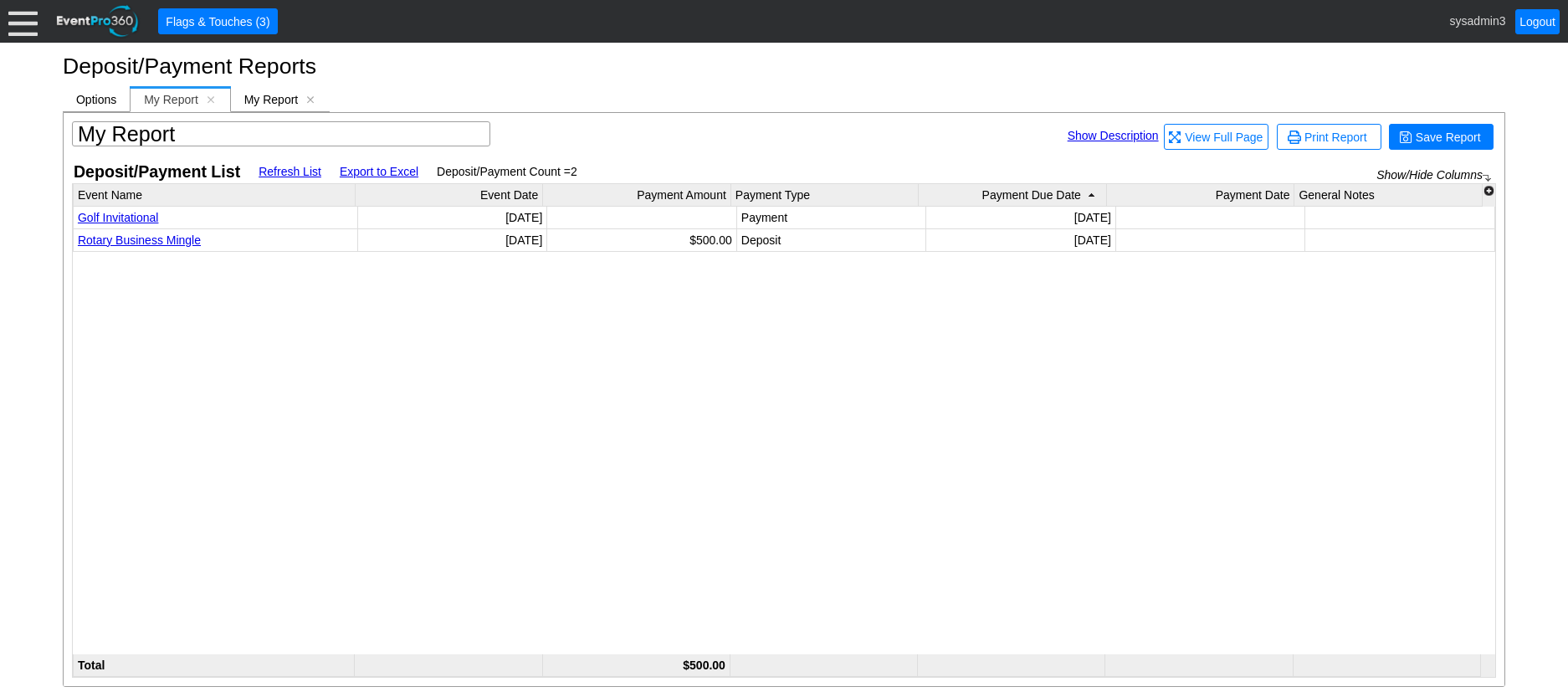
click at [217, 100] on div "My Report [x]" at bounding box center [179, 100] width 101 height 26
drag, startPoint x: 215, startPoint y: 96, endPoint x: 206, endPoint y: 98, distance: 9.2
click at [214, 96] on span "[x]" at bounding box center [210, 99] width 11 height 11
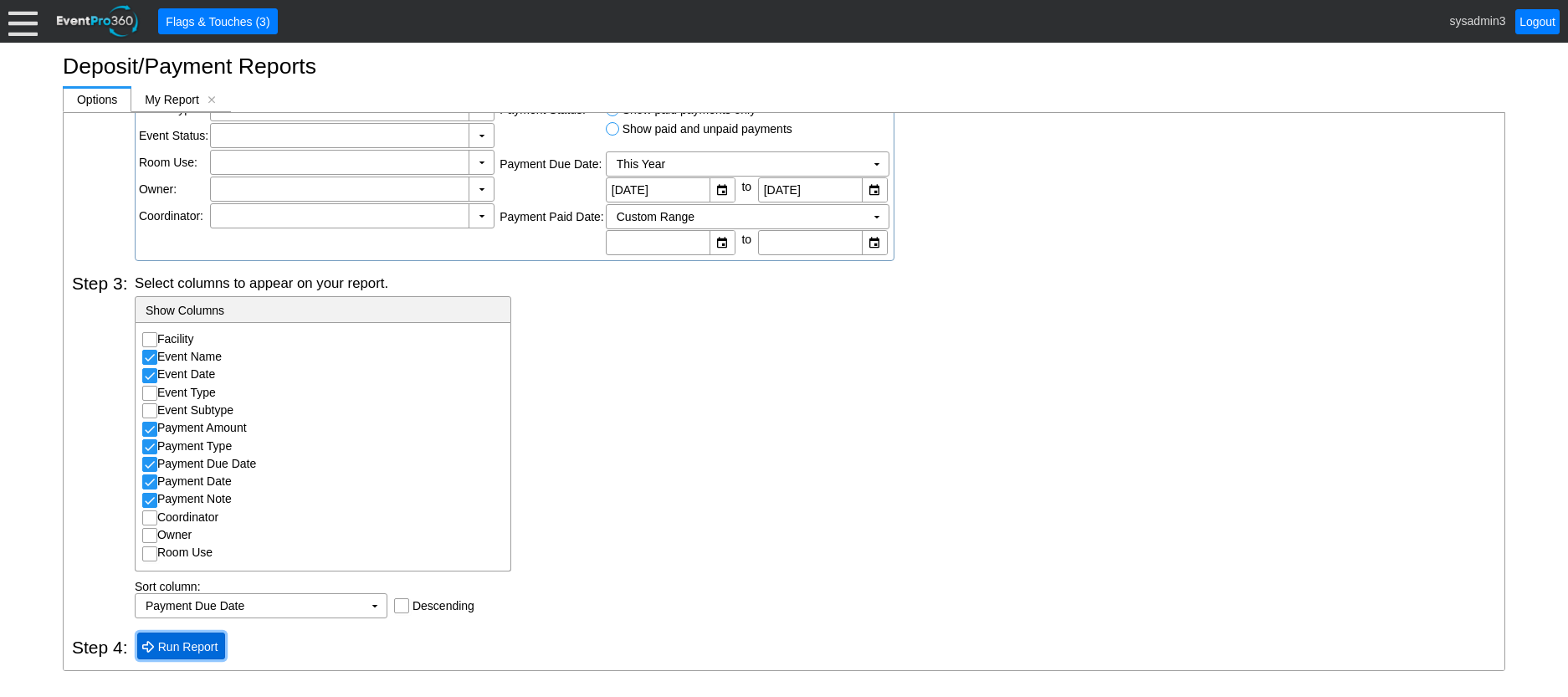
click at [198, 644] on span "Run Report" at bounding box center [188, 646] width 67 height 17
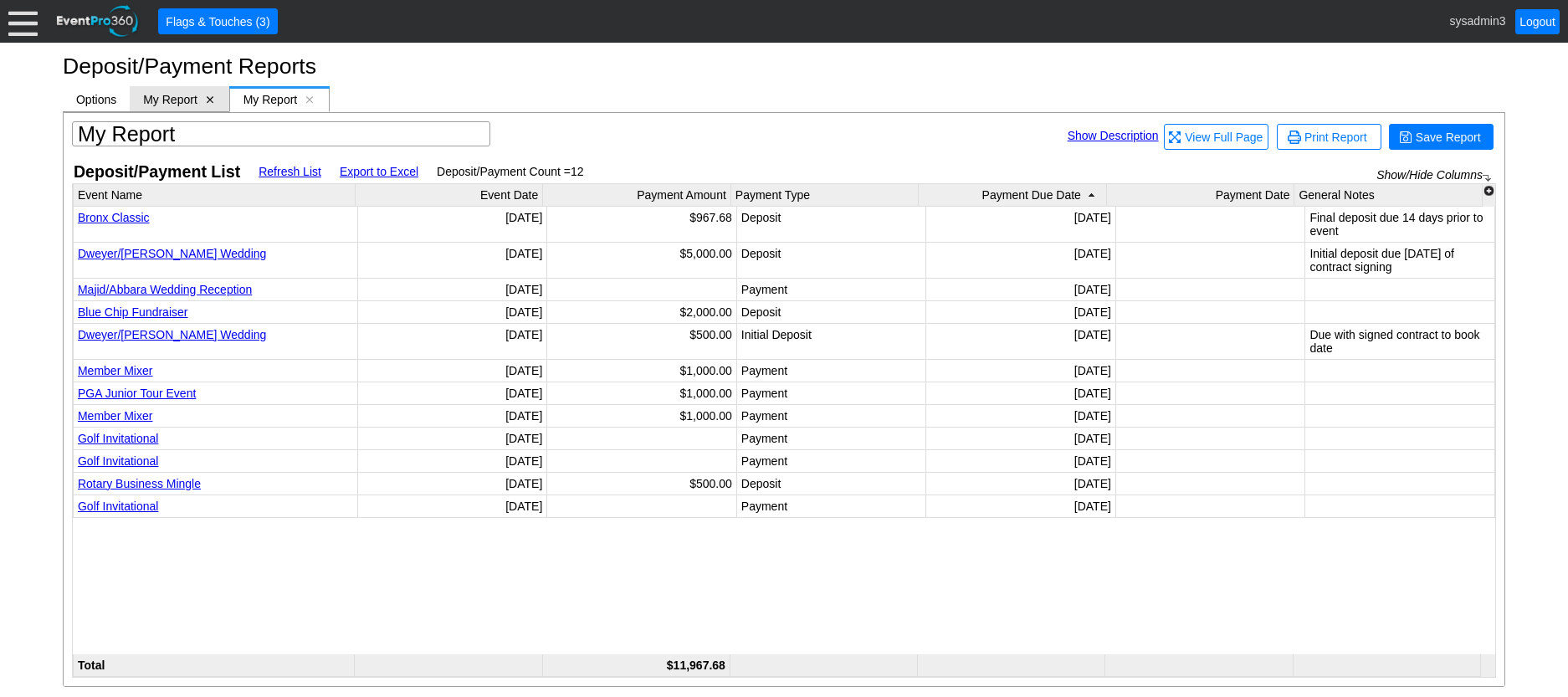
click at [211, 94] on span "[x]" at bounding box center [209, 99] width 11 height 11
click at [93, 95] on span "Options" at bounding box center [96, 99] width 40 height 13
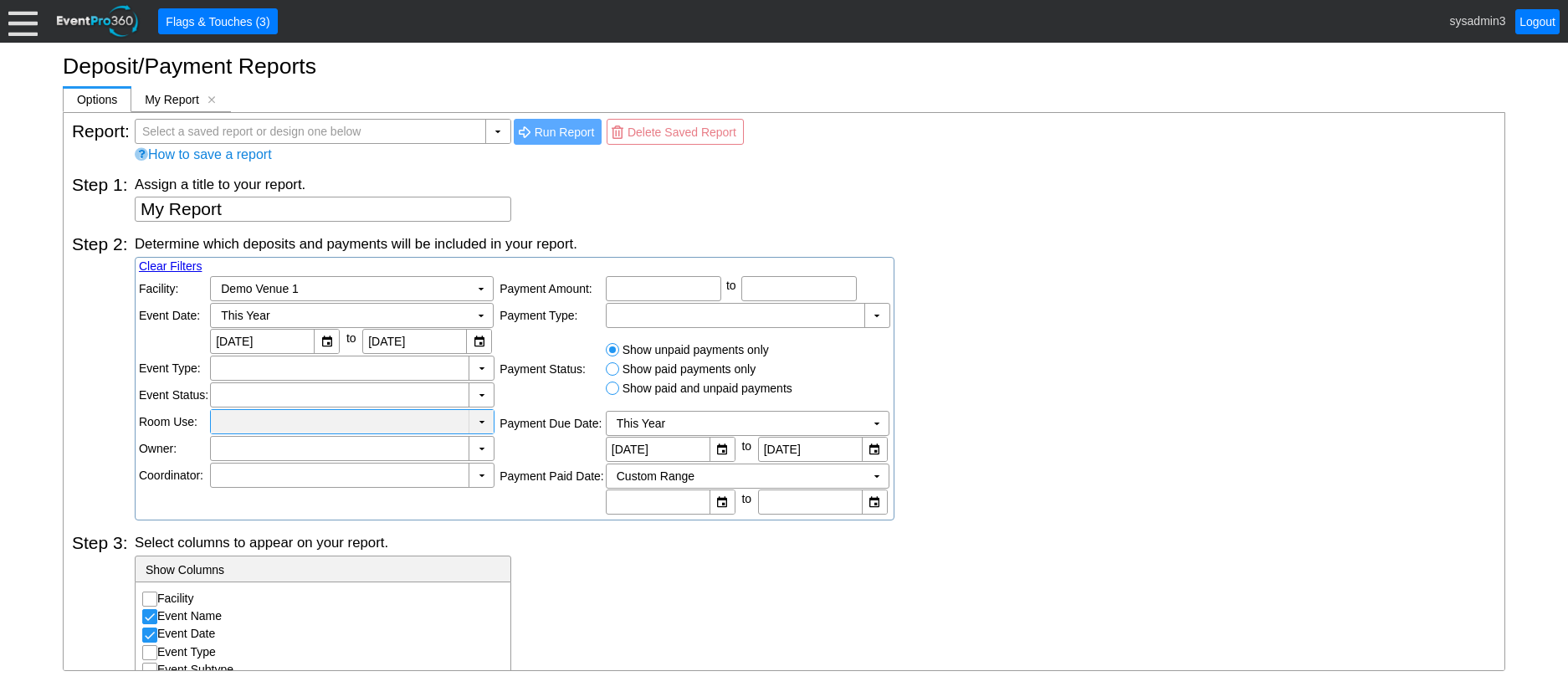
scroll to position [0, 0]
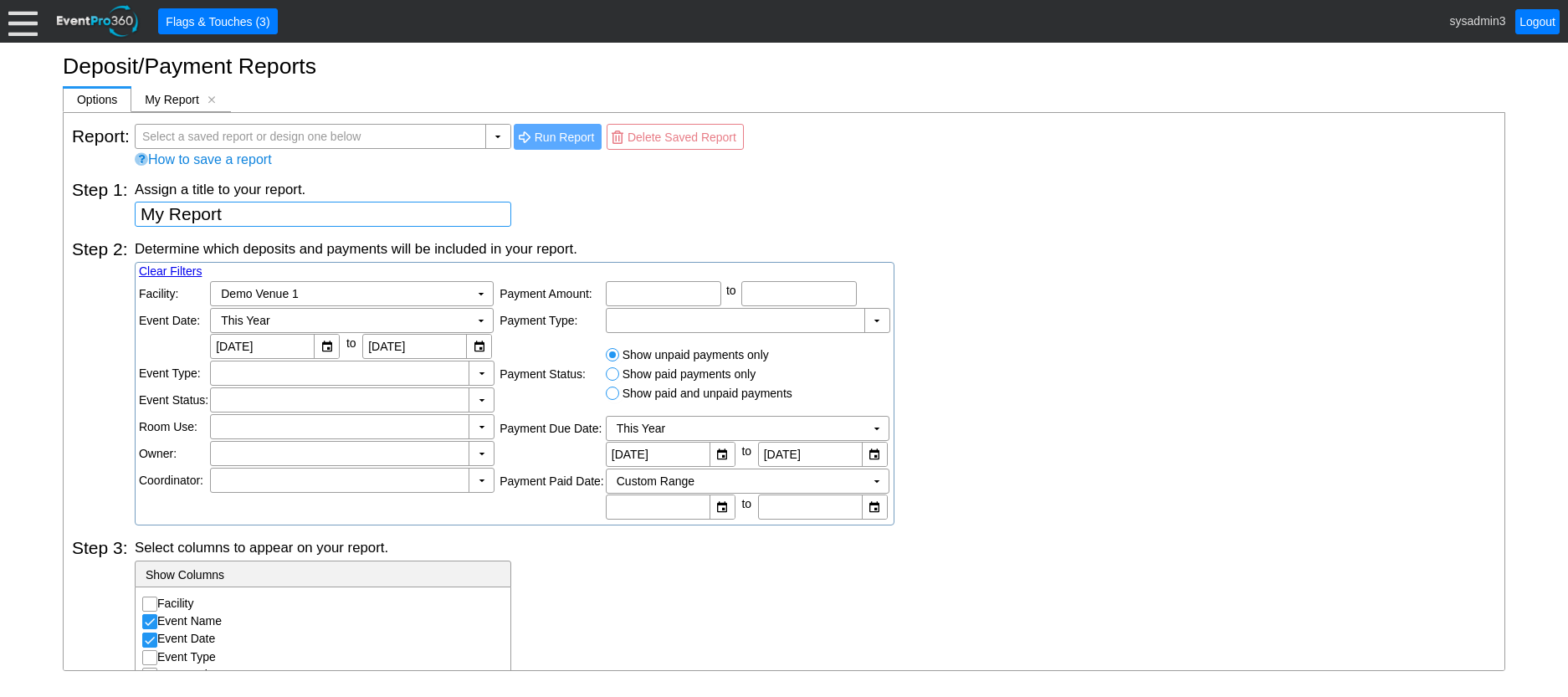
drag, startPoint x: 260, startPoint y: 213, endPoint x: 145, endPoint y: 206, distance: 115.2
click at [145, 206] on textarea "My Report" at bounding box center [323, 214] width 377 height 25
click at [615, 391] on input "Show paid and unpaid payments" at bounding box center [615, 395] width 17 height 17
radio input "true"
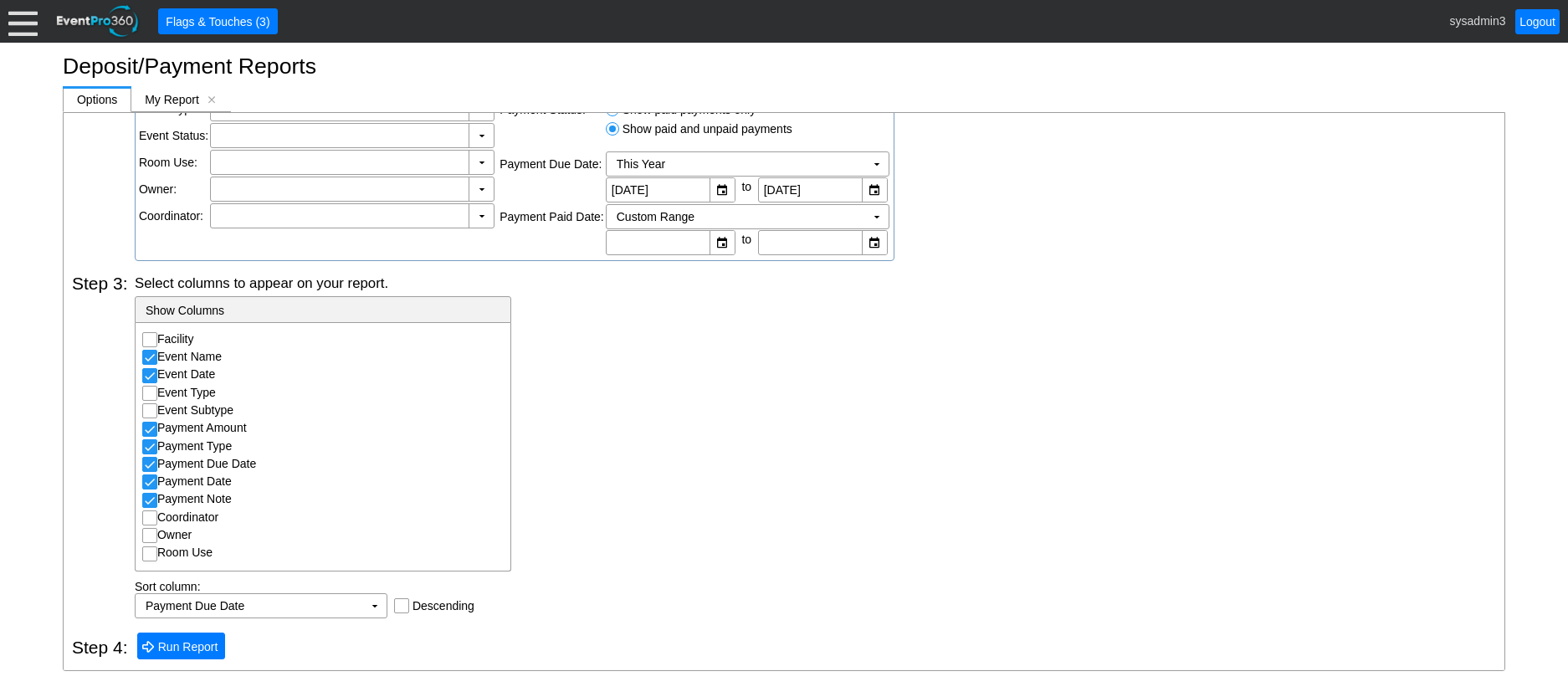
scroll to position [265, 0]
click at [185, 656] on span "● Run Report" at bounding box center [181, 645] width 88 height 26
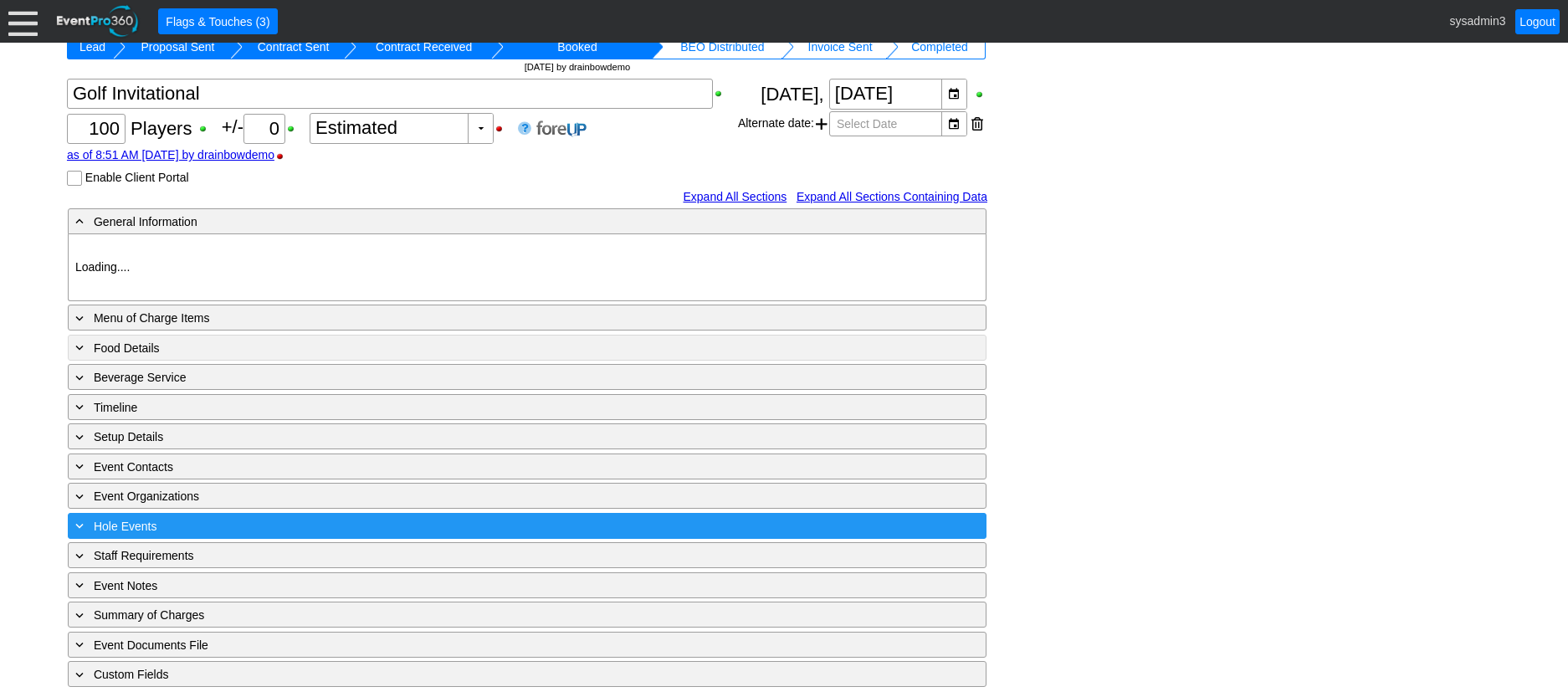
scroll to position [120, 0]
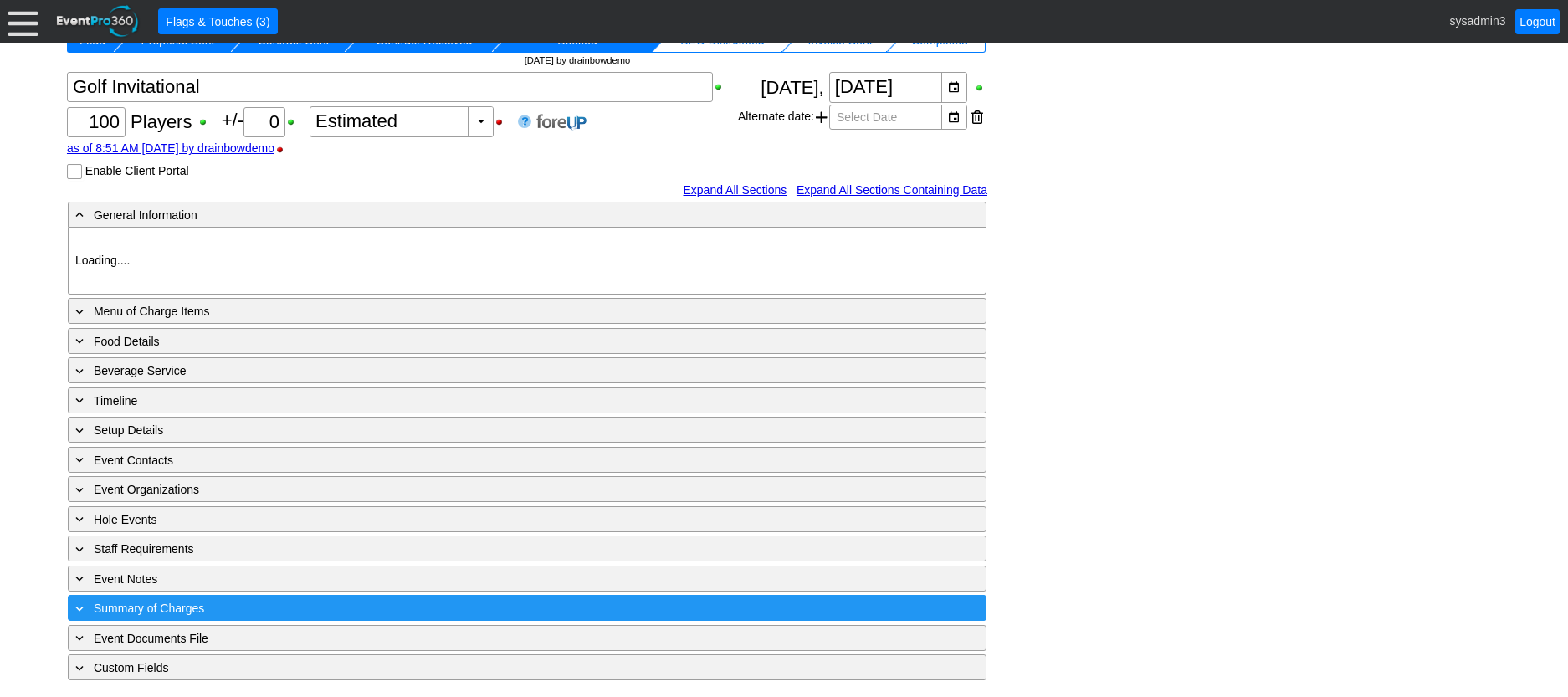
type input "Demo Venue 1"
type input "Member Golf Event"
type input "Scramble"
type input "Shotgun"
type input "894227"
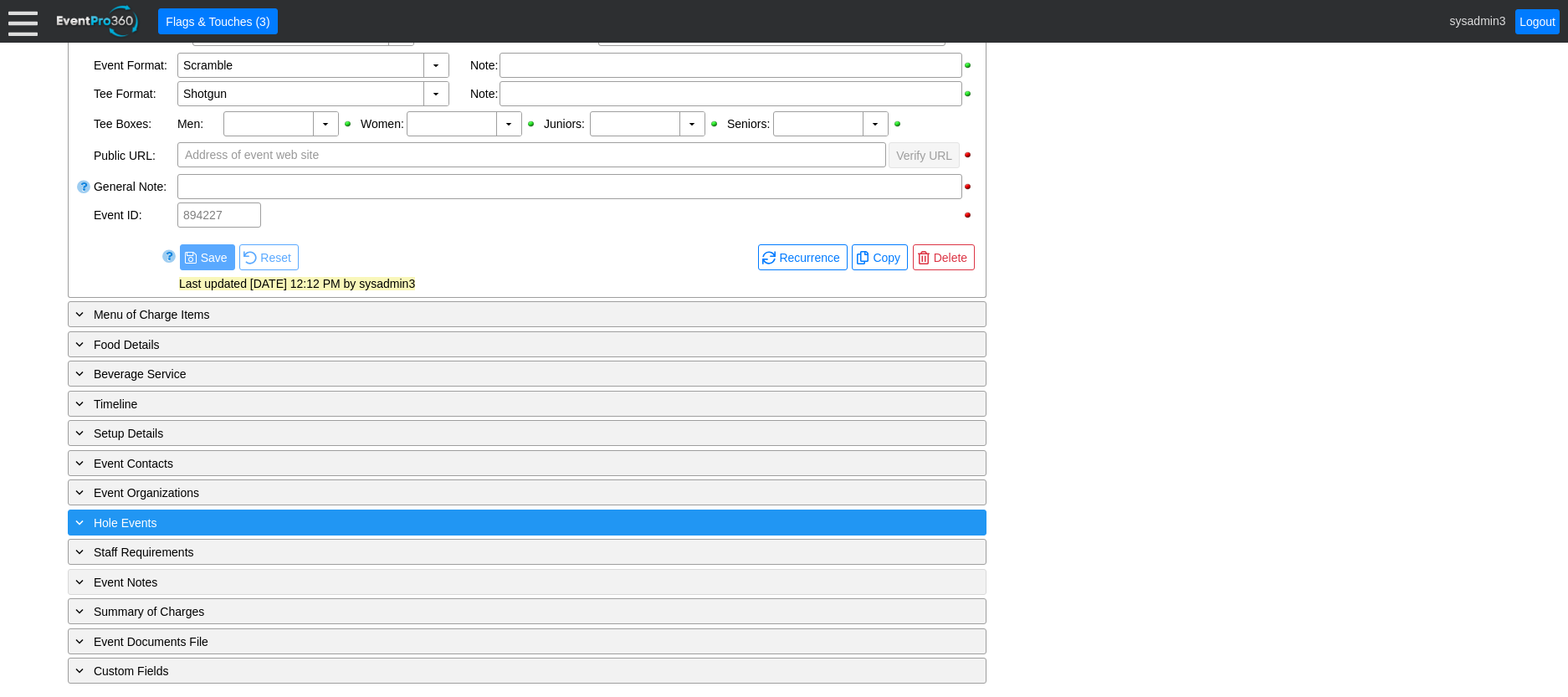
scroll to position [0, 0]
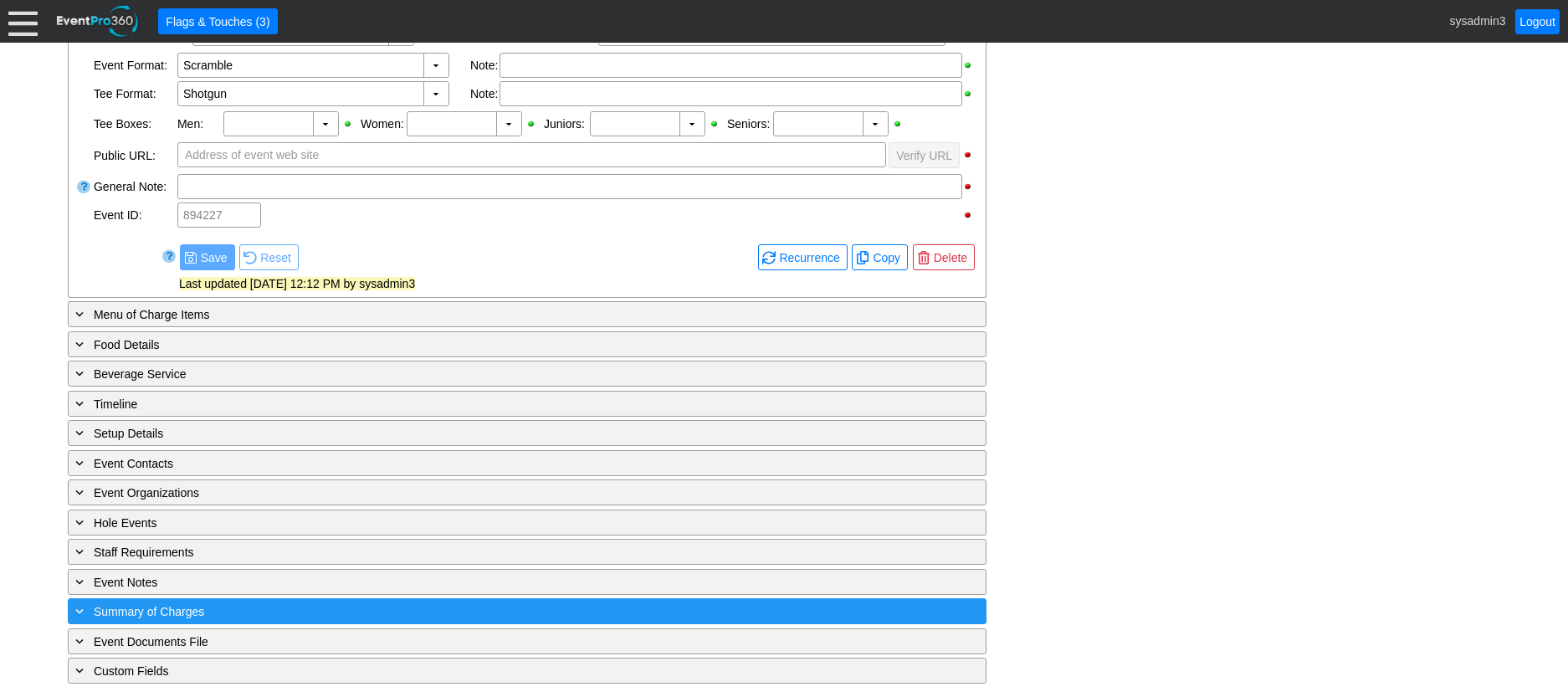
click at [423, 610] on div "+ Summary of Charges" at bounding box center [492, 611] width 842 height 19
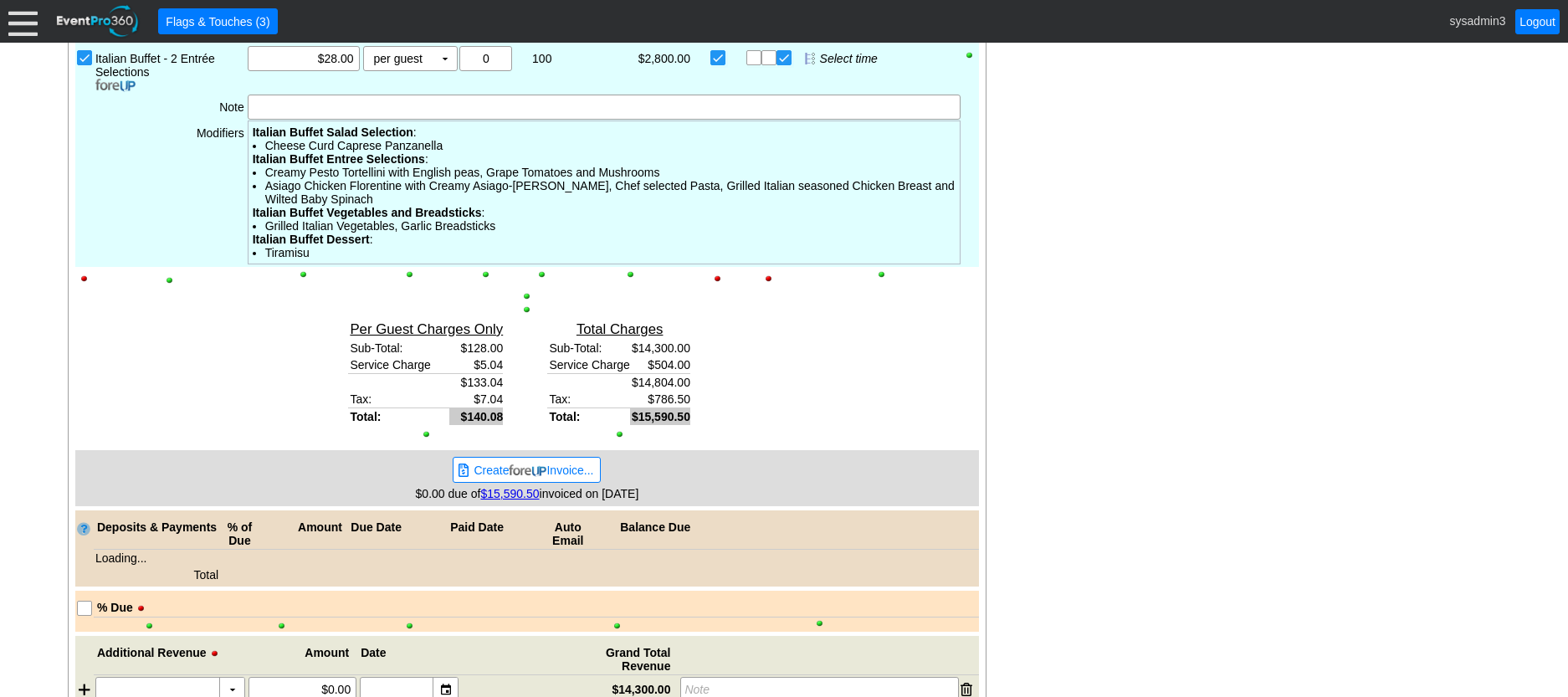
scroll to position [1617, 0]
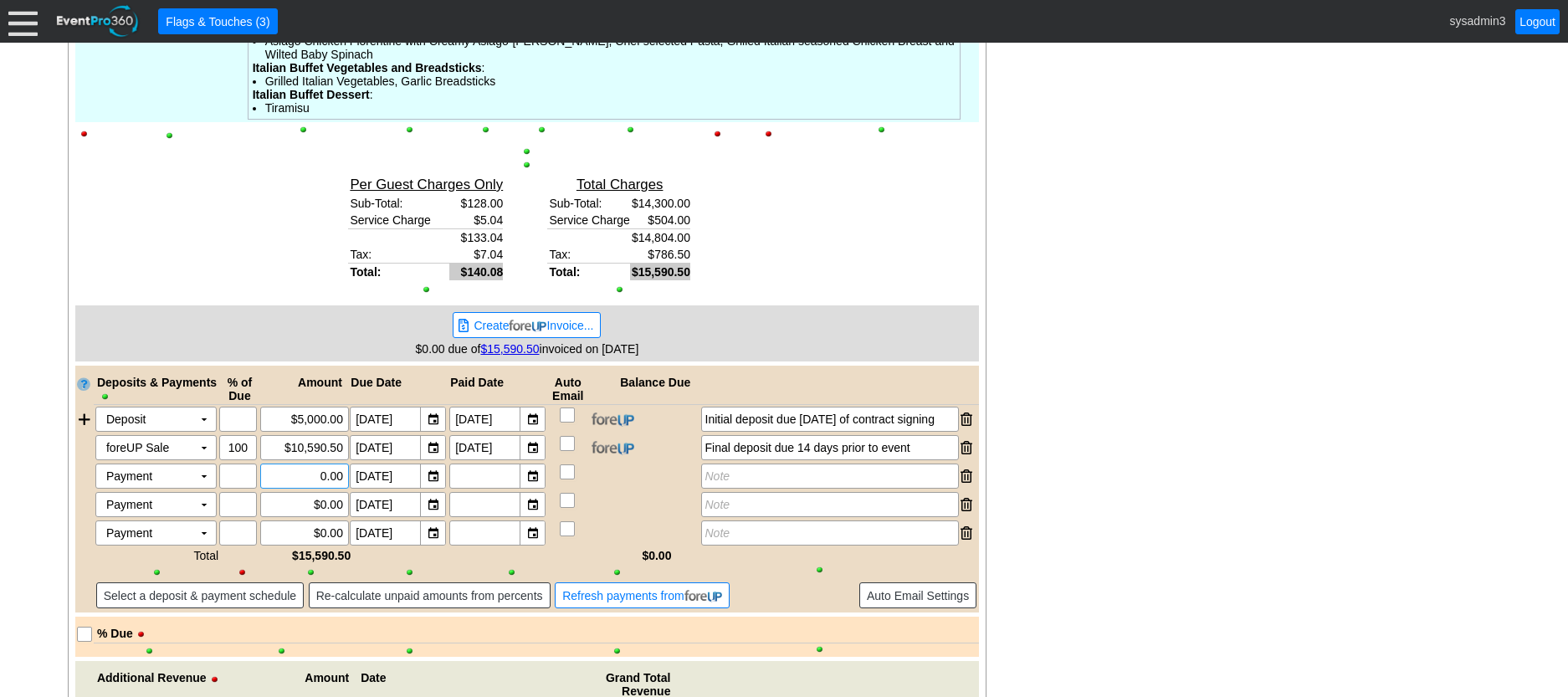
click at [323, 471] on input "0.00" at bounding box center [304, 476] width 77 height 24
click at [325, 475] on input "0.00" at bounding box center [304, 476] width 77 height 24
type input "$100.00"
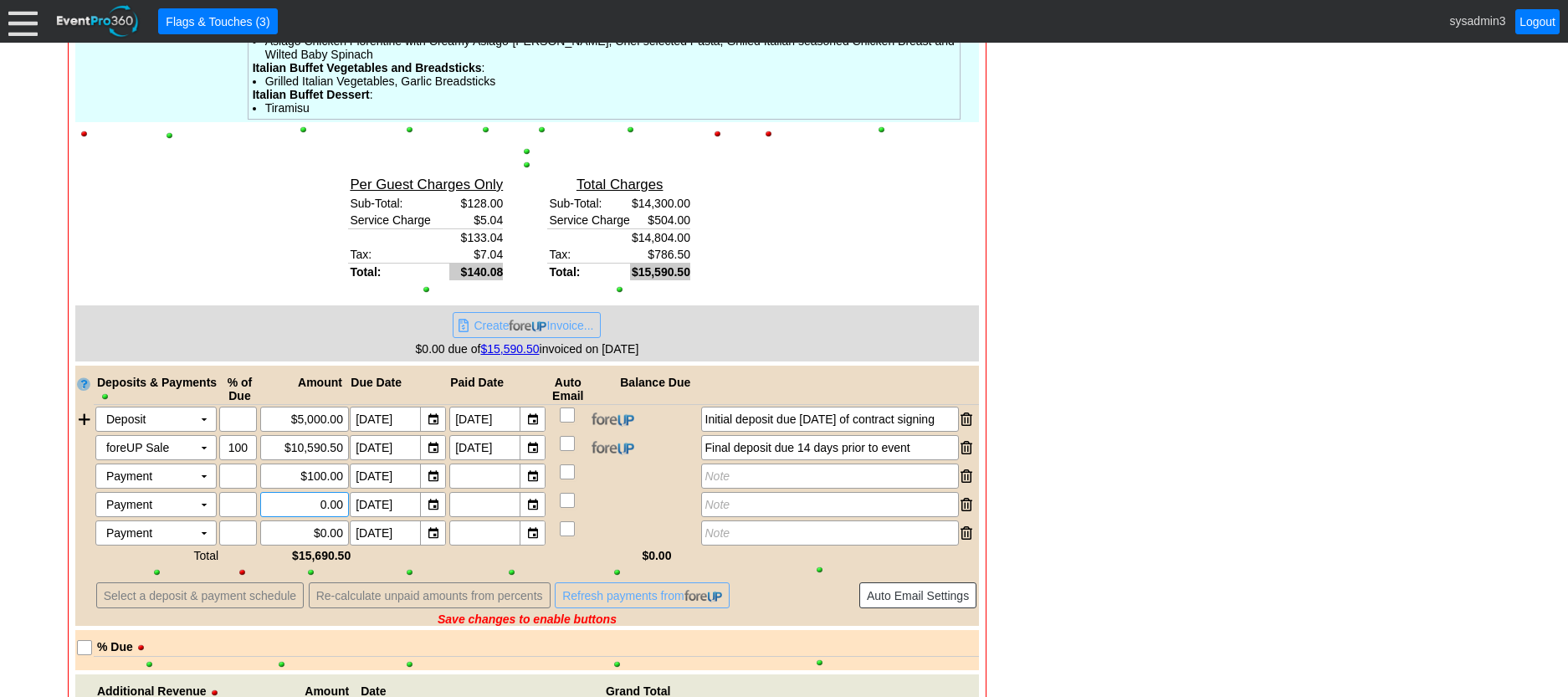
drag, startPoint x: 324, startPoint y: 512, endPoint x: 341, endPoint y: 497, distance: 22.7
click at [324, 511] on input "0.00" at bounding box center [304, 505] width 77 height 24
type input "$100.00"
click at [324, 537] on input "0.00" at bounding box center [304, 533] width 77 height 24
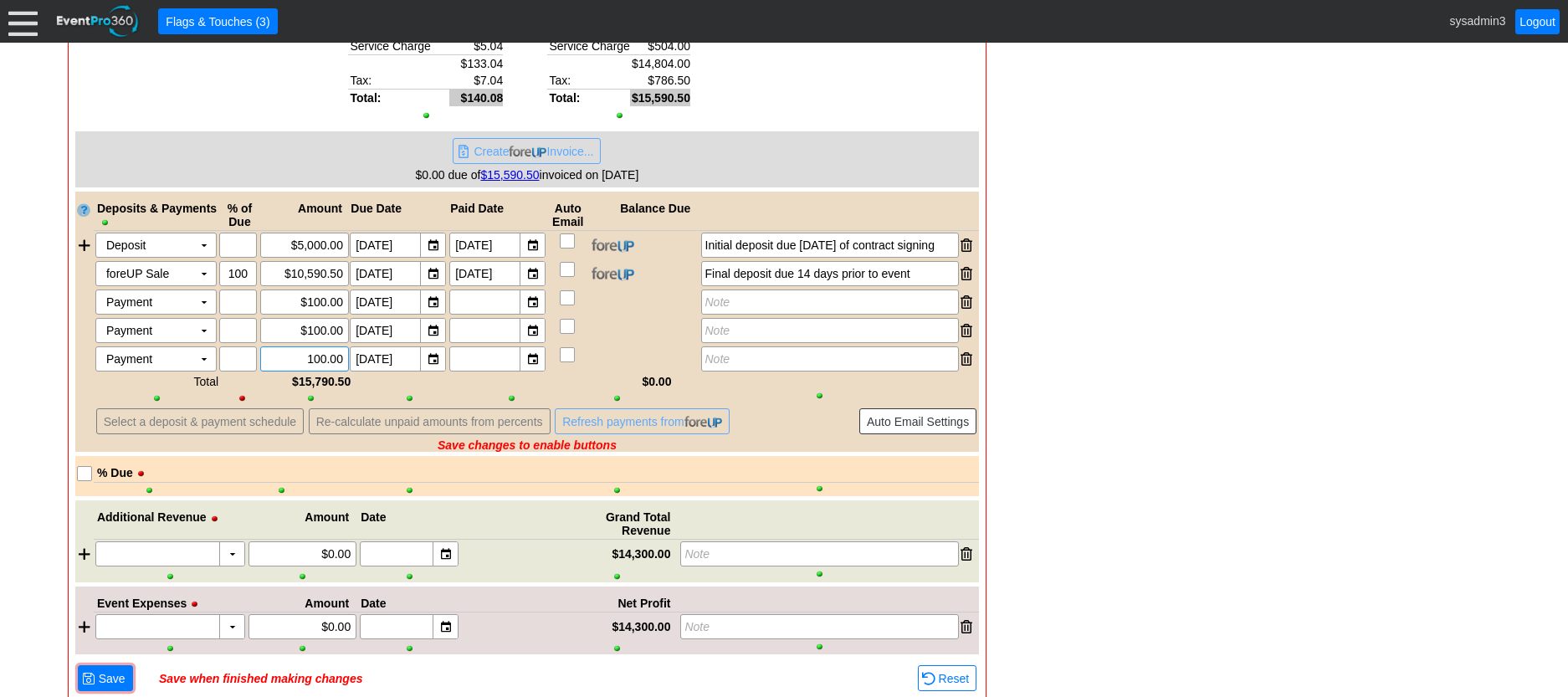
scroll to position [1868, 0]
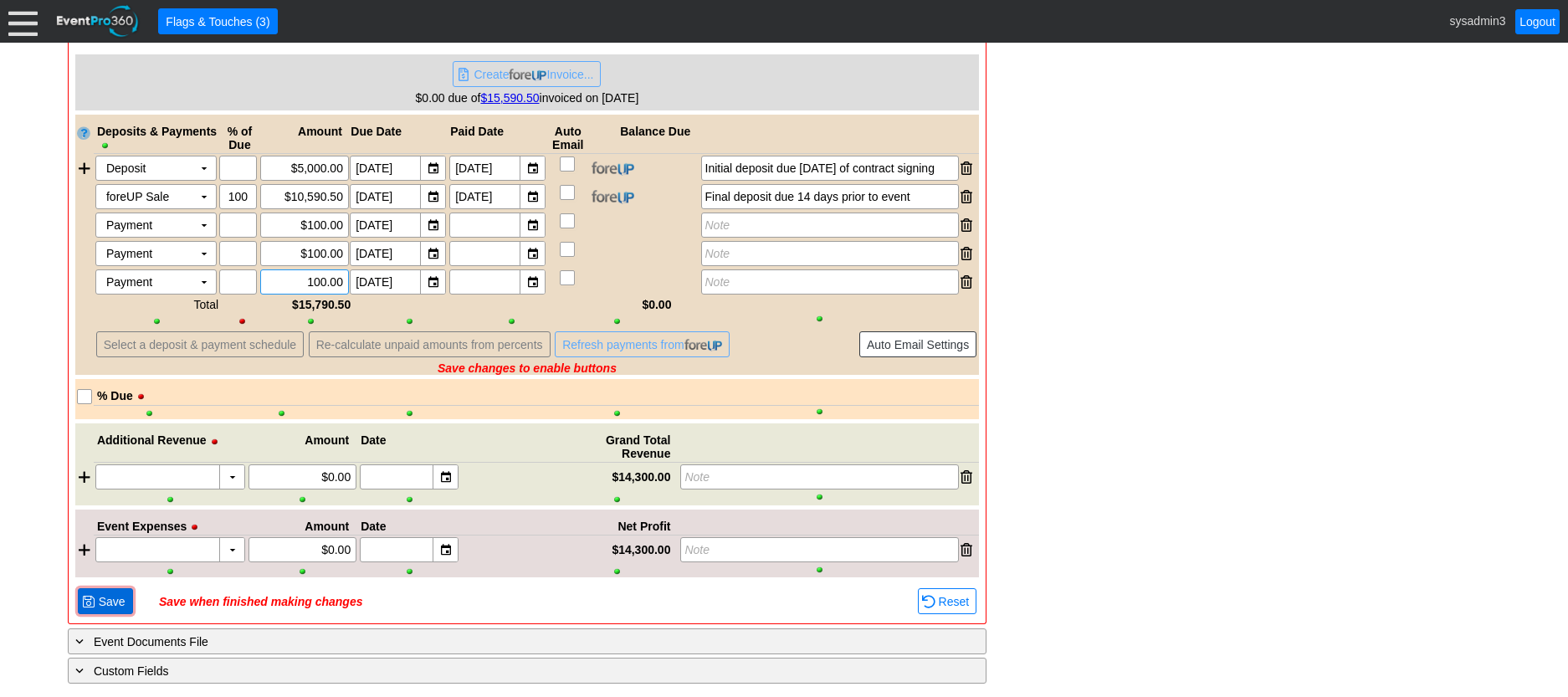
type input "$100.00"
click at [107, 608] on span "Save" at bounding box center [112, 601] width 33 height 17
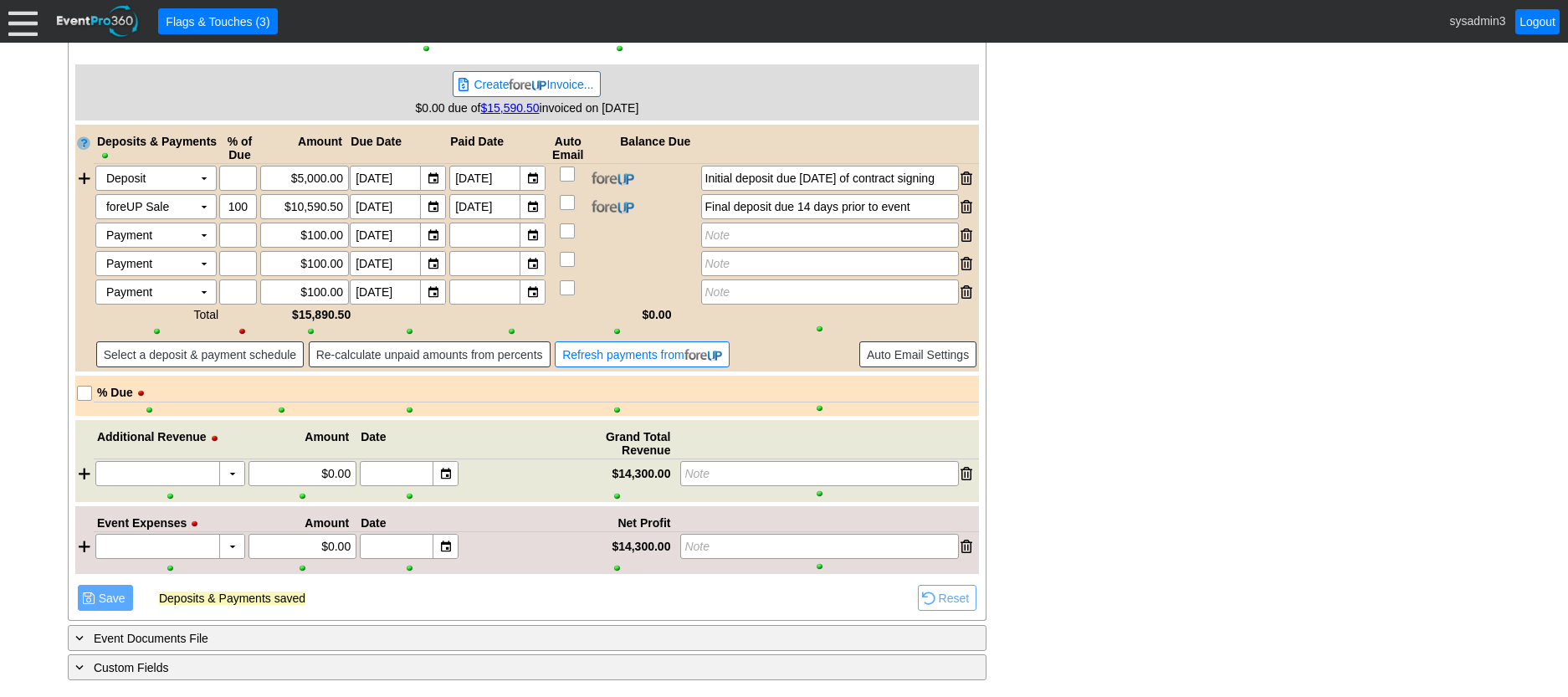
scroll to position [1862, 0]
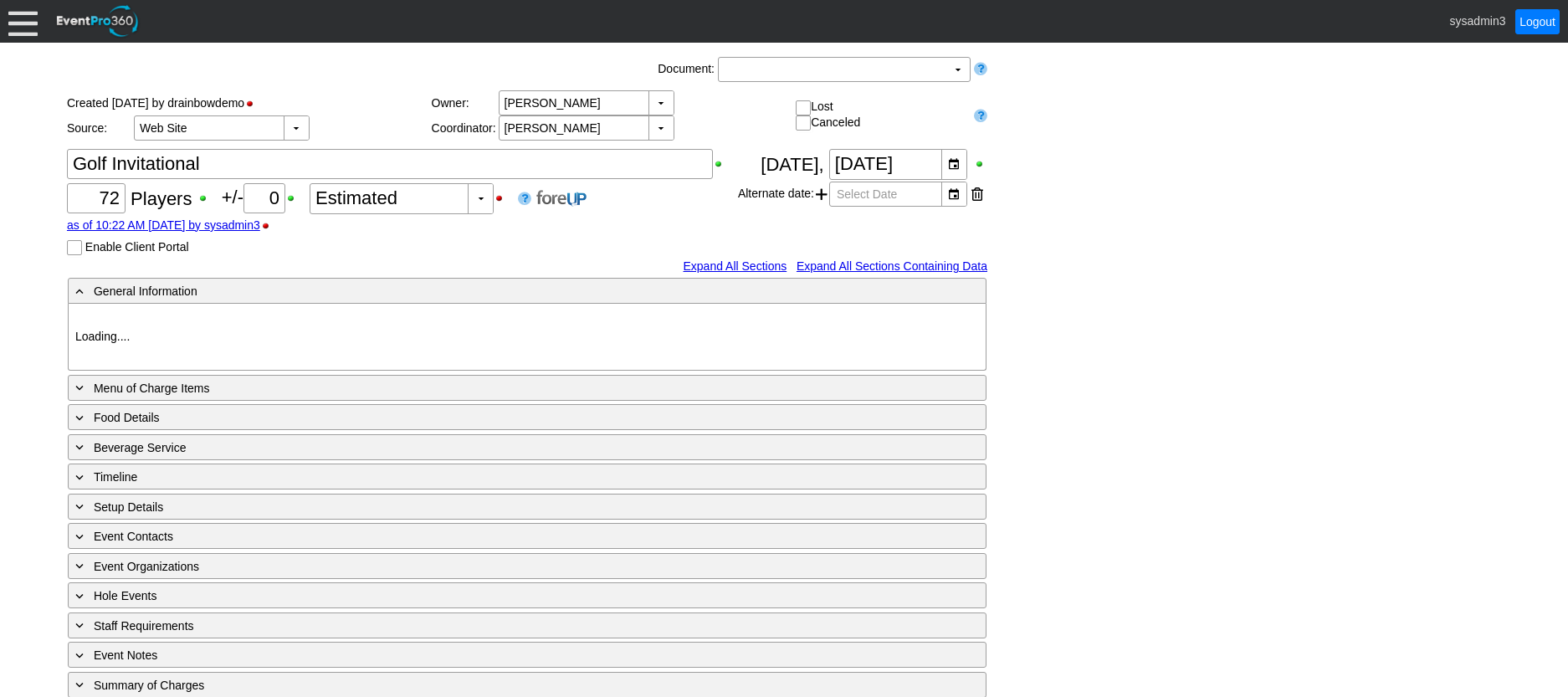
type input "Demo Venue 1"
type input "Outside Golf Event"
type input "Scramble + 2-putt"
type input "Shotgun"
type input "Blue"
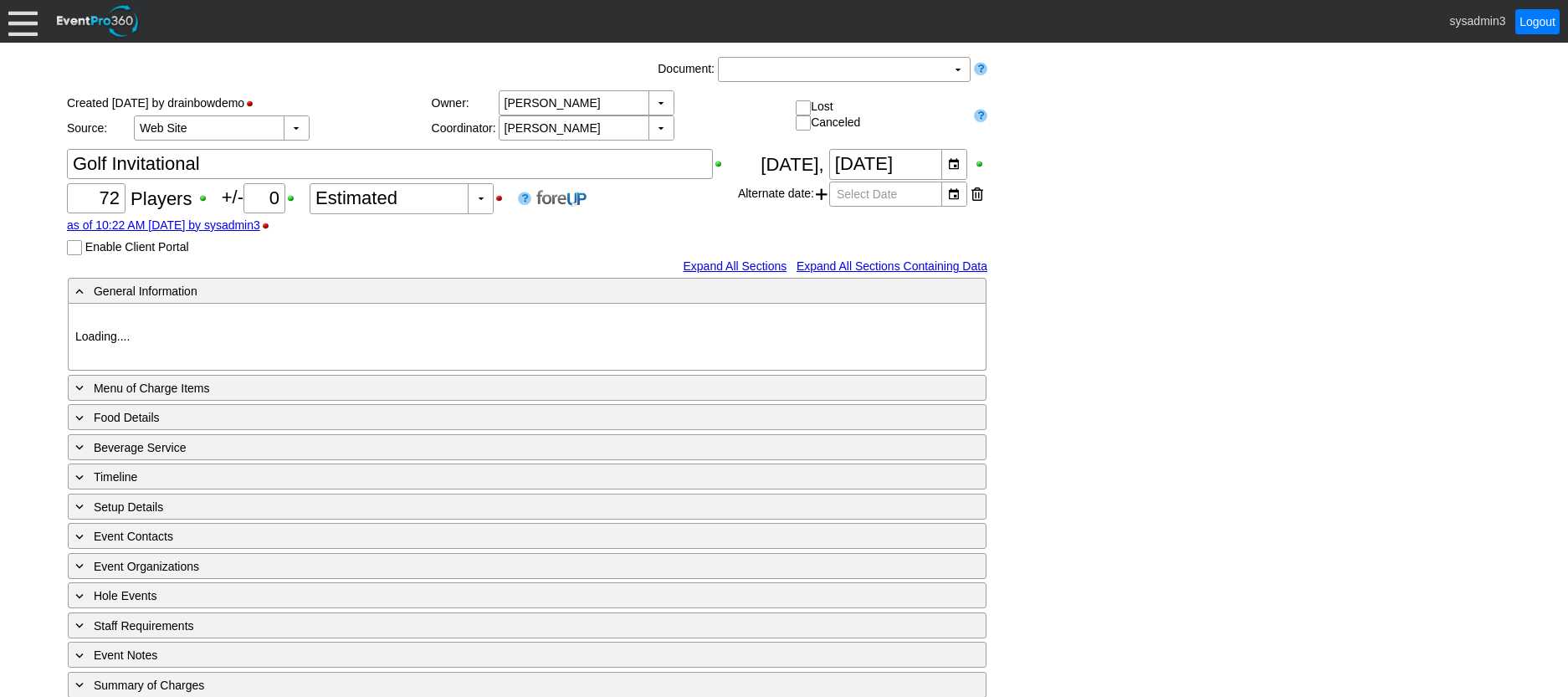
type input "Red"
type input "White"
type input "791229"
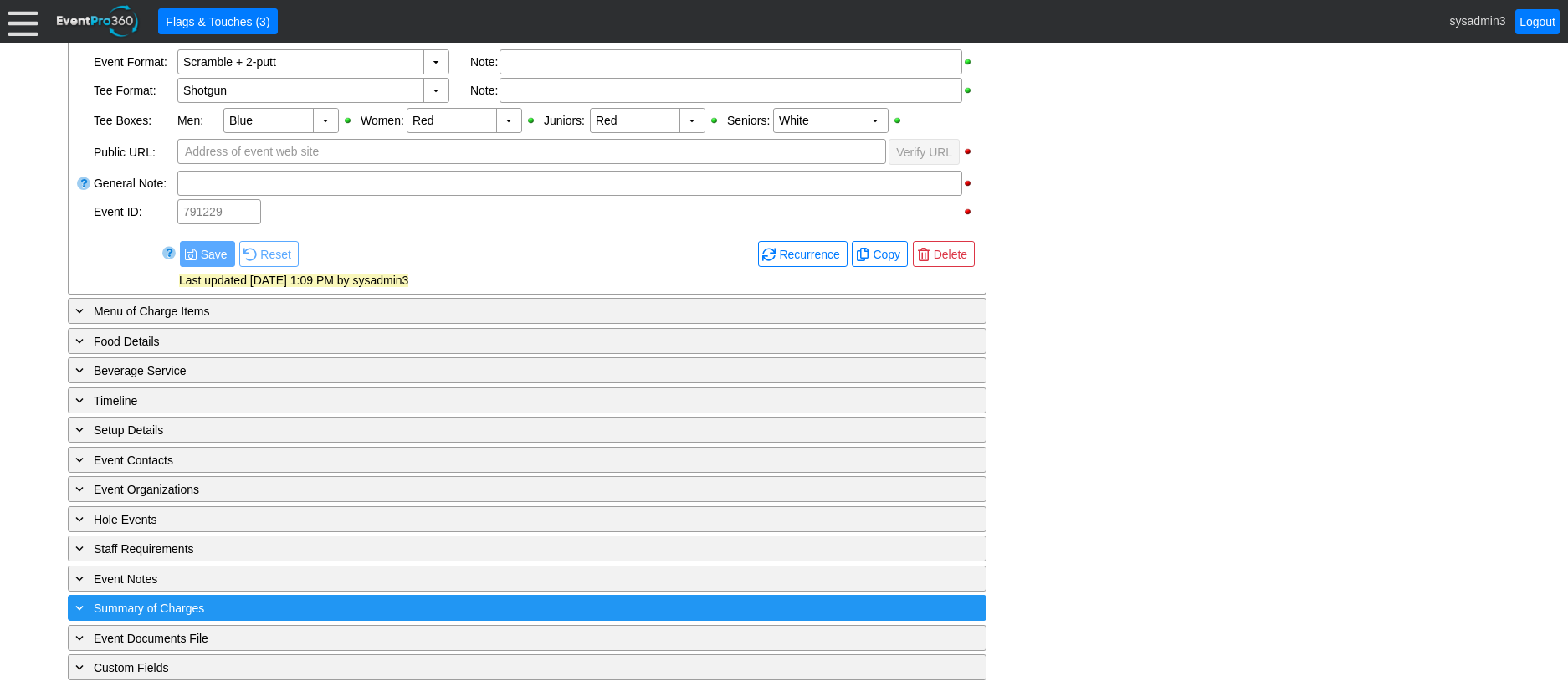
click at [353, 604] on div "+ Summary of Charges" at bounding box center [492, 608] width 842 height 19
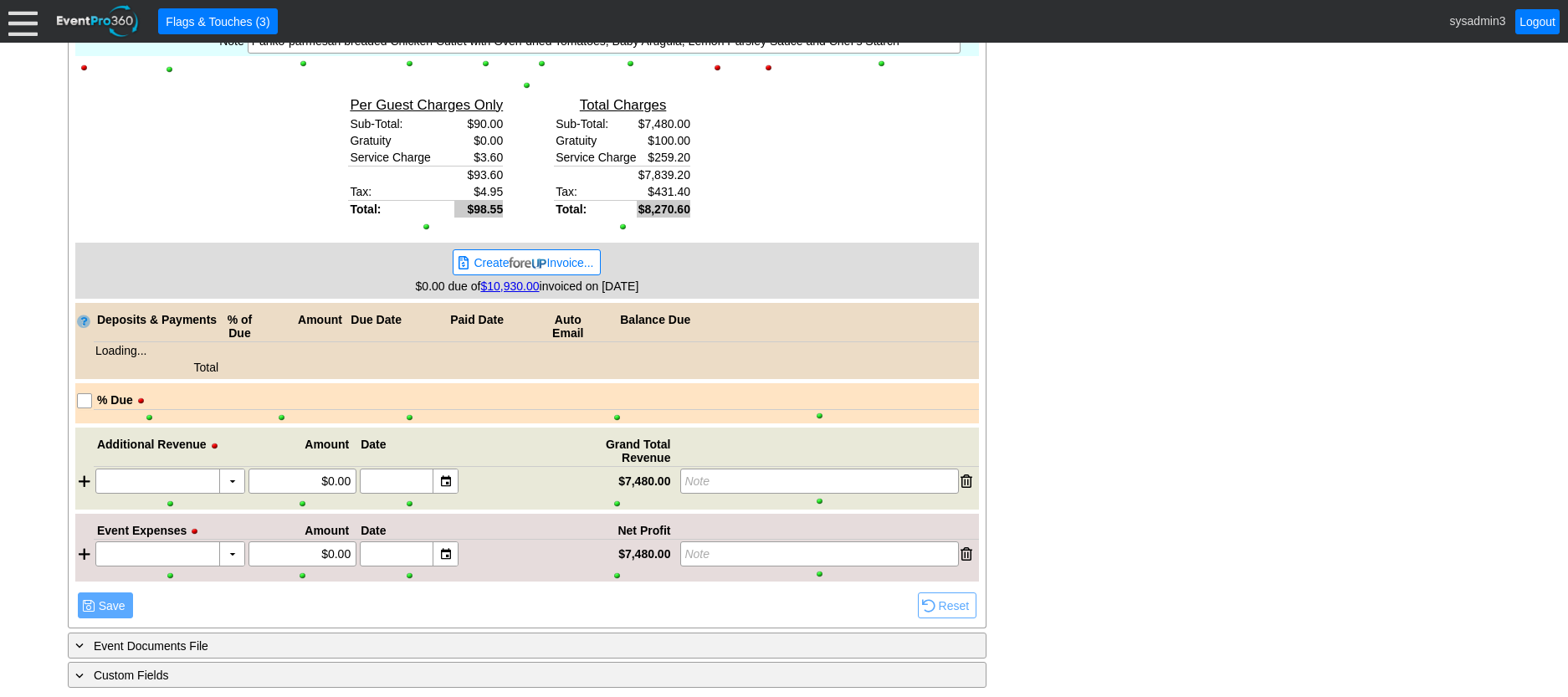
scroll to position [1593, 0]
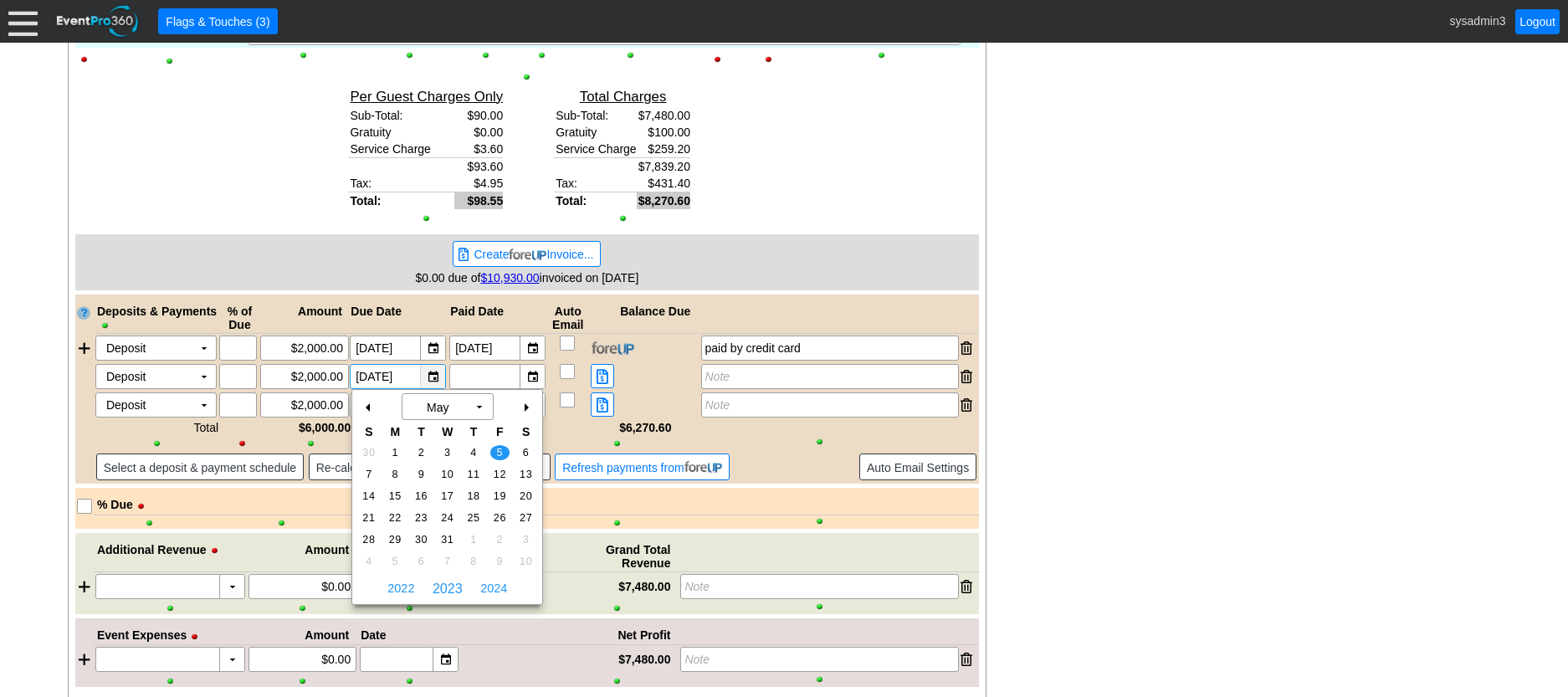
click at [433, 376] on div "▼" at bounding box center [432, 376] width 25 height 24
click at [496, 582] on span "2024" at bounding box center [493, 588] width 35 height 25
click at [496, 582] on span "2025" at bounding box center [493, 588] width 35 height 25
click at [442, 581] on span "2025" at bounding box center [448, 589] width 37 height 16
click at [446, 485] on td "14" at bounding box center [448, 496] width 26 height 22
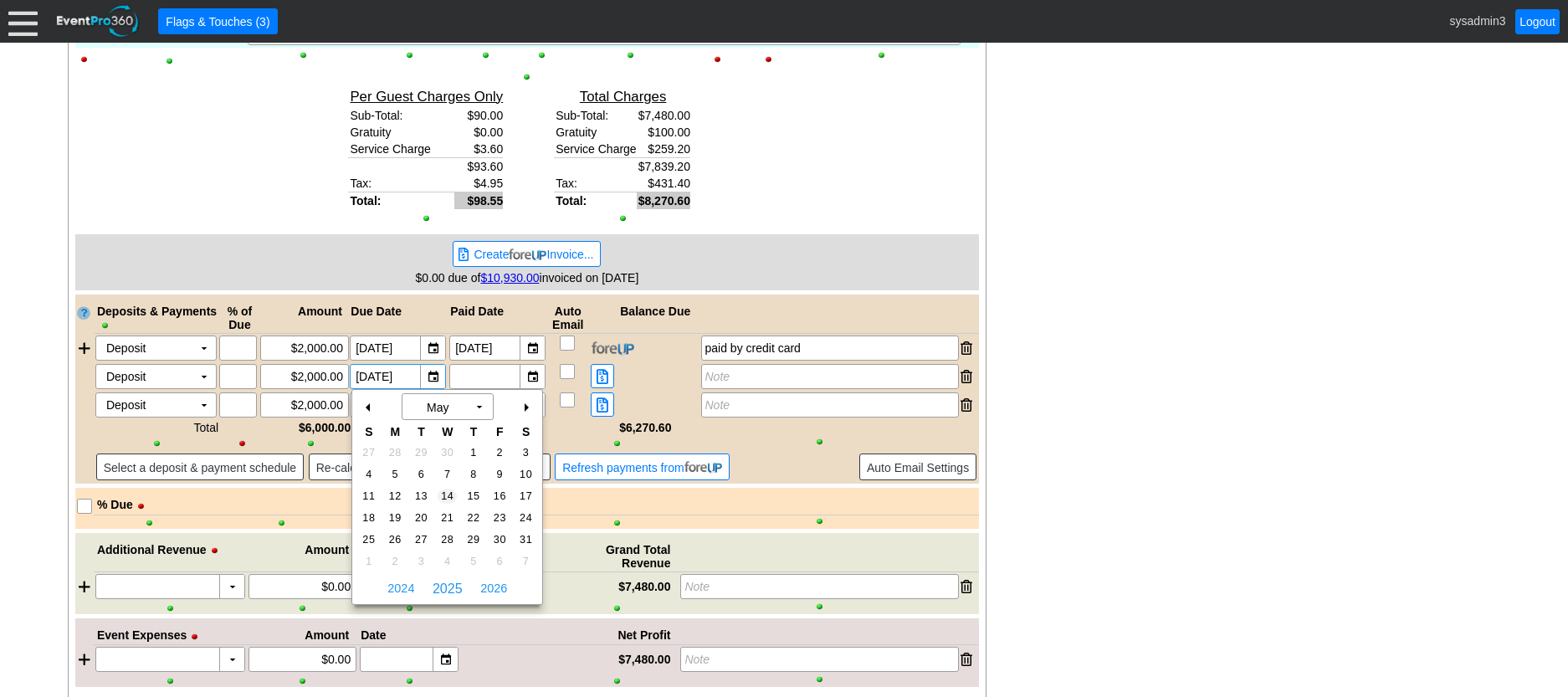
type input "[DATE]"
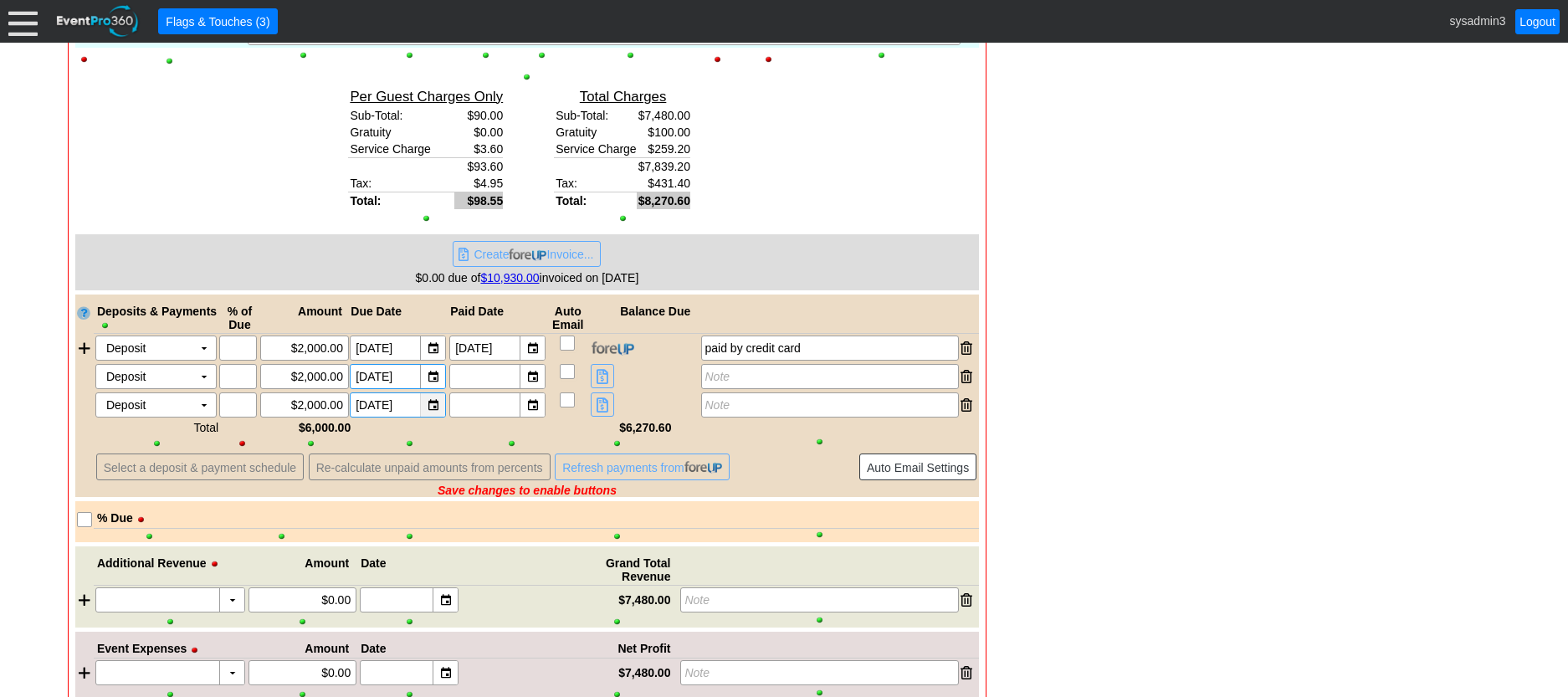
click at [436, 402] on div "▼" at bounding box center [432, 405] width 25 height 24
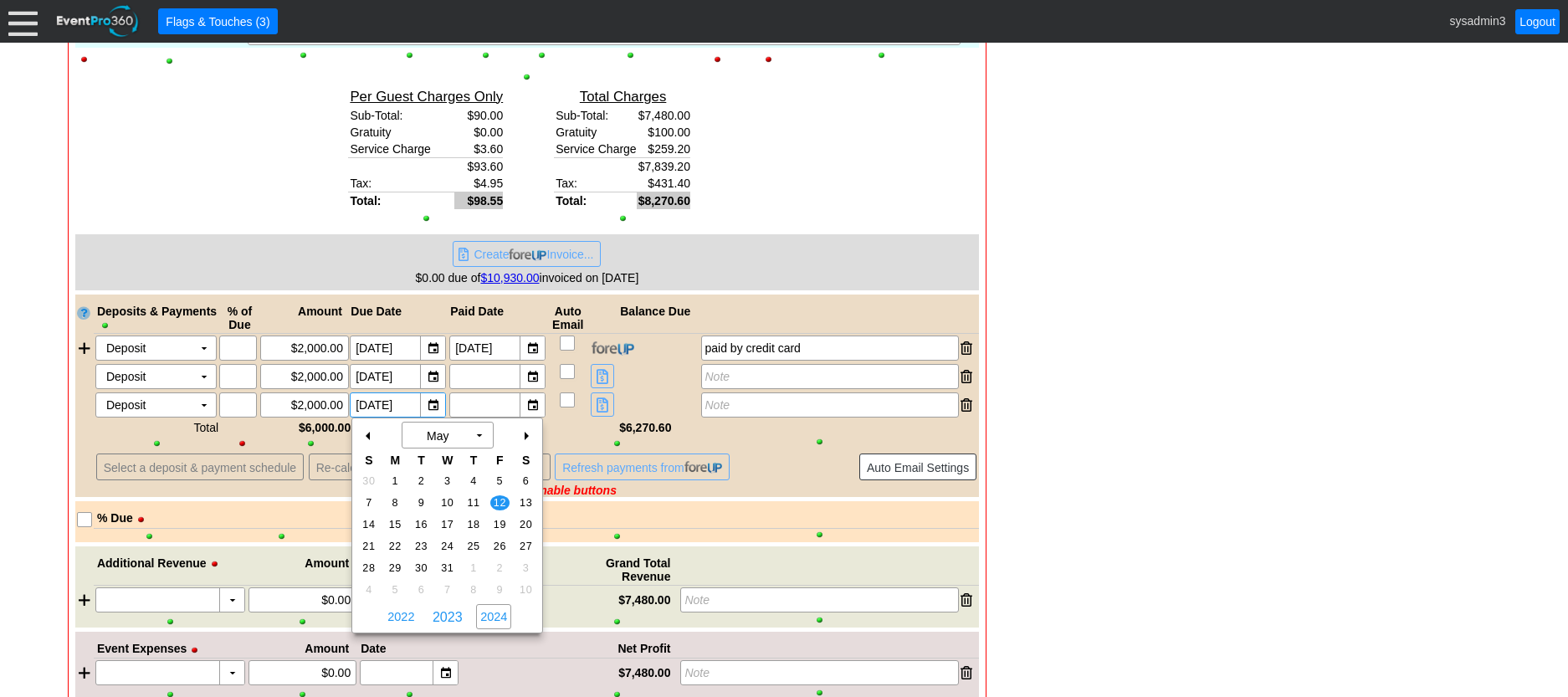
click at [492, 610] on span "2024" at bounding box center [493, 617] width 35 height 25
click at [492, 610] on span "2025" at bounding box center [493, 617] width 35 height 25
click at [443, 610] on span "2025" at bounding box center [448, 617] width 37 height 16
click at [470, 568] on span "29" at bounding box center [473, 568] width 19 height 15
type input "5/29/2025"
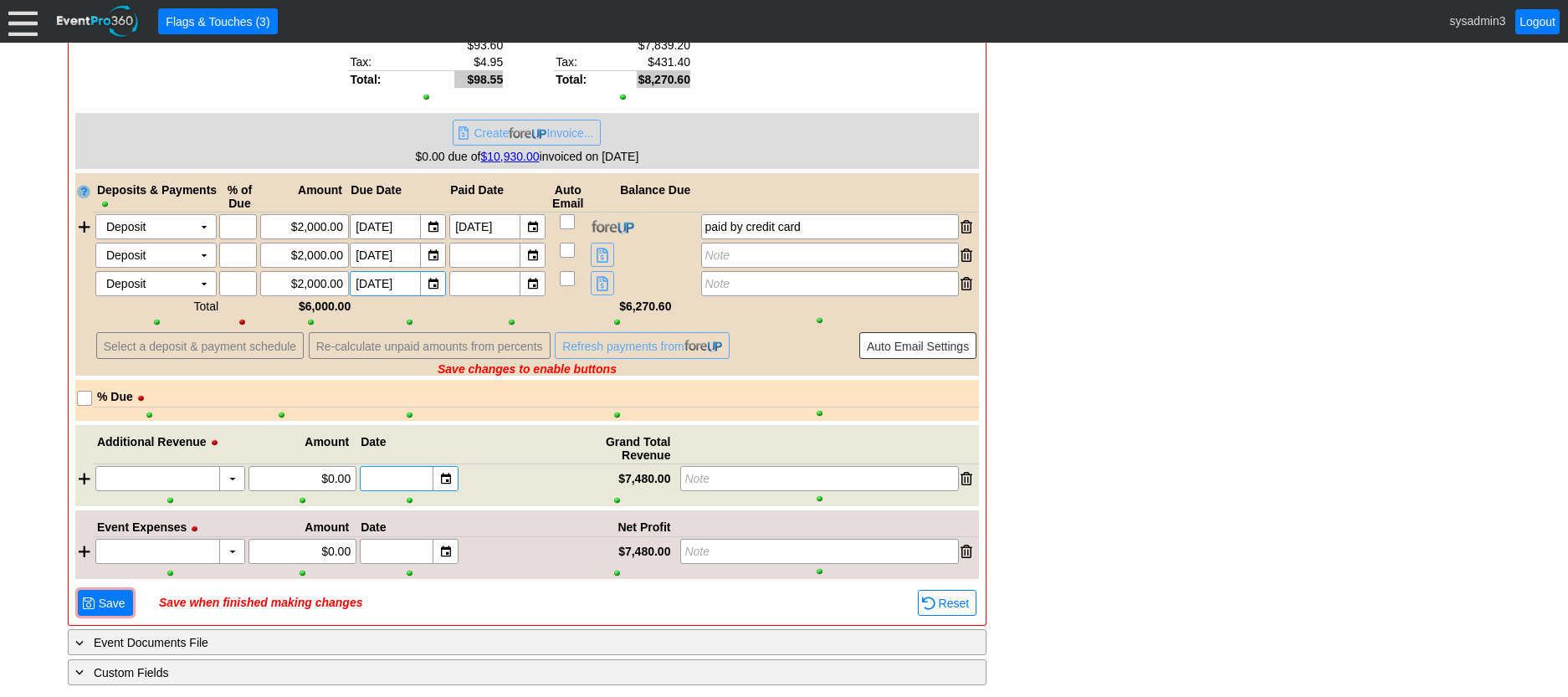
scroll to position [1720, 0]
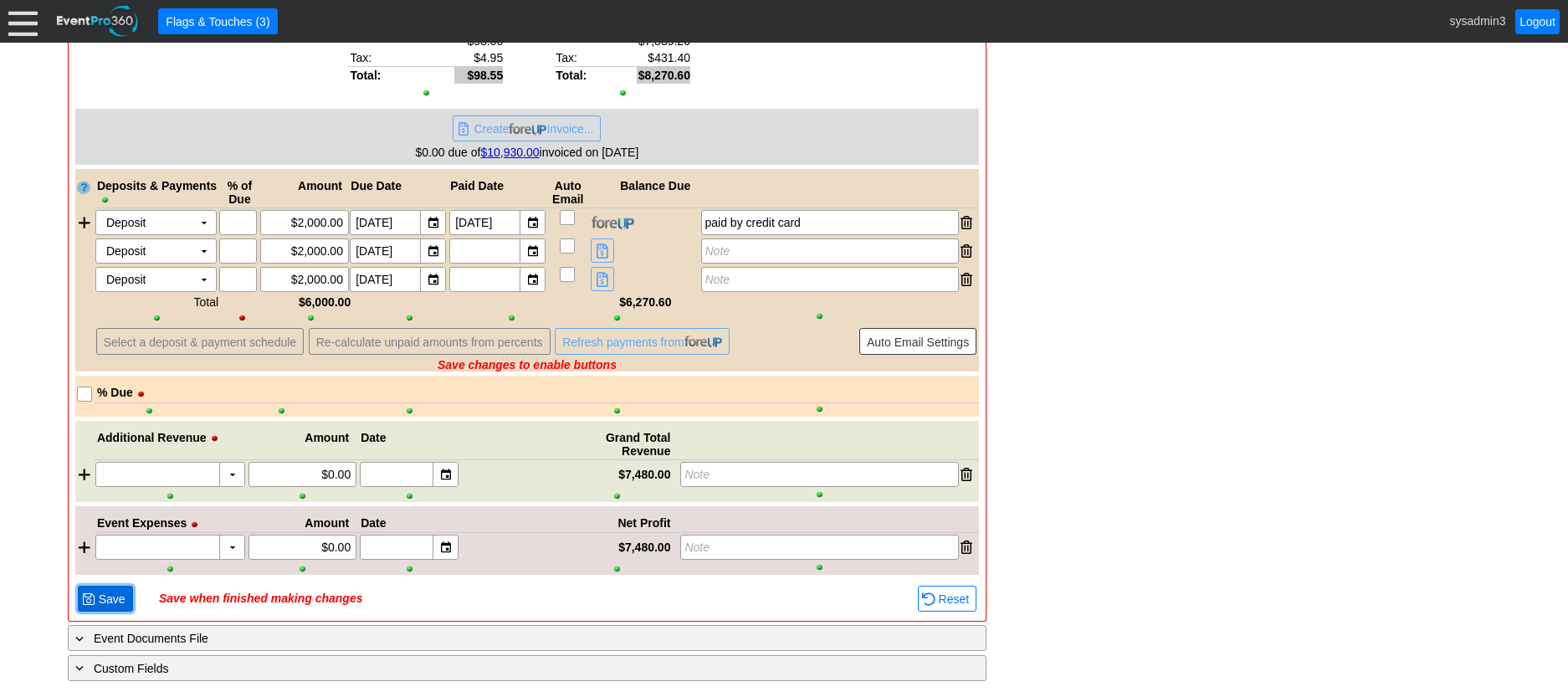
click at [103, 591] on span "Save" at bounding box center [112, 599] width 33 height 17
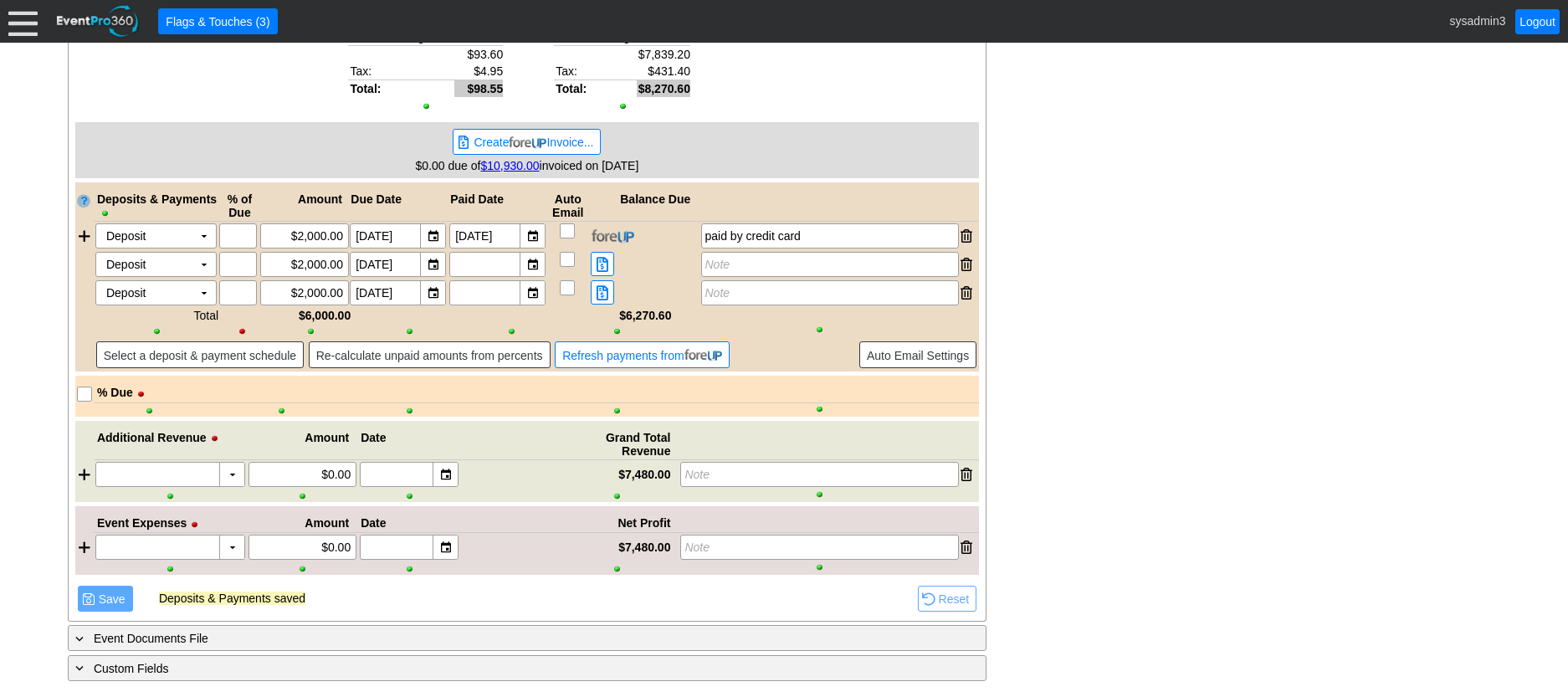
scroll to position [1707, 0]
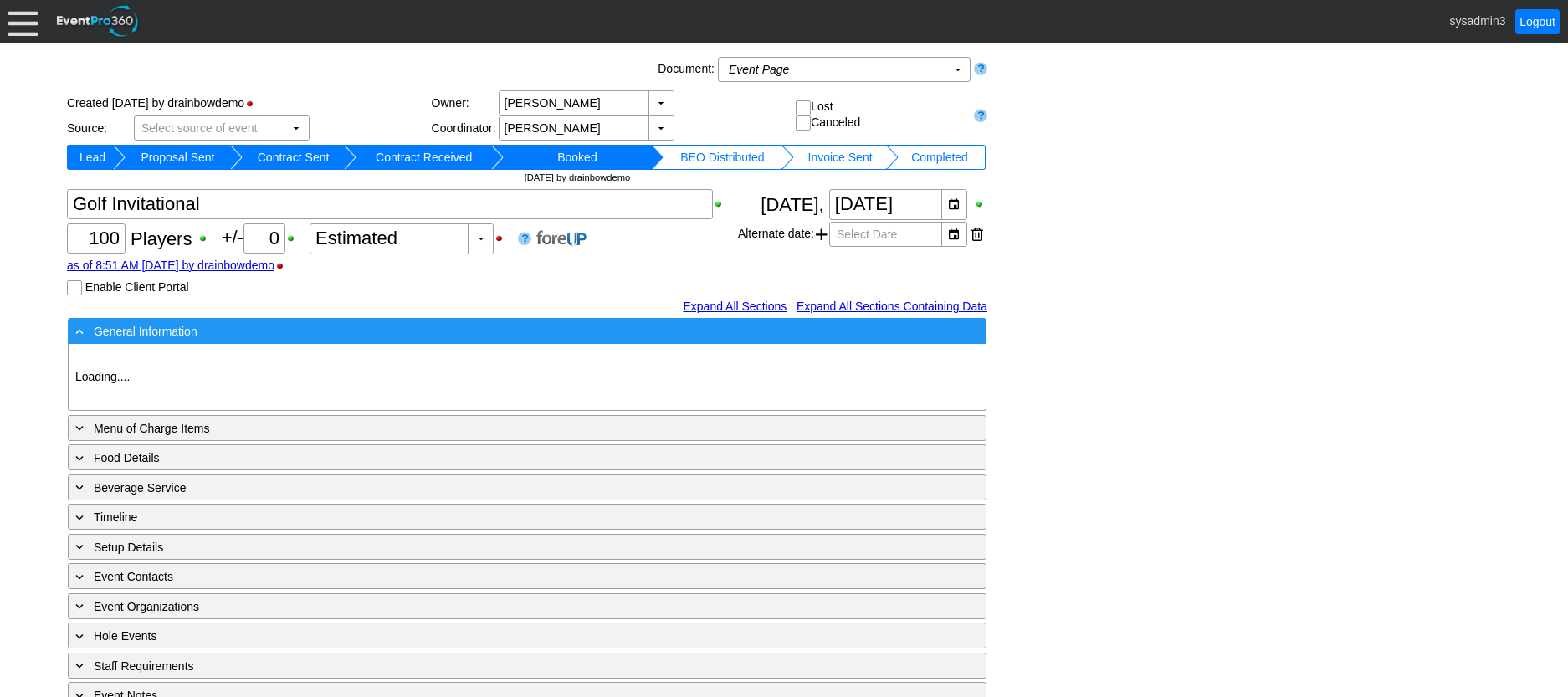
type input "Demo Venue 1"
type input "Member Golf Event"
type input "Scramble"
type input "Shotgun"
type input "894227"
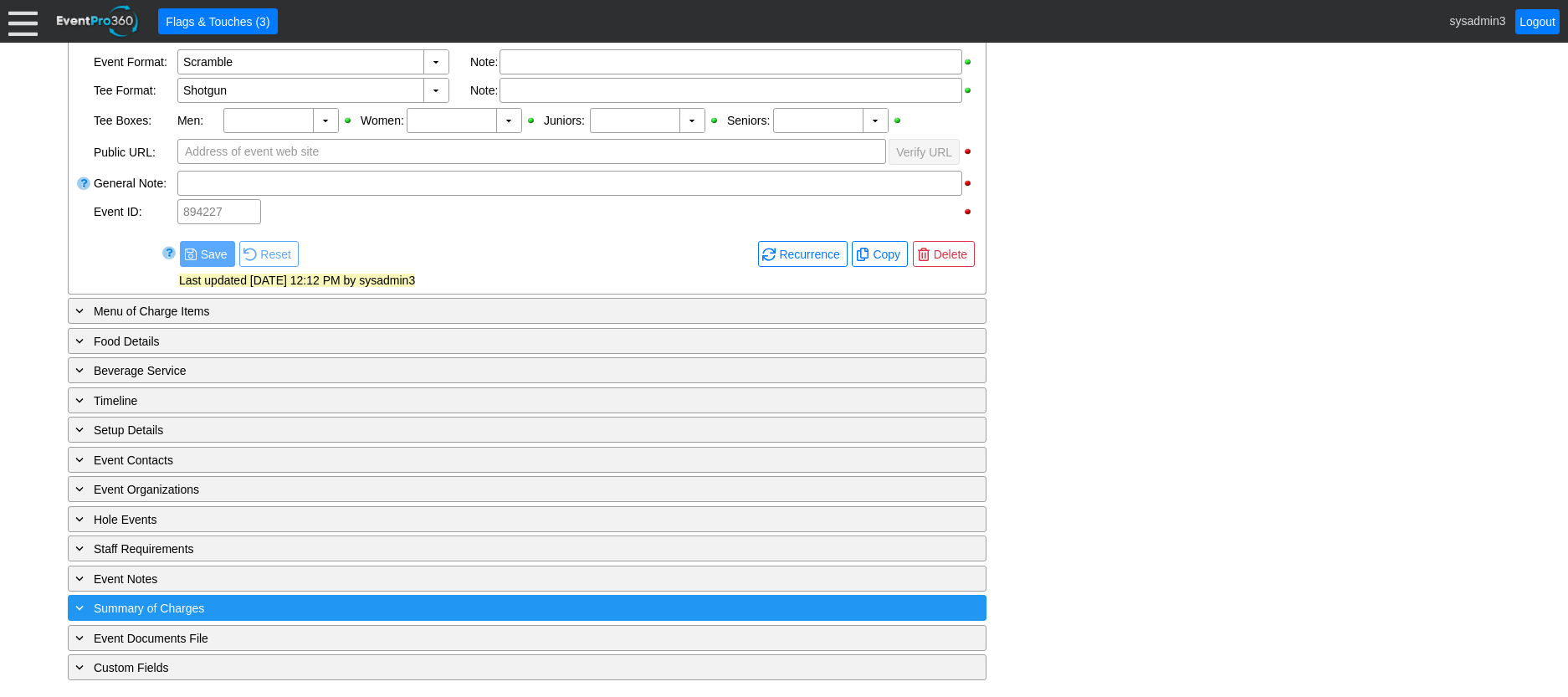
click at [373, 605] on div "+ Summary of Charges" at bounding box center [492, 608] width 842 height 19
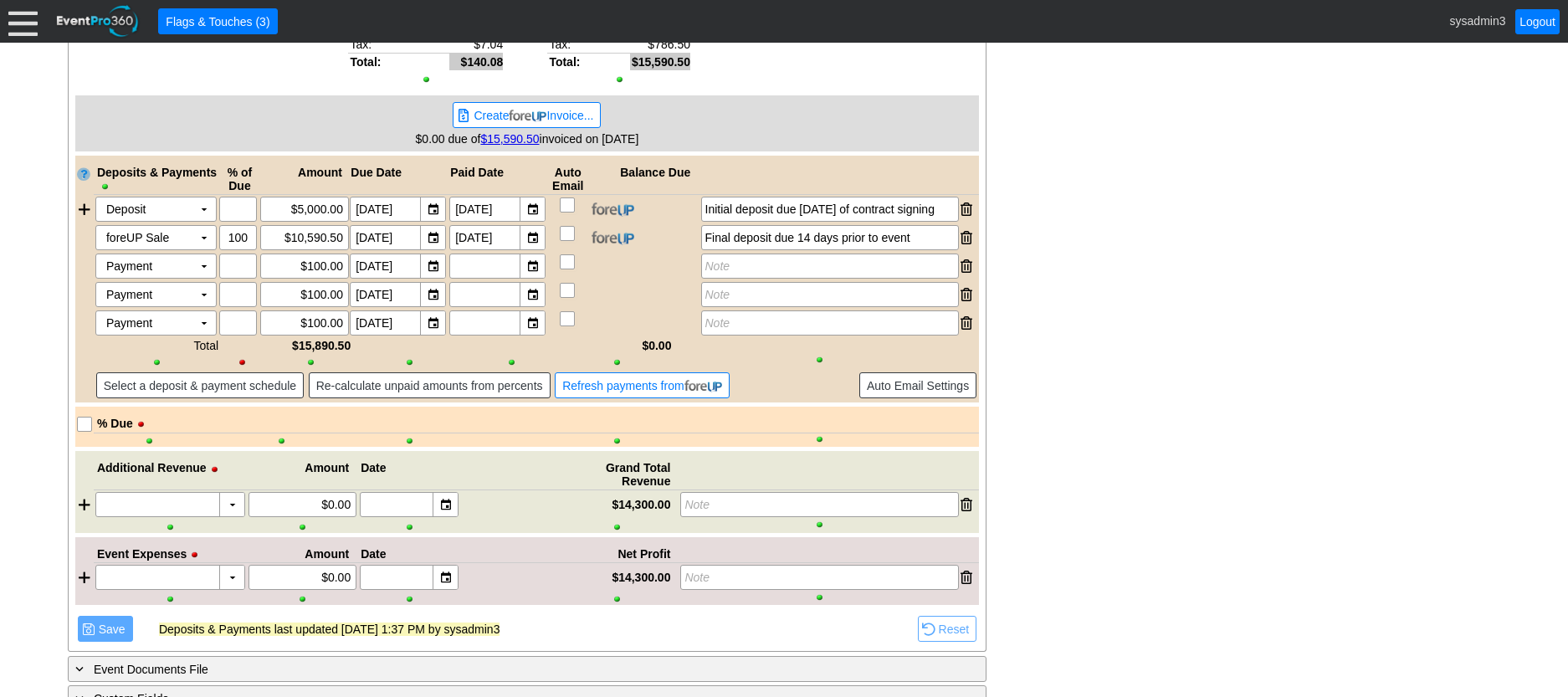
scroll to position [1842, 0]
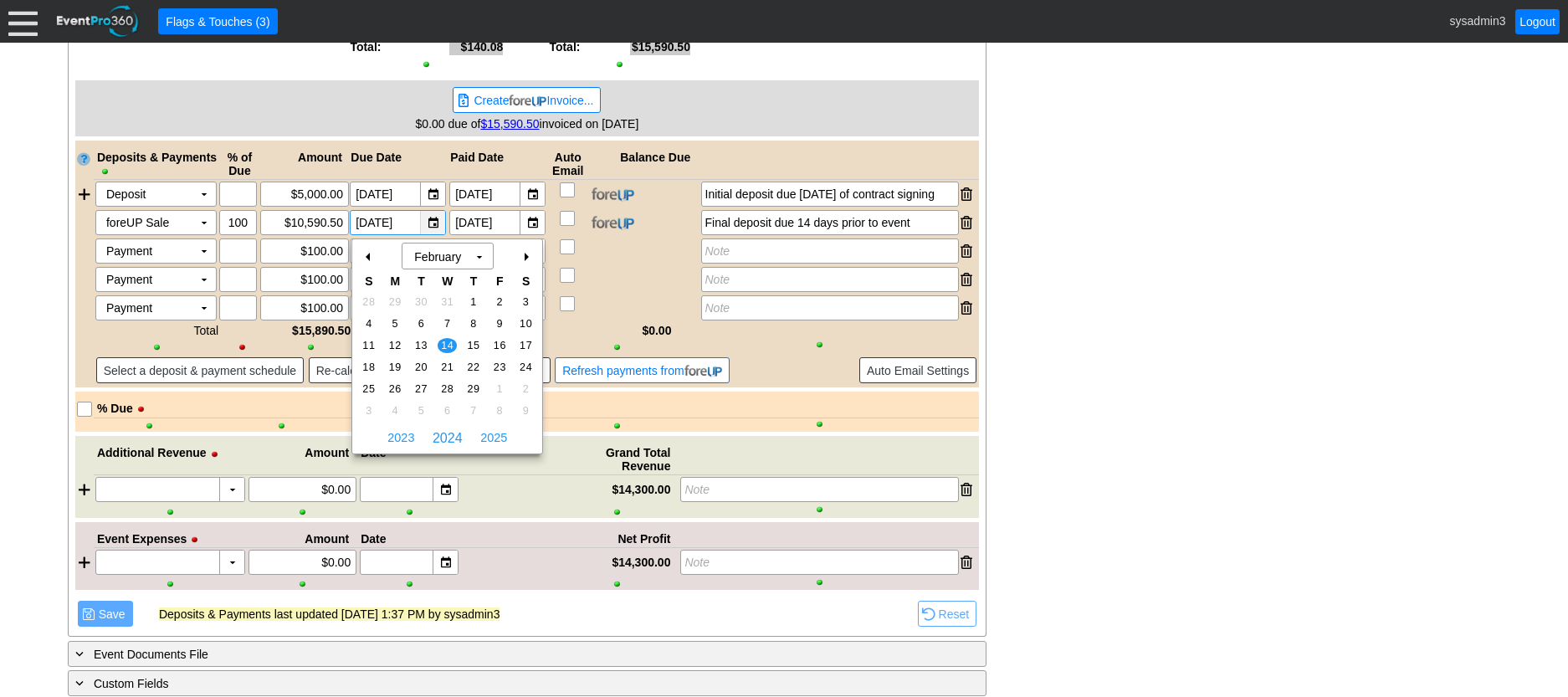
click at [435, 224] on div "▼" at bounding box center [432, 222] width 25 height 24
click at [495, 435] on span "2025" at bounding box center [493, 437] width 35 height 25
click at [439, 338] on td "12" at bounding box center [448, 345] width 26 height 22
type input "[DATE]"
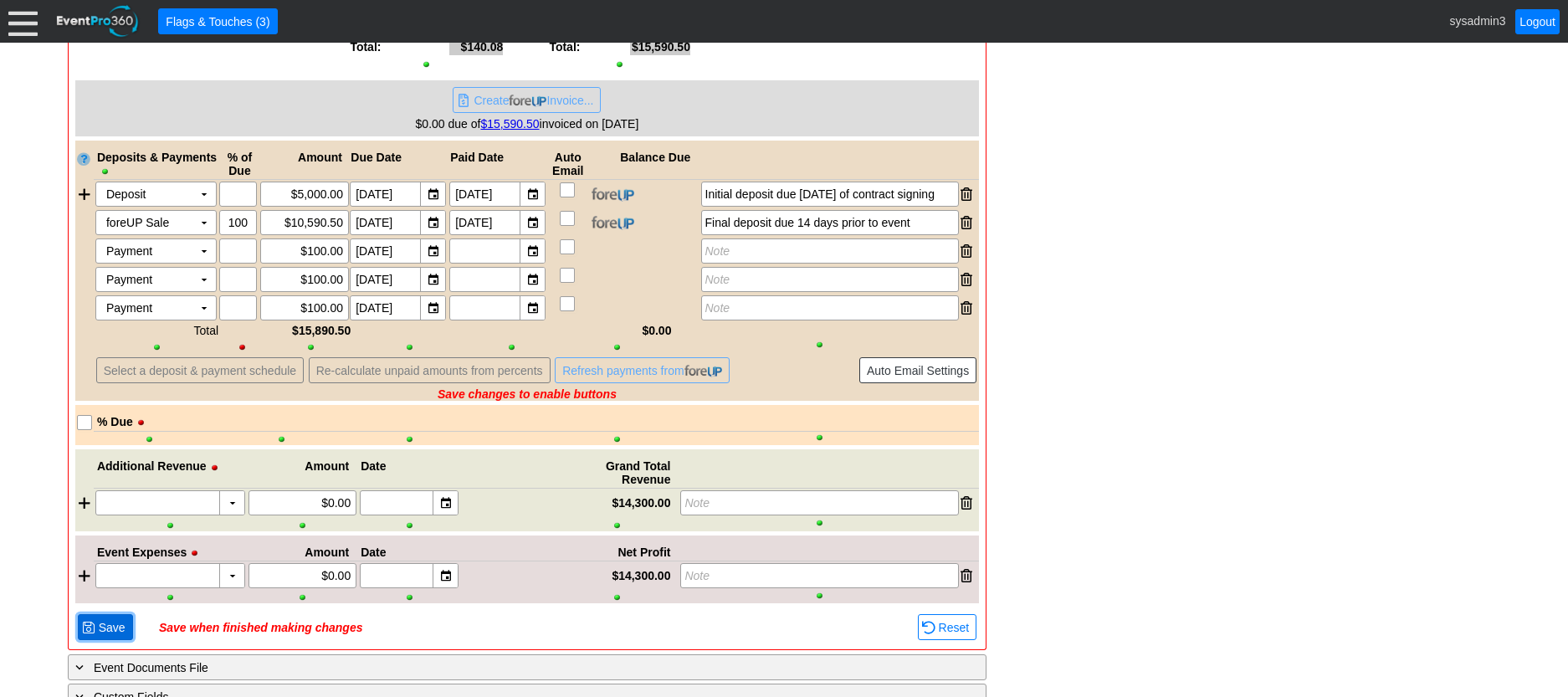
click at [111, 627] on span "Save" at bounding box center [112, 627] width 33 height 17
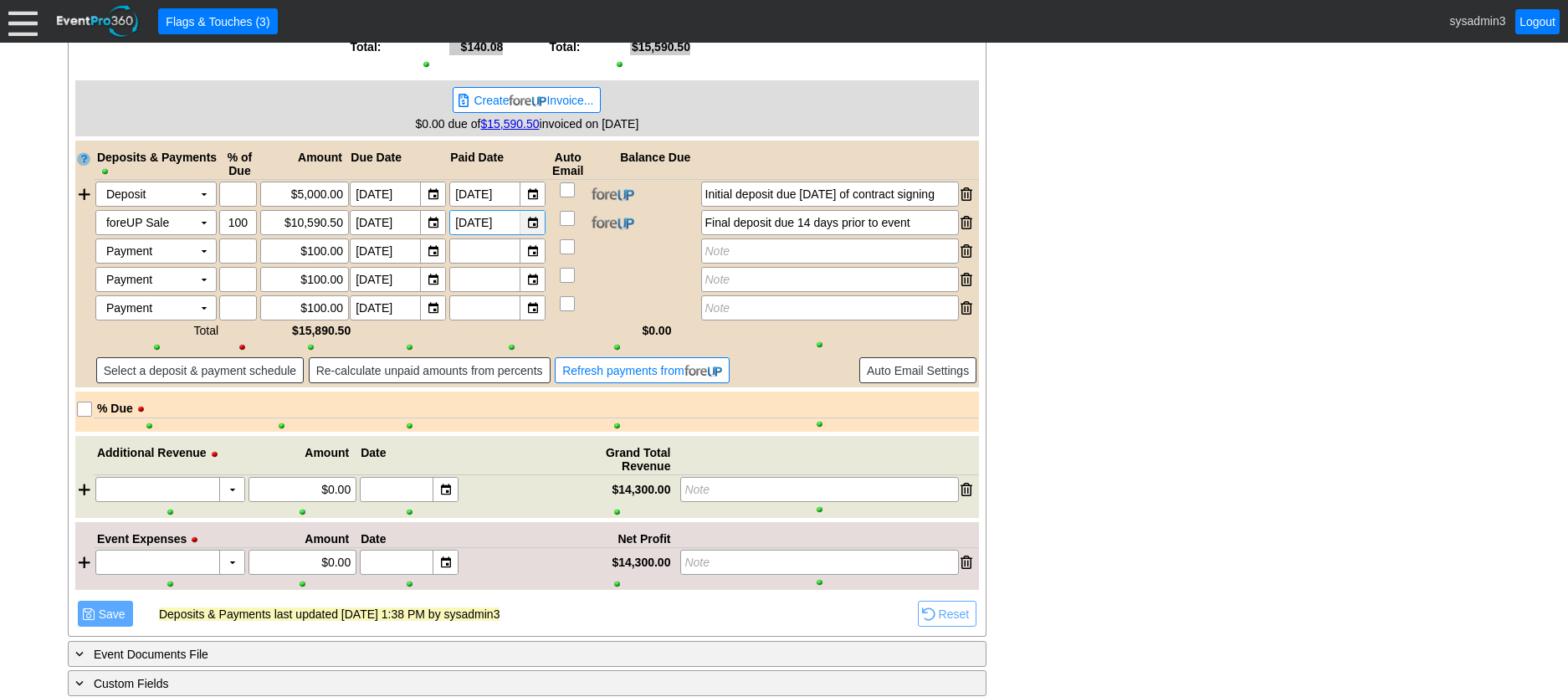
click at [535, 224] on div "▼" at bounding box center [532, 222] width 25 height 24
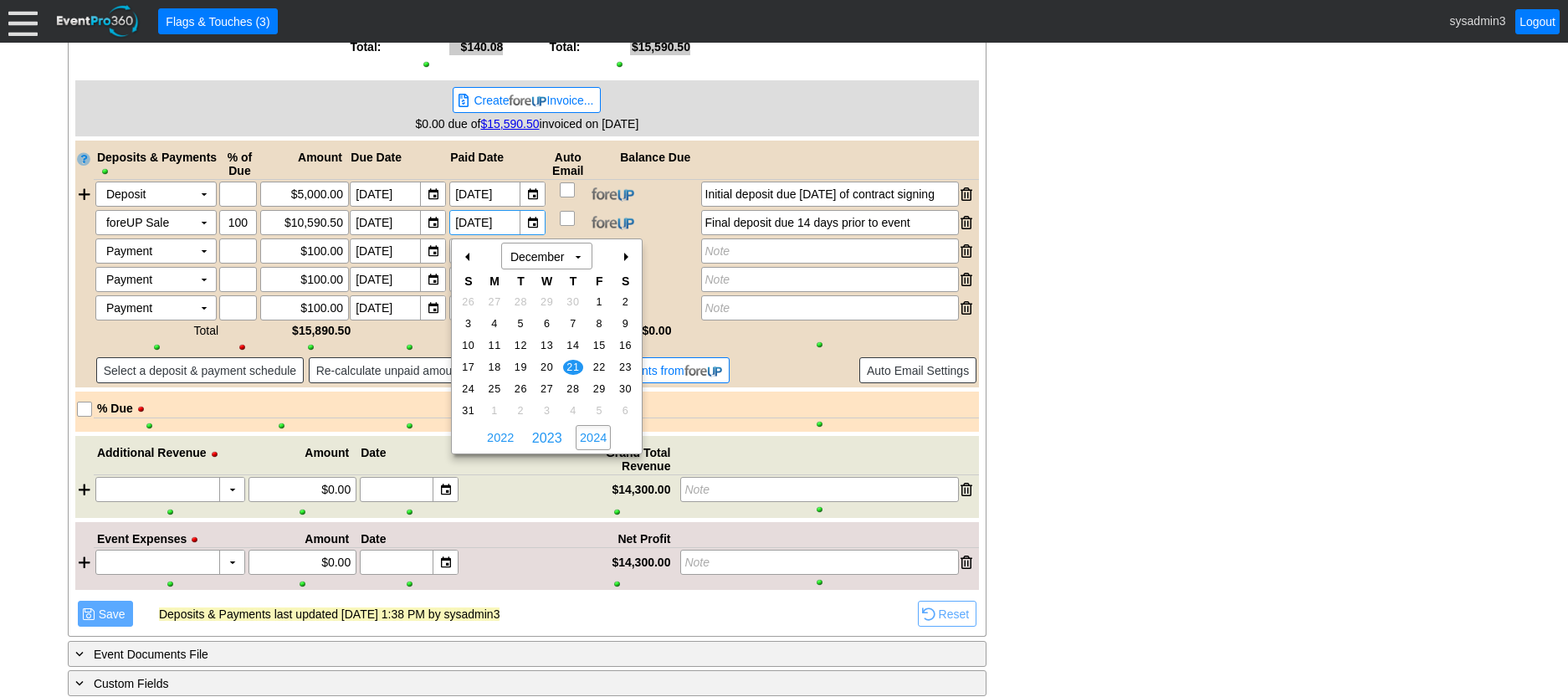
click at [591, 434] on span "2024" at bounding box center [593, 437] width 35 height 25
click at [591, 434] on span "2025" at bounding box center [593, 437] width 35 height 25
click at [535, 337] on td "17" at bounding box center [547, 345] width 26 height 22
type input "12/17/2025"
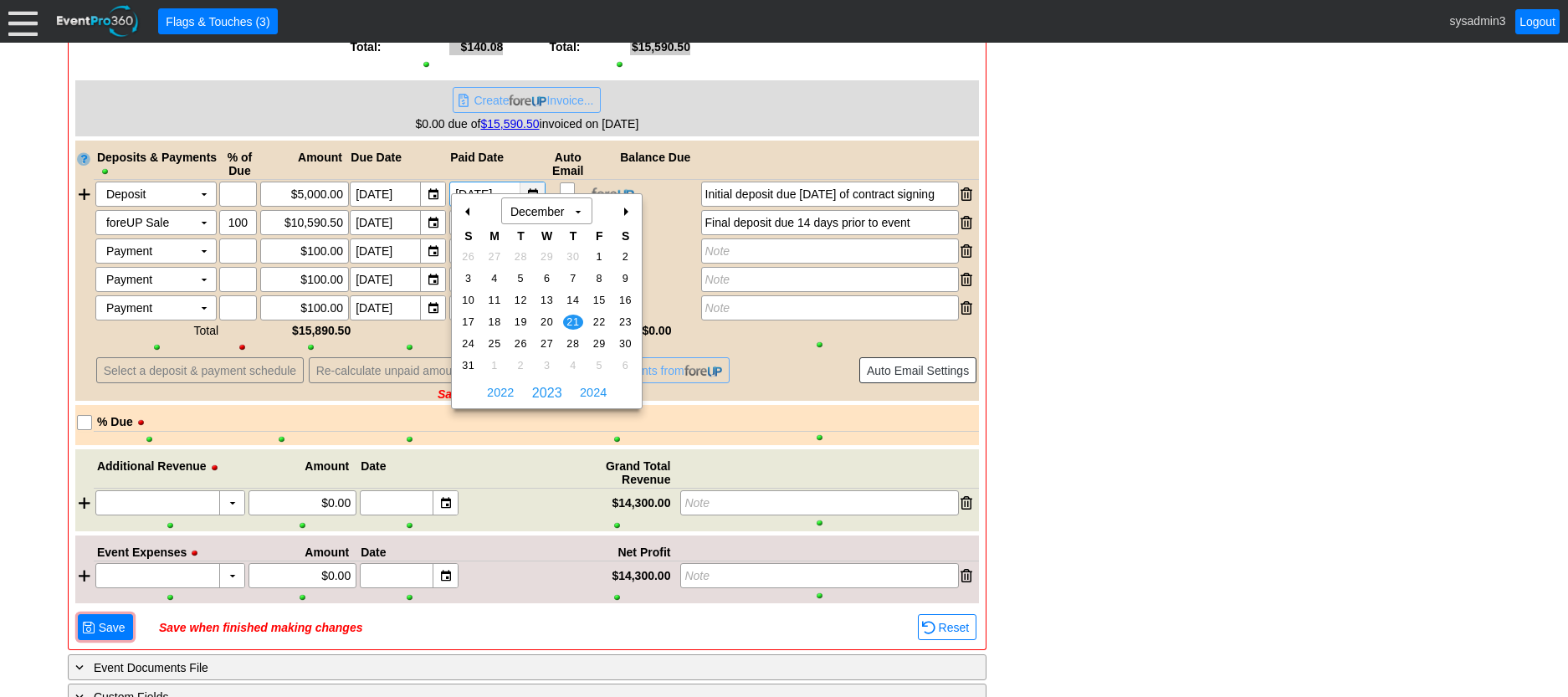
click at [538, 183] on div "▼" at bounding box center [532, 194] width 25 height 24
click at [596, 392] on span "2024" at bounding box center [593, 392] width 35 height 25
click at [596, 392] on span "2025" at bounding box center [593, 392] width 35 height 25
click at [515, 276] on span "9" at bounding box center [521, 278] width 19 height 15
type input "12/9/2025"
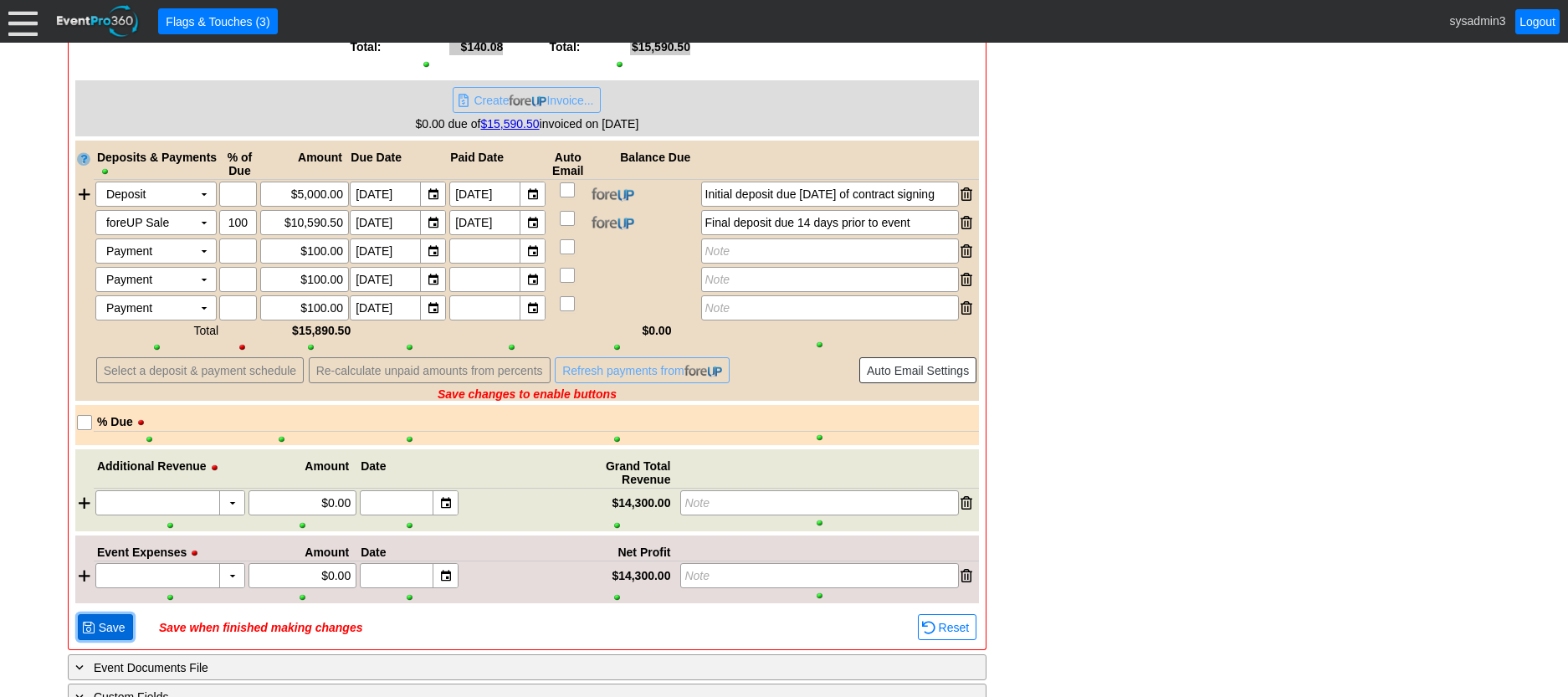
click at [110, 634] on span "Save" at bounding box center [112, 627] width 33 height 17
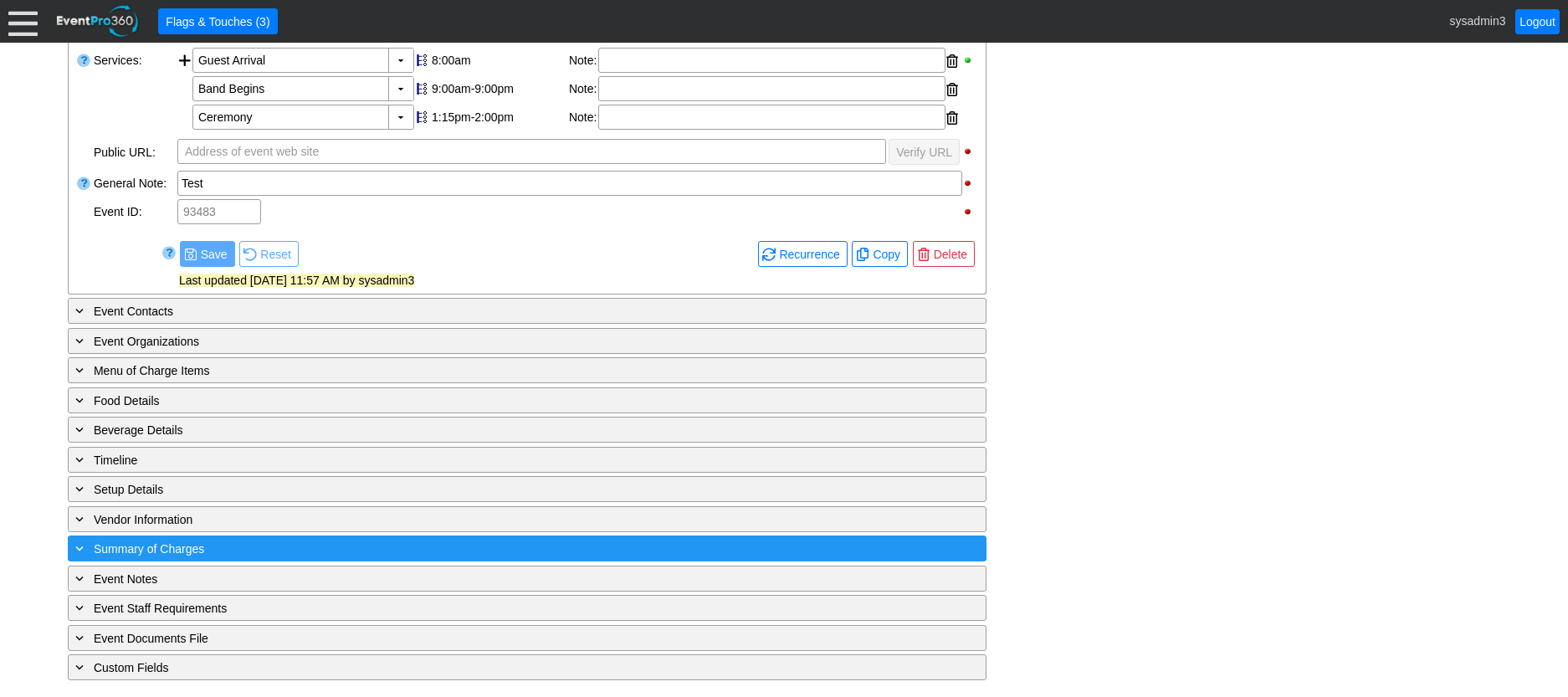
click at [330, 541] on div "+ Summary of Charges" at bounding box center [492, 548] width 842 height 19
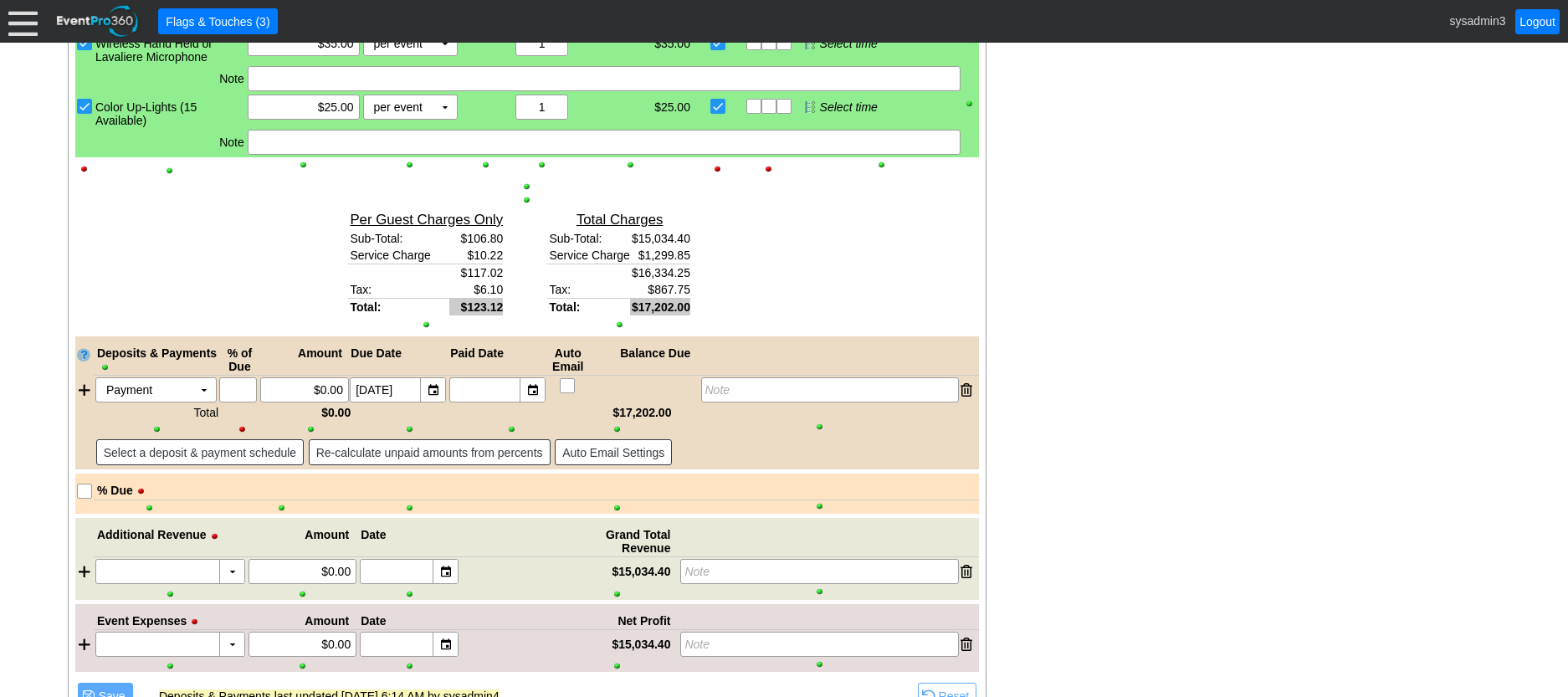
scroll to position [2692, 0]
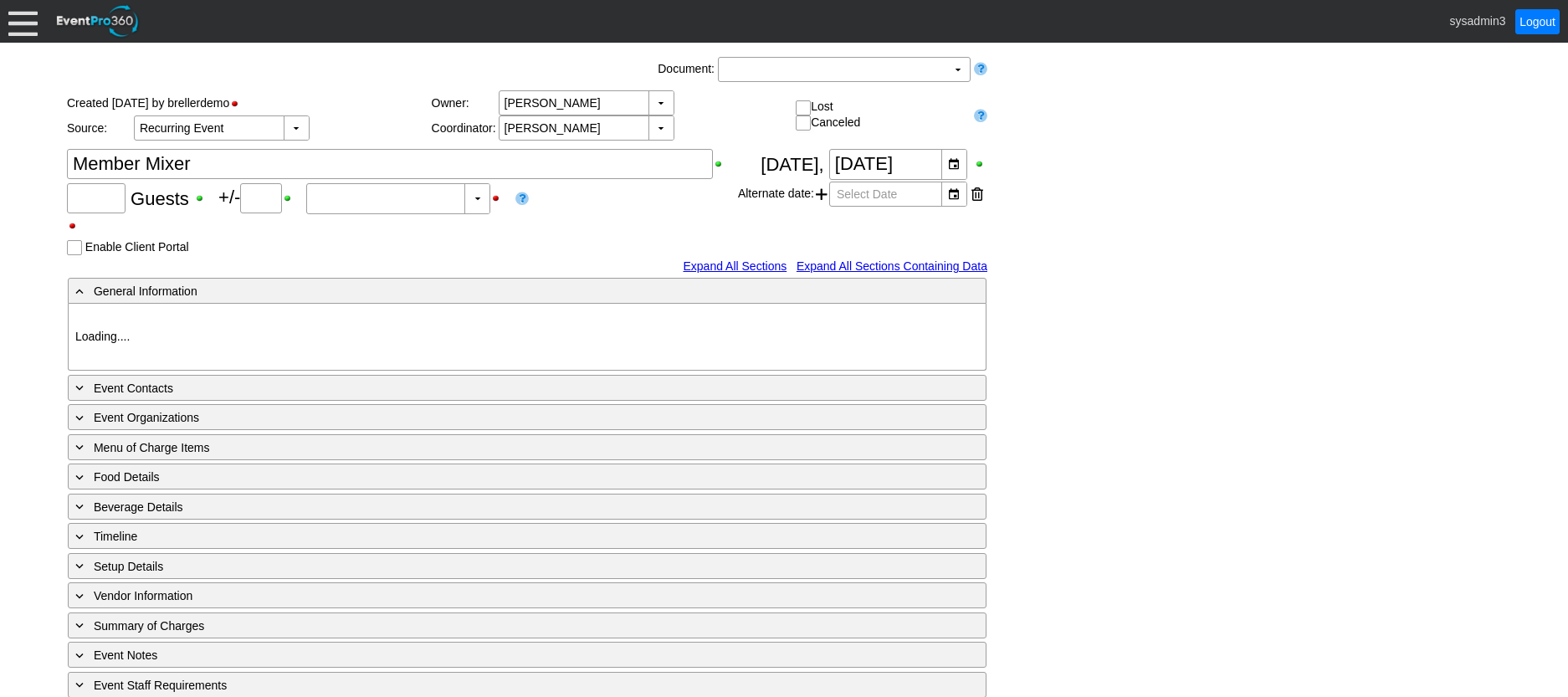
type input "120"
type input "Confirmed"
type input "Demo Venue 1"
type input "Member Event"
type input "[URL][DOMAIN_NAME]"
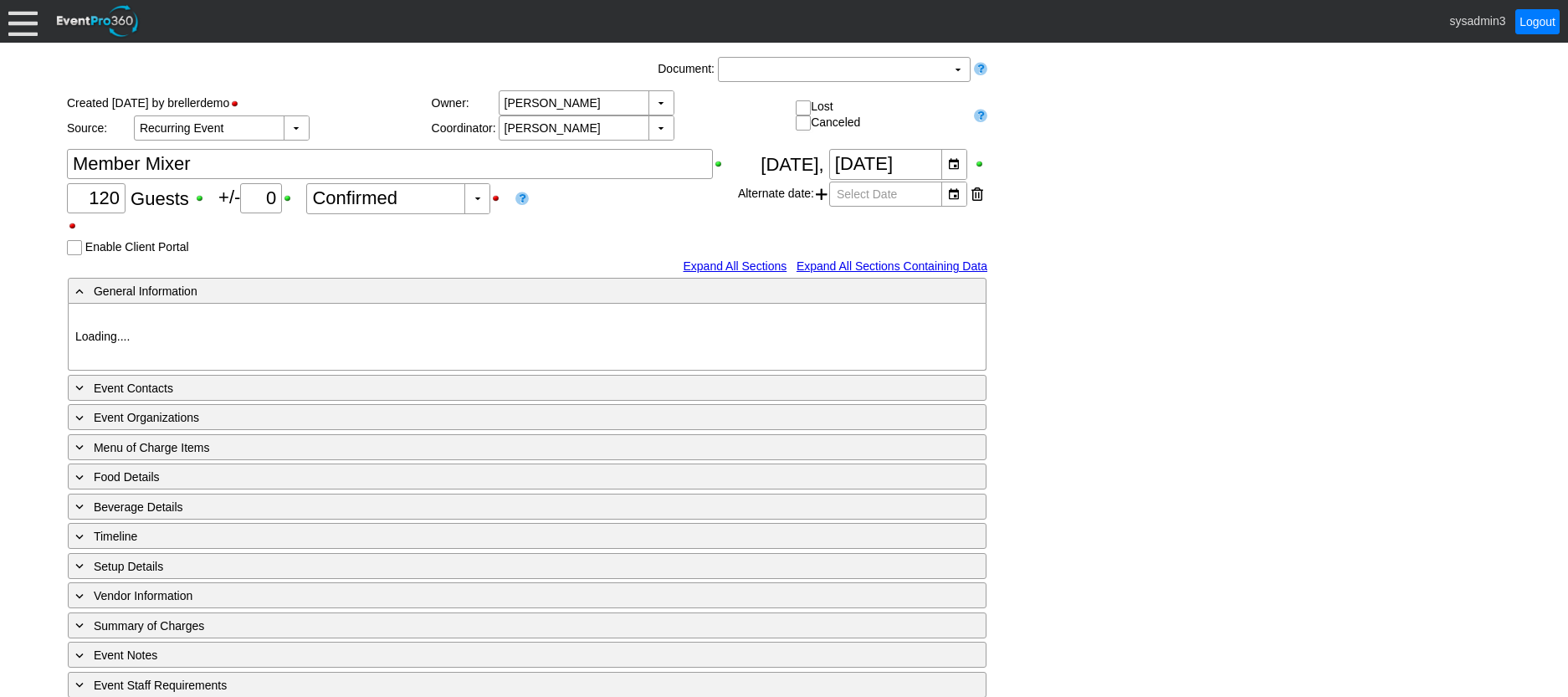
type input "675609"
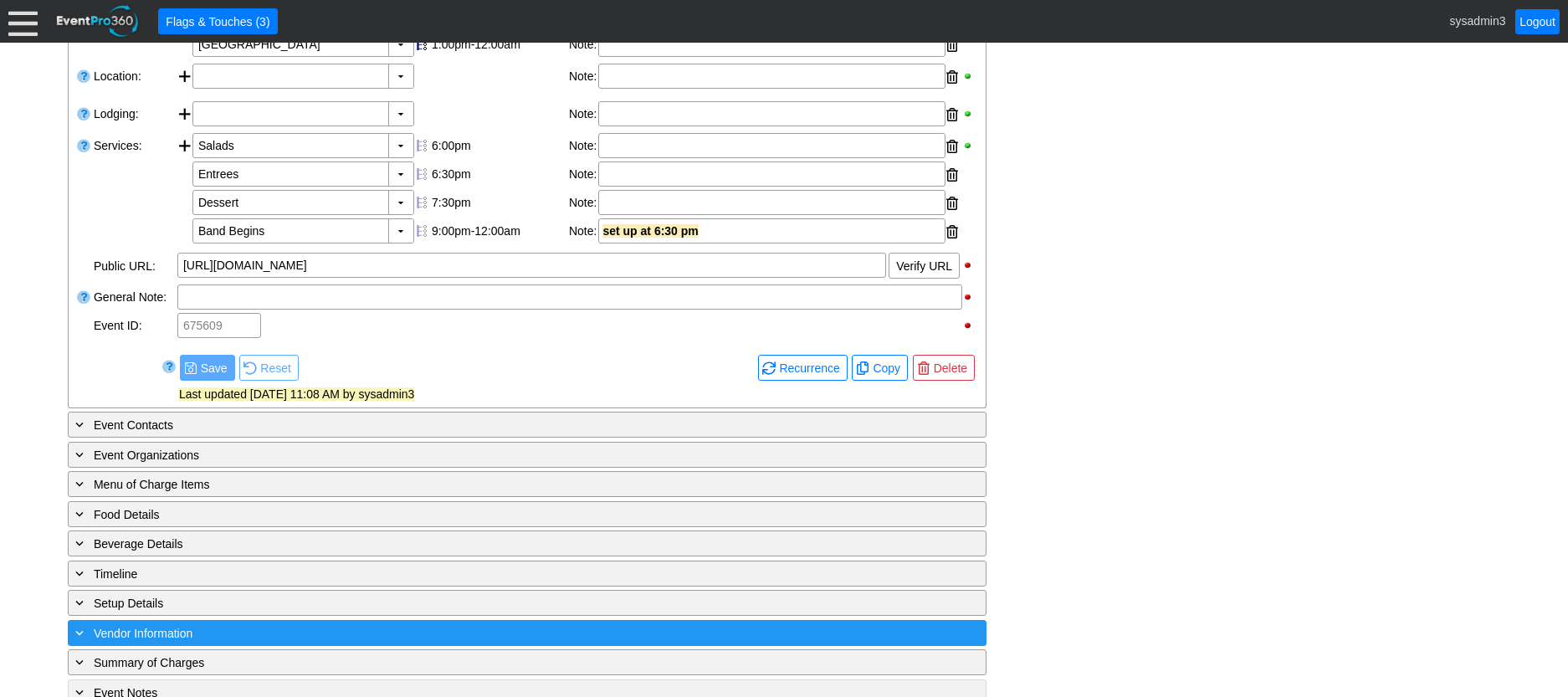
scroll to position [646, 0]
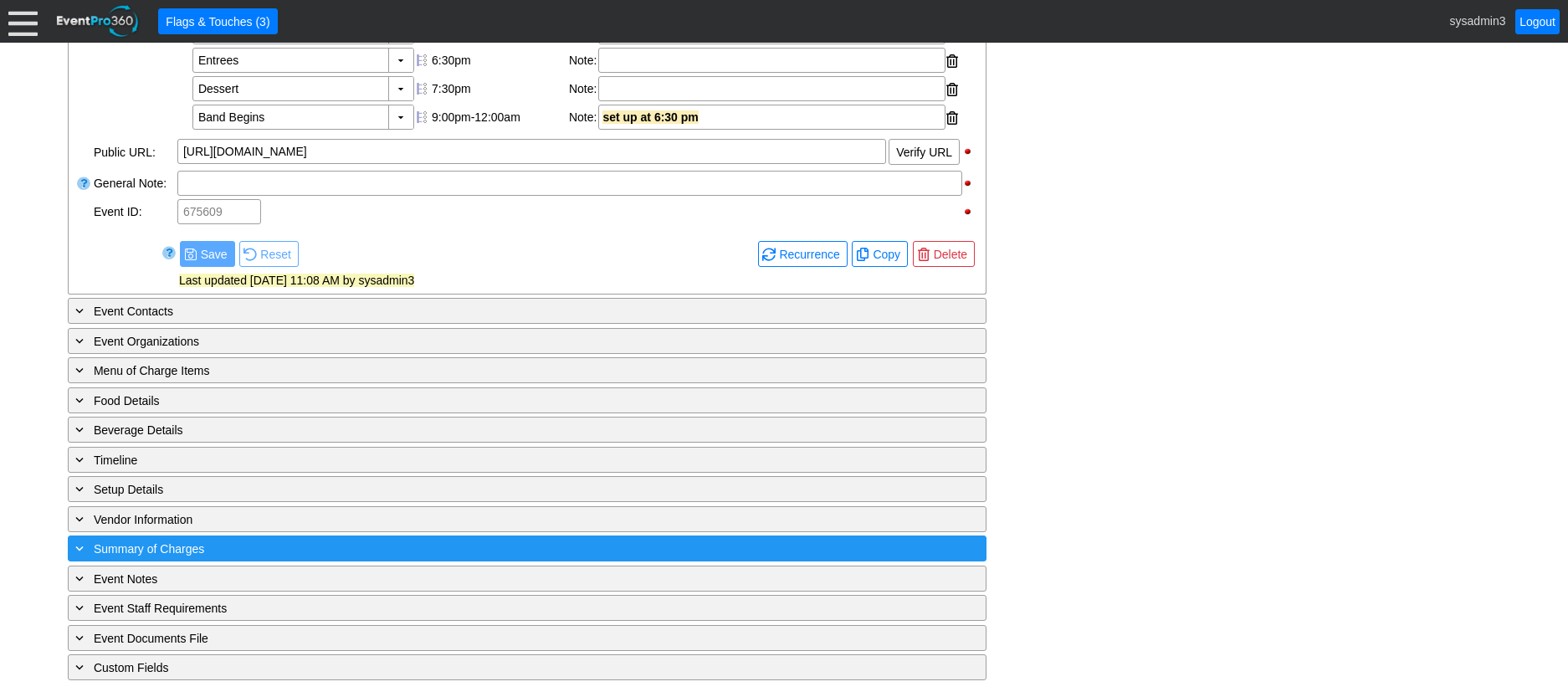
click at [340, 544] on div "+ Summary of Charges" at bounding box center [492, 548] width 842 height 19
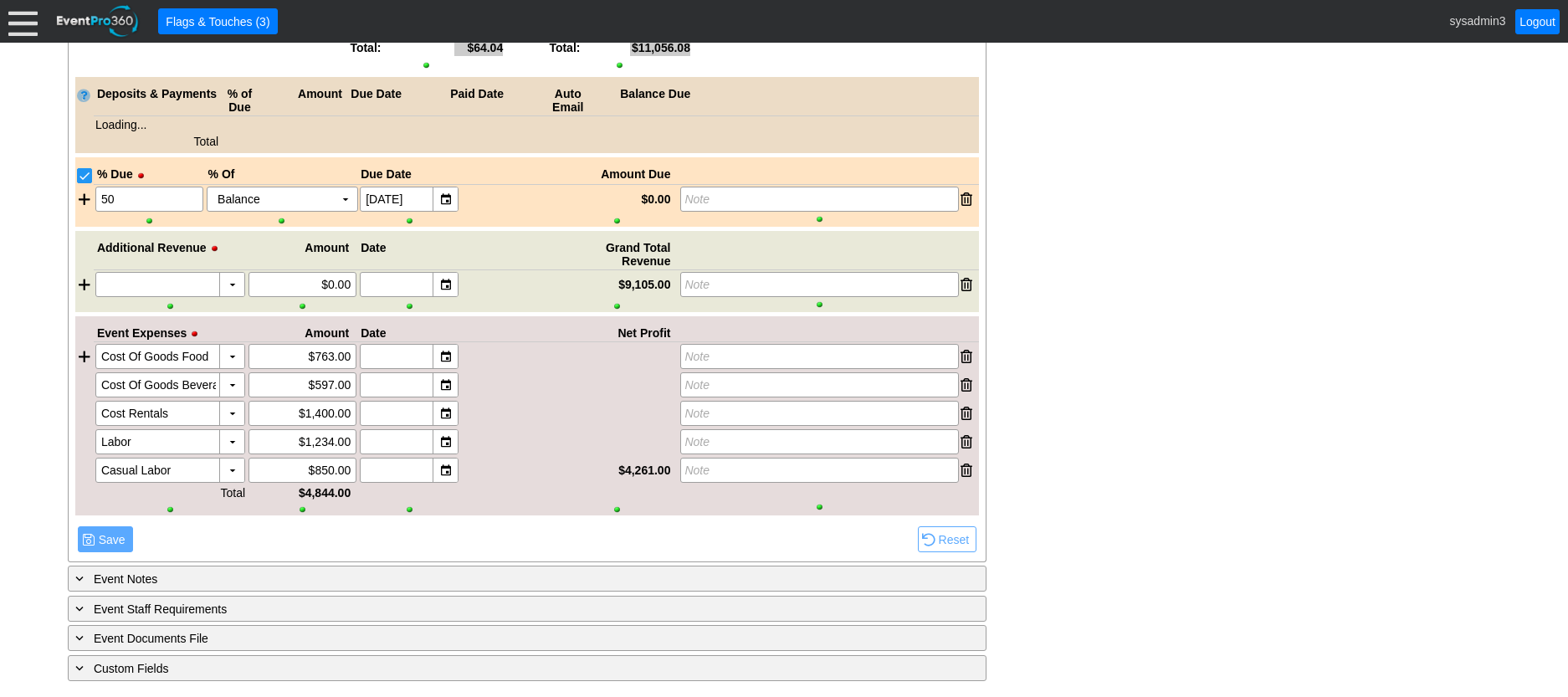
scroll to position [2456, 0]
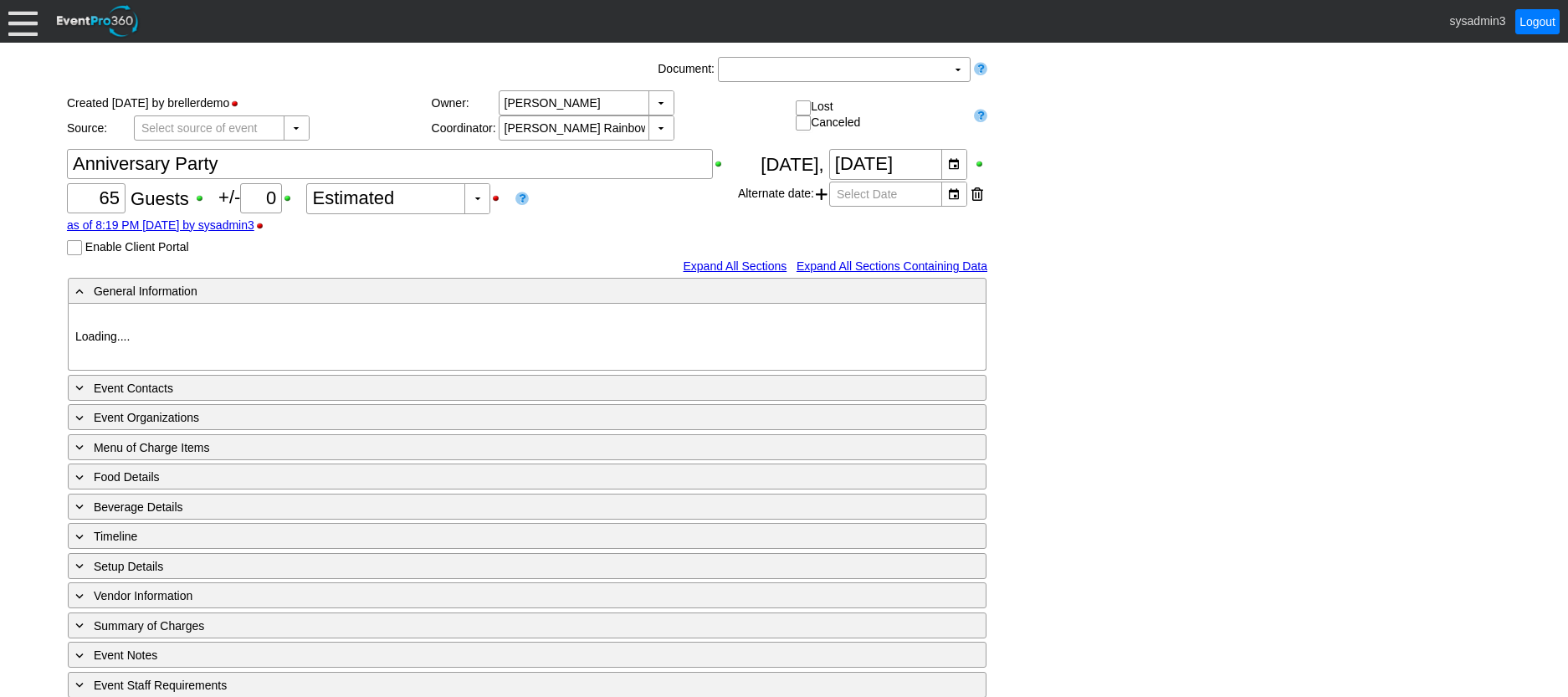
type input "Demo Venue 1"
type input "Anniversary Celebration"
type input "608389"
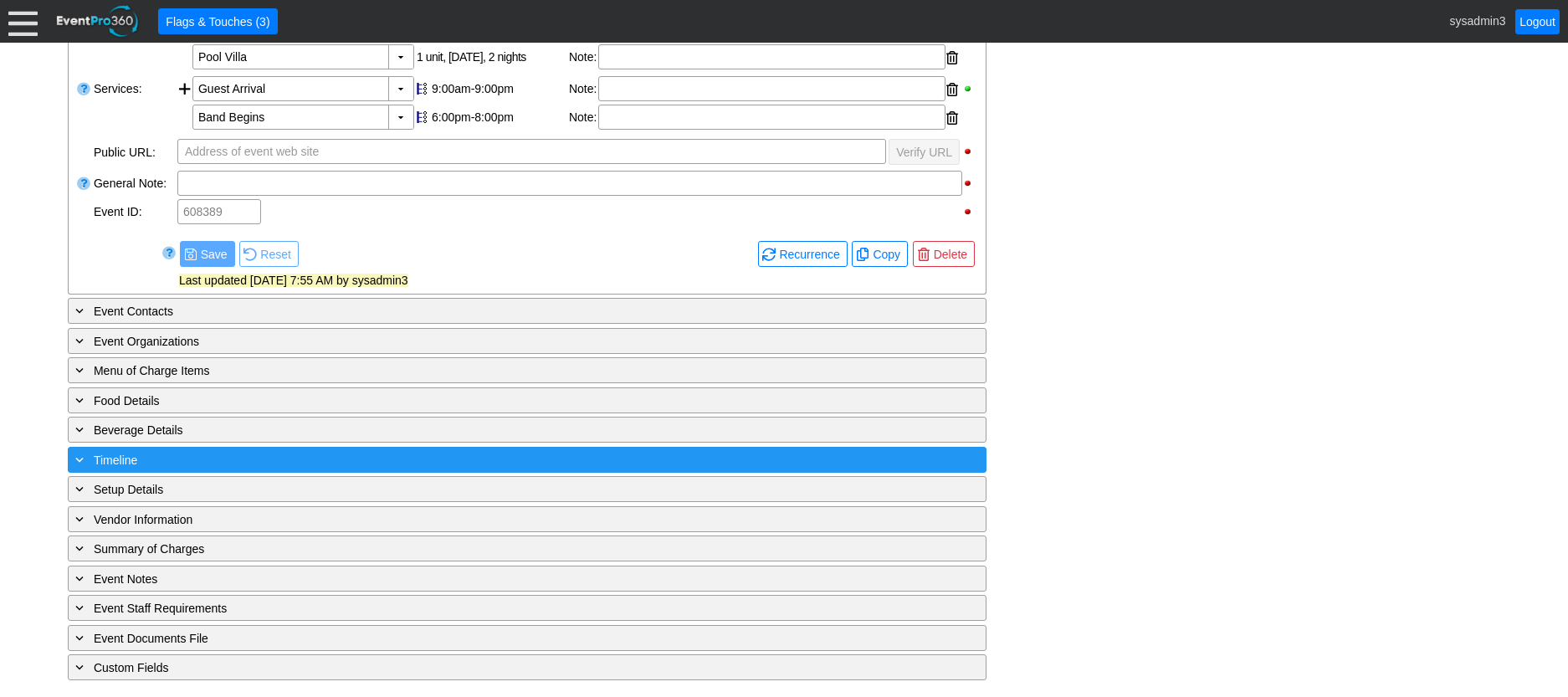
scroll to position [586, 0]
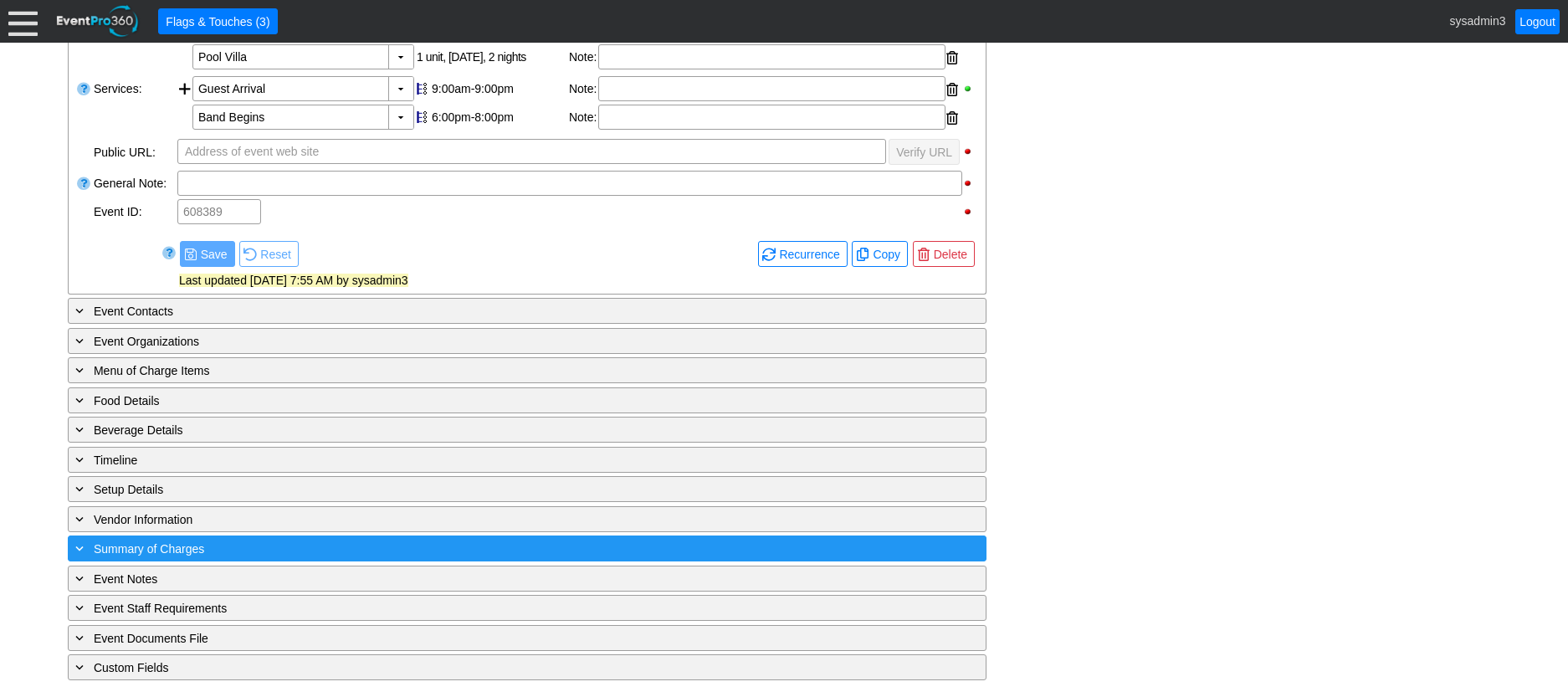
click at [302, 558] on div "+ Summary of Charges" at bounding box center [492, 548] width 842 height 19
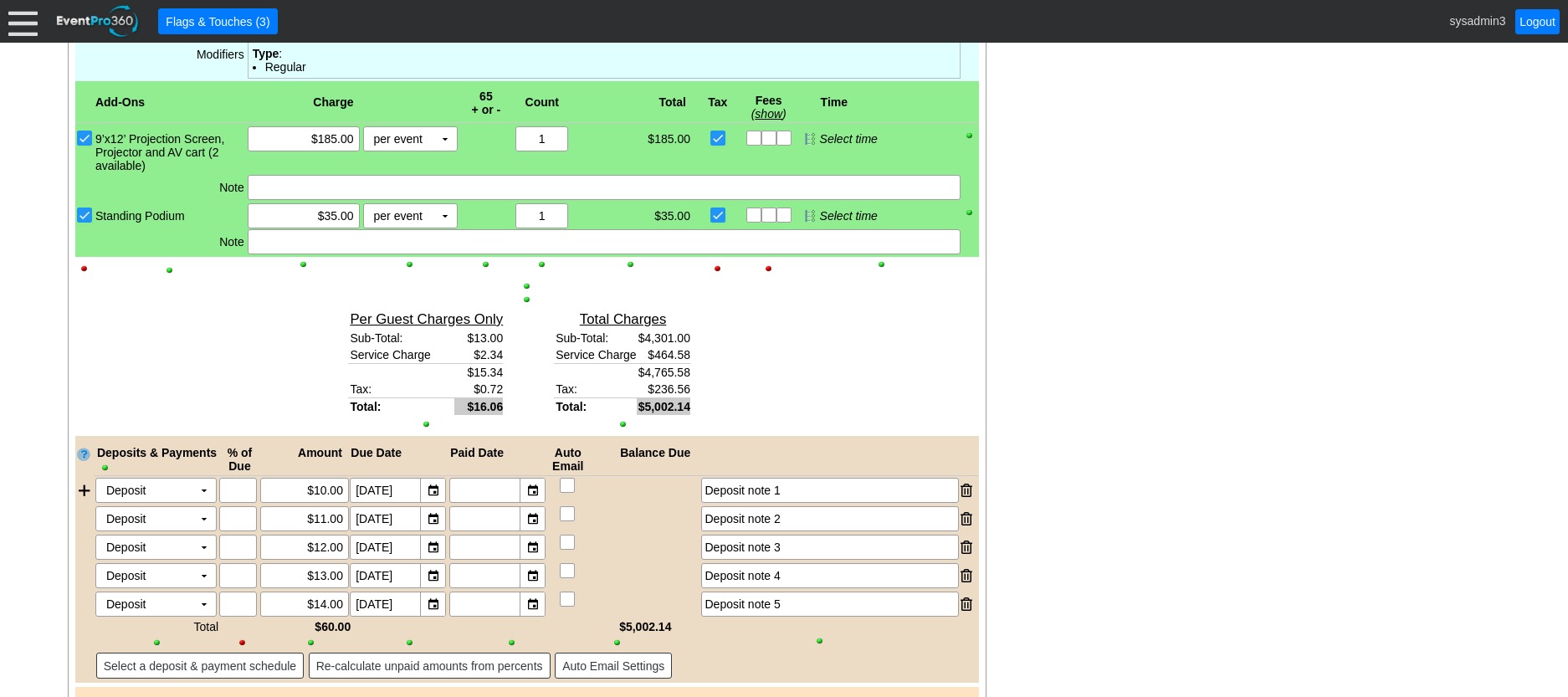
scroll to position [1837, 0]
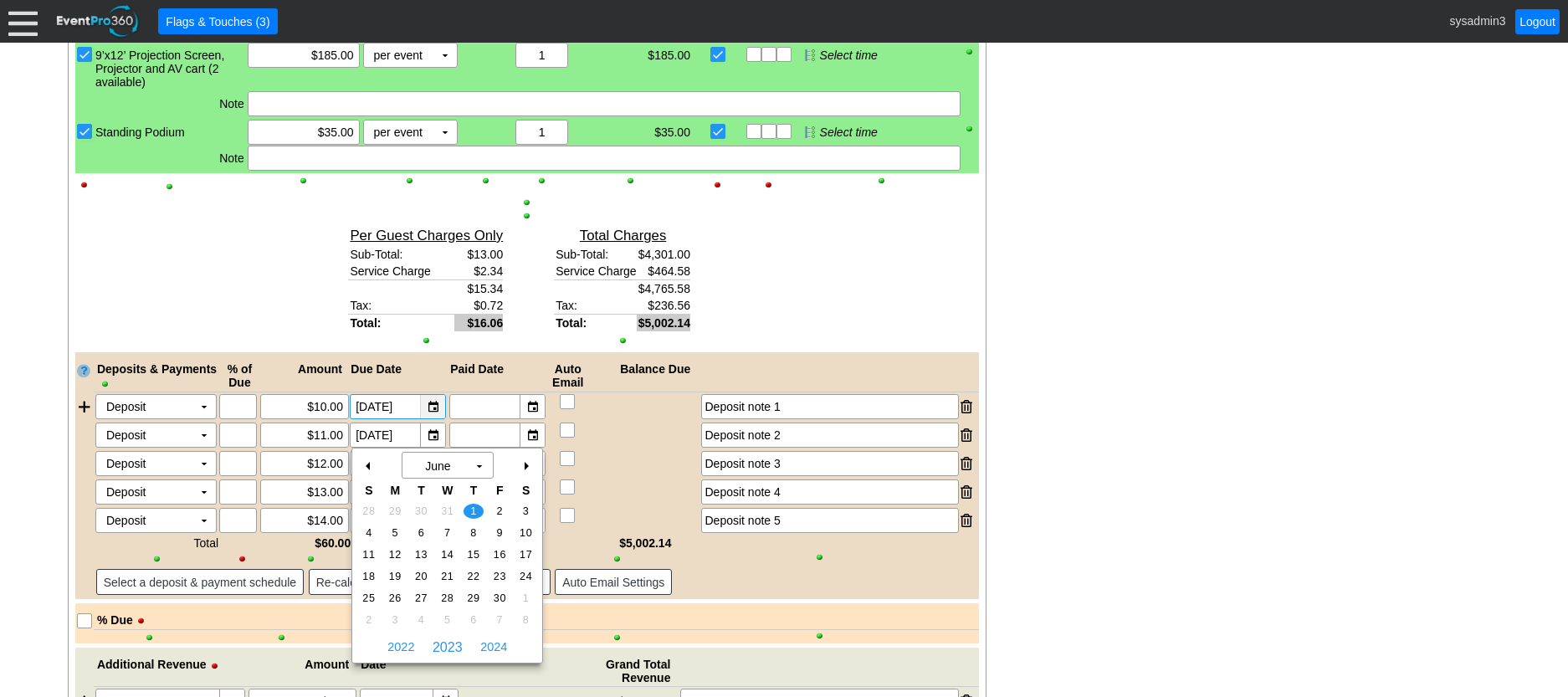
click at [434, 418] on div "▼" at bounding box center [432, 407] width 25 height 24
click at [527, 465] on div "+" at bounding box center [526, 466] width 27 height 29
click at [369, 465] on div "-" at bounding box center [369, 466] width 27 height 29
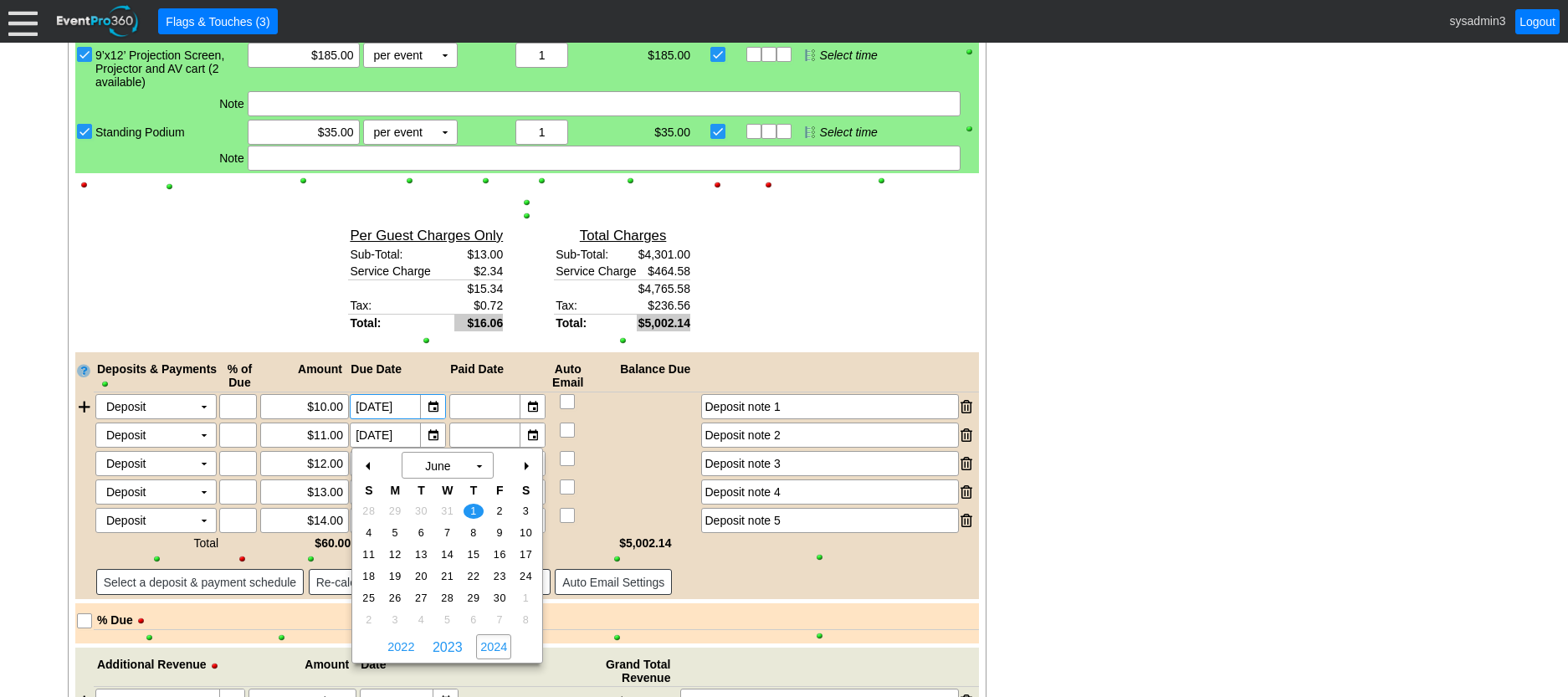
click at [496, 648] on span "2024" at bounding box center [493, 646] width 35 height 25
click at [496, 647] on span "2025" at bounding box center [493, 646] width 35 height 25
click at [453, 645] on span "2025" at bounding box center [448, 647] width 37 height 16
click at [442, 645] on span "2025" at bounding box center [448, 647] width 37 height 16
click at [439, 552] on span "18" at bounding box center [447, 554] width 19 height 15
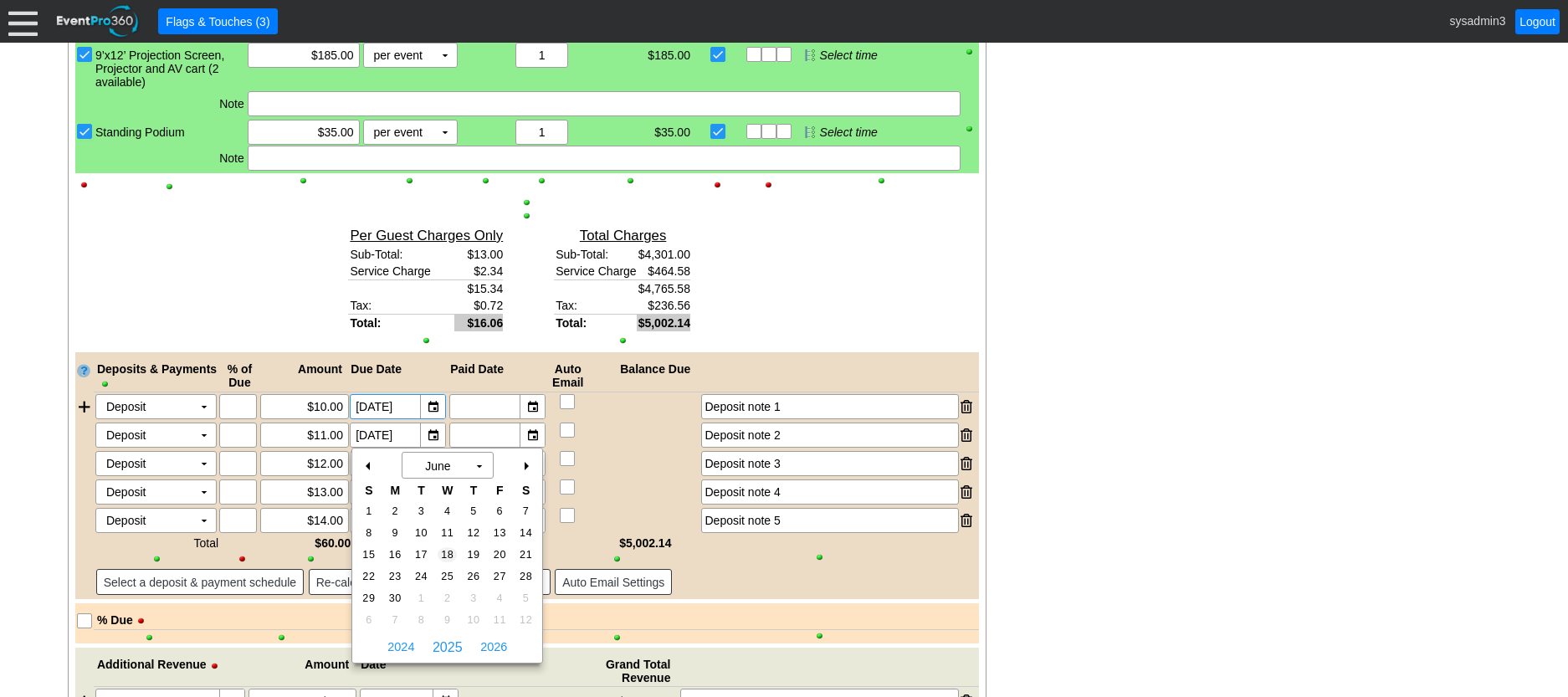
type input "6/18/2025"
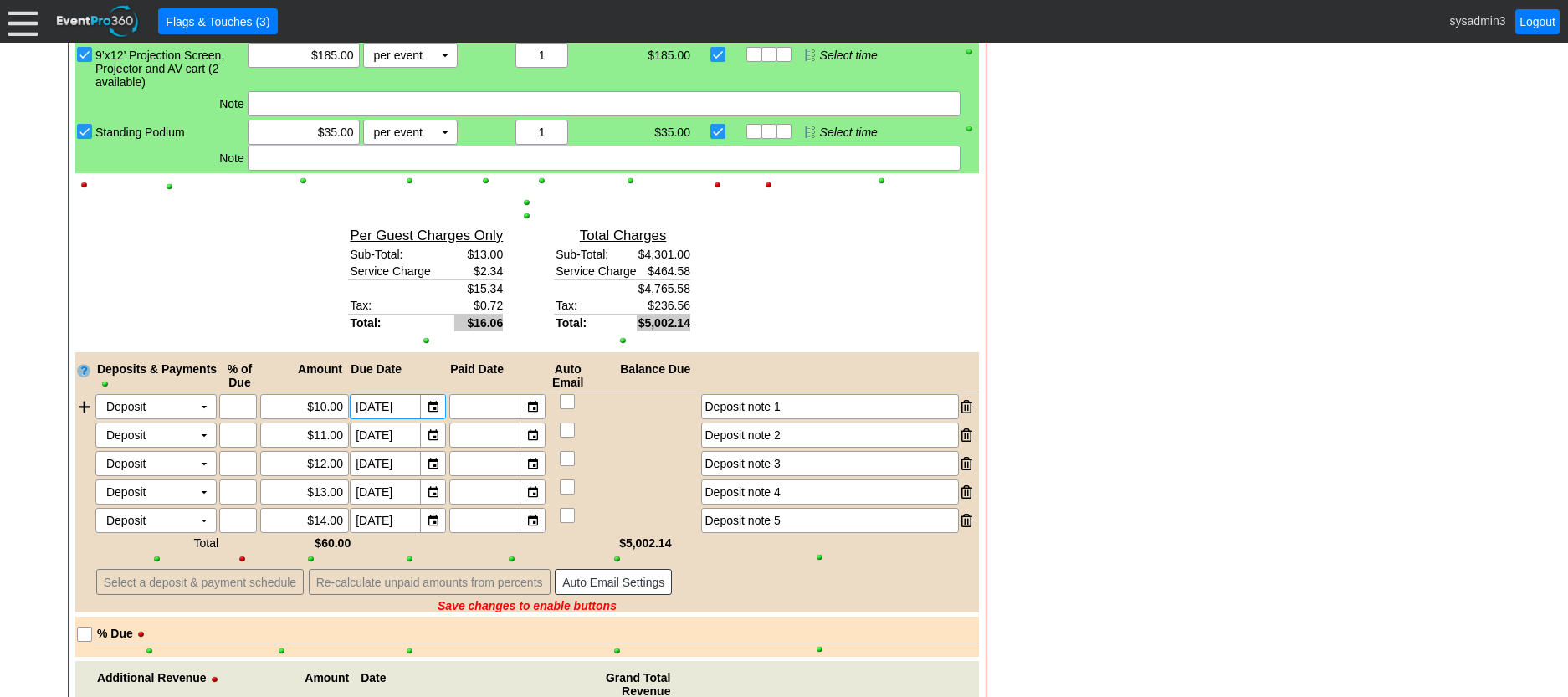
scroll to position [1921, 0]
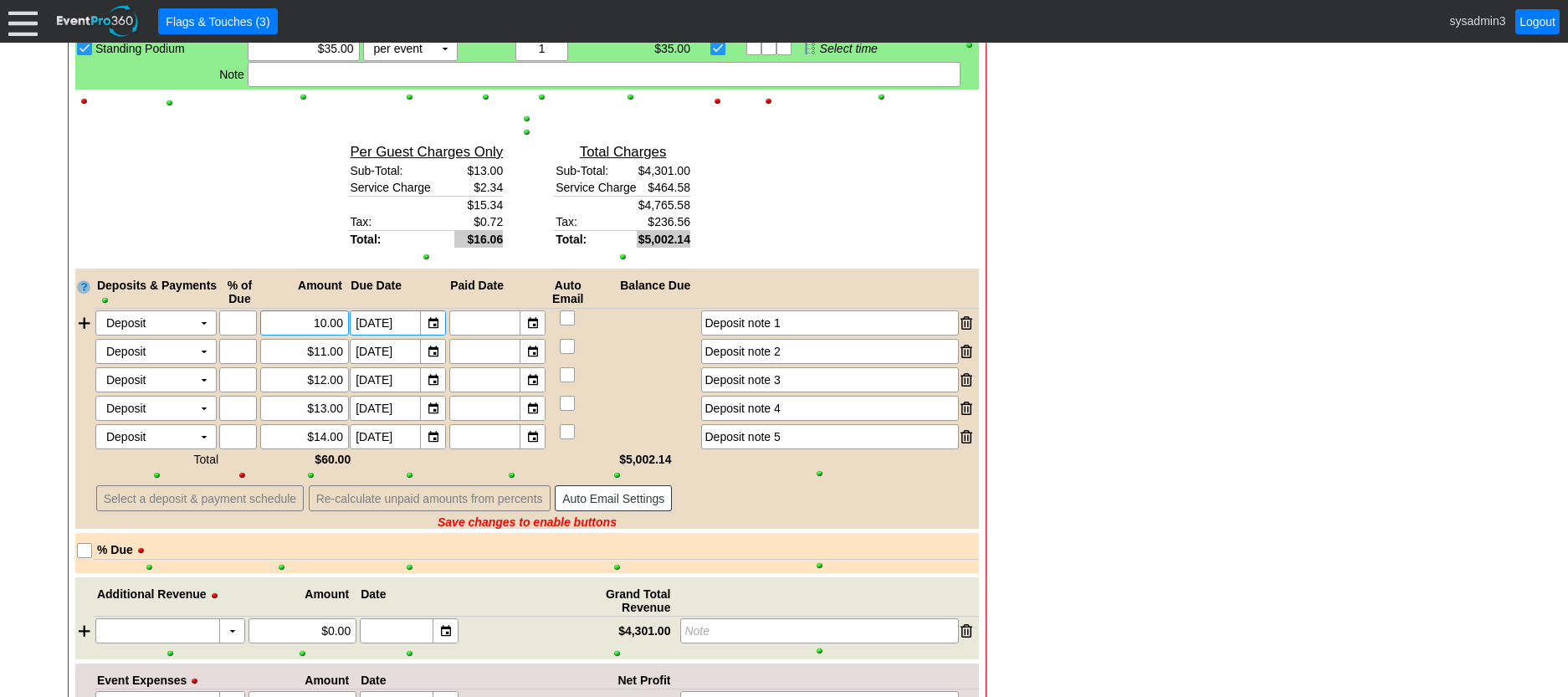
click at [325, 335] on input "10.00" at bounding box center [304, 323] width 77 height 24
type input "$1,500.00"
click at [831, 514] on div "● Select a deposit & payment schedule ● Re-calculate unpaid amounts from percen…" at bounding box center [536, 498] width 885 height 31
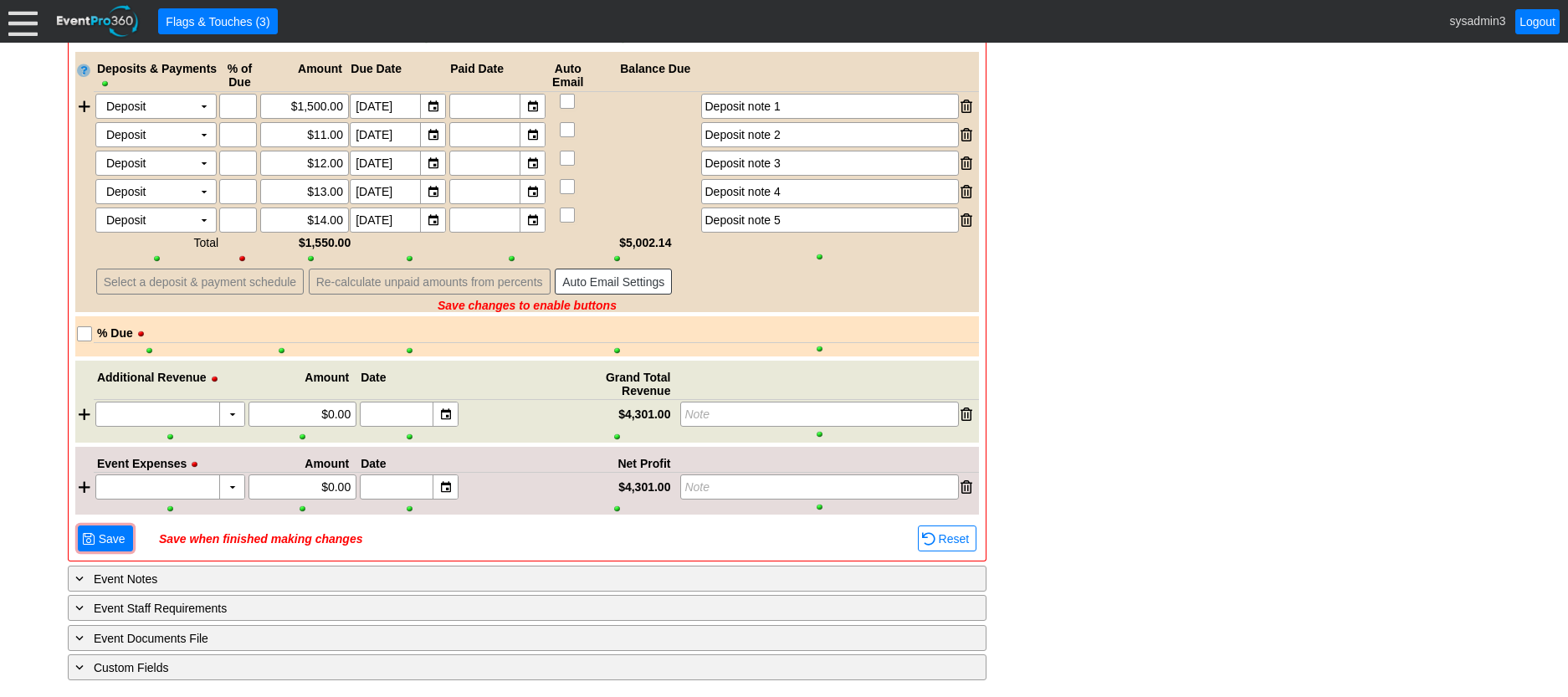
scroll to position [2168, 0]
click at [89, 534] on span at bounding box center [88, 539] width 13 height 13
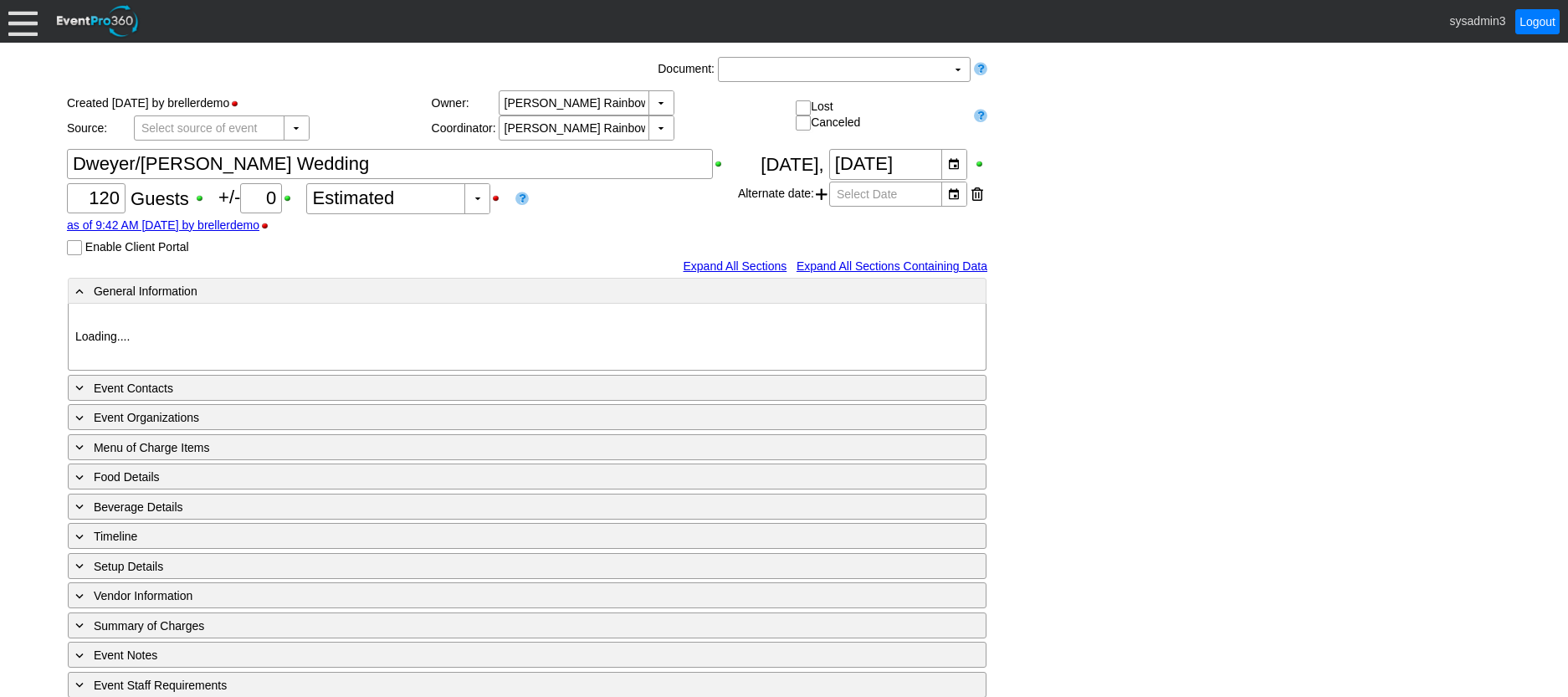
type input "Demo Venue 1"
type input "Wedding"
type input "466357"
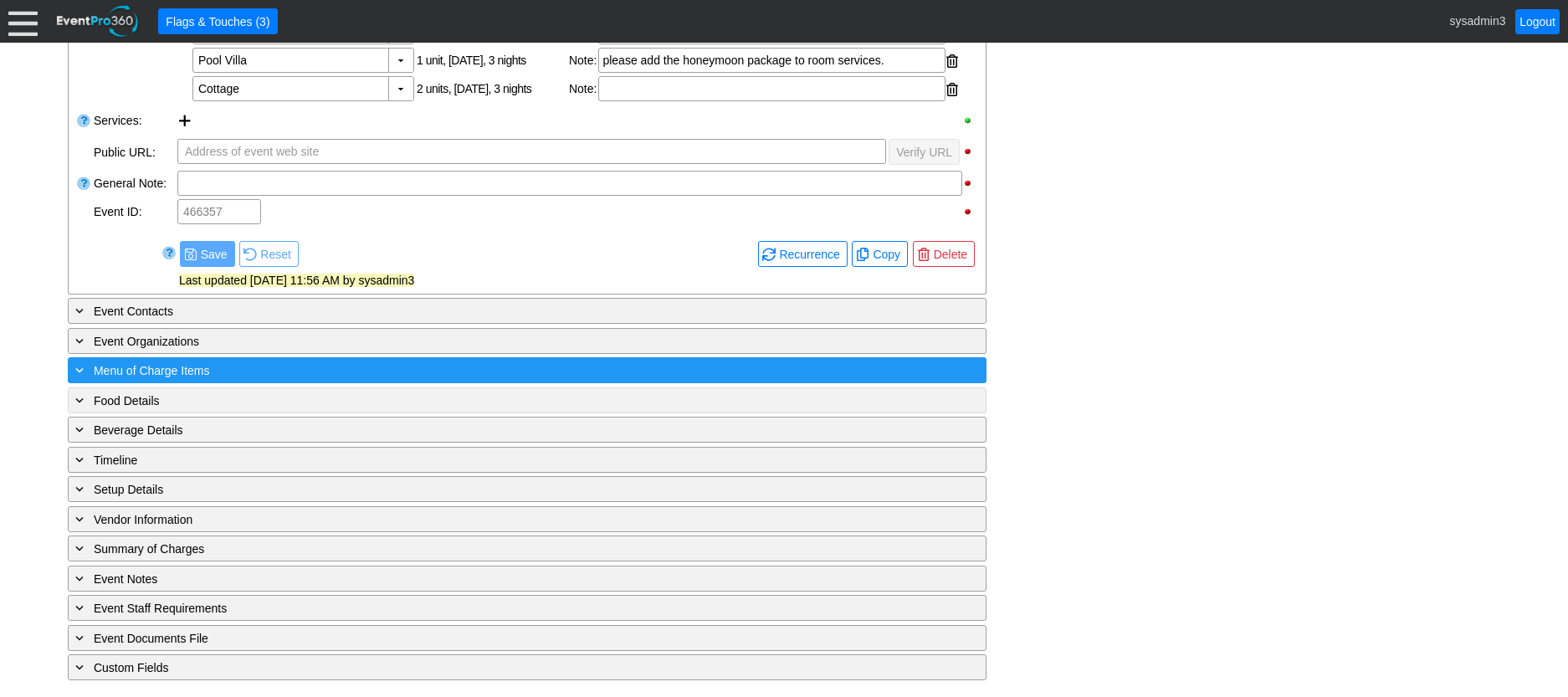
scroll to position [594, 0]
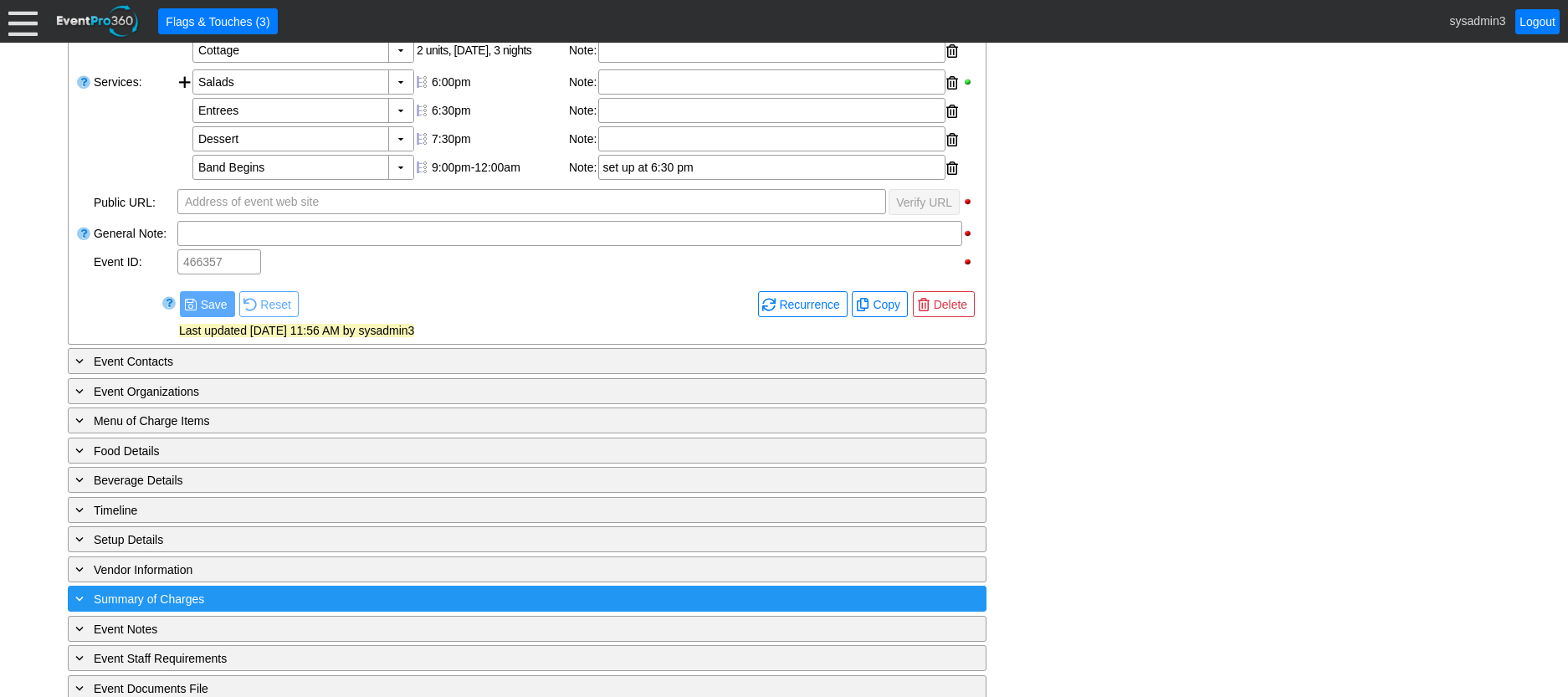
click at [349, 609] on div "+ Summary of Charges" at bounding box center [492, 599] width 842 height 19
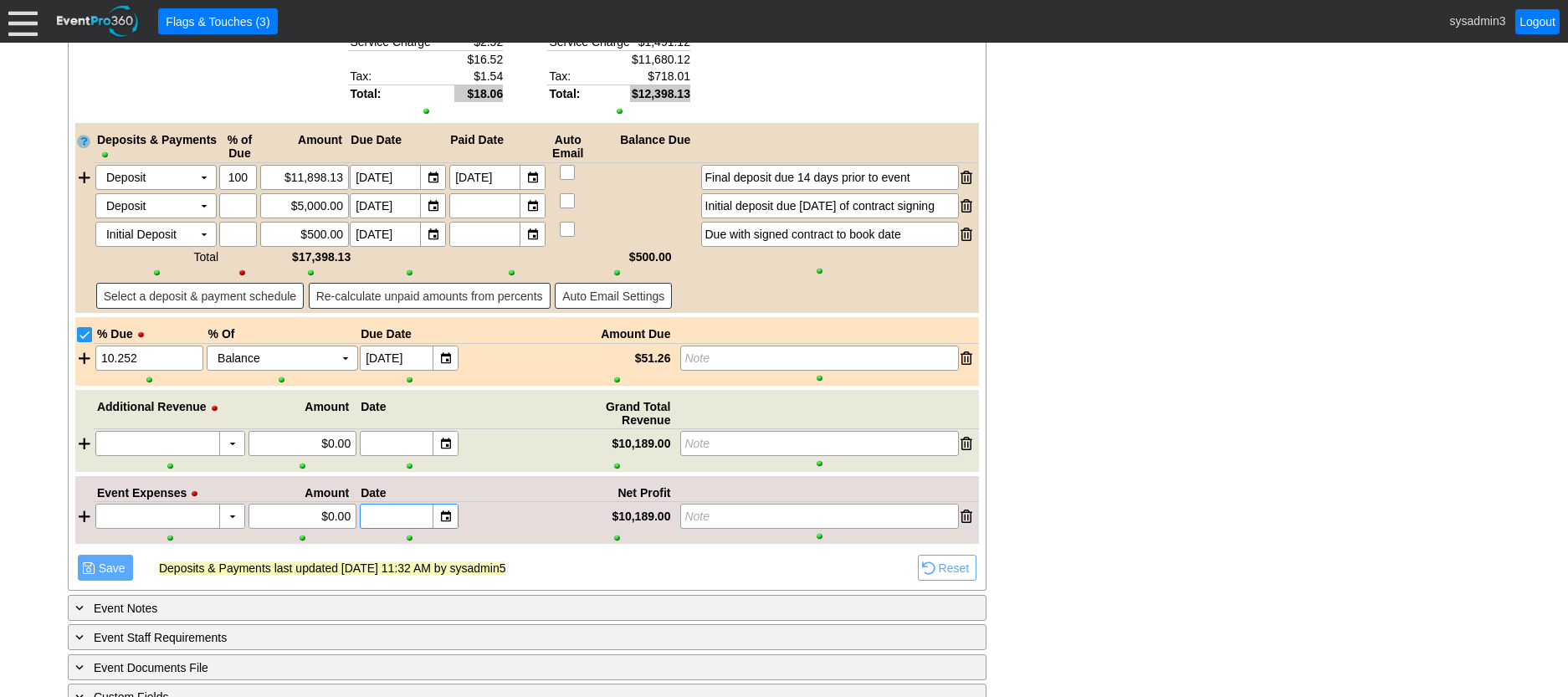
scroll to position [2419, 0]
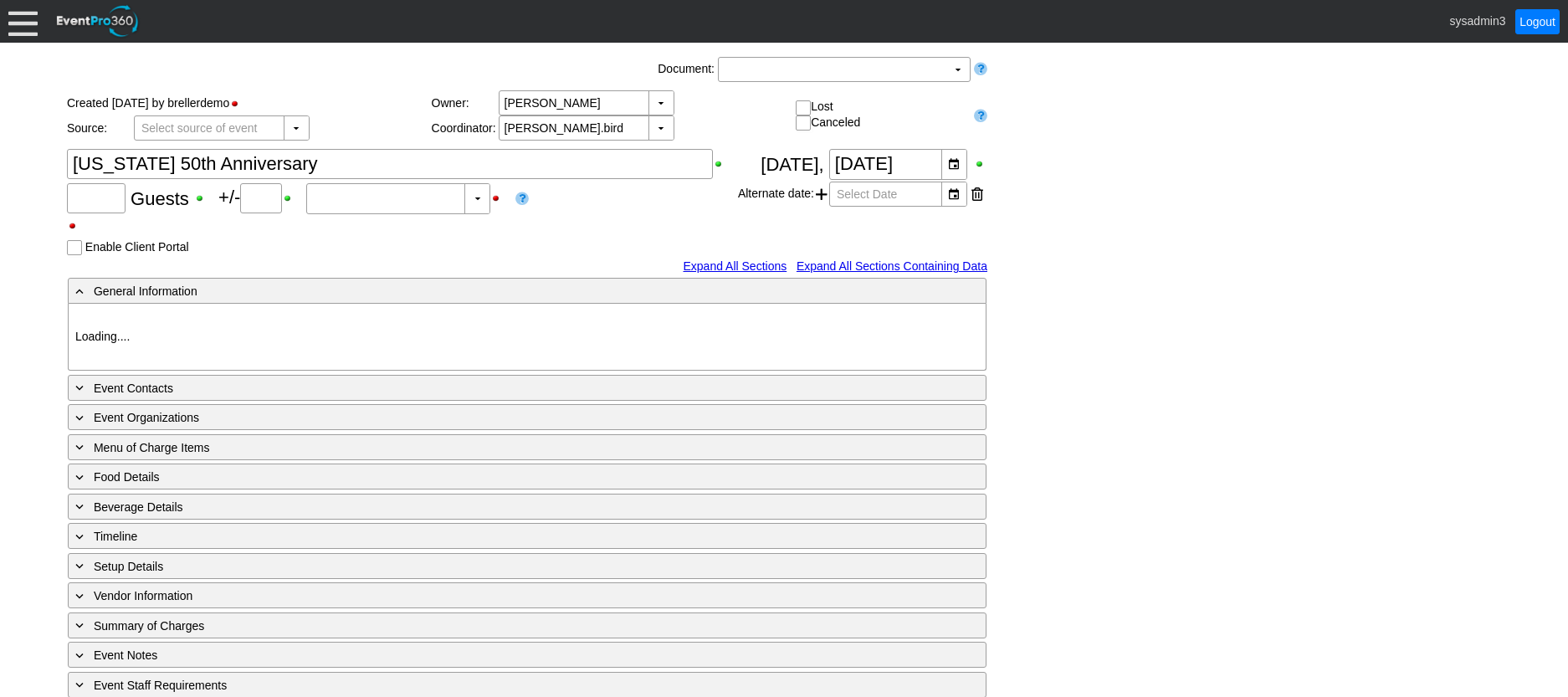
type input "48"
type input "Confirmed"
type input "Demo Venue 1"
type input "Anniversary Celebration"
type input "10371"
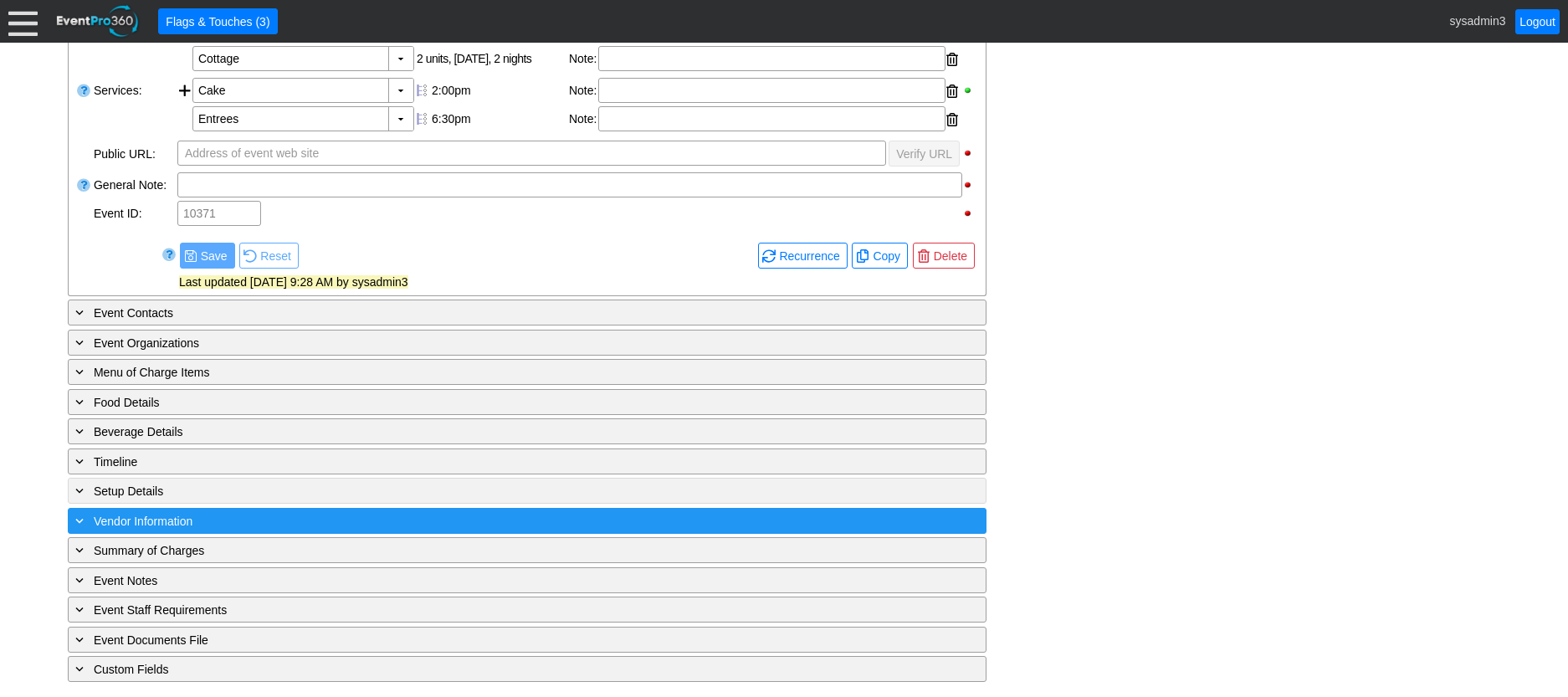
scroll to position [531, 0]
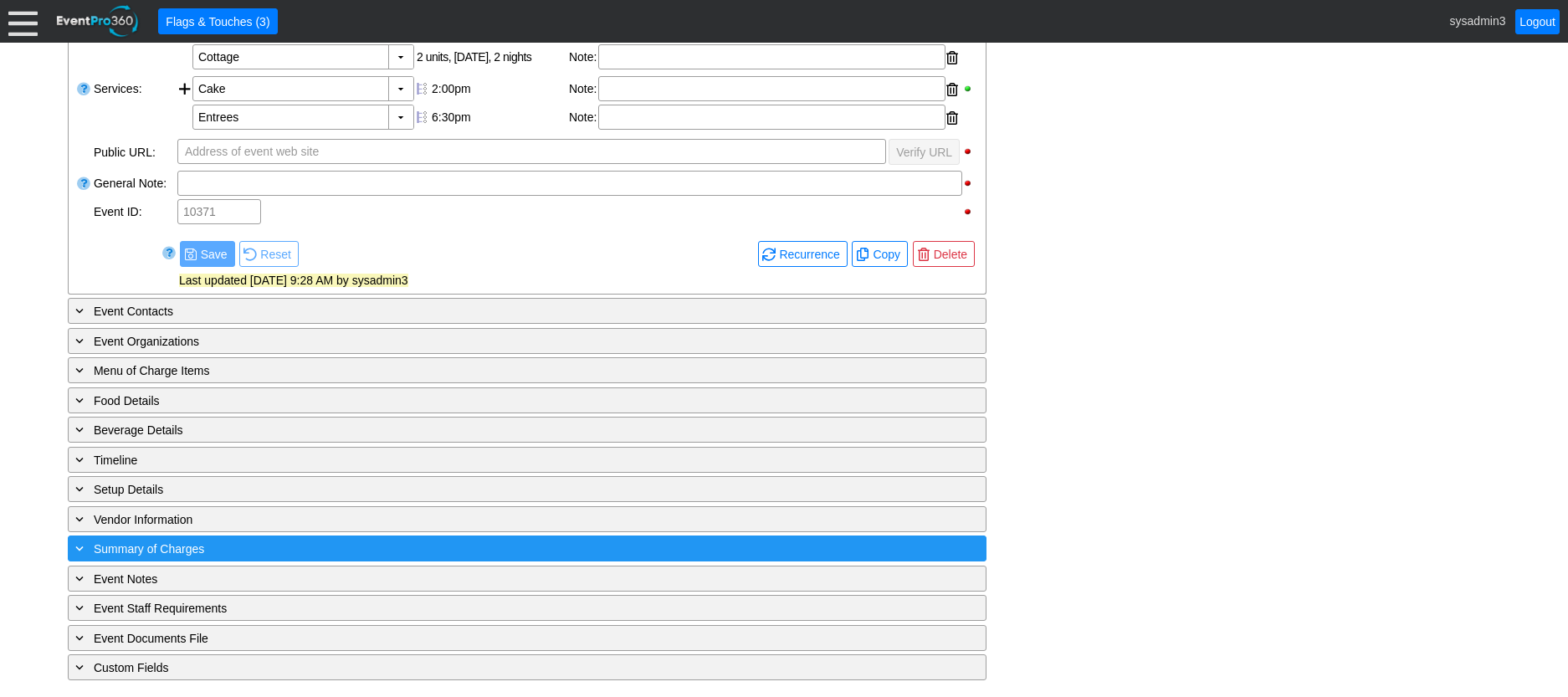
click at [437, 555] on div "+ Summary of Charges" at bounding box center [492, 548] width 842 height 19
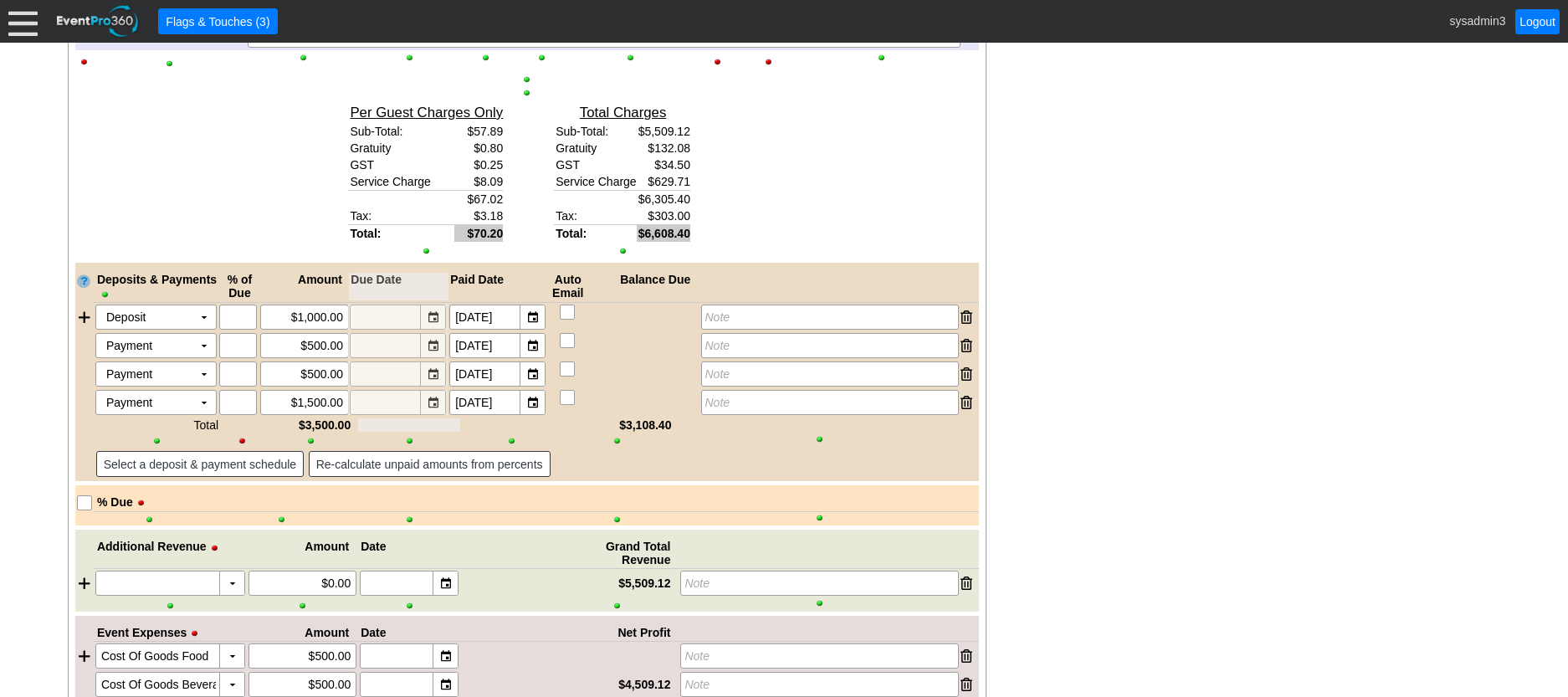
scroll to position [2273, 0]
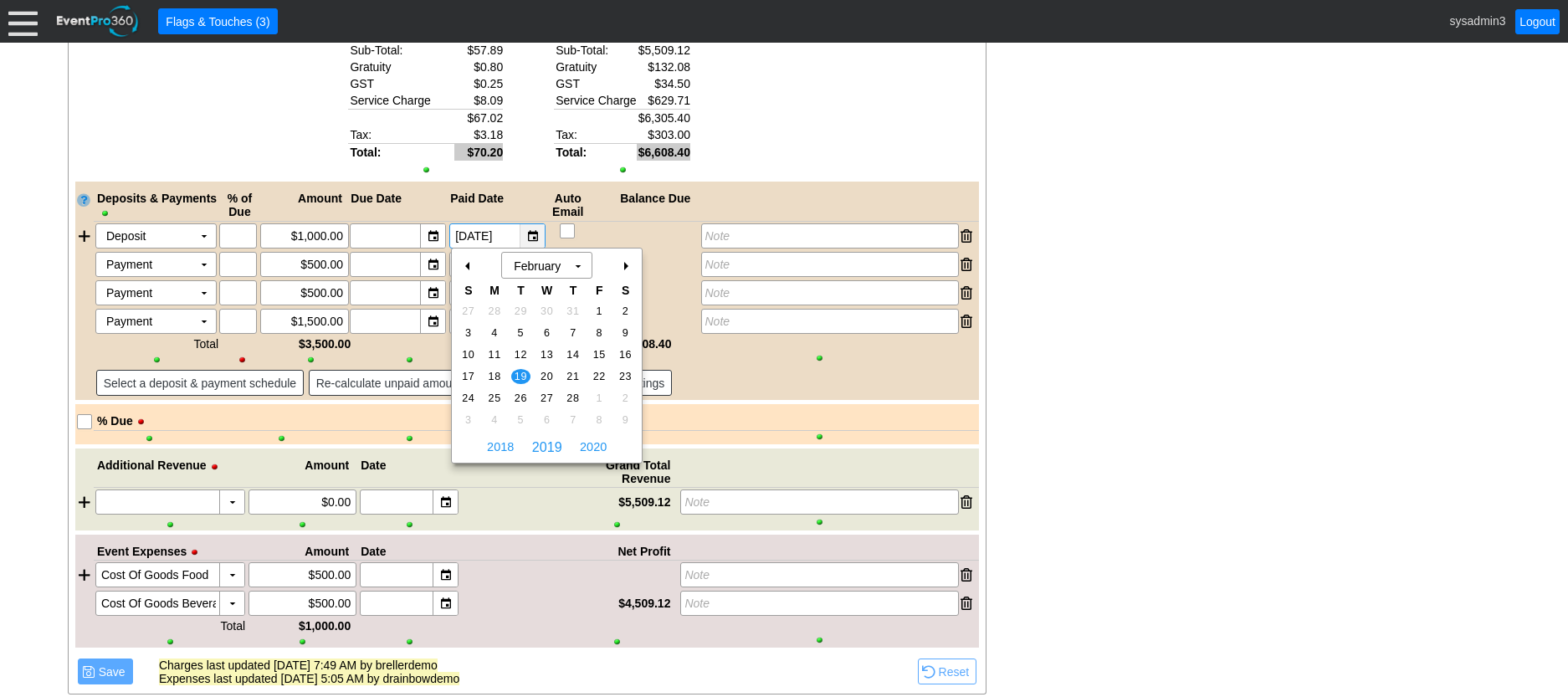
click at [537, 235] on div "▼" at bounding box center [532, 235] width 25 height 24
click at [596, 446] on span "2020" at bounding box center [593, 447] width 35 height 25
click at [596, 446] on span "2021" at bounding box center [593, 447] width 35 height 25
click at [596, 446] on span "2023" at bounding box center [593, 447] width 35 height 25
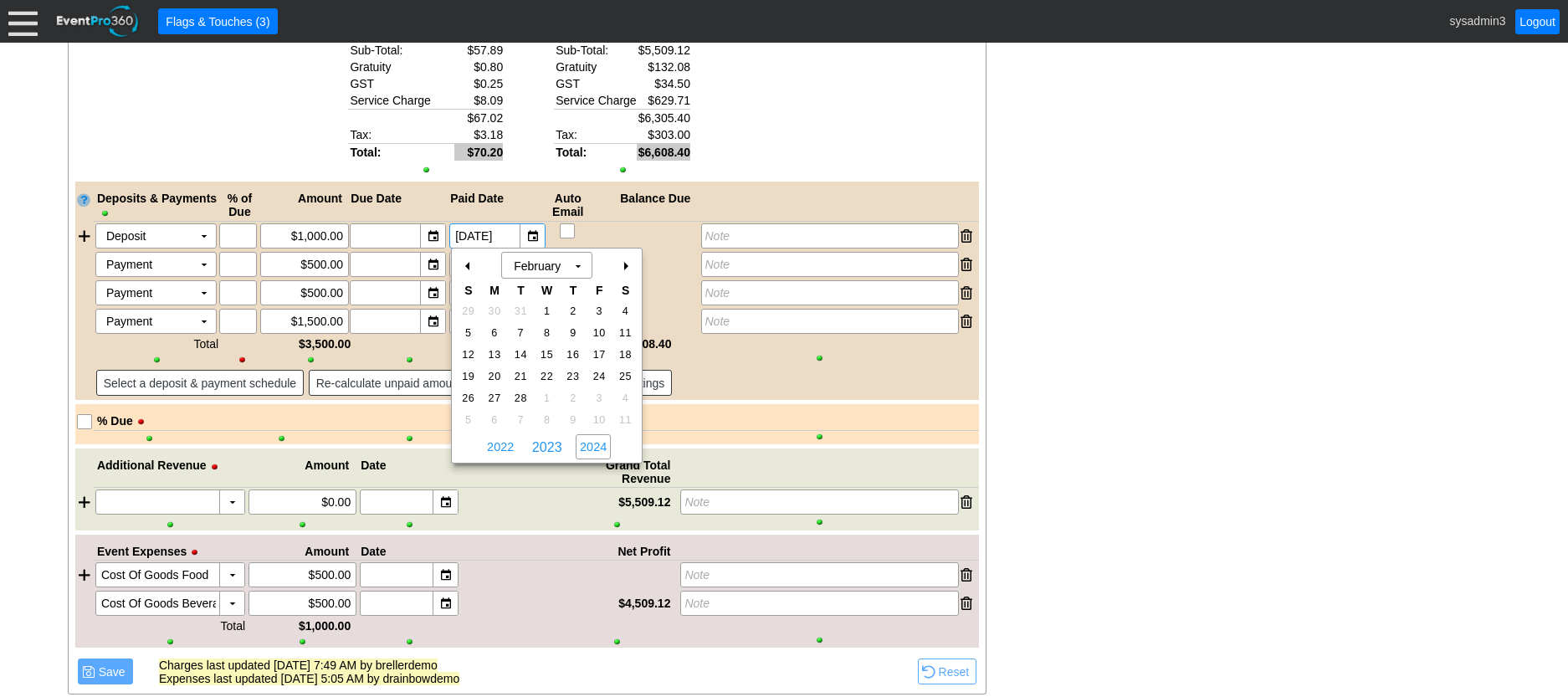
click at [596, 446] on span "2024" at bounding box center [593, 447] width 35 height 25
click at [596, 446] on span "2025" at bounding box center [593, 447] width 35 height 25
click at [495, 325] on span "3" at bounding box center [495, 332] width 19 height 15
type input "2/3/2025"
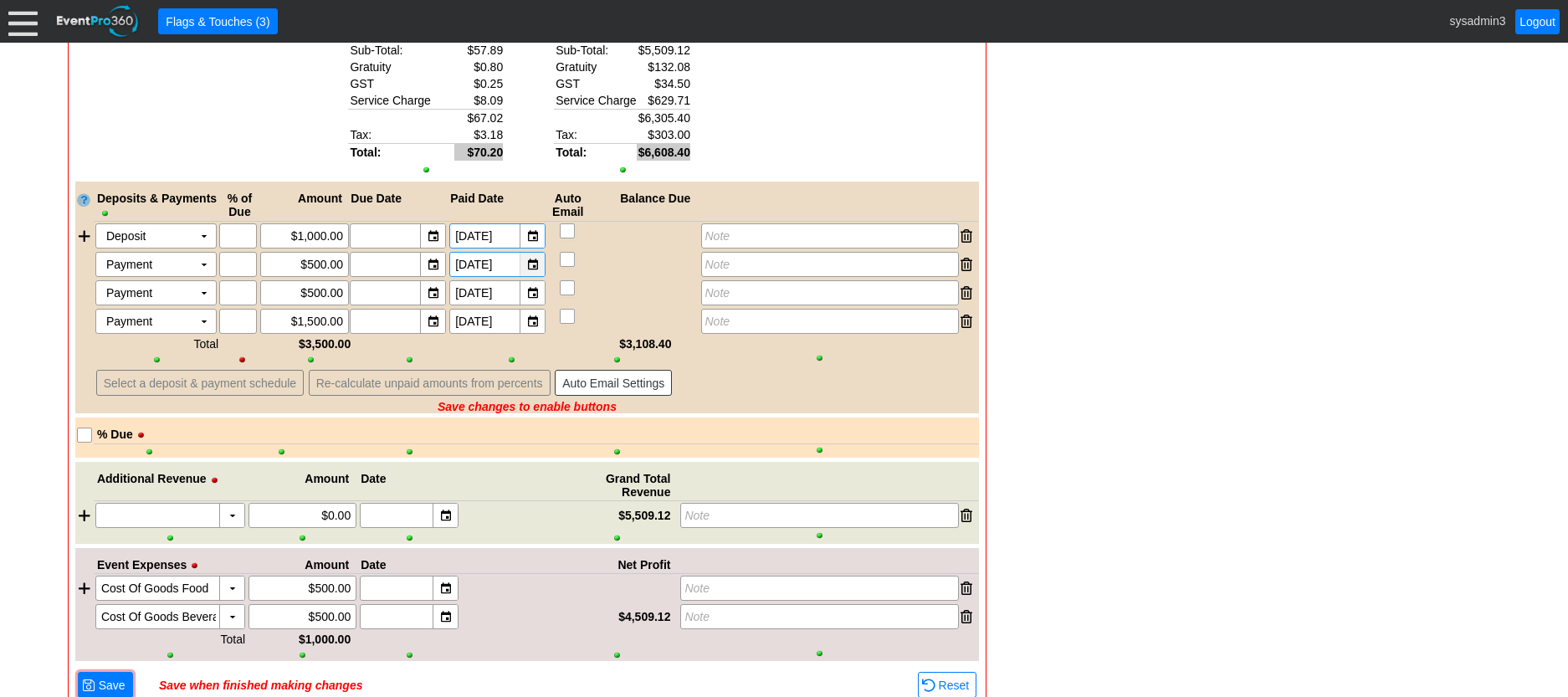
click at [532, 263] on div "▼" at bounding box center [532, 264] width 25 height 24
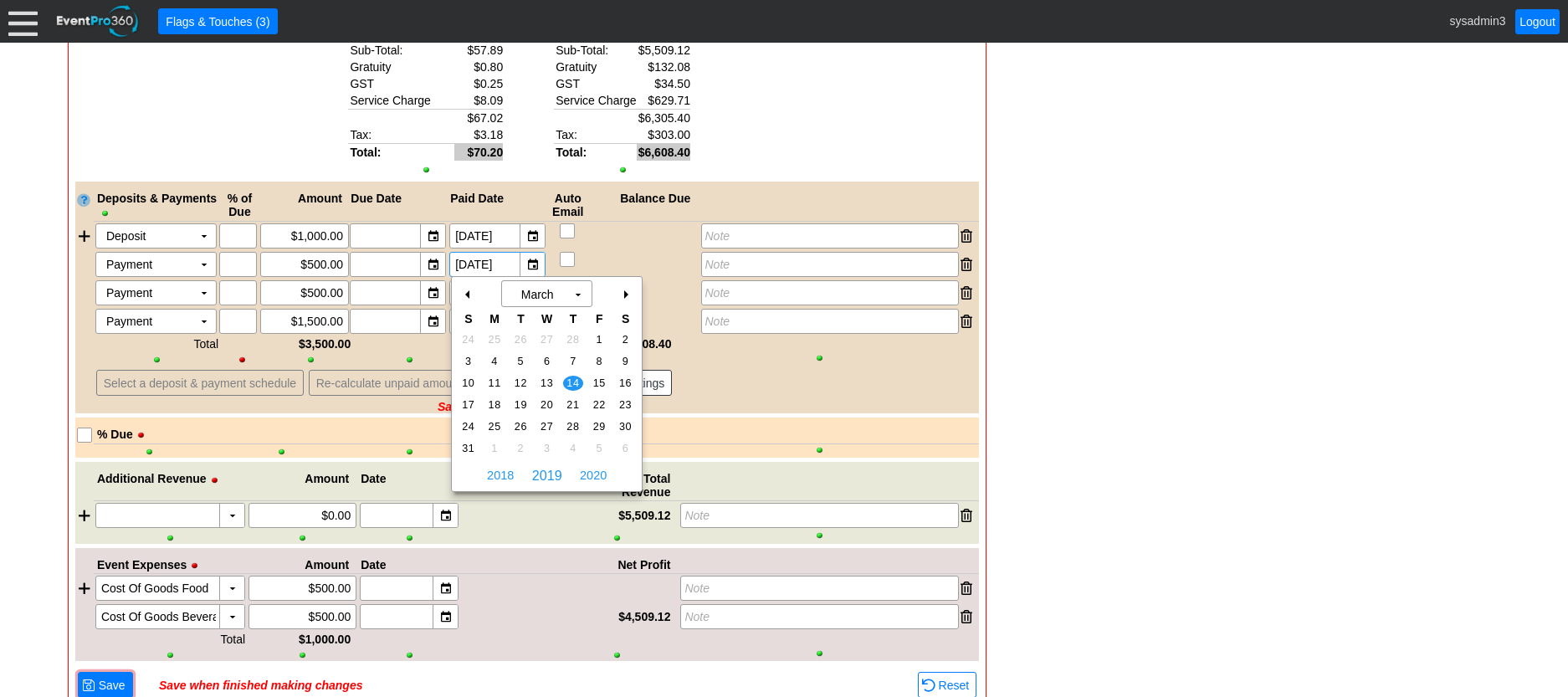
click at [626, 298] on div "+" at bounding box center [625, 295] width 27 height 29
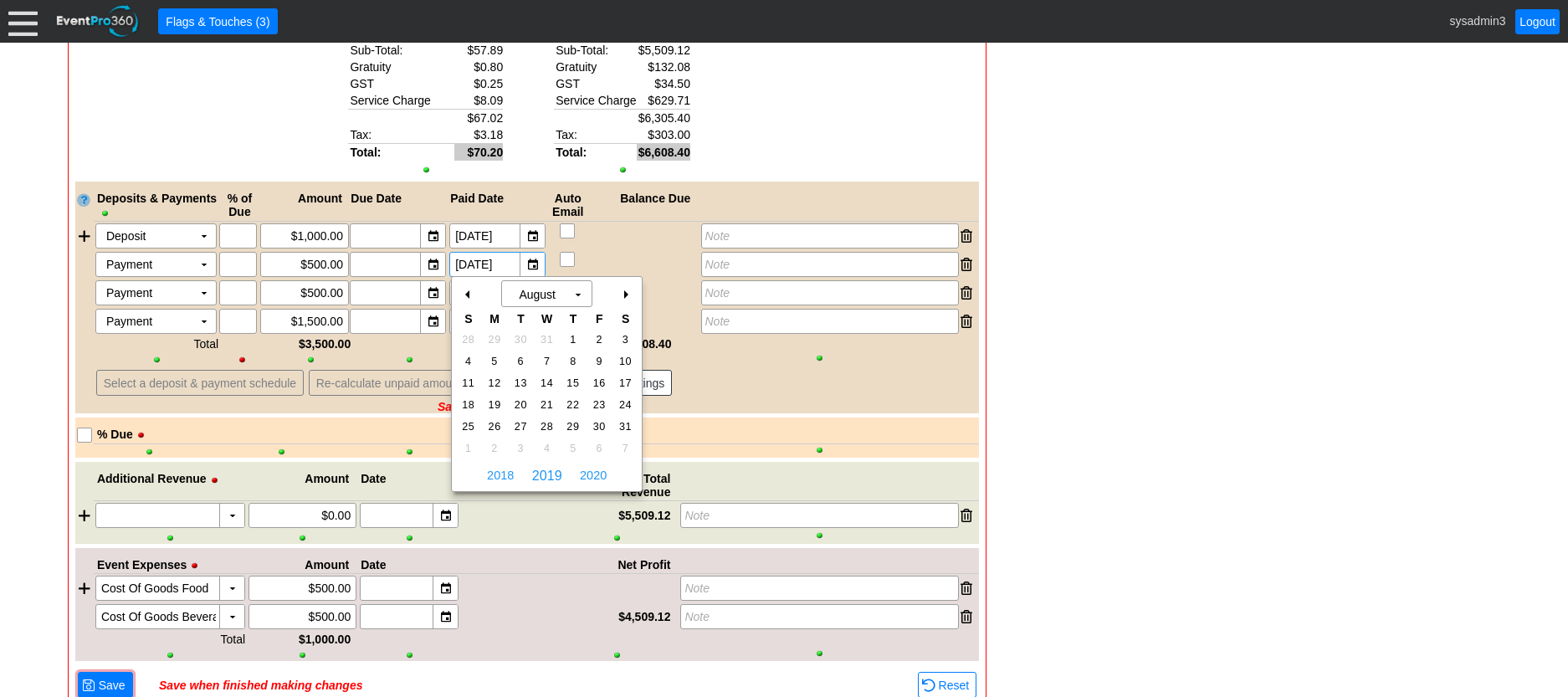
click at [626, 298] on div "+" at bounding box center [625, 295] width 27 height 29
click at [586, 469] on span "2020" at bounding box center [593, 475] width 35 height 25
click at [586, 469] on span "2021" at bounding box center [593, 475] width 35 height 25
click at [586, 469] on span "2022" at bounding box center [593, 475] width 35 height 25
click at [586, 469] on span "2023" at bounding box center [593, 475] width 35 height 25
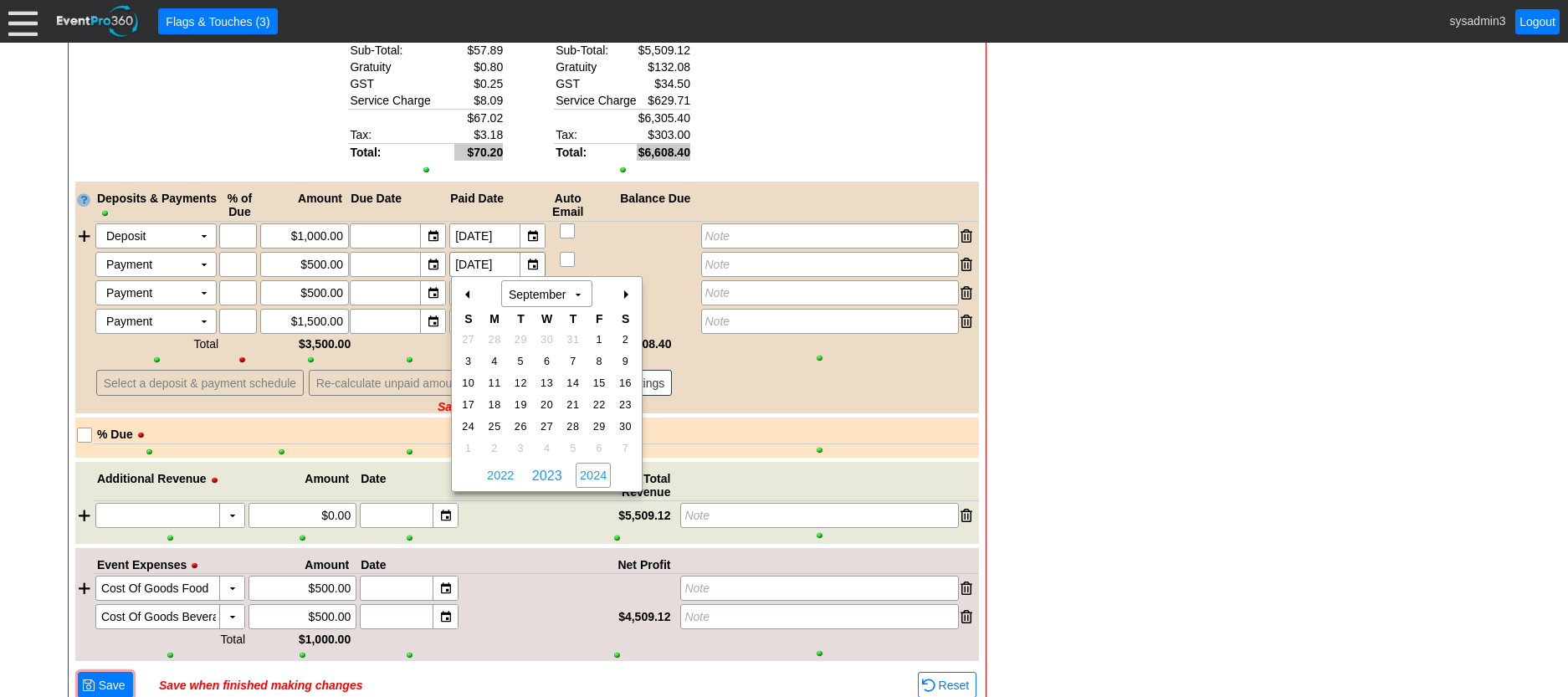
click at [586, 469] on span "2024" at bounding box center [593, 475] width 35 height 25
click at [617, 293] on div "+" at bounding box center [625, 295] width 27 height 29
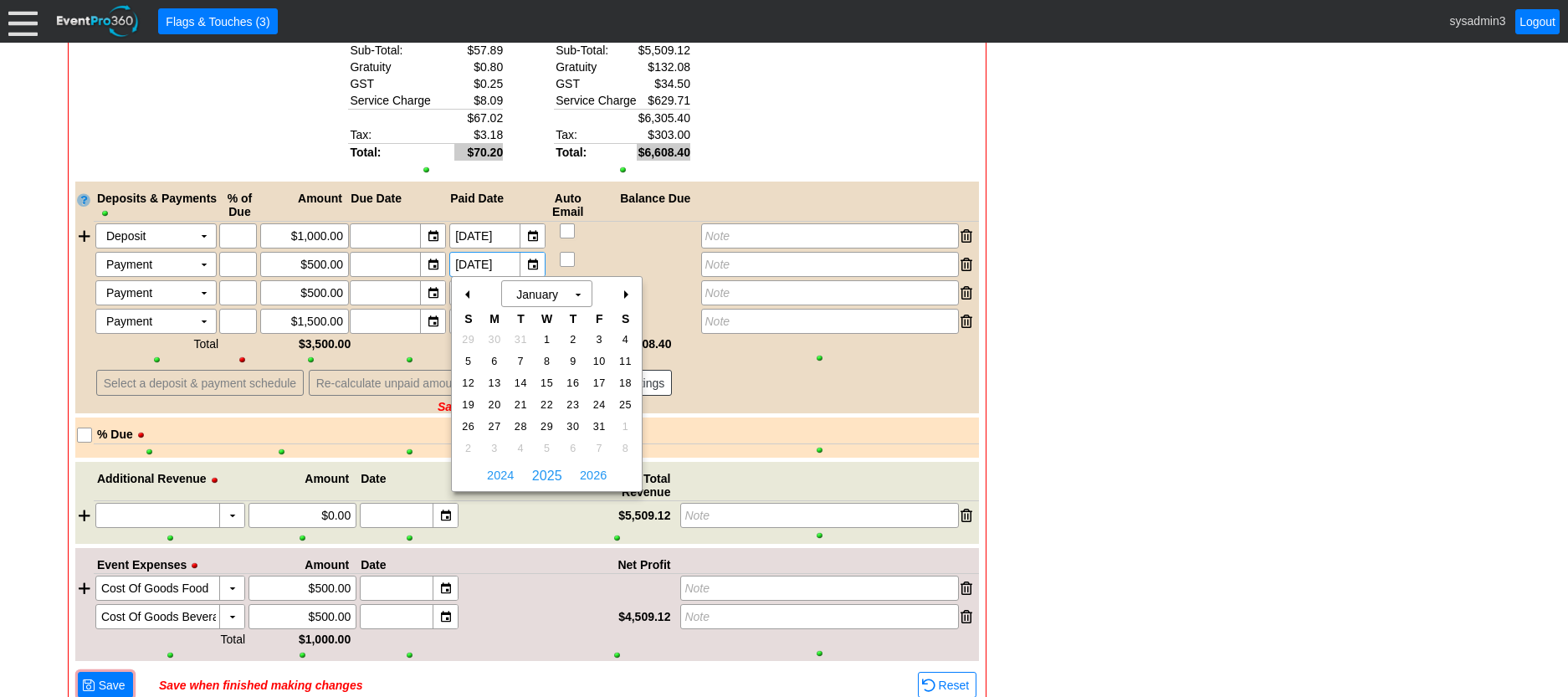
click at [617, 293] on div "+" at bounding box center [625, 295] width 27 height 29
click at [515, 385] on span "11" at bounding box center [521, 383] width 19 height 15
type input "3/11/2025"
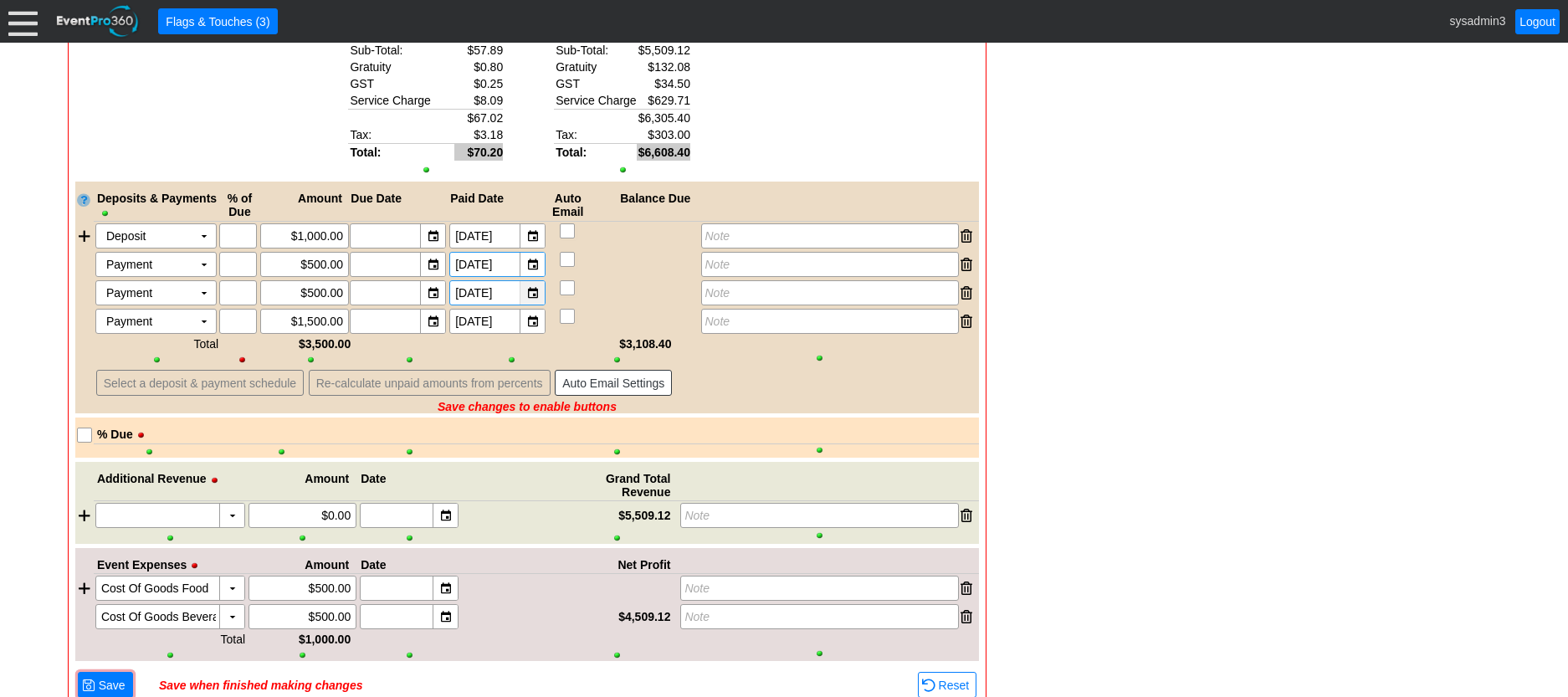
click at [536, 289] on div "▼" at bounding box center [532, 293] width 25 height 24
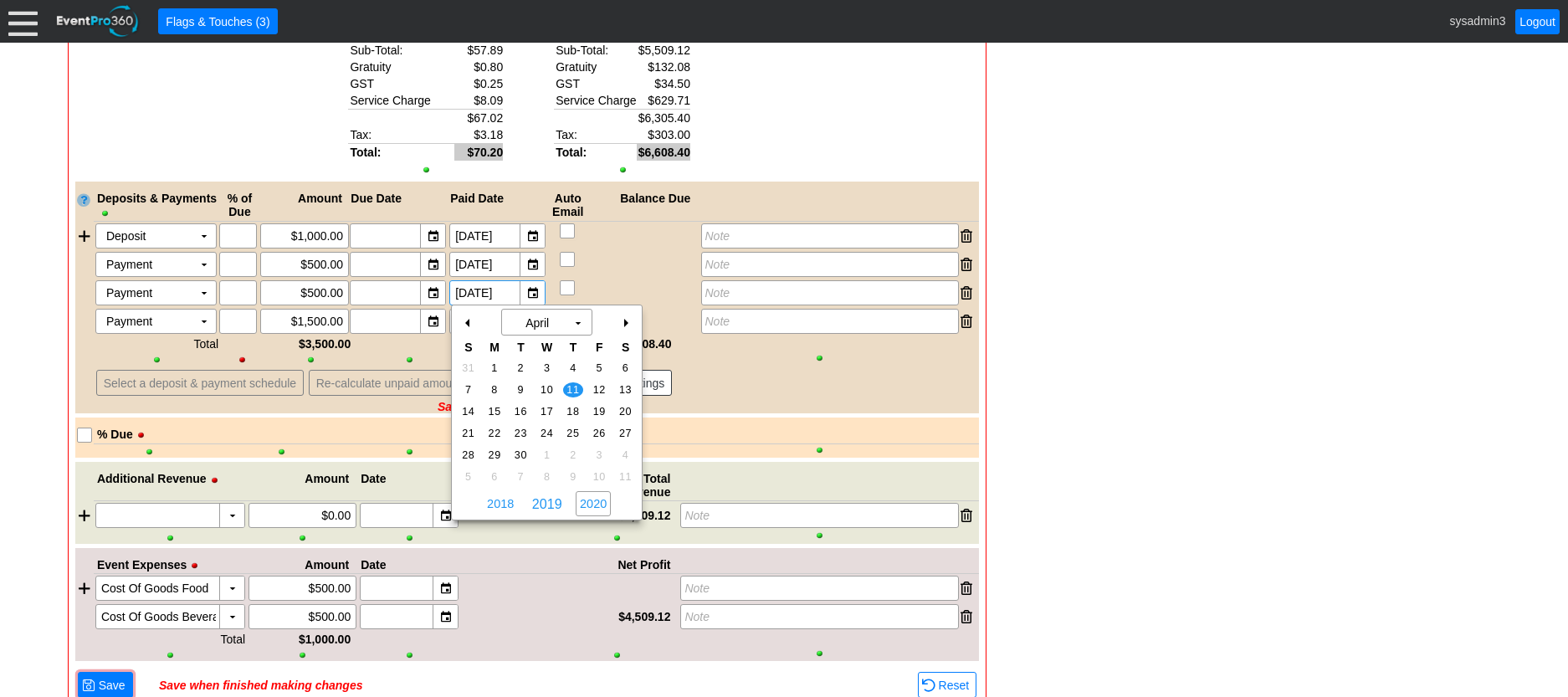
click at [593, 501] on span "2020" at bounding box center [593, 504] width 35 height 25
click at [593, 501] on span "2021" at bounding box center [593, 504] width 35 height 25
click at [593, 501] on span "2022" at bounding box center [593, 504] width 35 height 25
click at [593, 501] on span "2023" at bounding box center [593, 504] width 35 height 25
click at [593, 501] on span "2024" at bounding box center [593, 504] width 35 height 25
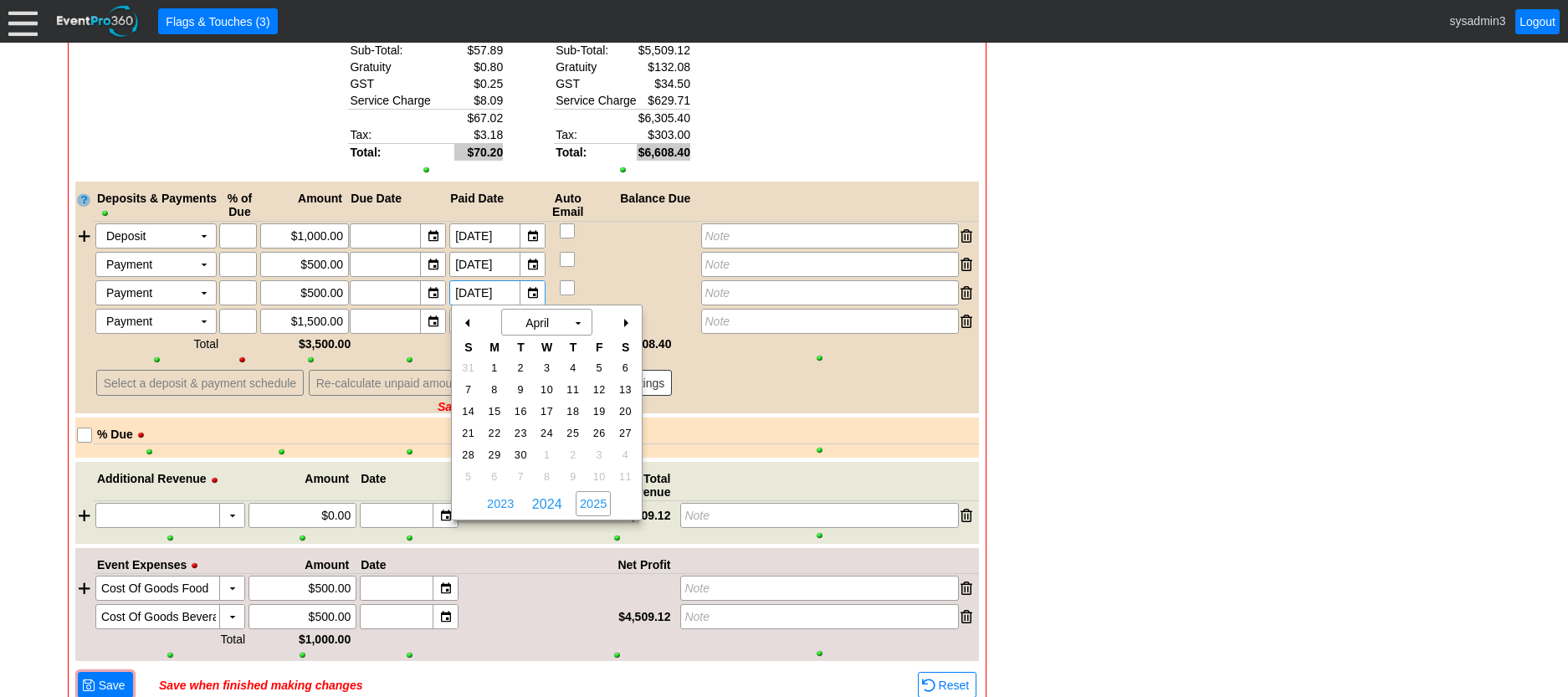
click at [593, 501] on span "2025" at bounding box center [593, 504] width 35 height 25
click at [546, 503] on span "2025" at bounding box center [547, 504] width 37 height 16
click at [547, 402] on td "16" at bounding box center [547, 411] width 26 height 22
type input "4/16/2025"
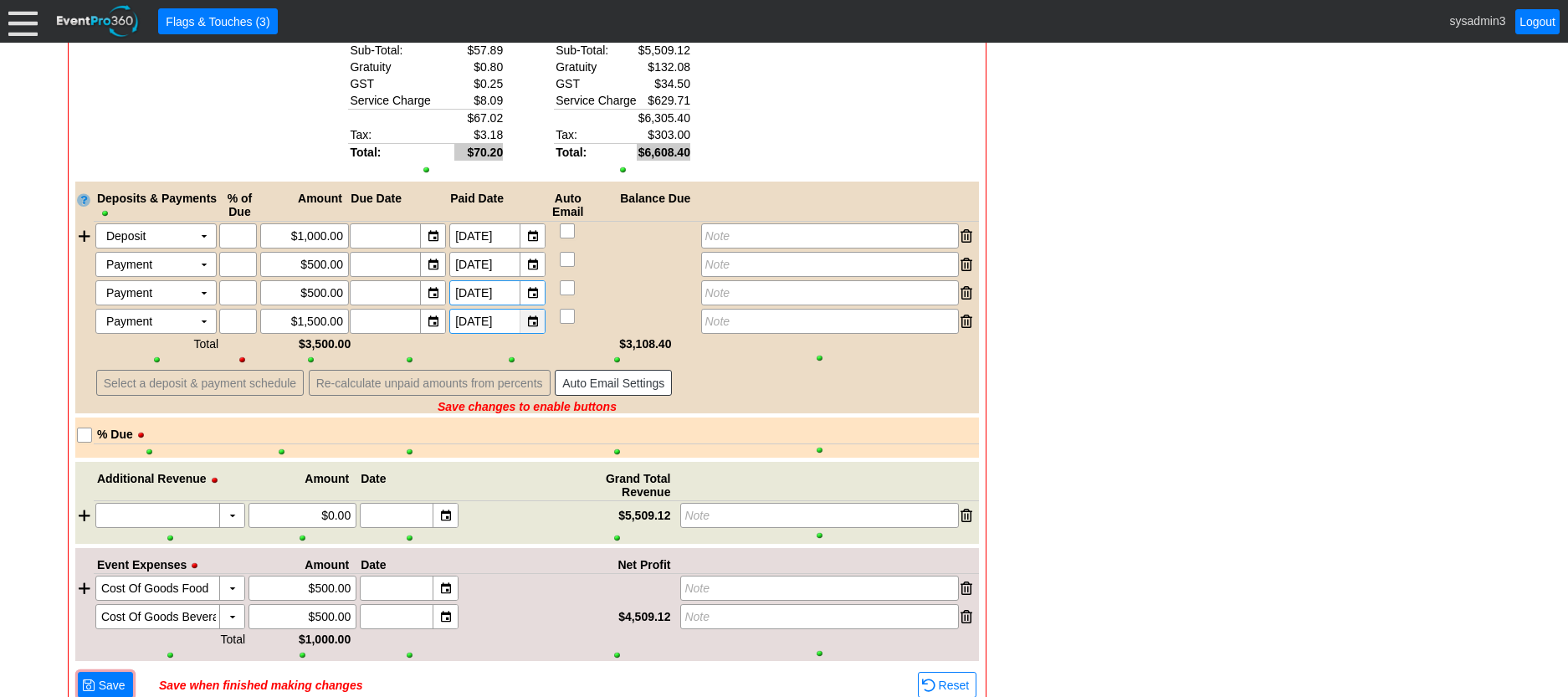
click at [535, 319] on div "▼" at bounding box center [532, 321] width 25 height 24
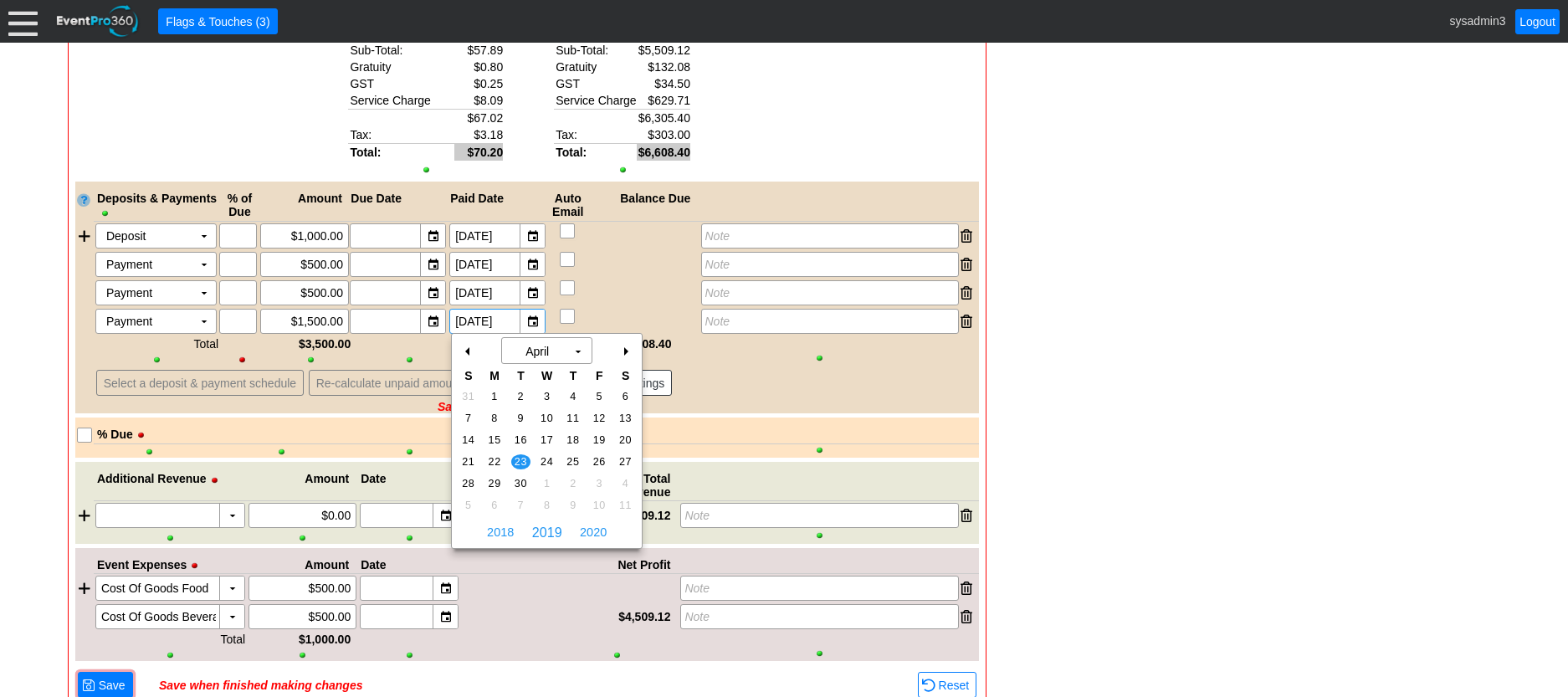
click at [630, 353] on div "+" at bounding box center [625, 352] width 27 height 29
click at [597, 524] on span "2020" at bounding box center [593, 532] width 35 height 25
click at [598, 524] on span "2021" at bounding box center [593, 532] width 35 height 25
click at [598, 524] on span "2023" at bounding box center [593, 532] width 35 height 25
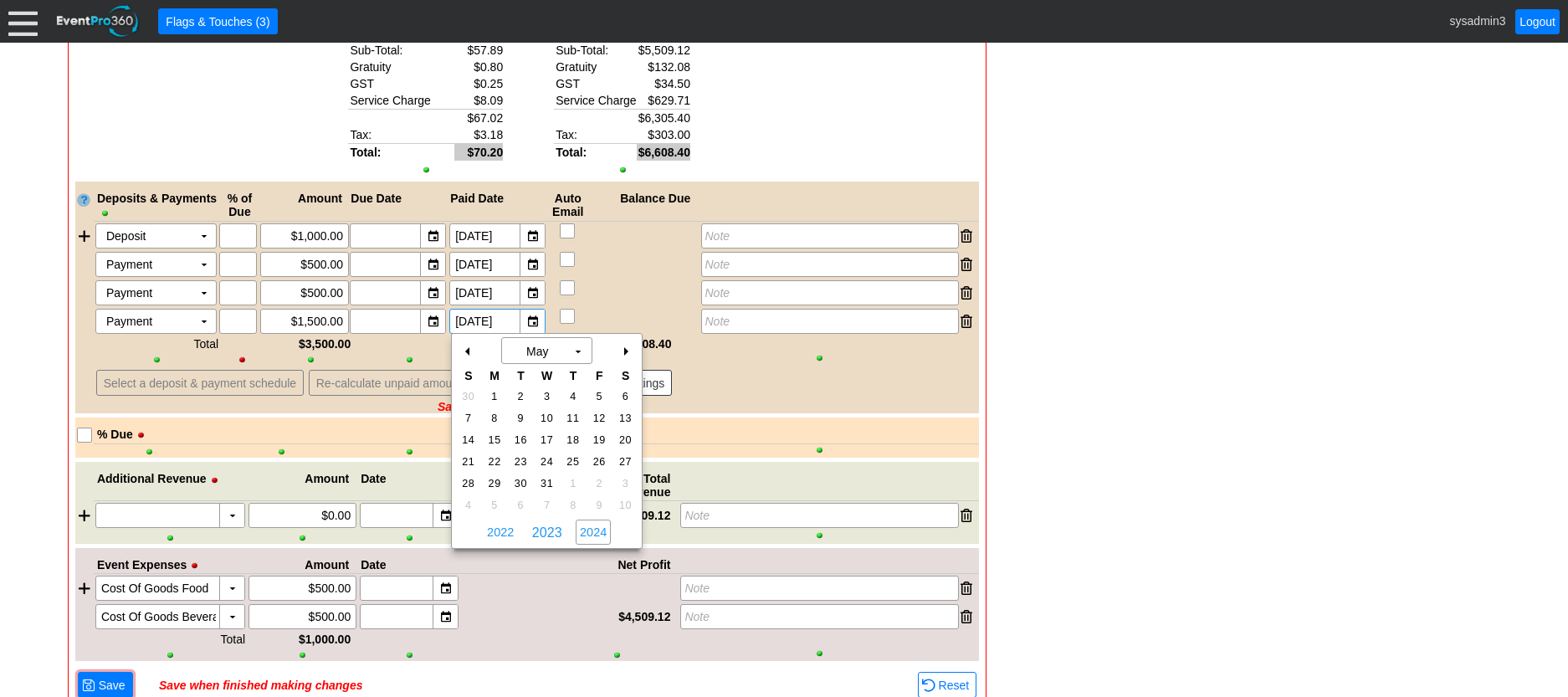
click at [598, 524] on span "2024" at bounding box center [593, 532] width 35 height 25
click at [598, 524] on span "2025" at bounding box center [593, 532] width 35 height 25
click at [526, 457] on span "20" at bounding box center [521, 462] width 19 height 15
type input "5/20/2025"
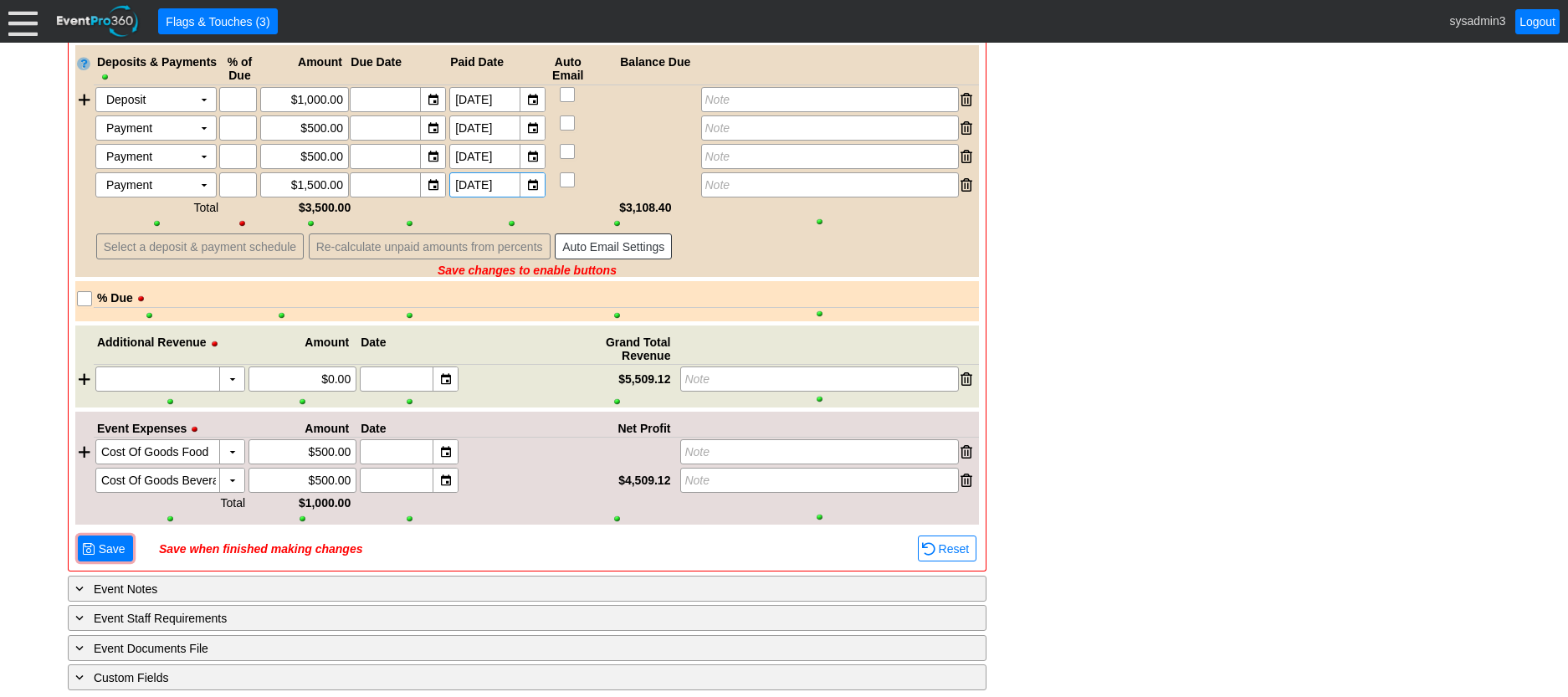
scroll to position [2420, 0]
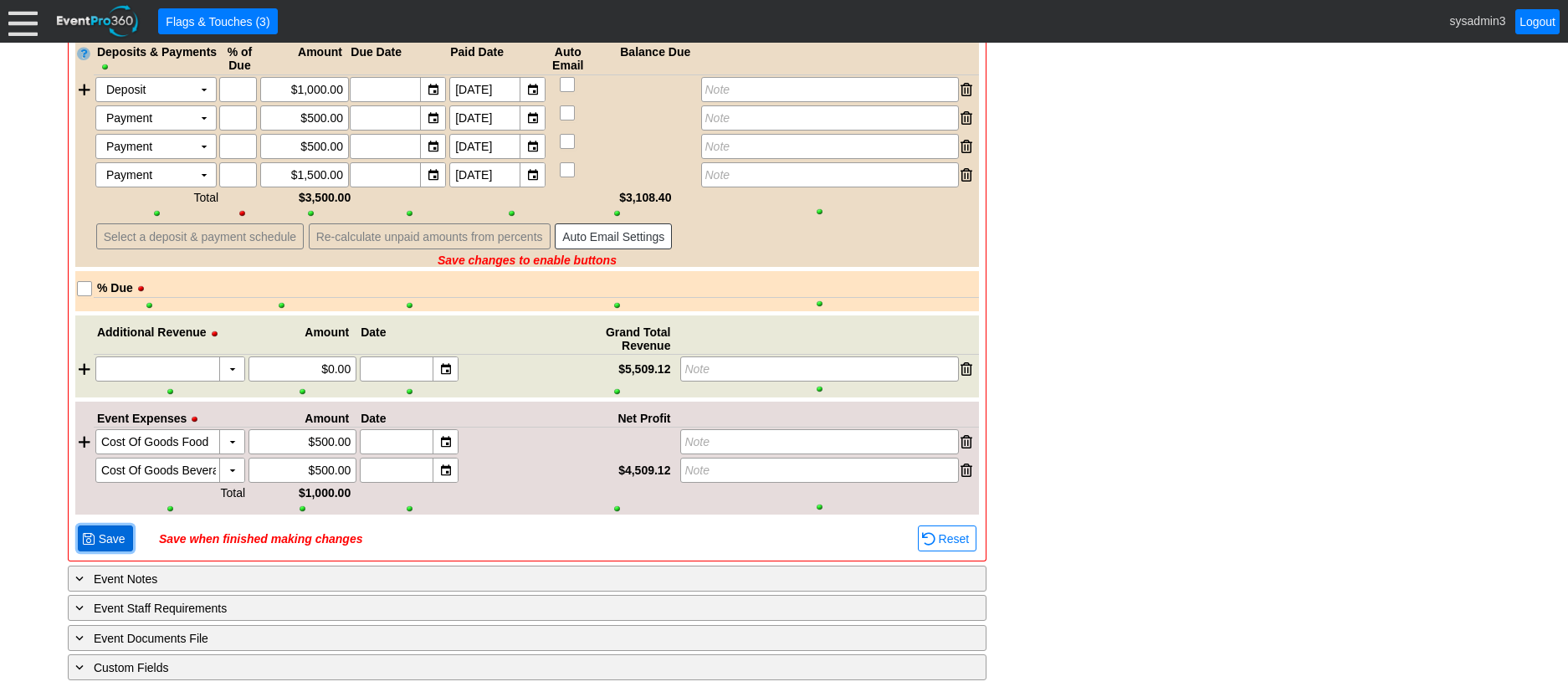
click at [105, 547] on span "Save" at bounding box center [112, 539] width 33 height 17
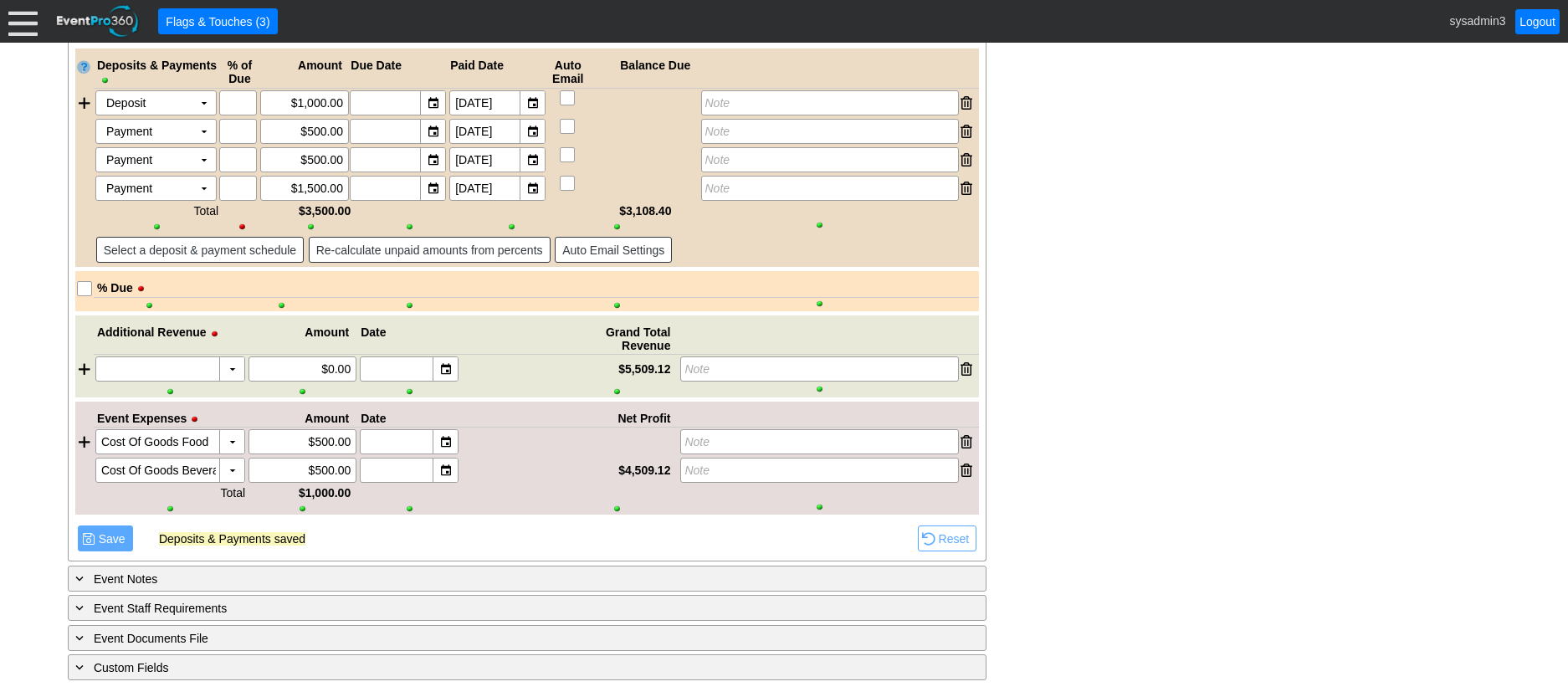
scroll to position [2416, 0]
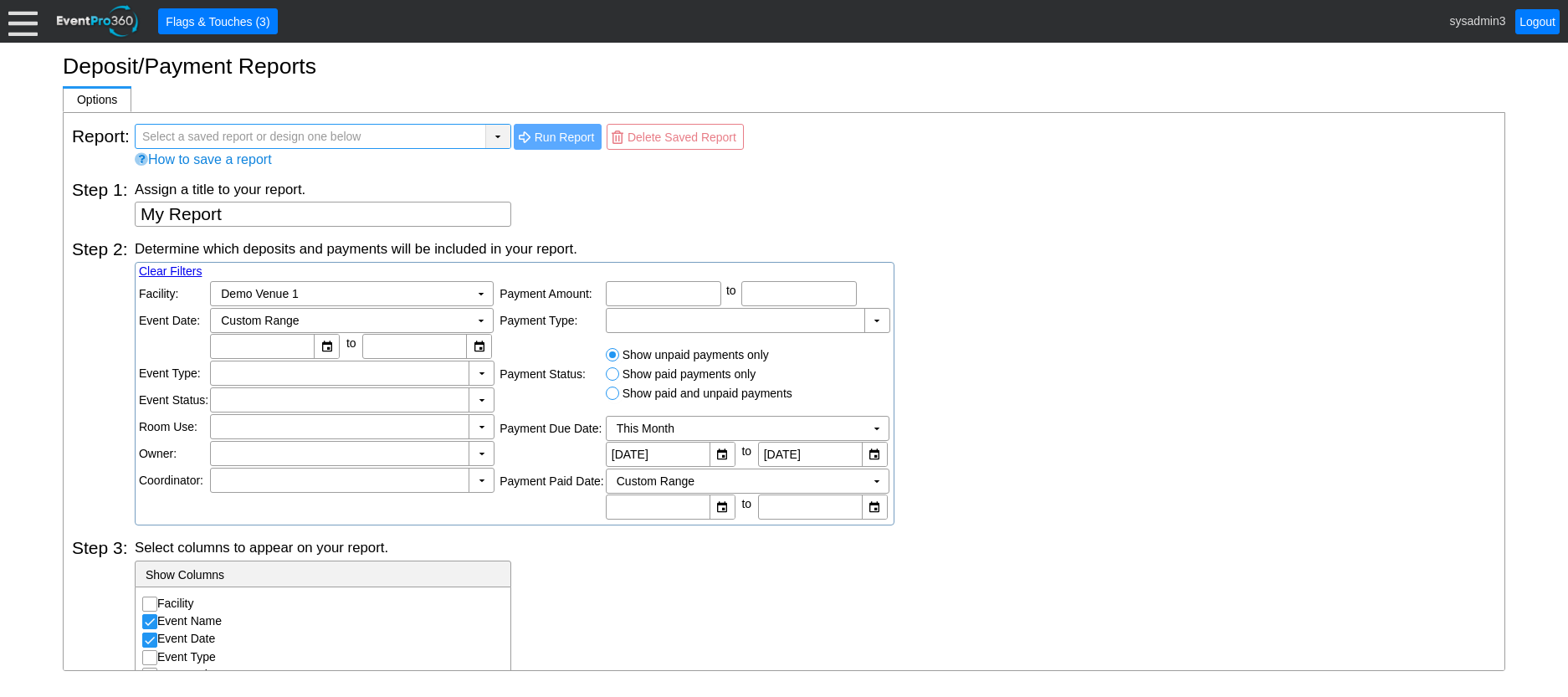
click at [492, 138] on div "▼" at bounding box center [498, 136] width 25 height 24
click at [391, 136] on input "text" at bounding box center [311, 136] width 341 height 24
click at [612, 394] on input "Show paid and unpaid payments" at bounding box center [615, 395] width 17 height 17
radio input "true"
click at [873, 430] on td "▼" at bounding box center [876, 429] width 24 height 24
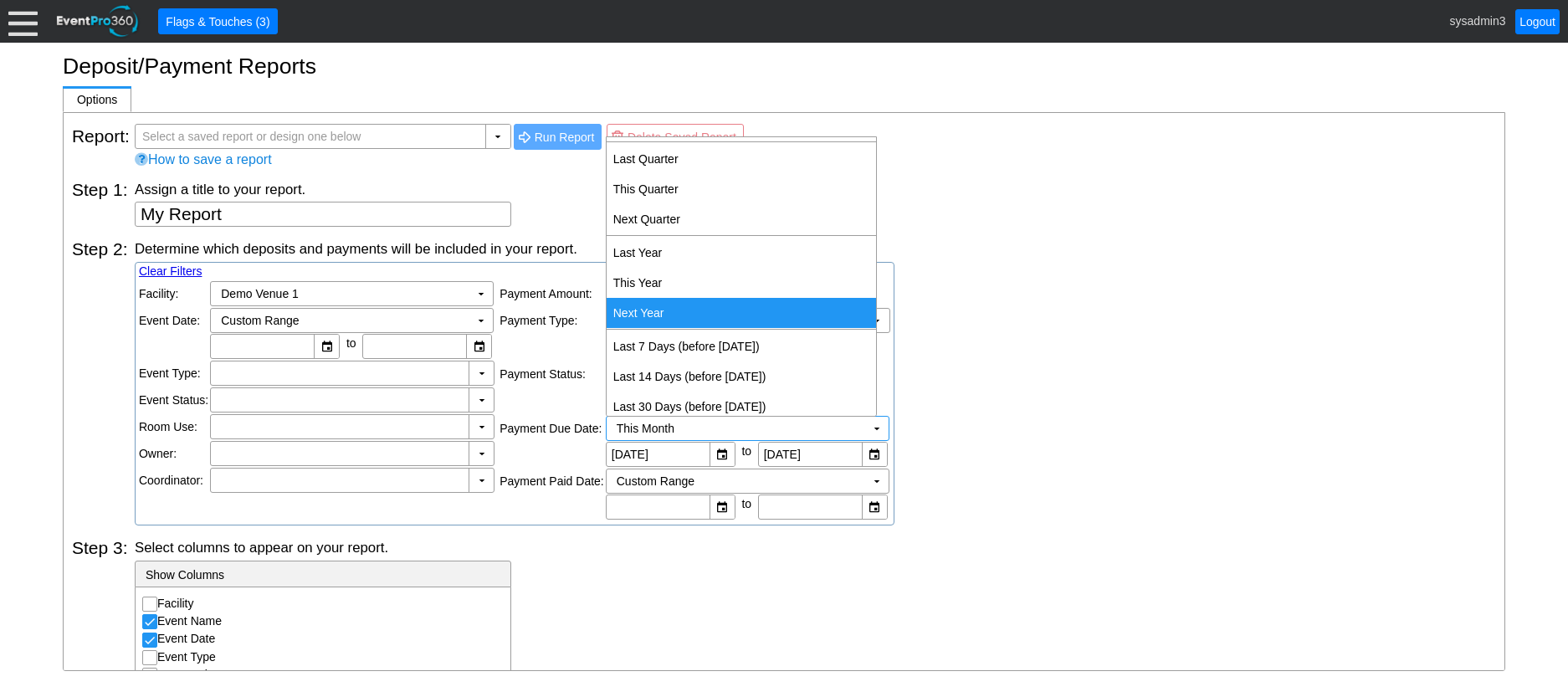
scroll to position [344, 0]
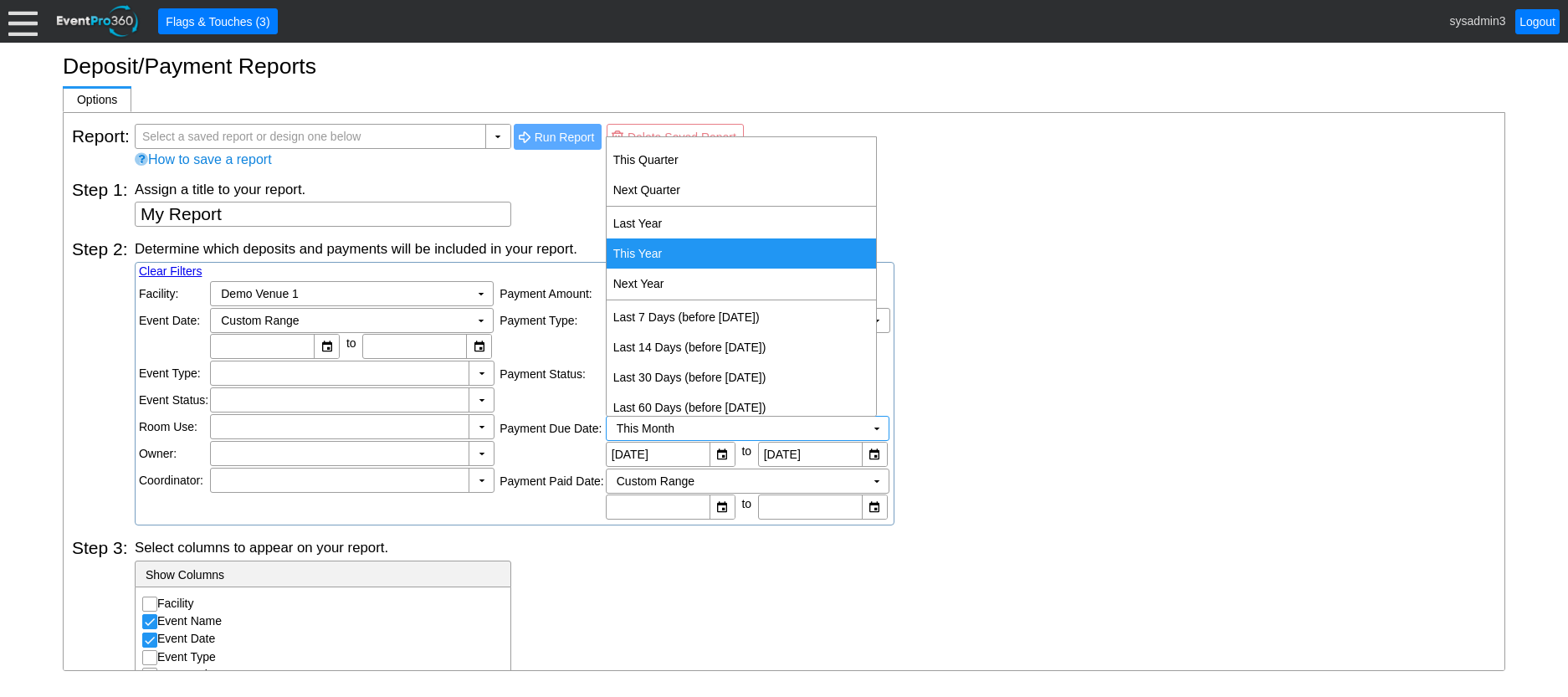
click at [680, 252] on td "This Year" at bounding box center [742, 254] width 269 height 30
type input "[DATE]"
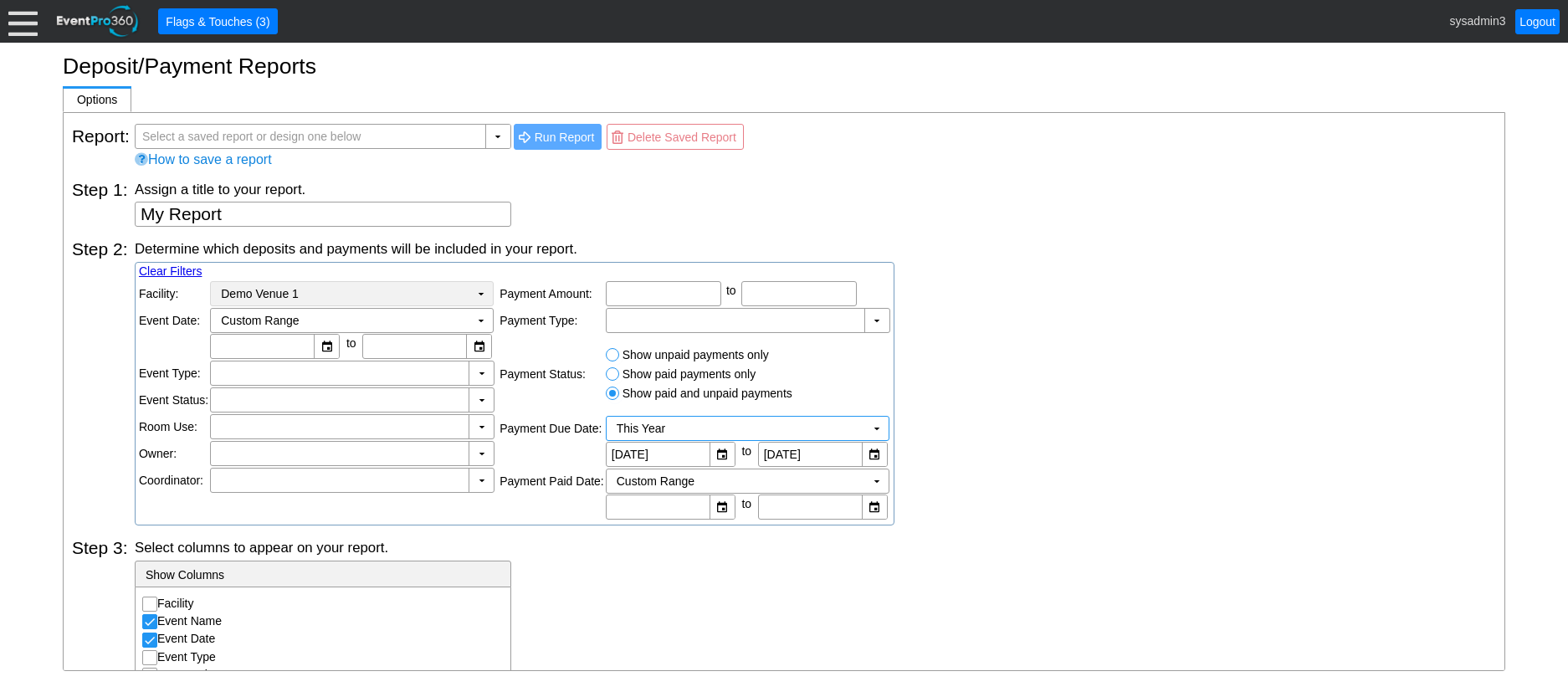
click at [367, 287] on td "Demo Venue 1 Χ" at bounding box center [340, 293] width 259 height 24
click at [1033, 296] on div "Determine which deposits and payments will be included in your report. Clear Fi…" at bounding box center [815, 382] width 1362 height 286
click at [460, 321] on td "Custom Range Χ" at bounding box center [340, 320] width 259 height 24
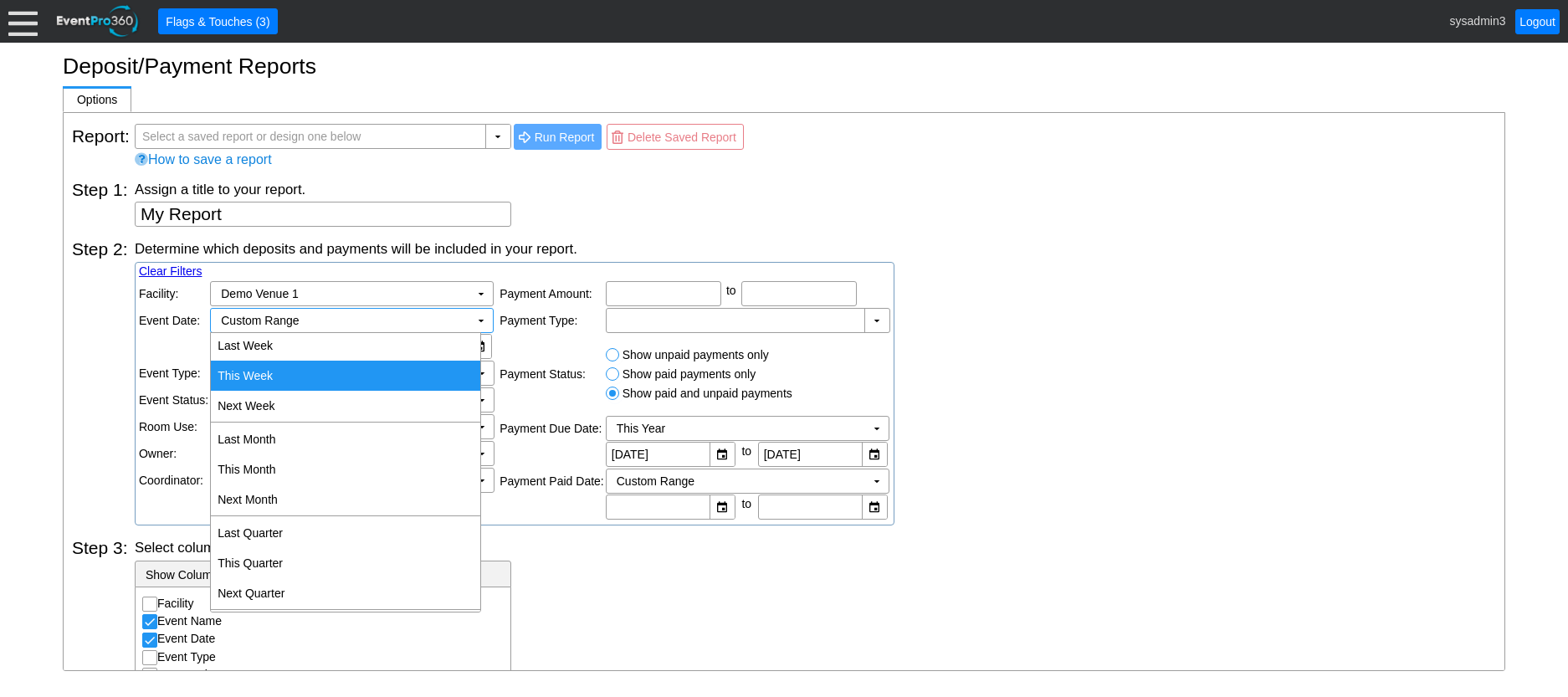
scroll to position [167, 0]
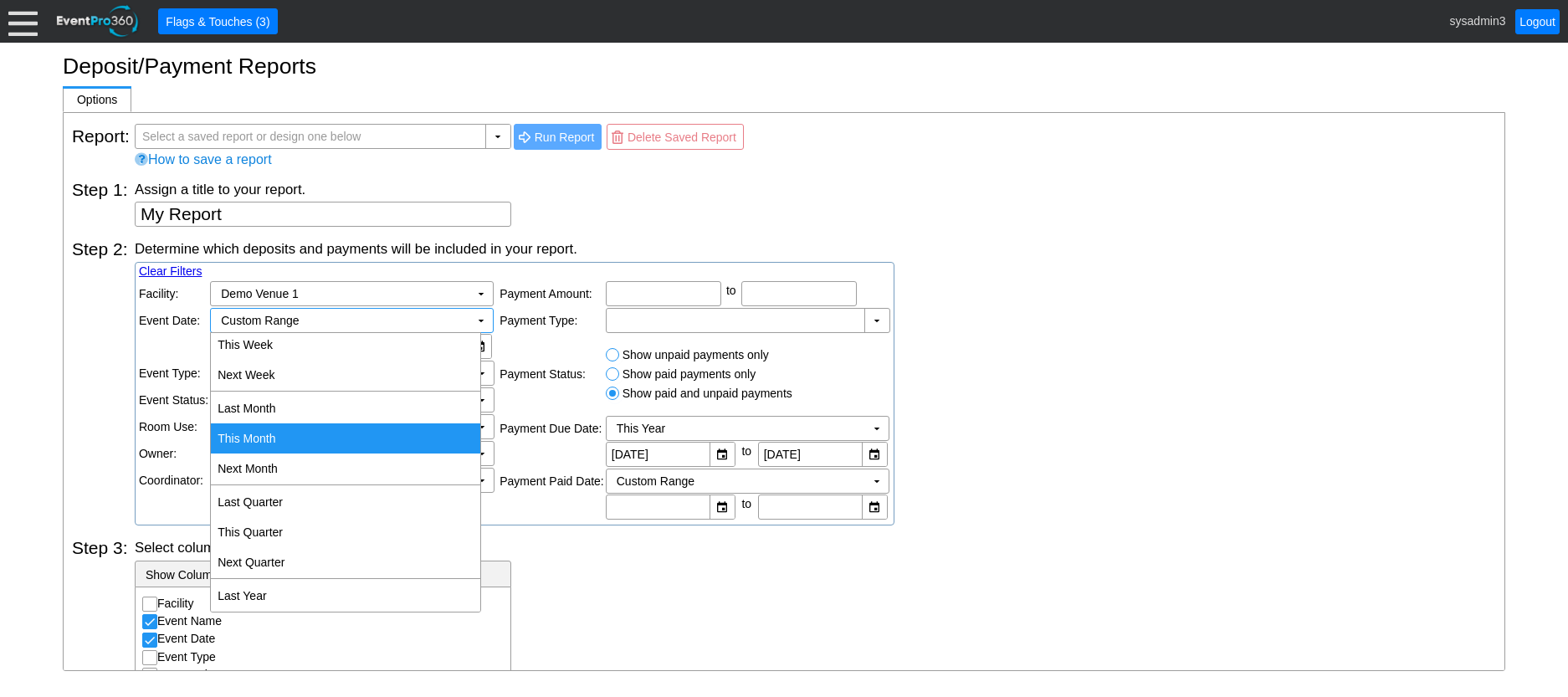
click at [270, 437] on td "This Month" at bounding box center [345, 438] width 269 height 30
type input "8/1/2025"
type input "8/31/2025"
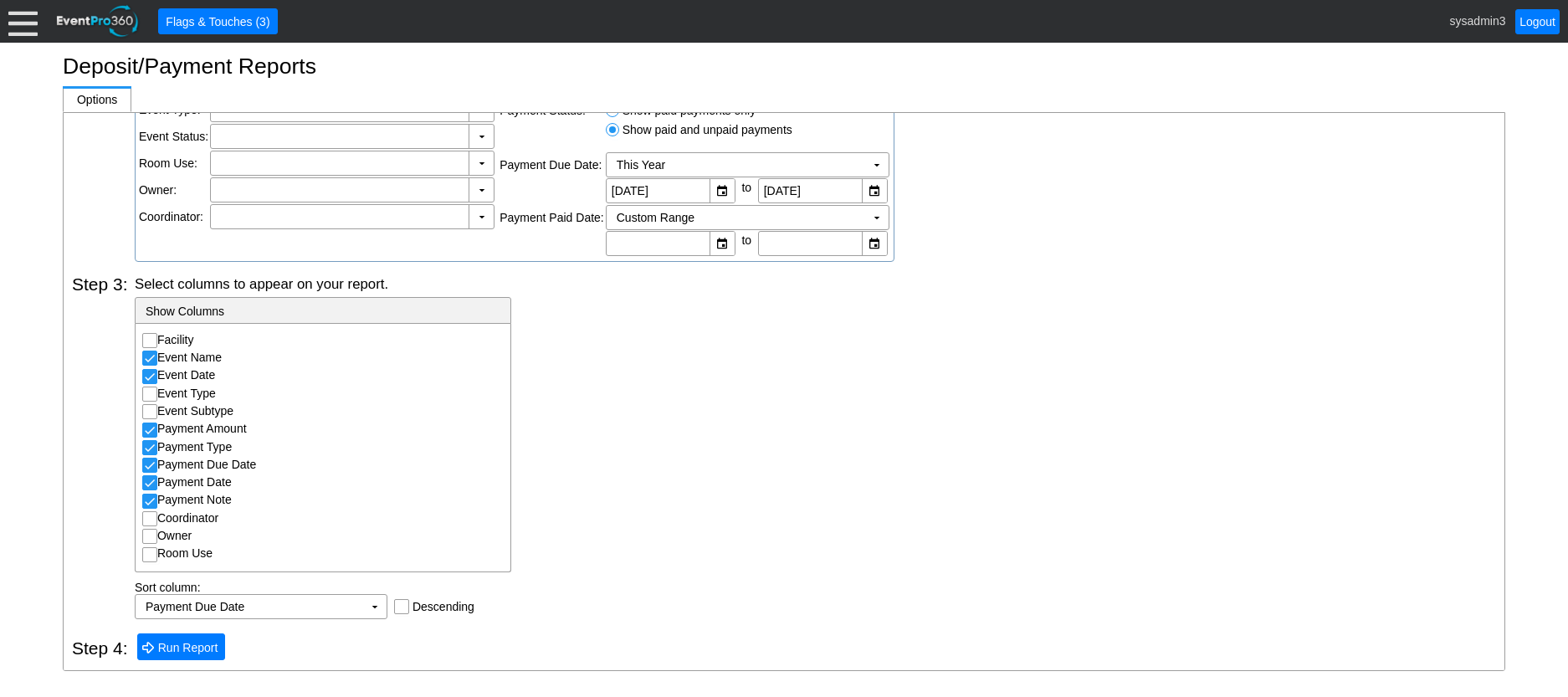
scroll to position [265, 0]
click at [187, 646] on span "Run Report" at bounding box center [188, 646] width 67 height 17
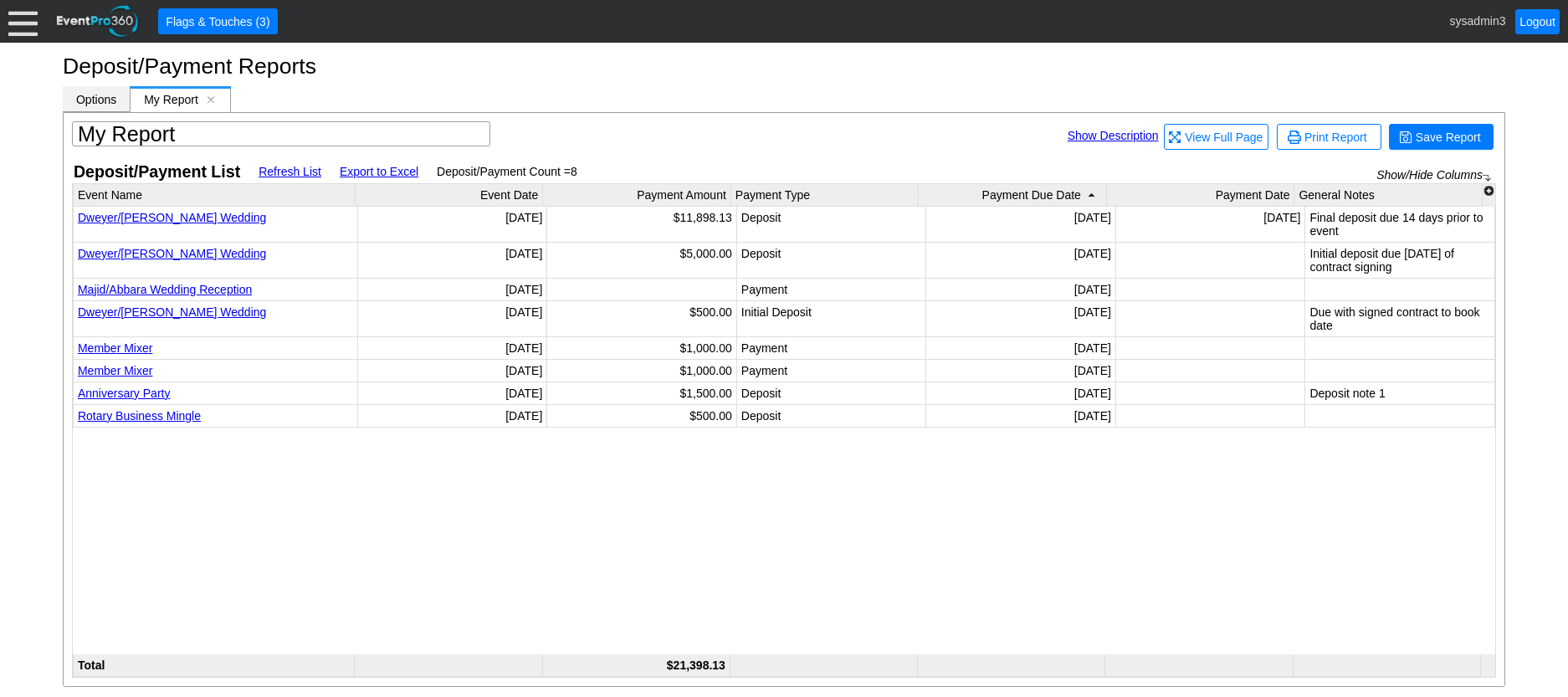
click at [109, 98] on span "Options" at bounding box center [96, 99] width 40 height 13
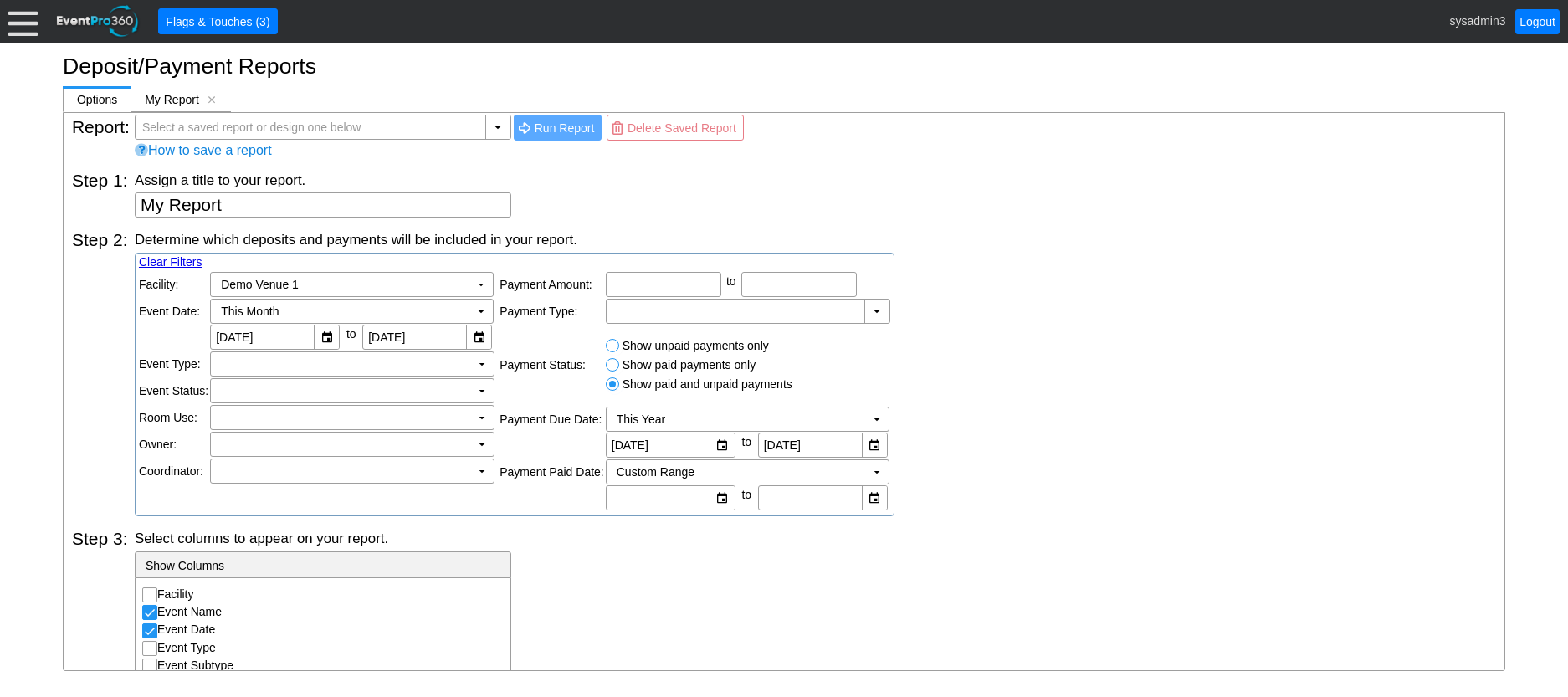
scroll to position [0, 0]
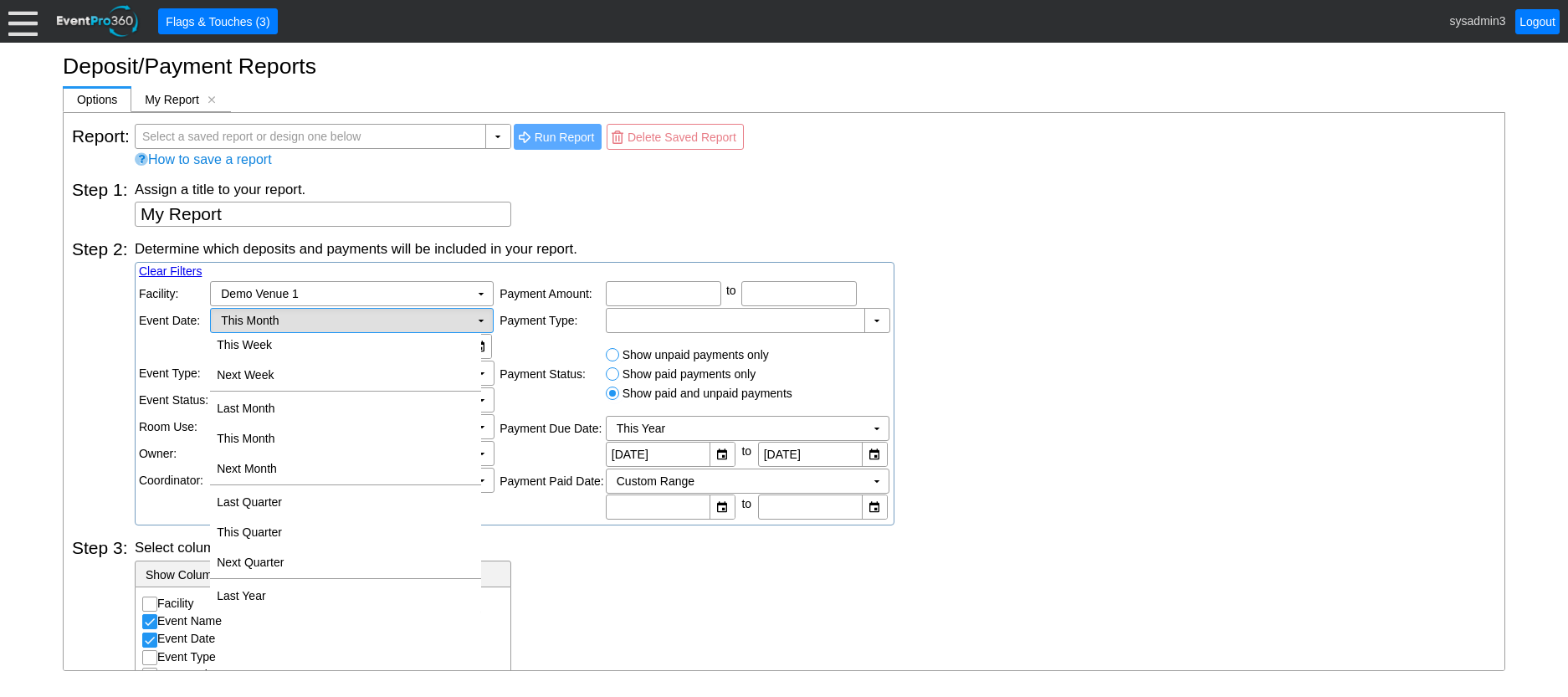
click at [476, 319] on td "▼" at bounding box center [481, 320] width 24 height 24
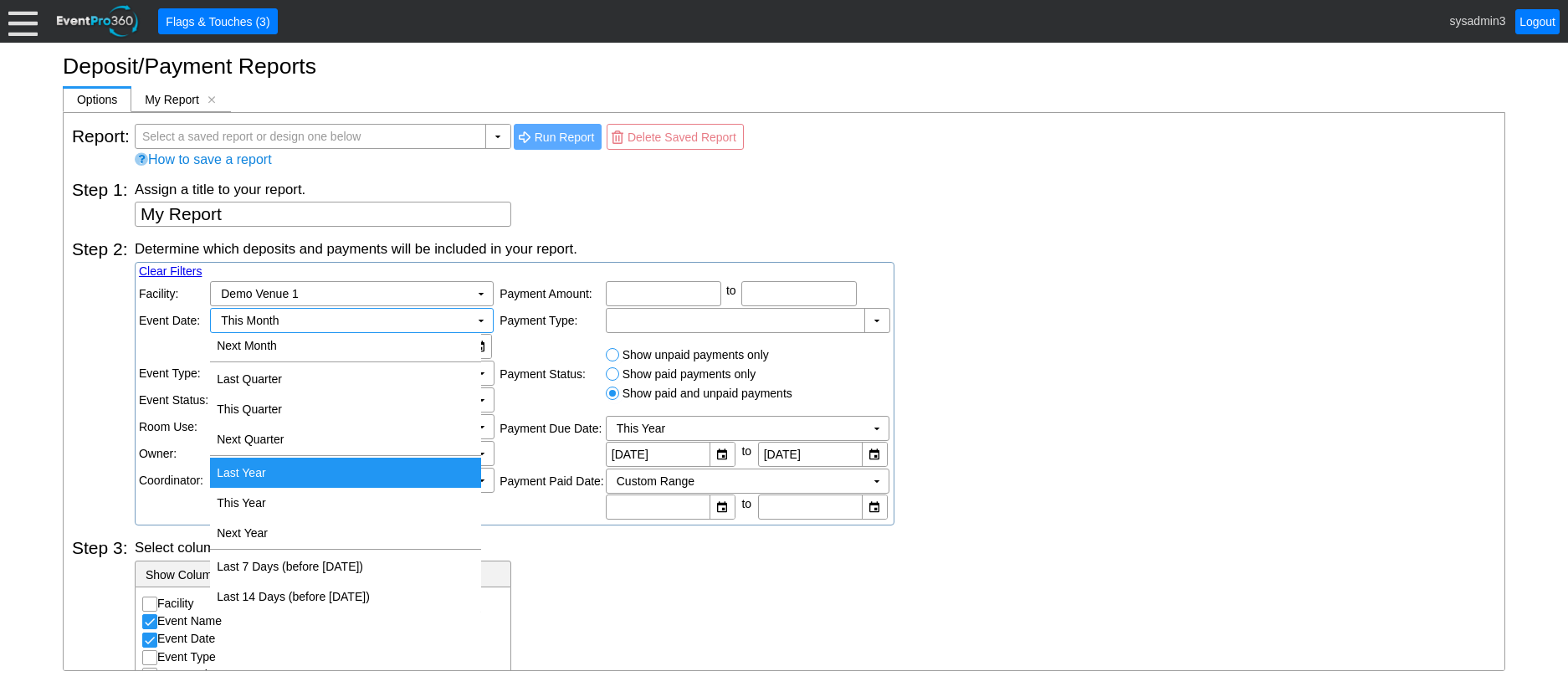
scroll to position [335, 0]
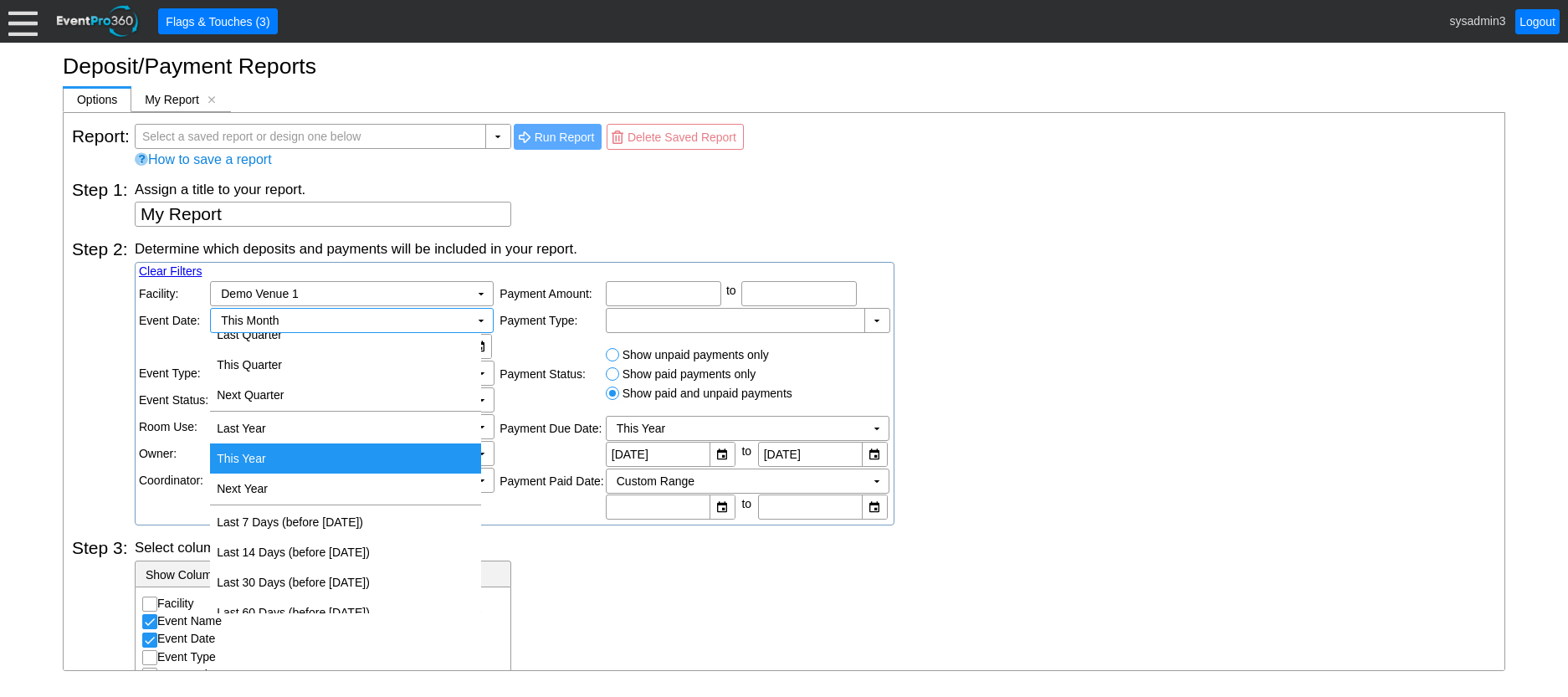
click at [279, 453] on td "This Year" at bounding box center [345, 458] width 271 height 30
type input "1/1/2025"
type input "12/31/2025"
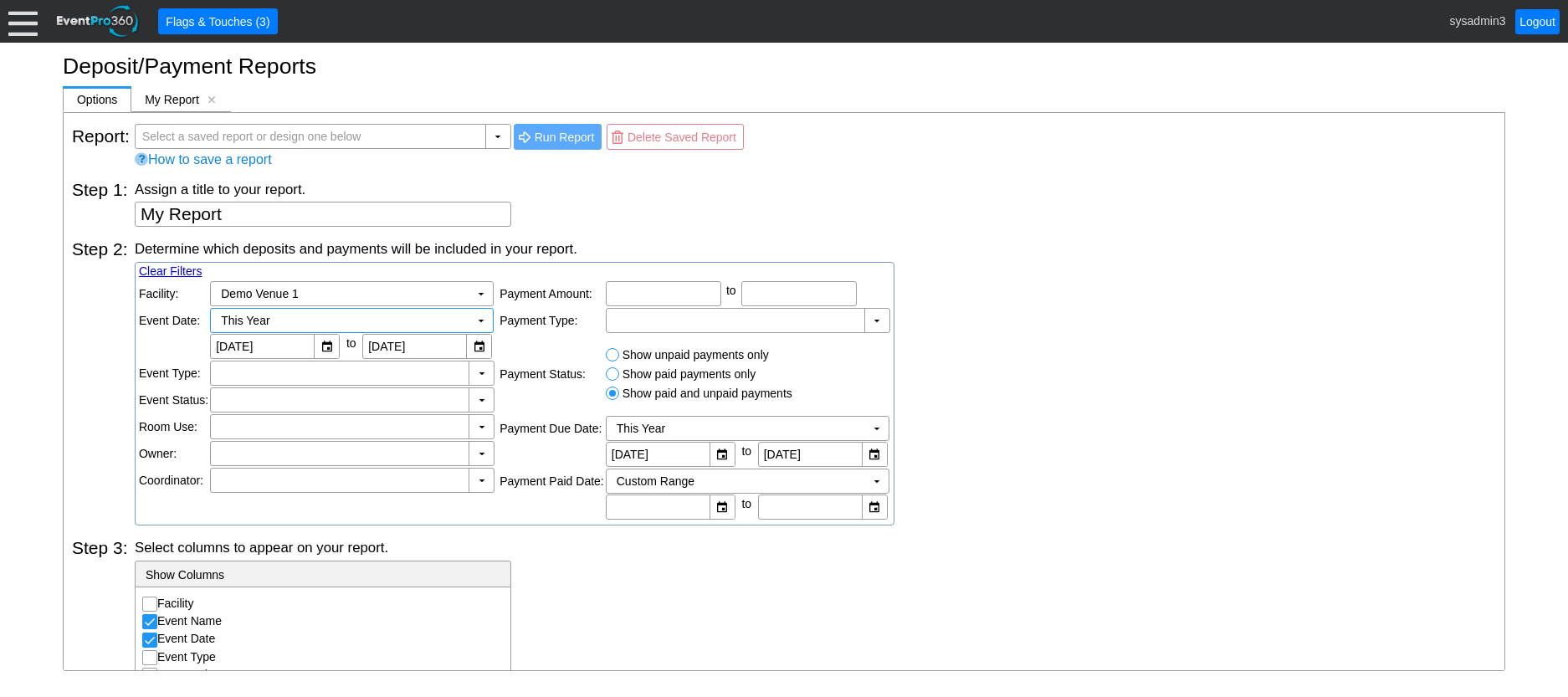
click at [993, 387] on div "Determine which deposits and payments will be included in your report. Clear Fi…" at bounding box center [815, 382] width 1362 height 286
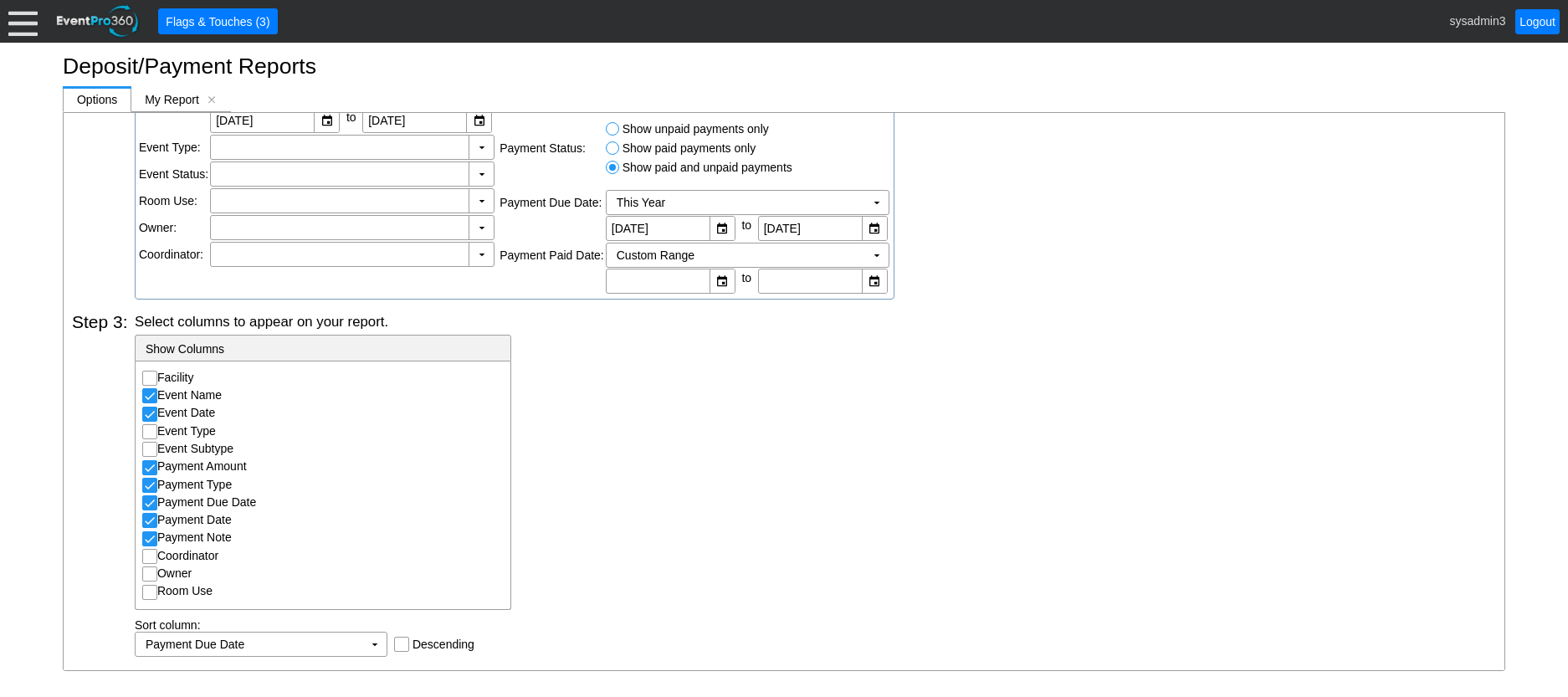
scroll to position [265, 0]
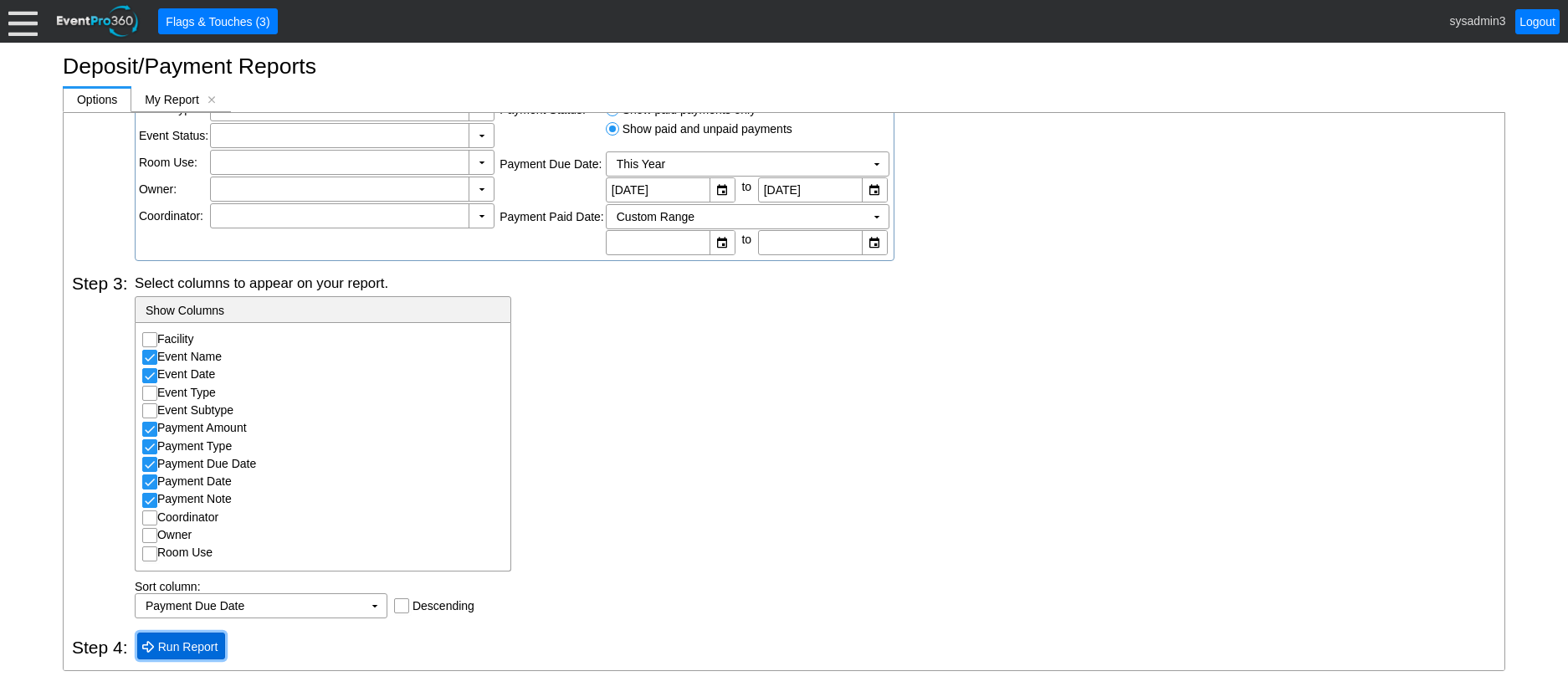
click at [186, 647] on span "Run Report" at bounding box center [188, 646] width 67 height 17
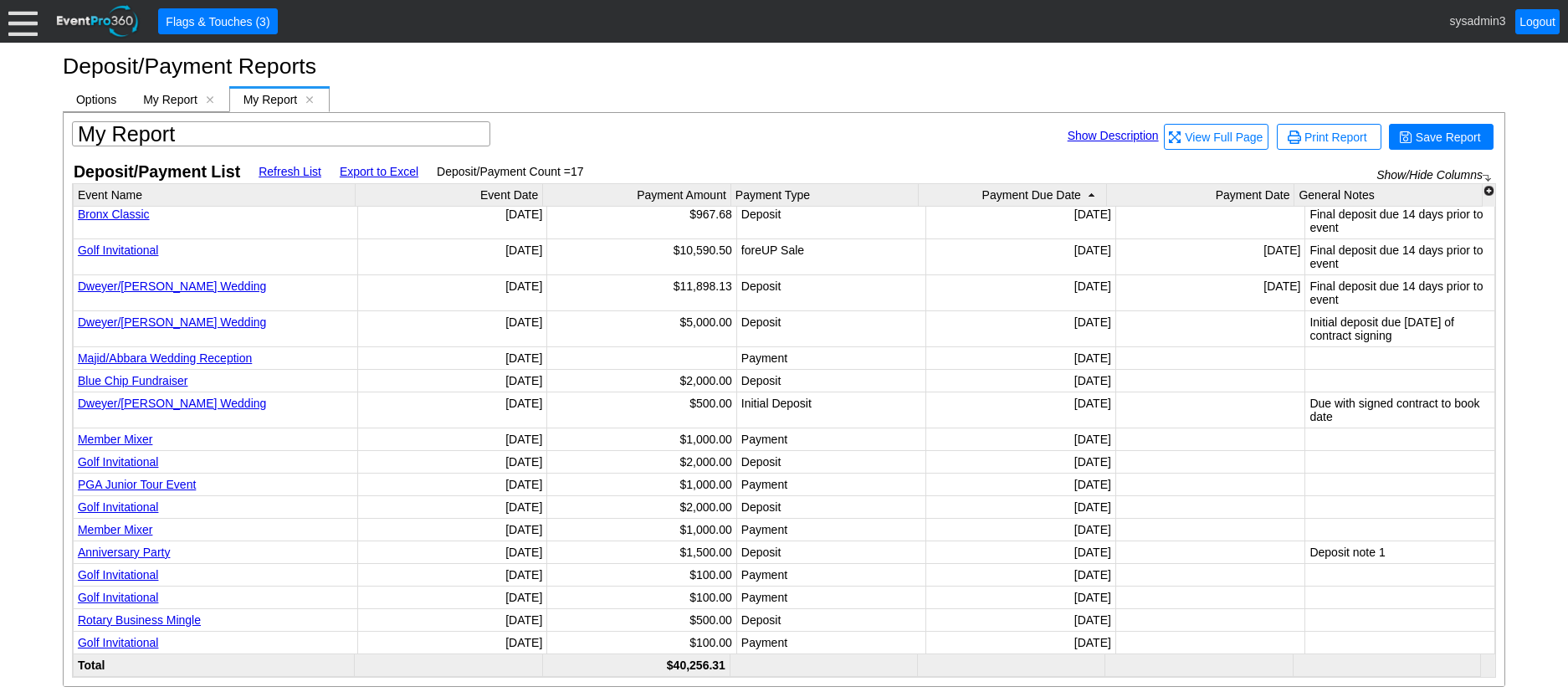
scroll to position [16, 0]
click at [296, 171] on link "Refresh List" at bounding box center [290, 171] width 63 height 13
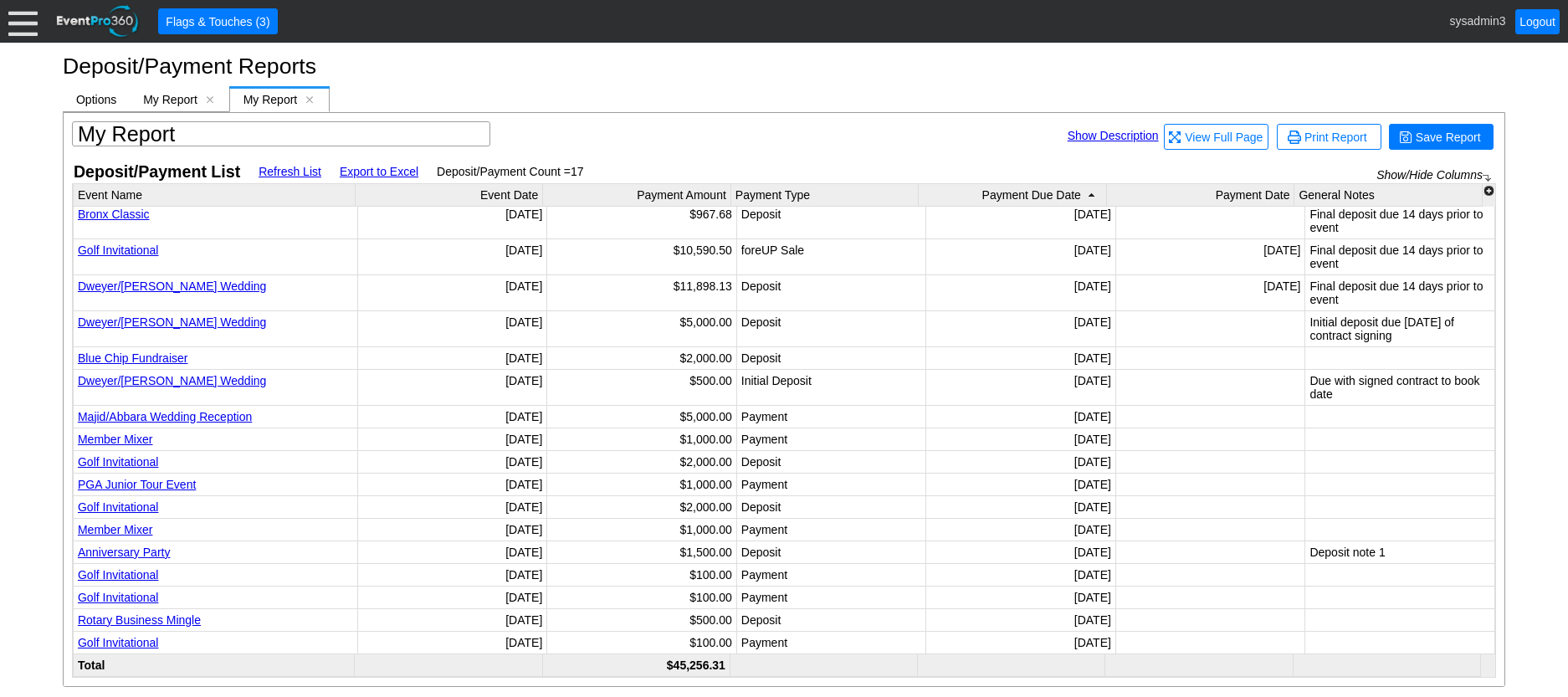
scroll to position [0, 0]
click at [206, 93] on div "My Report [x]" at bounding box center [178, 100] width 99 height 26
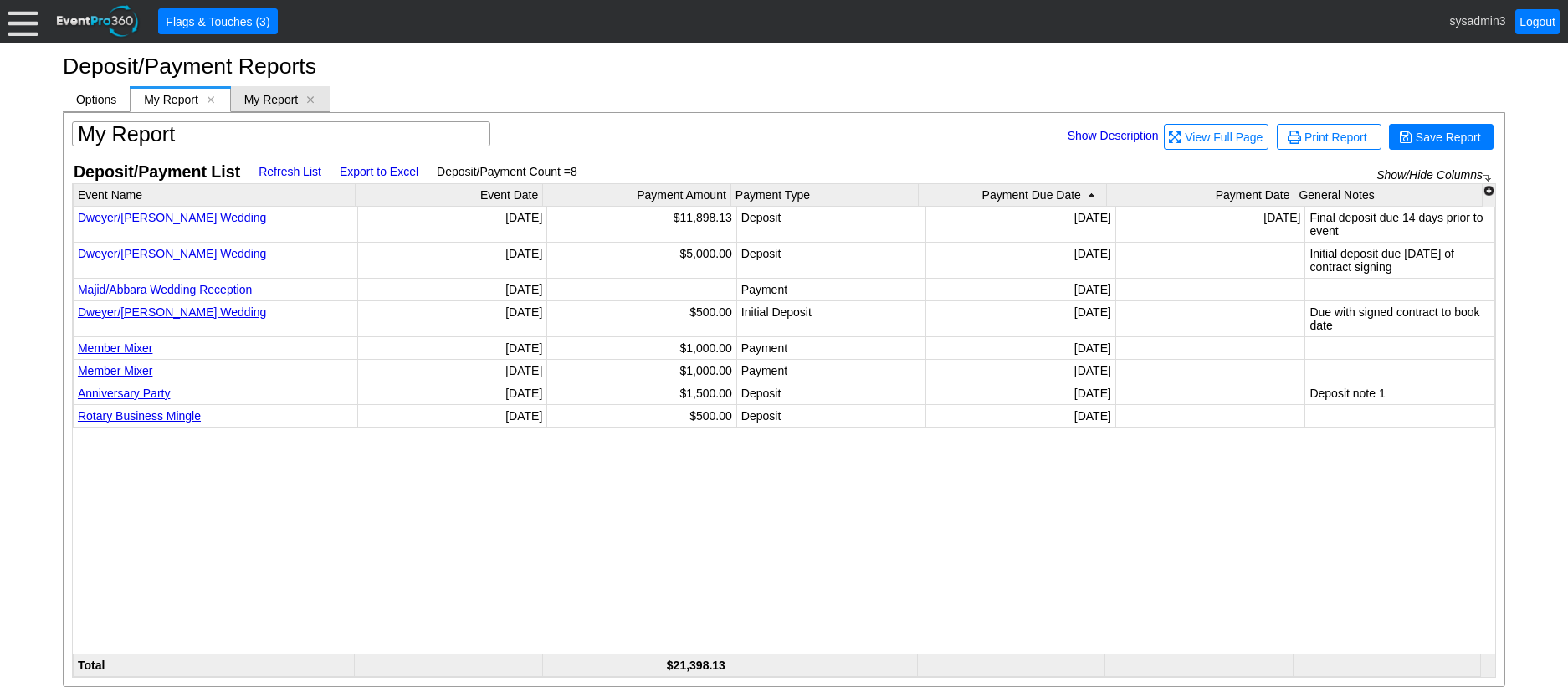
click at [282, 98] on span "My Report" at bounding box center [271, 99] width 54 height 13
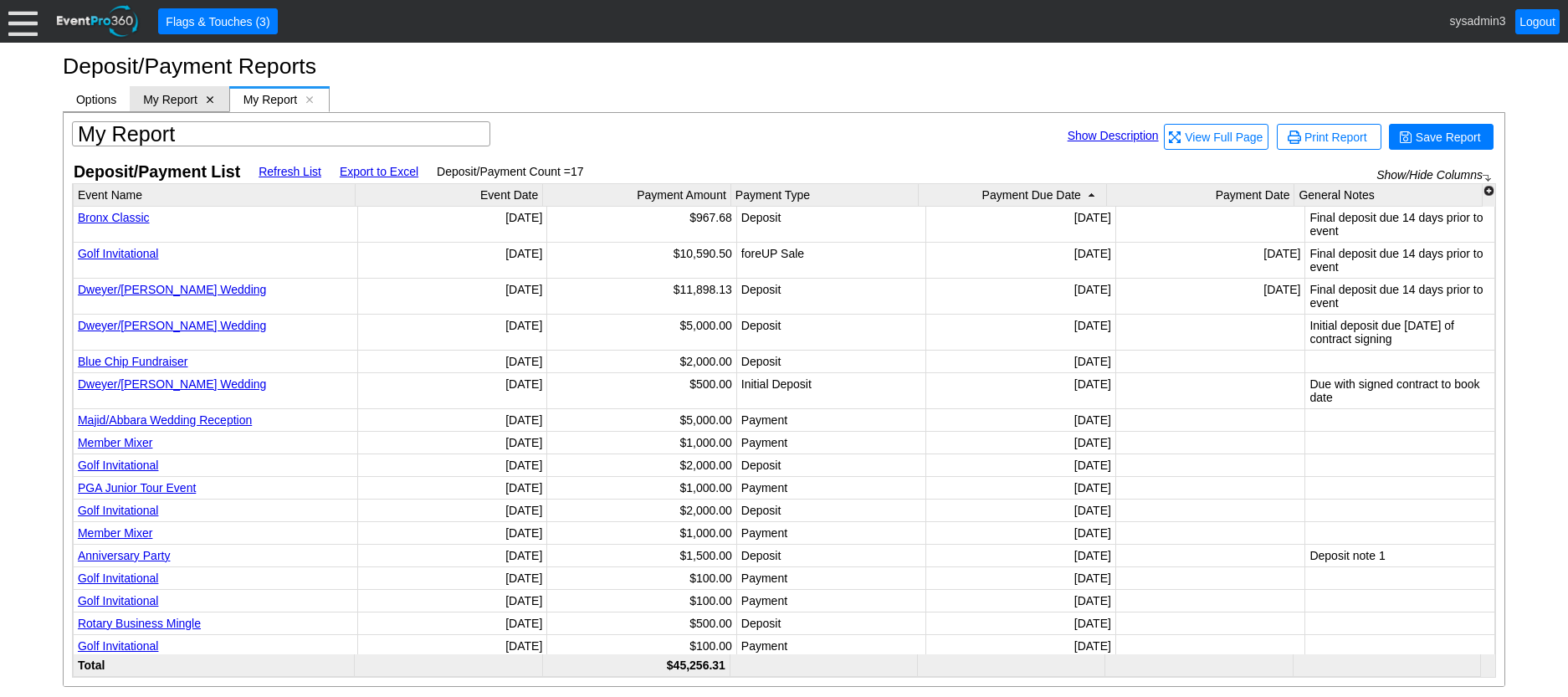
click at [206, 98] on span "[x]" at bounding box center [209, 99] width 11 height 11
click at [97, 101] on span "Options" at bounding box center [96, 99] width 40 height 13
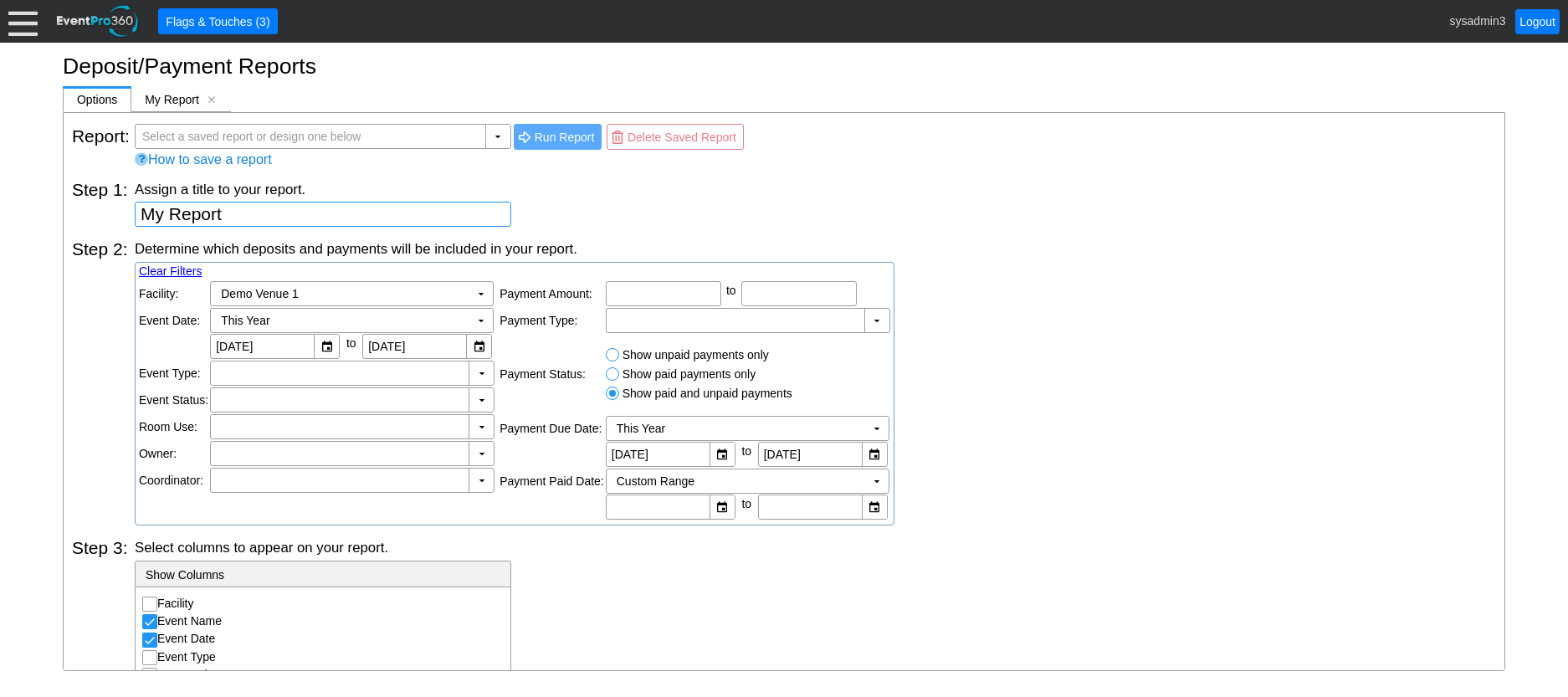
drag, startPoint x: 251, startPoint y: 213, endPoint x: 87, endPoint y: 206, distance: 164.1
click at [87, 206] on div "Step 1: Assign a title to your report. My Report" at bounding box center [784, 197] width 1425 height 59
type textarea "Paid & Unpaid Deposits/Payments"
click at [582, 192] on div "Assign a title to your report." at bounding box center [815, 189] width 1362 height 18
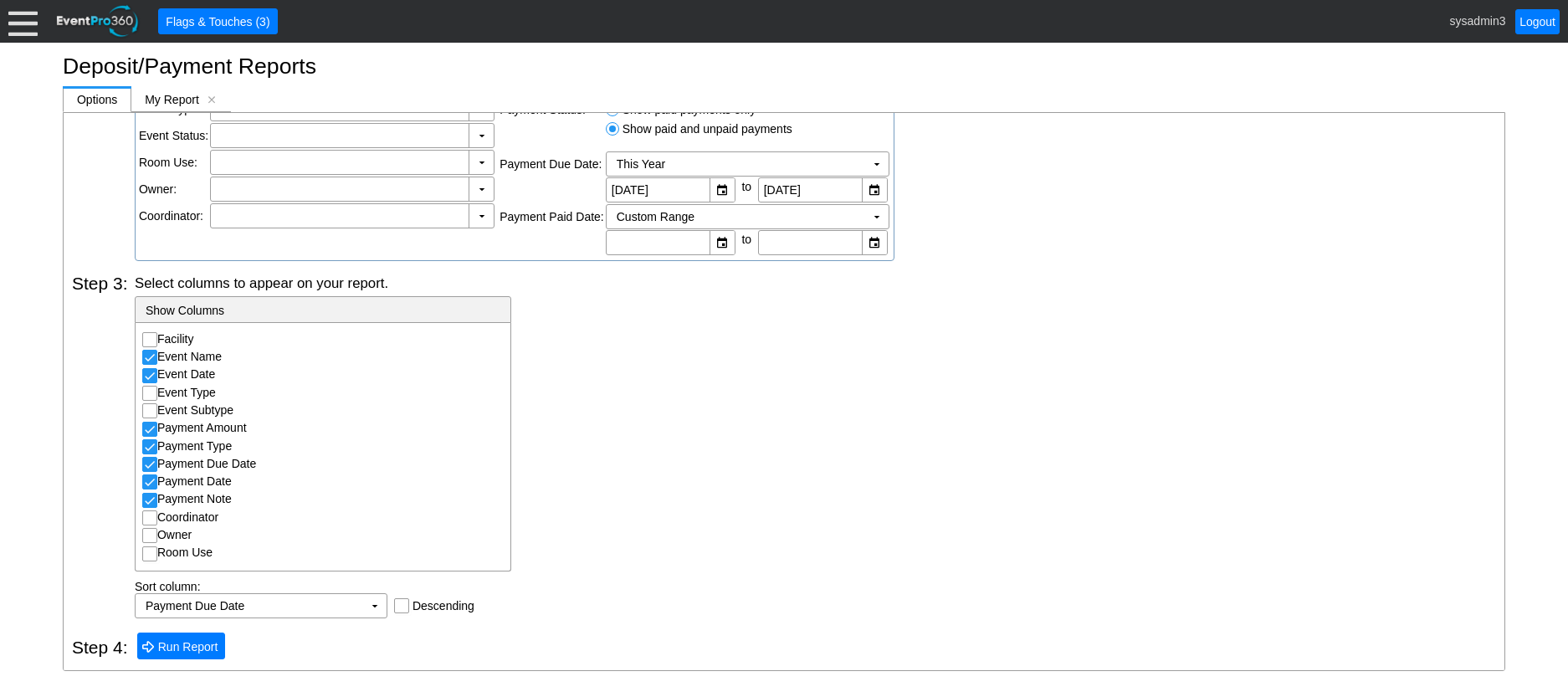
scroll to position [265, 0]
click at [184, 643] on span "Run Report" at bounding box center [188, 646] width 67 height 17
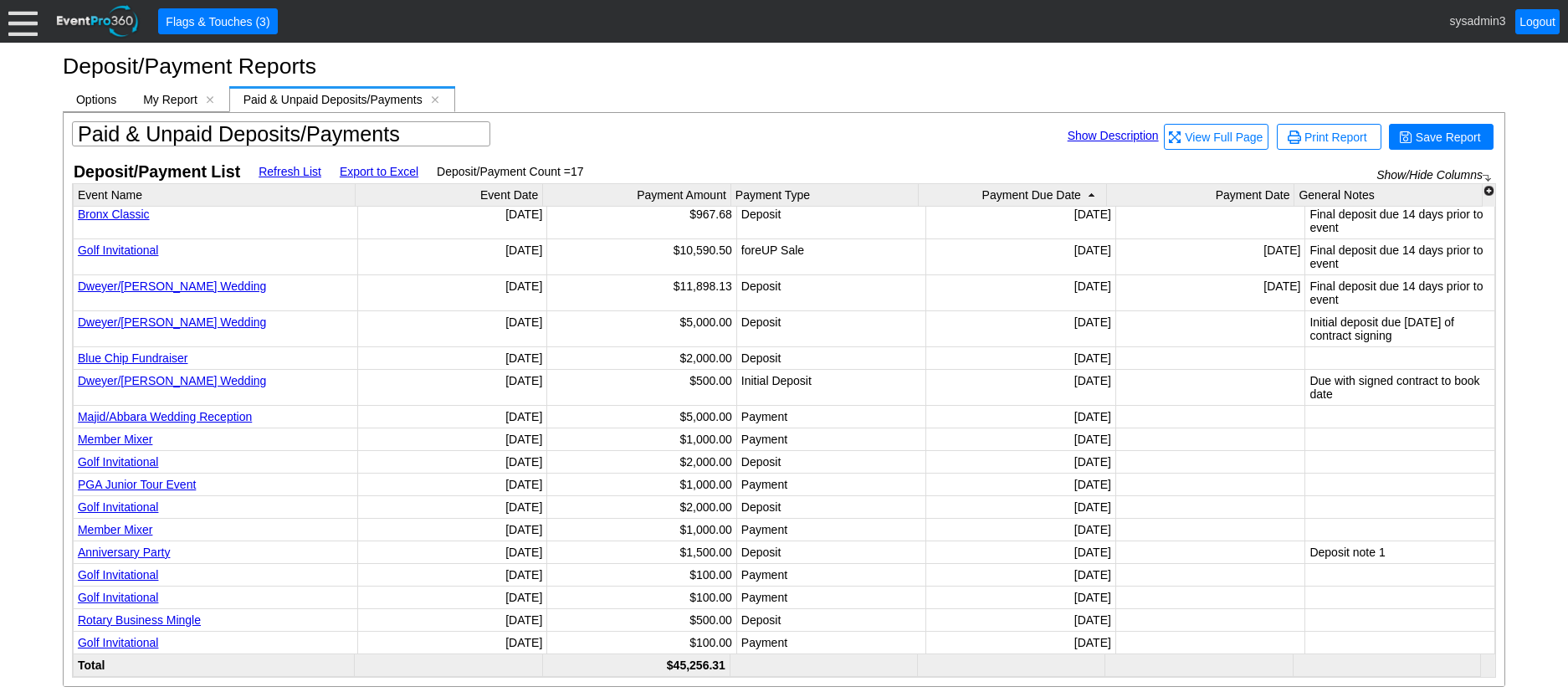
scroll to position [0, 0]
click at [213, 97] on span "[x]" at bounding box center [209, 99] width 11 height 11
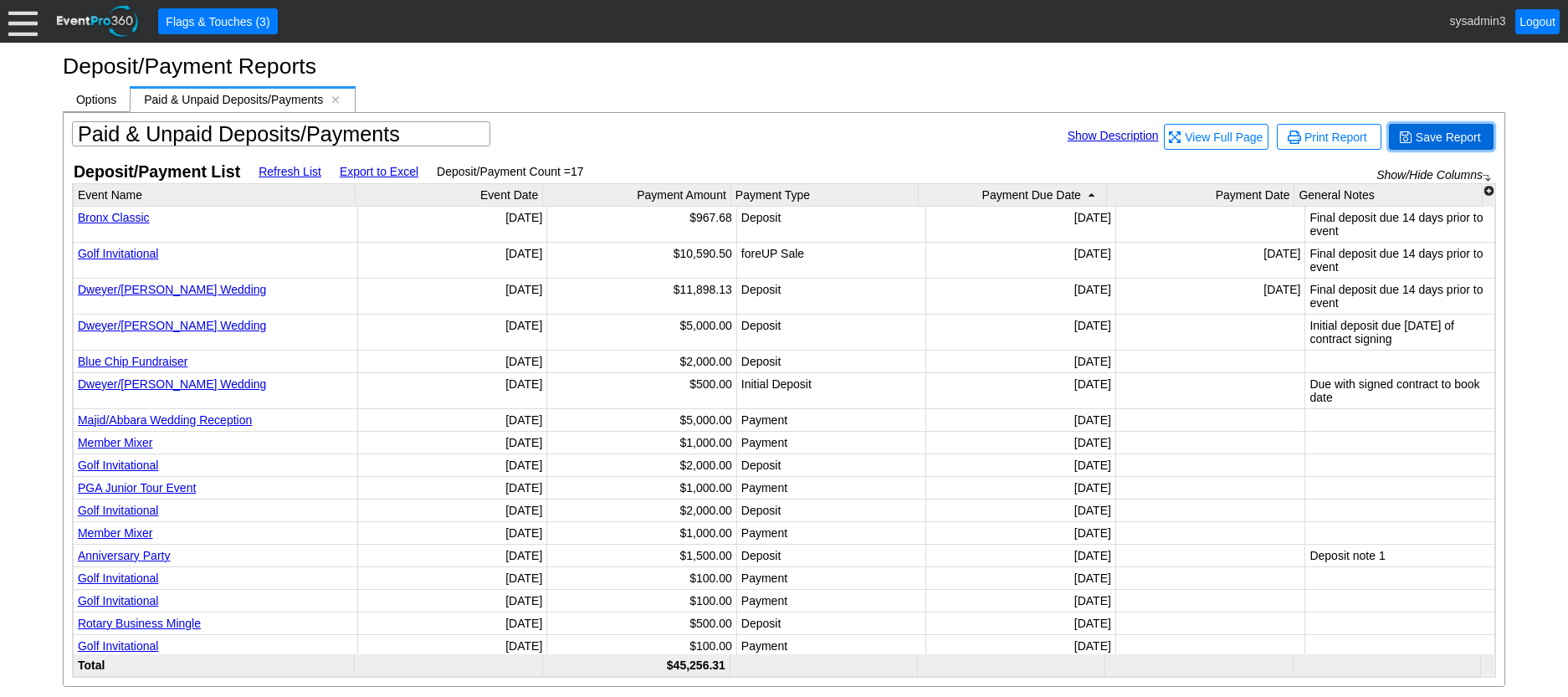
click at [1432, 126] on span "● Save Report" at bounding box center [1442, 137] width 105 height 26
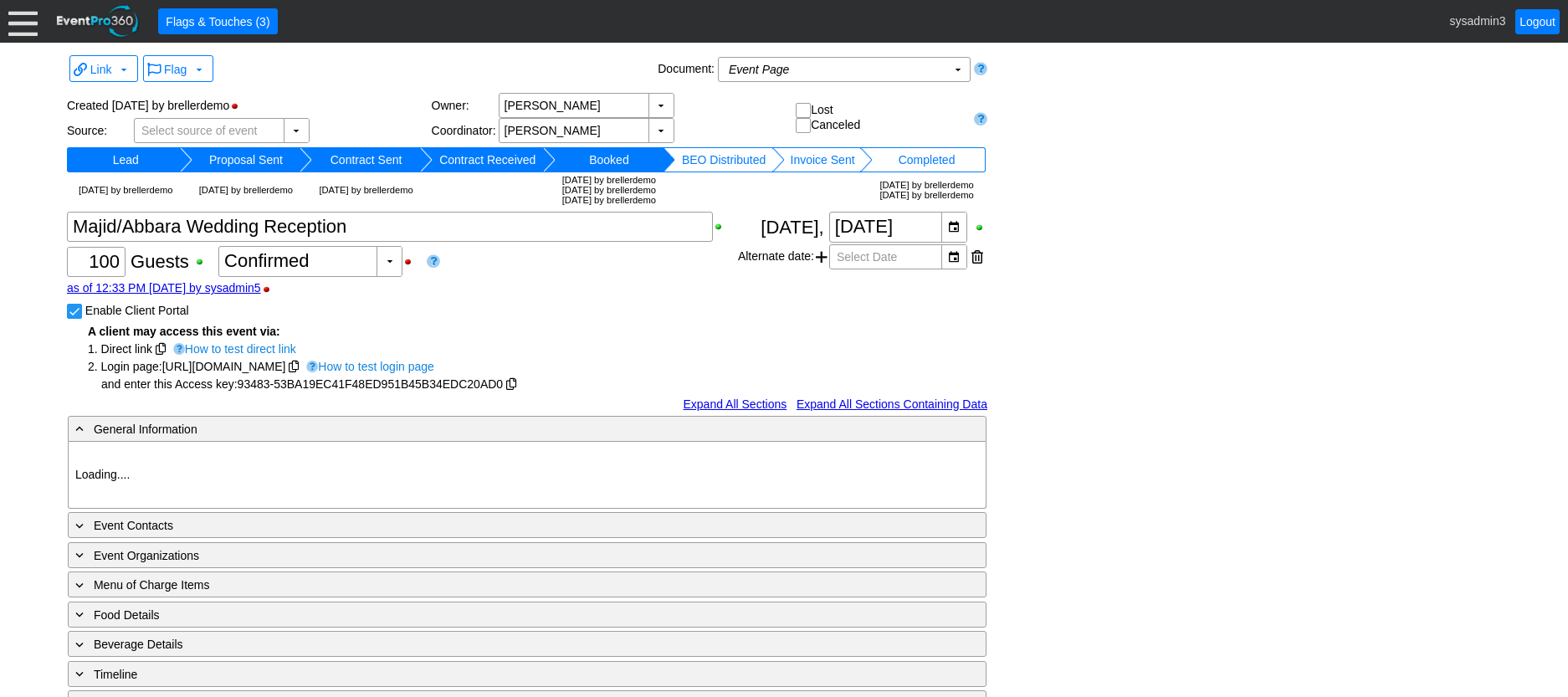
type input "Demo Venue 1"
type input "Wedding"
type input "93483"
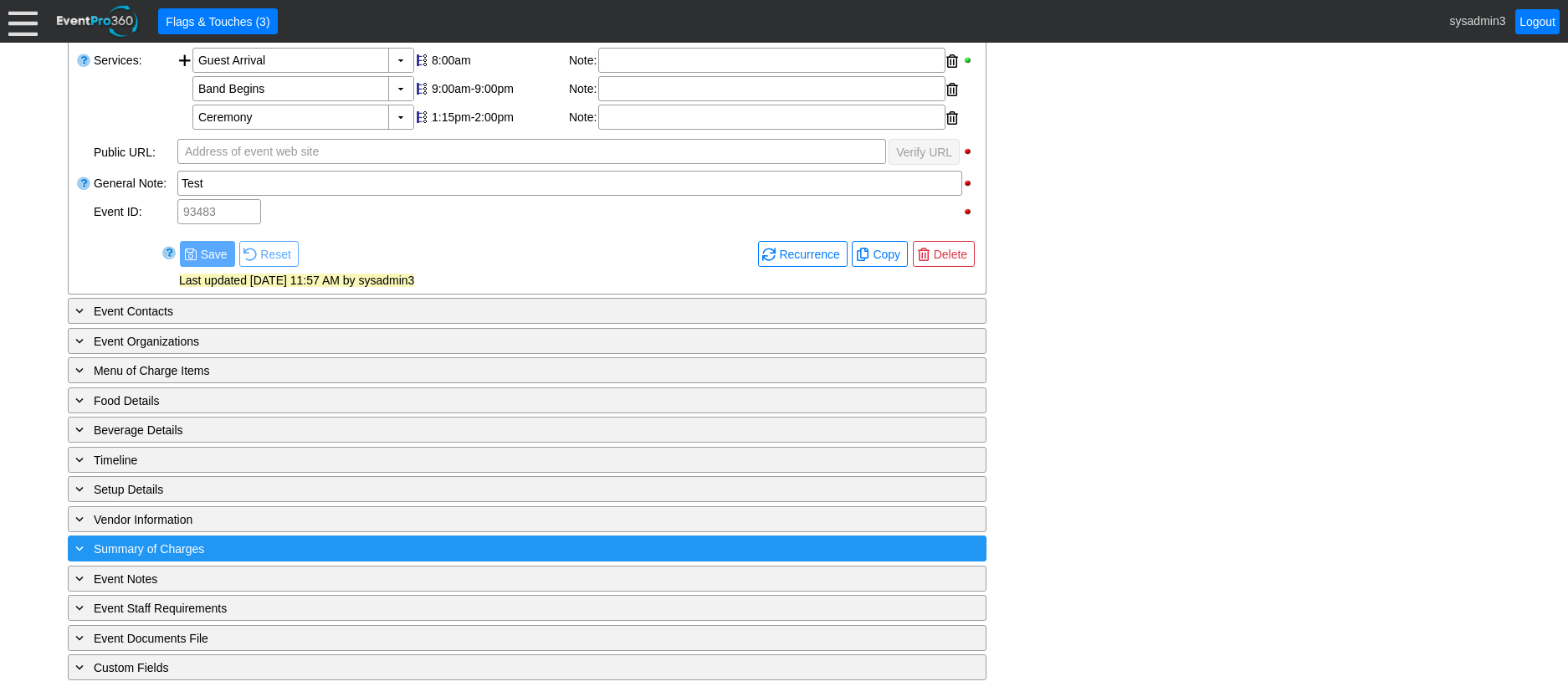
click at [374, 542] on div "+ Summary of Charges" at bounding box center [492, 548] width 842 height 19
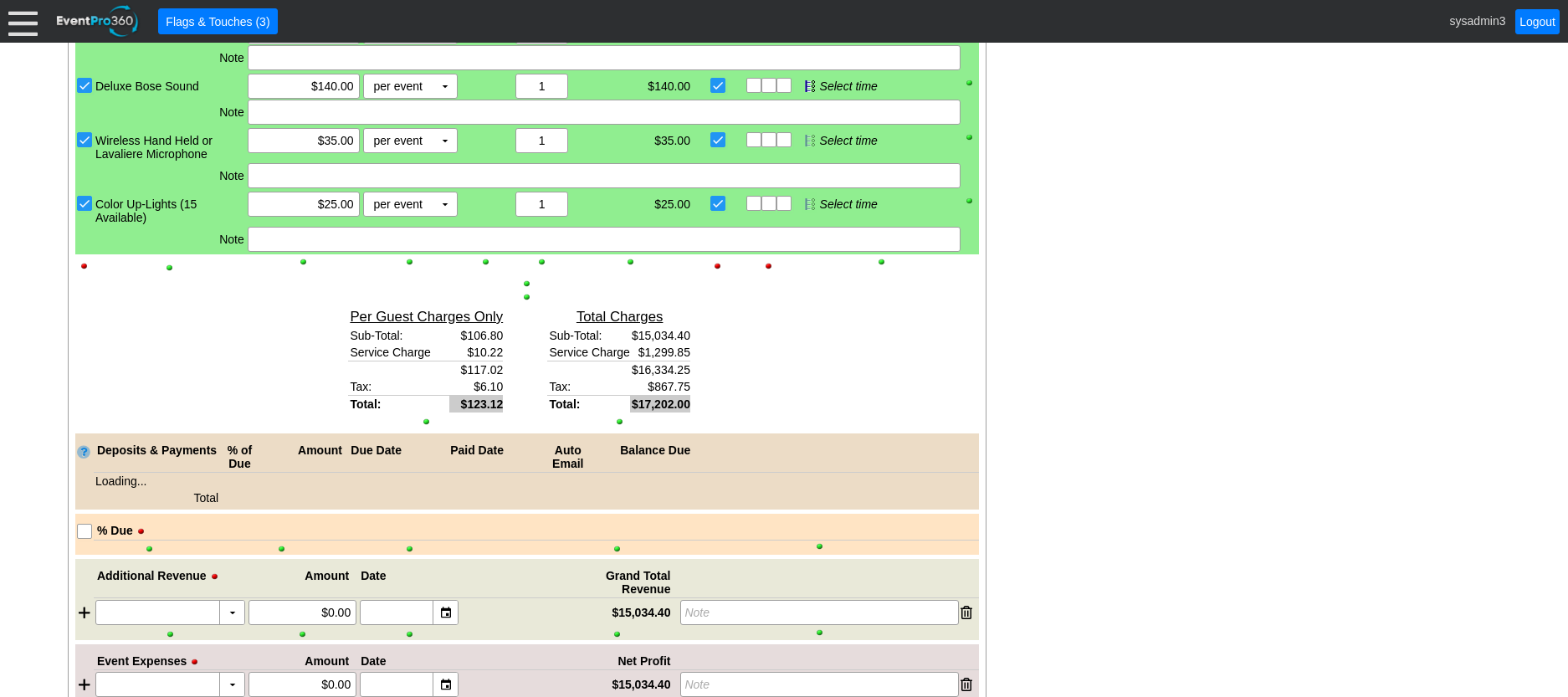
scroll to position [2655, 0]
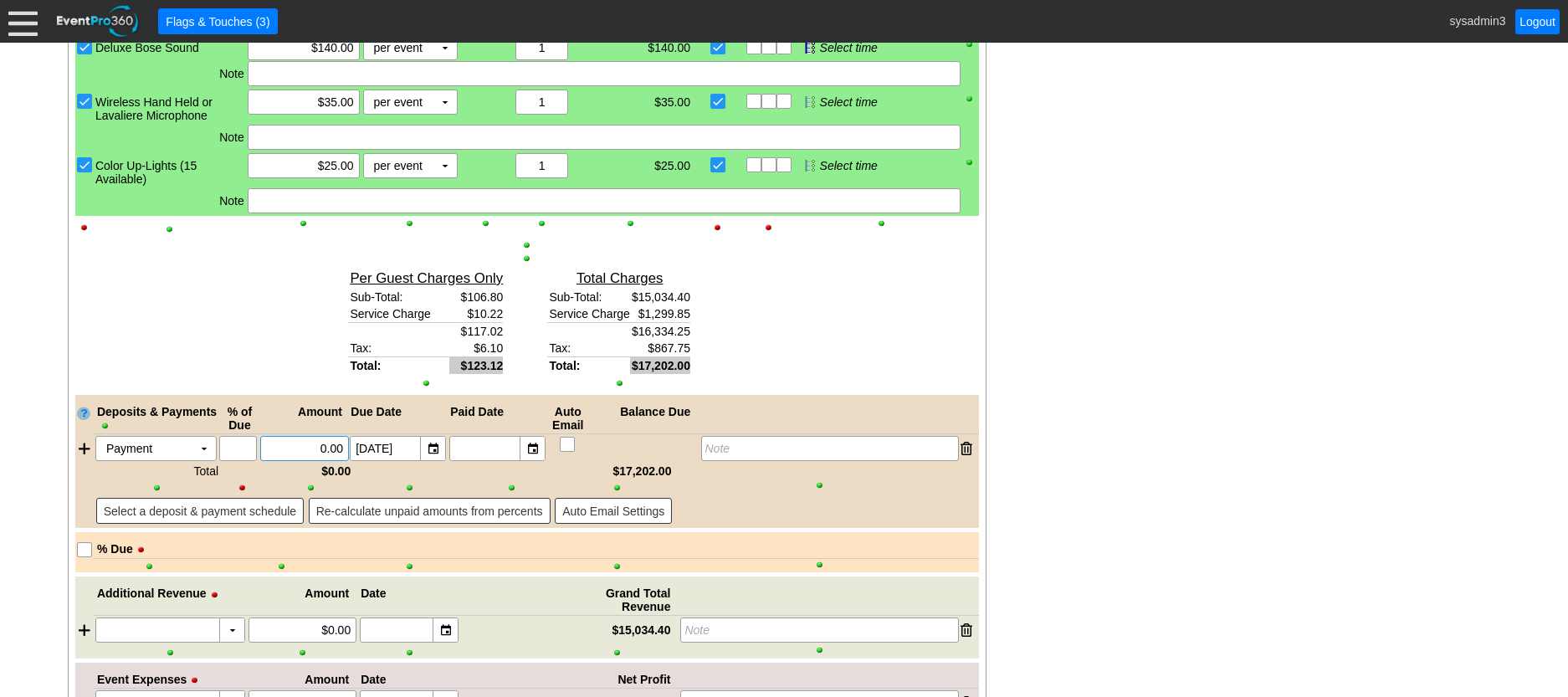
click at [325, 437] on input "0.00" at bounding box center [304, 449] width 77 height 24
type input "$5,000.00"
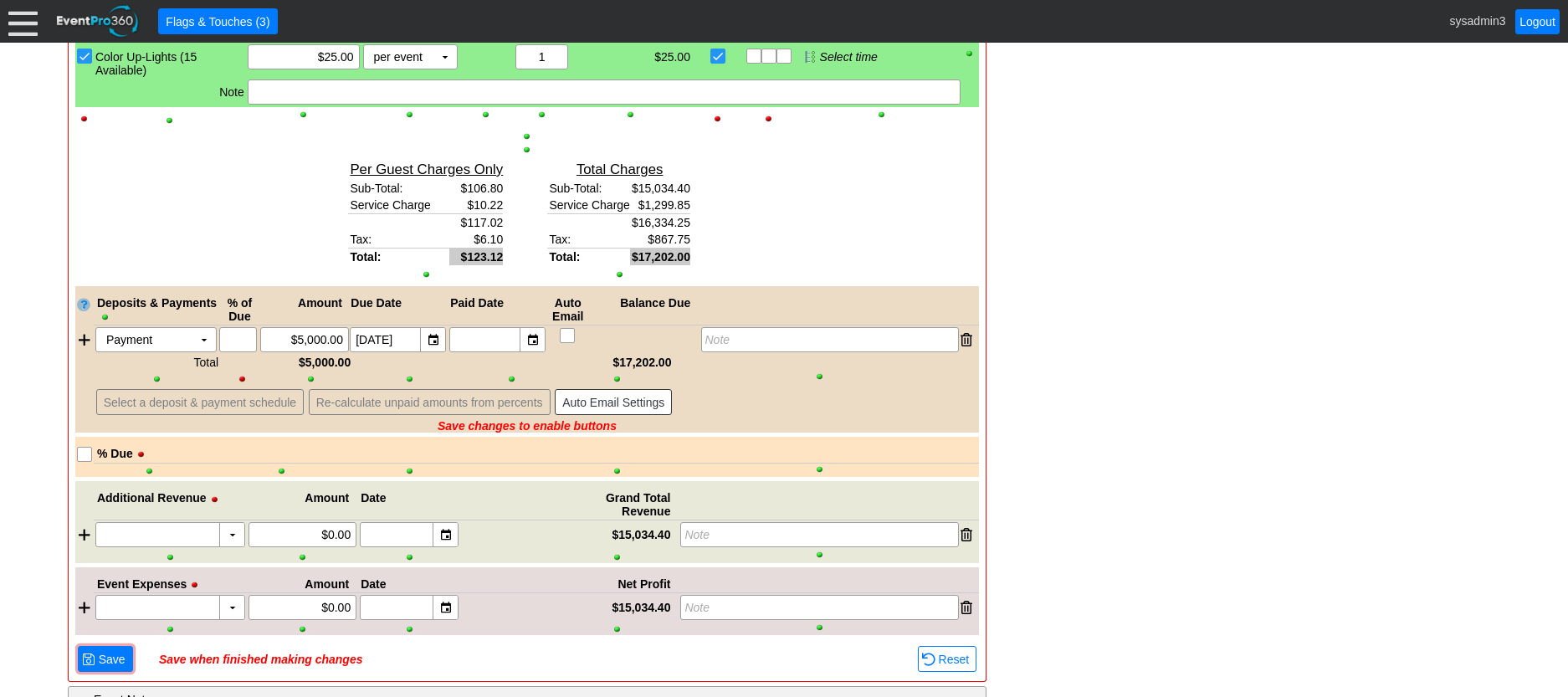
scroll to position [2873, 0]
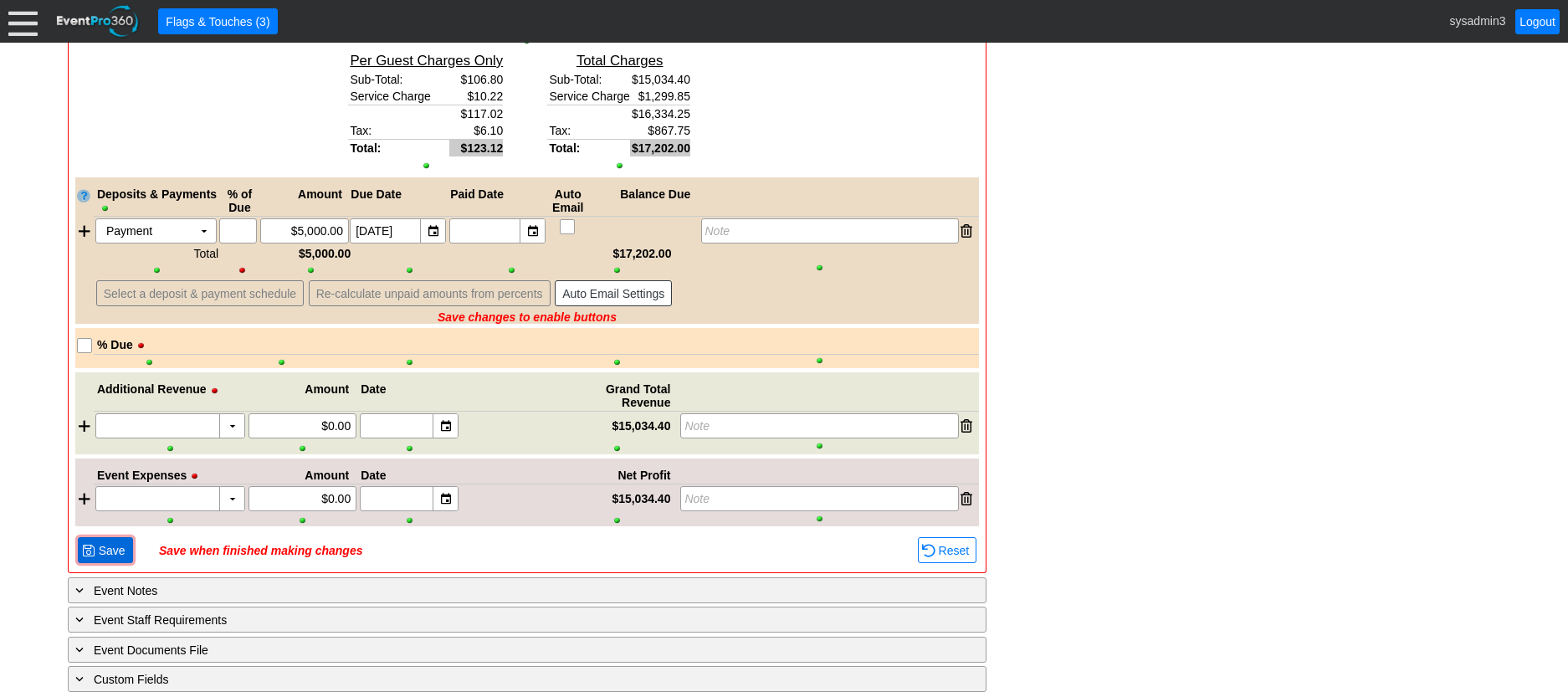
click at [87, 544] on span at bounding box center [88, 550] width 13 height 13
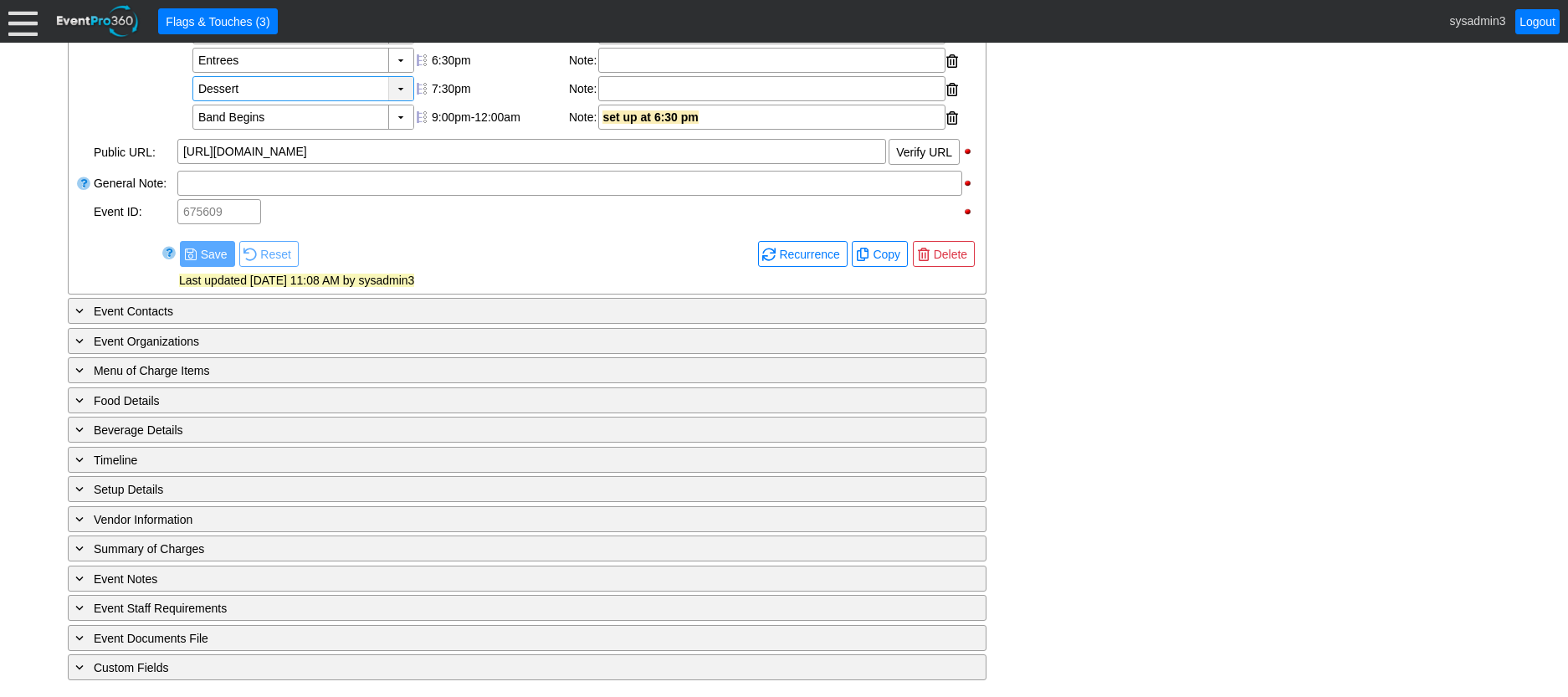
scroll to position [646, 0]
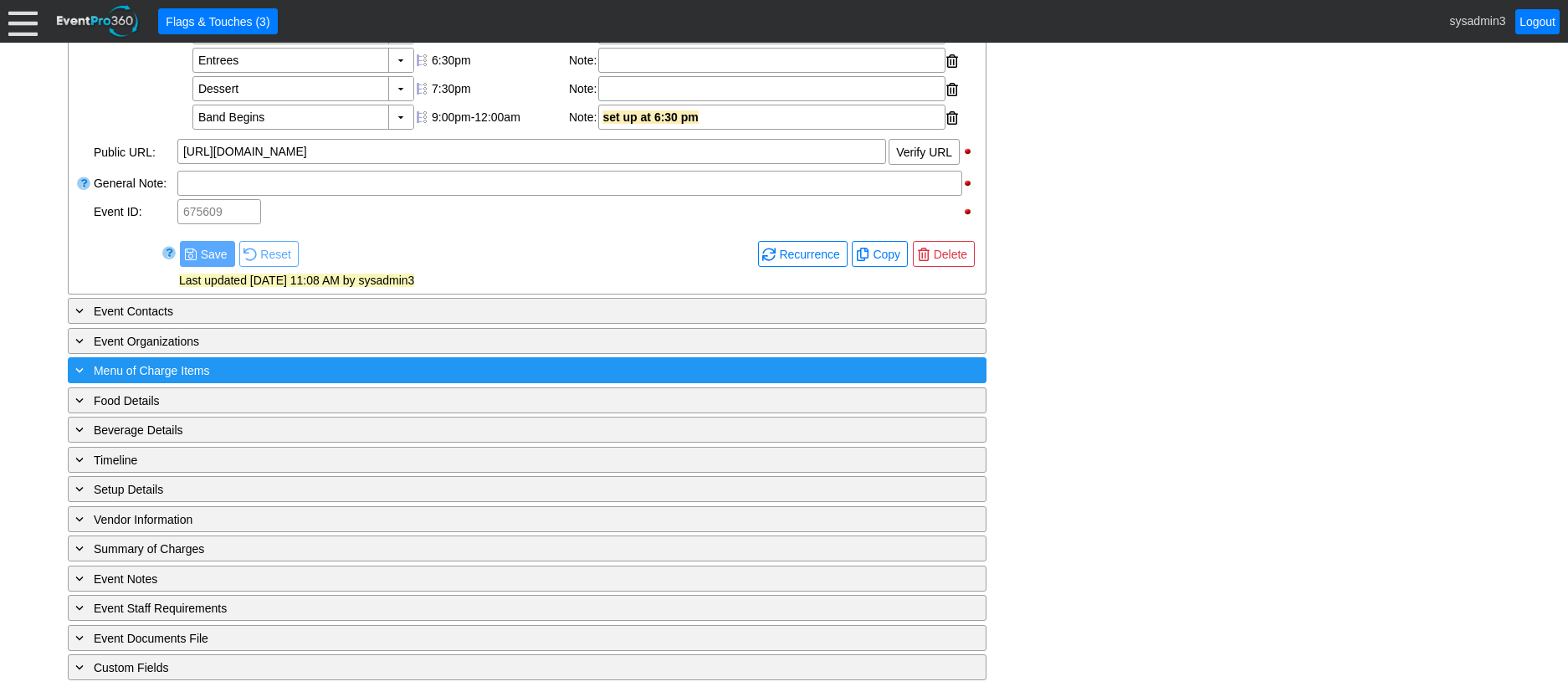
click at [309, 366] on div "+ Menu of Charge Items" at bounding box center [492, 370] width 842 height 19
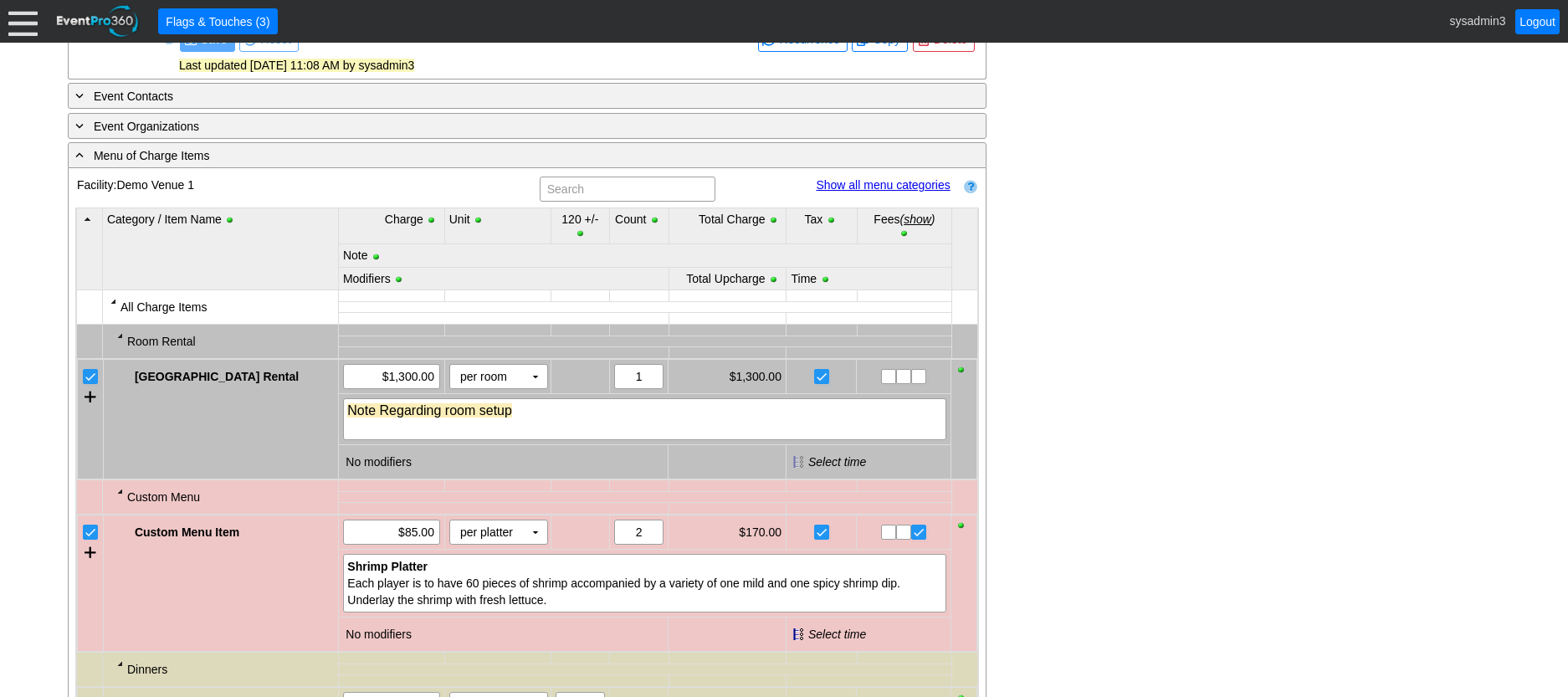
scroll to position [813, 0]
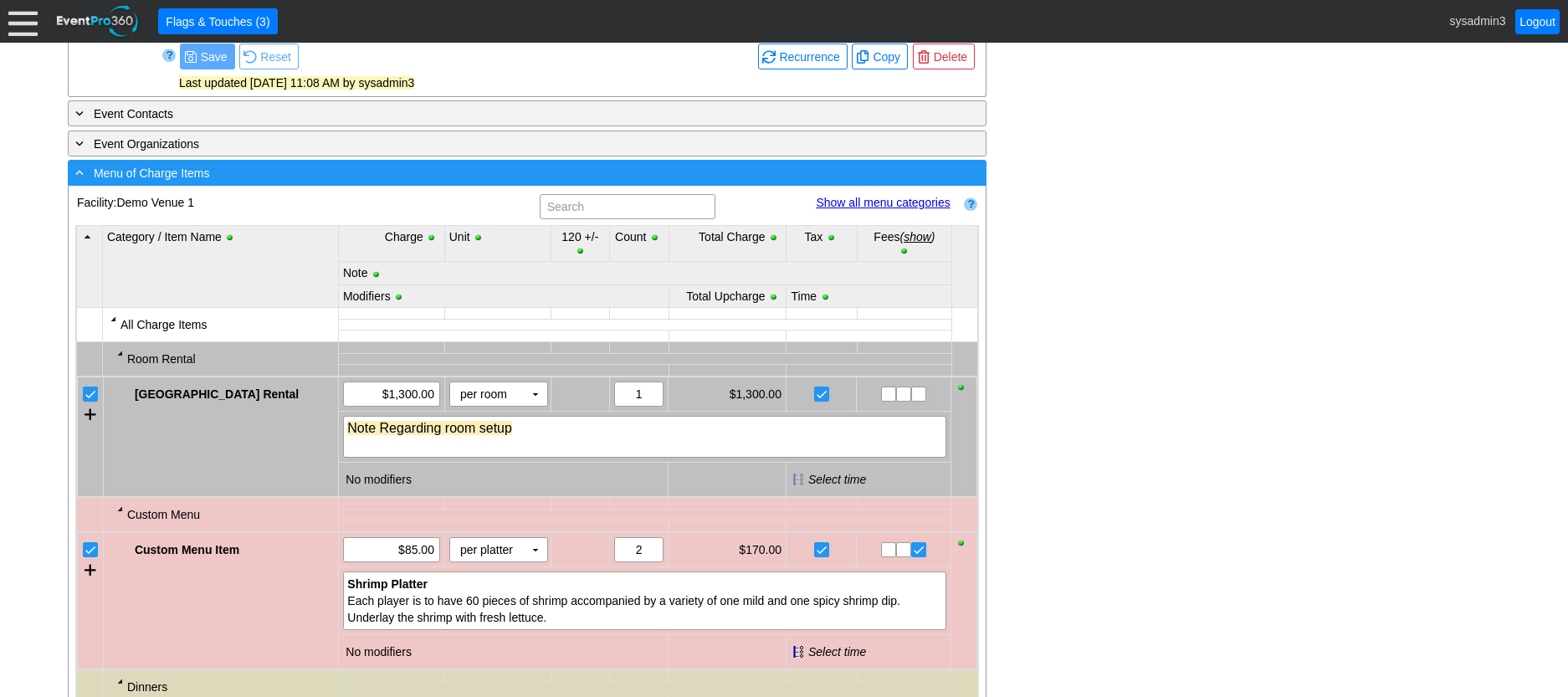
click at [444, 183] on div "- Menu of Charge Items" at bounding box center [492, 173] width 842 height 19
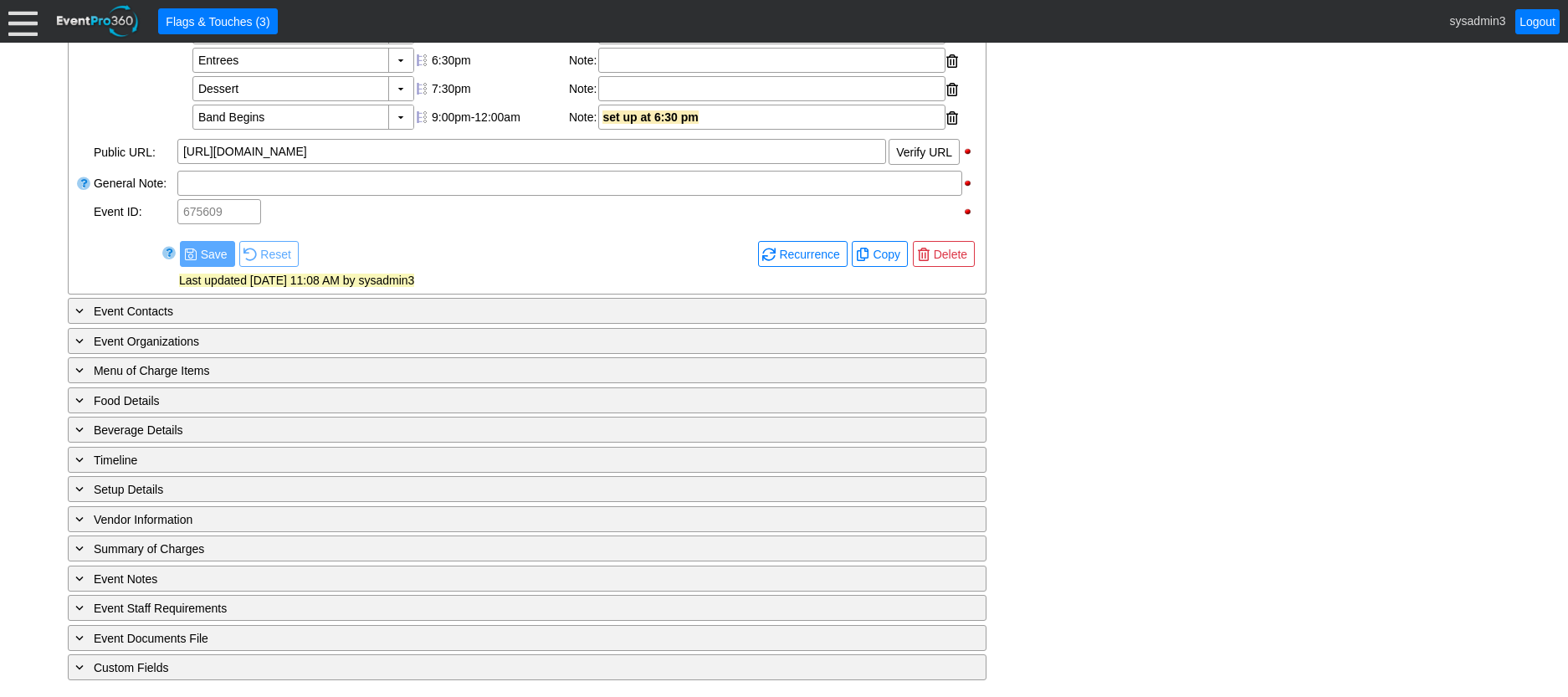
scroll to position [646, 0]
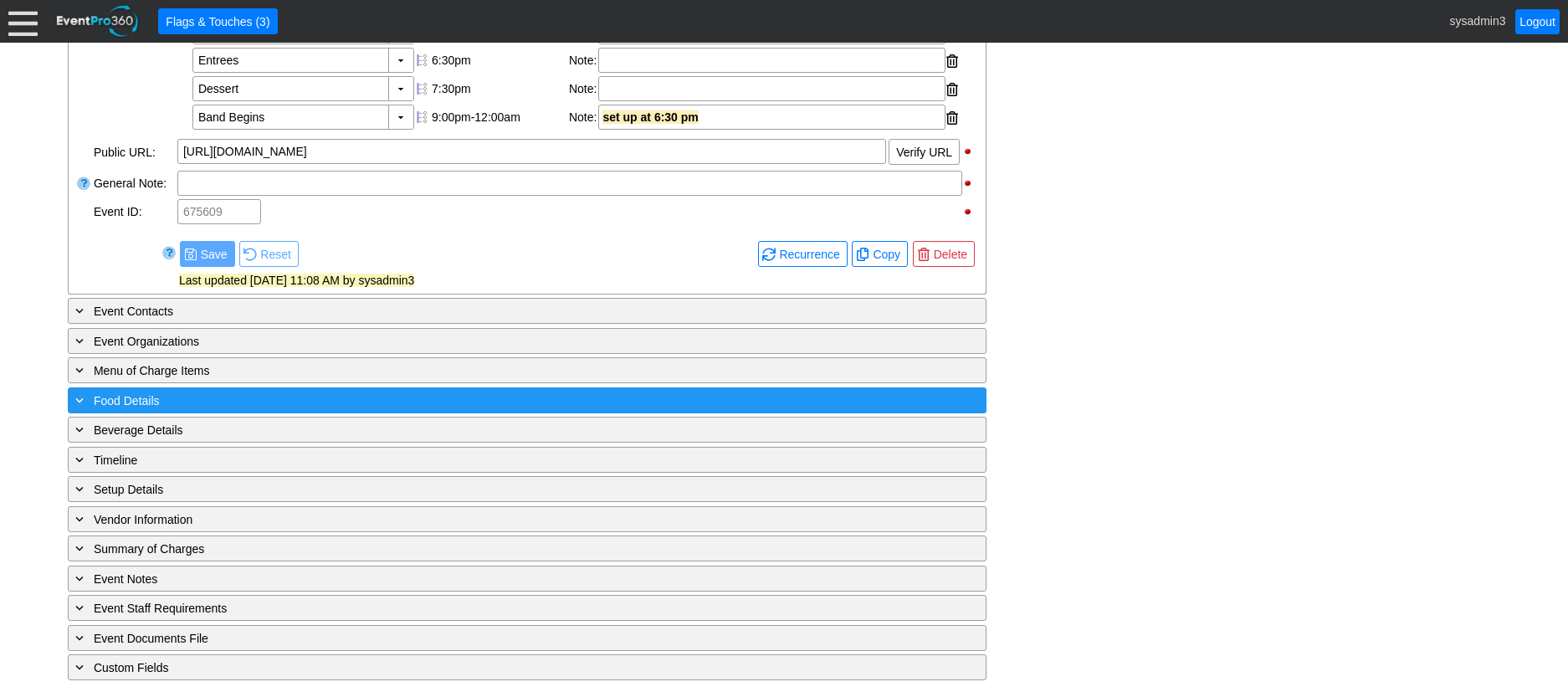
click at [294, 394] on div "+ Food Details" at bounding box center [492, 401] width 842 height 19
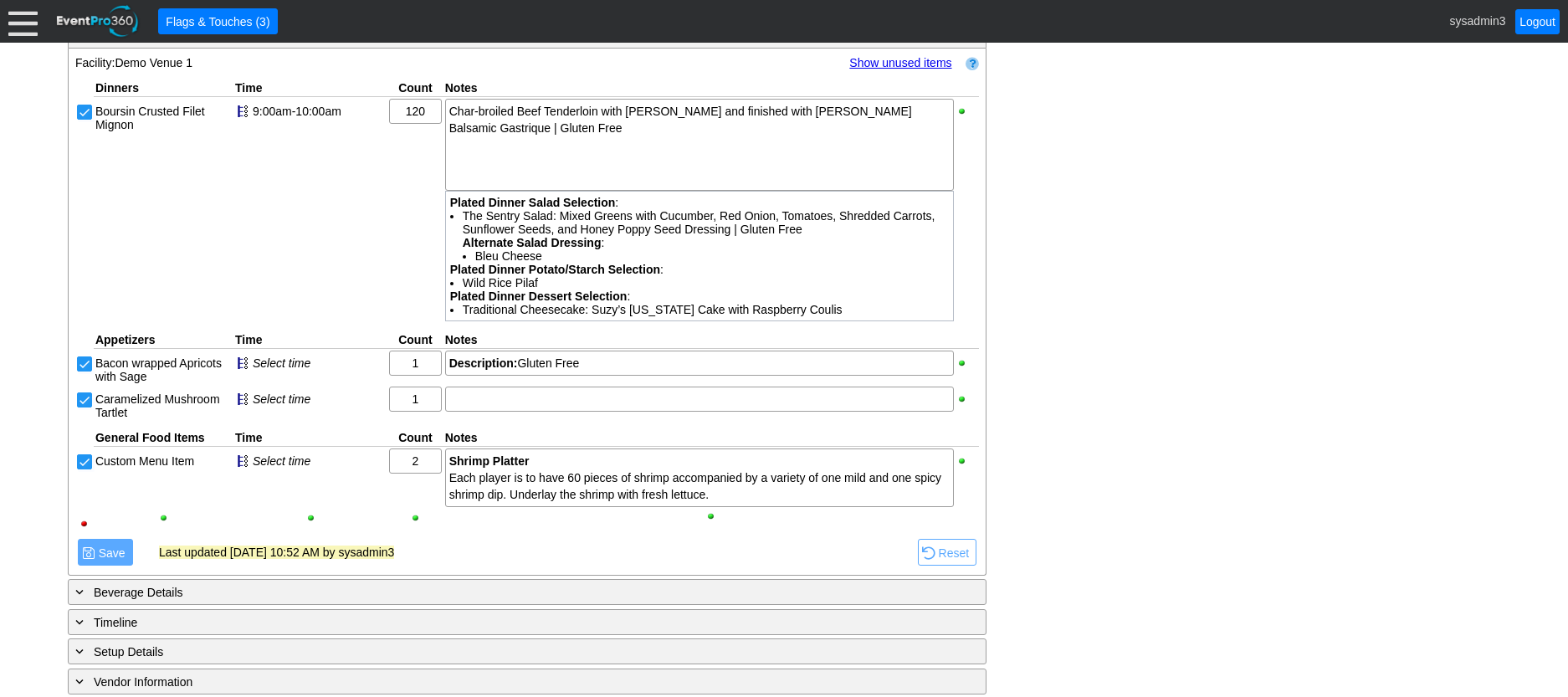
scroll to position [897, 0]
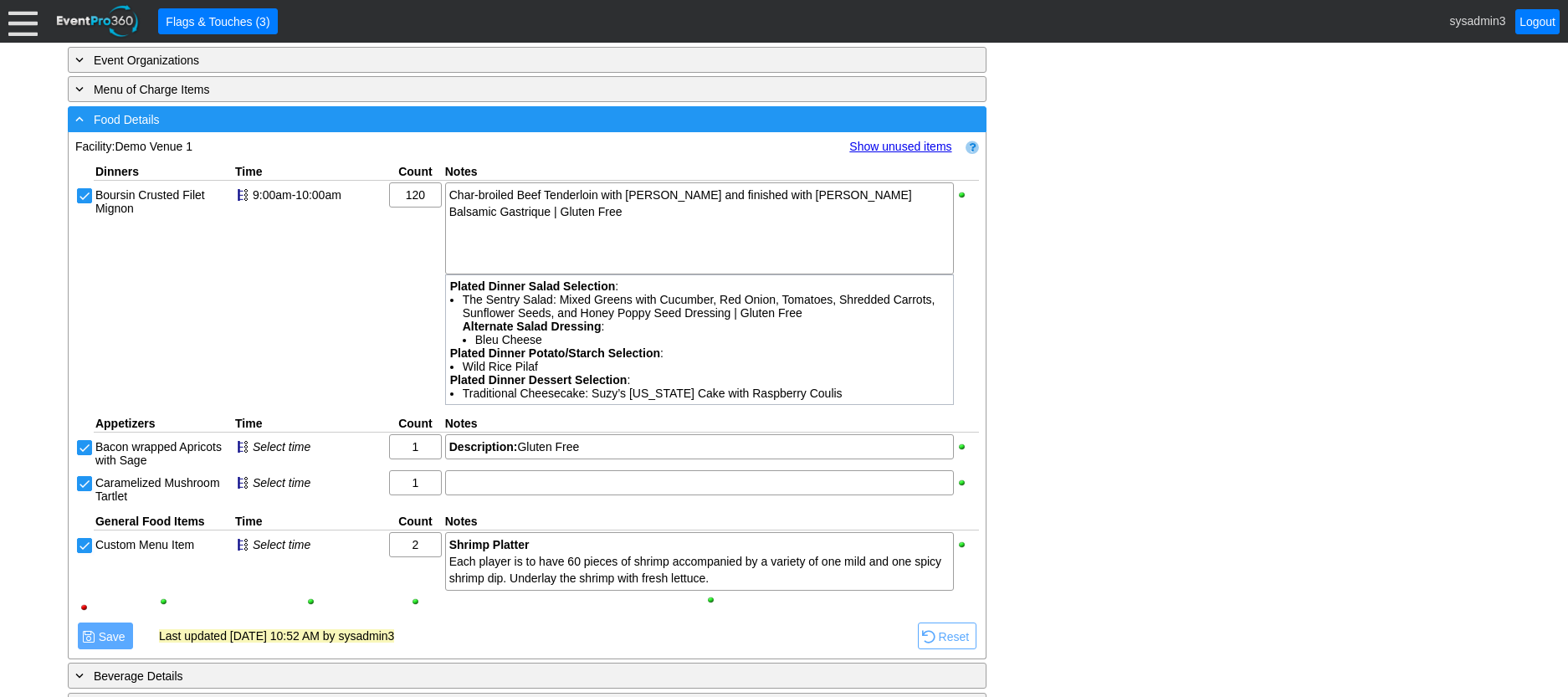
click at [352, 129] on div "- Food Details" at bounding box center [492, 119] width 842 height 19
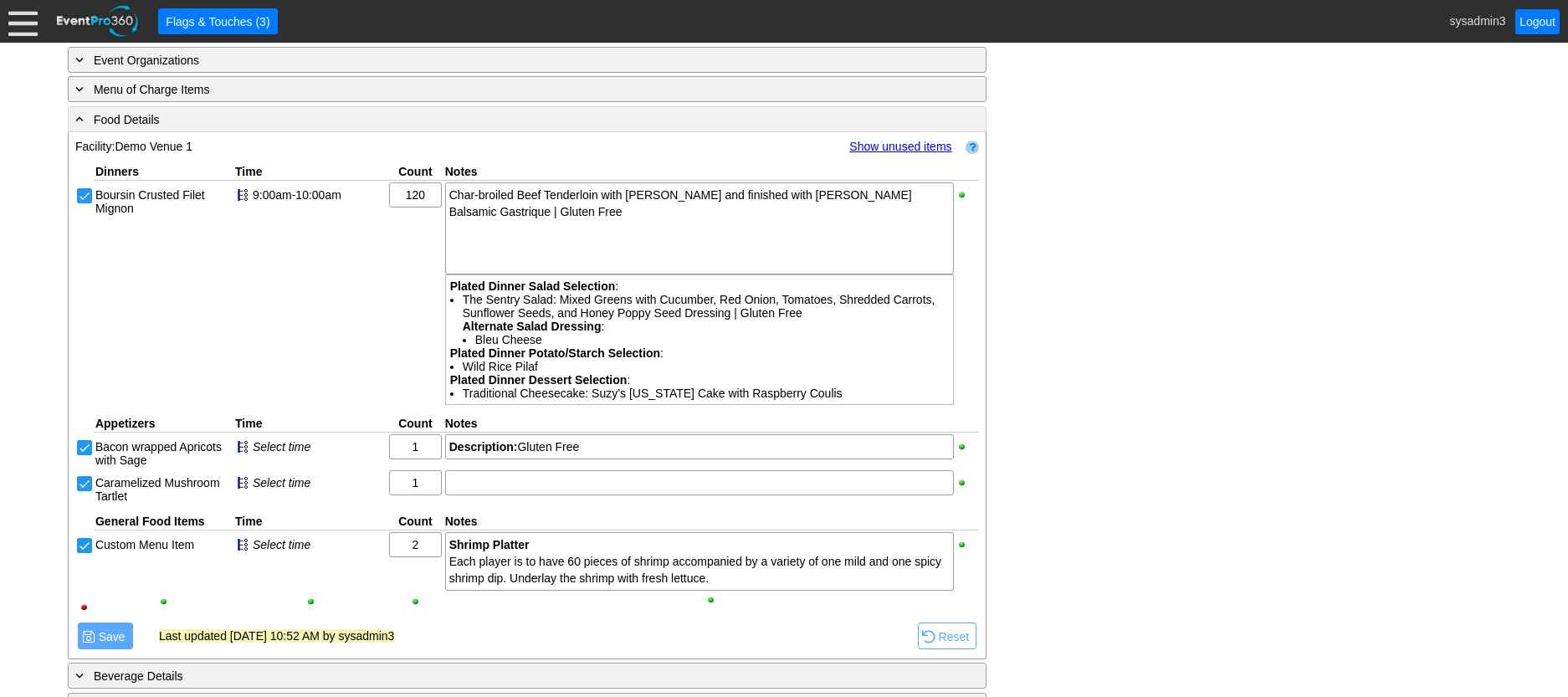
scroll to position [646, 0]
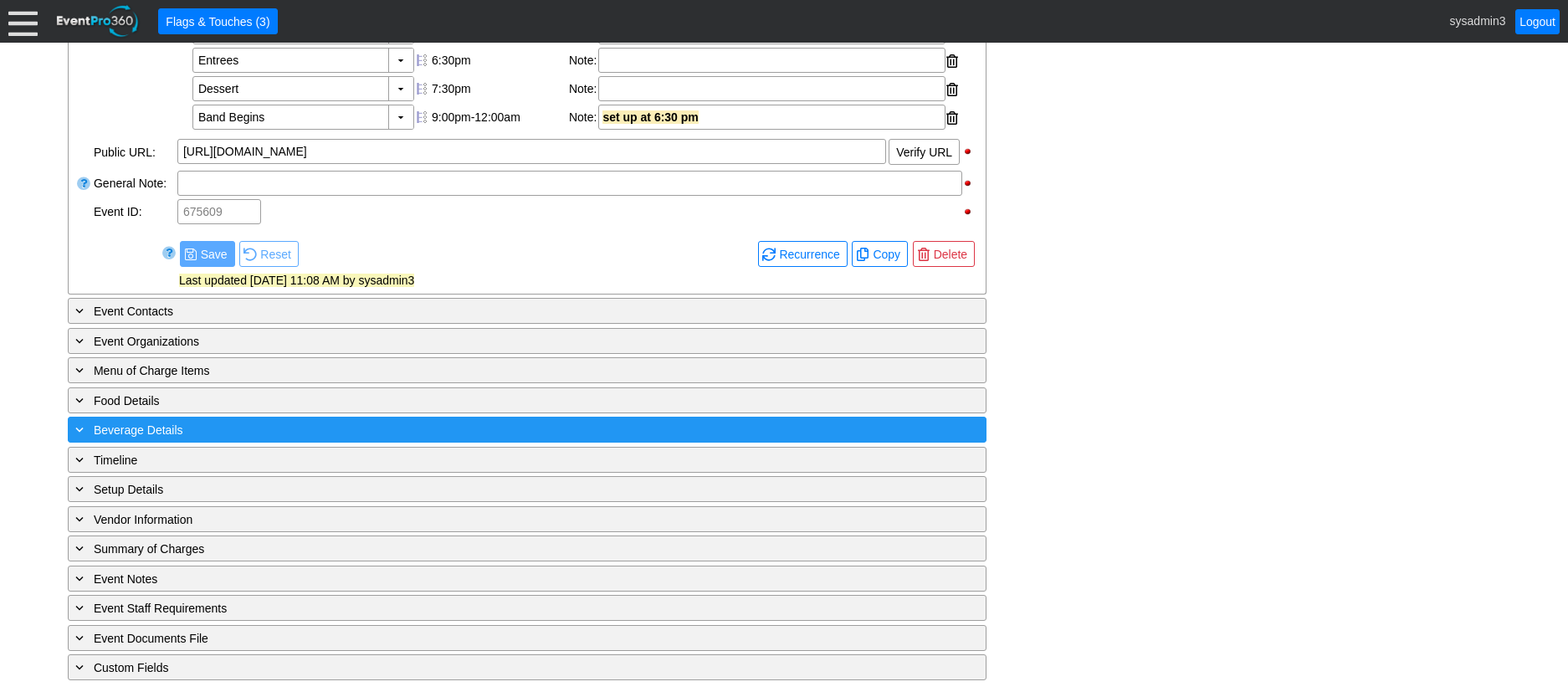
click at [321, 429] on div "+ Beverage Details" at bounding box center [492, 429] width 842 height 19
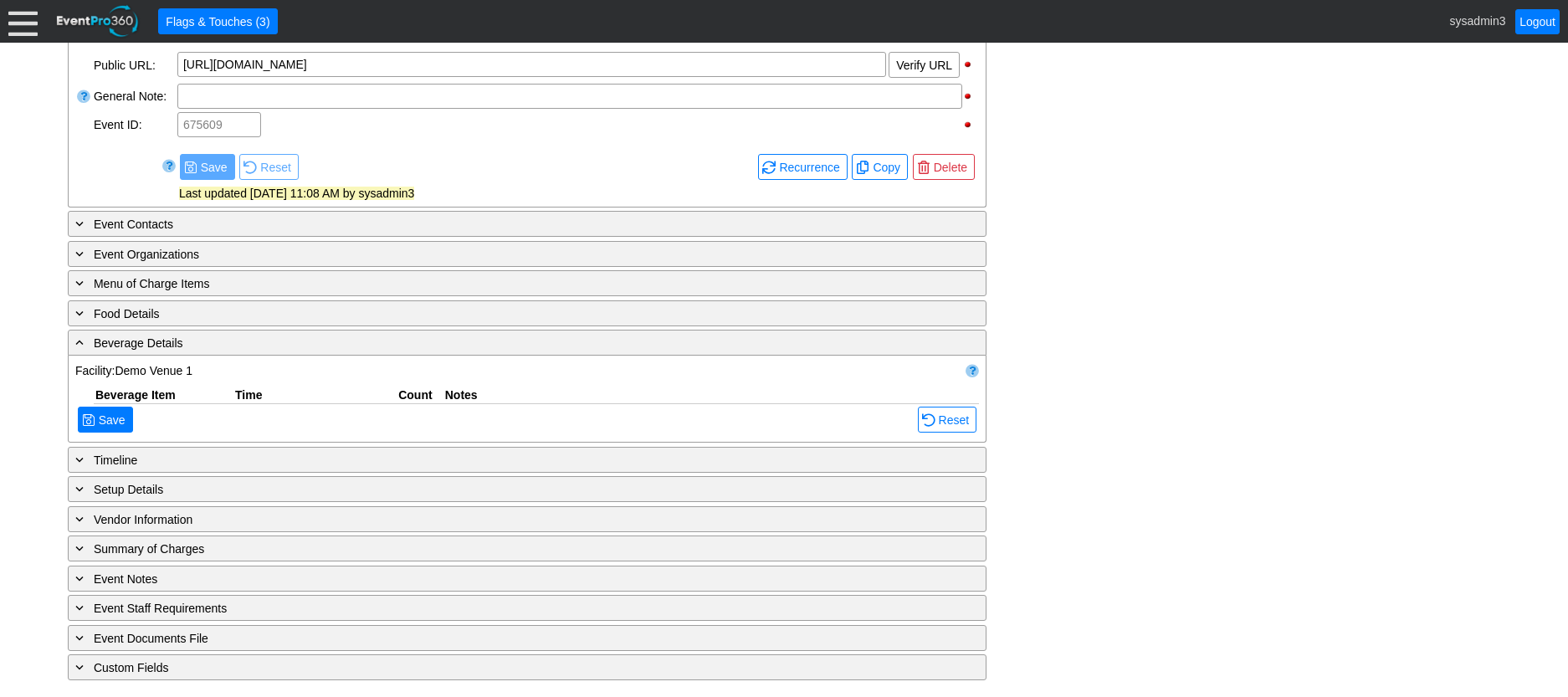
scroll to position [895, 0]
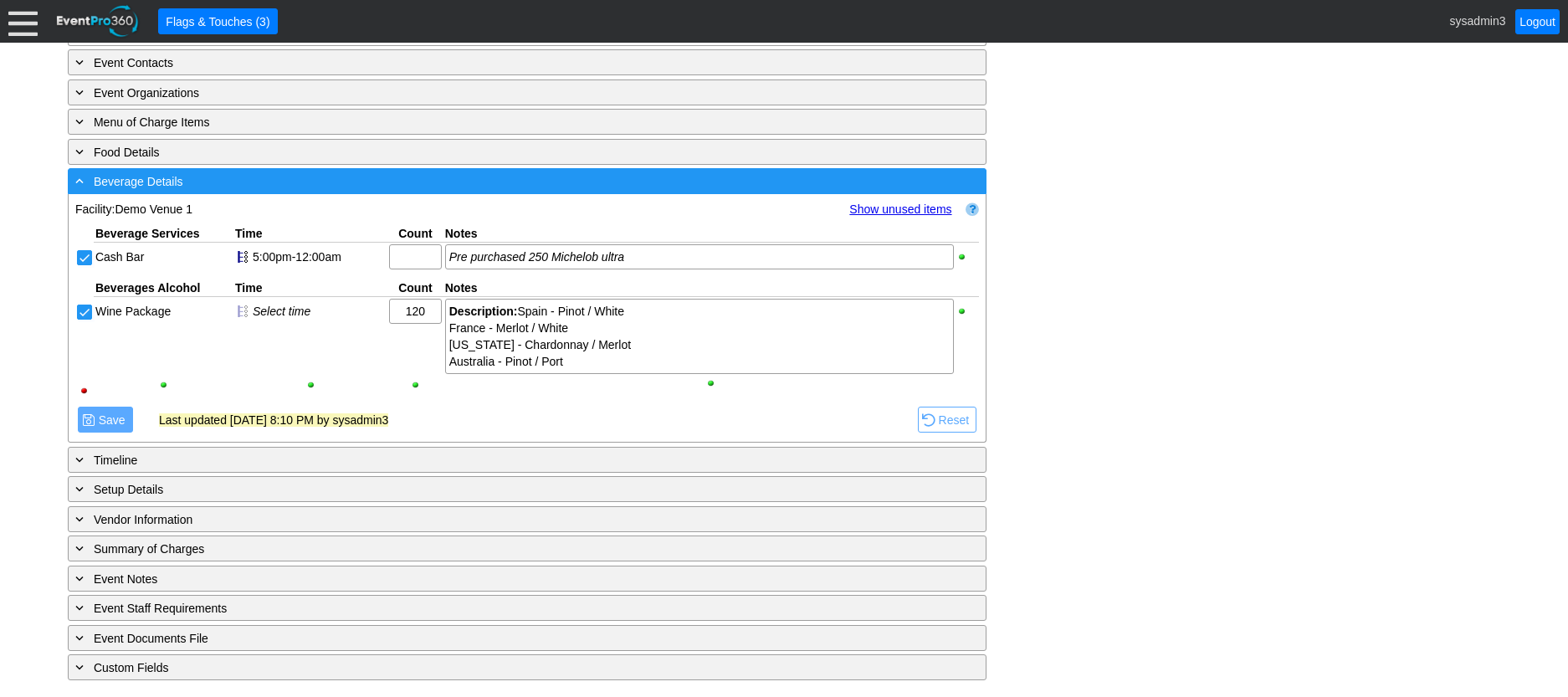
click at [328, 178] on div "- Beverage Details" at bounding box center [492, 181] width 842 height 19
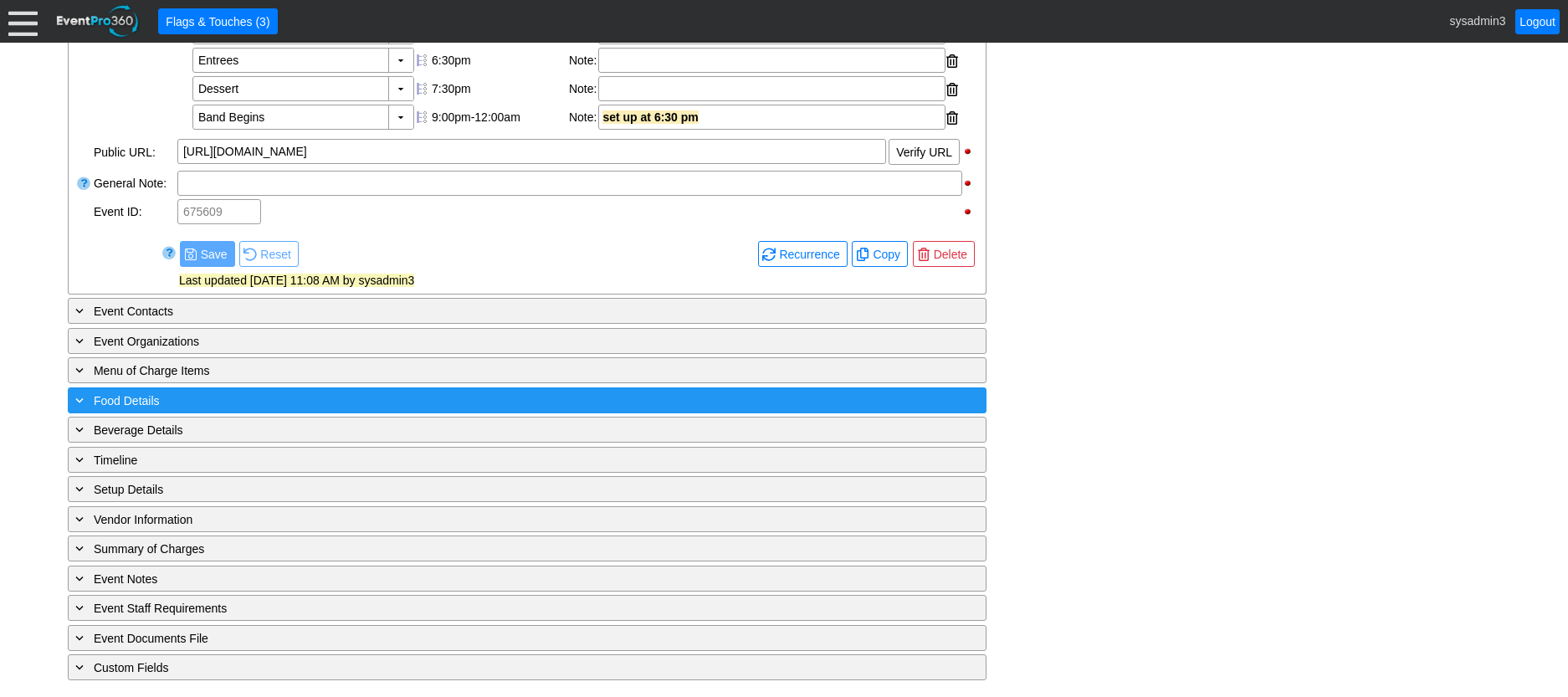
scroll to position [646, 0]
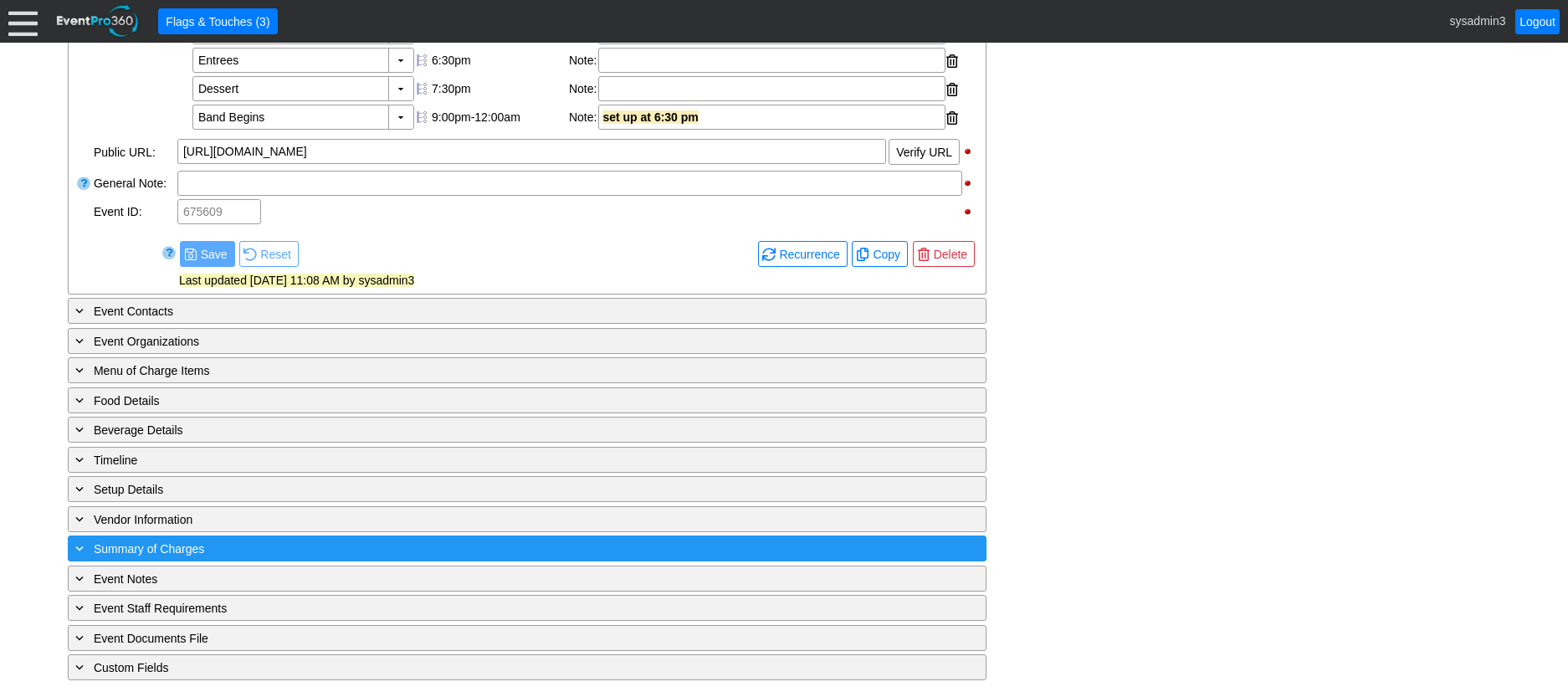
click at [357, 553] on div "+ Summary of Charges" at bounding box center [492, 548] width 842 height 19
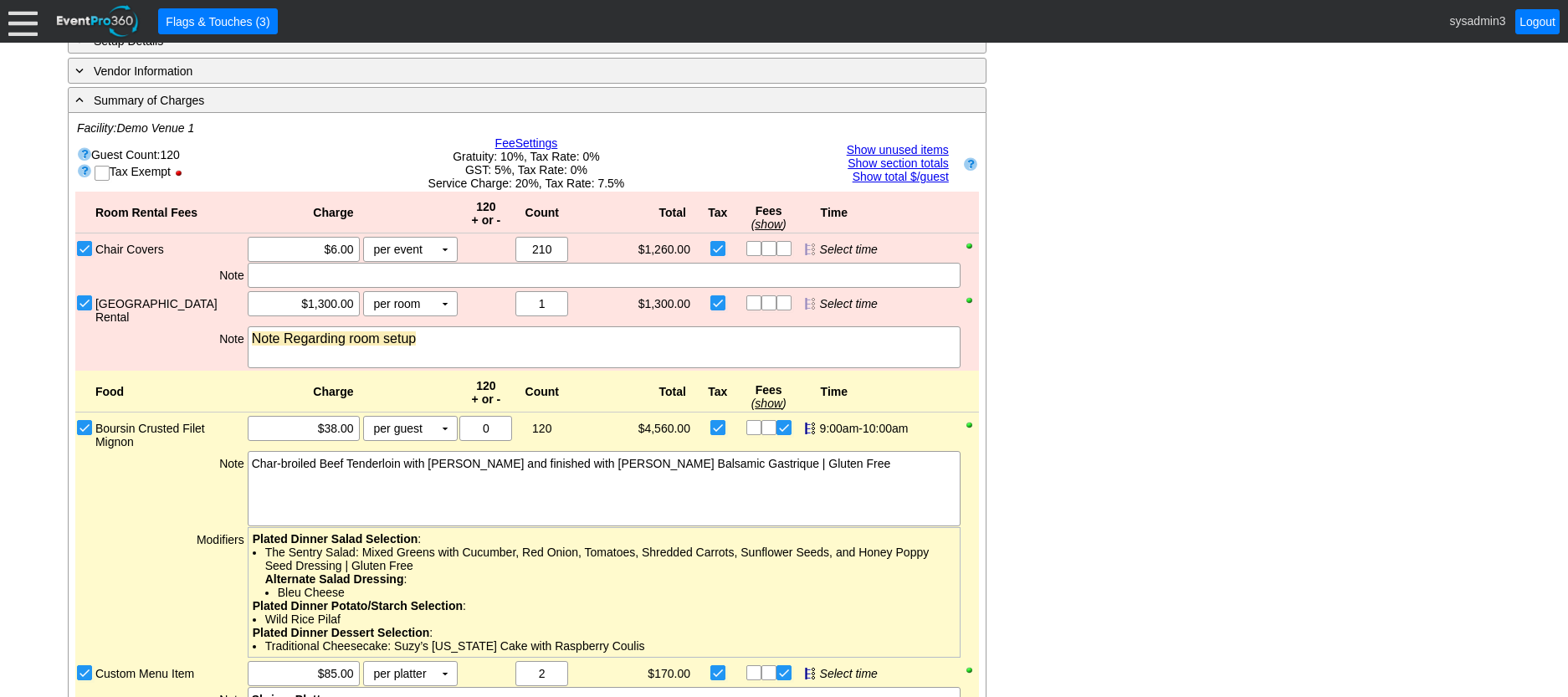
scroll to position [1148, 0]
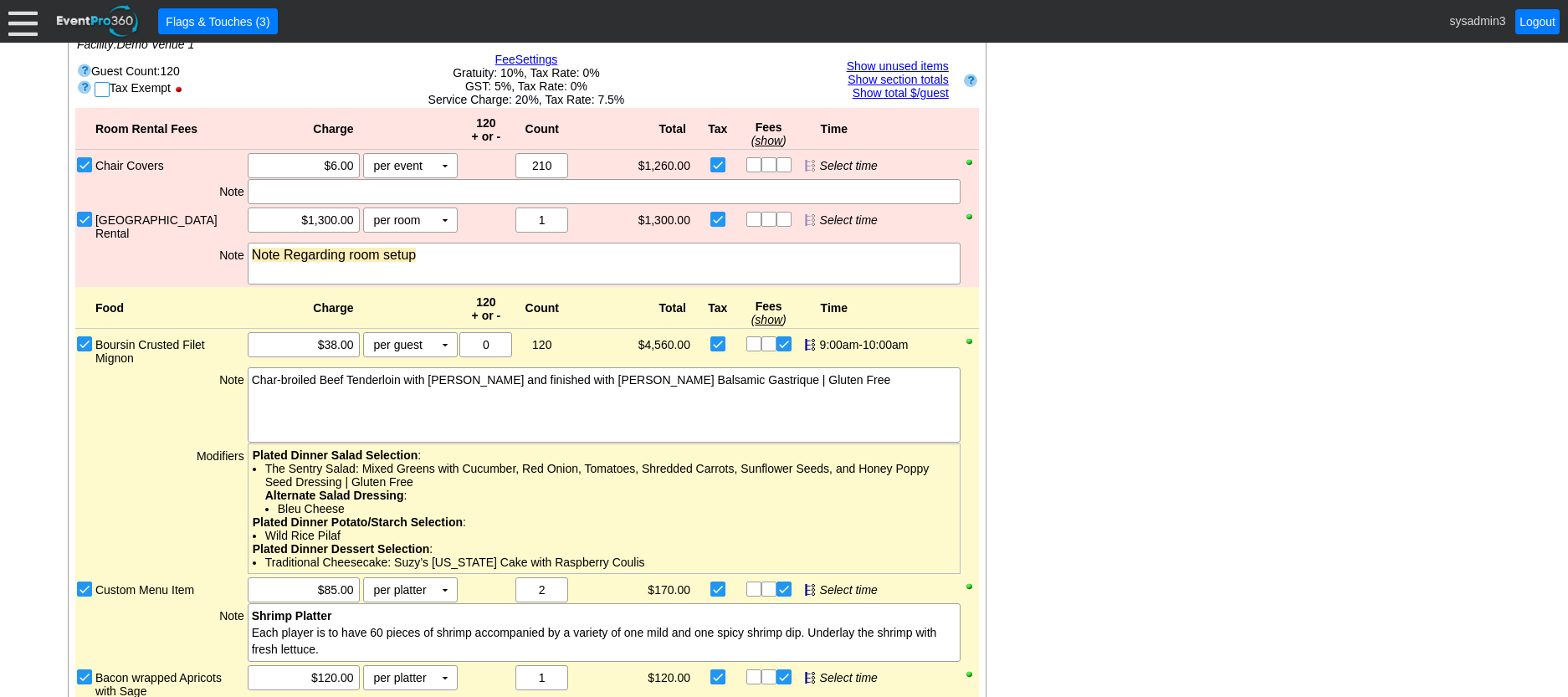
click at [105, 100] on input "checkbox" at bounding box center [103, 91] width 17 height 17
checkbox input "true"
checkbox input "false"
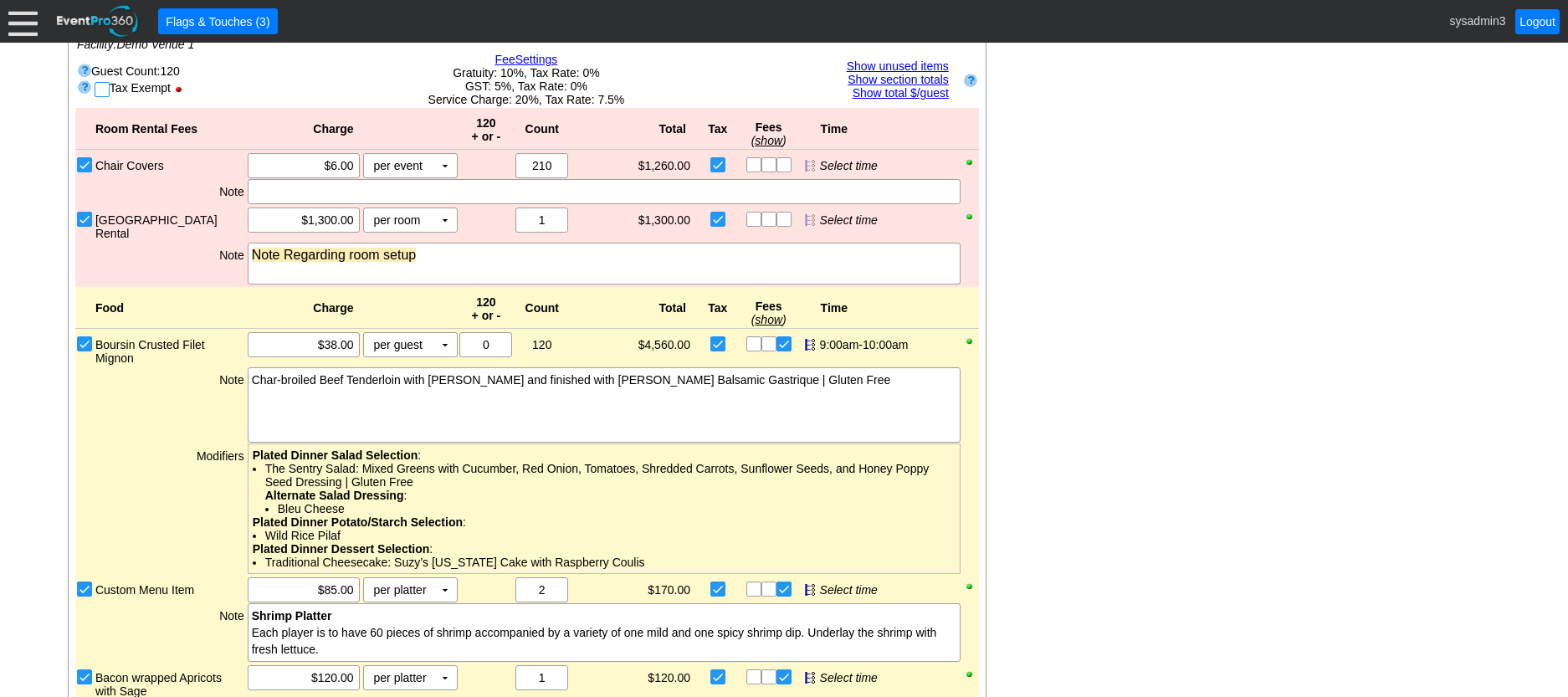
checkbox input "false"
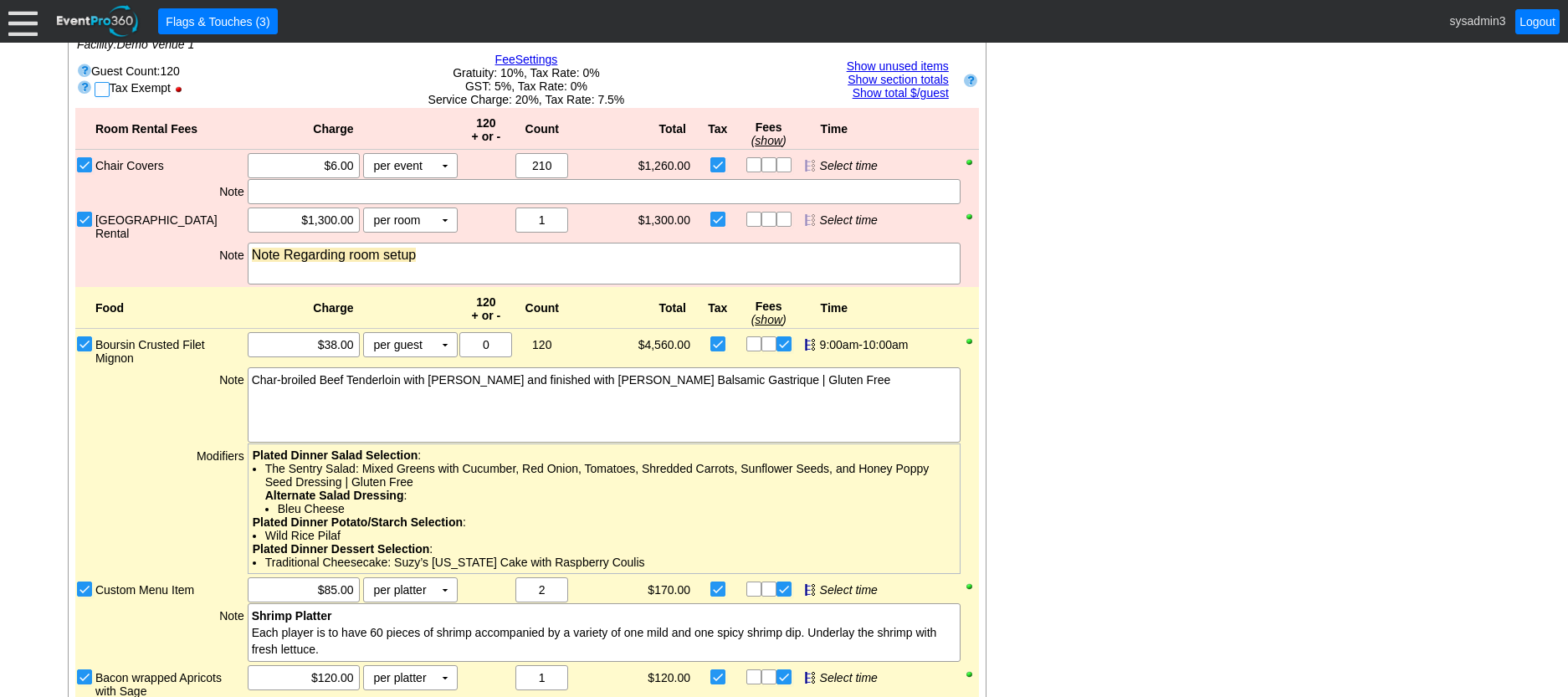
checkbox input "false"
click at [104, 100] on input "checkbox" at bounding box center [103, 91] width 17 height 17
checkbox input "false"
checkbox input "true"
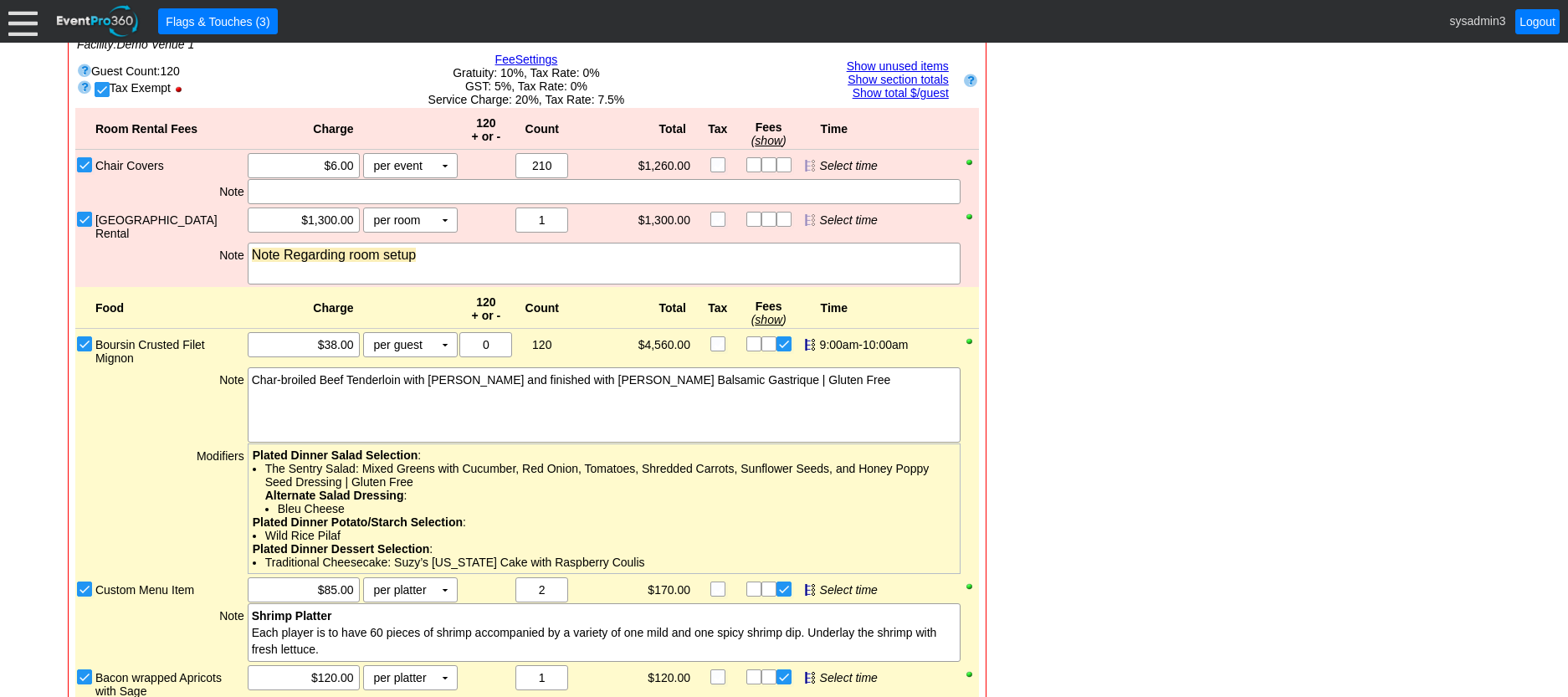
checkbox input "true"
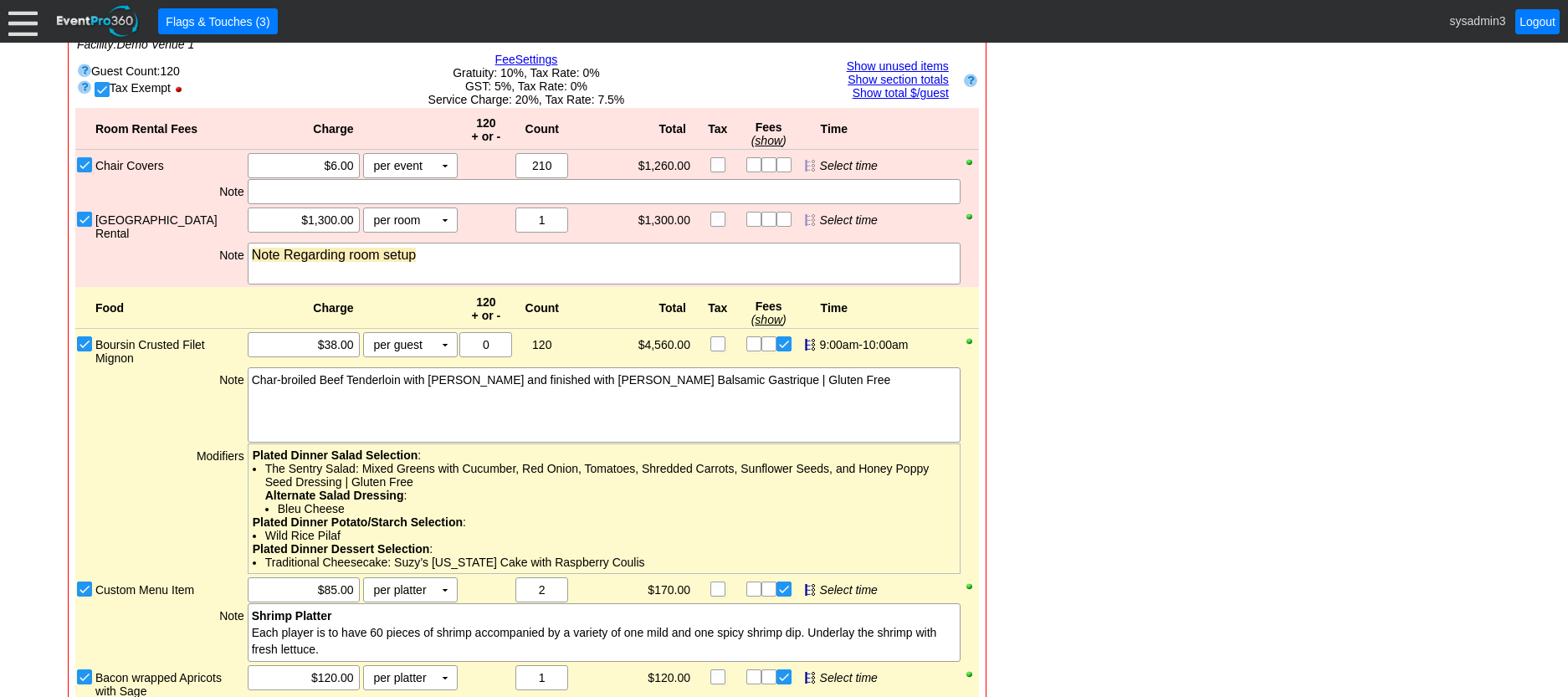
checkbox input "true"
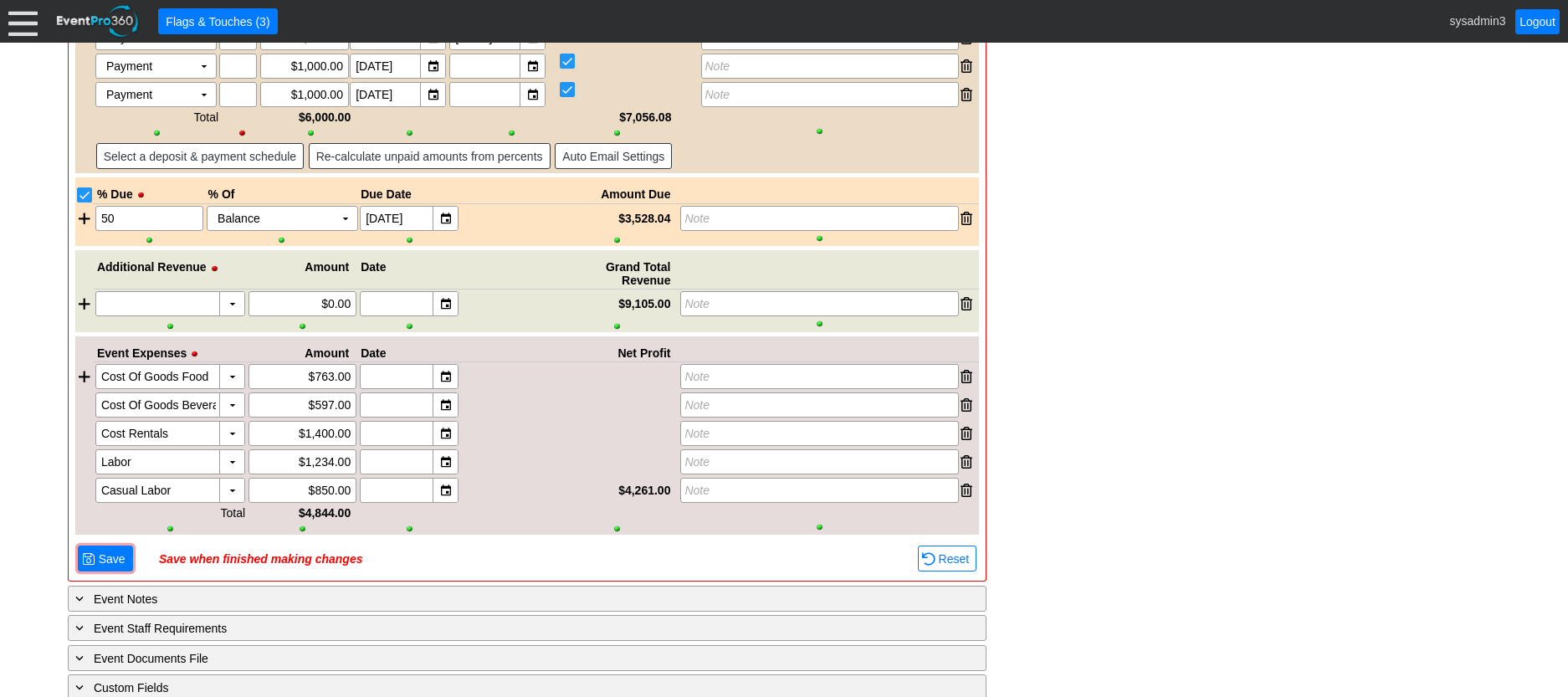
scroll to position [2626, 0]
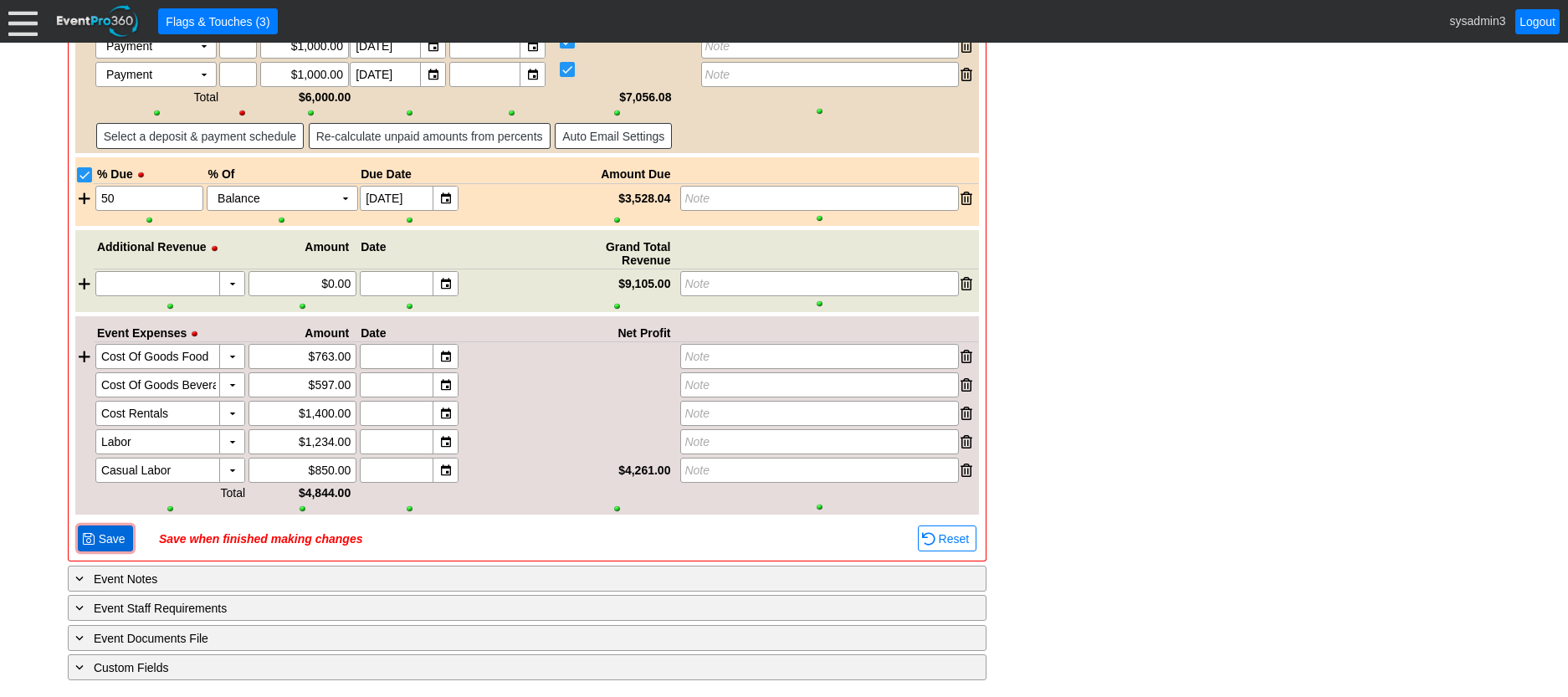
click at [114, 545] on span "Save" at bounding box center [112, 539] width 33 height 17
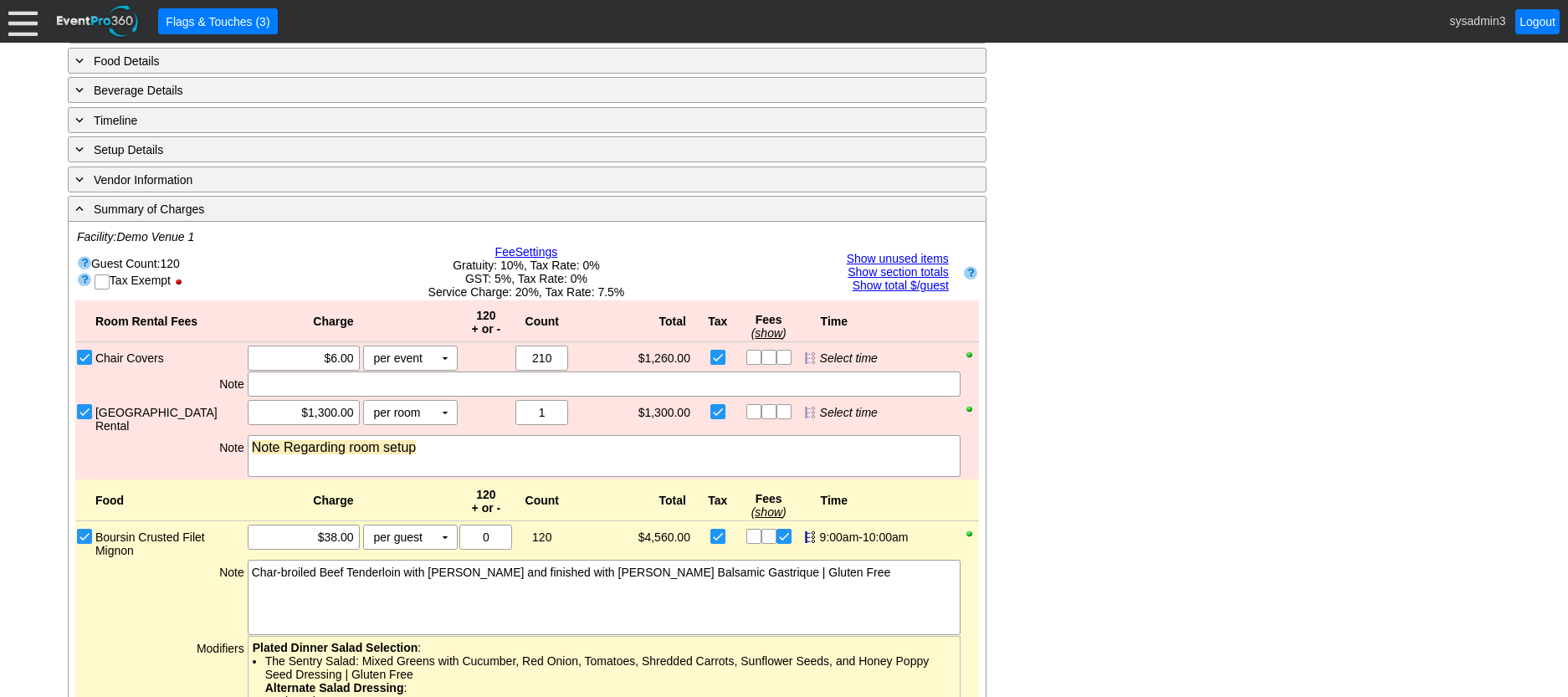
scroll to position [952, 0]
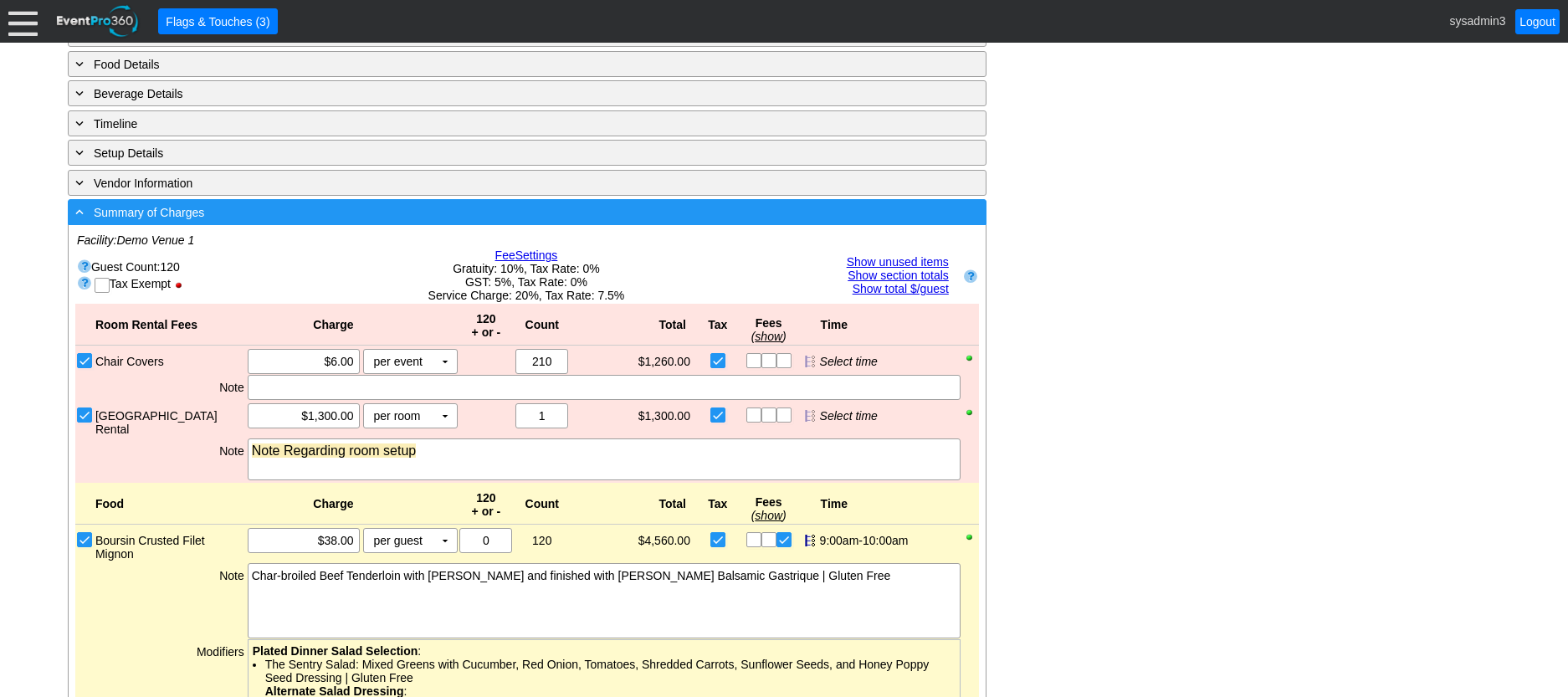
click at [488, 222] on div "- Summary of Charges" at bounding box center [492, 213] width 842 height 19
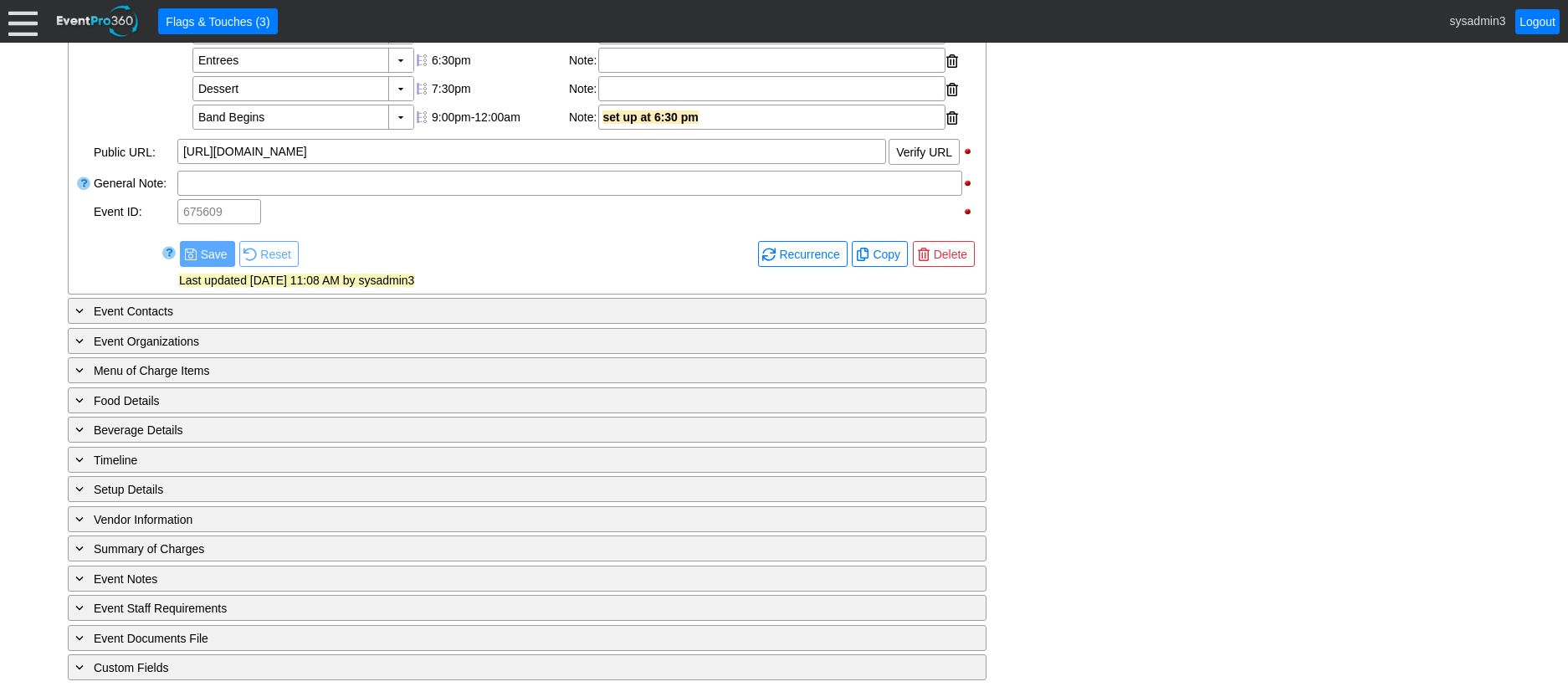
scroll to position [646, 0]
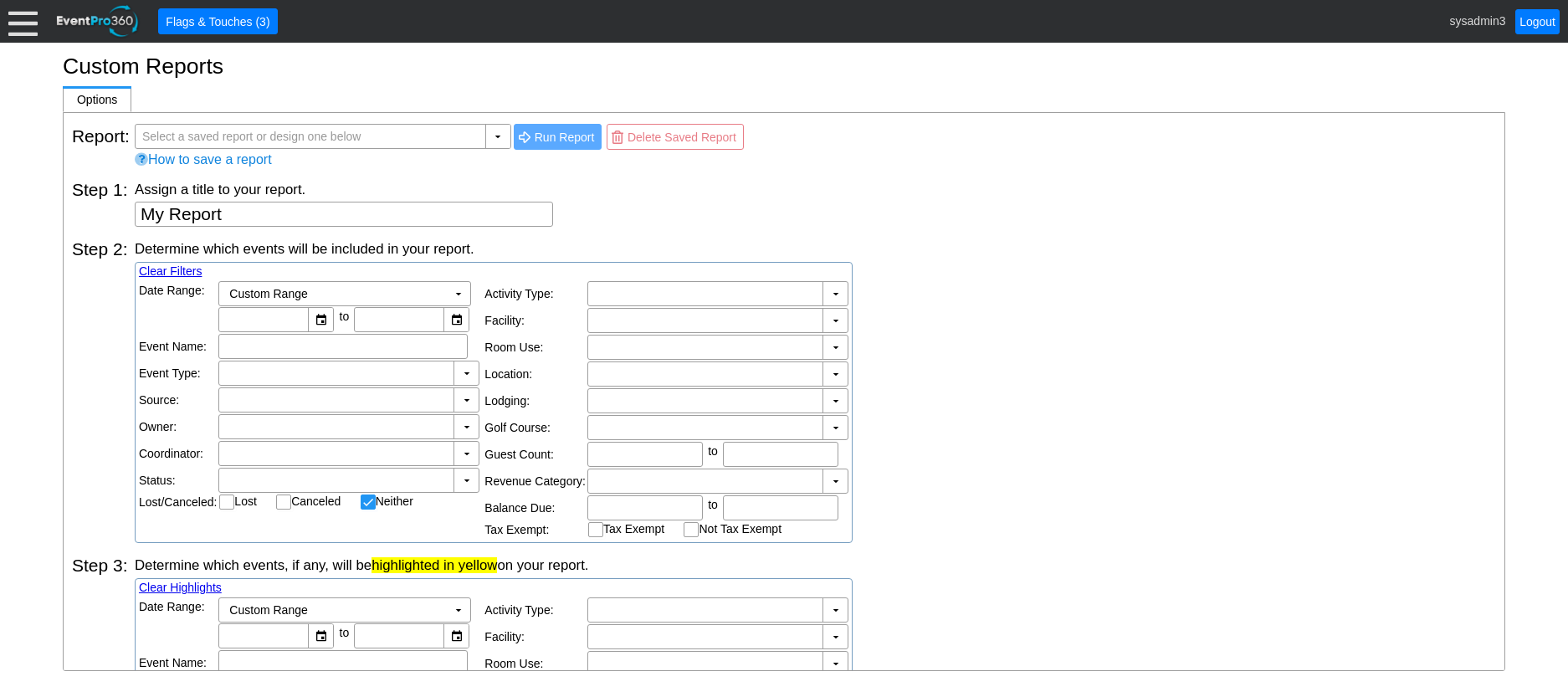
checkbox input "false"
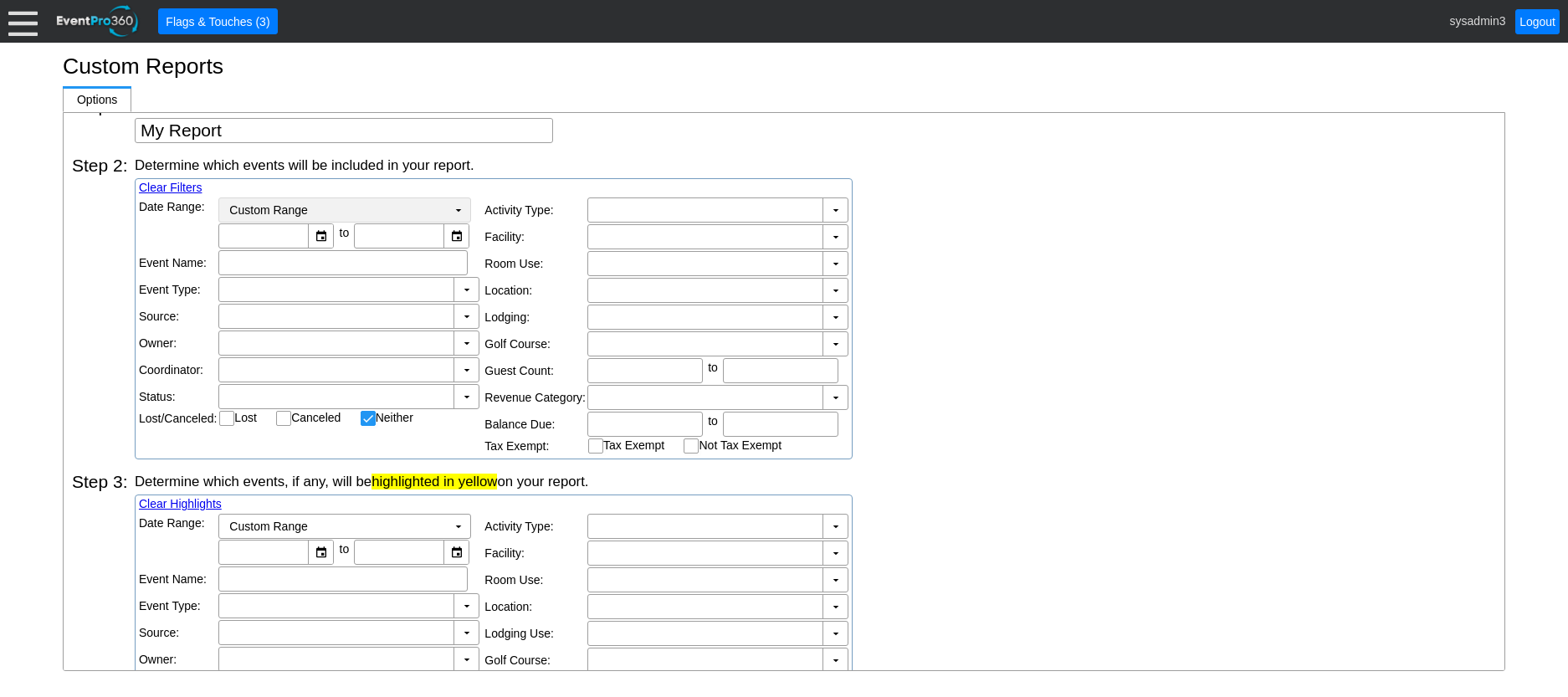
click at [449, 207] on td "▼" at bounding box center [458, 210] width 24 height 24
click at [691, 124] on div "Assign a title to your report. My Report" at bounding box center [815, 120] width 1362 height 47
click at [436, 265] on input "text" at bounding box center [343, 262] width 238 height 24
click at [459, 286] on td "▼" at bounding box center [466, 289] width 25 height 24
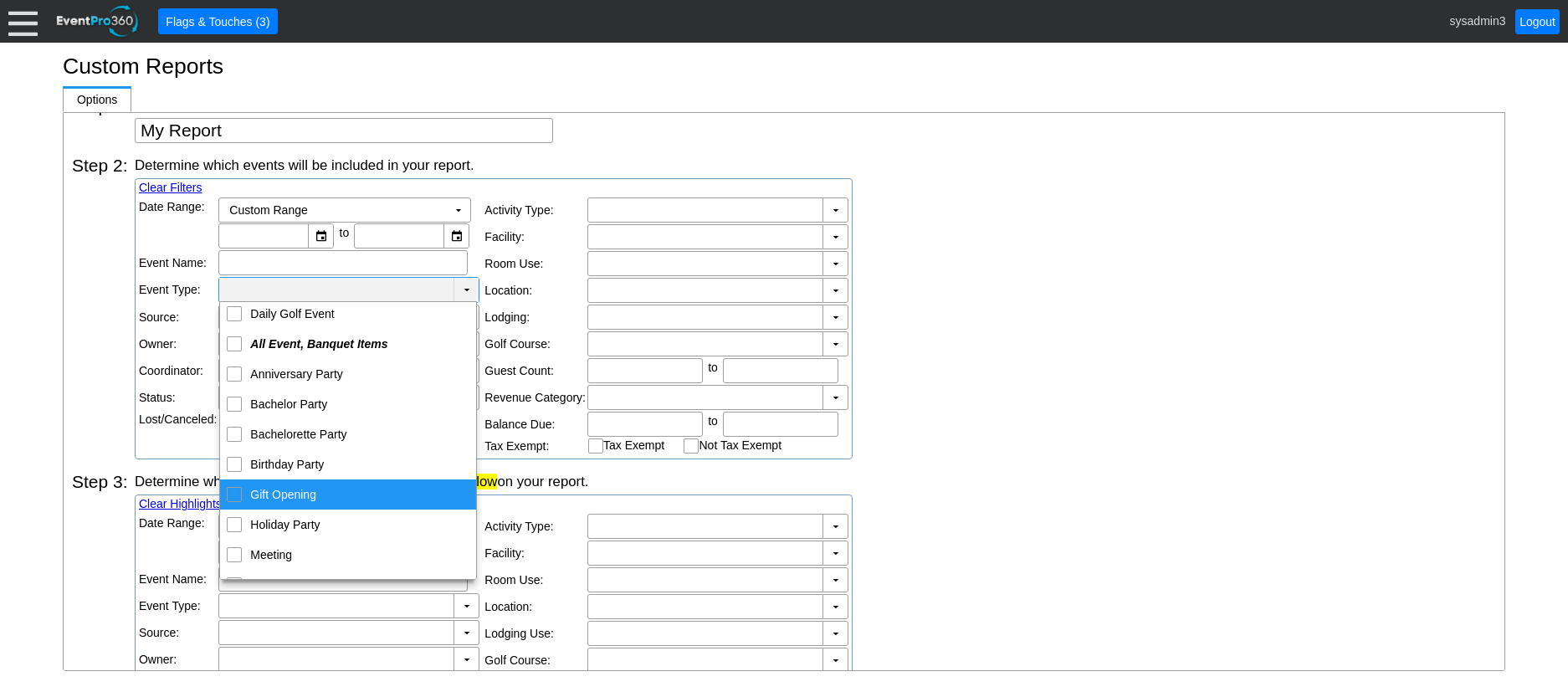
scroll to position [251, 0]
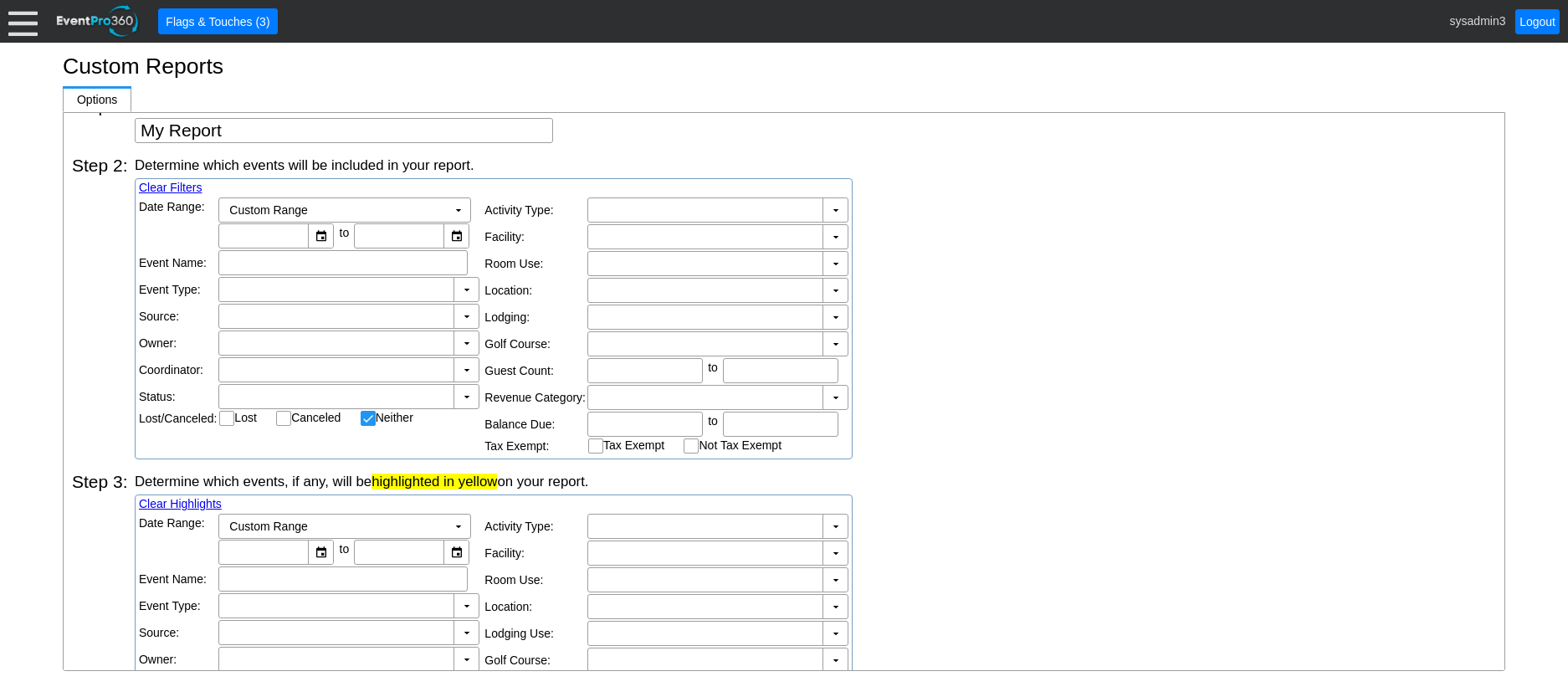
click at [930, 350] on div "Determine which events will be included in your report. Clear Filters Date Rang…" at bounding box center [815, 307] width 1362 height 303
click at [463, 317] on td "▼" at bounding box center [466, 316] width 25 height 24
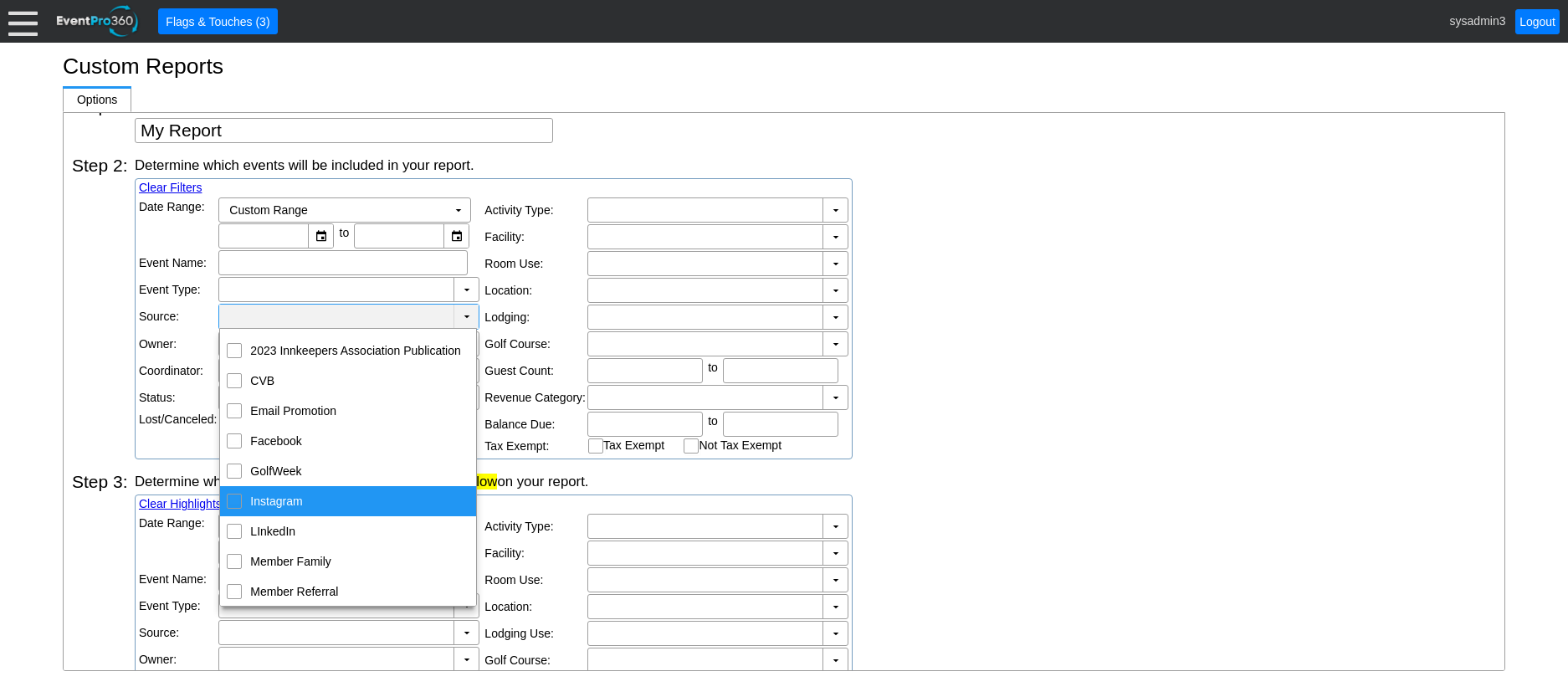
click at [923, 340] on div "Determine which events will be included in your report. Clear Filters Date Rang…" at bounding box center [815, 307] width 1362 height 303
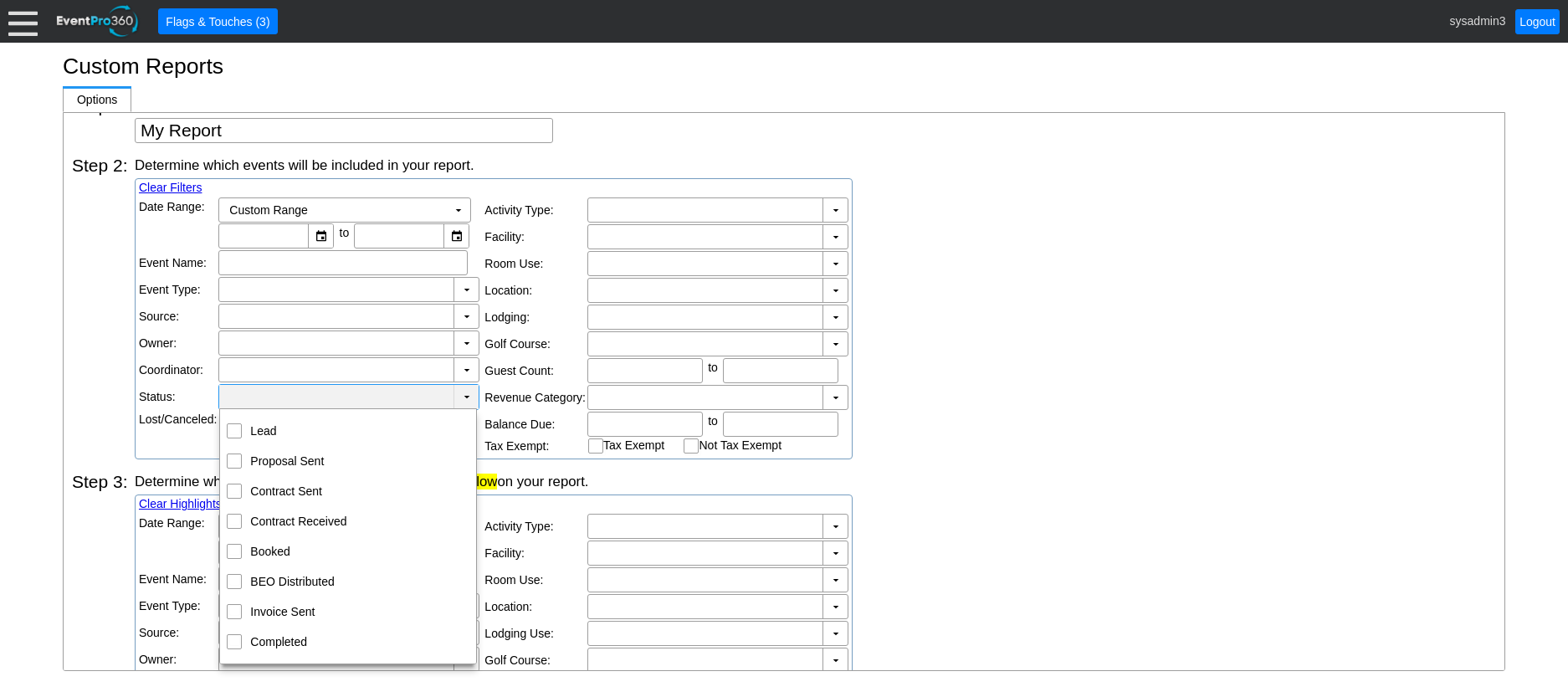
click at [463, 394] on td "▼" at bounding box center [466, 397] width 25 height 24
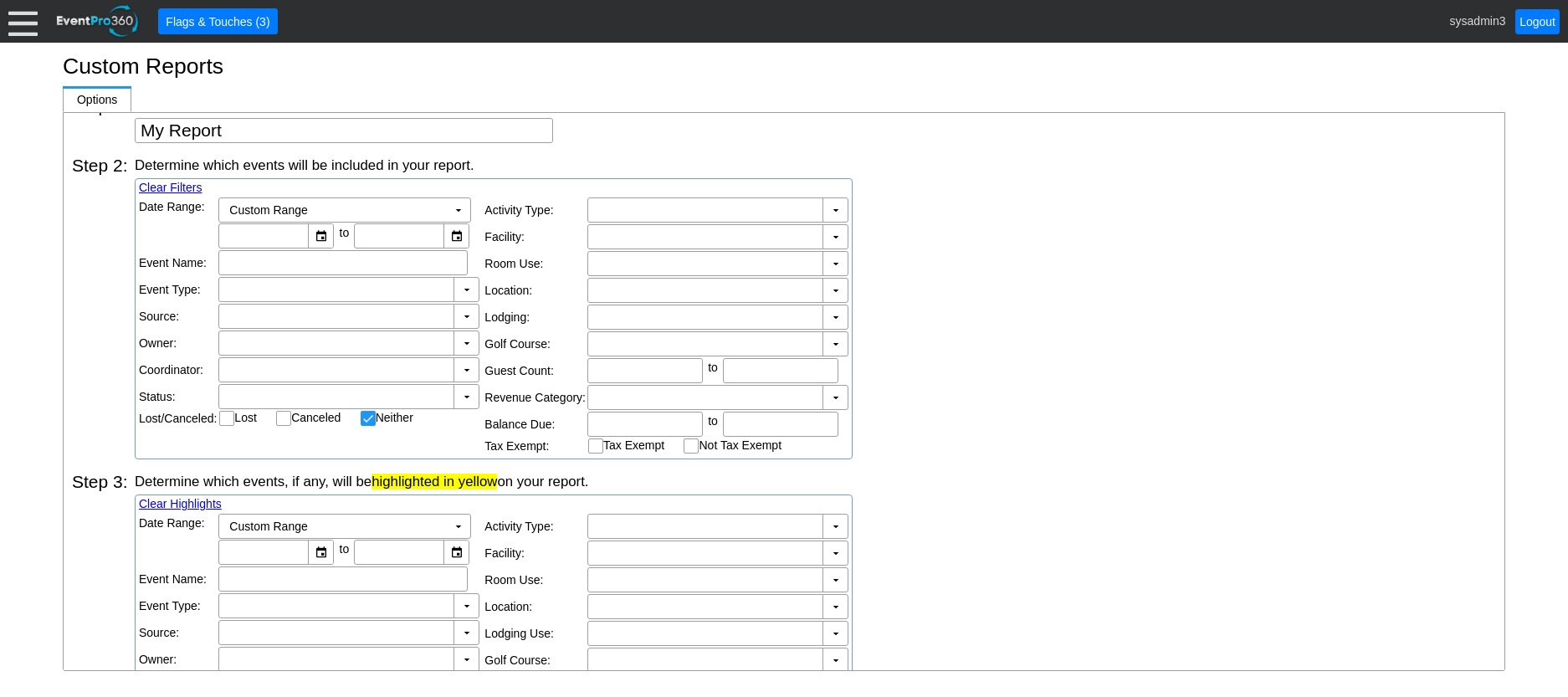
click at [1004, 281] on div "Determine which events will be included in your report. Clear Filters Date Rang…" at bounding box center [815, 307] width 1362 height 303
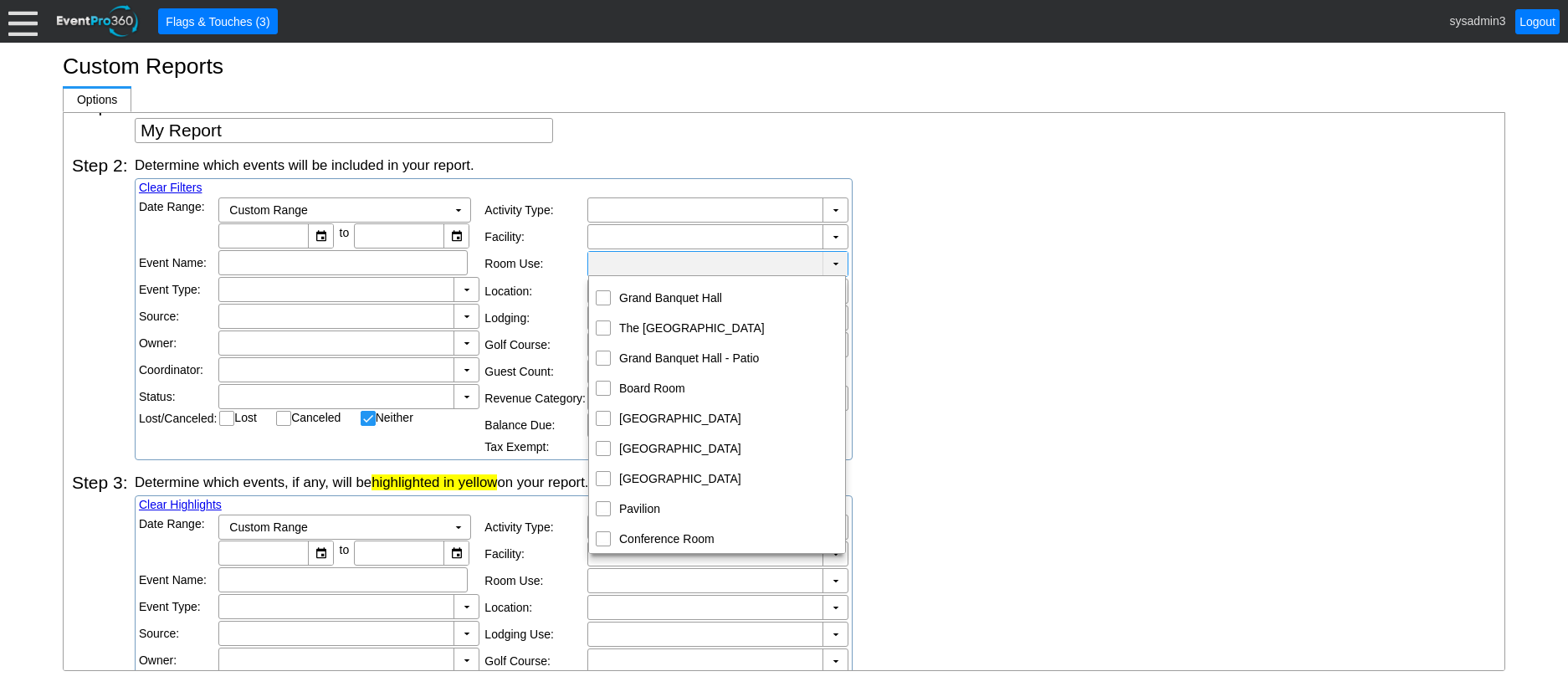
click at [831, 258] on td "▼" at bounding box center [835, 264] width 25 height 24
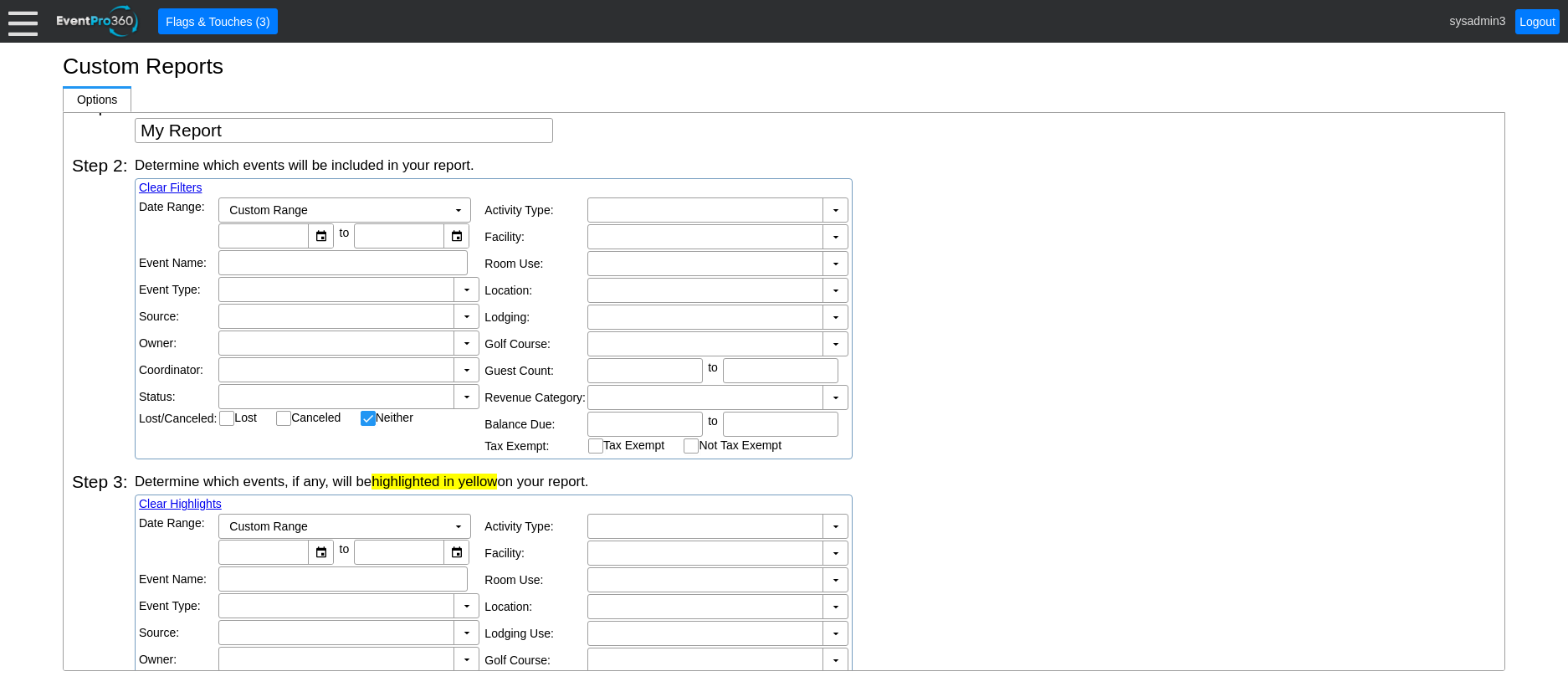
click at [1020, 284] on div "Determine which events will be included in your report. Clear Filters Date Rang…" at bounding box center [815, 307] width 1362 height 303
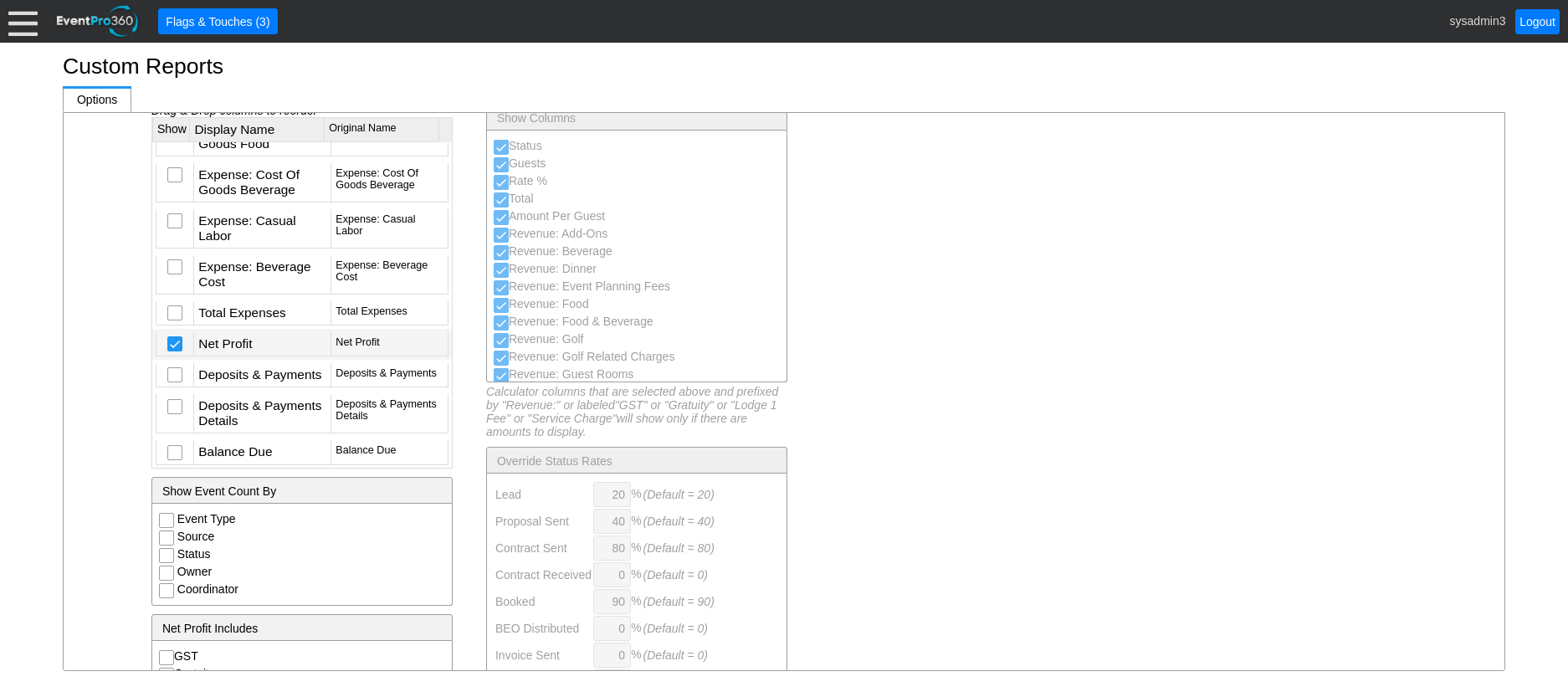
scroll to position [837, 0]
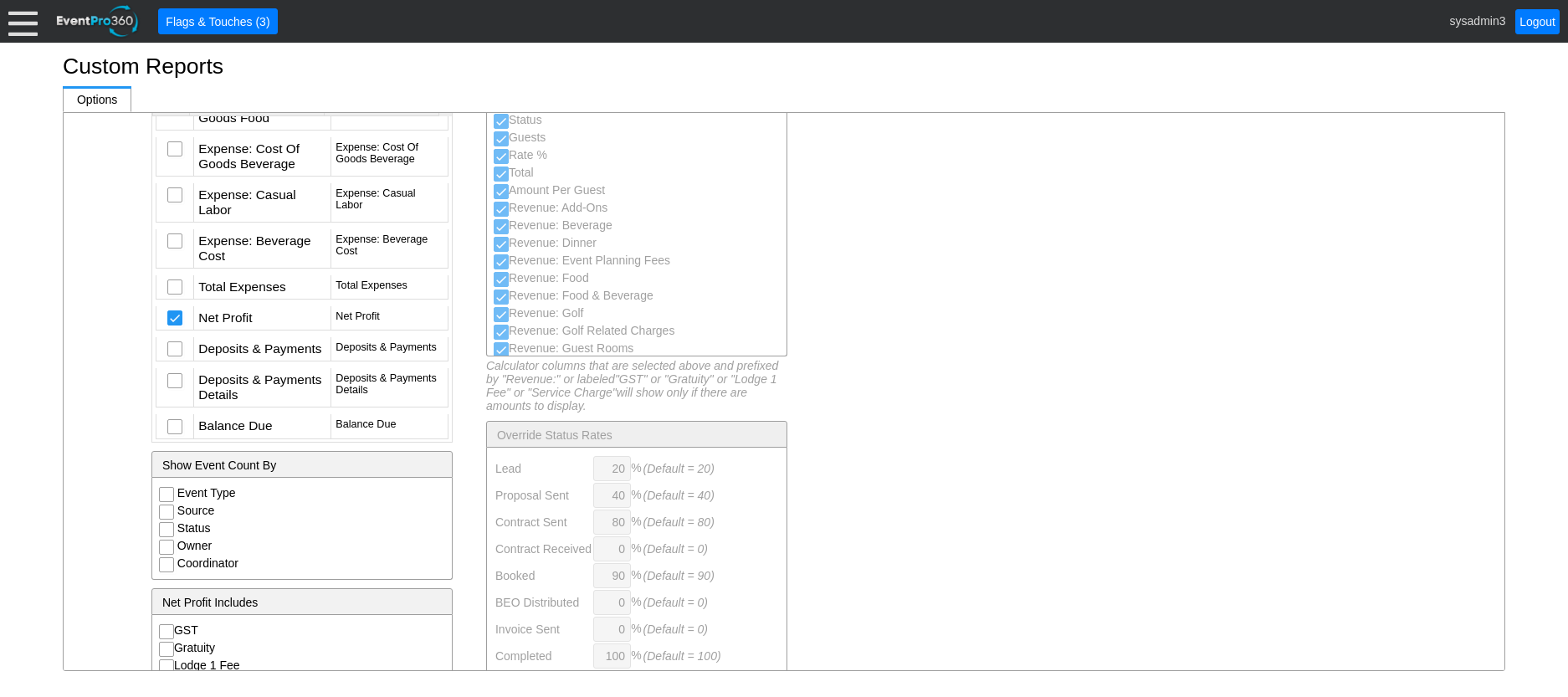
click at [992, 279] on div "Customize the appearance of your report. Show Event List Drag & Drop columns to…" at bounding box center [815, 356] width 1362 height 643
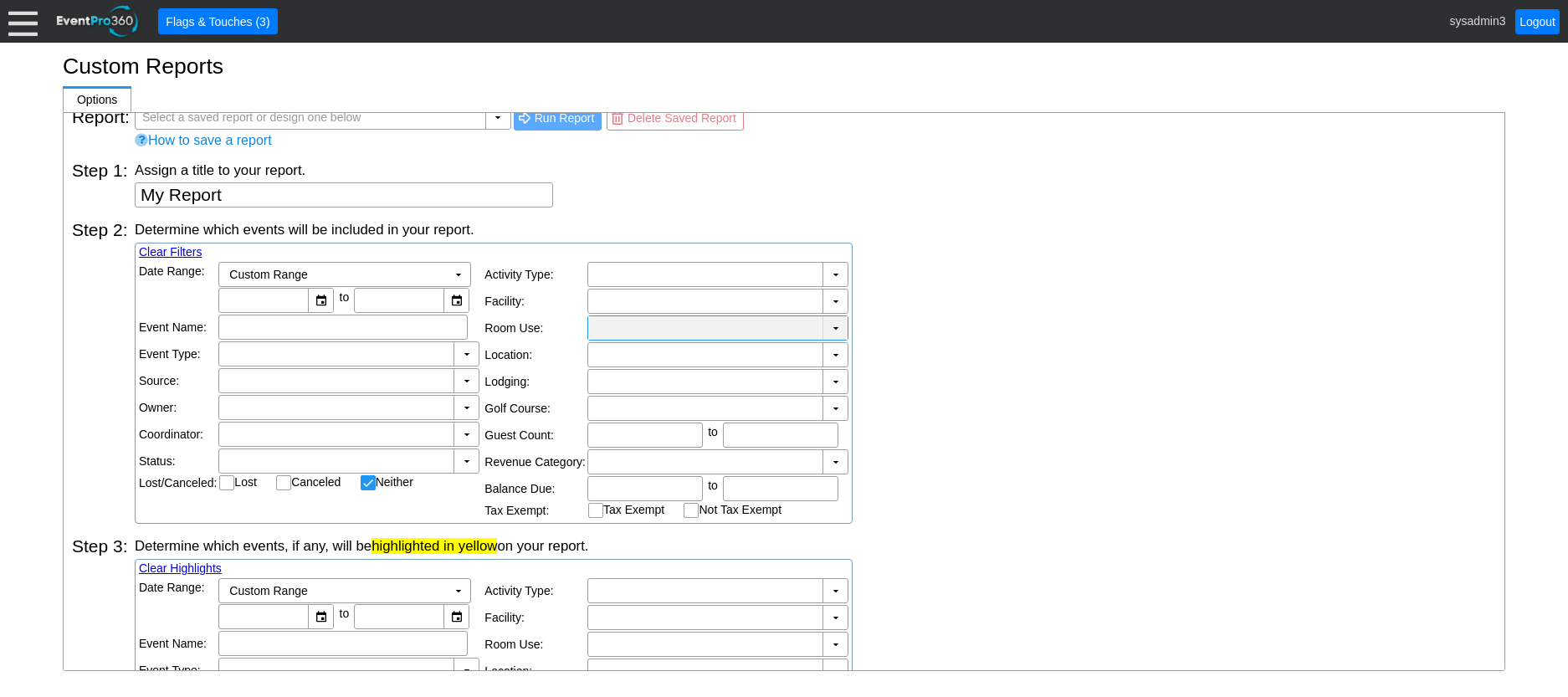
scroll to position [0, 0]
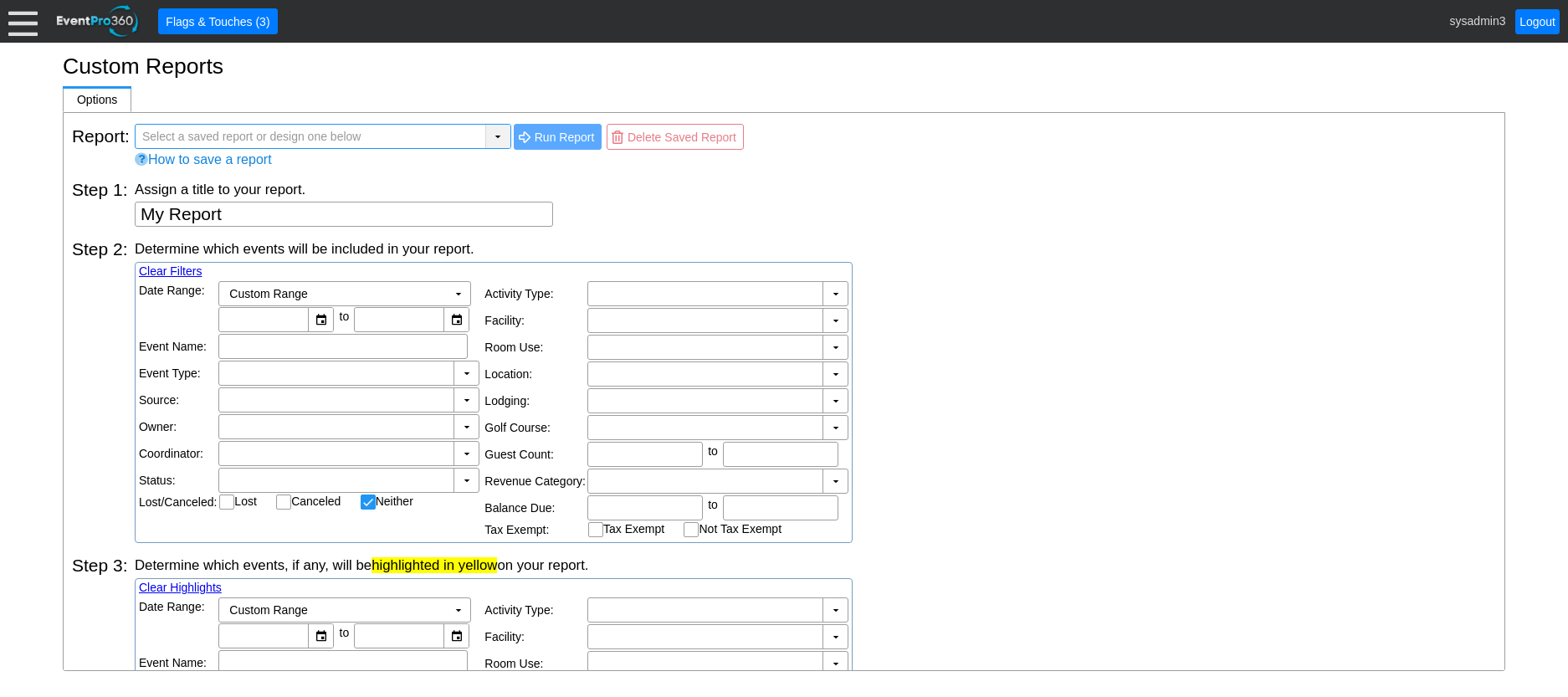
click at [493, 131] on div "▼" at bounding box center [498, 136] width 25 height 24
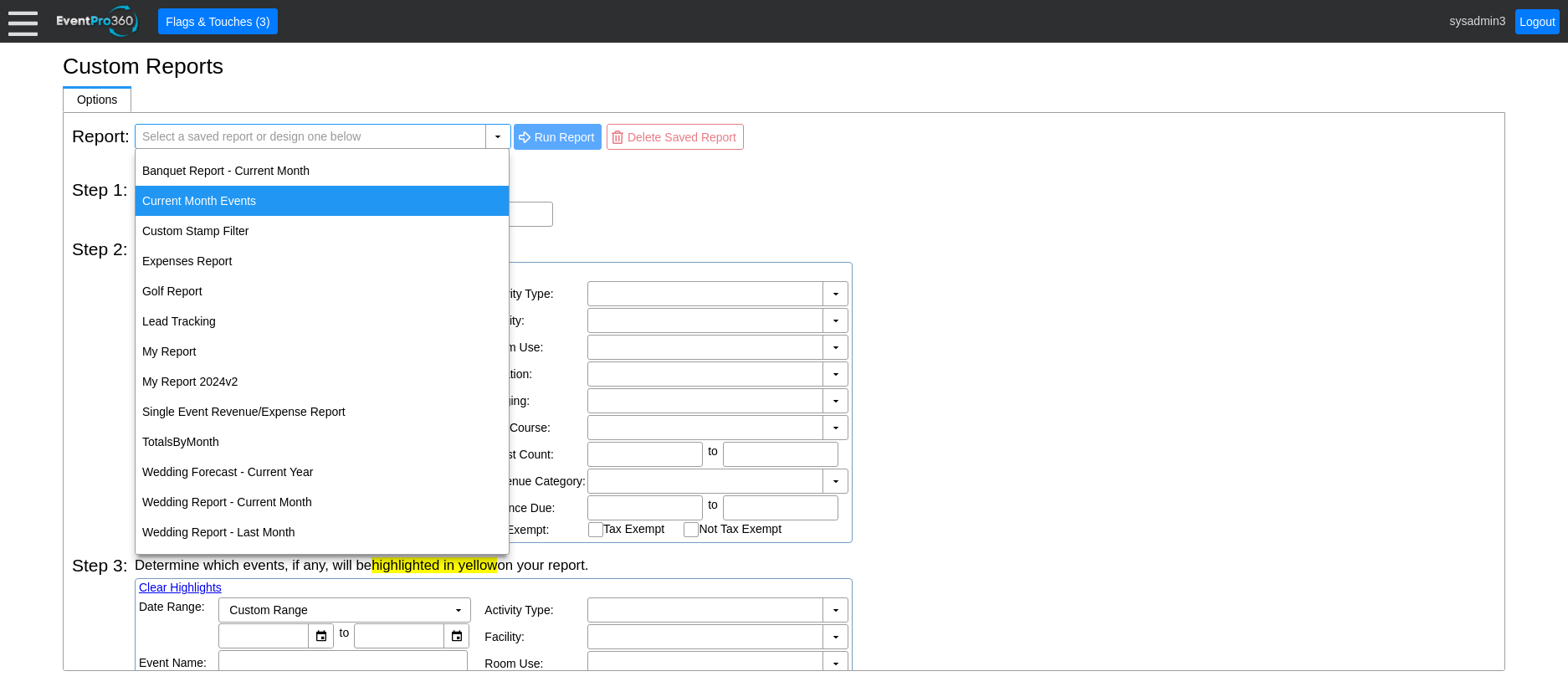
click at [216, 196] on div "Current Month Events" at bounding box center [322, 200] width 373 height 30
type input "Current Month Events"
type textarea "Current Month Events"
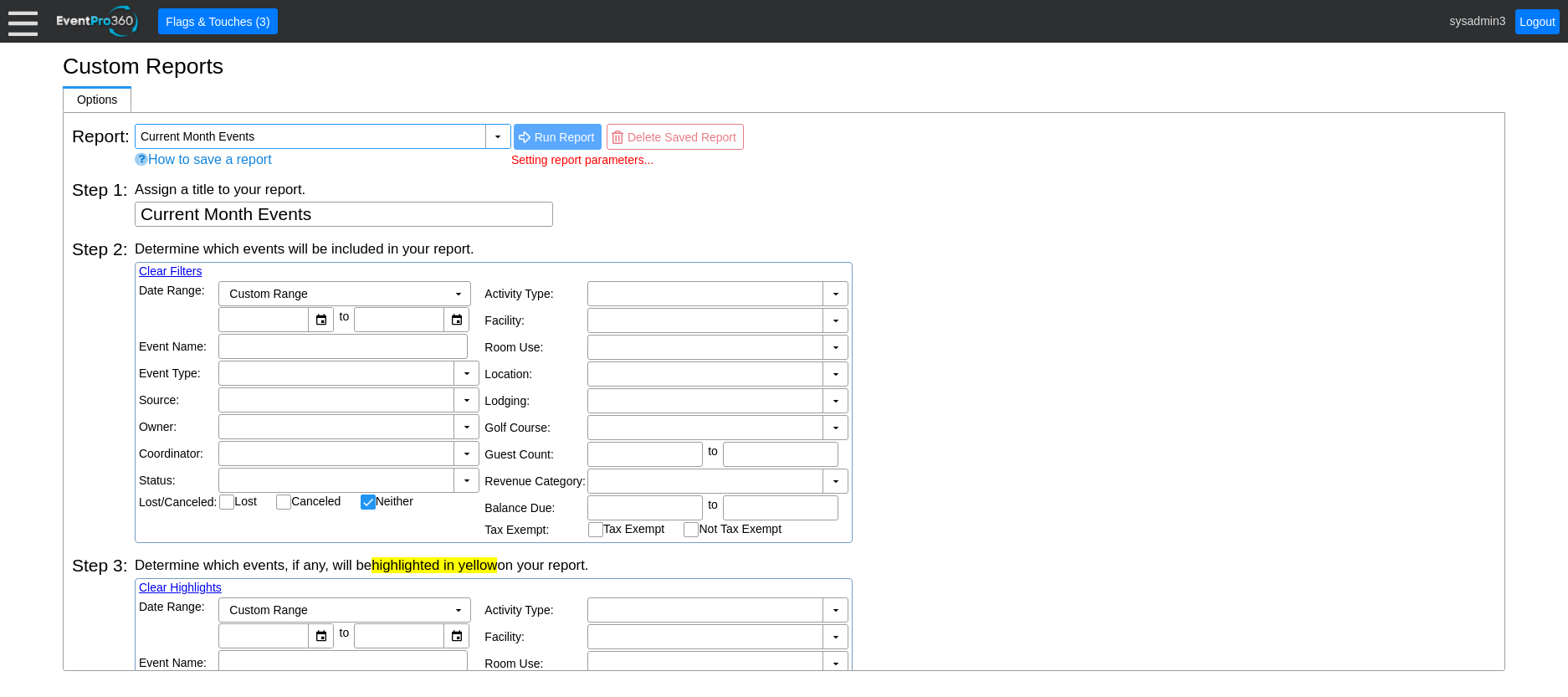
type input "[DATE]"
click at [497, 141] on div "▼" at bounding box center [498, 136] width 25 height 24
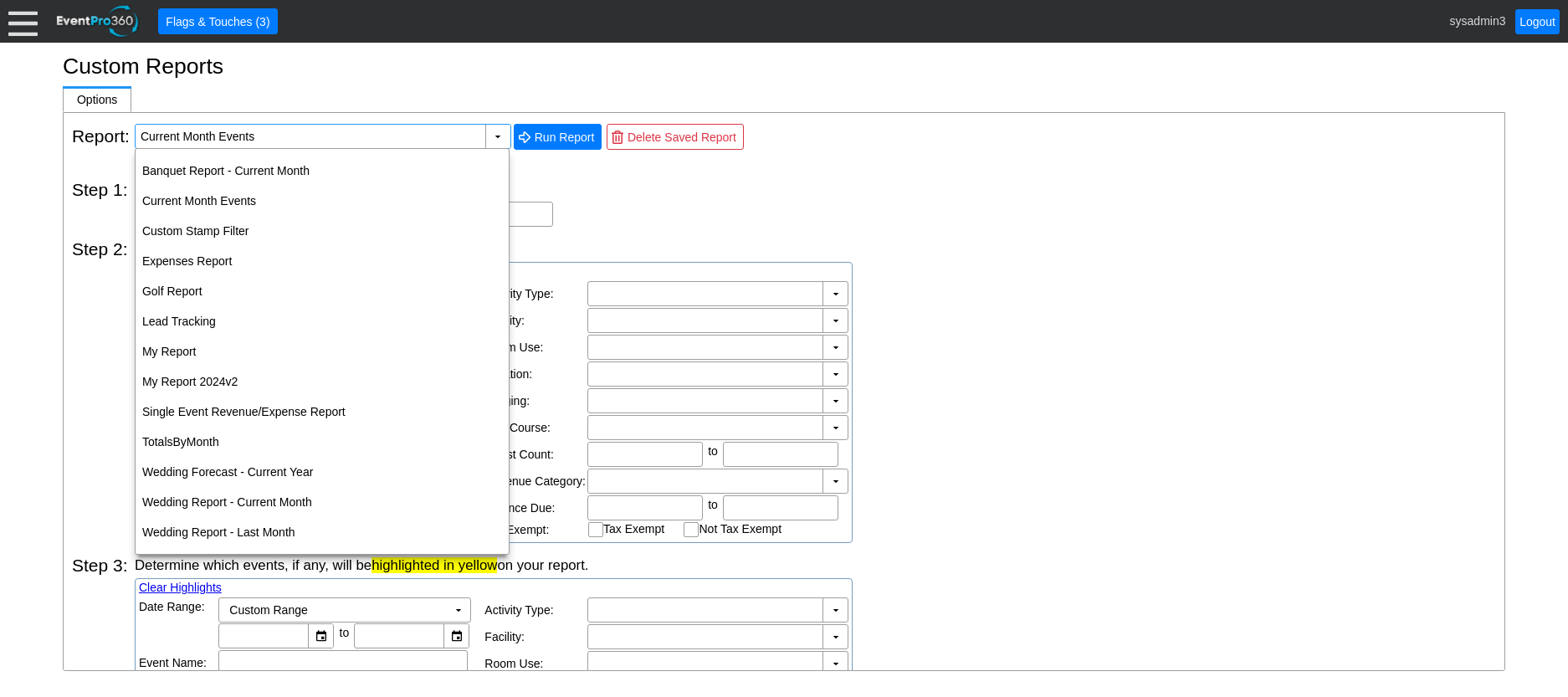
click at [671, 201] on div "Assign a title to your report. My Report" at bounding box center [815, 204] width 1362 height 47
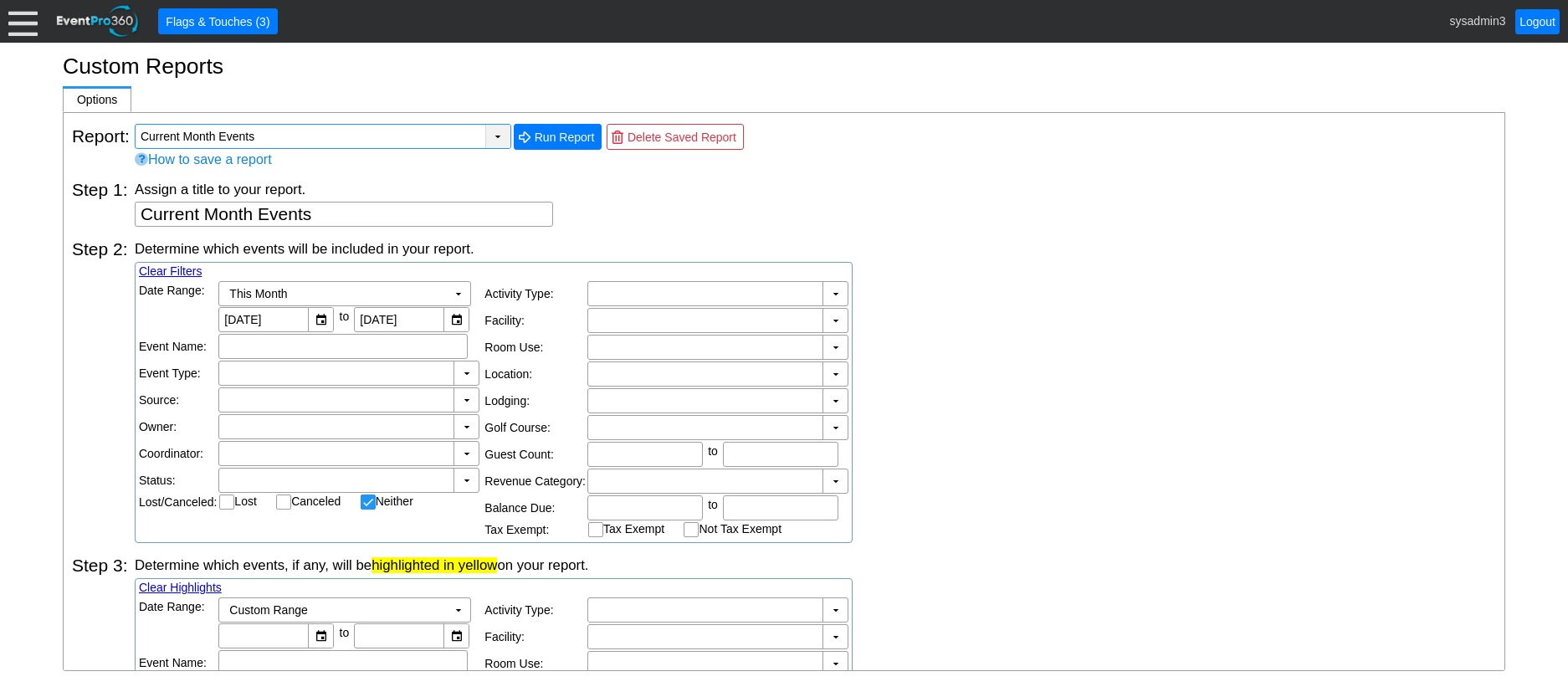
click at [495, 133] on div "▼" at bounding box center [498, 136] width 25 height 24
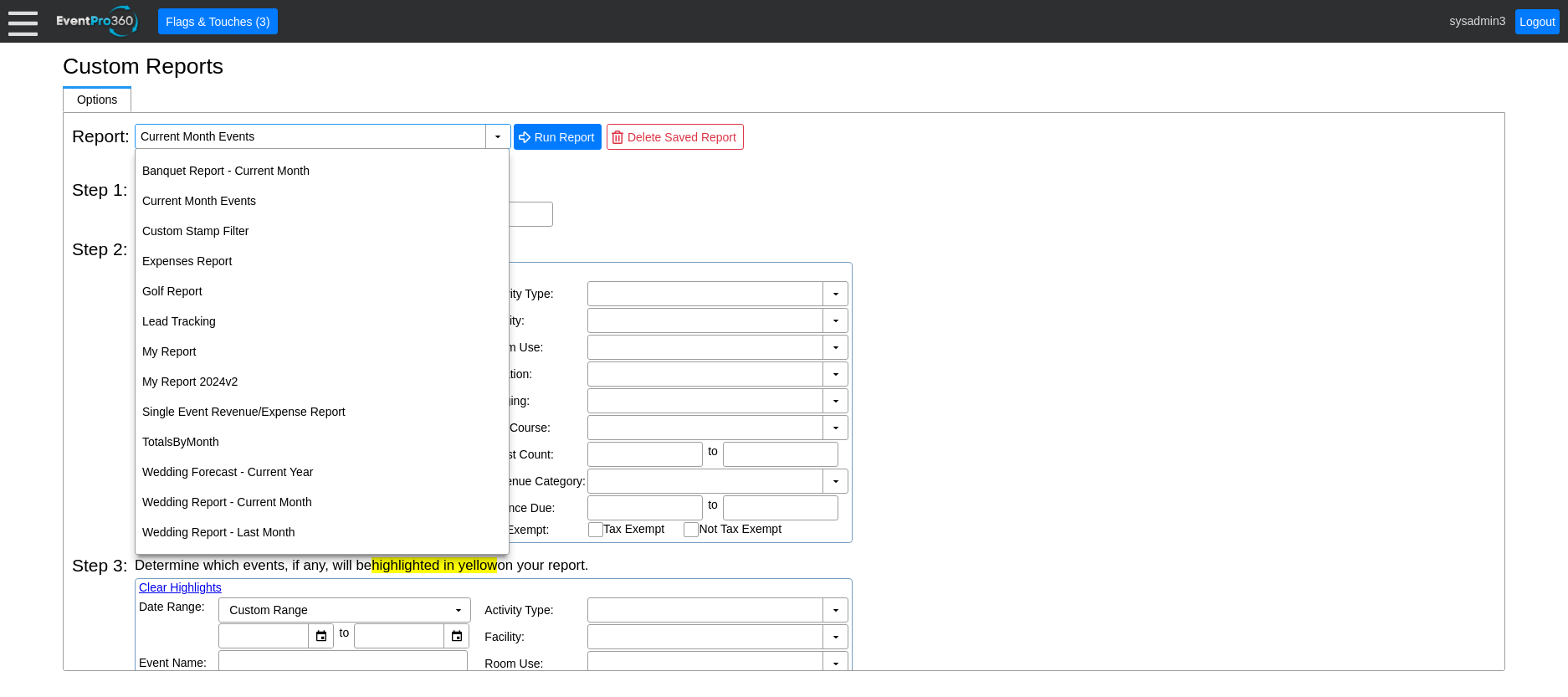
click at [597, 190] on div "Assign a title to your report." at bounding box center [815, 189] width 1362 height 18
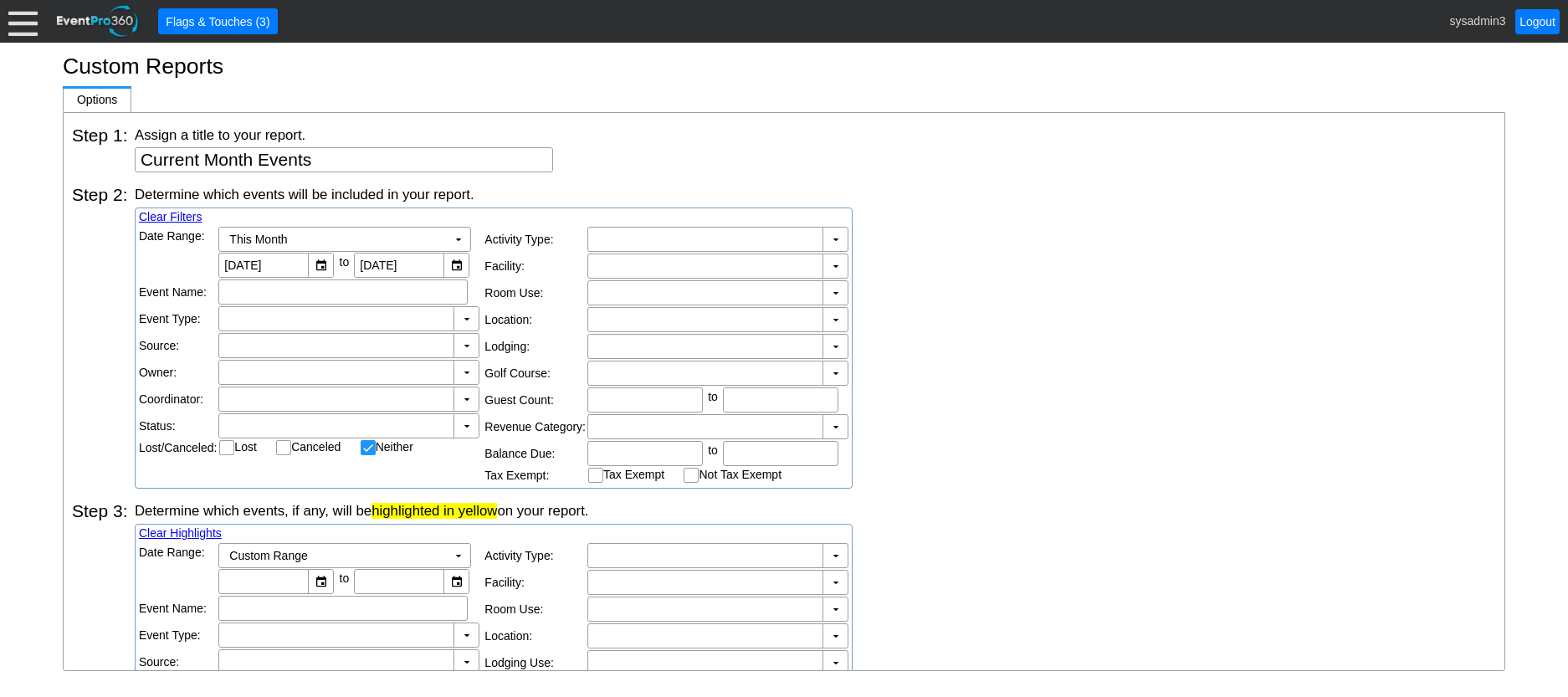
scroll to position [84, 0]
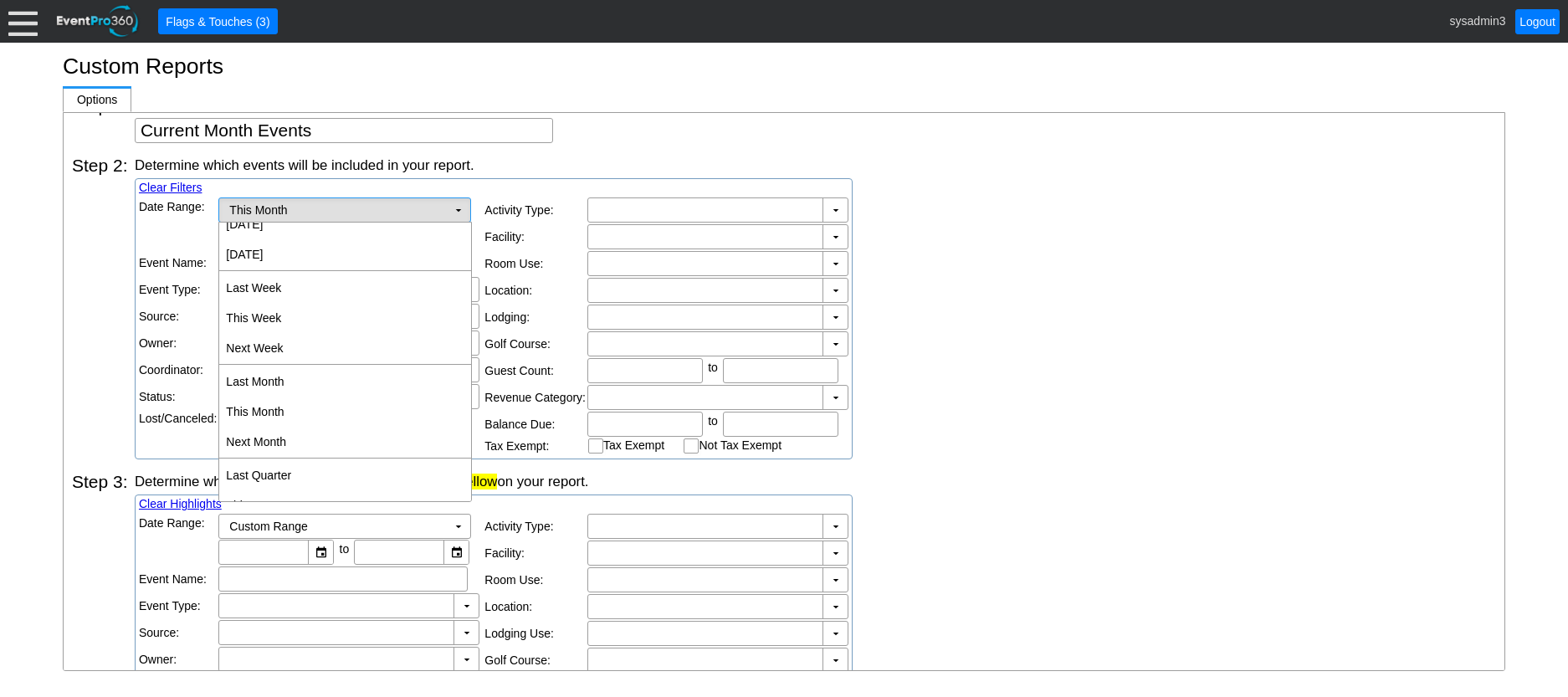
click at [387, 202] on td "This Month Χ" at bounding box center [333, 210] width 227 height 24
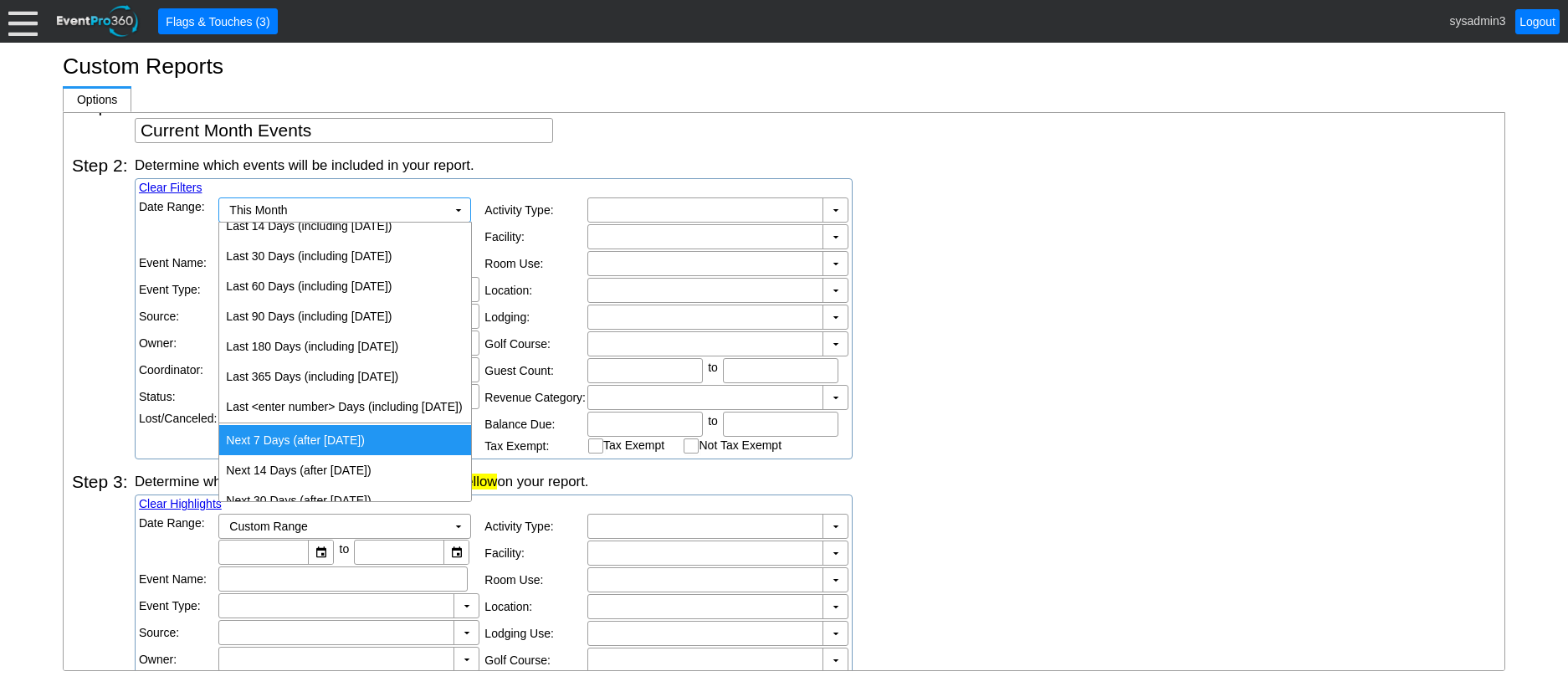
scroll to position [837, 0]
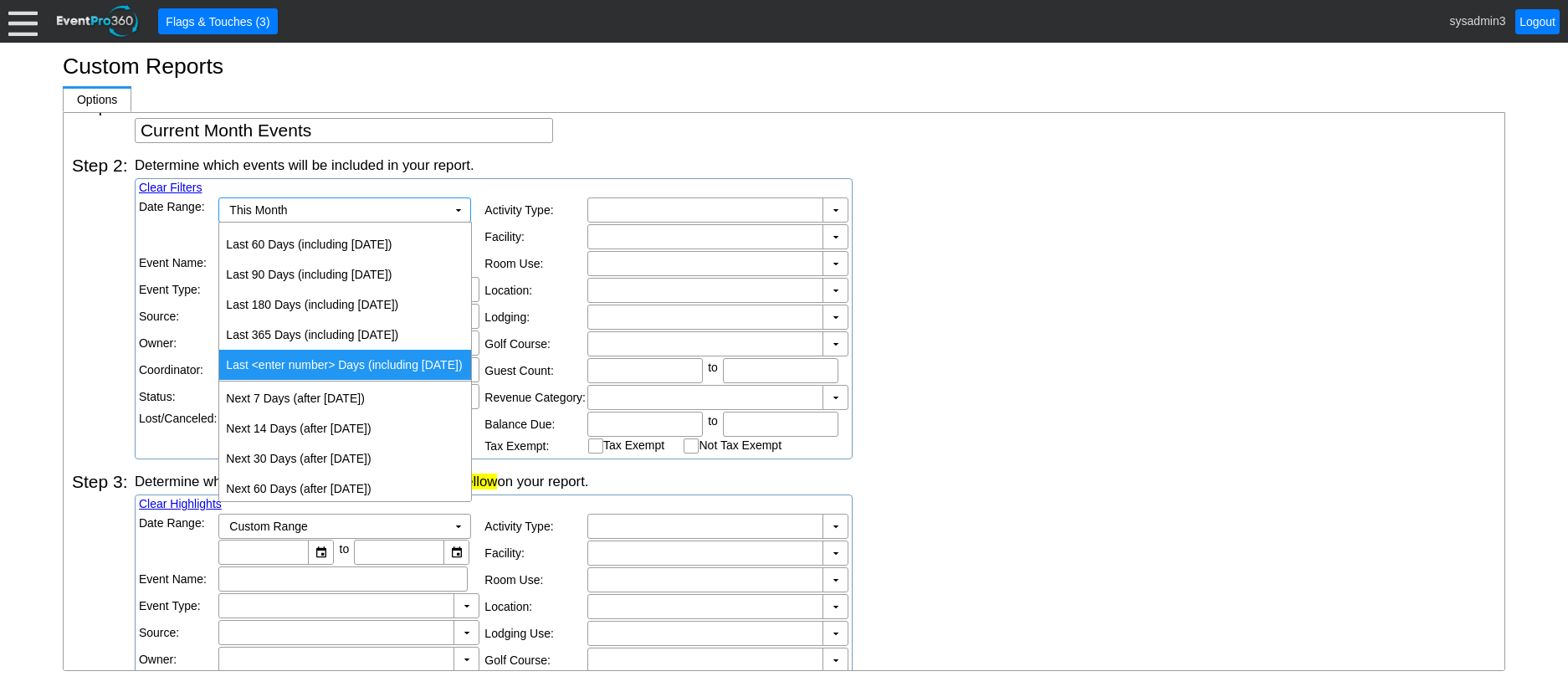
click at [1008, 230] on div "Determine which events will be included in your report. Clear Filters Date Rang…" at bounding box center [815, 307] width 1362 height 303
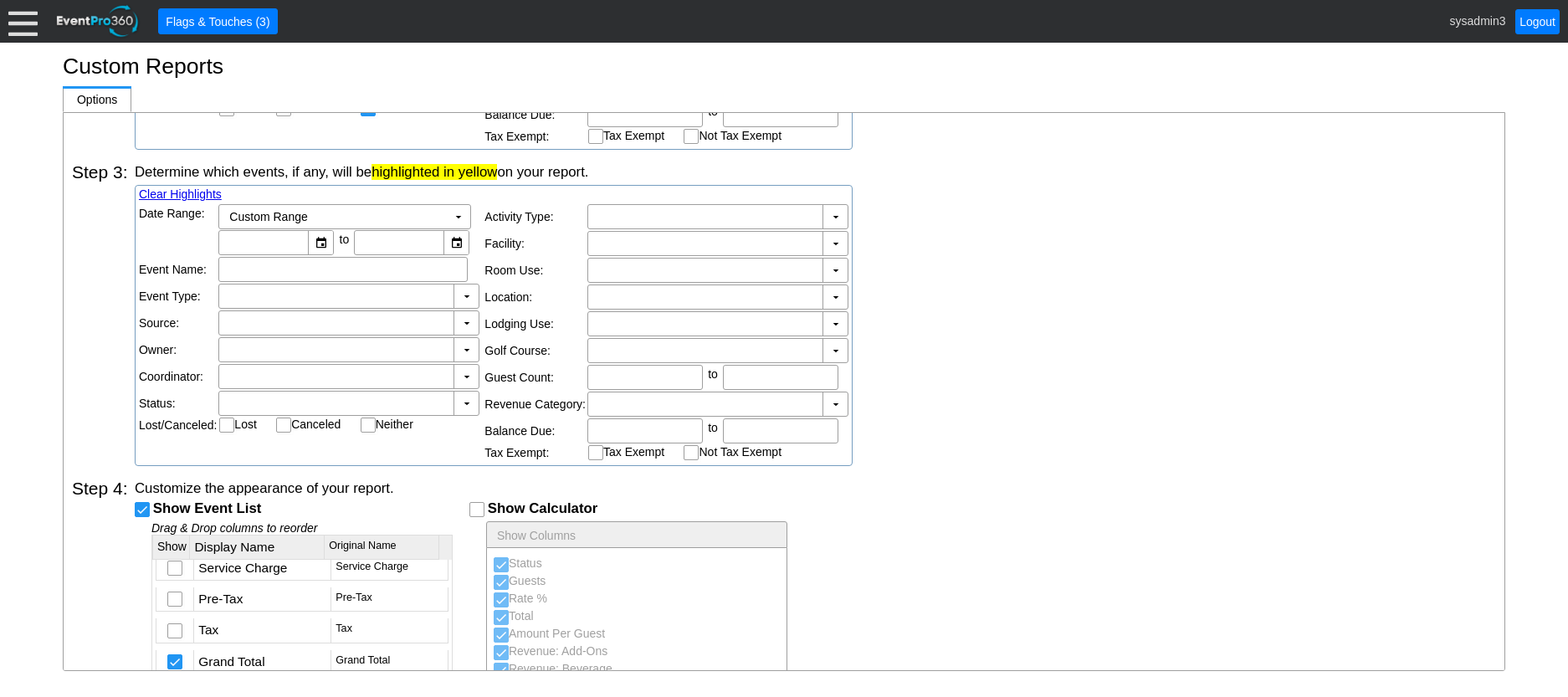
scroll to position [0, 0]
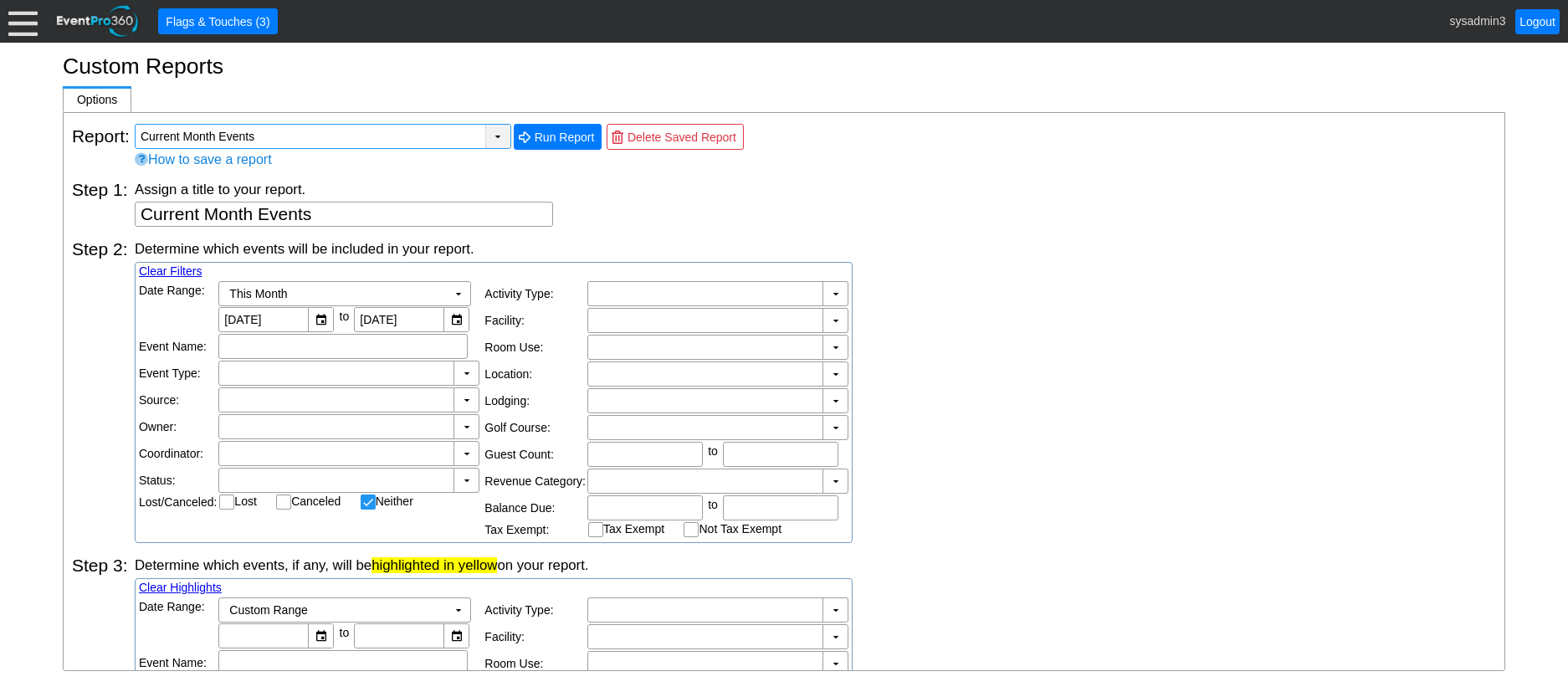
click at [493, 140] on div "▼" at bounding box center [498, 136] width 25 height 24
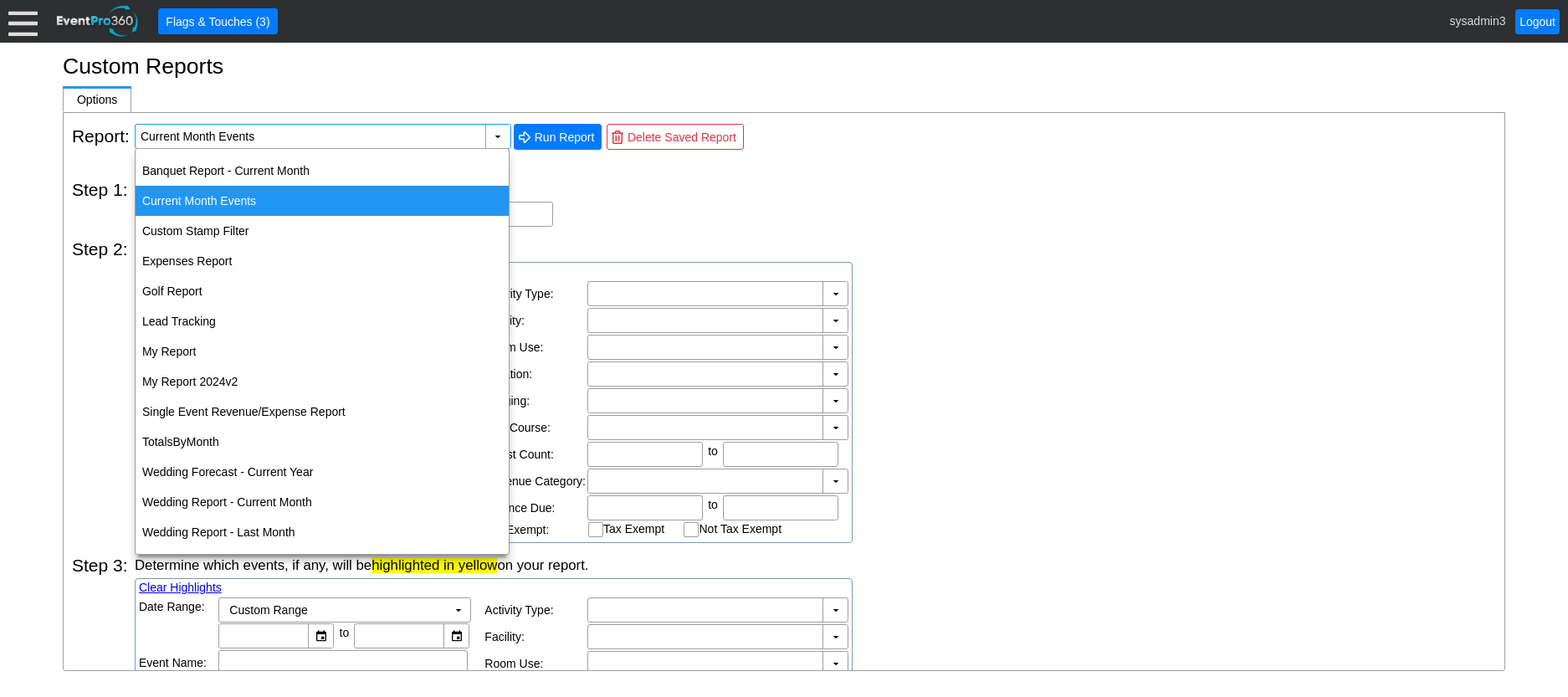
click at [215, 198] on div "Current Month Events" at bounding box center [322, 200] width 373 height 30
type input "Current Month Events"
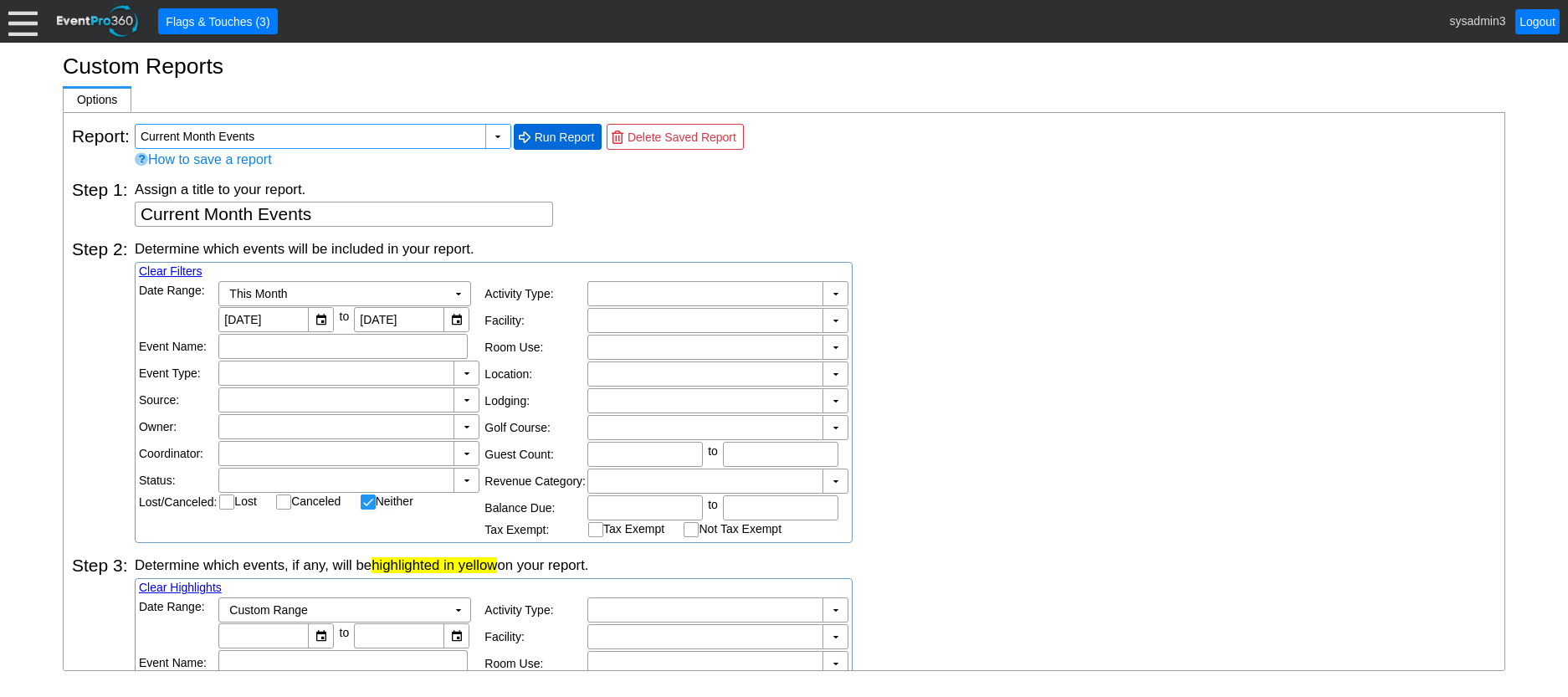
click at [579, 136] on span "Run Report" at bounding box center [565, 136] width 67 height 17
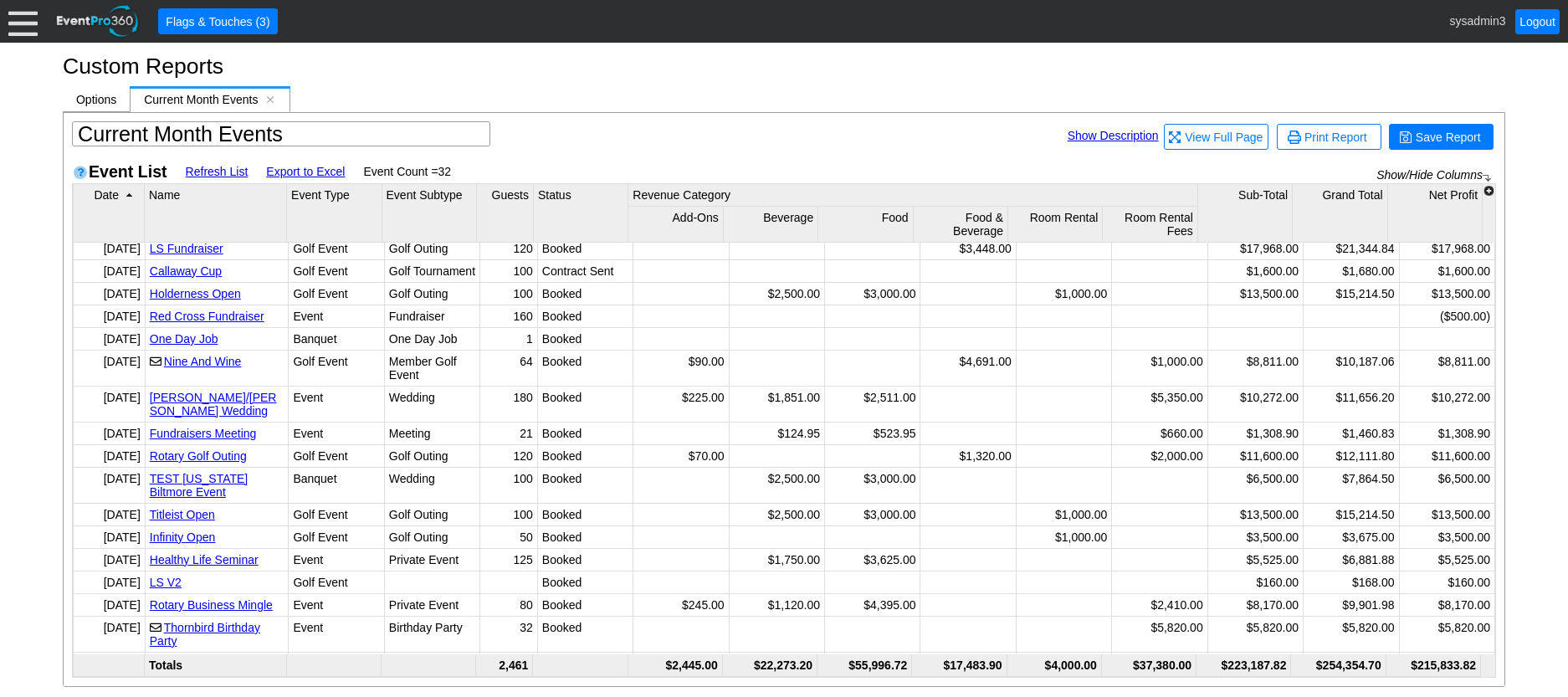
scroll to position [193, 0]
click at [308, 171] on link "Export to Excel" at bounding box center [305, 171] width 79 height 13
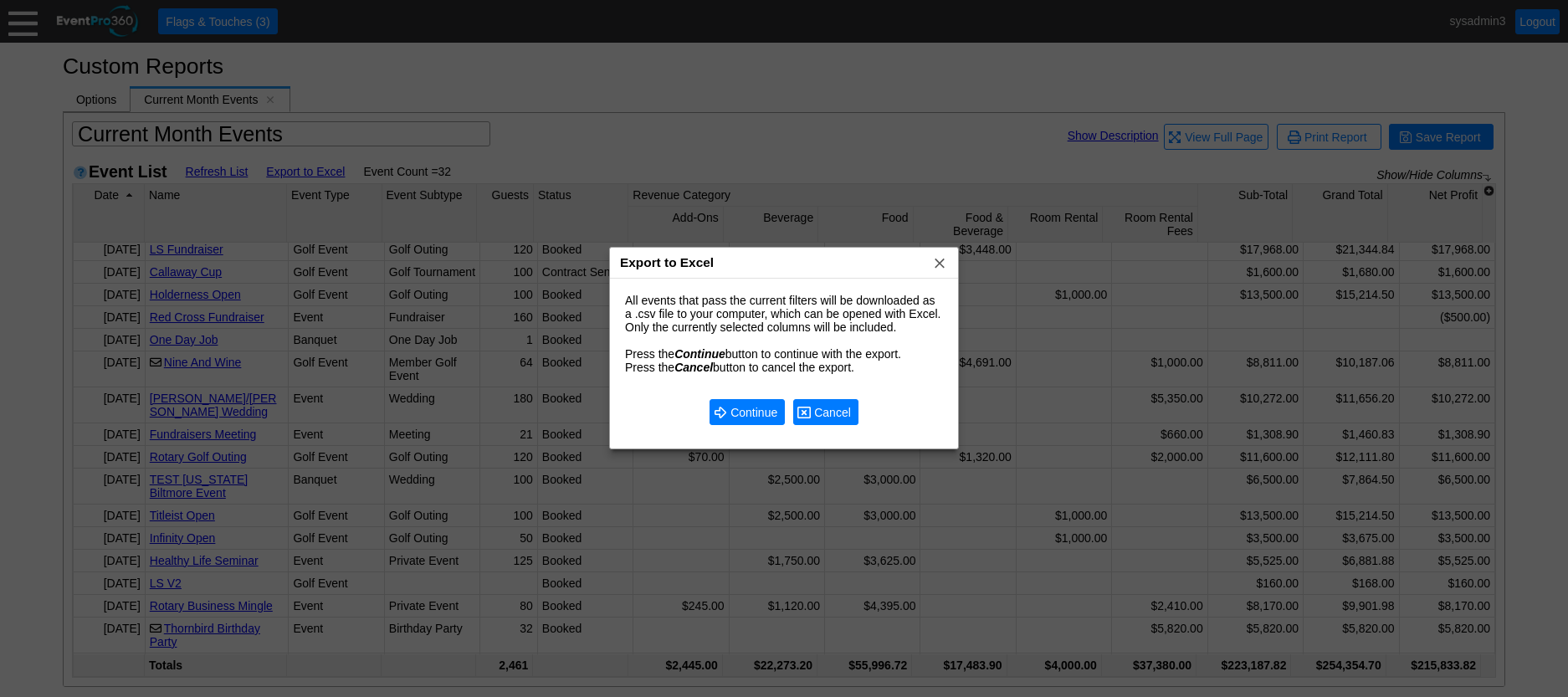
click at [831, 413] on span "Cancel" at bounding box center [833, 412] width 44 height 17
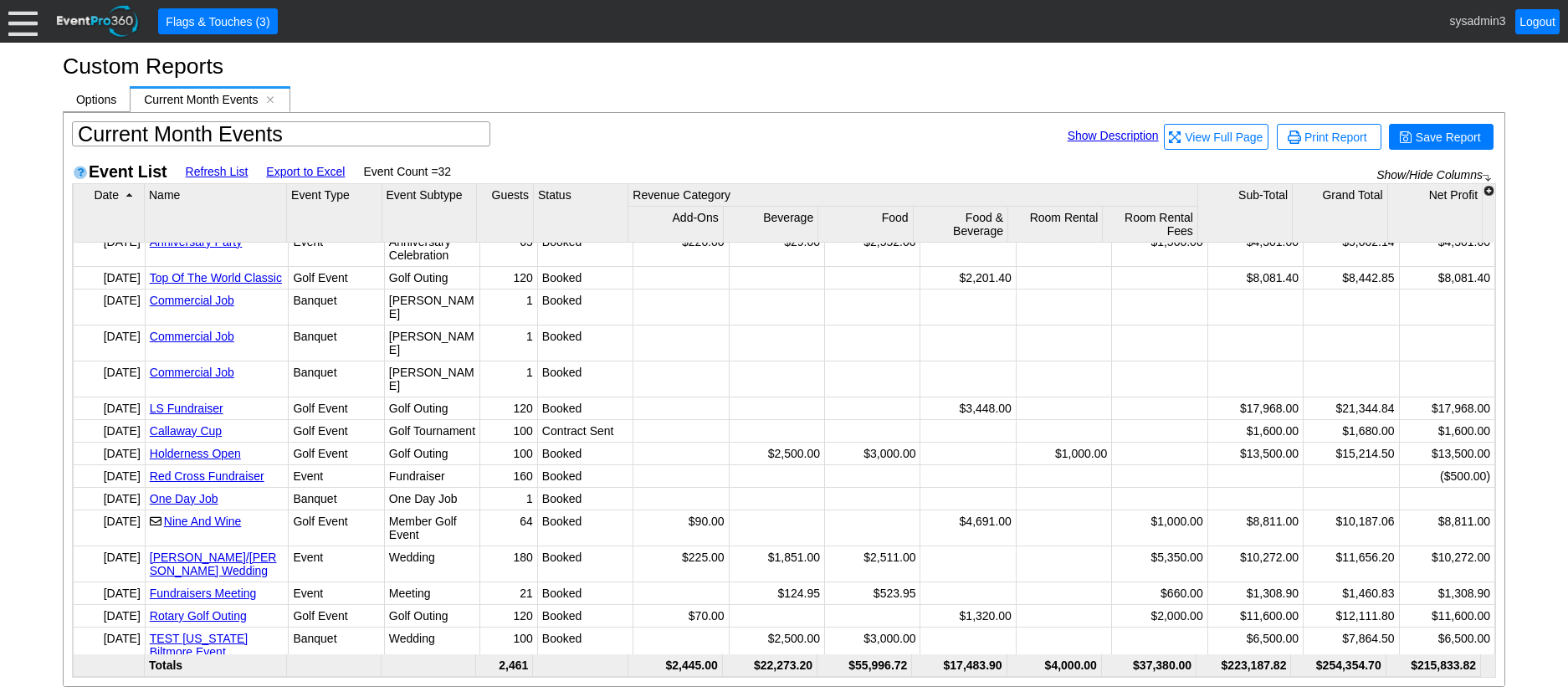
scroll to position [26, 0]
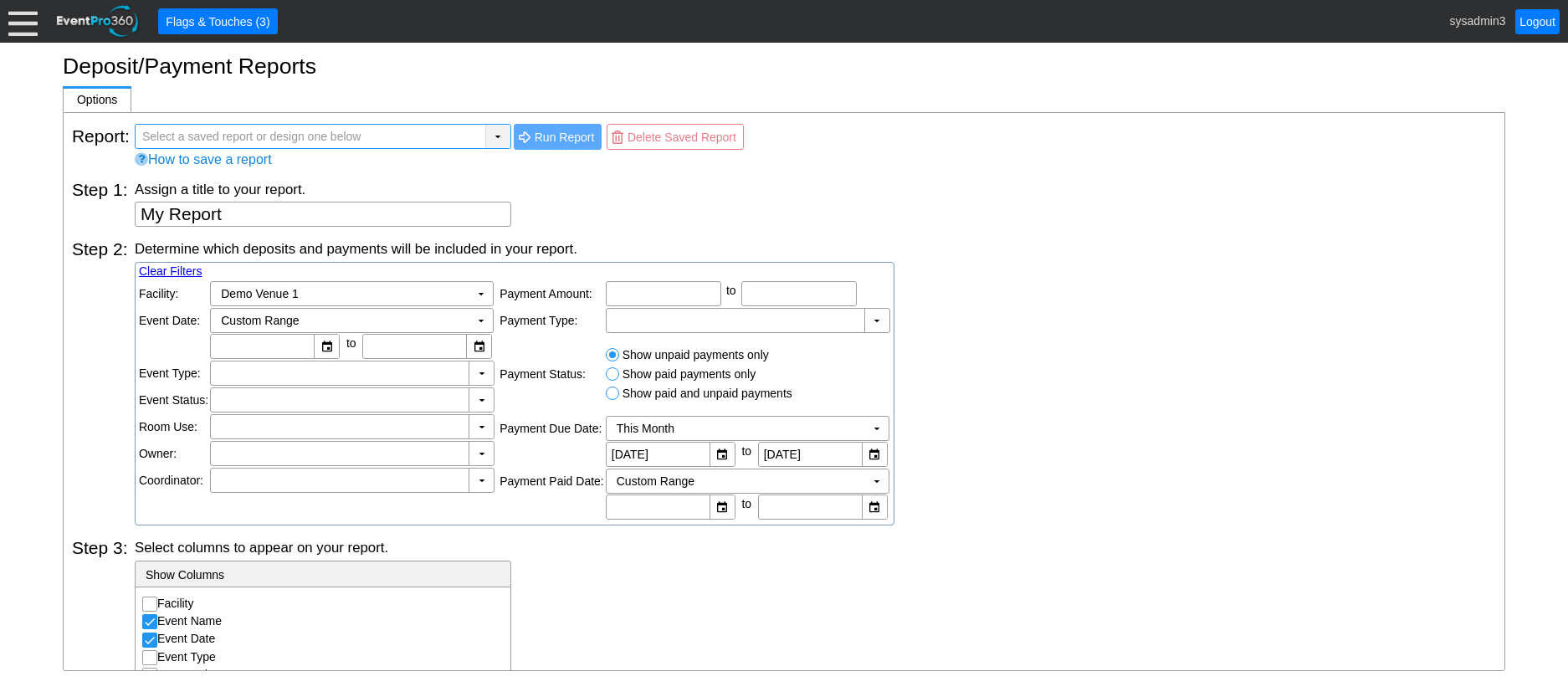
click at [494, 140] on div "▼" at bounding box center [498, 136] width 25 height 24
click at [601, 180] on div "Assign a title to your report." at bounding box center [815, 189] width 1362 height 18
click at [879, 324] on td "▼" at bounding box center [877, 320] width 25 height 24
click at [1001, 345] on div "Determine which deposits and payments will be included in your report. Clear Fi…" at bounding box center [815, 382] width 1362 height 286
click at [477, 395] on td "▼" at bounding box center [481, 400] width 25 height 24
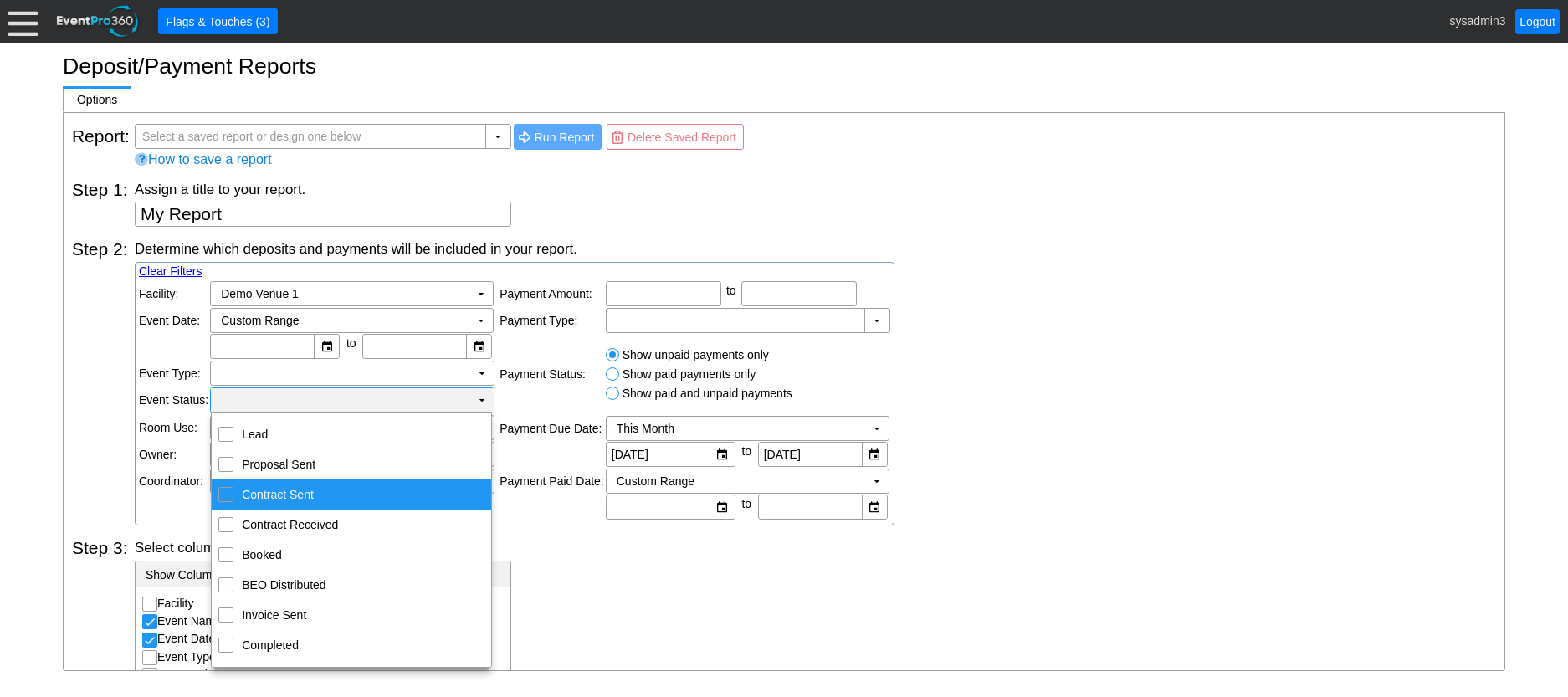
click at [1019, 467] on div "Determine which deposits and payments will be included in your report. Clear Fi…" at bounding box center [815, 382] width 1362 height 286
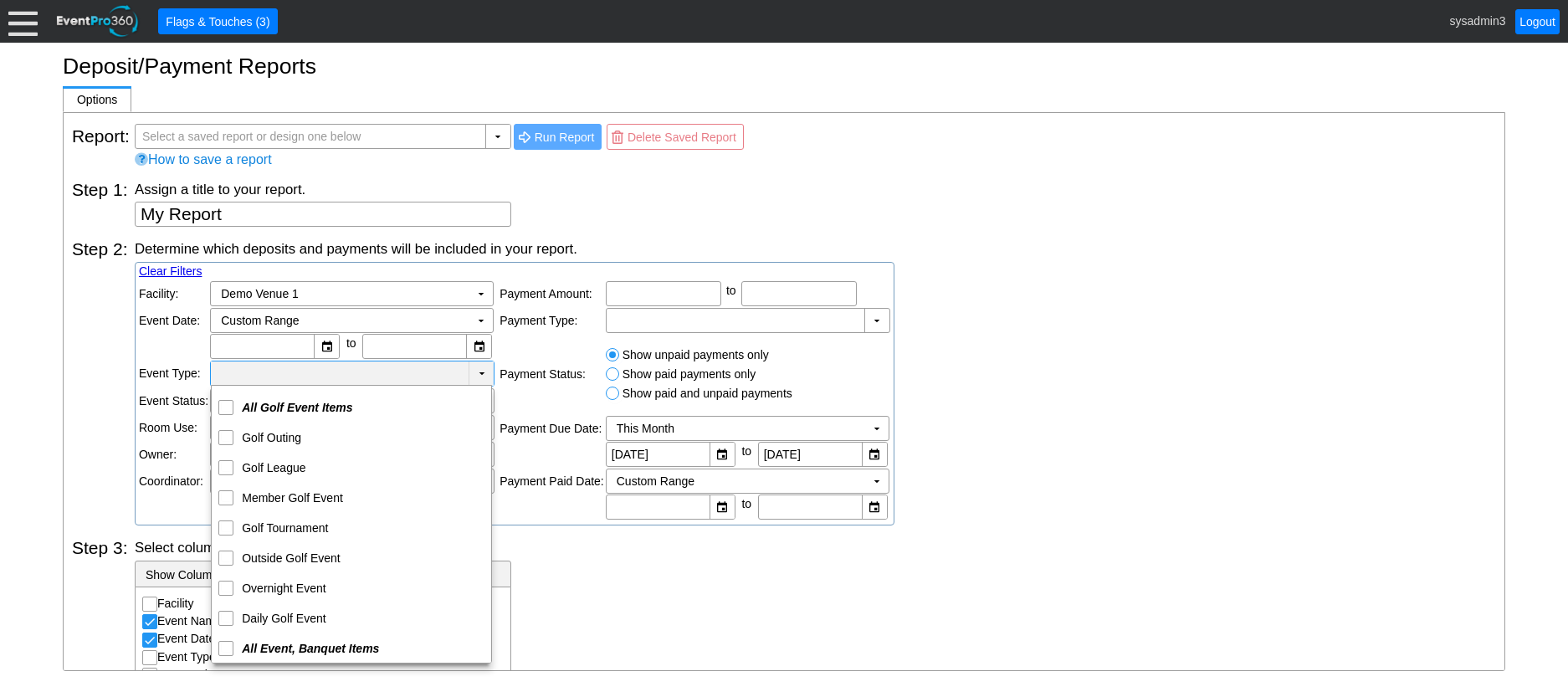
click at [476, 367] on td "▼" at bounding box center [481, 373] width 25 height 24
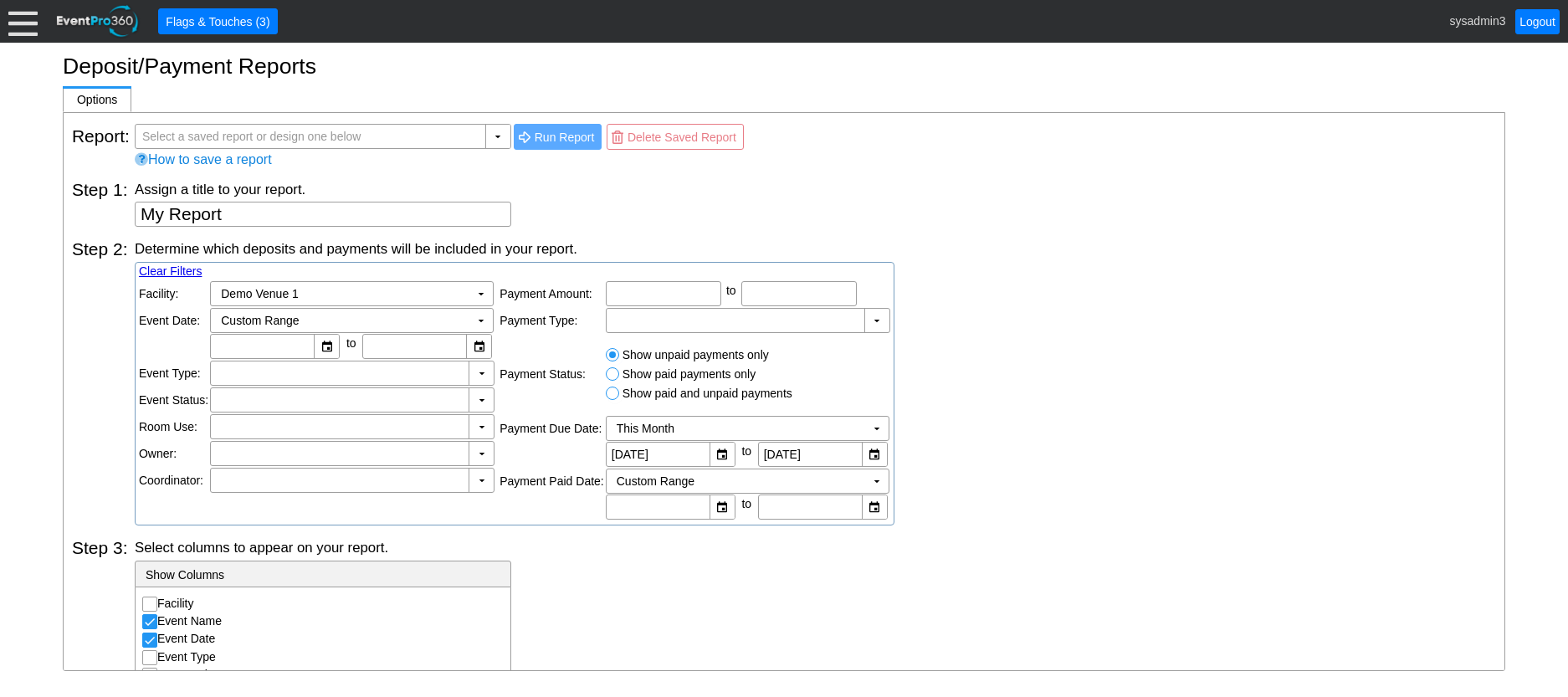
click at [1027, 373] on div "Determine which deposits and payments will be included in your report. Clear Fi…" at bounding box center [815, 382] width 1362 height 286
click at [611, 394] on input "Show paid and unpaid payments" at bounding box center [615, 395] width 17 height 17
radio input "true"
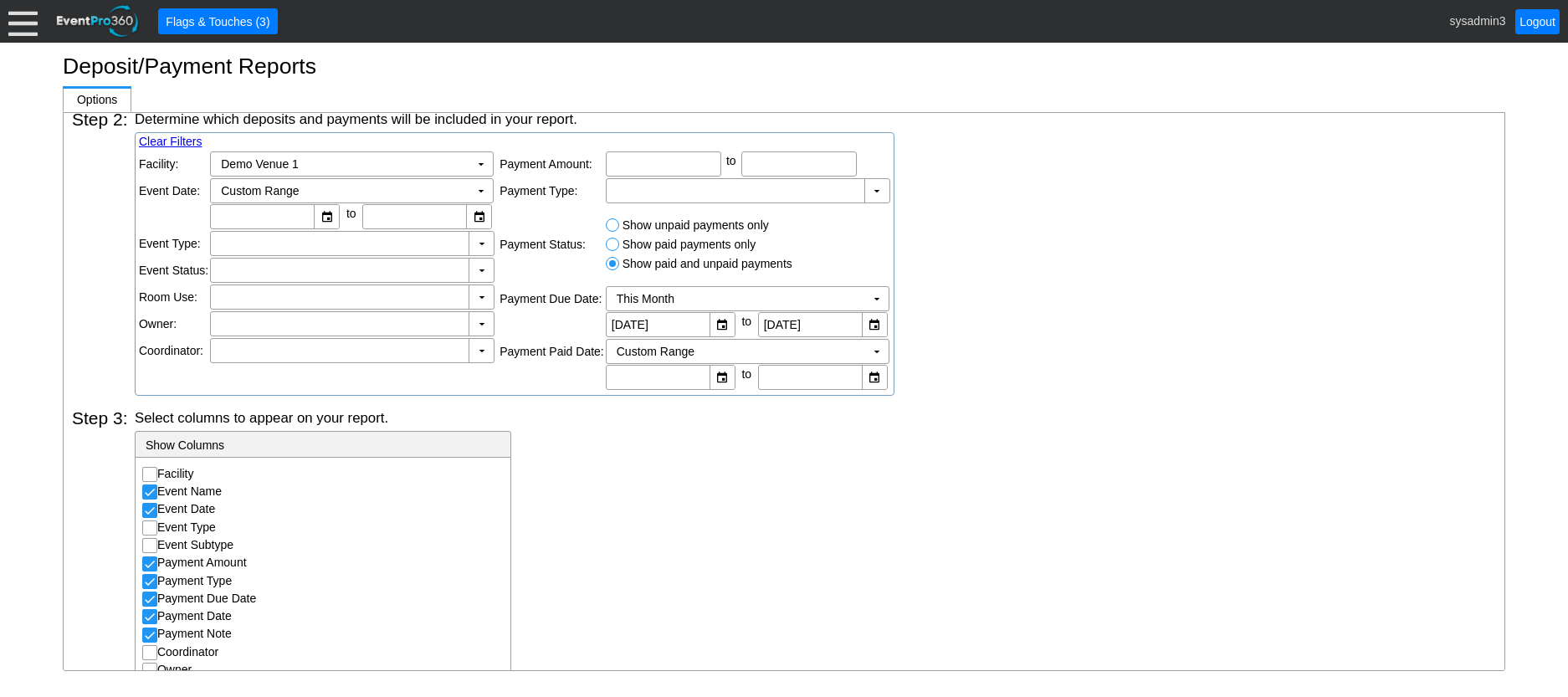
scroll to position [0, 0]
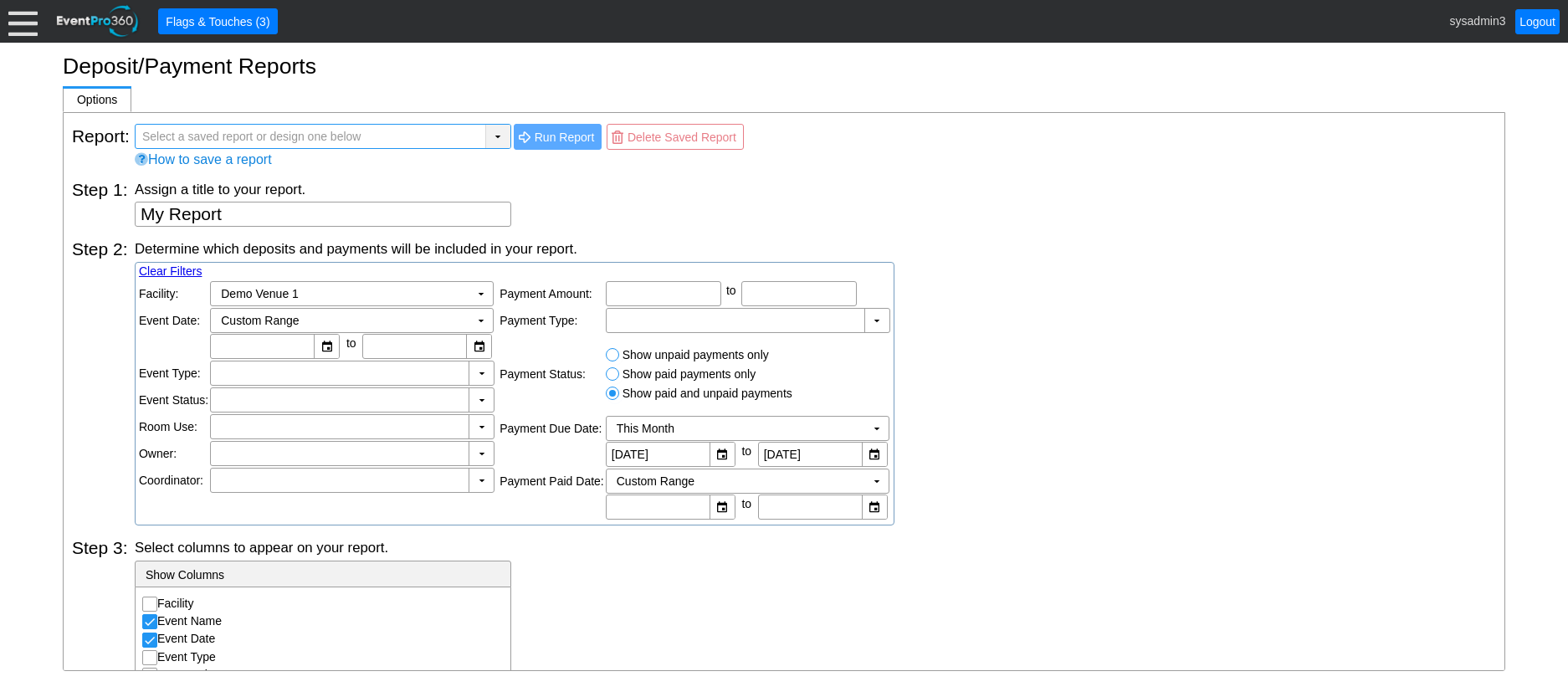
click at [489, 134] on div "▼" at bounding box center [498, 136] width 25 height 24
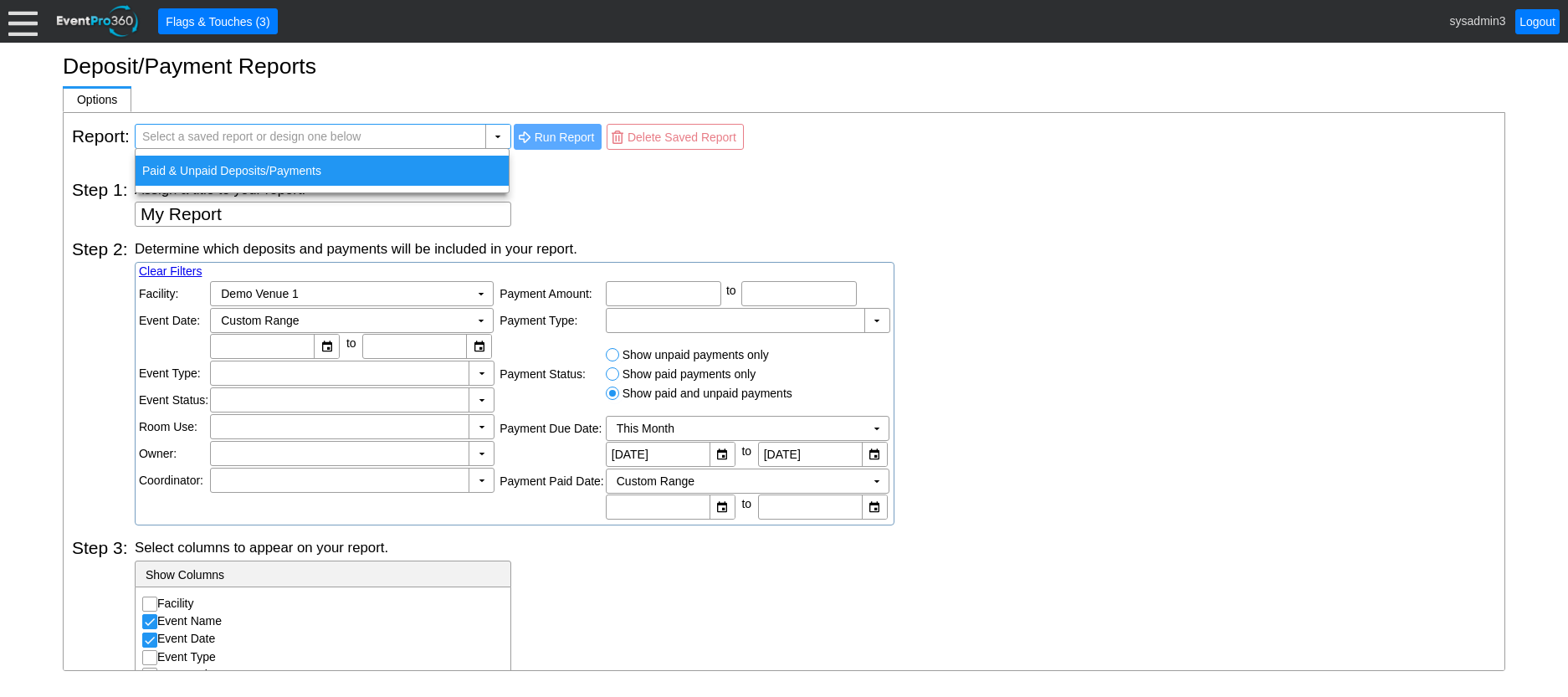
click at [252, 168] on div "Paid & Unpaid Deposits/Payments" at bounding box center [322, 171] width 373 height 30
type input "Paid & Unpaid Deposits/Payments"
type textarea "Paid & Unpaid Deposits/Payments"
checkbox input "false"
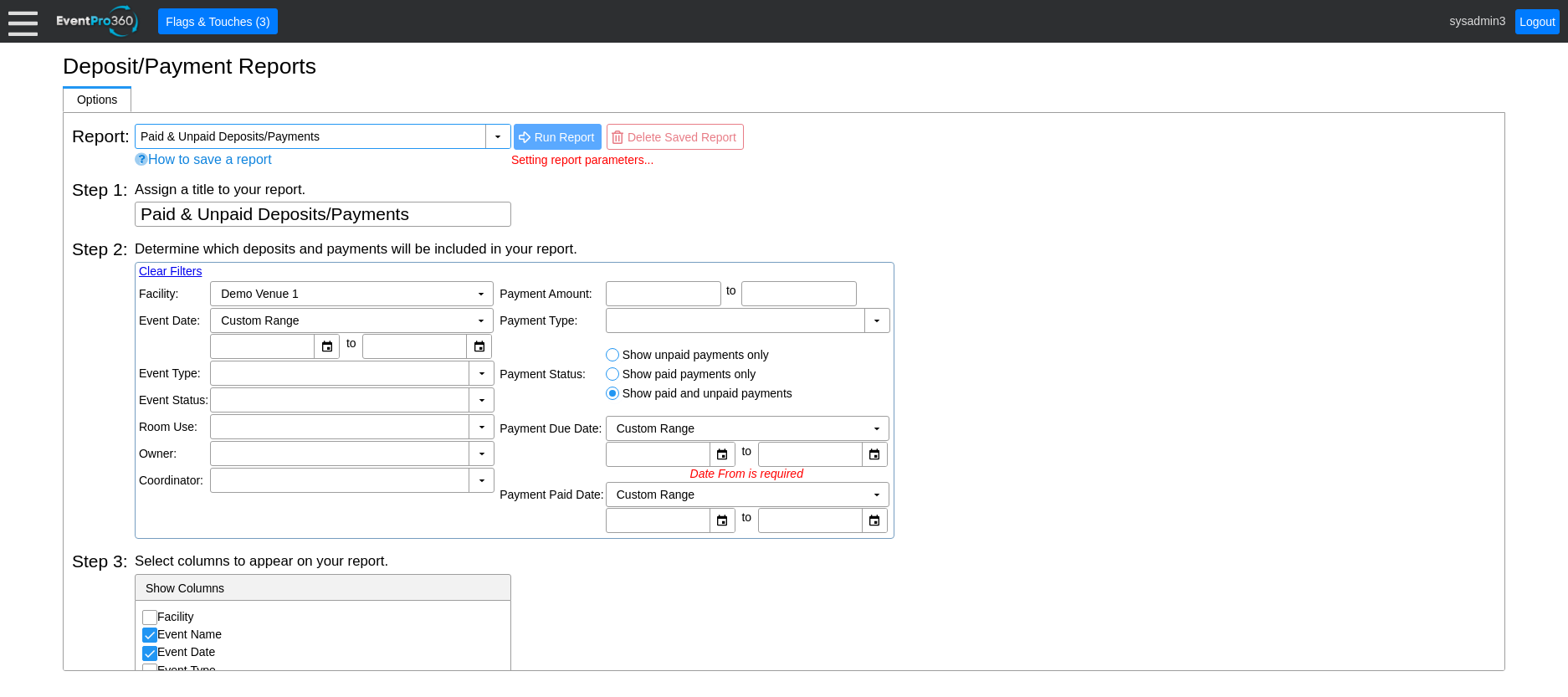
type input "1/1/2025"
type input "12/31/2025"
type input "1/1/2025"
type input "12/31/2025"
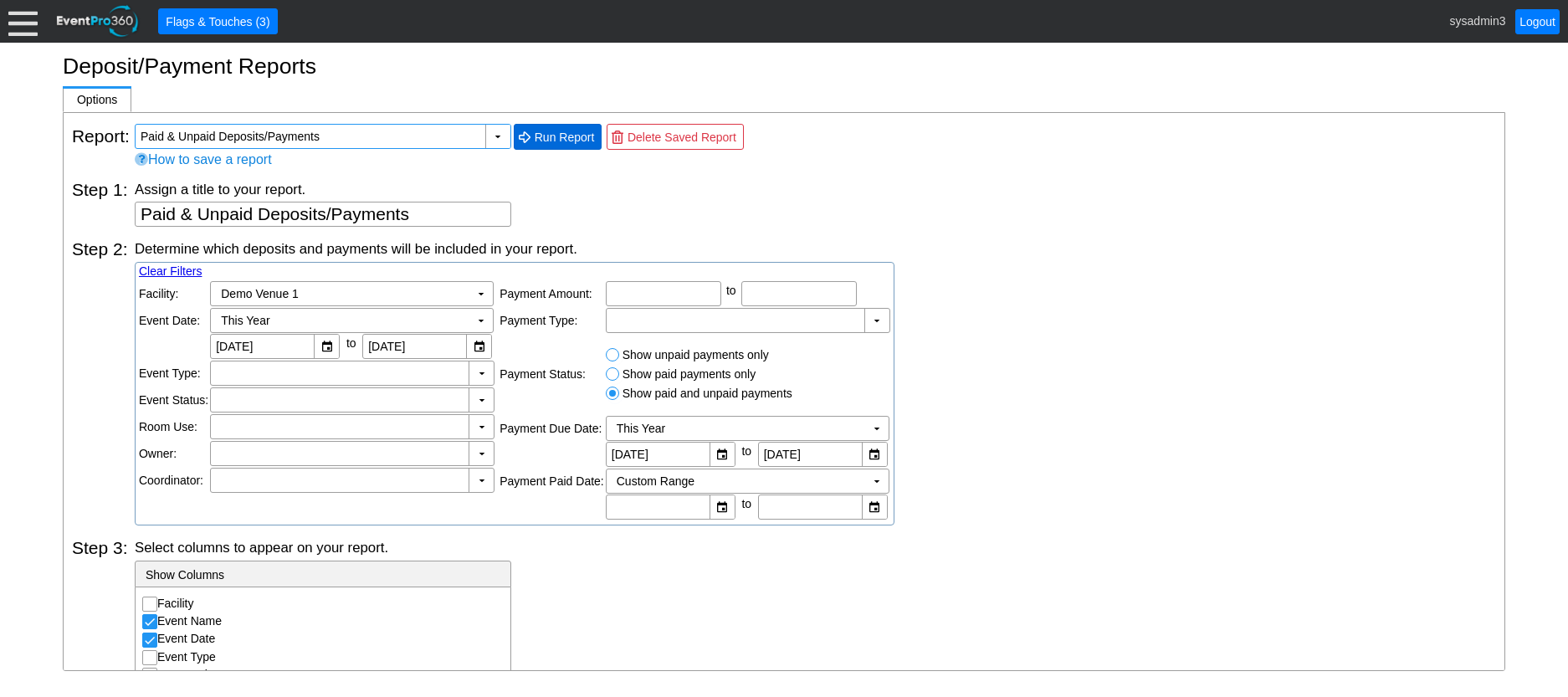
click at [553, 133] on span "Run Report" at bounding box center [565, 136] width 67 height 17
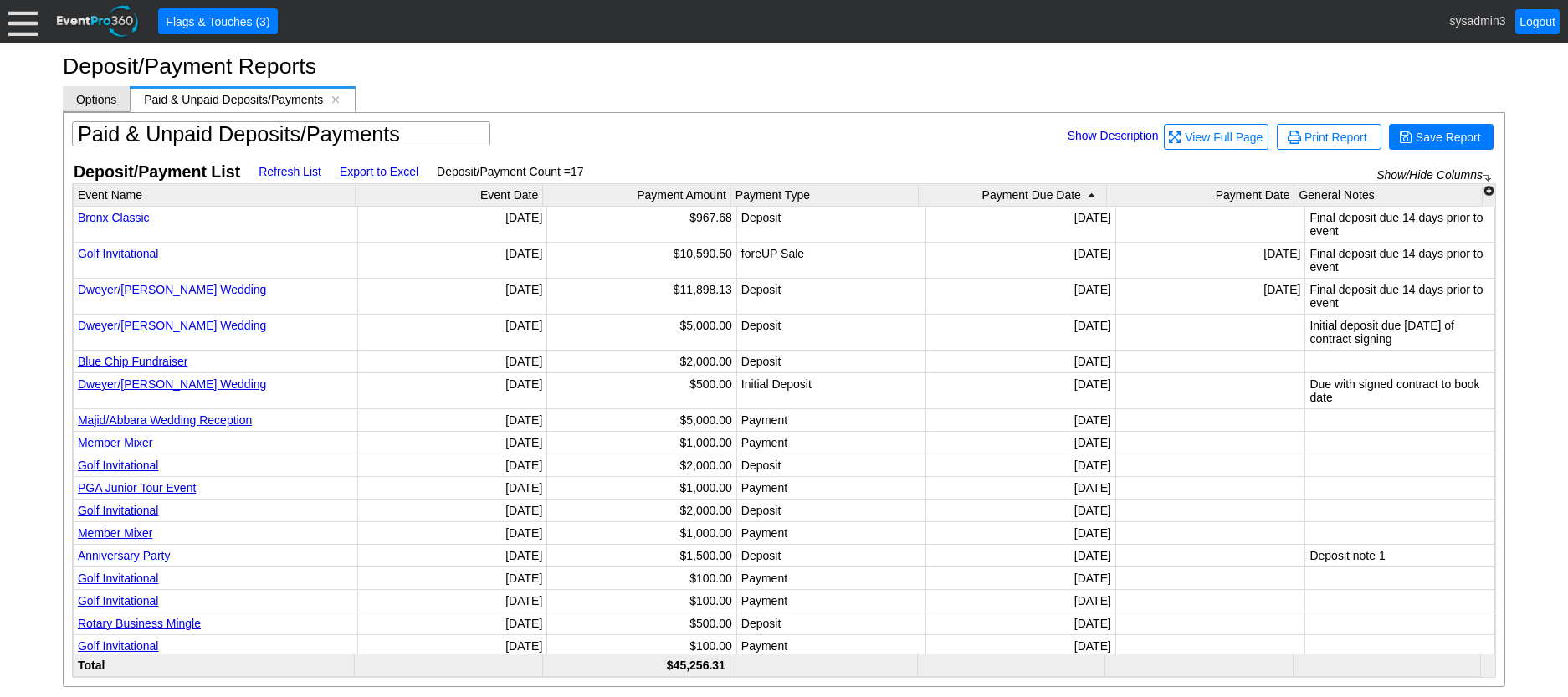
click at [111, 100] on span "Options" at bounding box center [96, 99] width 40 height 13
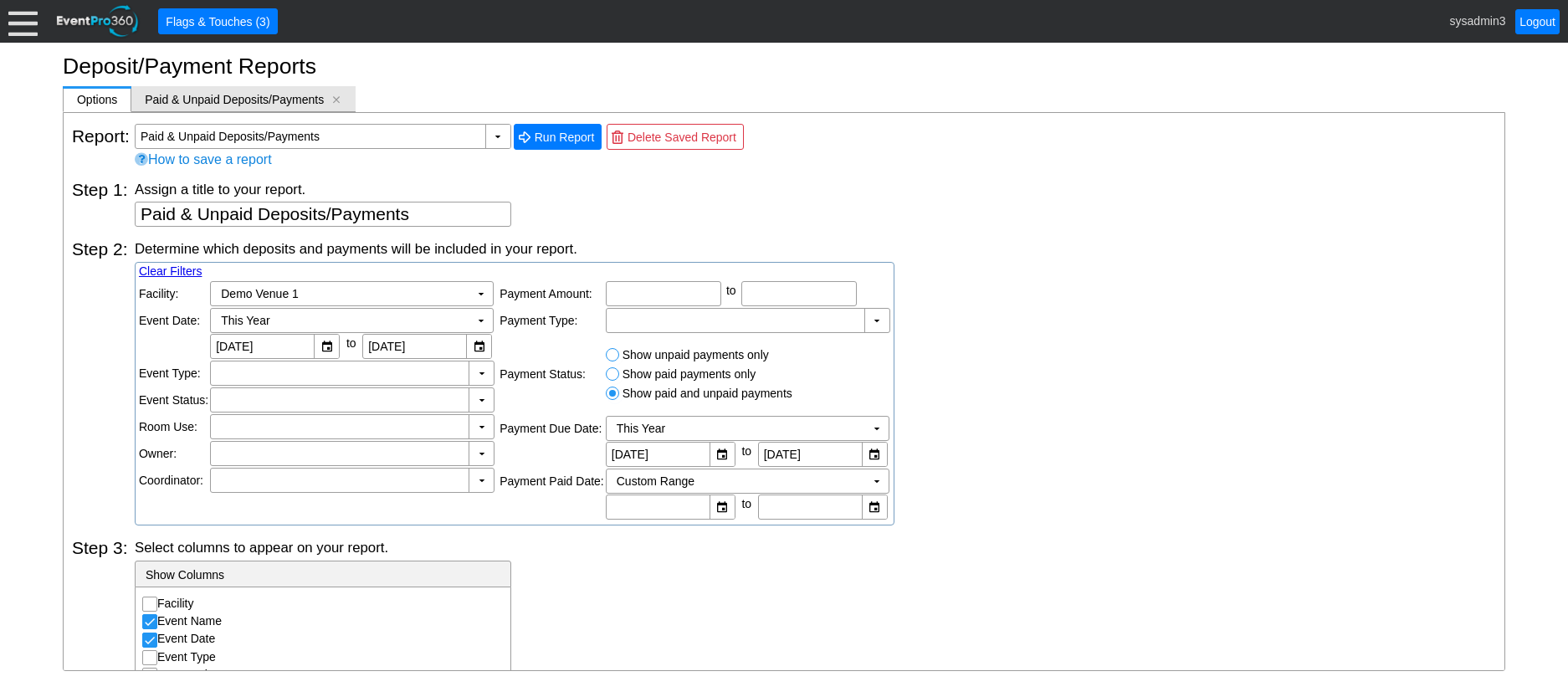
click at [222, 98] on span "Paid & Unpaid Deposits/Payments" at bounding box center [234, 99] width 179 height 13
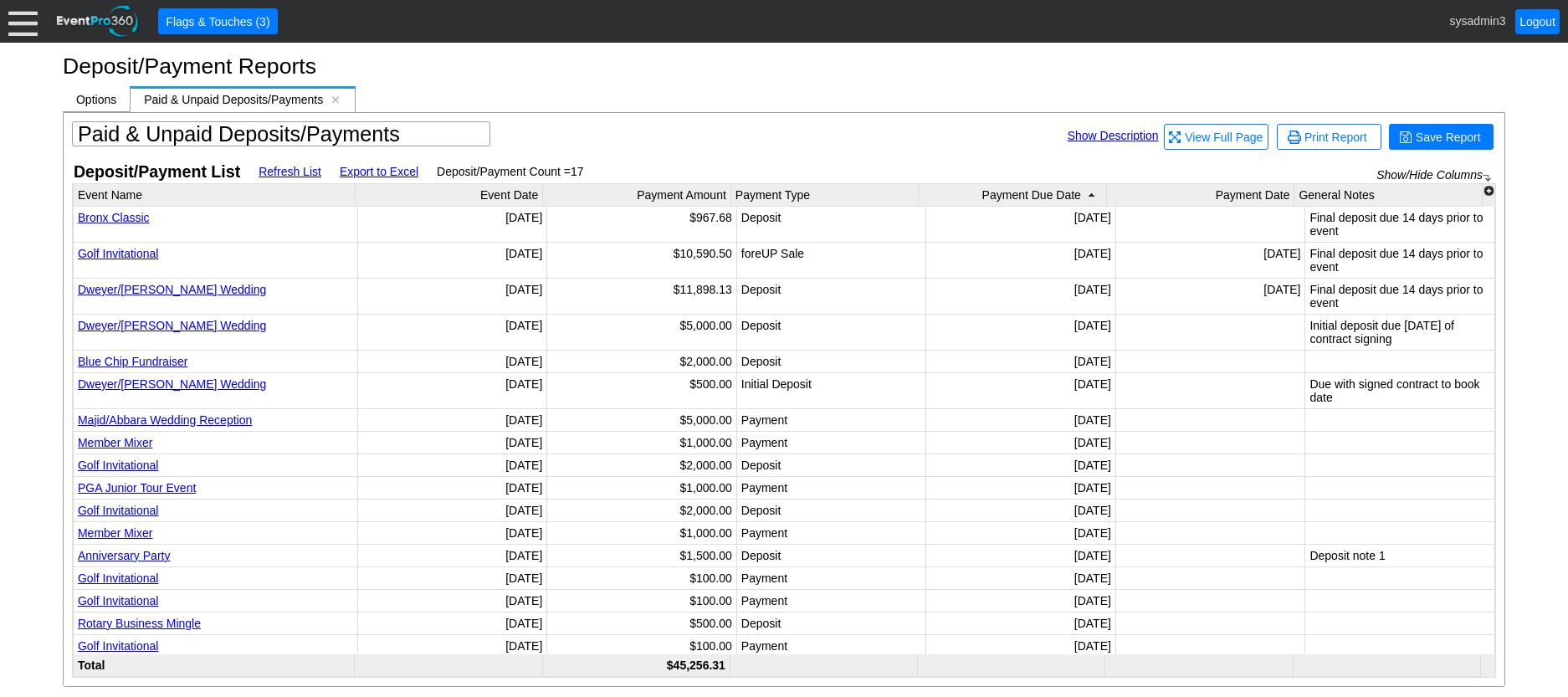
scroll to position [16, 0]
click at [370, 169] on link "Export to Excel" at bounding box center [380, 171] width 79 height 13
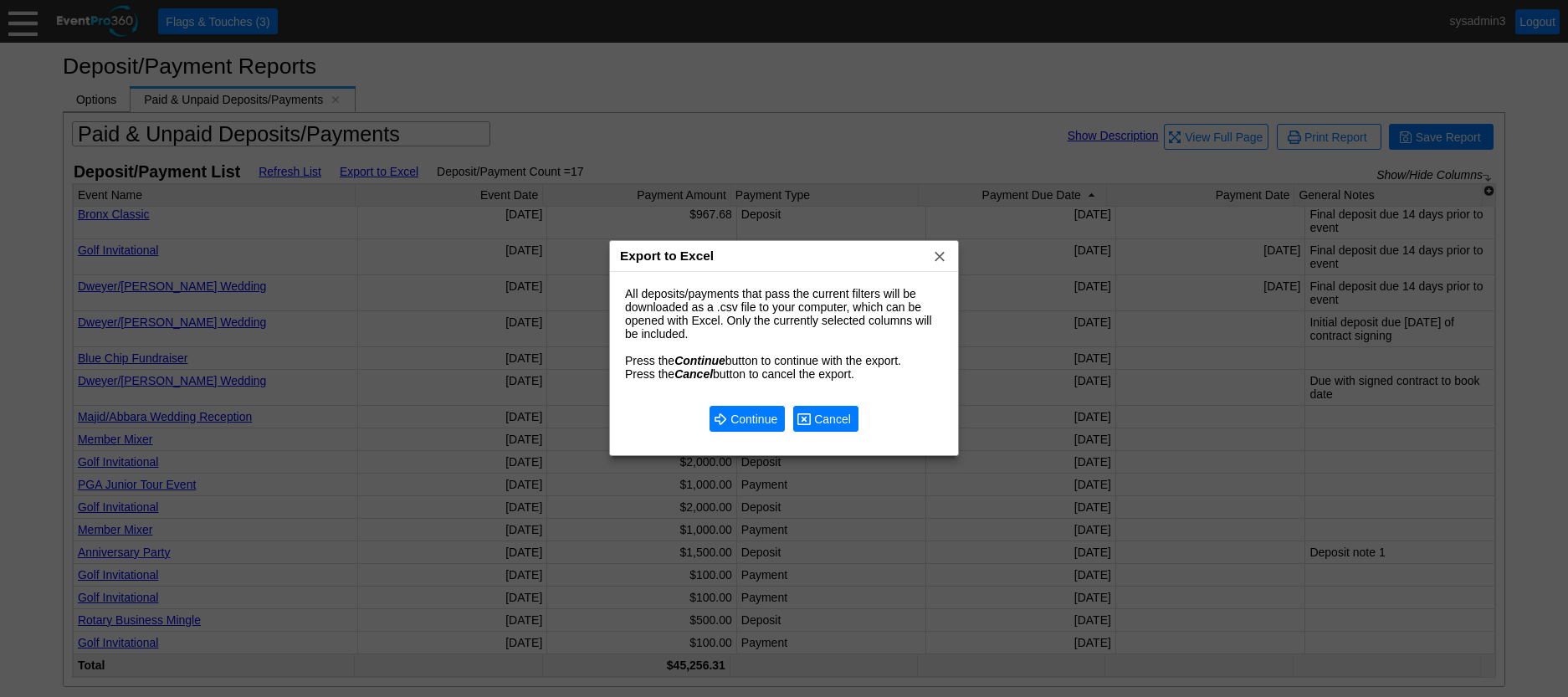
click at [844, 422] on span "Cancel" at bounding box center [833, 419] width 44 height 17
